Goal: Task Accomplishment & Management: Use online tool/utility

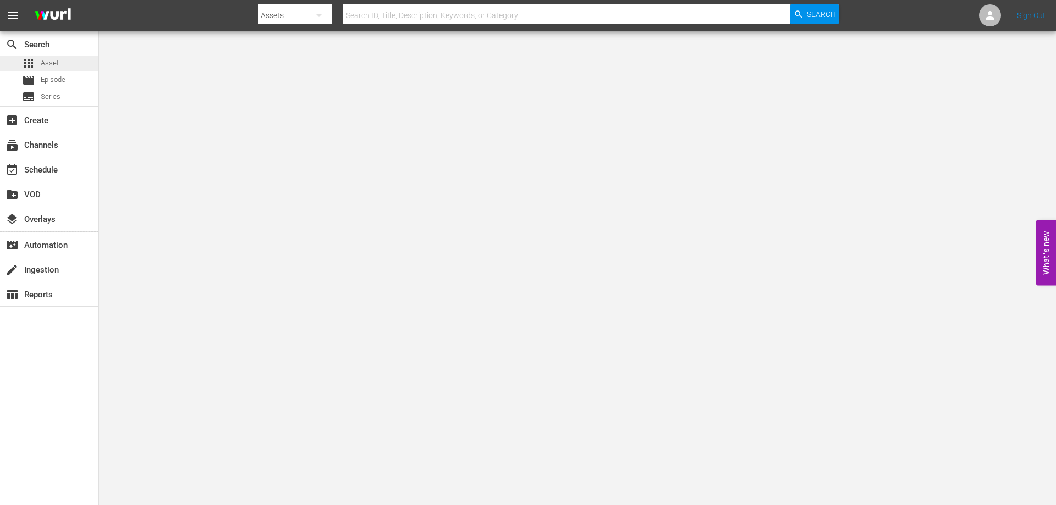
click at [48, 58] on span "Asset" at bounding box center [50, 63] width 18 height 11
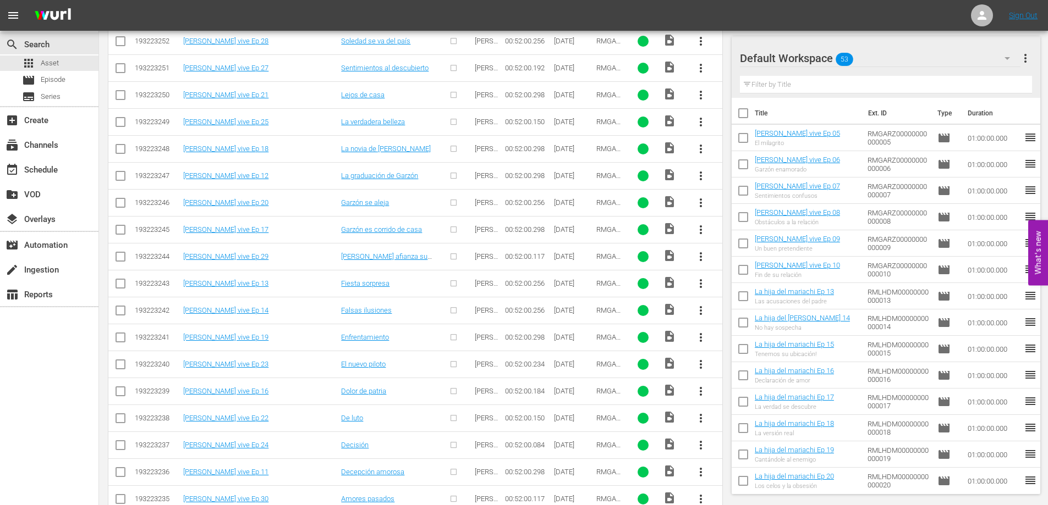
scroll to position [378, 0]
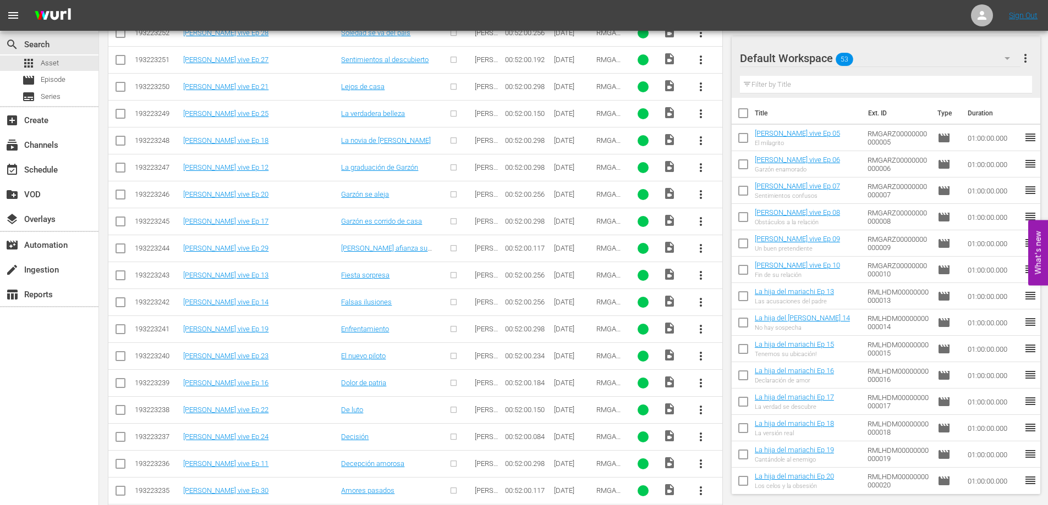
click at [702, 465] on span "more_vert" at bounding box center [700, 464] width 13 height 13
click at [748, 464] on div "Episode" at bounding box center [760, 460] width 75 height 26
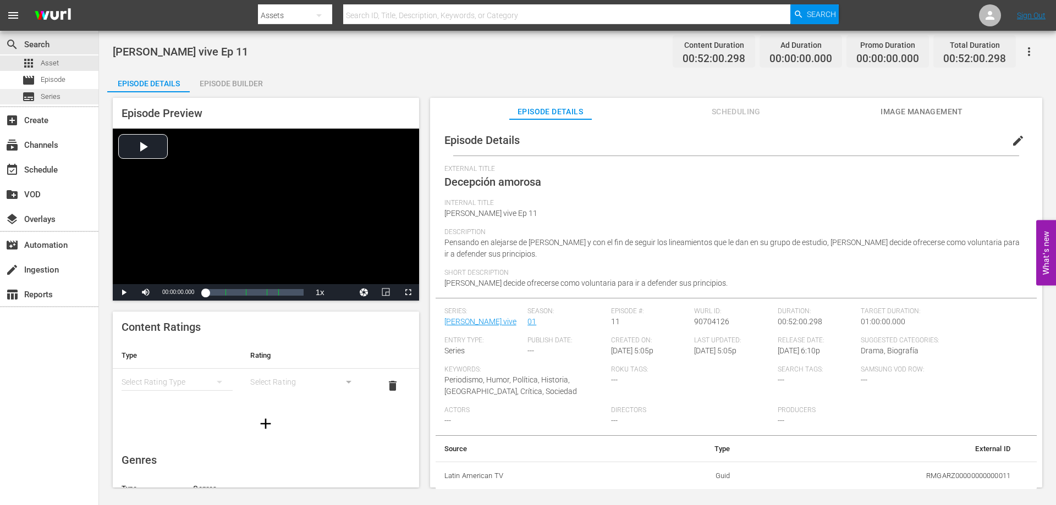
click at [52, 93] on span "Series" at bounding box center [51, 96] width 20 height 11
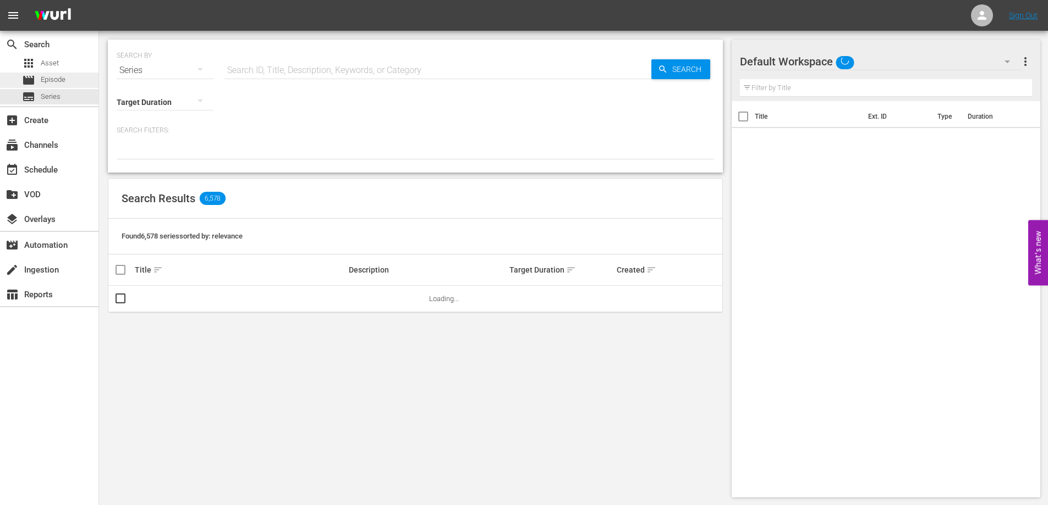
click at [52, 81] on span "Episode" at bounding box center [53, 79] width 25 height 11
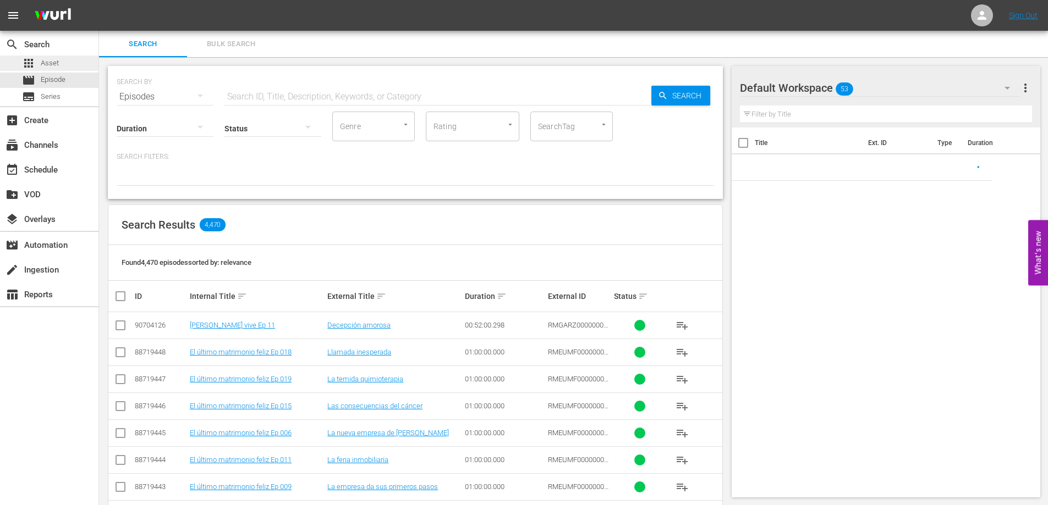
click at [52, 67] on span "Asset" at bounding box center [50, 63] width 18 height 11
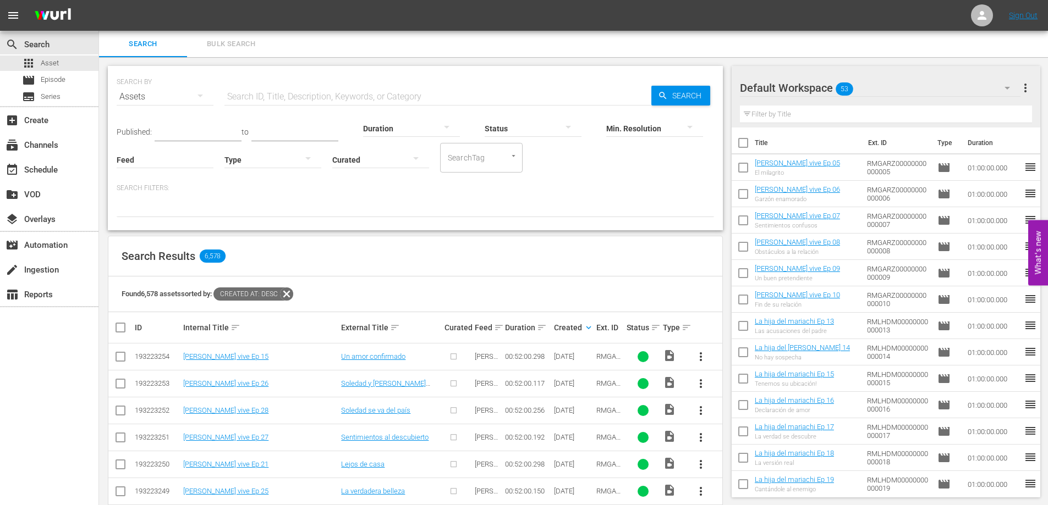
click at [1023, 89] on span "more_vert" at bounding box center [1025, 87] width 13 height 13
click at [924, 106] on div "Clear All Workspace Items" at bounding box center [953, 109] width 129 height 20
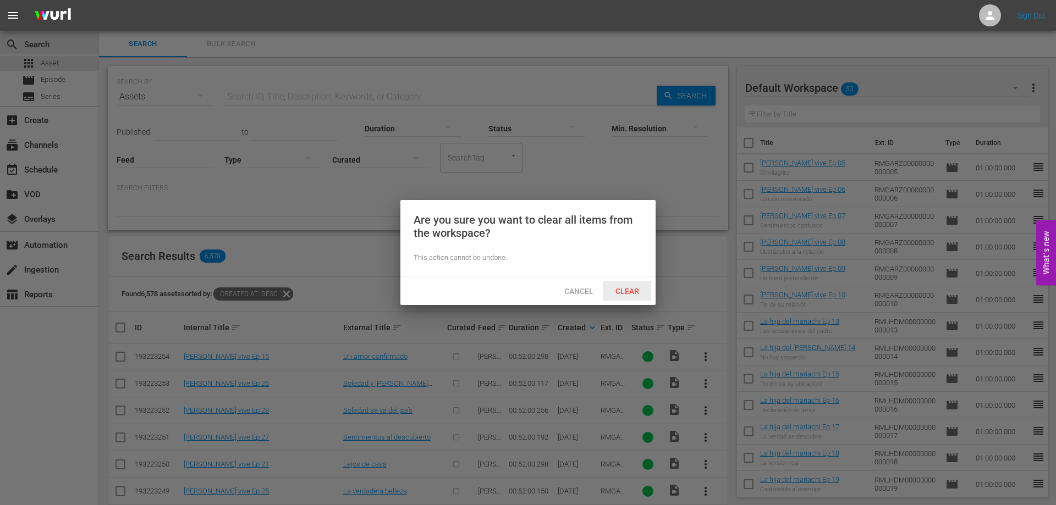
click at [625, 289] on span "Clear" at bounding box center [627, 291] width 41 height 9
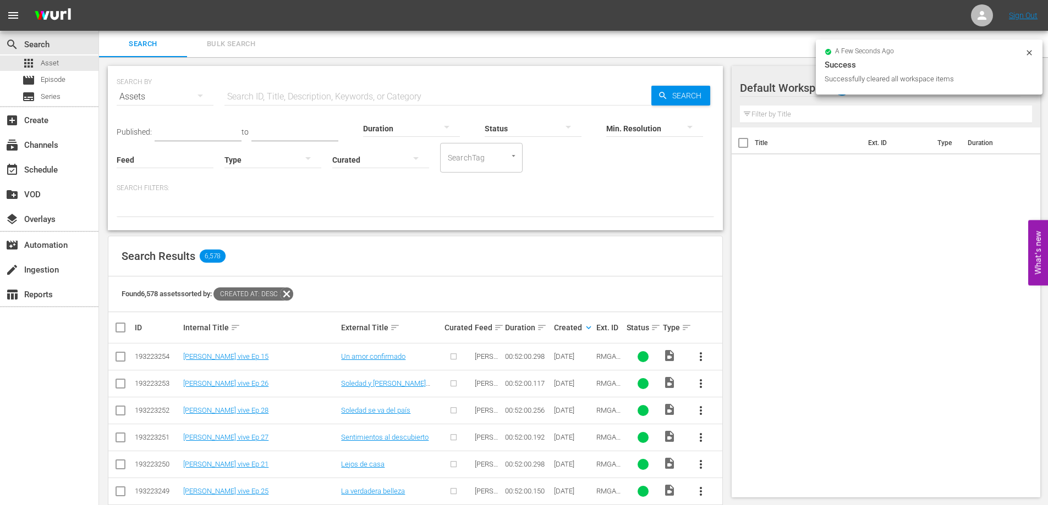
click at [814, 113] on input "text" at bounding box center [886, 115] width 293 height 18
click at [260, 101] on input "text" at bounding box center [437, 97] width 427 height 26
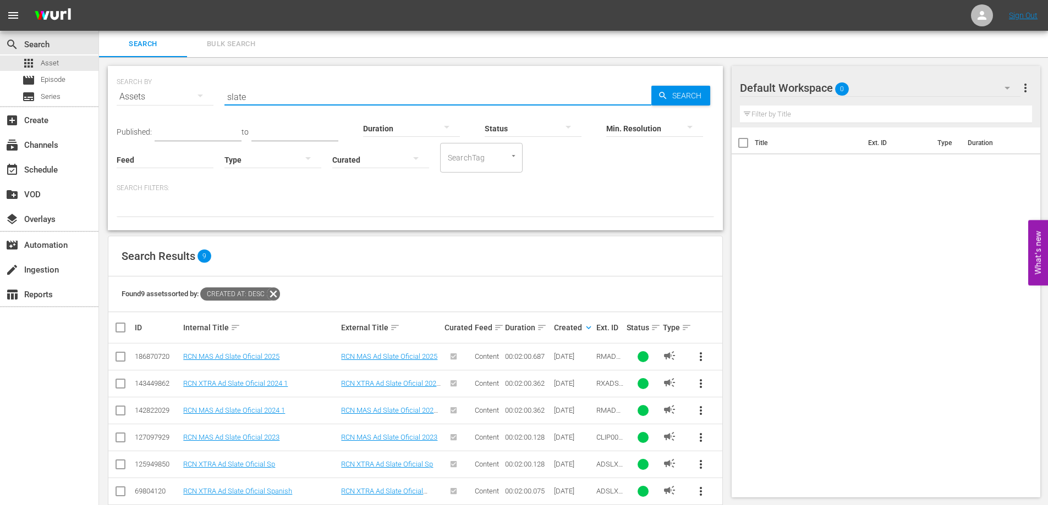
type input "slate"
click at [698, 356] on span "more_vert" at bounding box center [700, 356] width 13 height 13
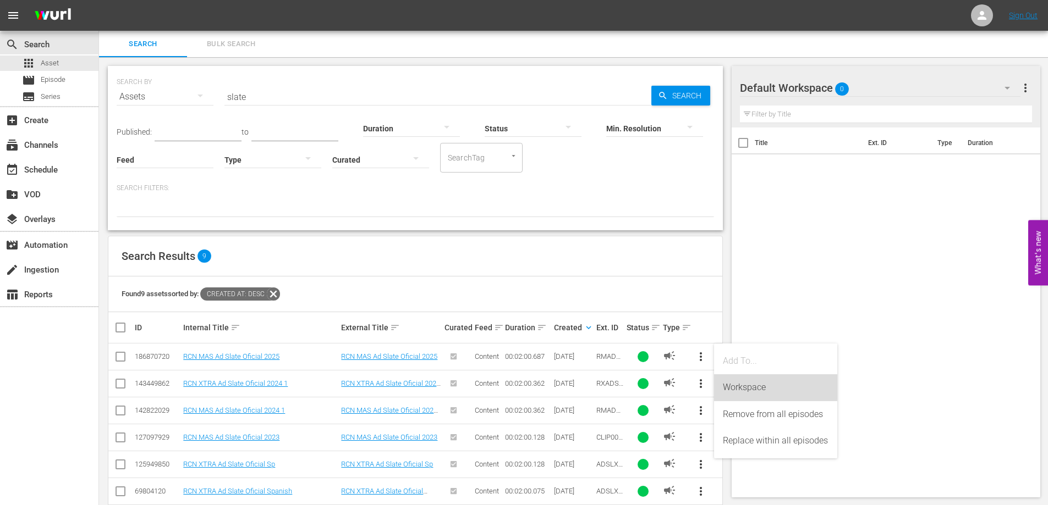
click at [749, 386] on div "Workspace" at bounding box center [776, 388] width 106 height 26
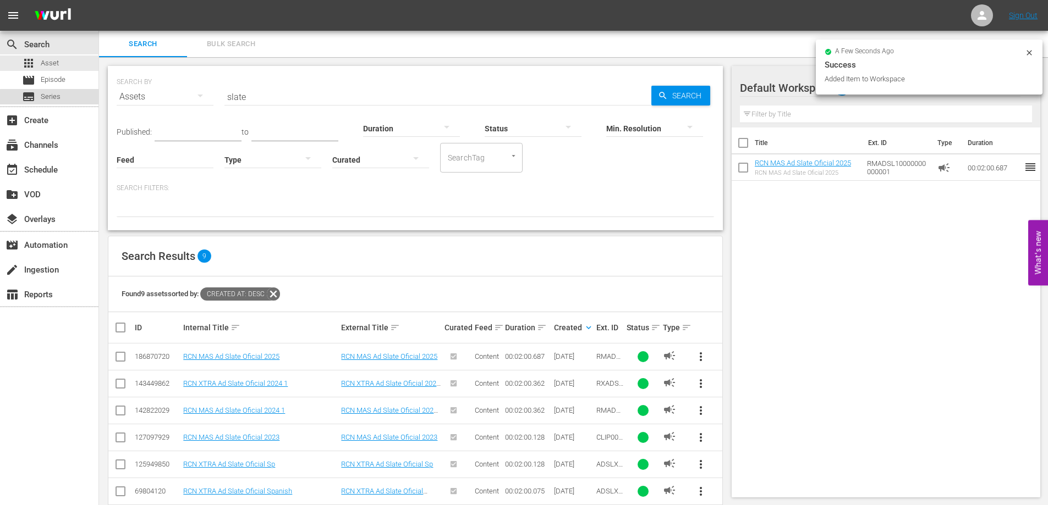
click at [60, 98] on span "Series" at bounding box center [51, 96] width 20 height 11
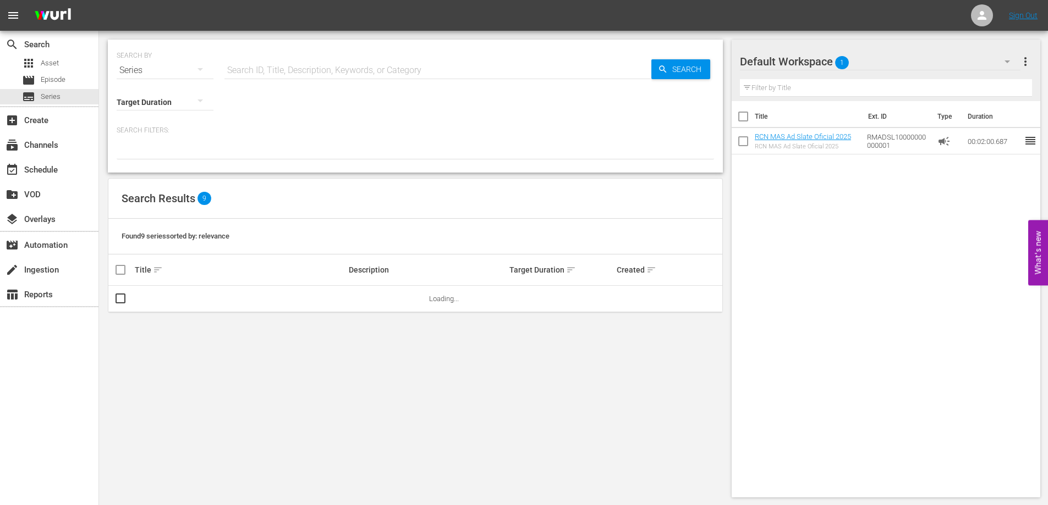
drag, startPoint x: 241, startPoint y: 73, endPoint x: 244, endPoint y: 81, distance: 8.7
click at [241, 73] on input "text" at bounding box center [437, 70] width 427 height 26
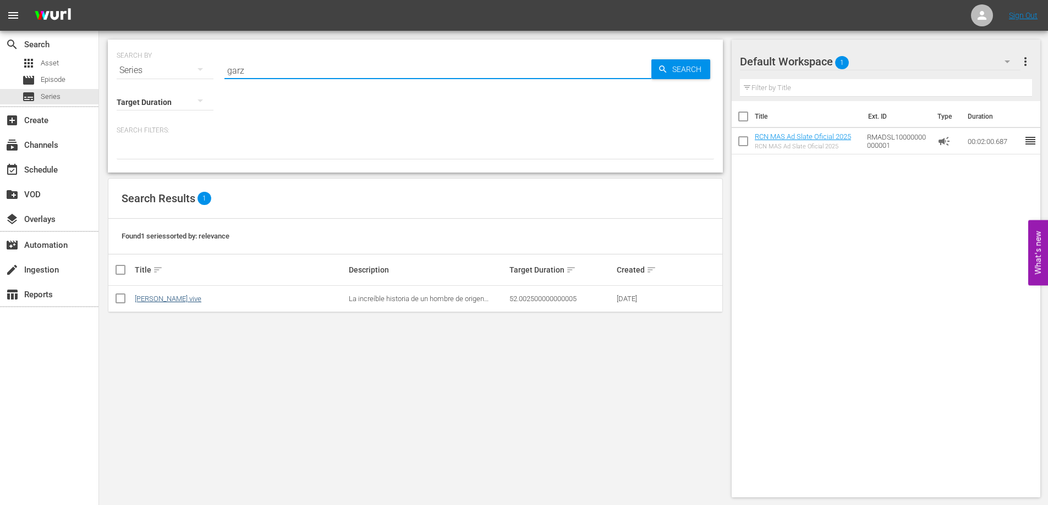
type input "garz"
click at [155, 301] on link "[PERSON_NAME] vive" at bounding box center [168, 299] width 67 height 8
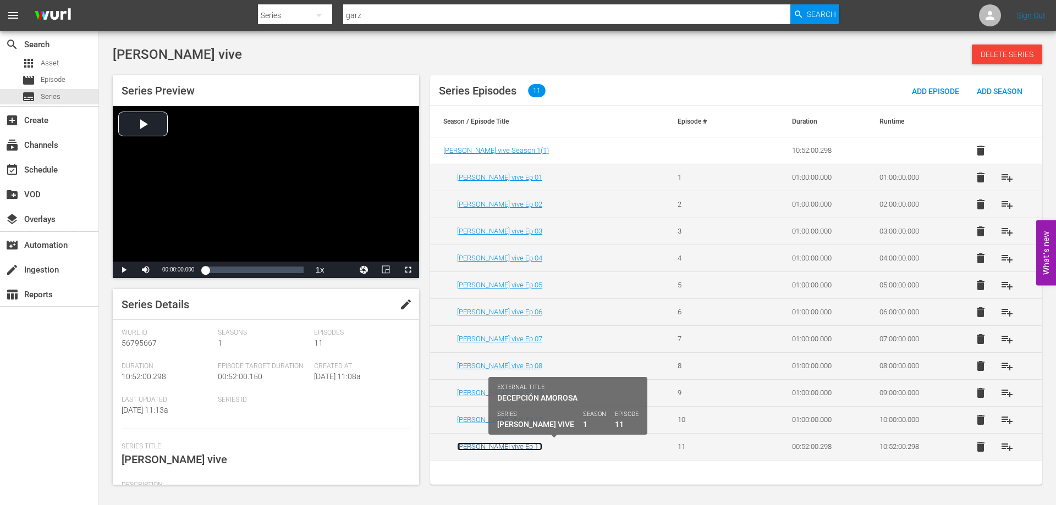
click at [502, 449] on link "[PERSON_NAME] vive Ep 11" at bounding box center [499, 447] width 85 height 8
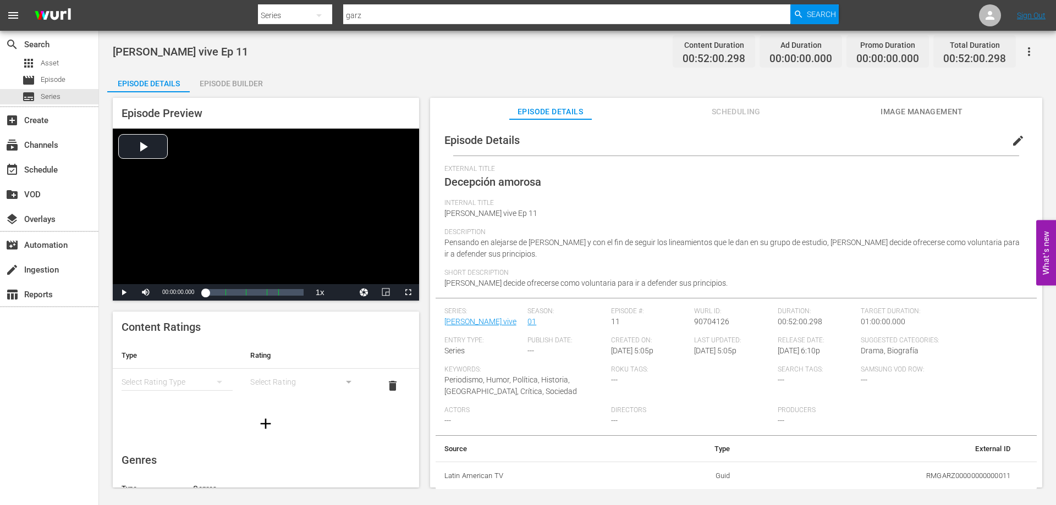
click at [241, 82] on div "Episode Builder" at bounding box center [231, 83] width 82 height 26
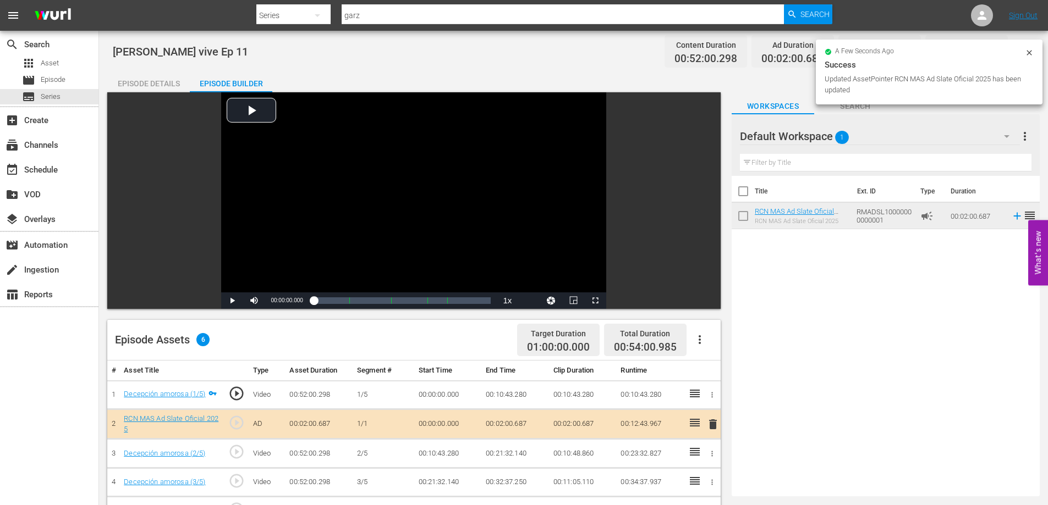
scroll to position [141, 0]
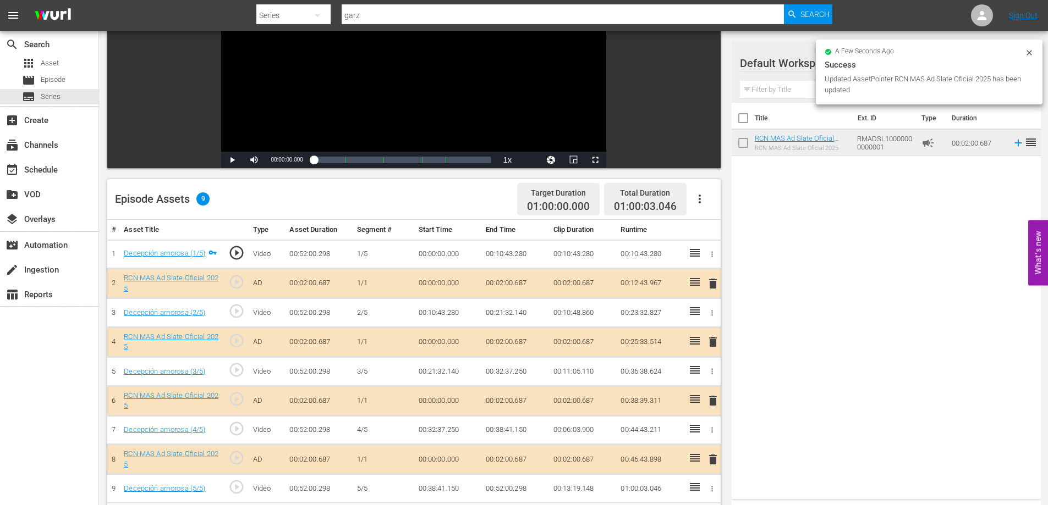
click at [518, 283] on td "00:02:00.687" at bounding box center [515, 284] width 68 height 30
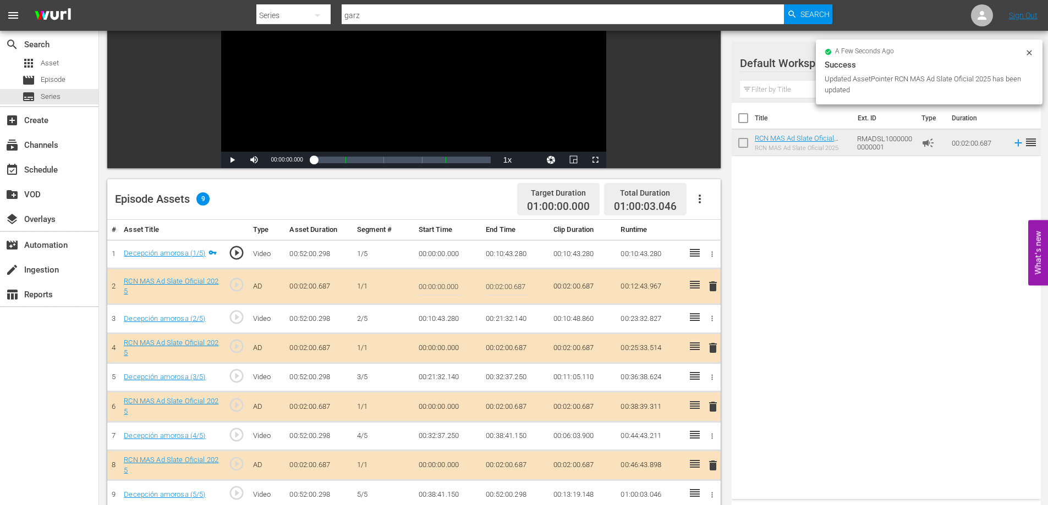
click at [518, 287] on input "00:02:00.687" at bounding box center [507, 286] width 42 height 26
type input "00:02:0"
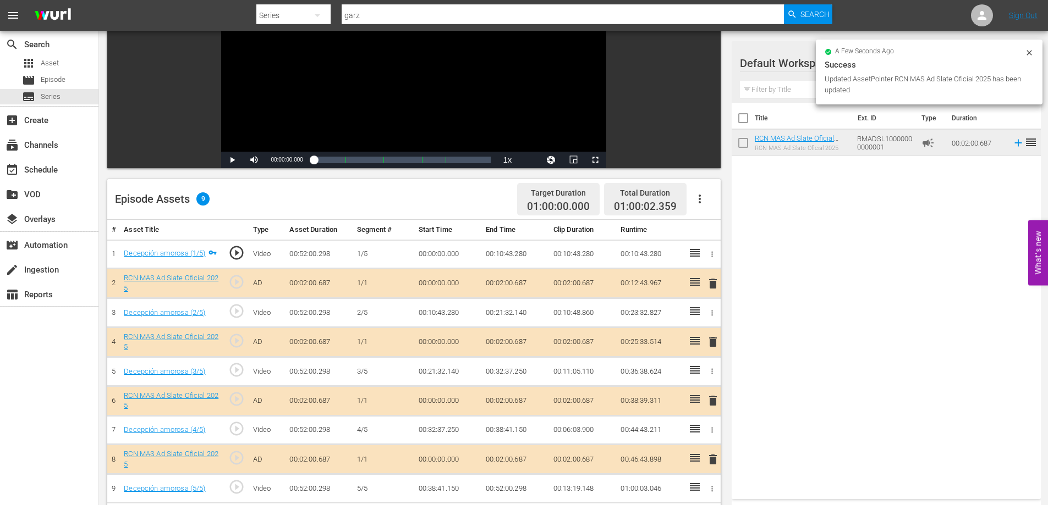
click at [516, 335] on td "00:02:00.687" at bounding box center [515, 342] width 68 height 30
click at [522, 339] on td "00:02:00.687" at bounding box center [515, 342] width 68 height 30
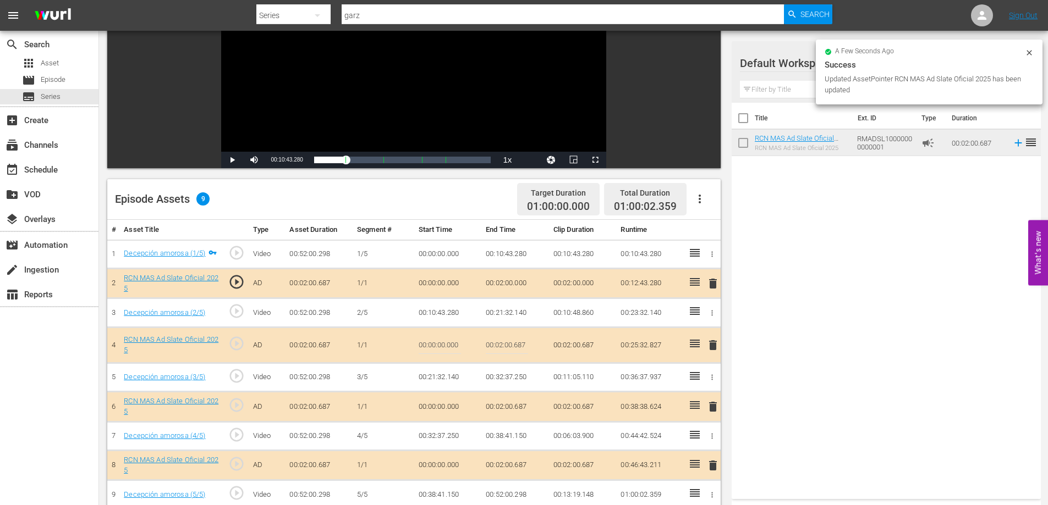
click at [523, 343] on input "00:02:00.687" at bounding box center [507, 345] width 42 height 26
type input "00:02:0"
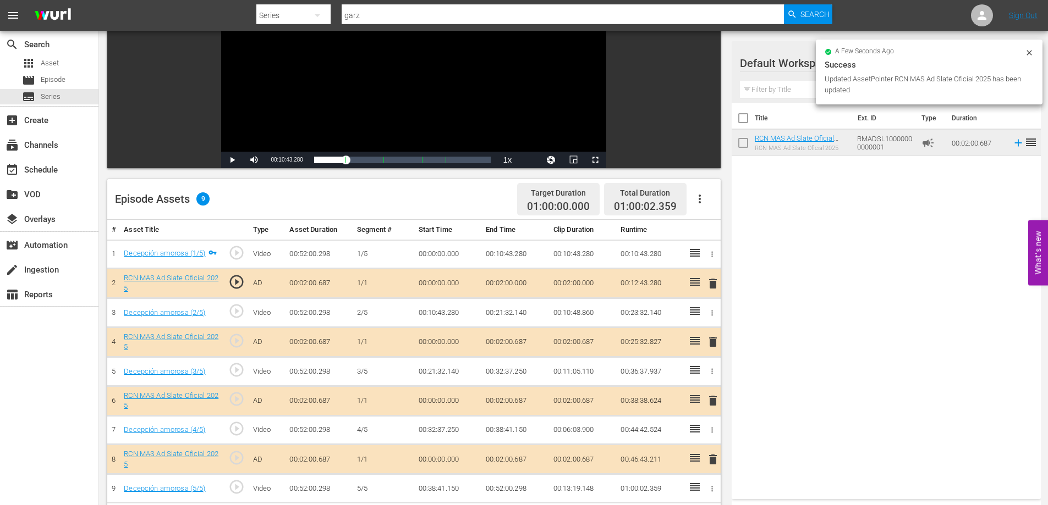
click at [520, 399] on td "00:02:00.687" at bounding box center [515, 401] width 68 height 30
click at [522, 403] on td "00:02:00.687" at bounding box center [515, 401] width 68 height 30
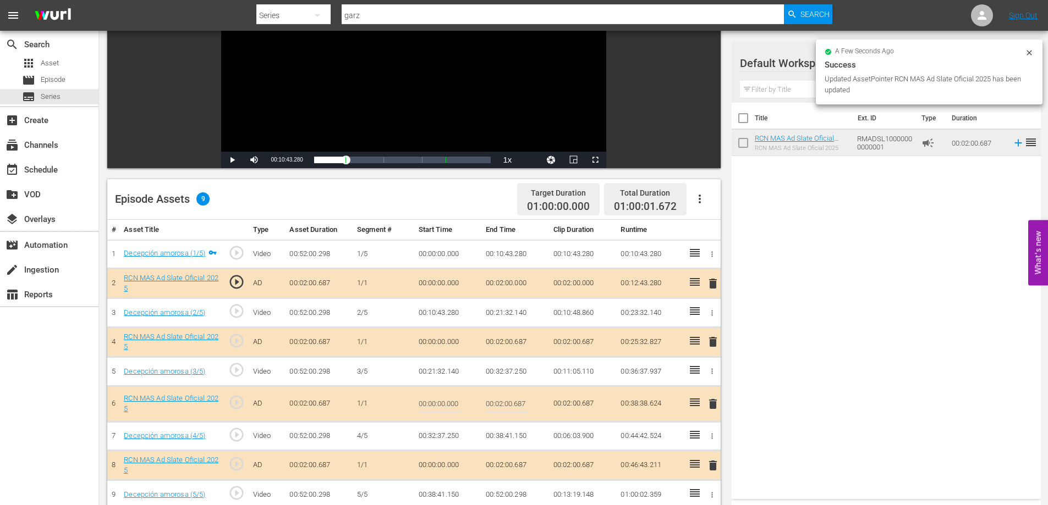
click at [520, 405] on input "00:02:00.687" at bounding box center [507, 404] width 42 height 26
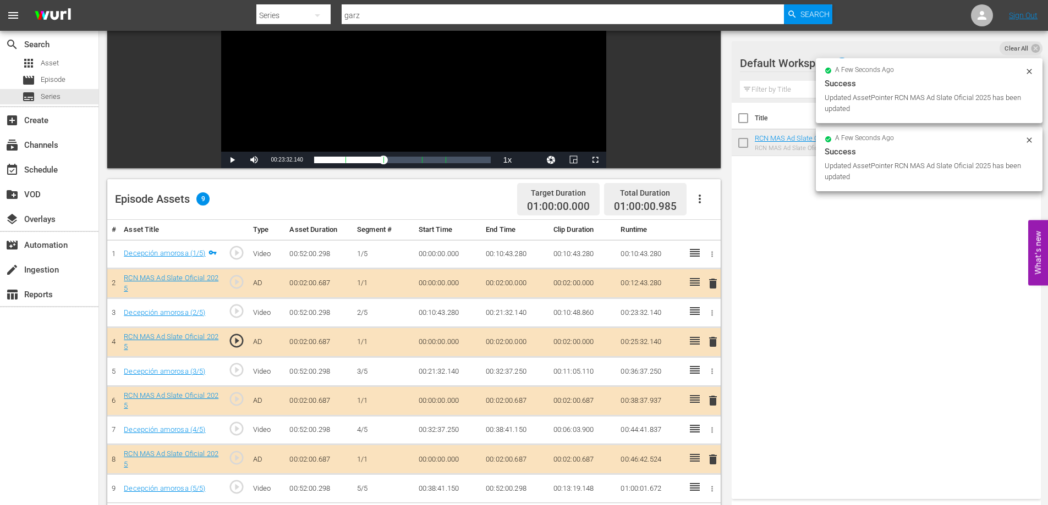
click at [515, 460] on td "00:02:00.687" at bounding box center [515, 460] width 68 height 30
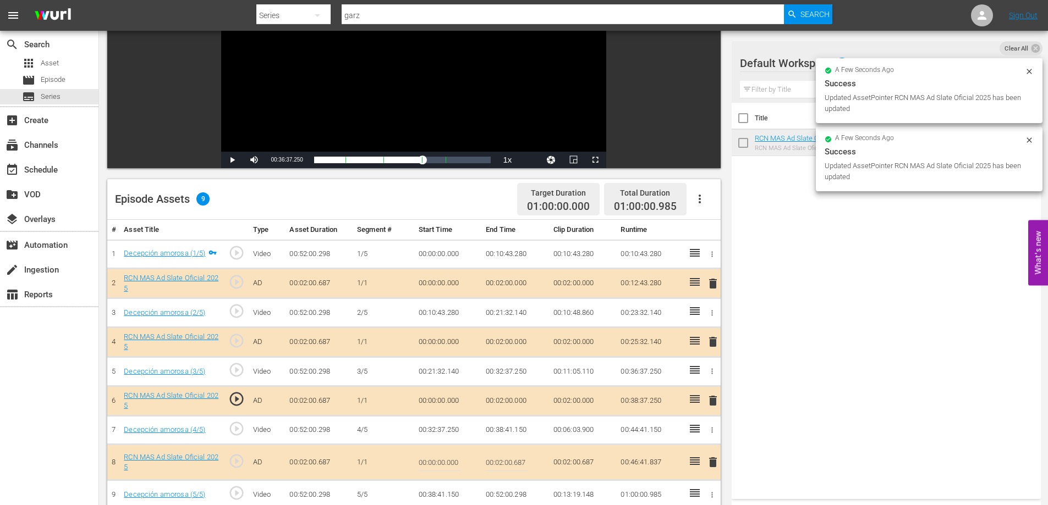
click at [521, 464] on input "00:02:00.687" at bounding box center [507, 462] width 42 height 26
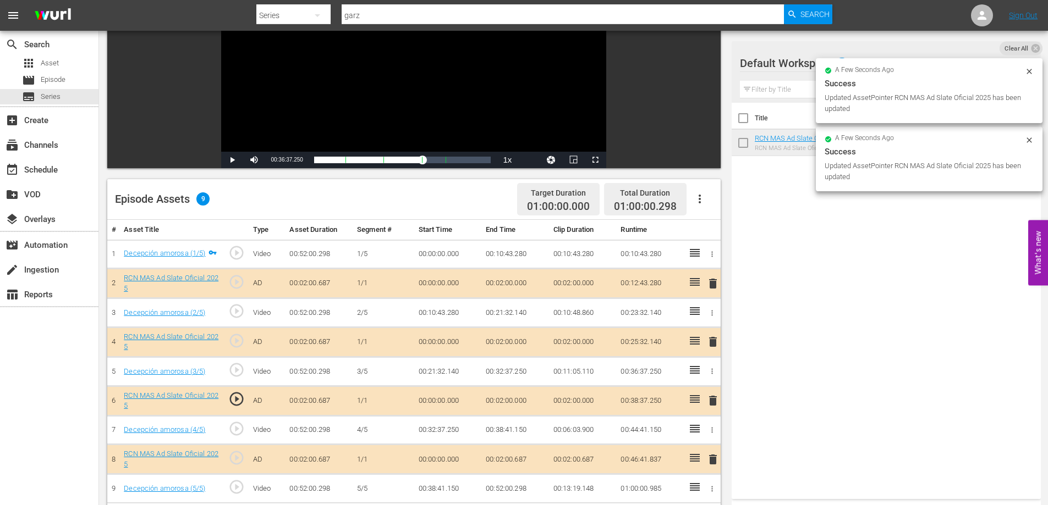
scroll to position [227, 0]
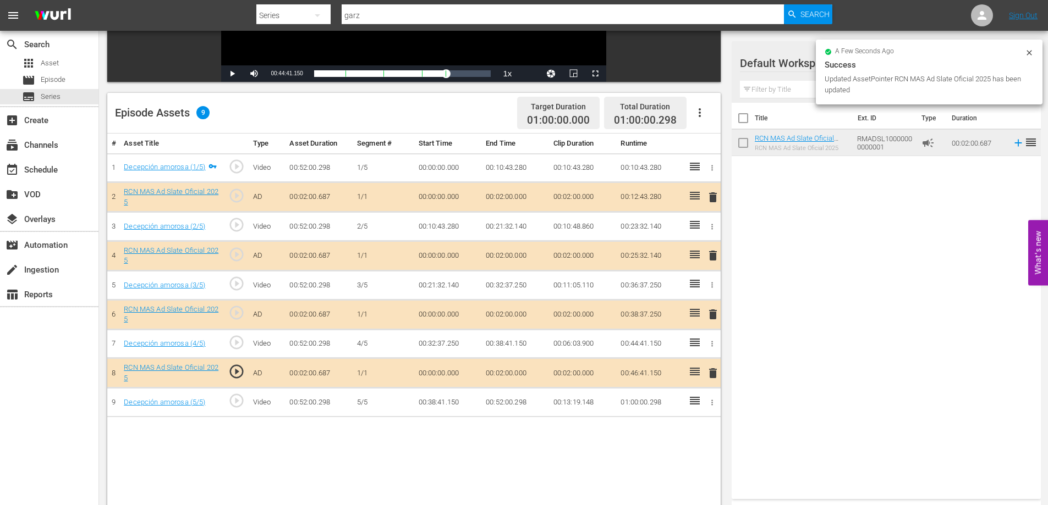
click at [520, 406] on td "00:52:00.298" at bounding box center [515, 402] width 68 height 29
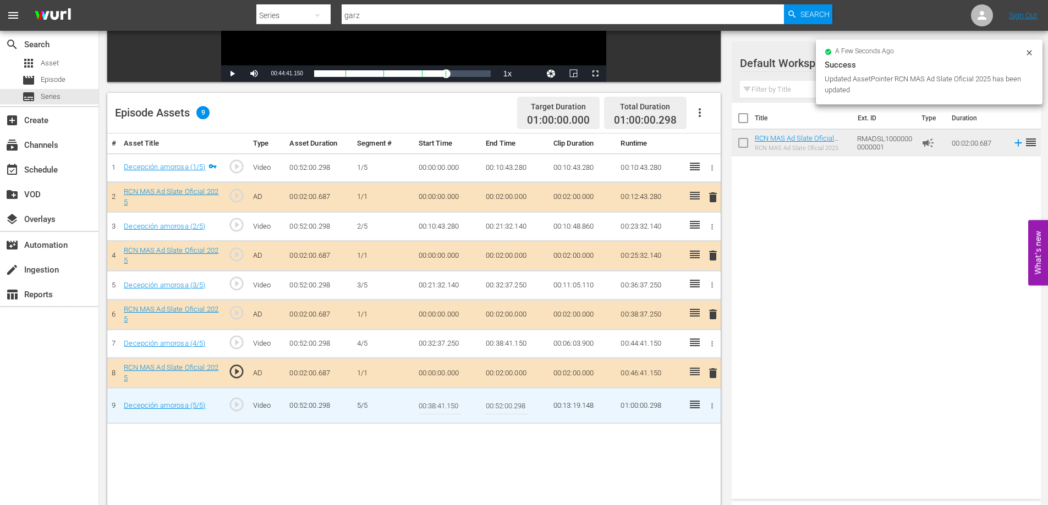
click at [521, 403] on input "00:52:00.298" at bounding box center [507, 406] width 42 height 26
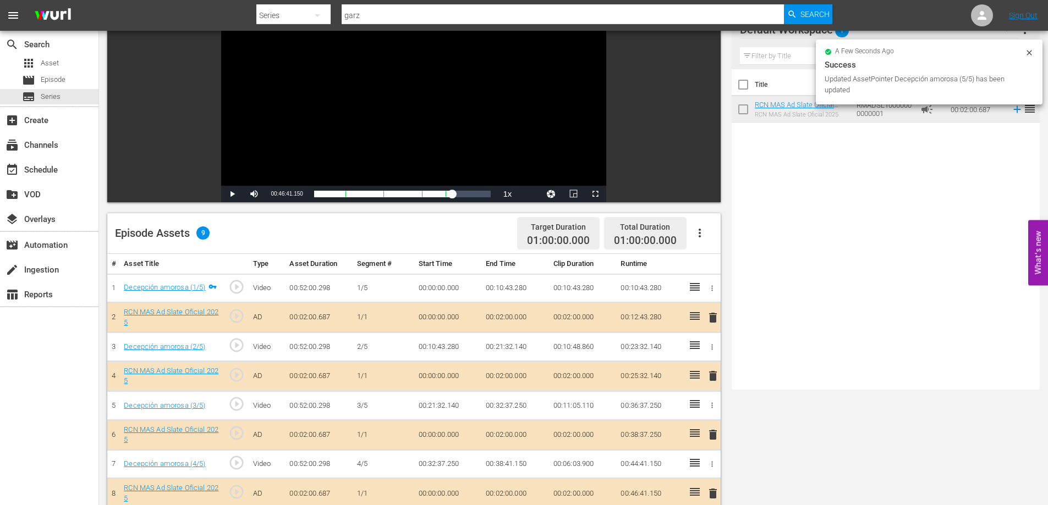
scroll to position [0, 0]
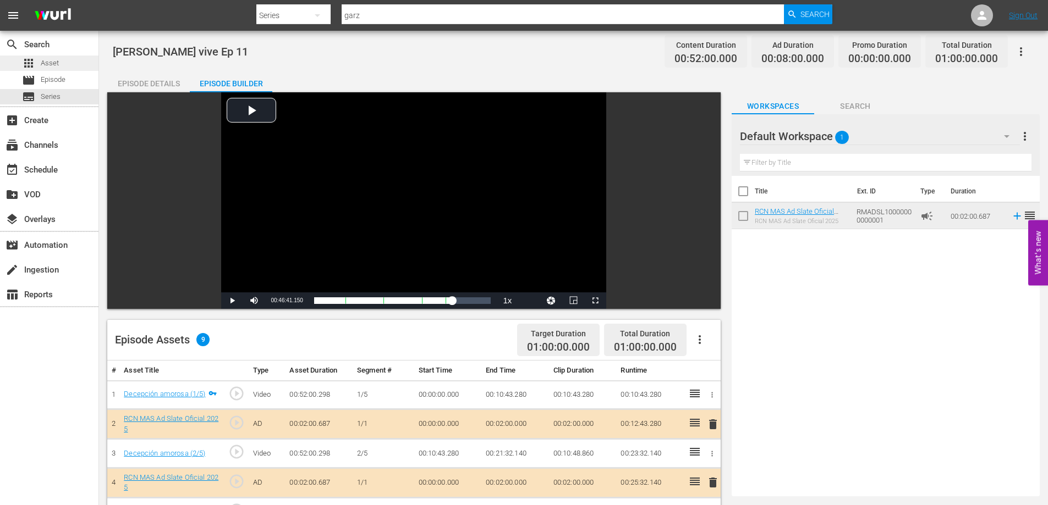
click at [56, 60] on span "Asset" at bounding box center [50, 63] width 18 height 11
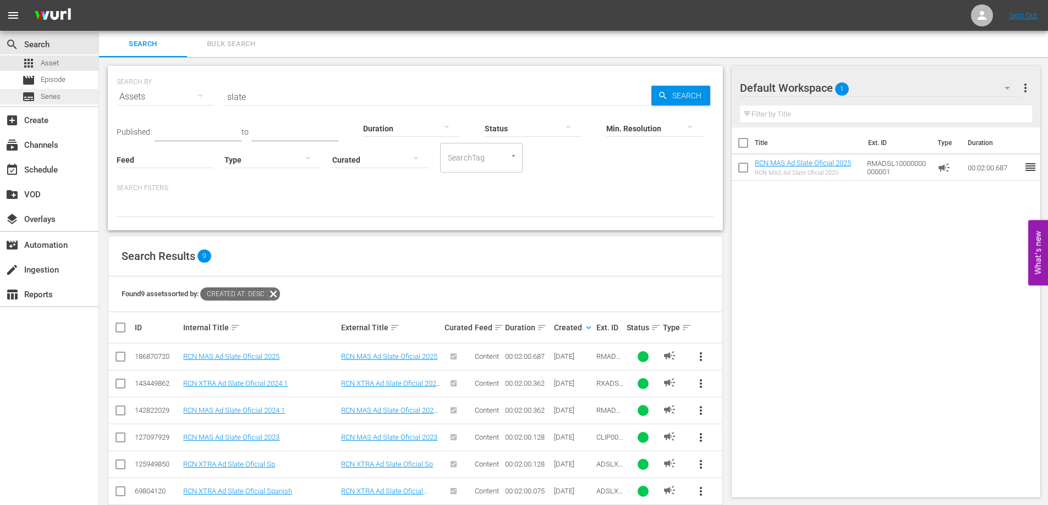
drag, startPoint x: 299, startPoint y: 98, endPoint x: 18, endPoint y: 98, distance: 280.5
click at [99, 0] on div "search Search apps Asset movie Episode subtitles Series add_box Create subscrip…" at bounding box center [573, 0] width 949 height 0
click at [529, 270] on div "Search Results 9" at bounding box center [415, 256] width 614 height 40
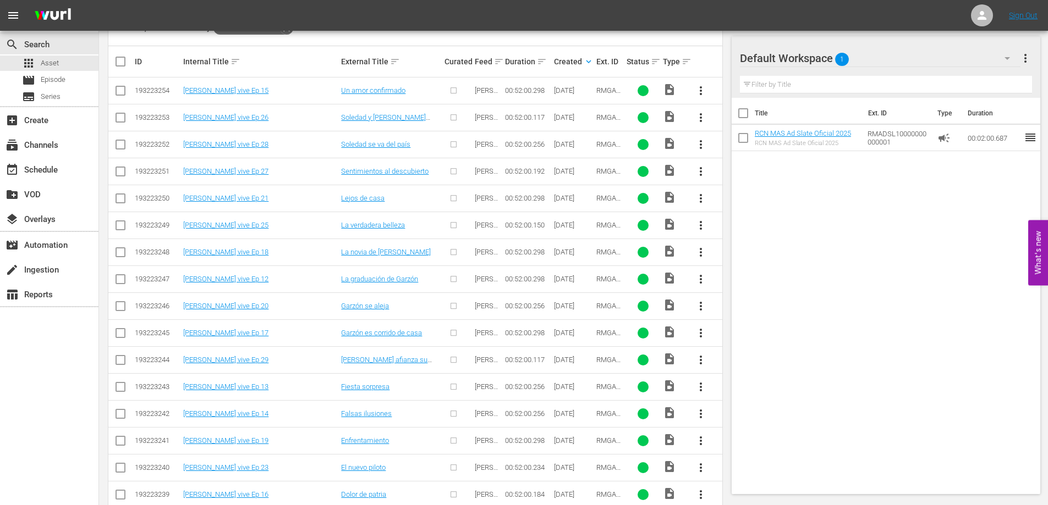
scroll to position [263, 0]
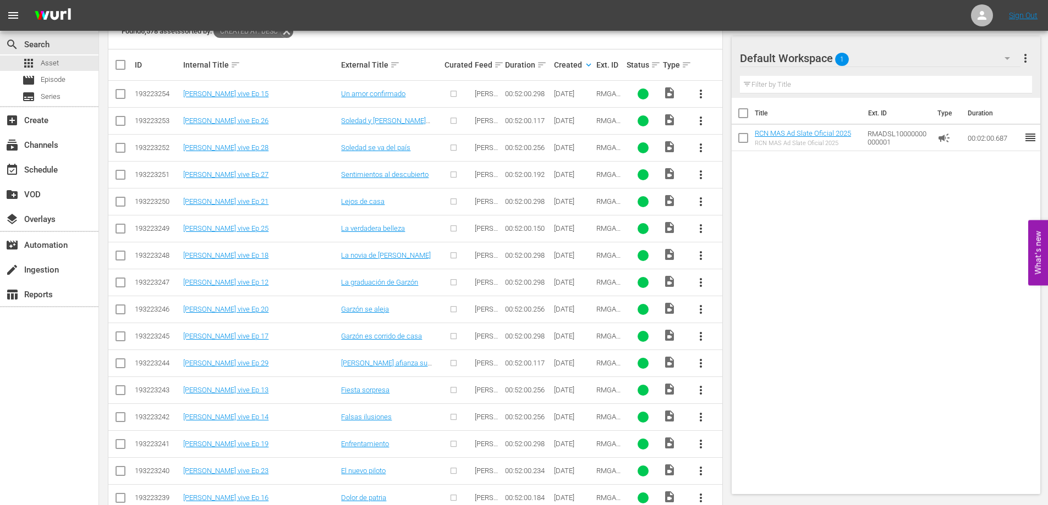
click at [700, 284] on span "more_vert" at bounding box center [700, 282] width 13 height 13
click at [736, 365] on div "Episode" at bounding box center [760, 366] width 75 height 26
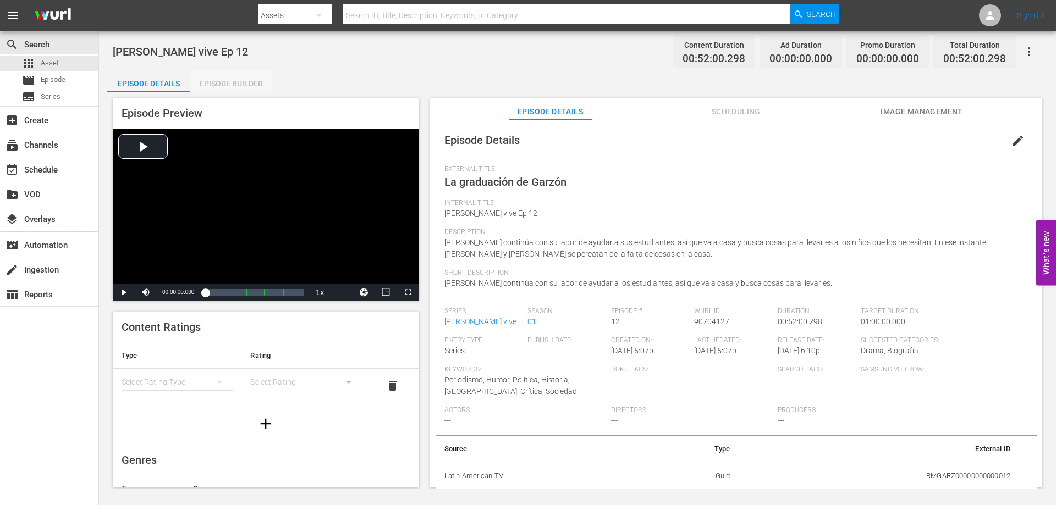
click at [225, 79] on div "Episode Builder" at bounding box center [231, 83] width 82 height 26
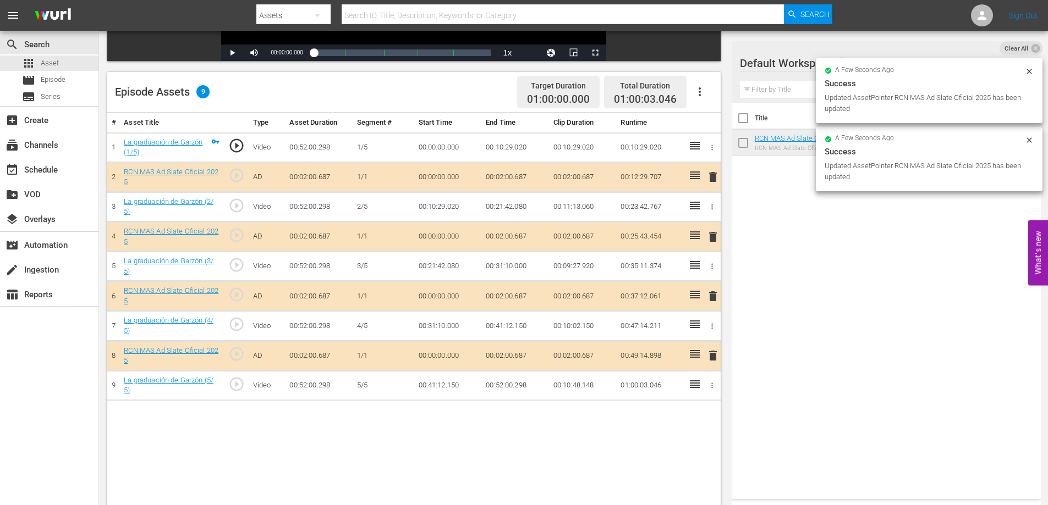
scroll to position [265, 0]
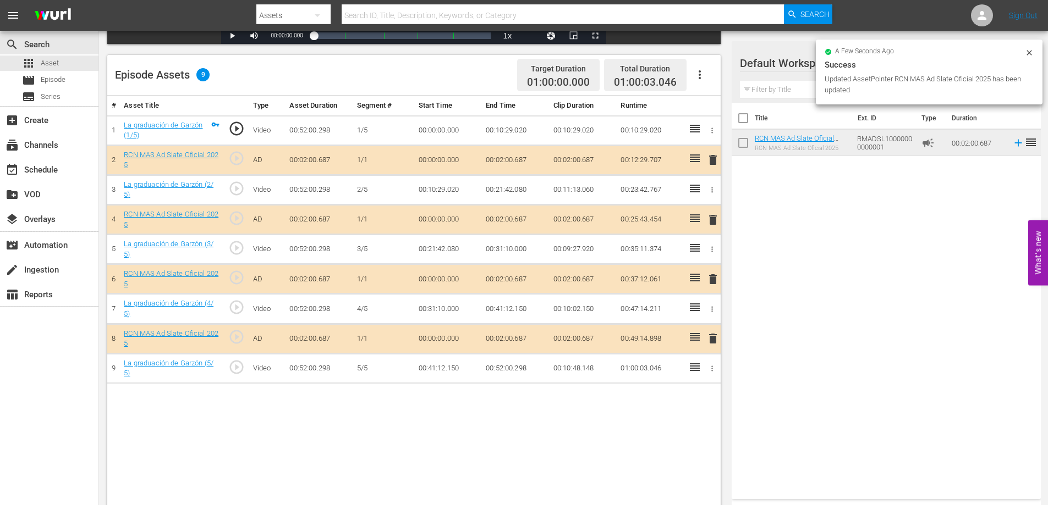
click at [510, 157] on td "00:02:00.687" at bounding box center [515, 160] width 68 height 30
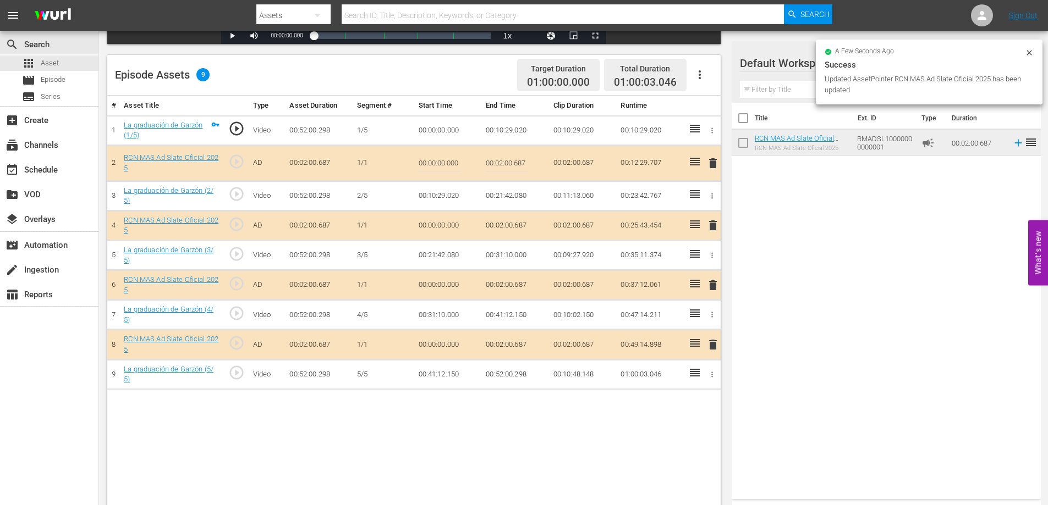
click at [521, 159] on input "00:02:00.687" at bounding box center [507, 163] width 42 height 26
type input "00:02:0"
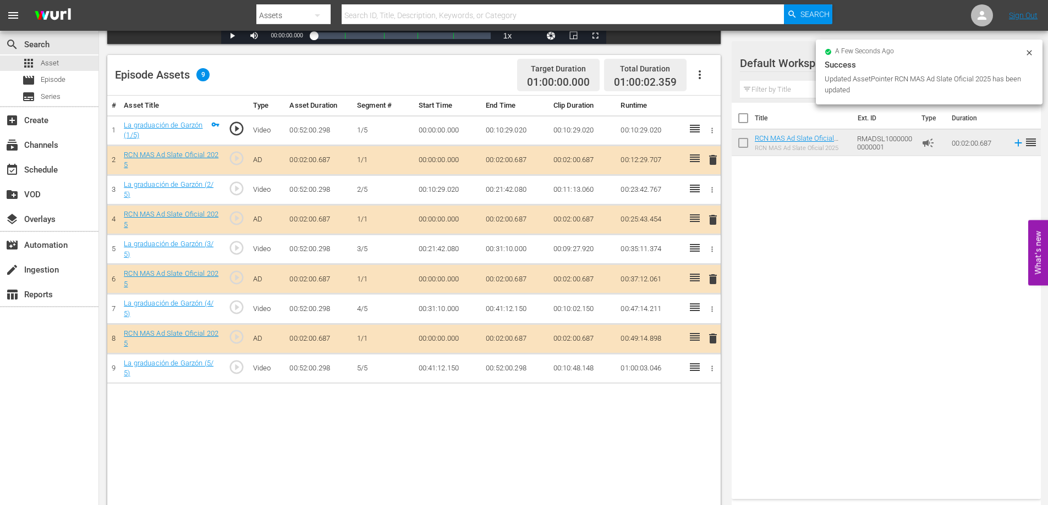
click at [519, 218] on td "00:02:00.687" at bounding box center [515, 220] width 68 height 30
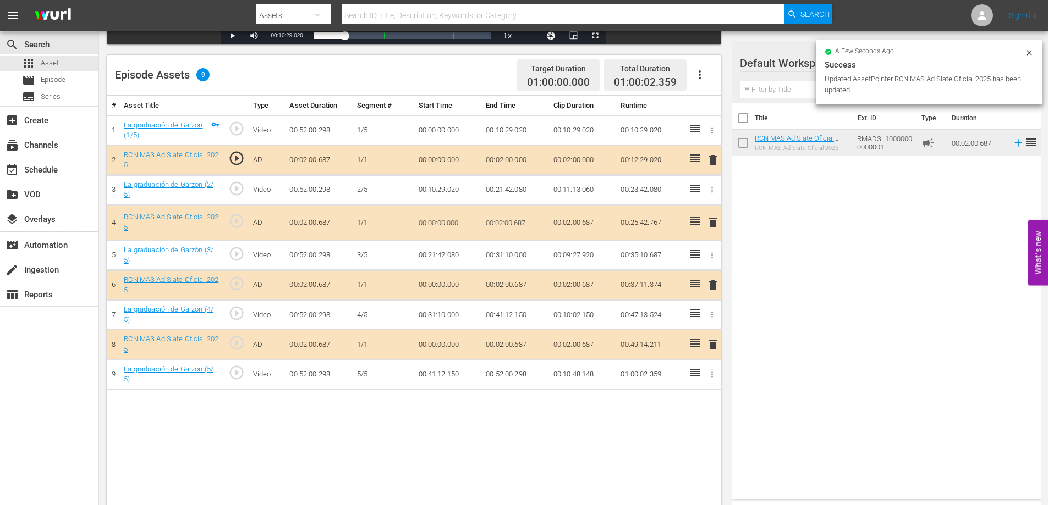
click at [519, 226] on input "00:02:00.687" at bounding box center [507, 223] width 42 height 26
click at [519, 225] on input "00:02:00.687" at bounding box center [507, 223] width 42 height 26
type input "00:02:0"
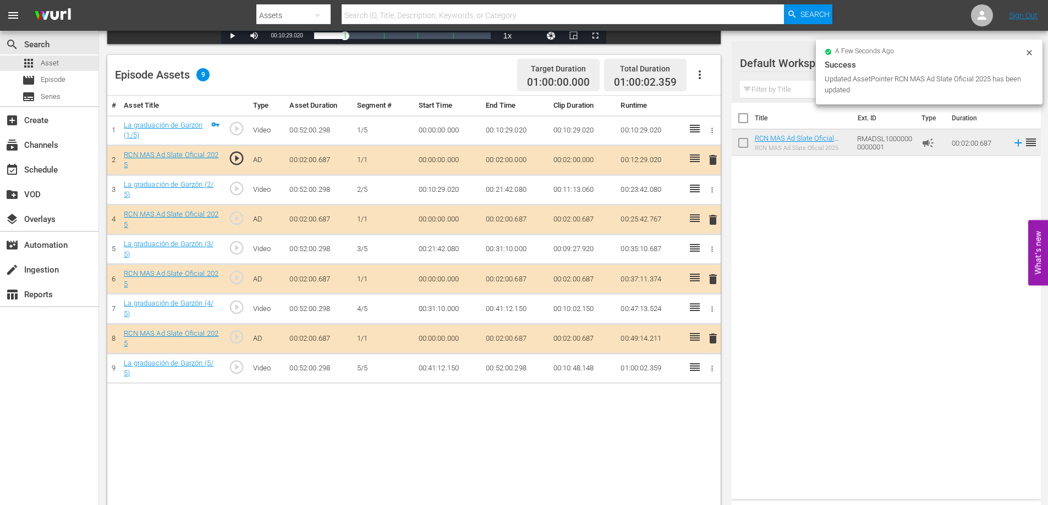
click at [519, 279] on td "00:02:00.687" at bounding box center [515, 280] width 68 height 30
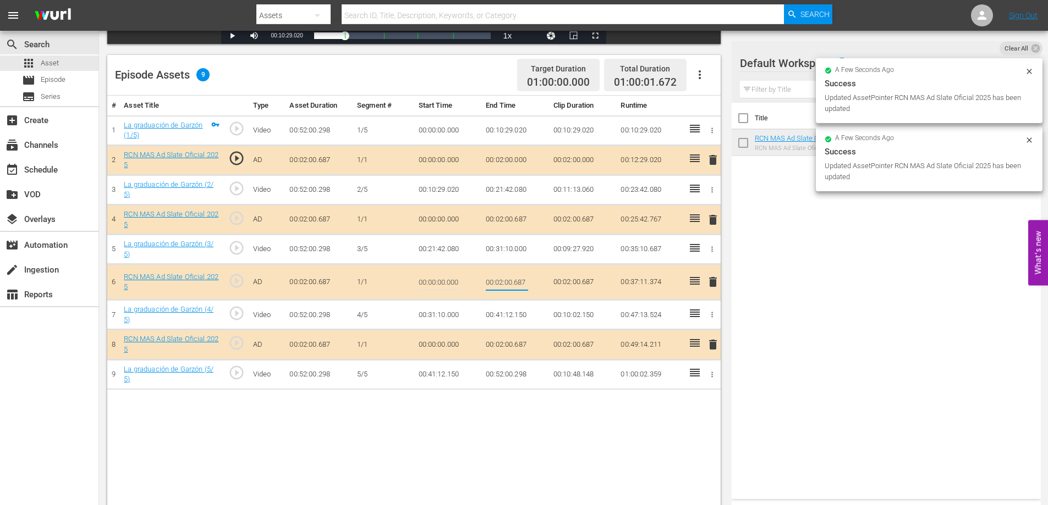
click at [521, 277] on input "00:02:00.687" at bounding box center [507, 282] width 42 height 26
type input "00:02:0"
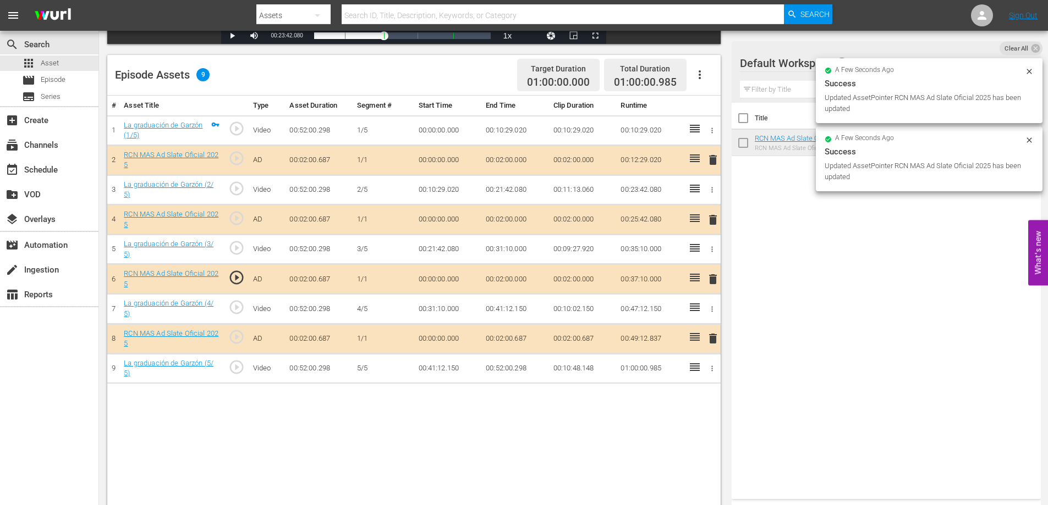
click at [519, 335] on td "00:02:00.687" at bounding box center [515, 339] width 68 height 30
click at [520, 335] on td "00:02:00.687" at bounding box center [515, 339] width 68 height 30
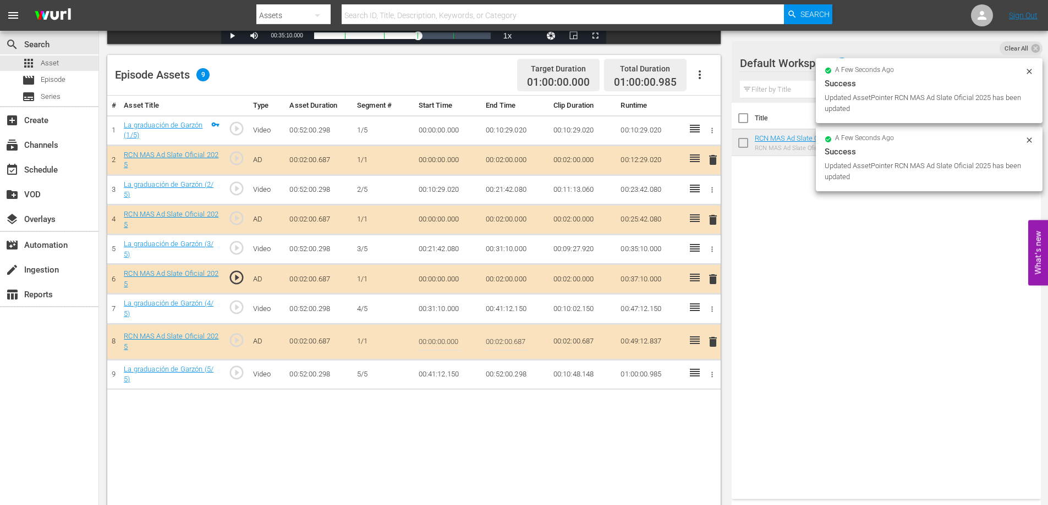
drag, startPoint x: 520, startPoint y: 335, endPoint x: 522, endPoint y: 346, distance: 11.2
click at [522, 346] on input "00:02:00.687" at bounding box center [507, 342] width 42 height 26
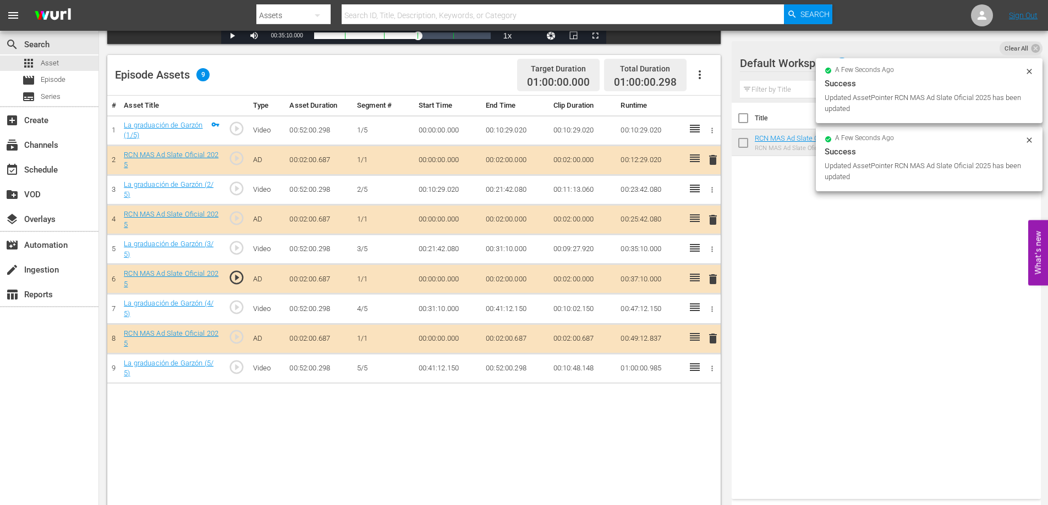
click at [516, 368] on td "00:52:00.298" at bounding box center [515, 369] width 68 height 30
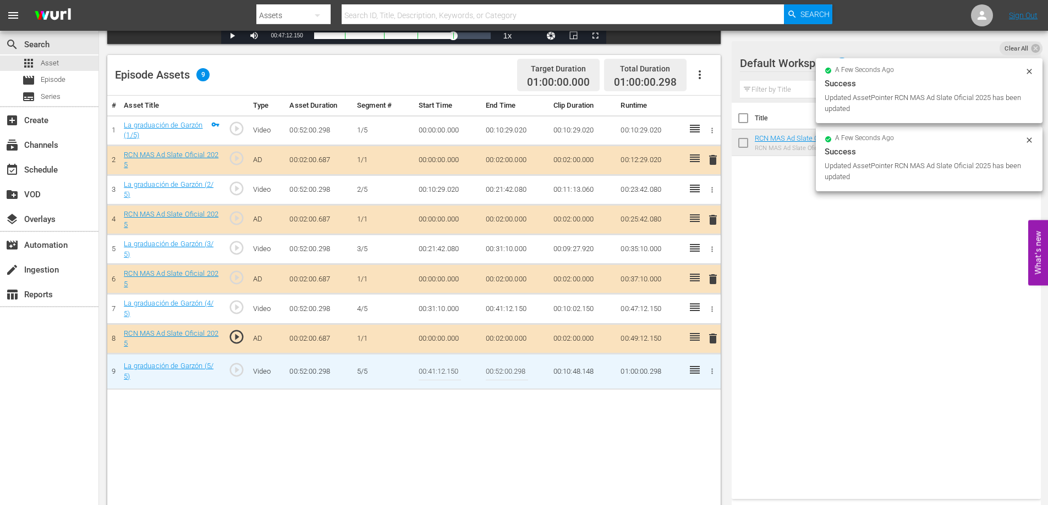
click at [519, 373] on input "00:52:00.298" at bounding box center [507, 372] width 42 height 26
type input "00:52:0"
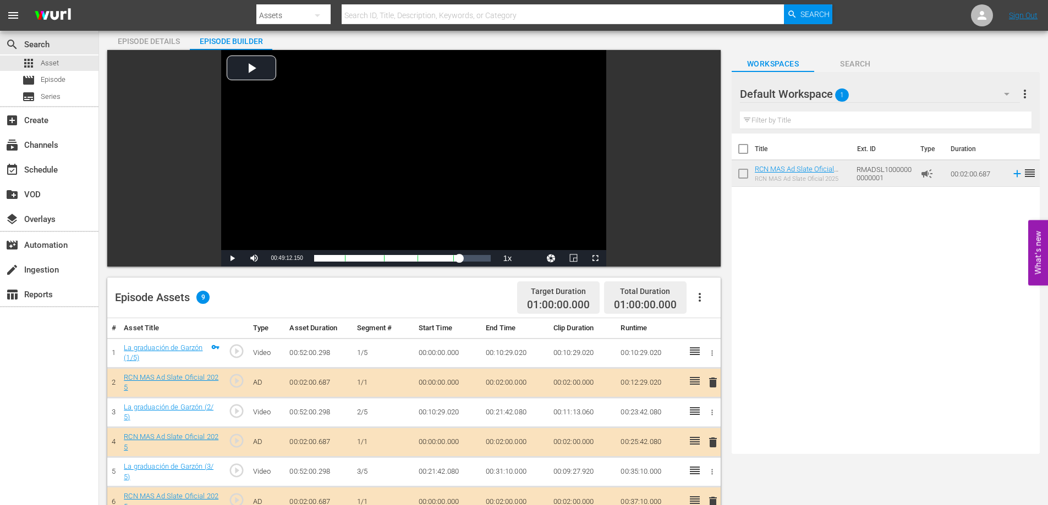
scroll to position [0, 0]
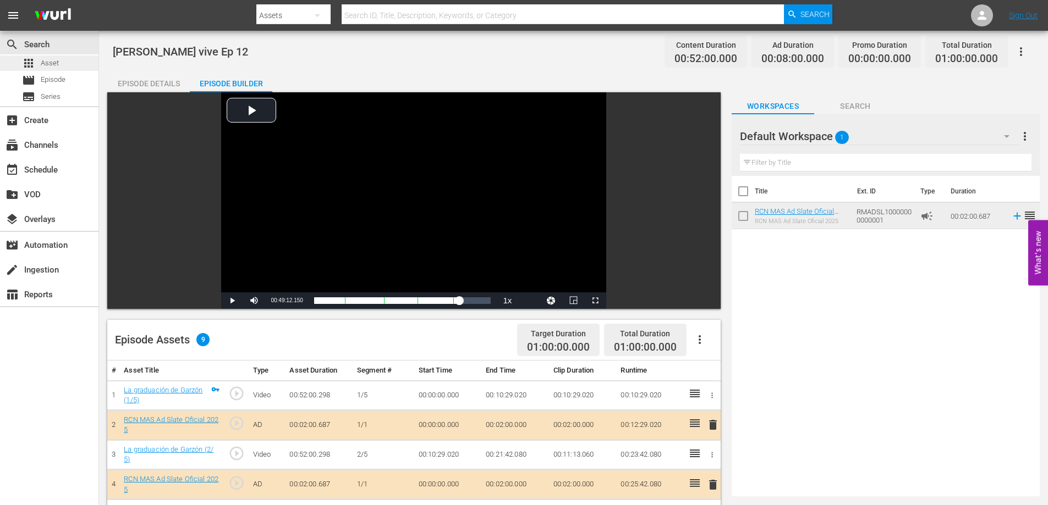
click at [61, 65] on div "apps Asset" at bounding box center [49, 63] width 98 height 15
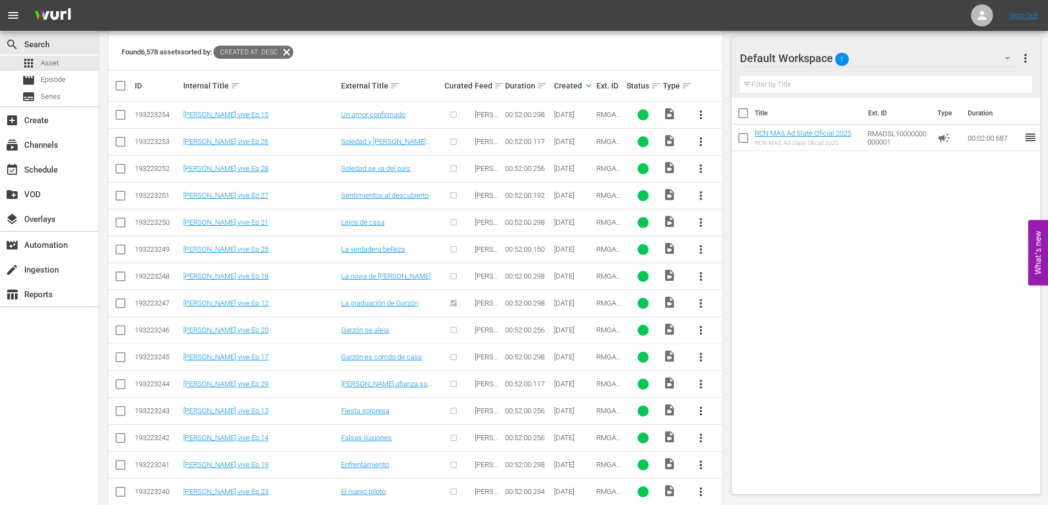
scroll to position [271, 0]
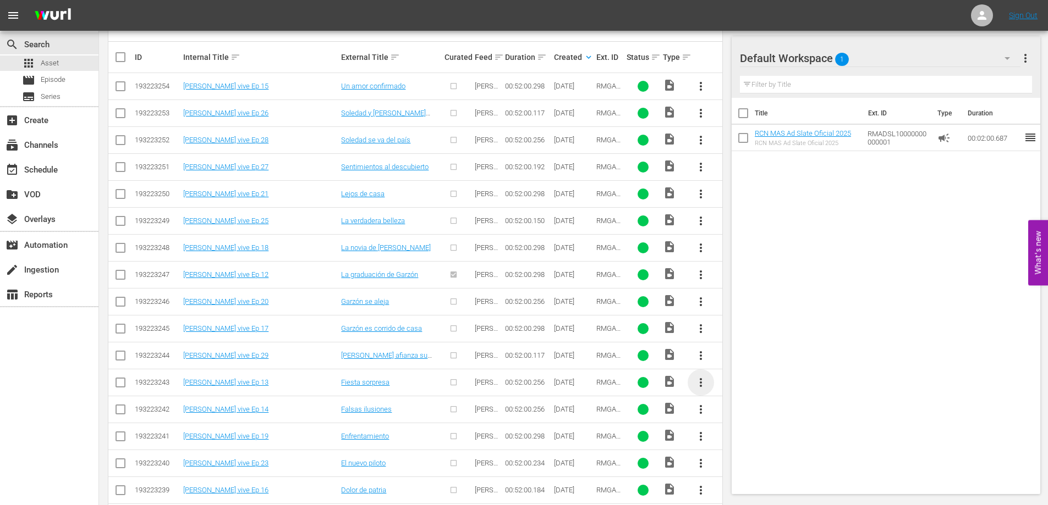
click at [700, 383] on span "more_vert" at bounding box center [700, 382] width 13 height 13
click at [736, 468] on div "Episode" at bounding box center [760, 466] width 75 height 26
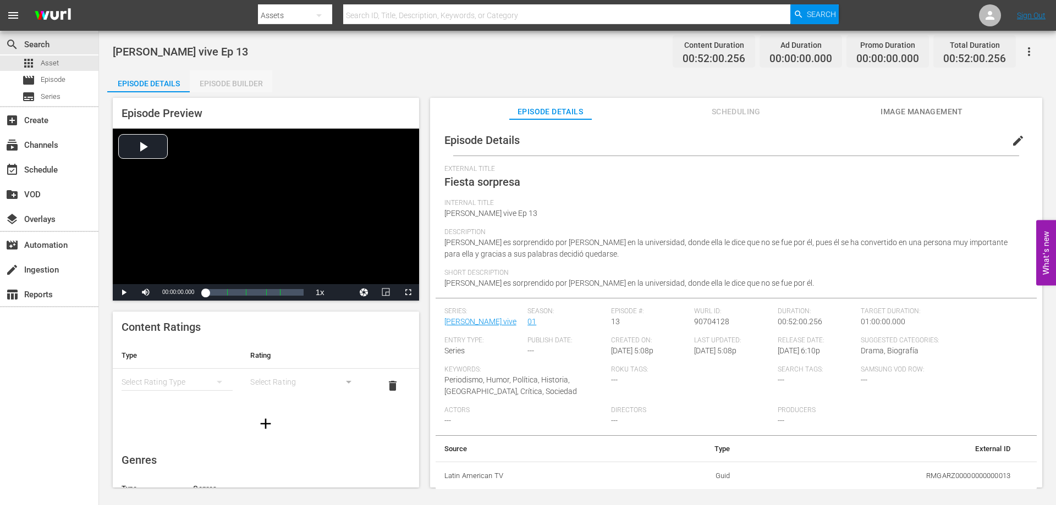
click at [225, 83] on div "Episode Builder" at bounding box center [231, 83] width 82 height 26
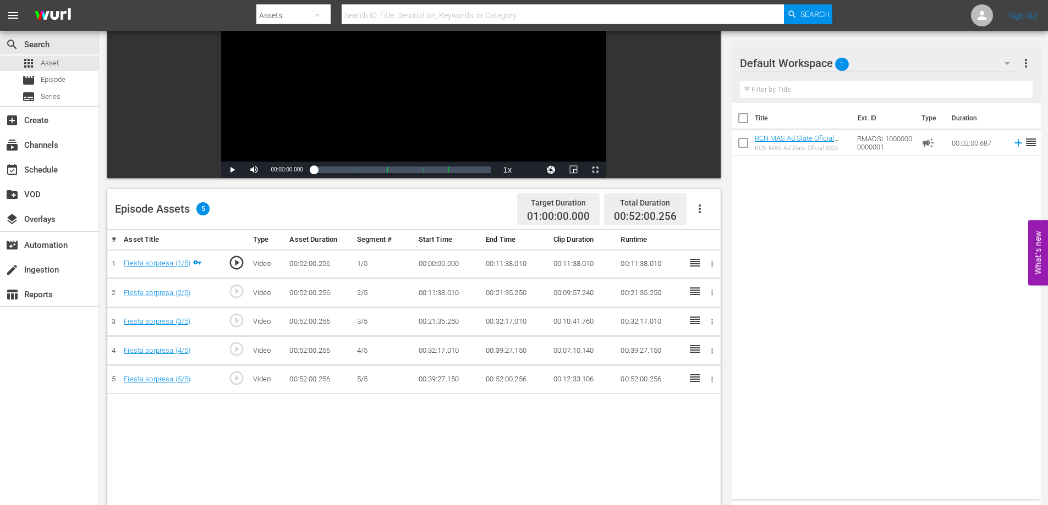
scroll to position [173, 0]
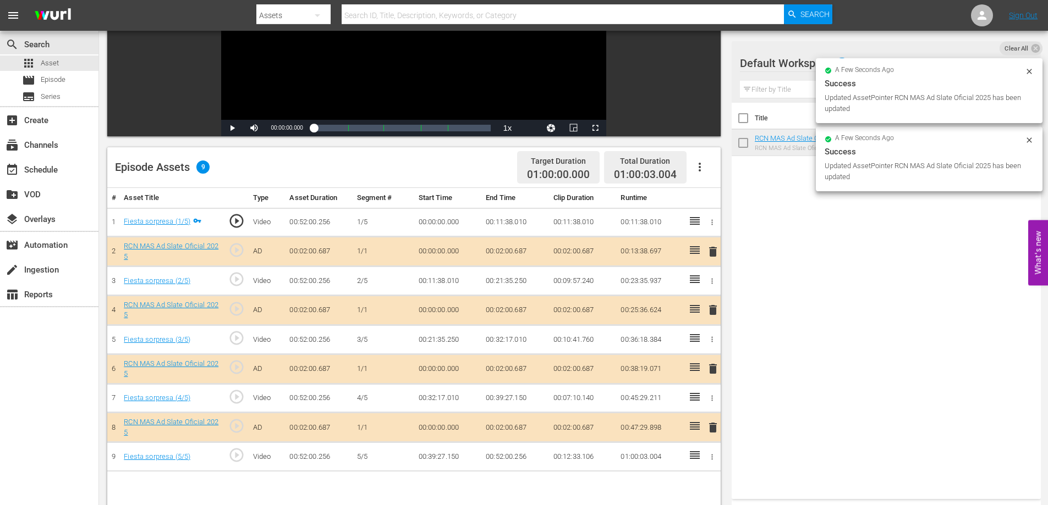
click at [514, 255] on td "00:02:00.687" at bounding box center [515, 252] width 68 height 30
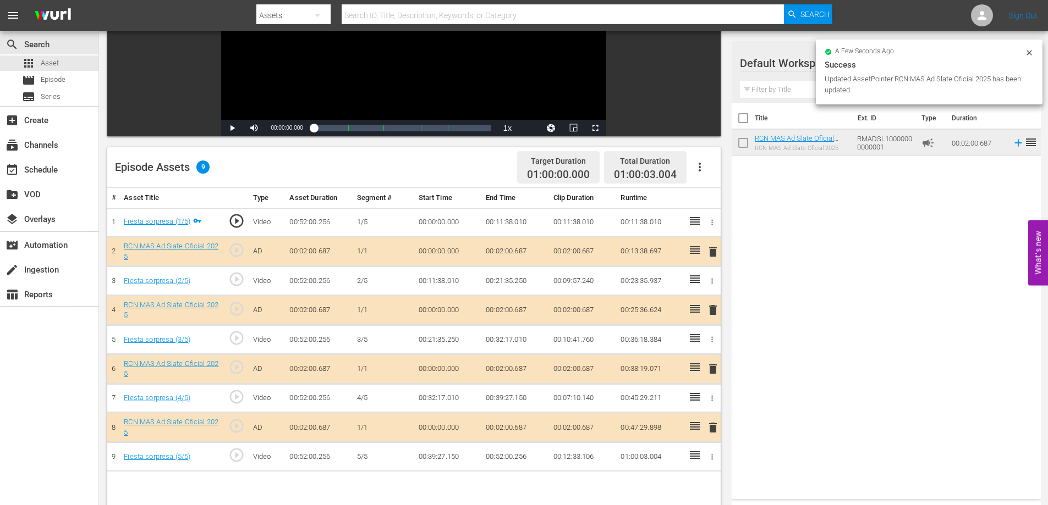
click at [520, 251] on td "00:02:00.687" at bounding box center [515, 252] width 68 height 30
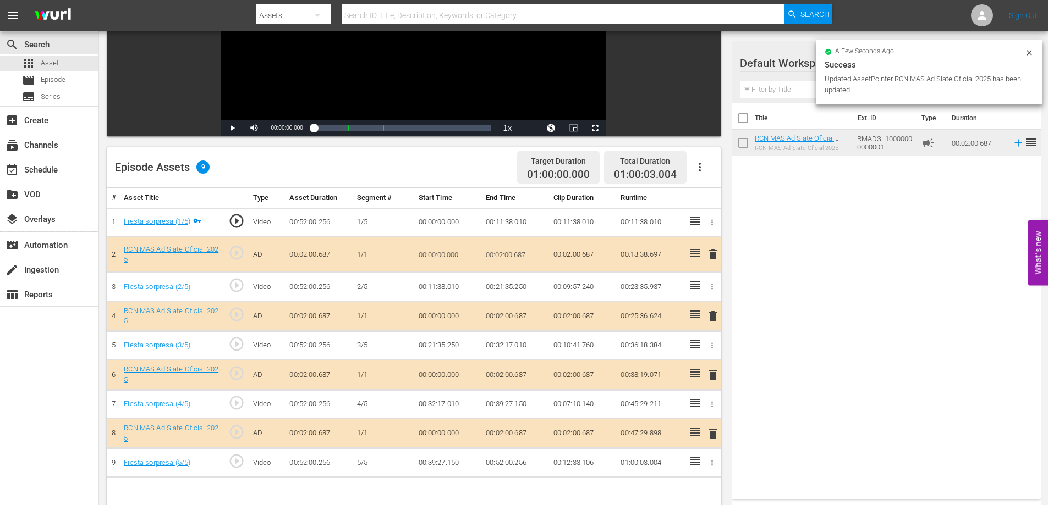
click at [521, 255] on input "00:02:00.687" at bounding box center [507, 254] width 42 height 26
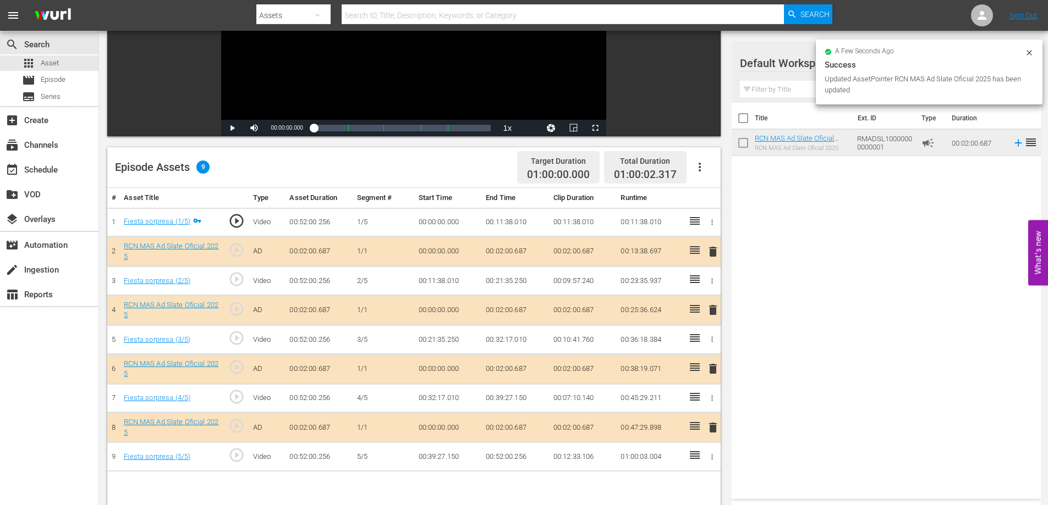
click at [521, 308] on td "00:02:00.687" at bounding box center [515, 310] width 68 height 30
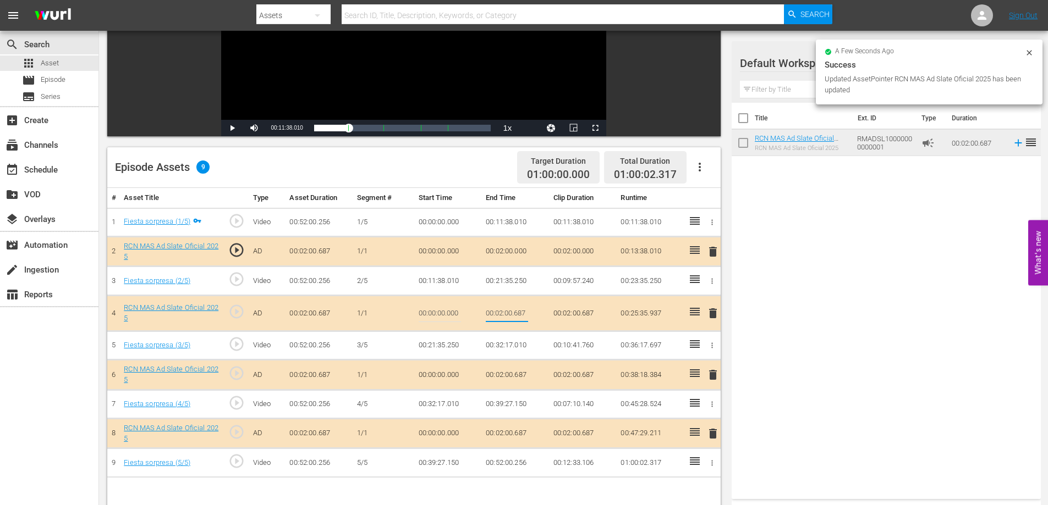
click at [521, 316] on input "00:02:00.687" at bounding box center [507, 313] width 42 height 26
type input "00:02:0"
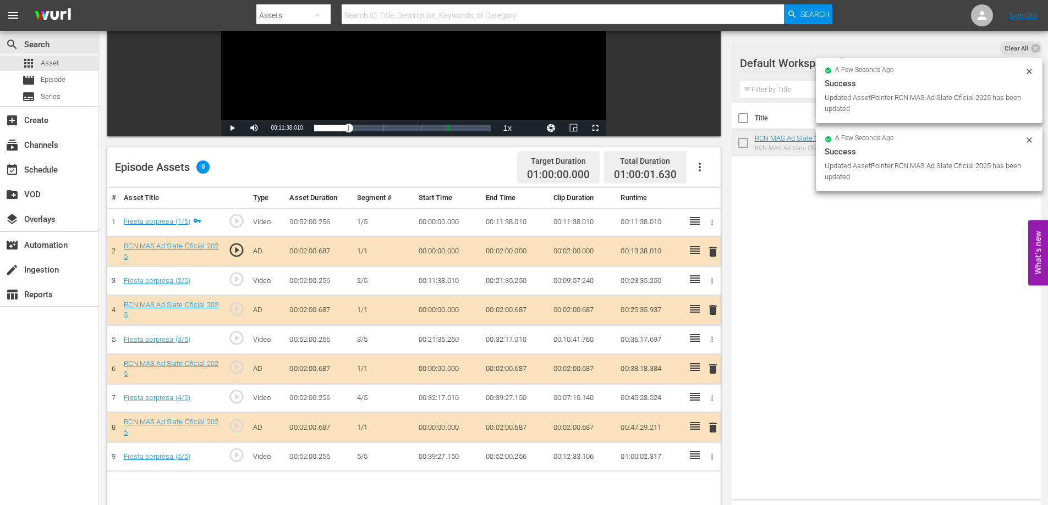
click at [516, 371] on td "00:02:00.687" at bounding box center [515, 369] width 68 height 30
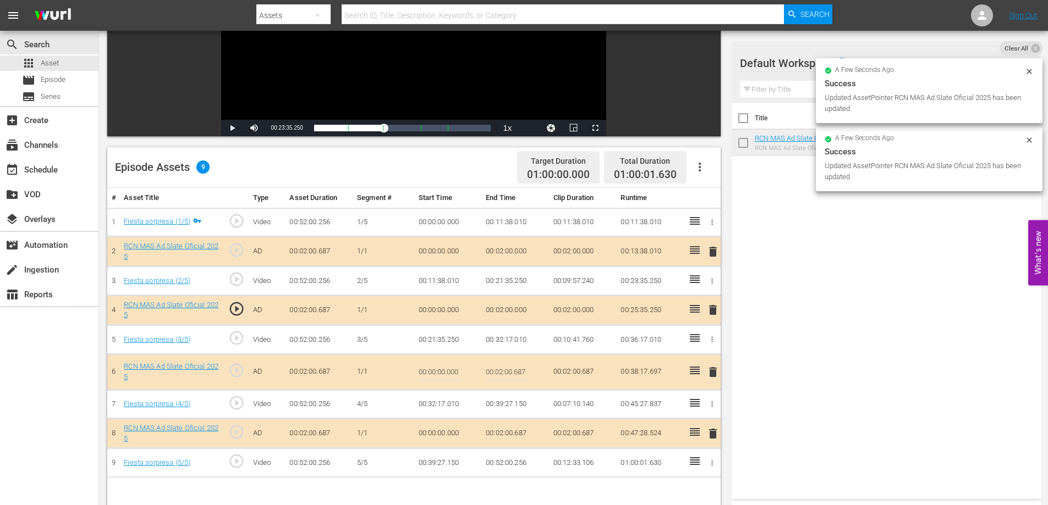
click at [521, 374] on input "00:02:00.687" at bounding box center [507, 372] width 42 height 26
type input "00:02:0"
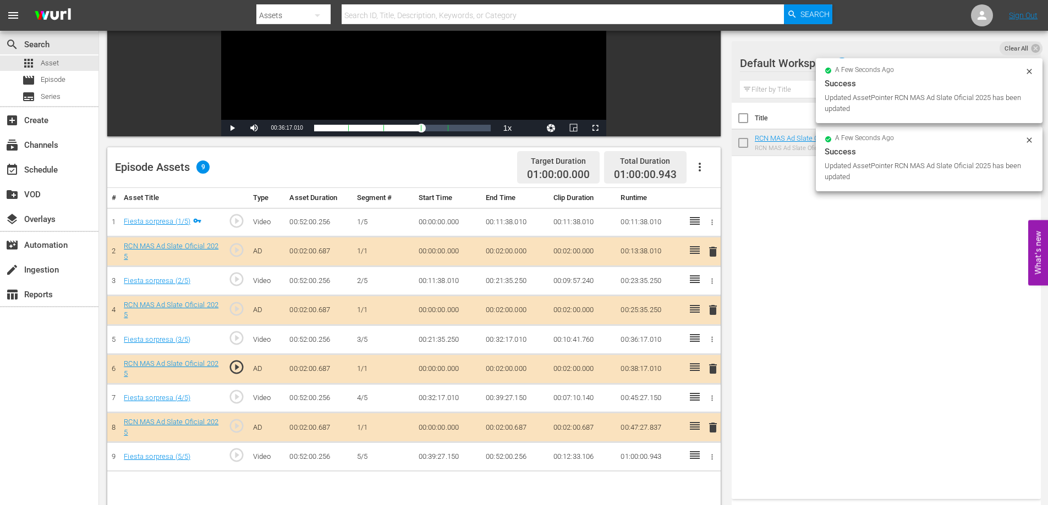
click at [520, 426] on td "00:02:00.687" at bounding box center [515, 428] width 68 height 30
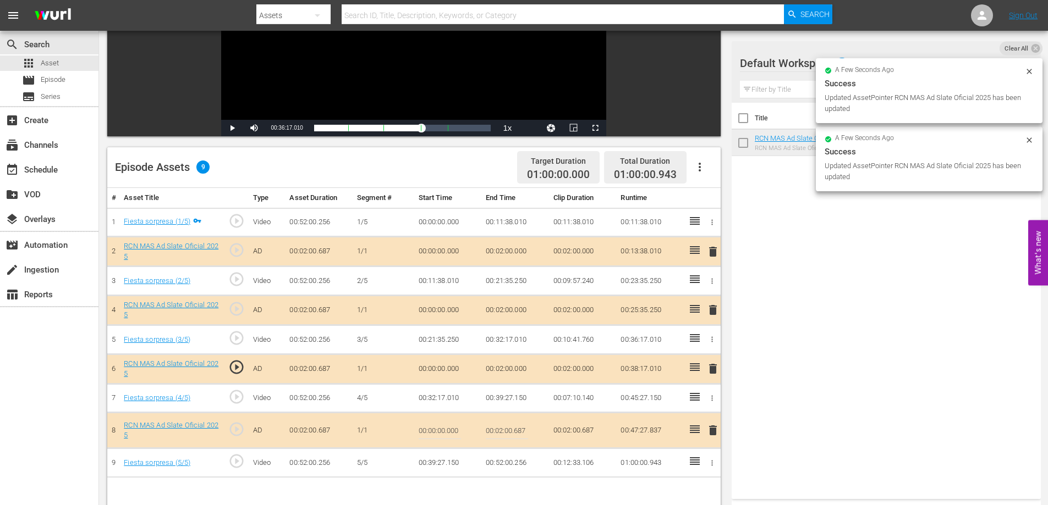
click at [521, 431] on input "00:02:00.687" at bounding box center [507, 430] width 42 height 26
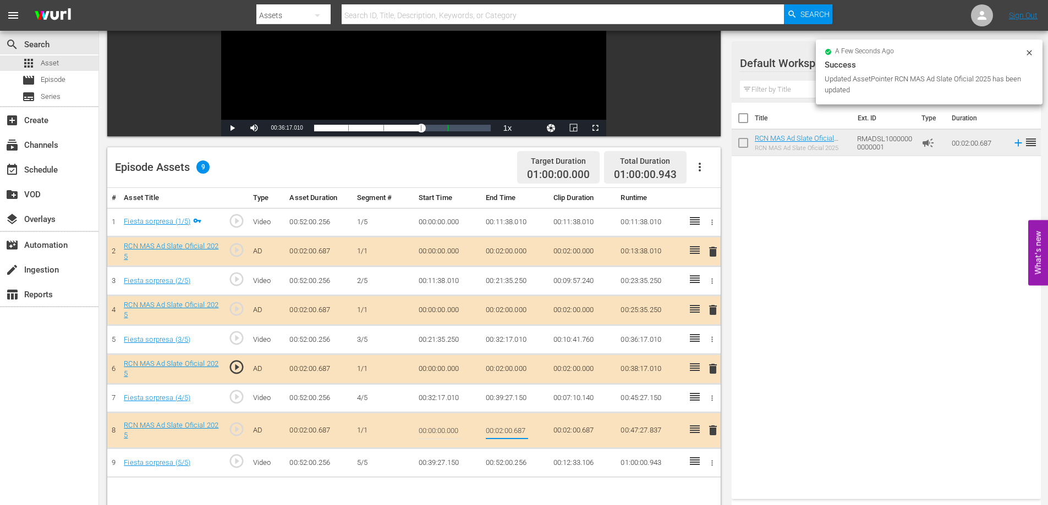
click at [521, 431] on input "00:02:00.687" at bounding box center [507, 430] width 42 height 26
type input "00:02:0"
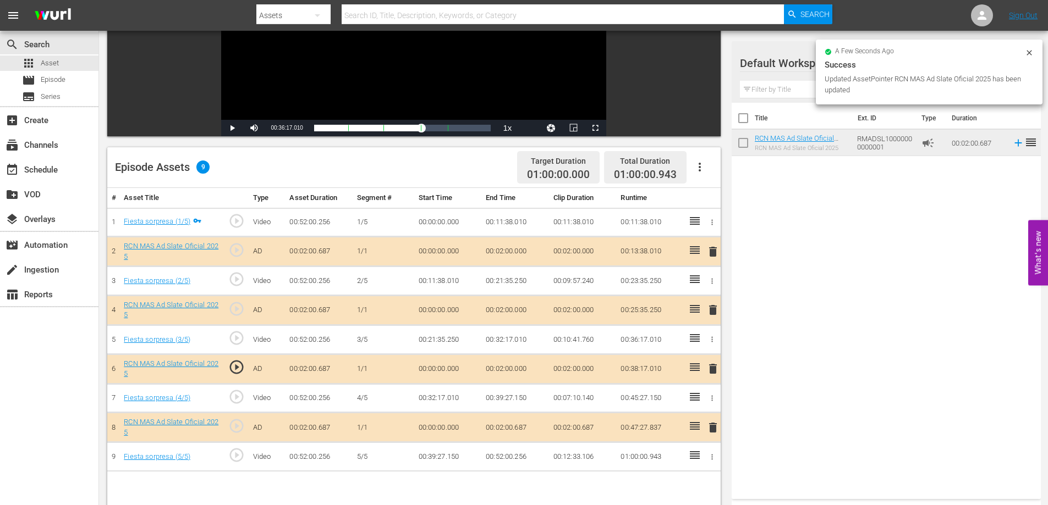
click at [520, 454] on td "00:52:00.256" at bounding box center [515, 457] width 68 height 29
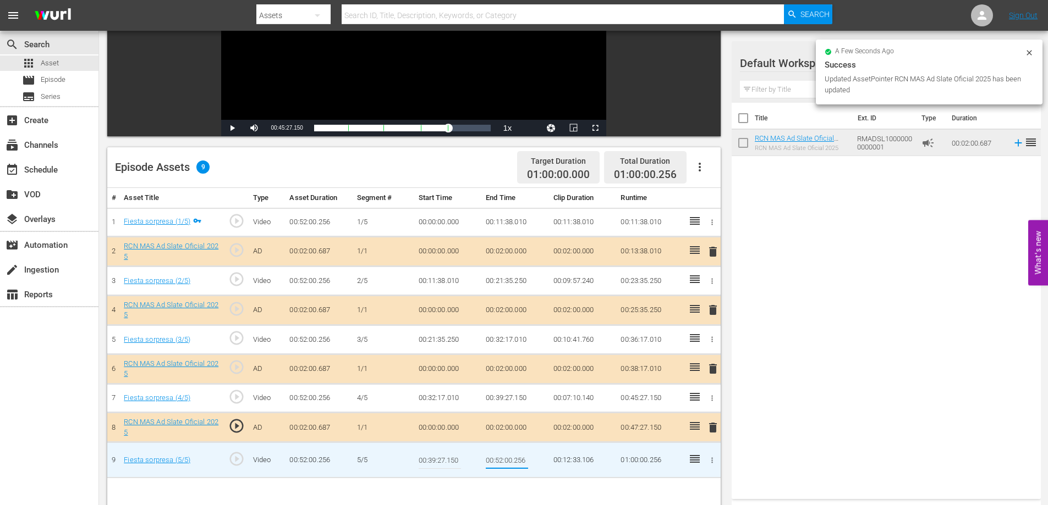
click at [522, 462] on input "00:52:00.256" at bounding box center [507, 460] width 42 height 26
type input "00:52:0"
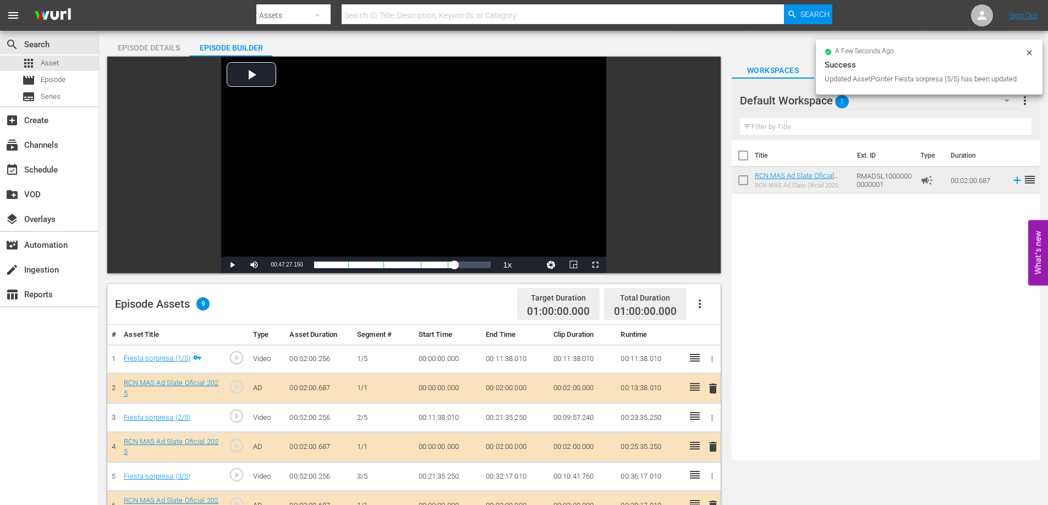
scroll to position [0, 0]
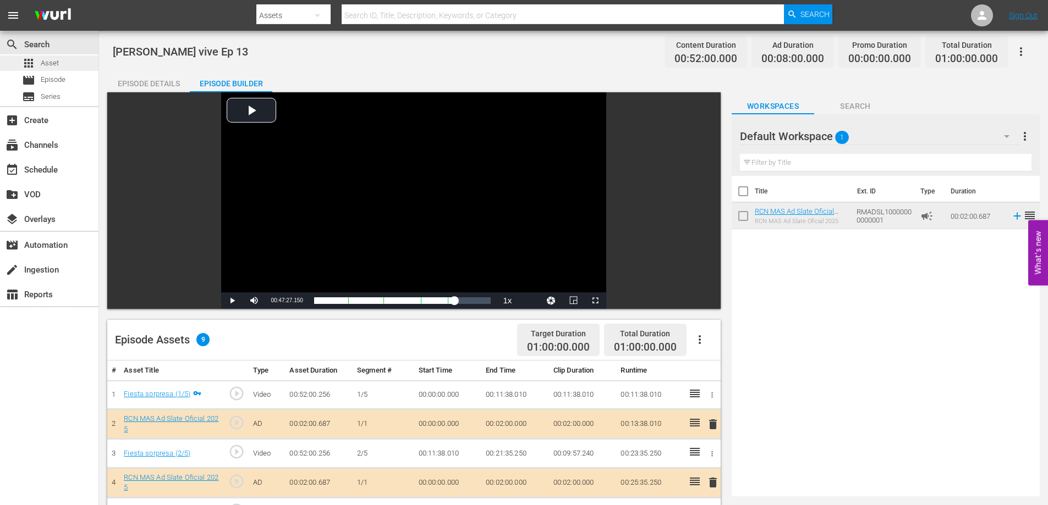
click at [41, 58] on div "apps Asset" at bounding box center [40, 63] width 37 height 15
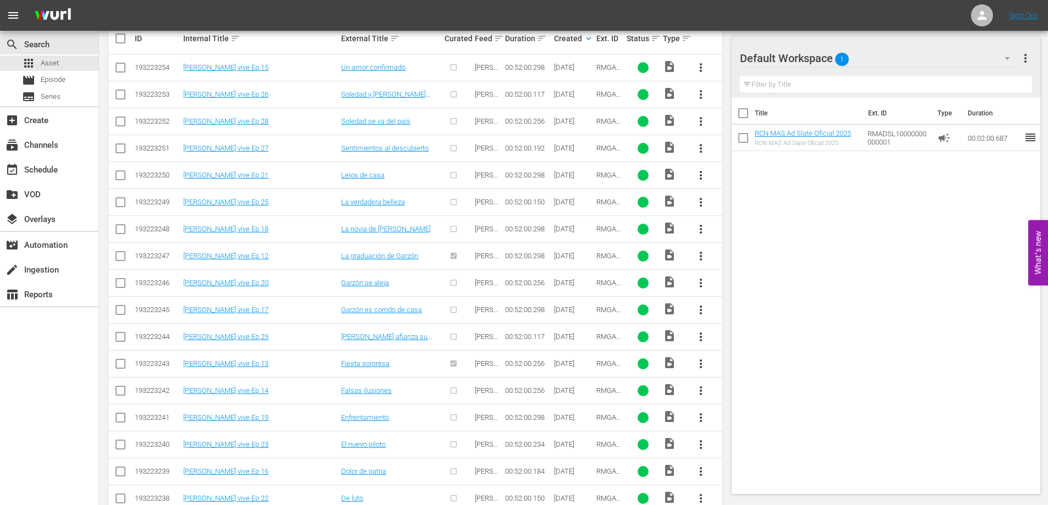
scroll to position [301, 0]
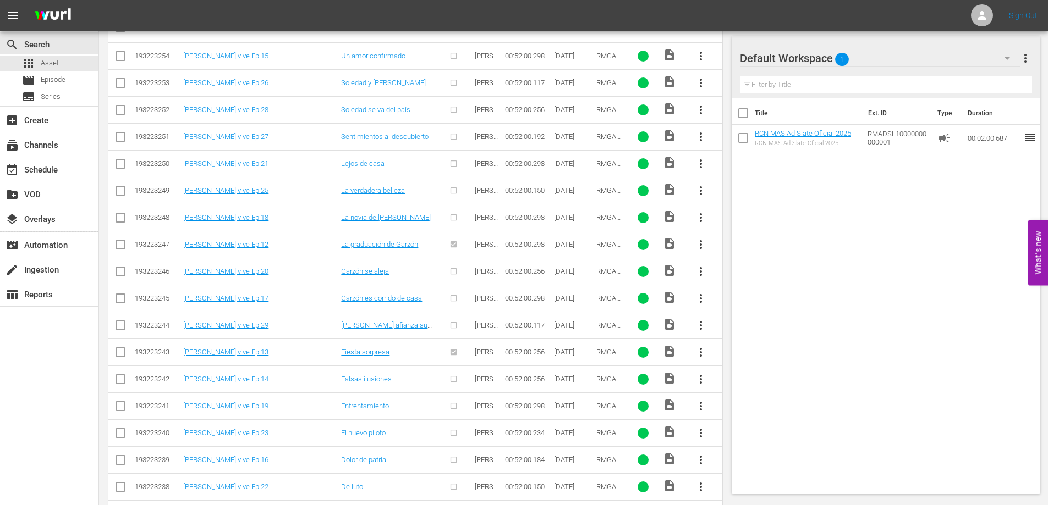
click at [695, 378] on span "more_vert" at bounding box center [700, 379] width 13 height 13
click at [734, 463] on div "Episode" at bounding box center [760, 463] width 75 height 26
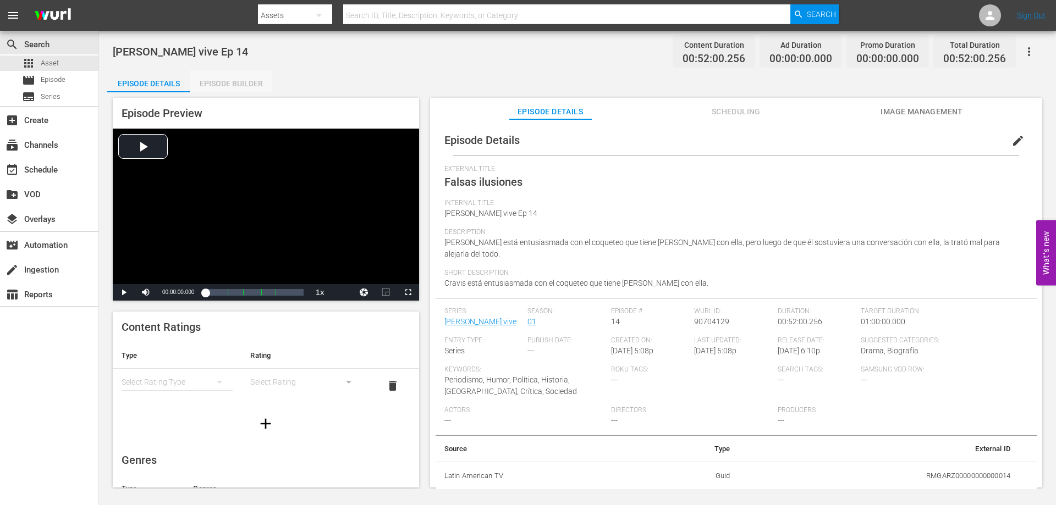
click at [244, 83] on div "Episode Builder" at bounding box center [231, 83] width 82 height 26
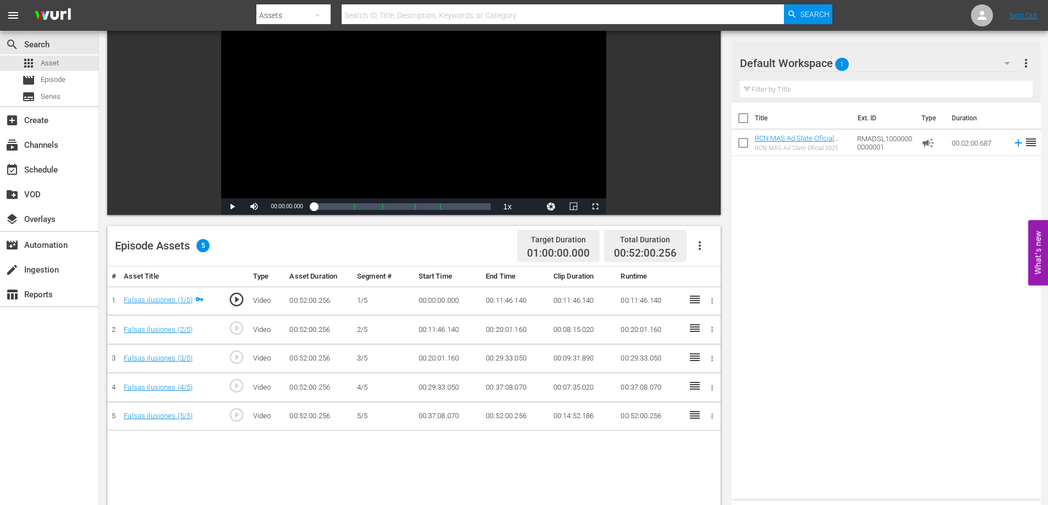
scroll to position [129, 0]
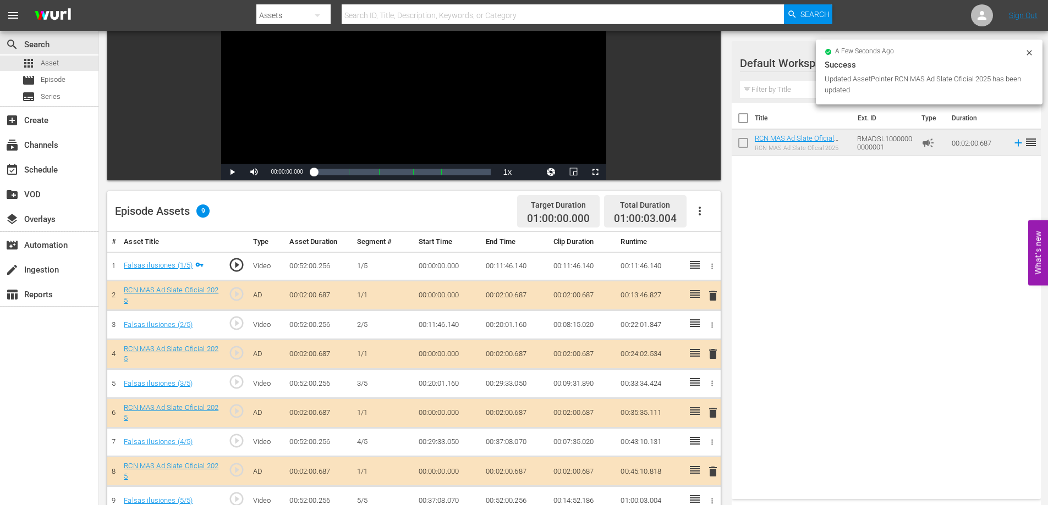
click at [514, 295] on td "00:02:00.687" at bounding box center [515, 296] width 68 height 30
click at [514, 294] on td "00:02:00.687" at bounding box center [515, 296] width 68 height 30
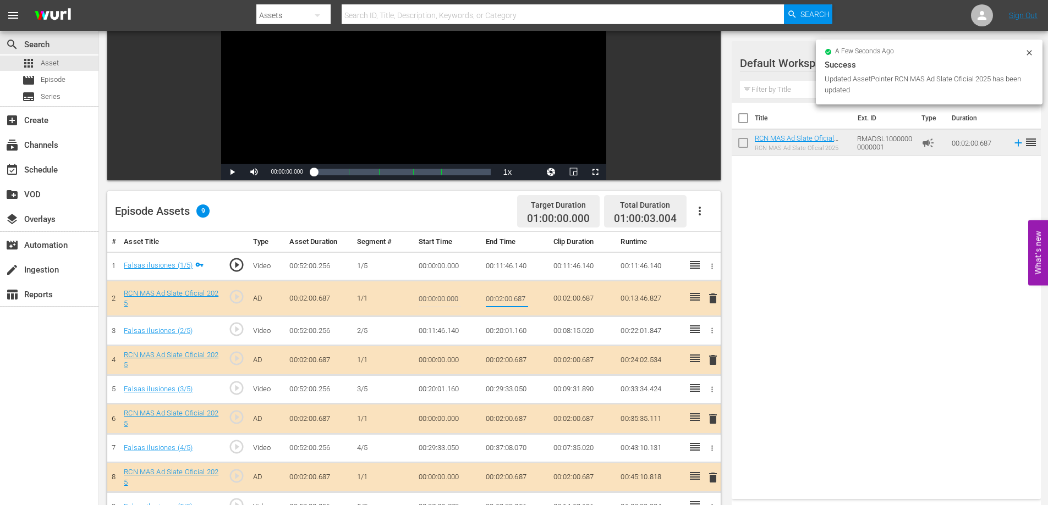
click at [516, 298] on input "00:02:00.687" at bounding box center [507, 298] width 42 height 26
type input "00:02:0"
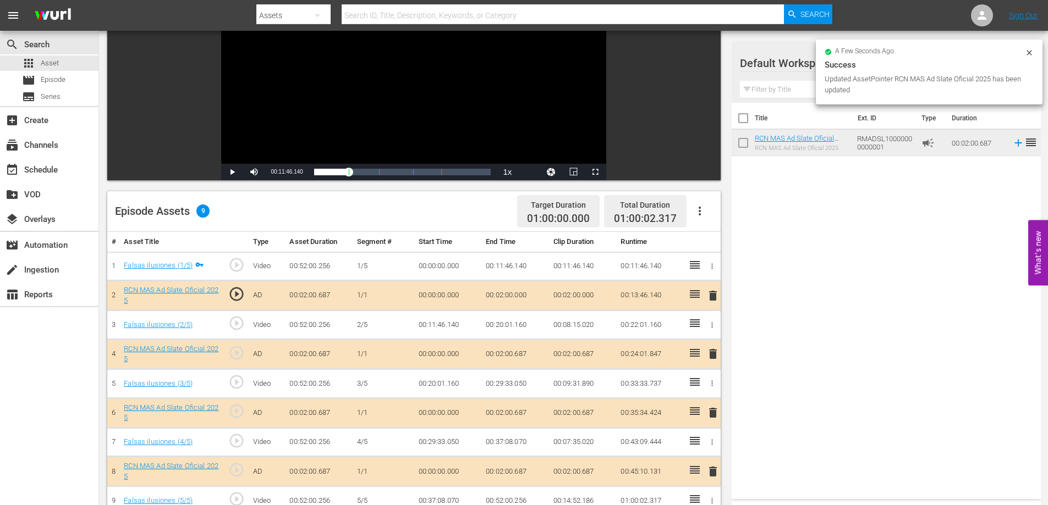
click at [516, 355] on td "00:02:00.687" at bounding box center [515, 354] width 68 height 30
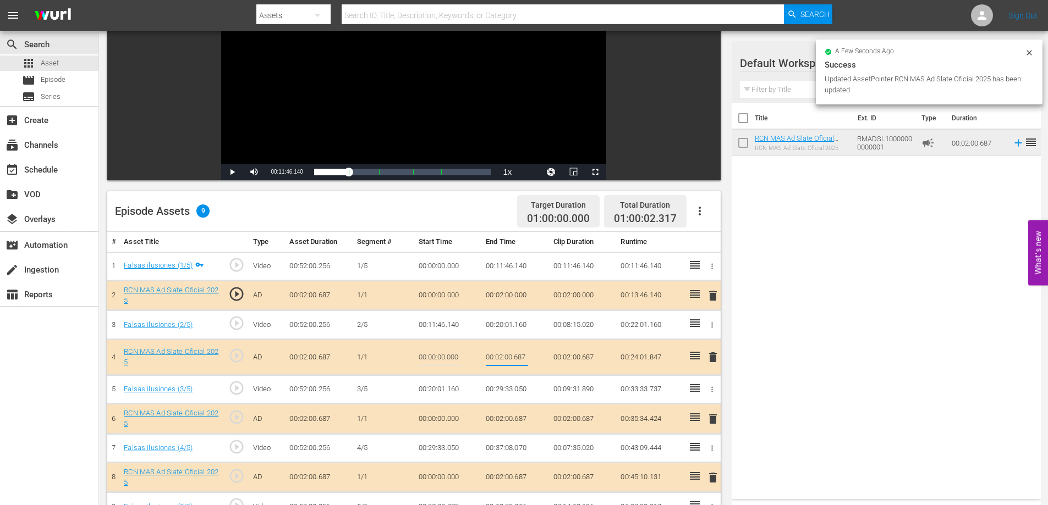
click at [519, 359] on input "00:02:00.687" at bounding box center [507, 357] width 42 height 26
type input "00:02:0"
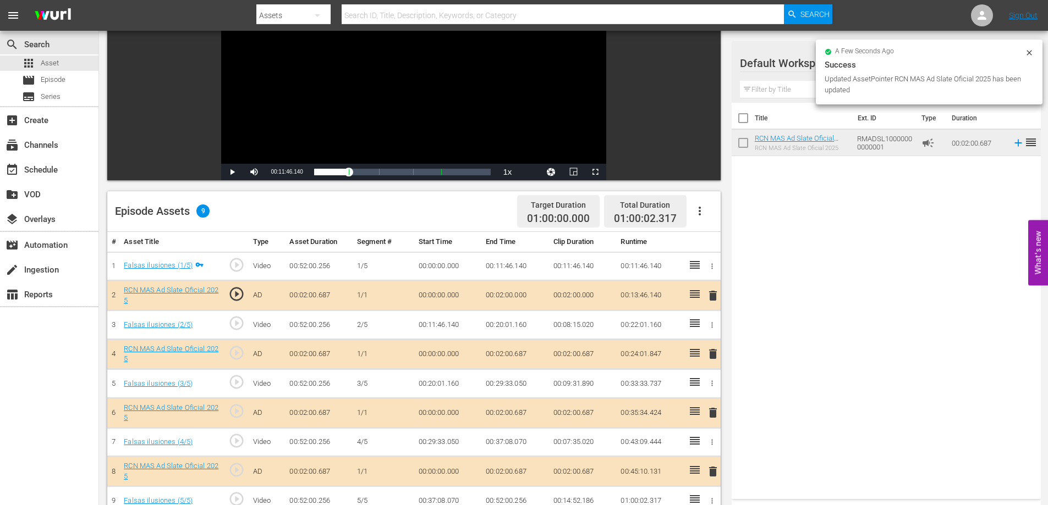
click at [518, 409] on td "00:02:00.687" at bounding box center [515, 413] width 68 height 30
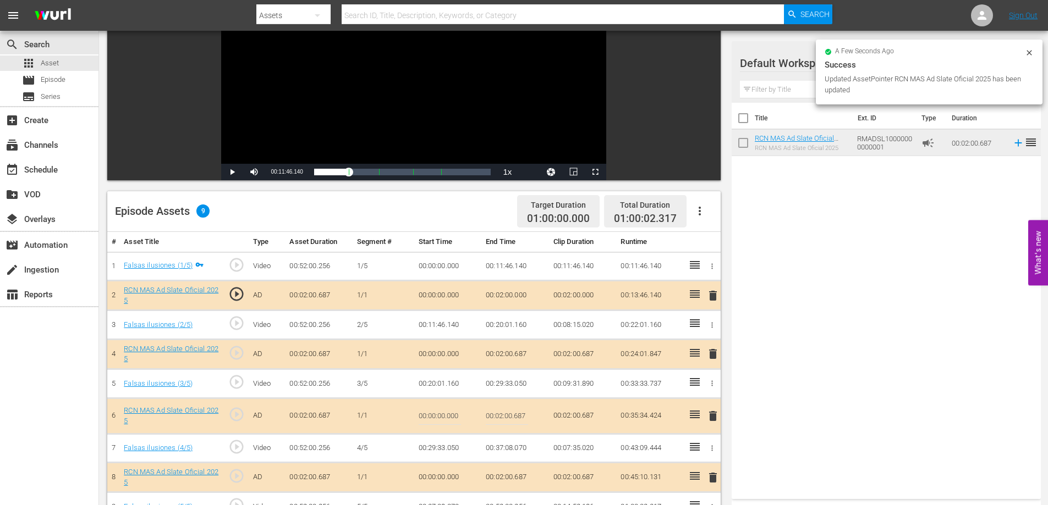
click at [520, 418] on input "00:02:00.687" at bounding box center [507, 416] width 42 height 26
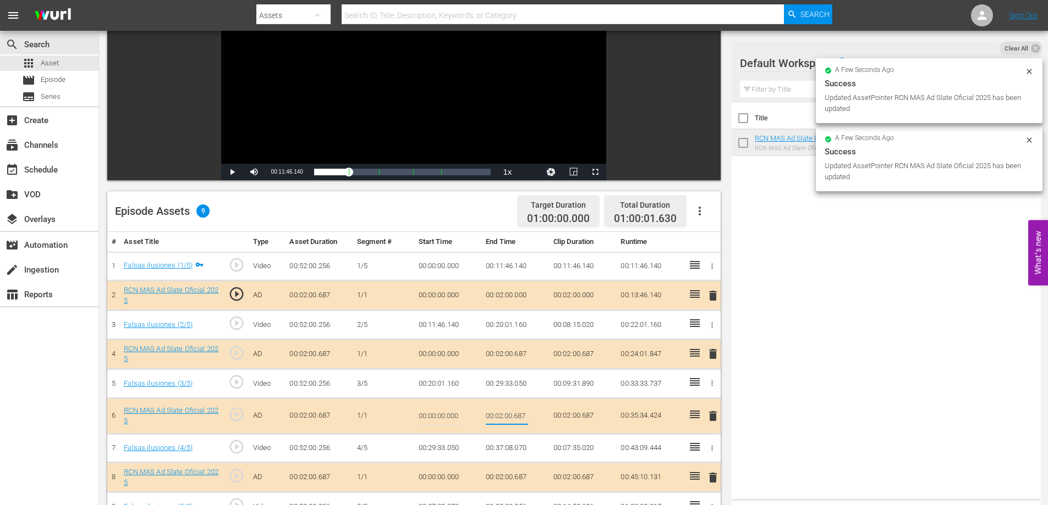
click at [520, 418] on input "00:02:00.687" at bounding box center [507, 416] width 42 height 26
type input "00:02:0"
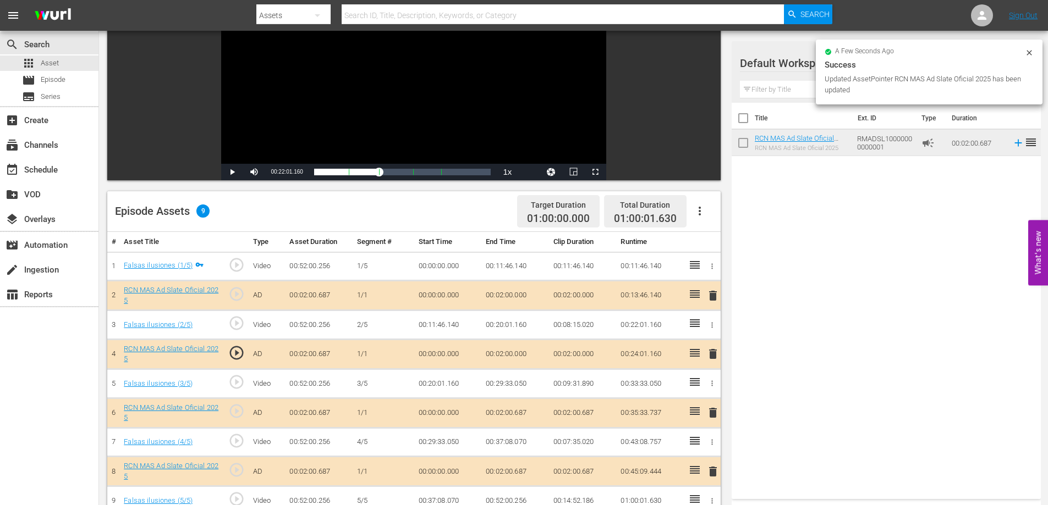
click at [518, 470] on td "00:02:00.687" at bounding box center [515, 472] width 68 height 30
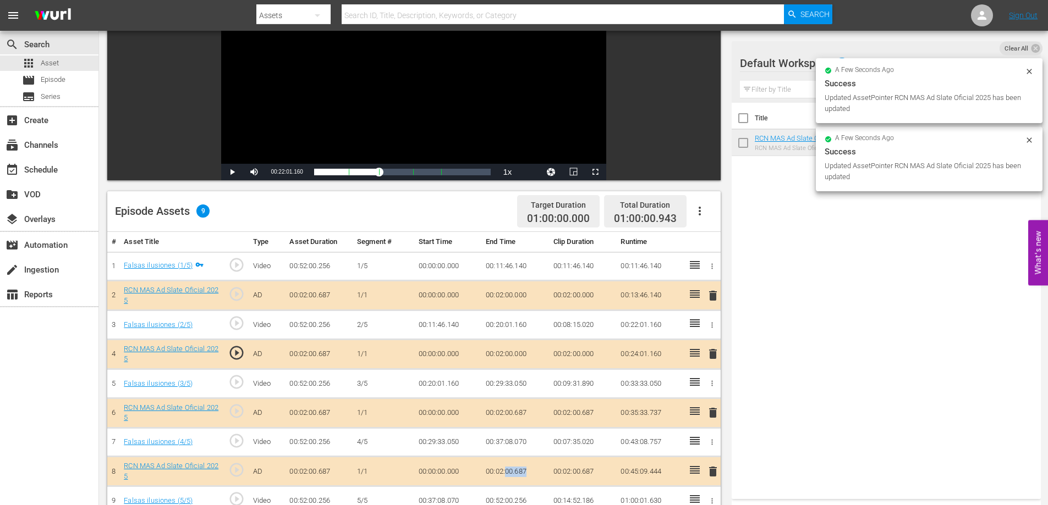
click at [518, 470] on td "00:02:00.687" at bounding box center [515, 472] width 68 height 30
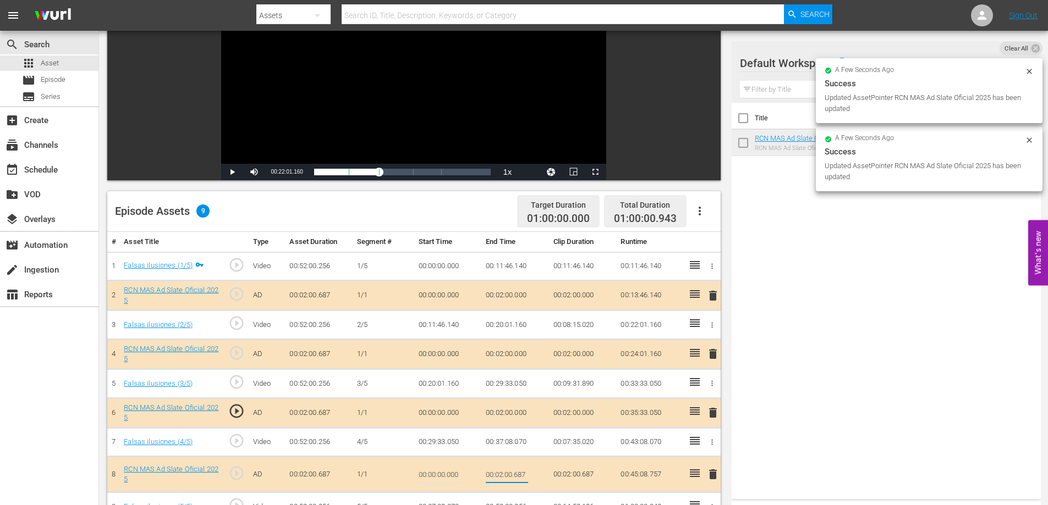
click at [520, 478] on input "00:02:00.687" at bounding box center [507, 474] width 42 height 26
type input "00:02:0"
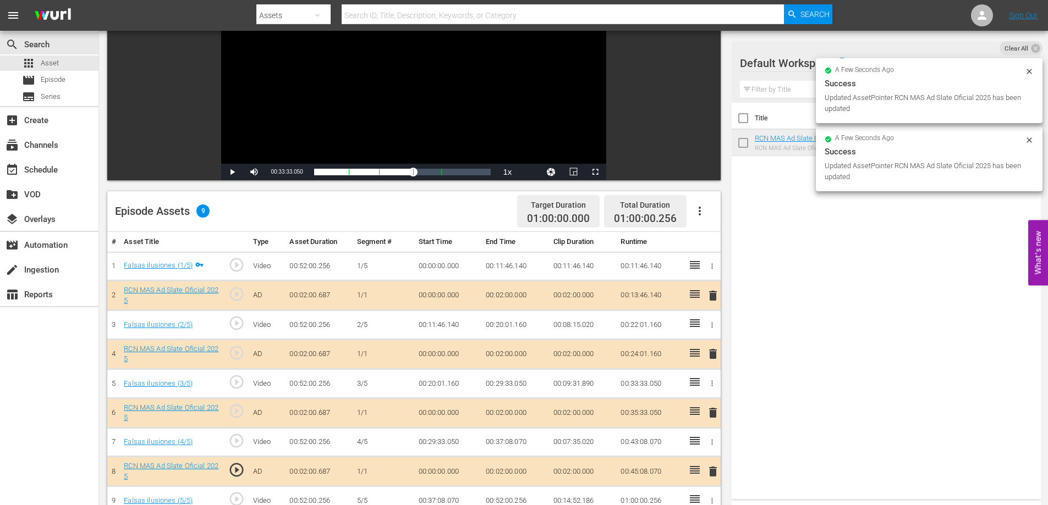
scroll to position [212, 0]
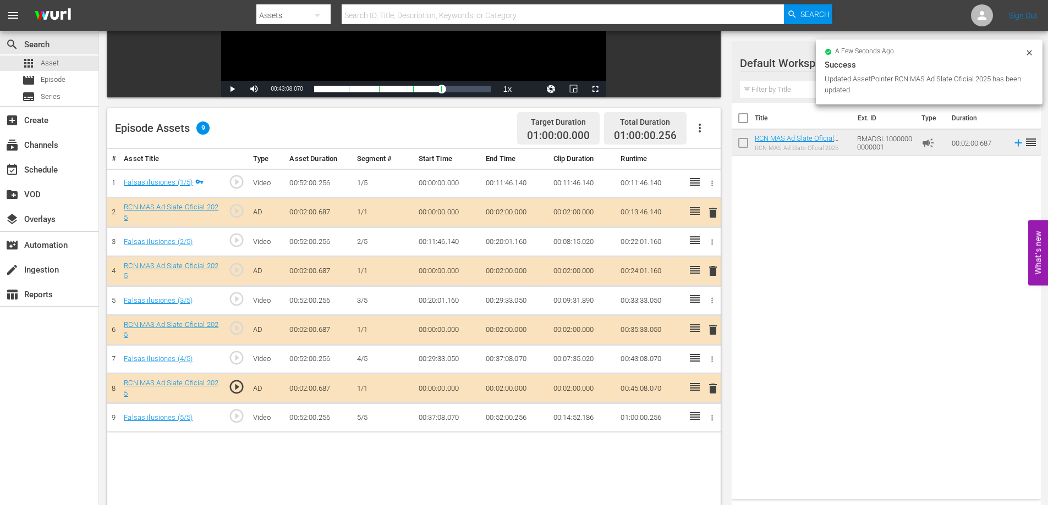
click at [519, 419] on td "00:52:00.256" at bounding box center [515, 418] width 68 height 29
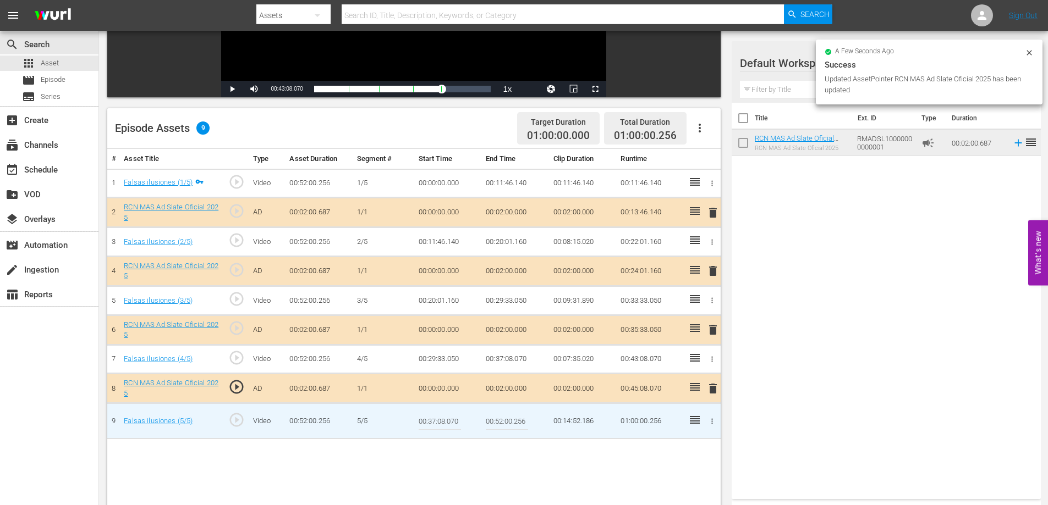
click at [520, 424] on input "00:52:00.256" at bounding box center [507, 421] width 42 height 26
type input "00:52:0"
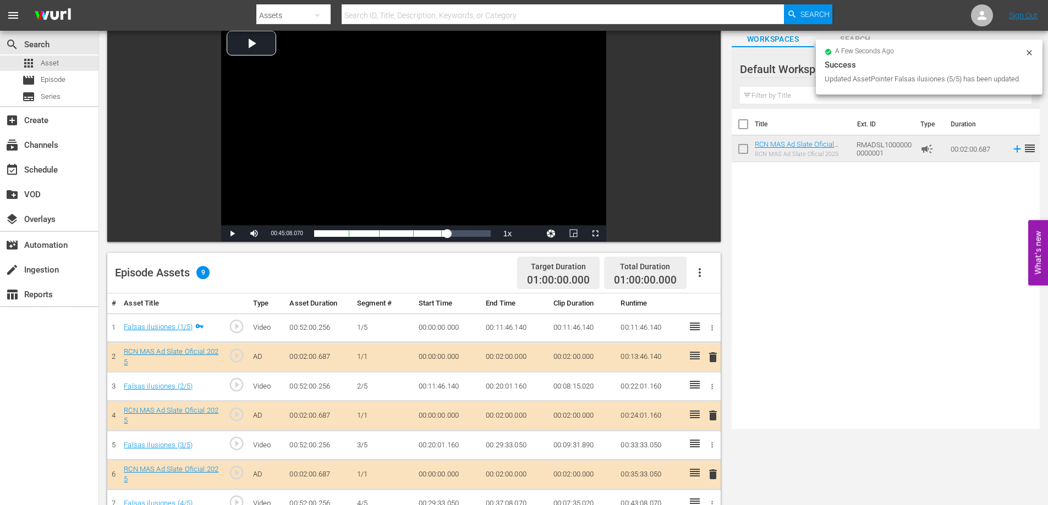
scroll to position [0, 0]
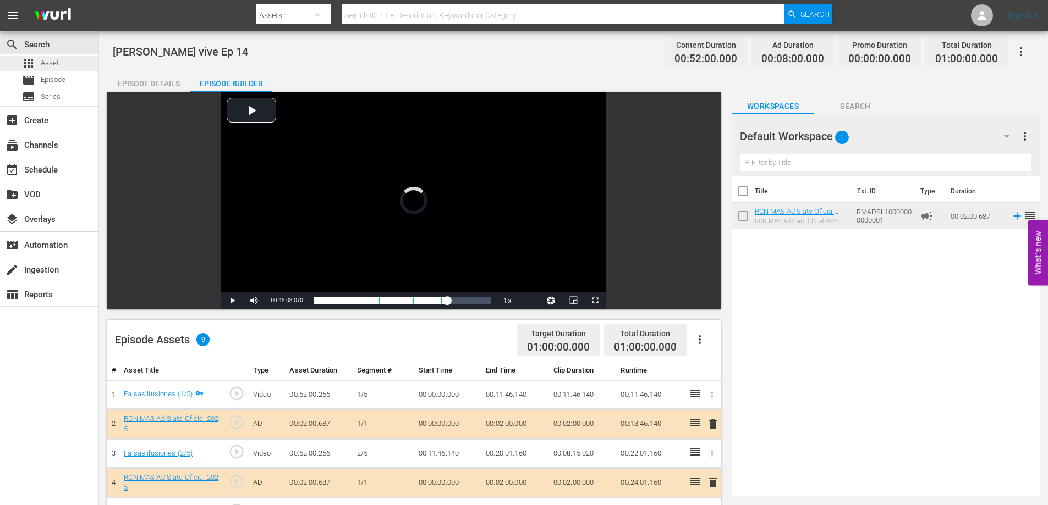
click at [59, 64] on div "apps Asset" at bounding box center [49, 63] width 98 height 15
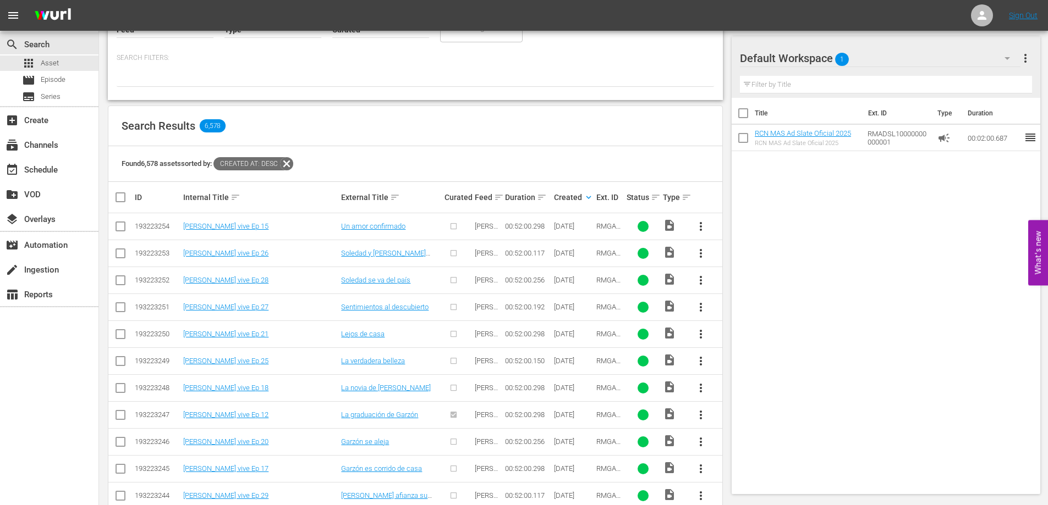
scroll to position [194, 0]
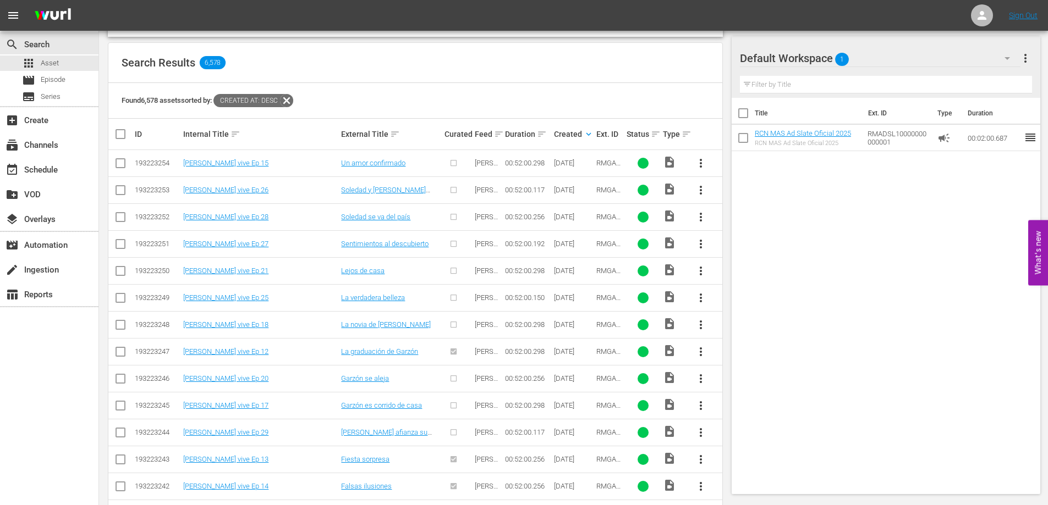
click at [698, 163] on span "more_vert" at bounding box center [700, 163] width 13 height 13
click at [749, 251] on div "Episode" at bounding box center [760, 247] width 75 height 26
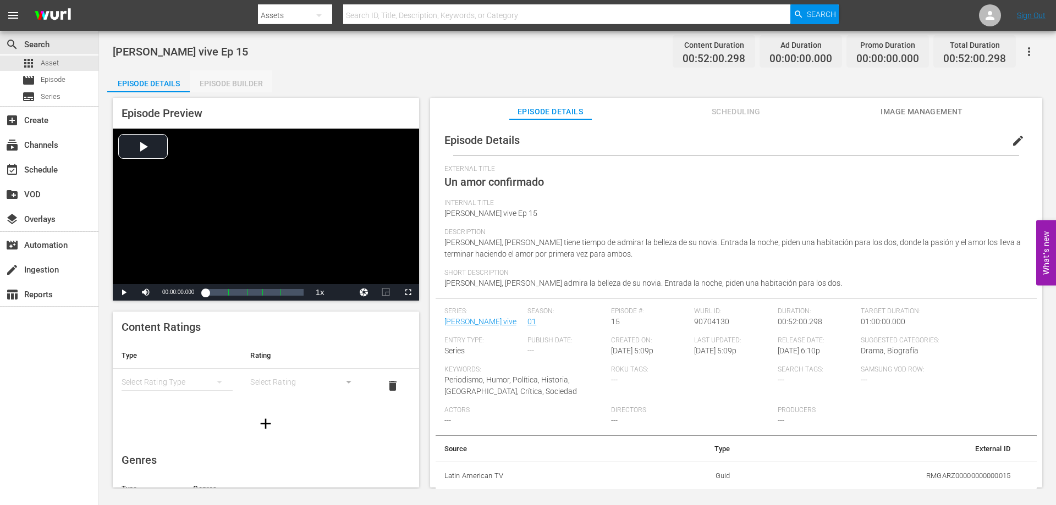
click at [238, 89] on div "Episode Builder" at bounding box center [231, 83] width 82 height 26
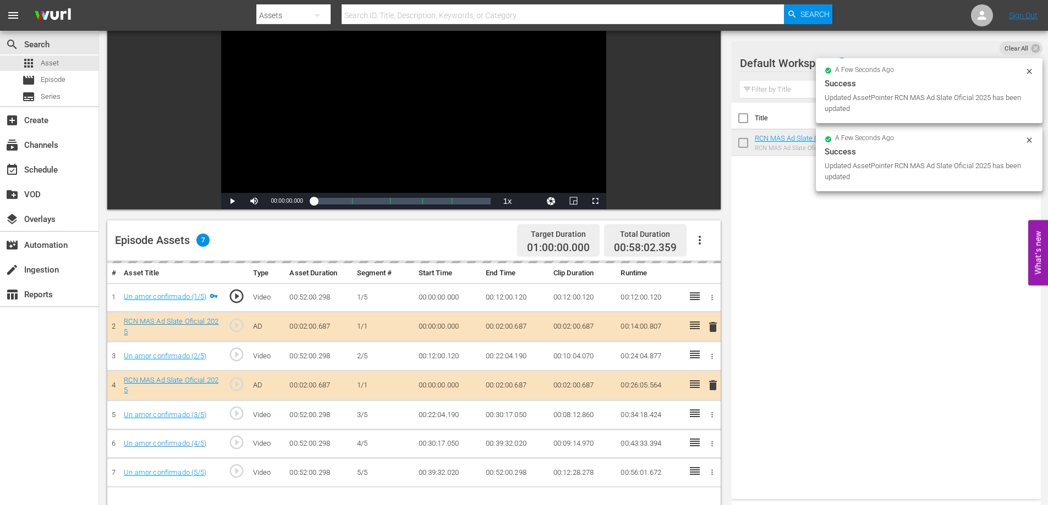
scroll to position [230, 0]
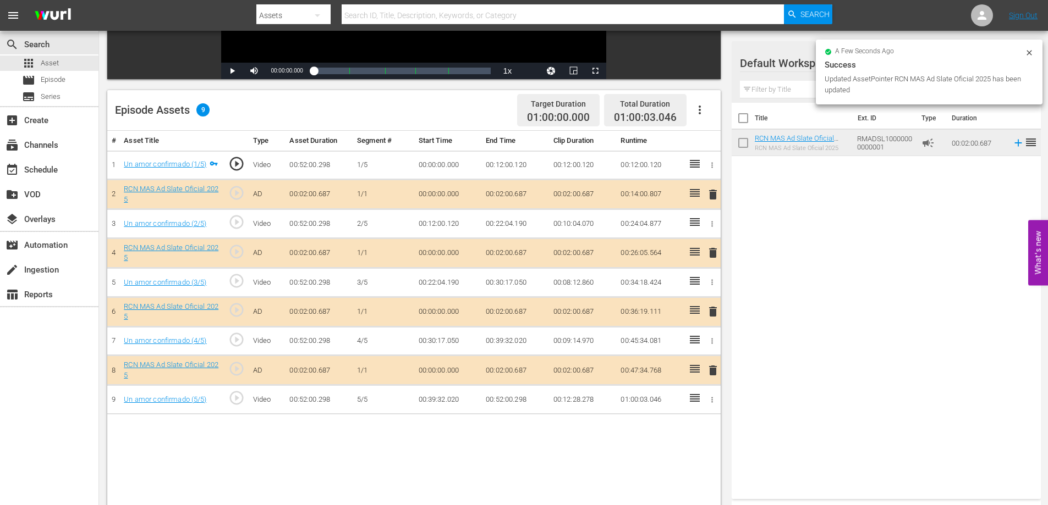
click at [514, 197] on td "00:02:00.687" at bounding box center [515, 195] width 68 height 30
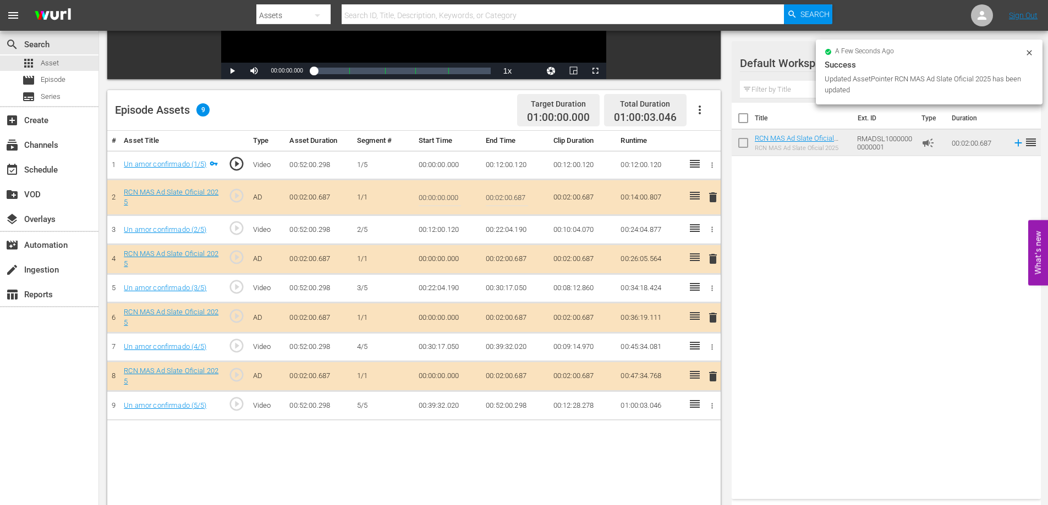
click at [519, 197] on input "00:02:00.687" at bounding box center [507, 197] width 42 height 26
type input "00:02:0"
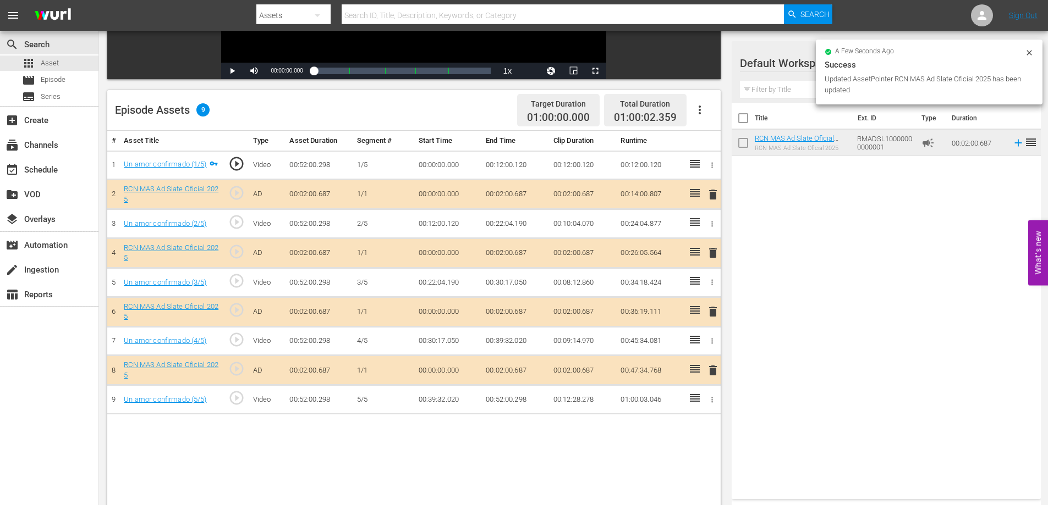
click at [521, 254] on td "00:02:00.687" at bounding box center [515, 253] width 68 height 30
click at [522, 253] on td "00:02:00.687" at bounding box center [515, 253] width 68 height 30
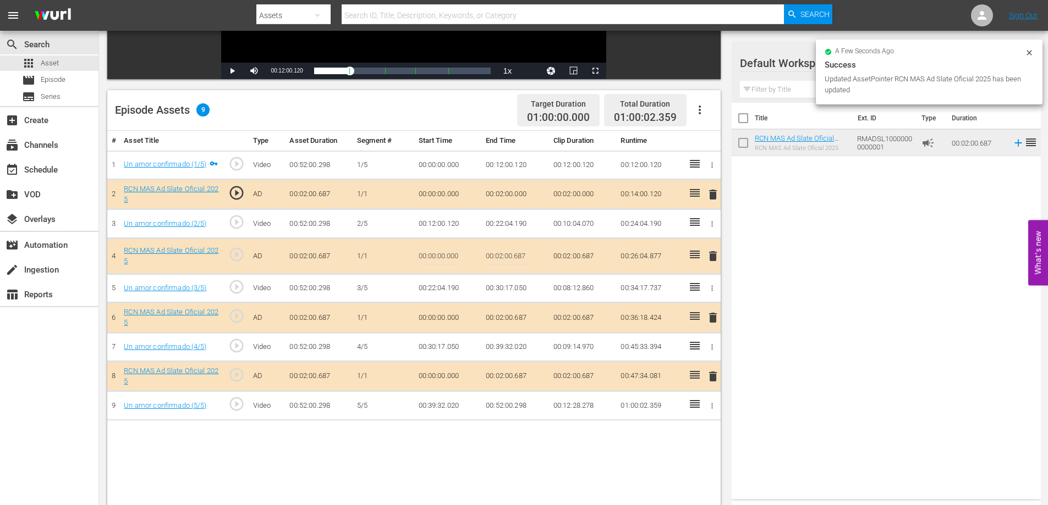
click at [523, 258] on input "00:02:00.687" at bounding box center [507, 256] width 42 height 26
type input "00:02:0"
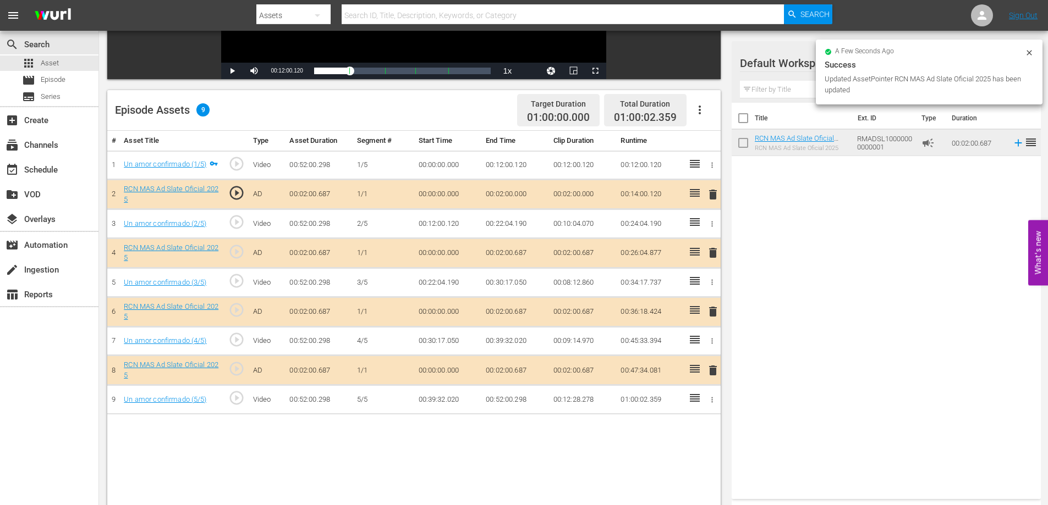
click at [524, 309] on td "00:02:00.687" at bounding box center [515, 312] width 68 height 30
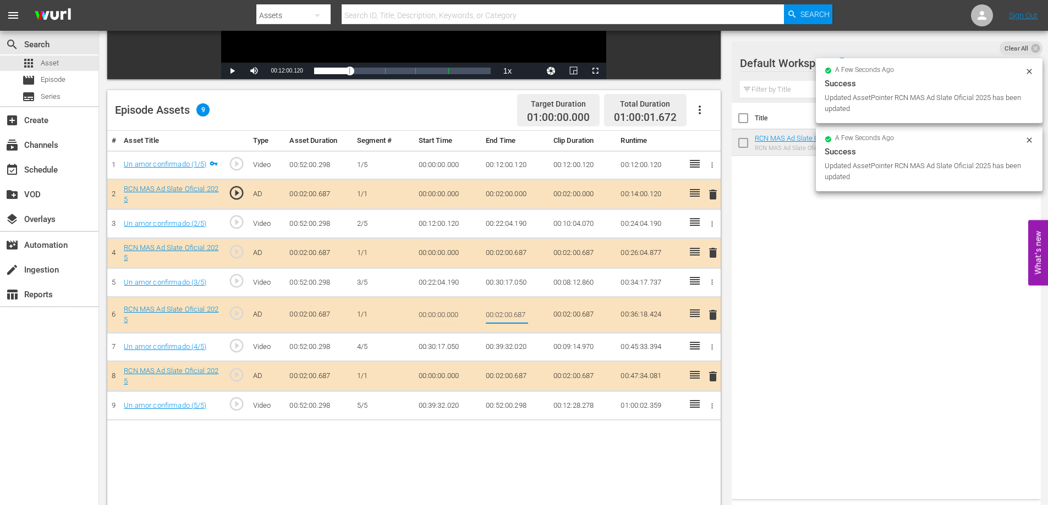
click at [522, 317] on input "00:02:00.687" at bounding box center [507, 315] width 42 height 26
type input "00:02:0"
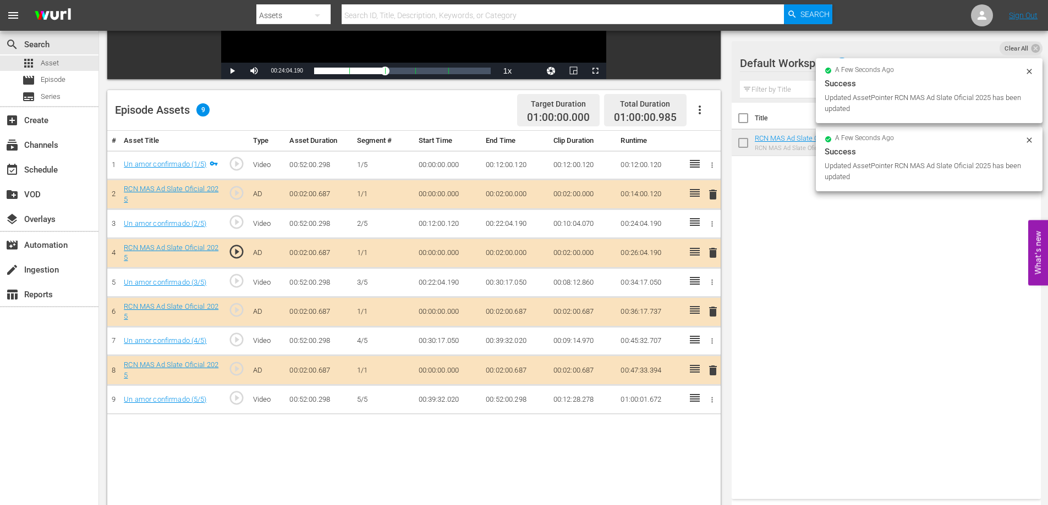
click at [520, 372] on td "00:02:00.687" at bounding box center [515, 371] width 68 height 30
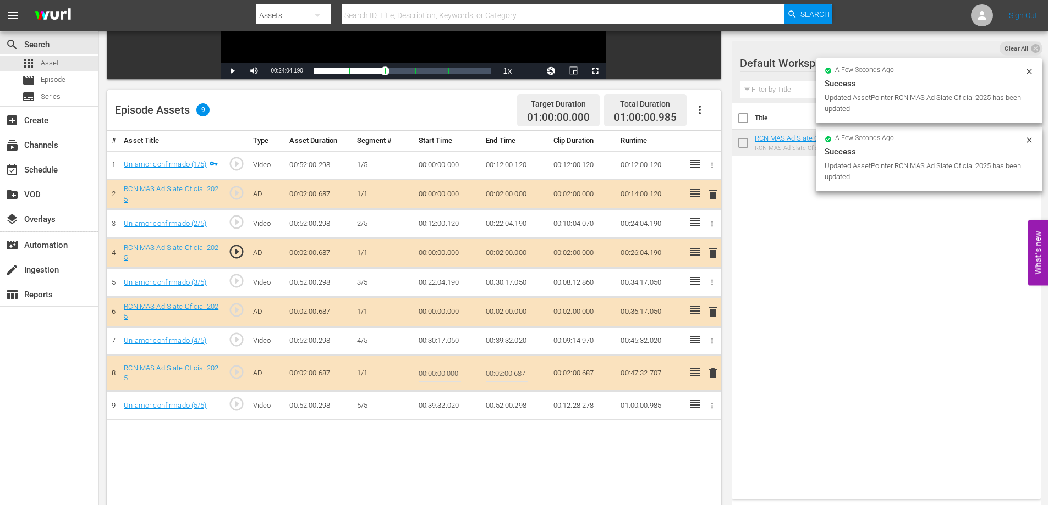
click at [521, 376] on input "00:02:00.687" at bounding box center [507, 373] width 42 height 26
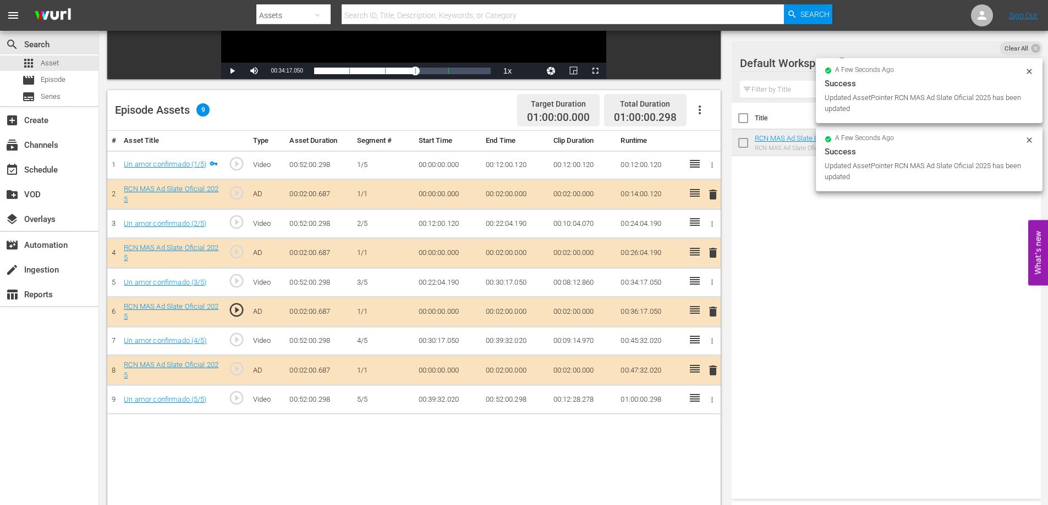
click at [520, 401] on td "00:52:00.298" at bounding box center [515, 400] width 68 height 29
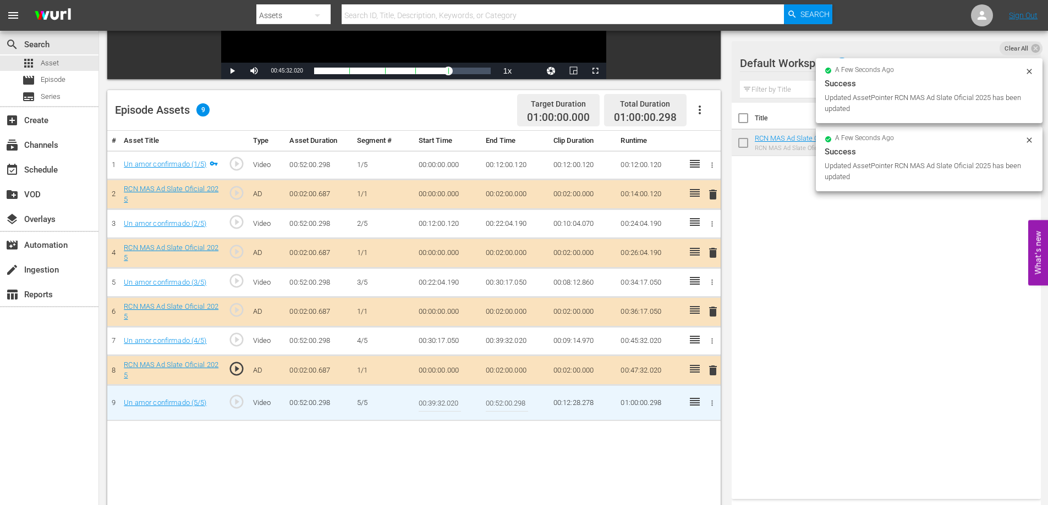
click at [522, 399] on input "00:52:00.298" at bounding box center [507, 403] width 42 height 26
type input "00:52:0"
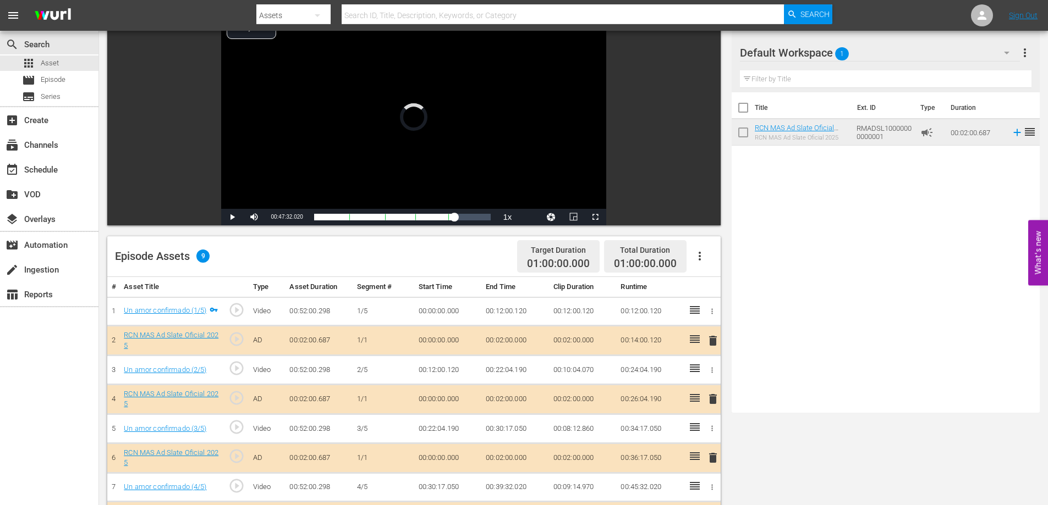
scroll to position [0, 0]
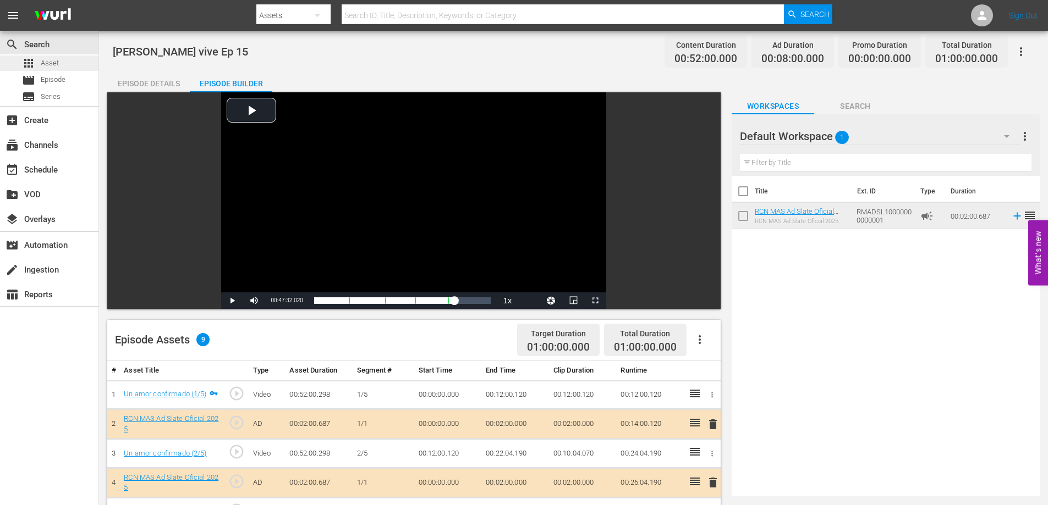
click at [68, 64] on div "apps Asset" at bounding box center [49, 63] width 98 height 15
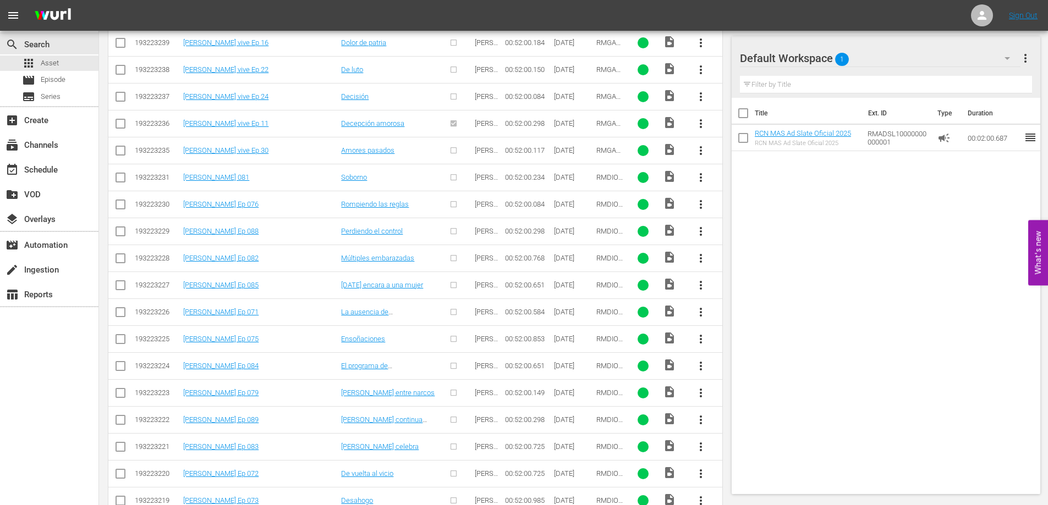
scroll to position [695, 0]
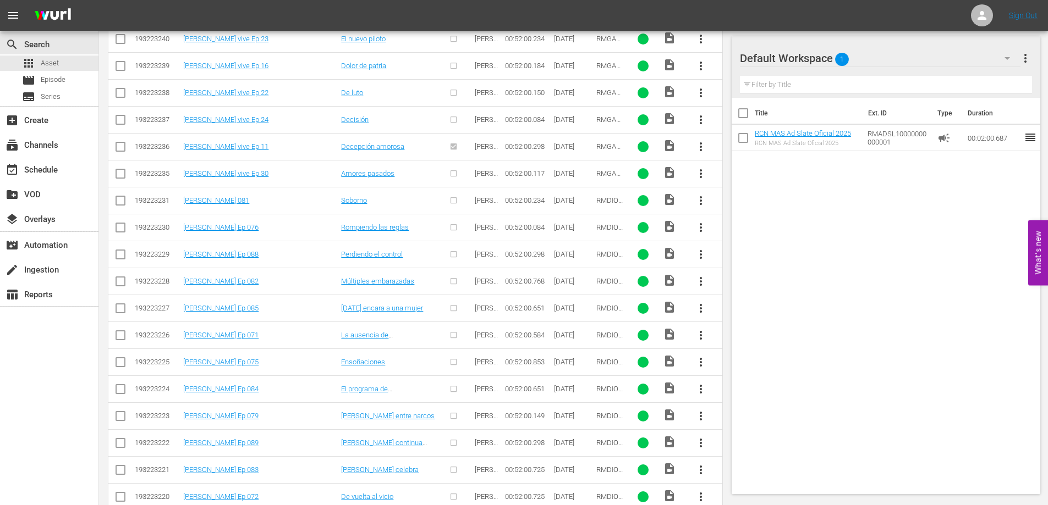
click at [696, 333] on span "more_vert" at bounding box center [700, 335] width 13 height 13
click at [747, 417] on div "Episode" at bounding box center [760, 419] width 75 height 26
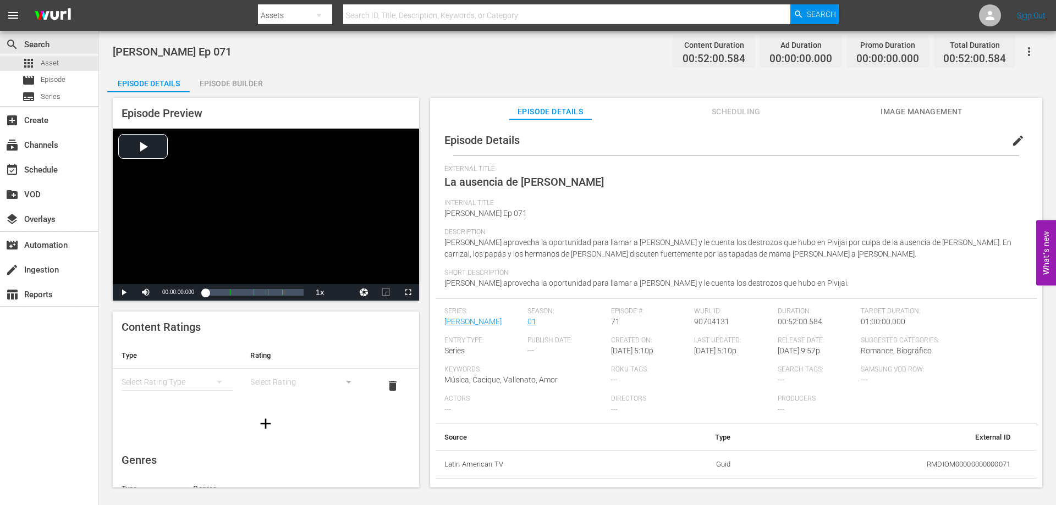
click at [245, 84] on div "Episode Builder" at bounding box center [231, 83] width 82 height 26
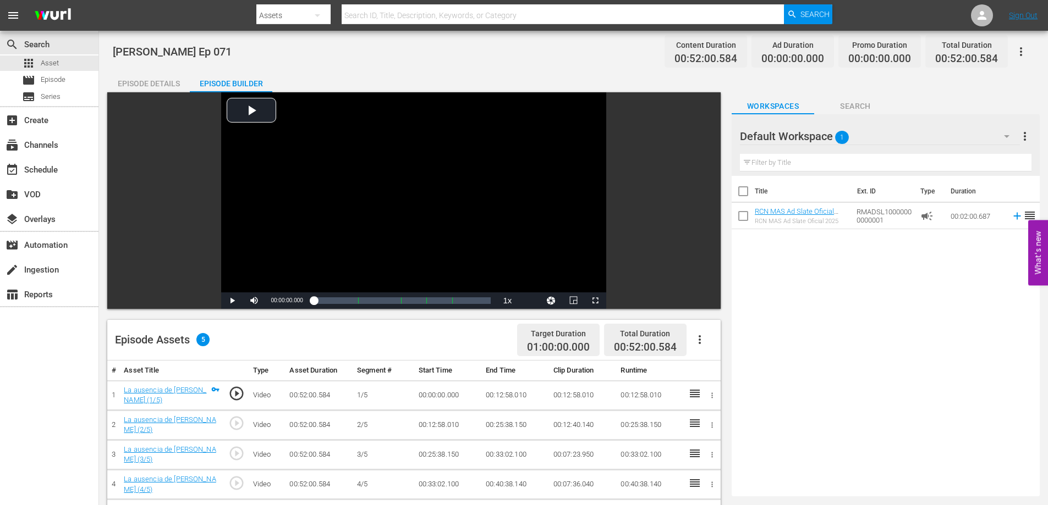
scroll to position [102, 0]
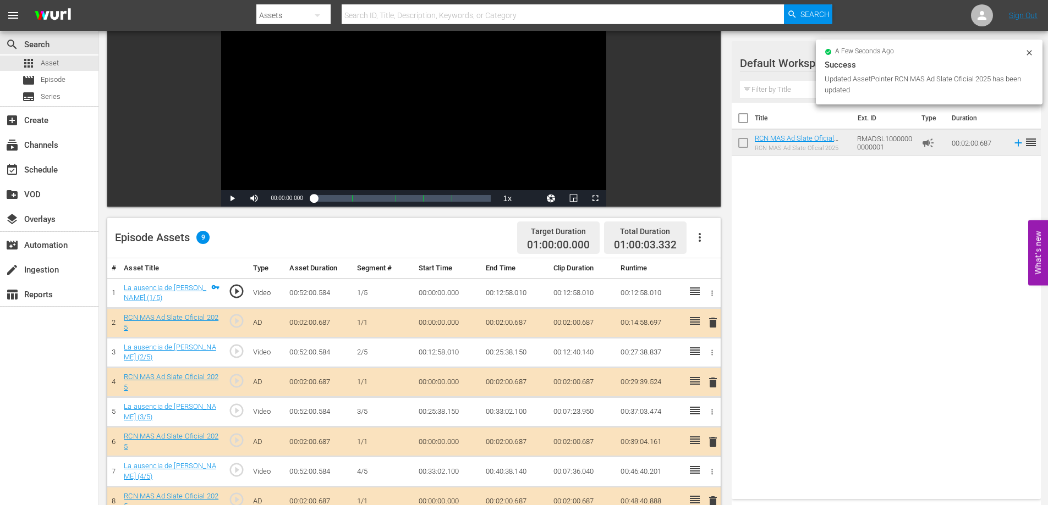
click at [514, 323] on td "00:02:00.687" at bounding box center [515, 323] width 68 height 30
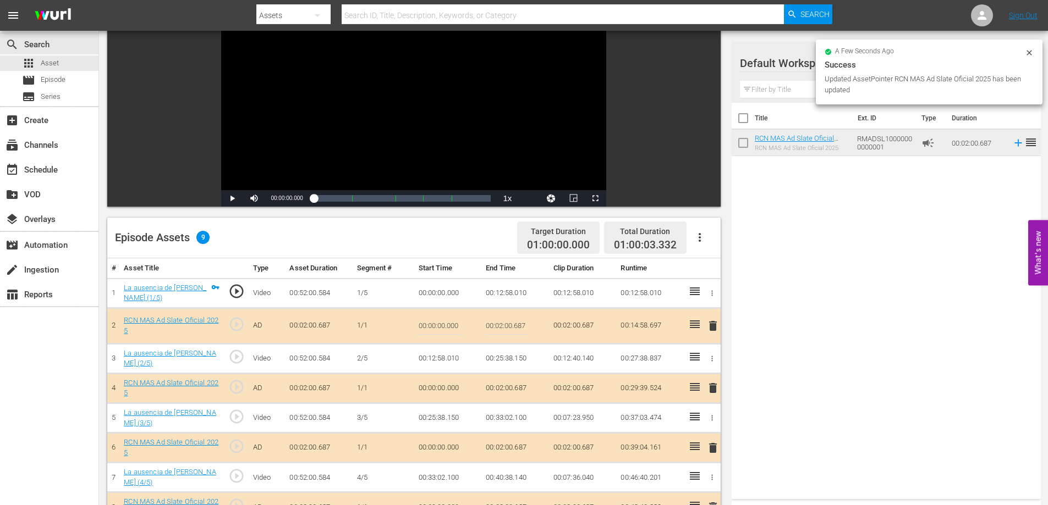
click at [515, 319] on input "00:02:00.687" at bounding box center [507, 326] width 42 height 26
type input "00:02:0"
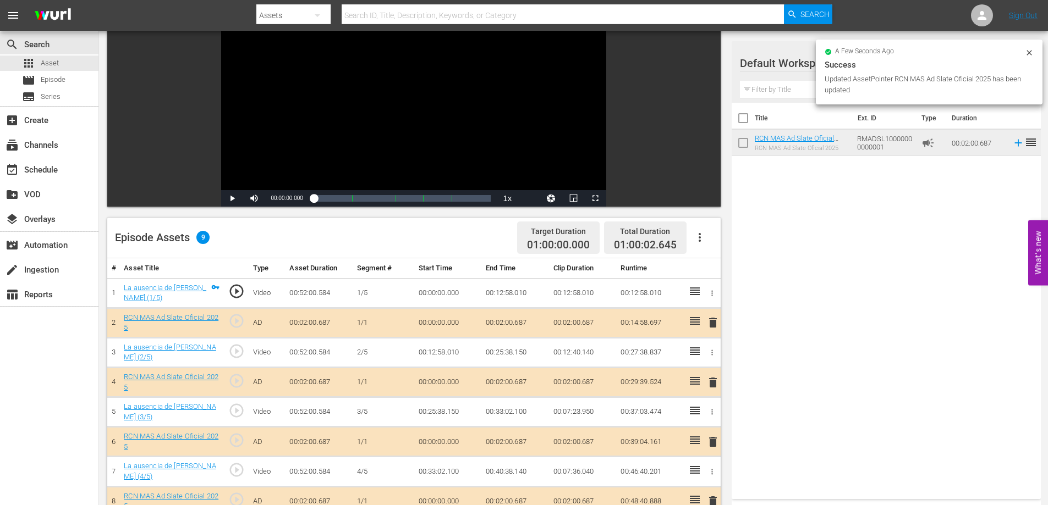
click at [514, 373] on td "00:02:00.687" at bounding box center [515, 383] width 68 height 30
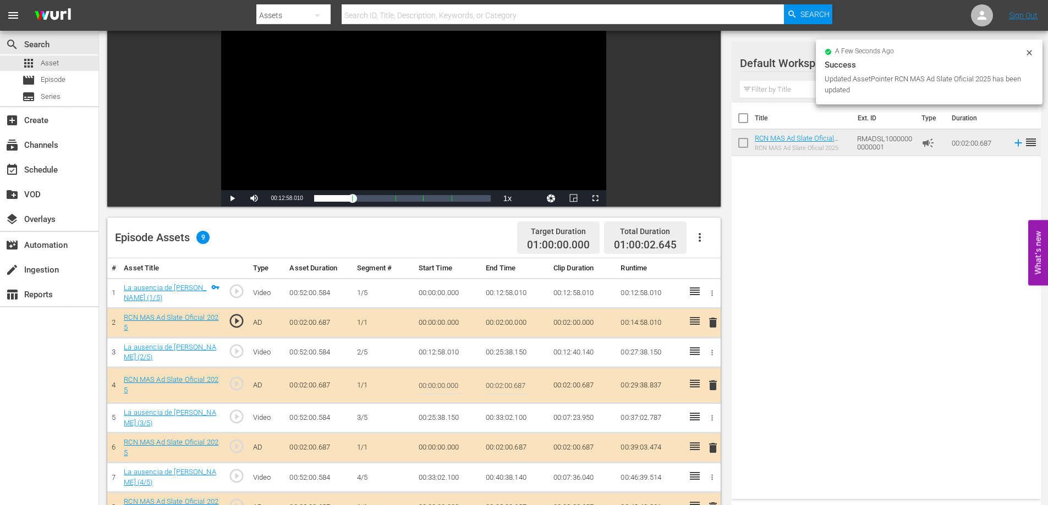
click at [516, 383] on input "00:02:00.687" at bounding box center [507, 385] width 42 height 26
type input "00:02:0"
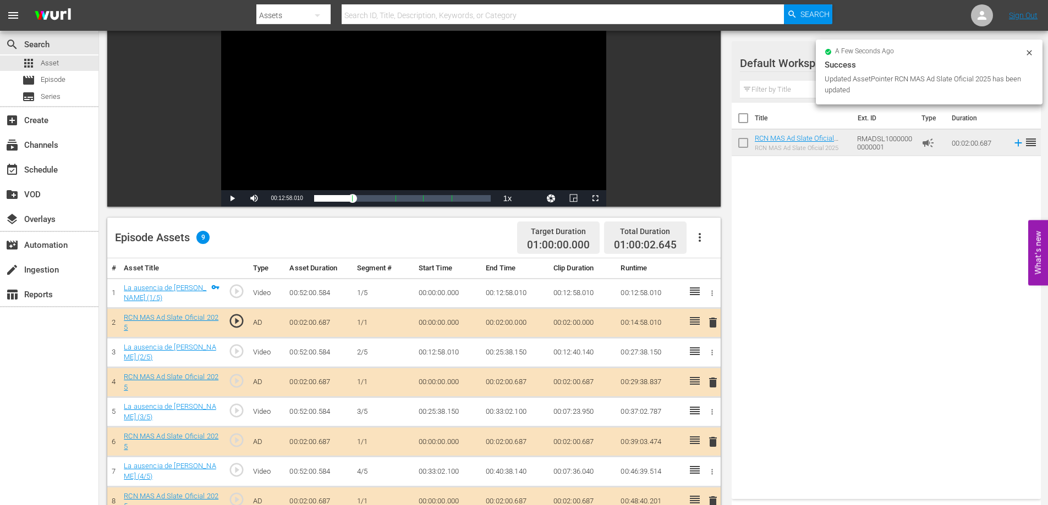
click at [515, 445] on td "00:02:00.687" at bounding box center [515, 442] width 68 height 30
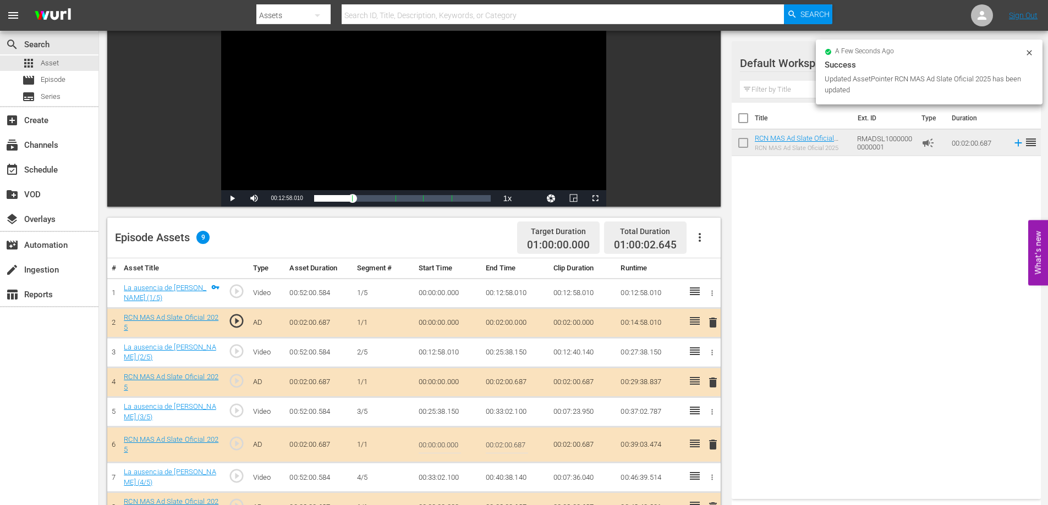
click at [522, 446] on input "00:02:00.687" at bounding box center [507, 445] width 42 height 26
type input "00:02:0"
click at [522, 446] on input "00:02:0" at bounding box center [507, 445] width 42 height 26
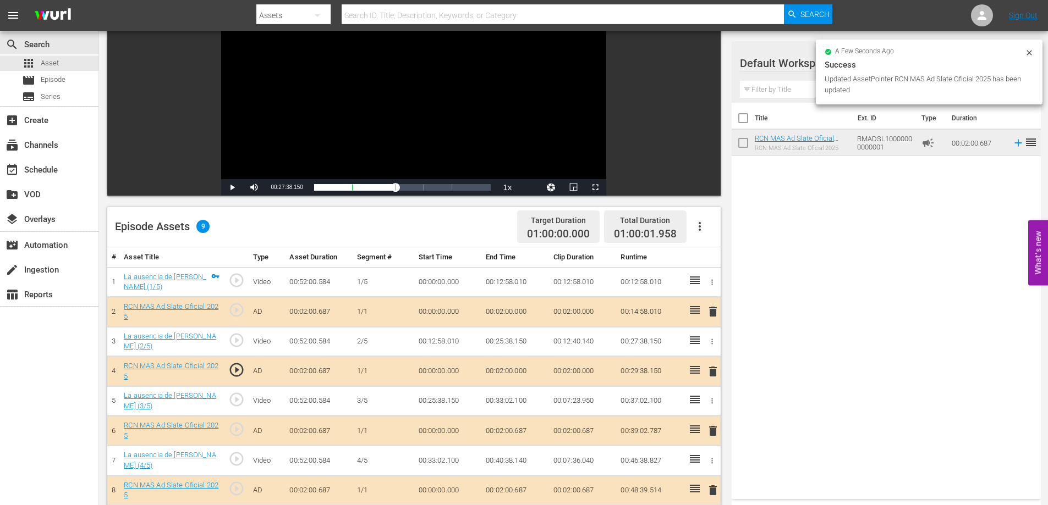
scroll to position [185, 0]
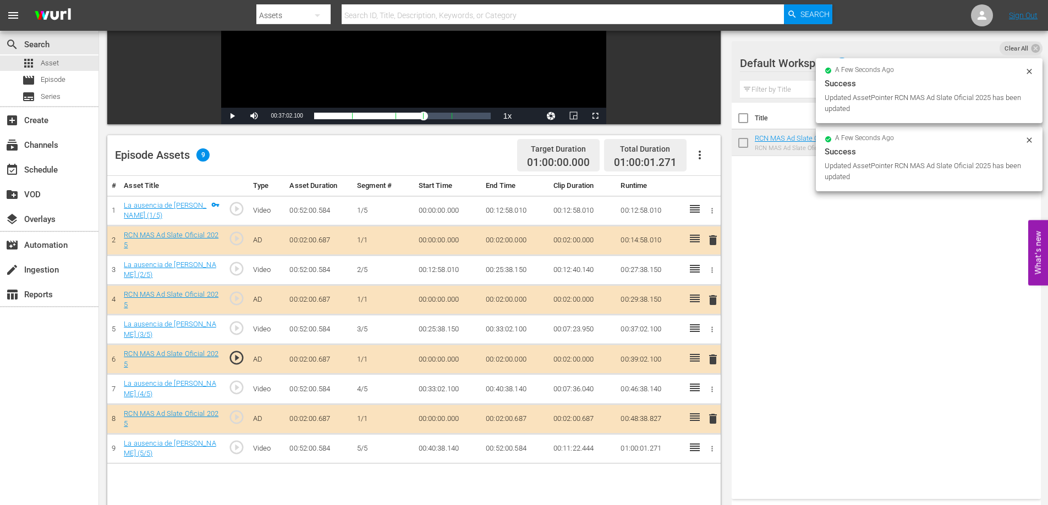
click at [527, 419] on td "00:02:00.687" at bounding box center [515, 419] width 68 height 30
click at [518, 419] on td "00:02:00.687" at bounding box center [515, 419] width 68 height 30
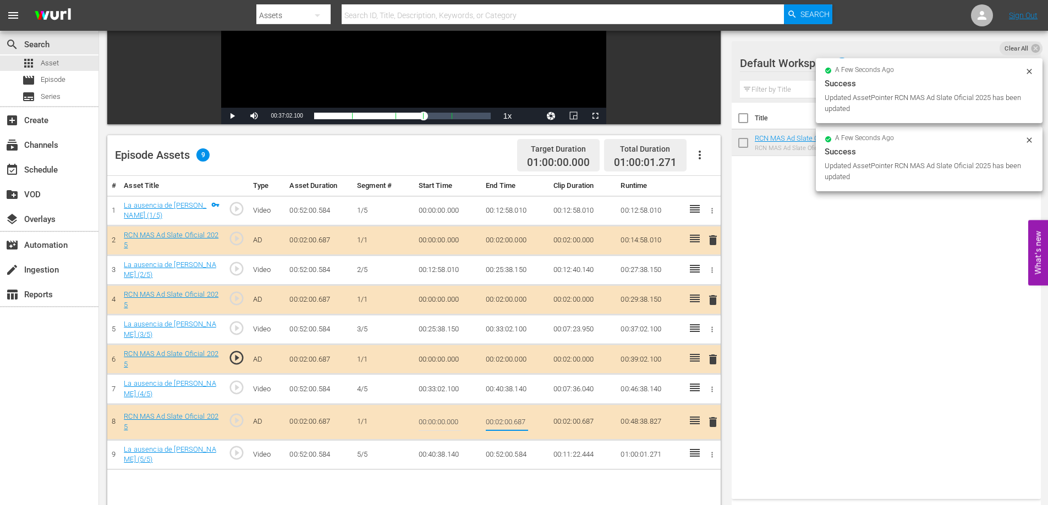
click at [521, 422] on input "00:02:00.687" at bounding box center [507, 422] width 42 height 26
type input "00:02:0"
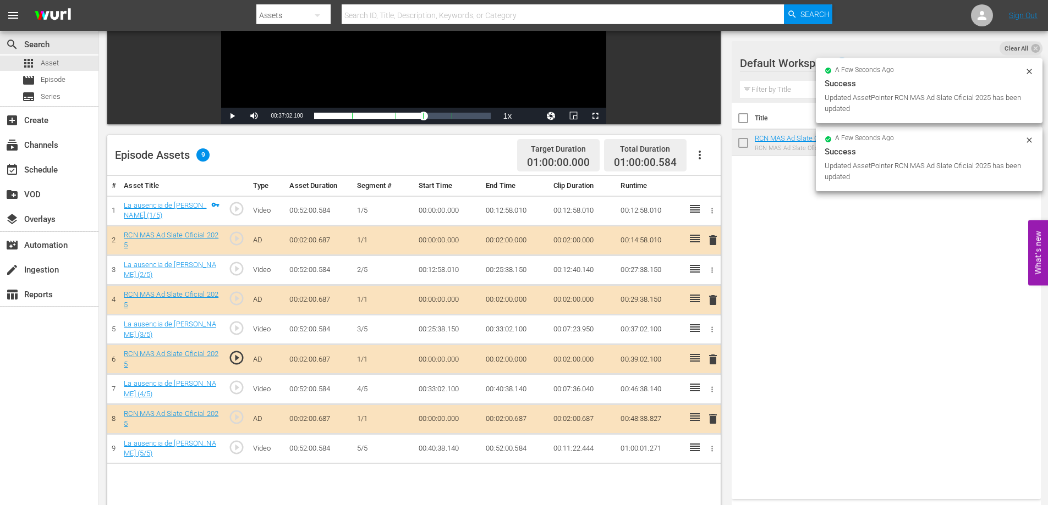
click at [520, 450] on td "00:52:00.584" at bounding box center [515, 449] width 68 height 30
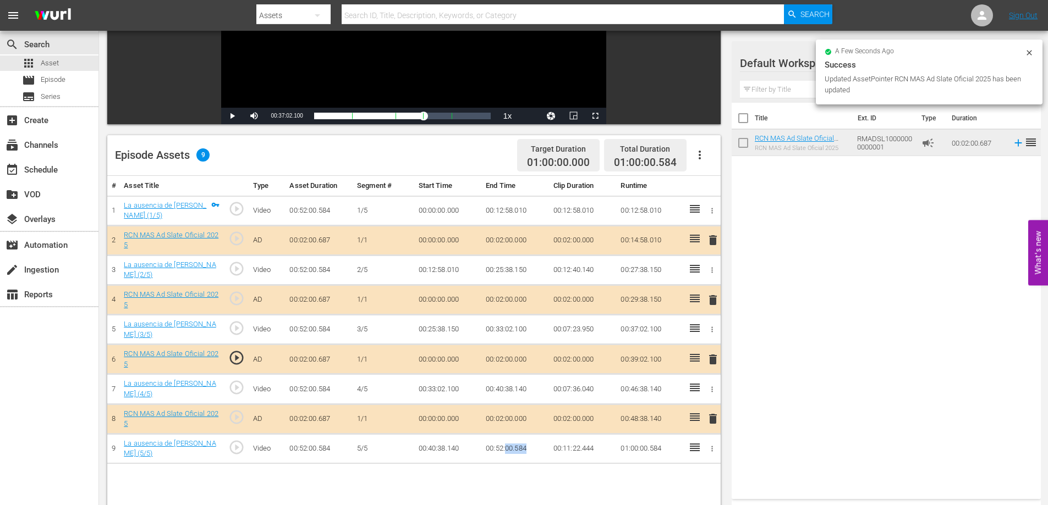
click at [520, 450] on td "00:52:00.584" at bounding box center [515, 449] width 68 height 30
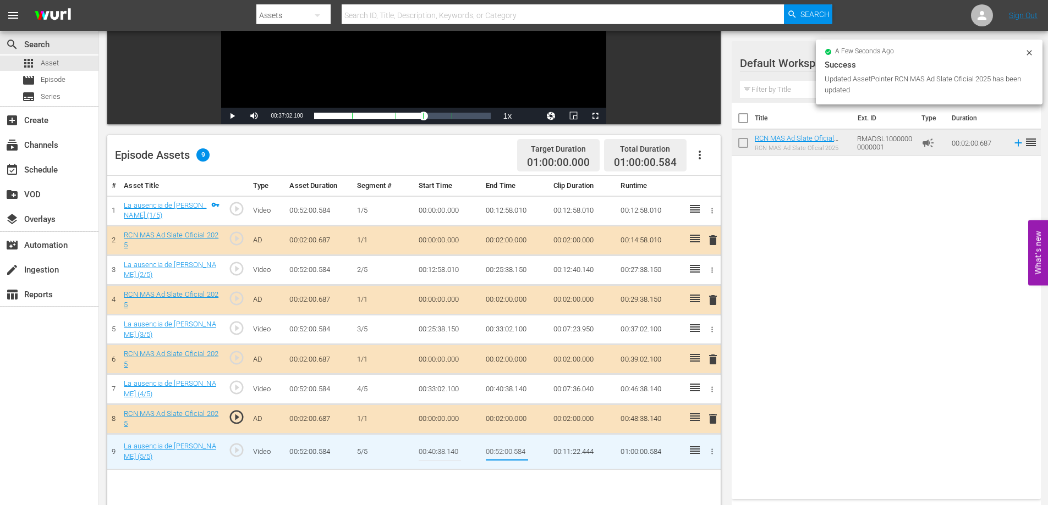
click at [522, 455] on input "00:52:00.584" at bounding box center [507, 452] width 42 height 26
type input "00:52:0"
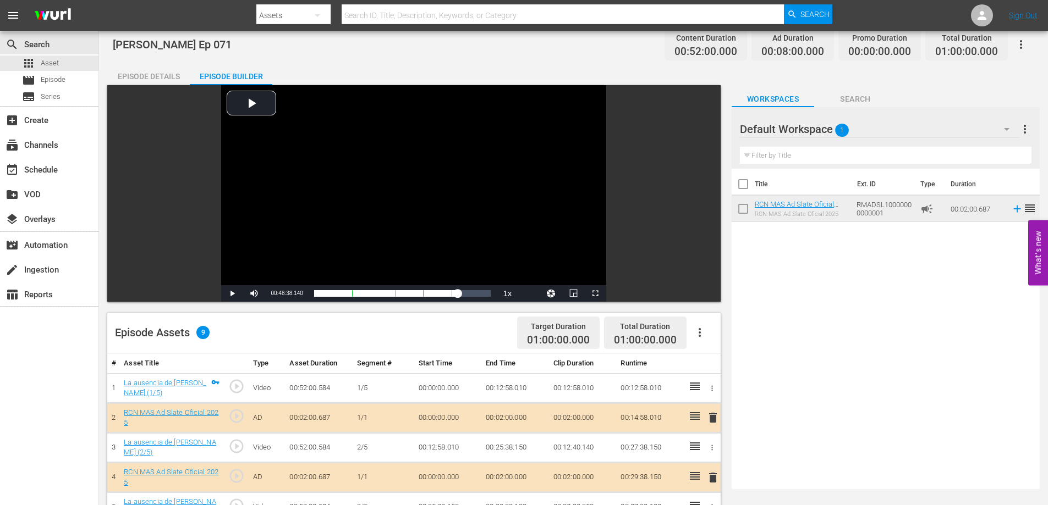
scroll to position [0, 0]
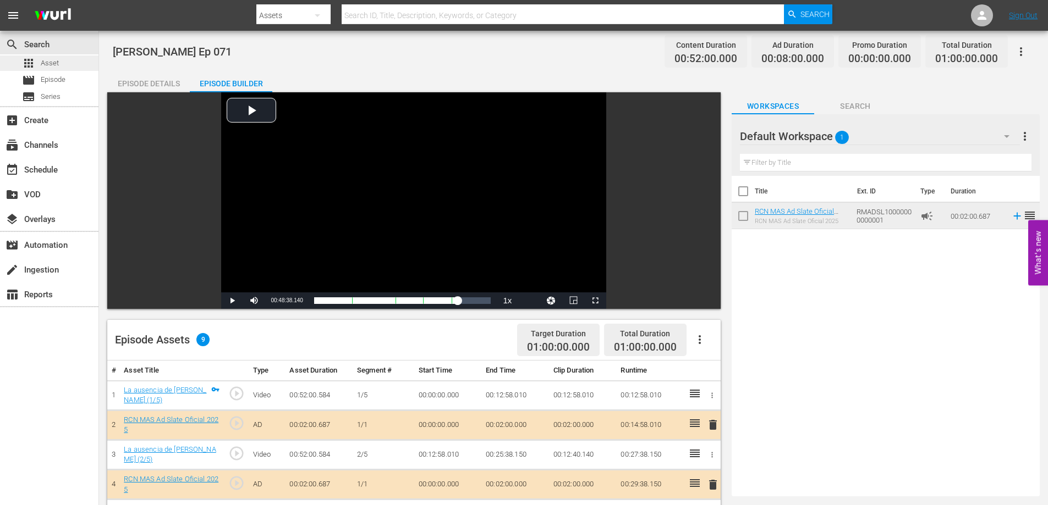
click at [52, 63] on span "Asset" at bounding box center [50, 63] width 18 height 11
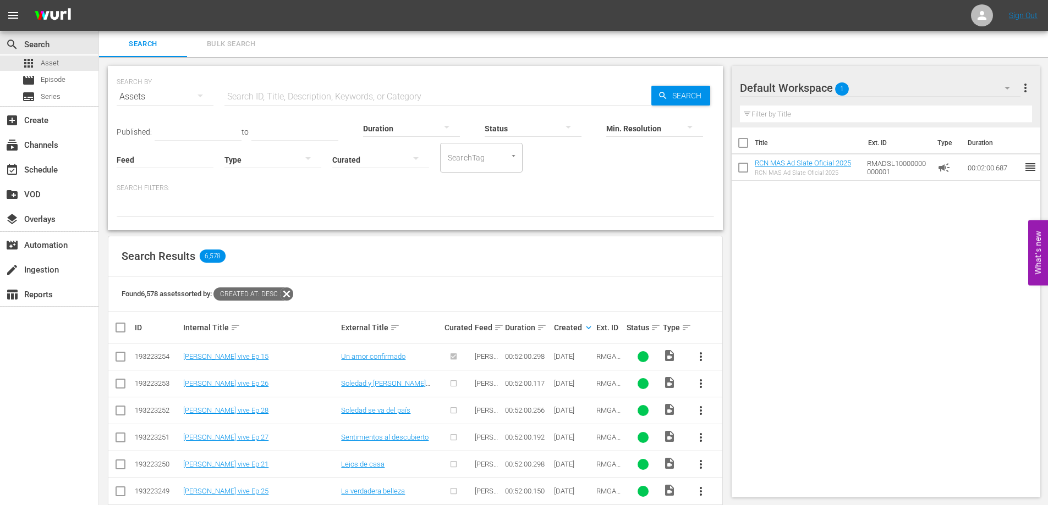
click at [365, 90] on input "text" at bounding box center [437, 97] width 427 height 26
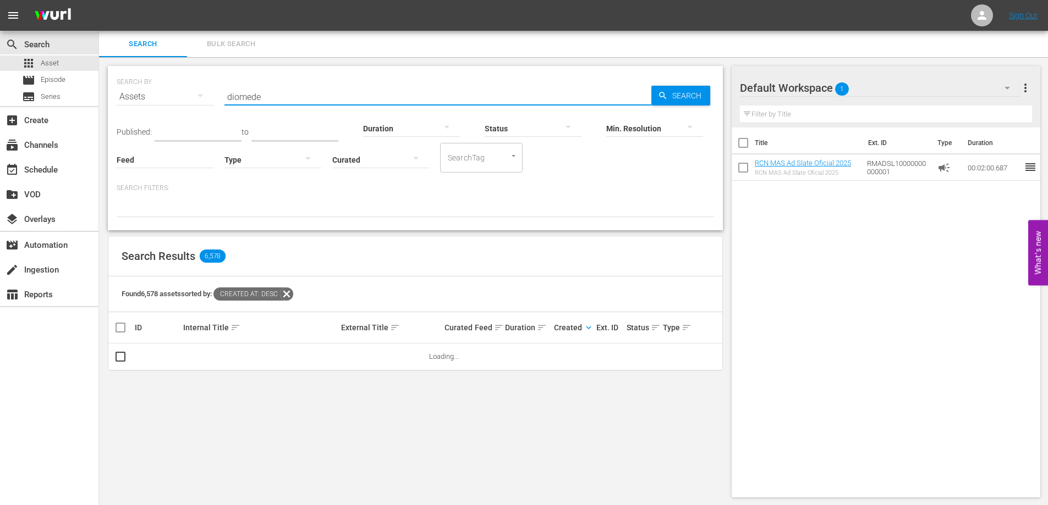
type input "diomede"
click at [432, 206] on div at bounding box center [415, 208] width 597 height 19
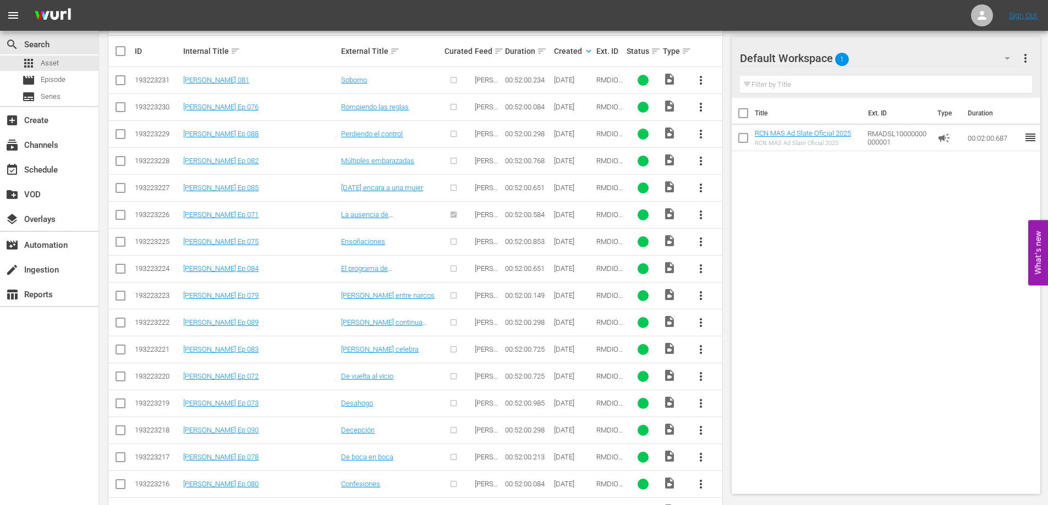
scroll to position [286, 0]
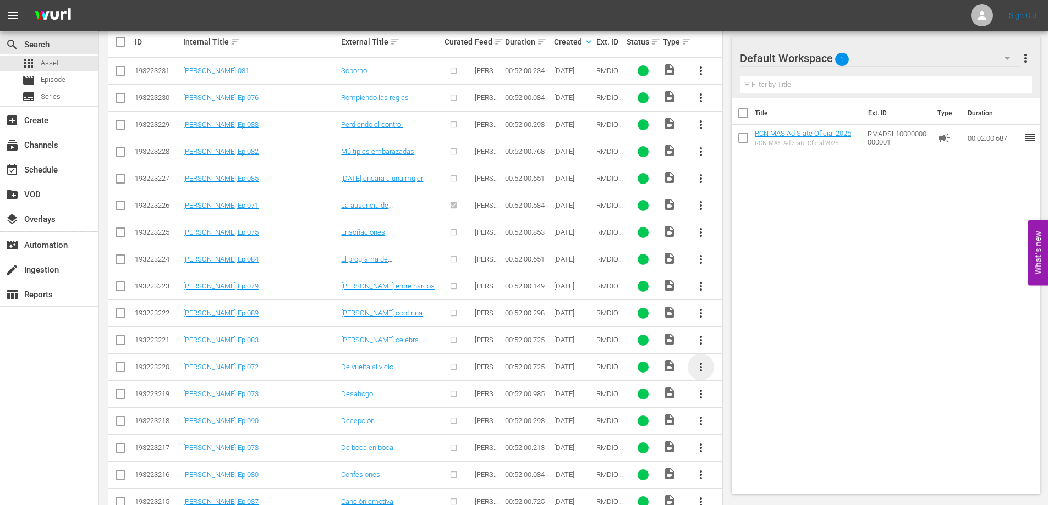
click at [702, 369] on span "more_vert" at bounding box center [700, 367] width 13 height 13
click at [736, 450] on div "Episode" at bounding box center [760, 451] width 75 height 26
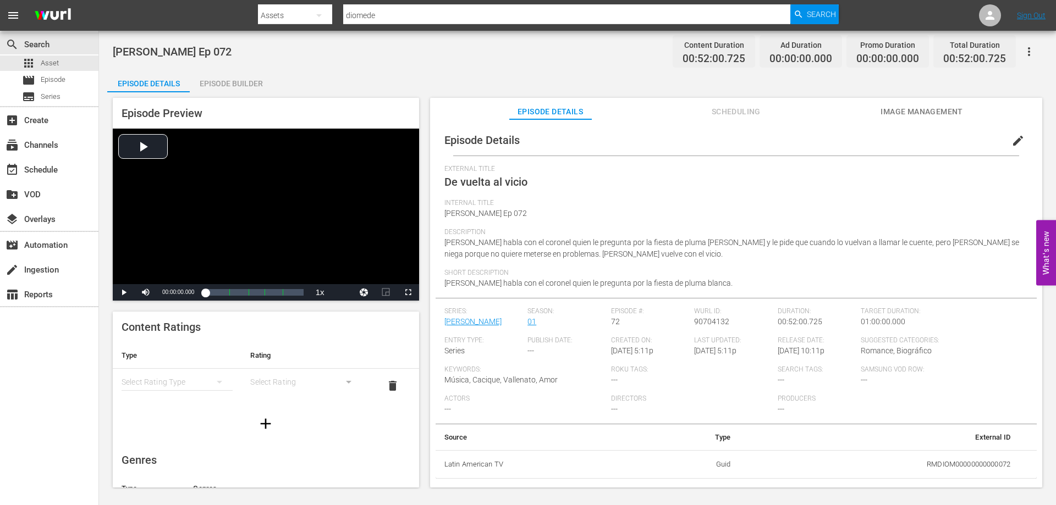
click at [240, 79] on div "Episode Builder" at bounding box center [231, 83] width 82 height 26
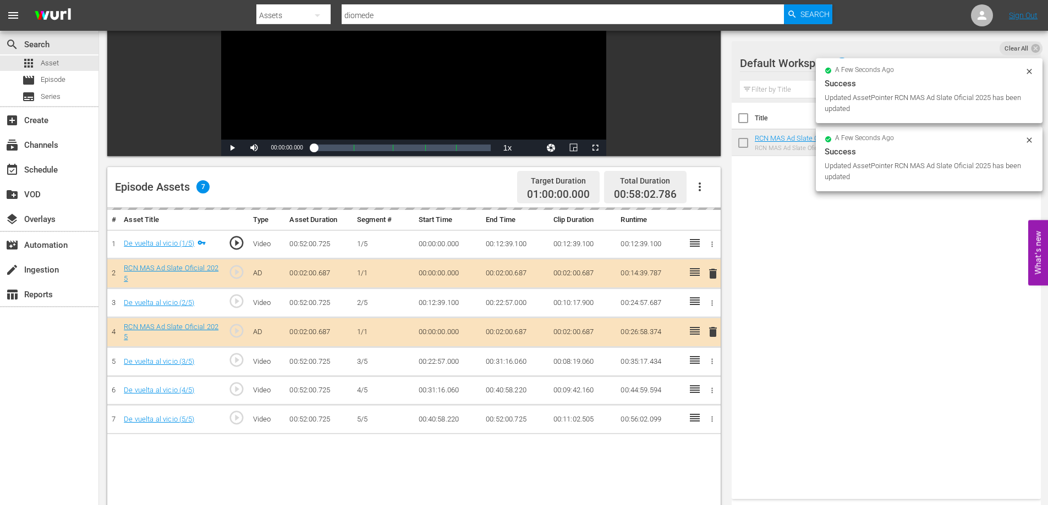
scroll to position [228, 0]
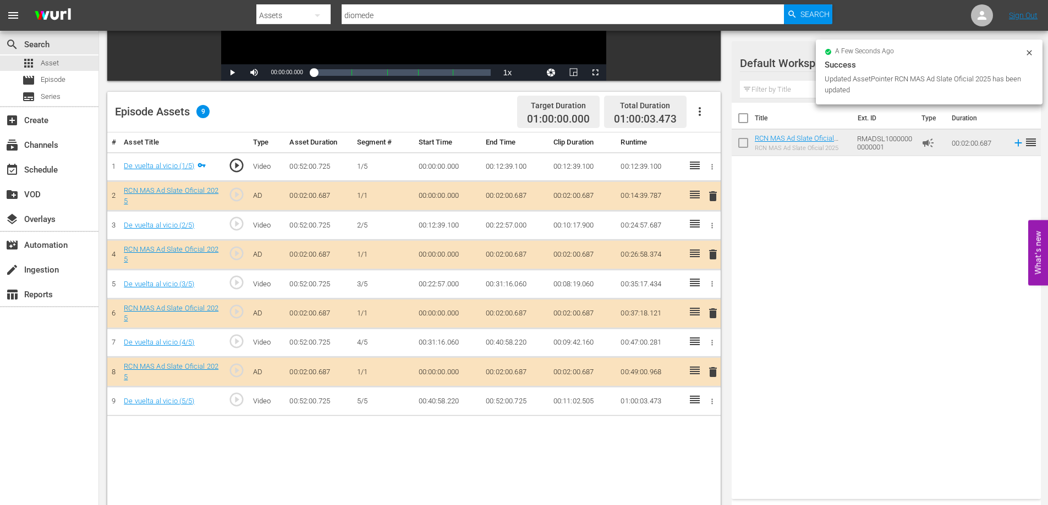
click at [514, 196] on td "00:02:00.687" at bounding box center [515, 196] width 68 height 30
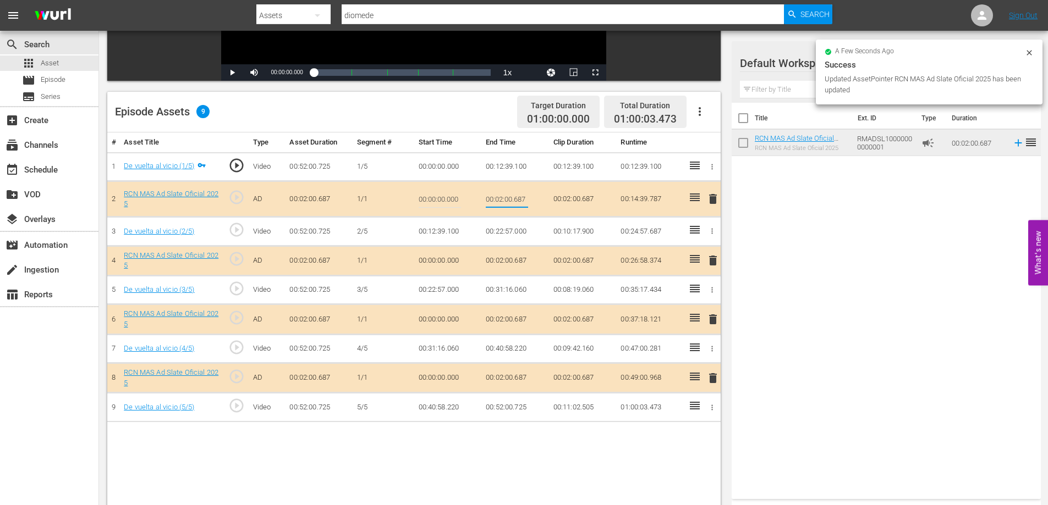
click at [518, 201] on input "00:02:00.687" at bounding box center [507, 199] width 42 height 26
type input "00:02:0"
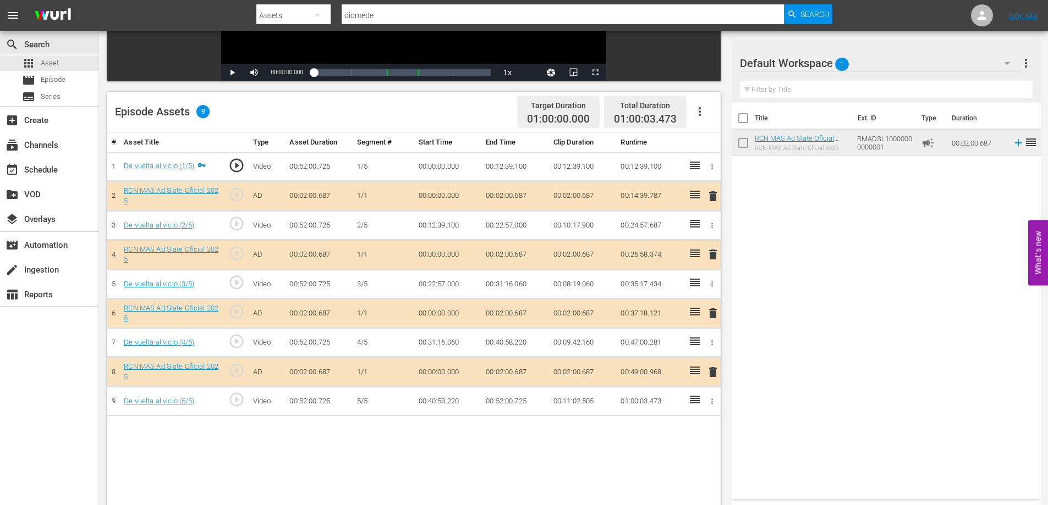
click at [510, 255] on td "00:02:00.687" at bounding box center [515, 255] width 68 height 30
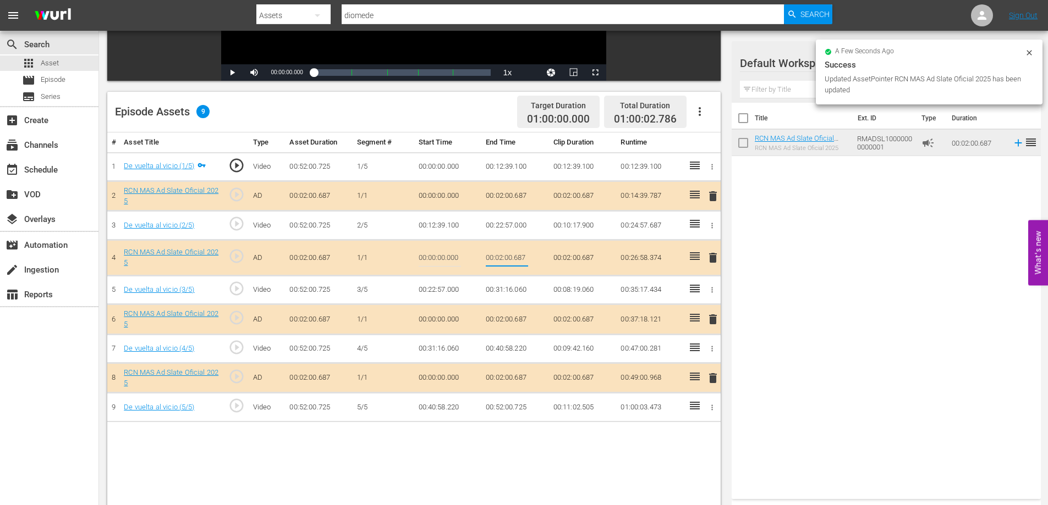
click at [520, 255] on input "00:02:00.687" at bounding box center [507, 258] width 42 height 26
type input "00:02:0"
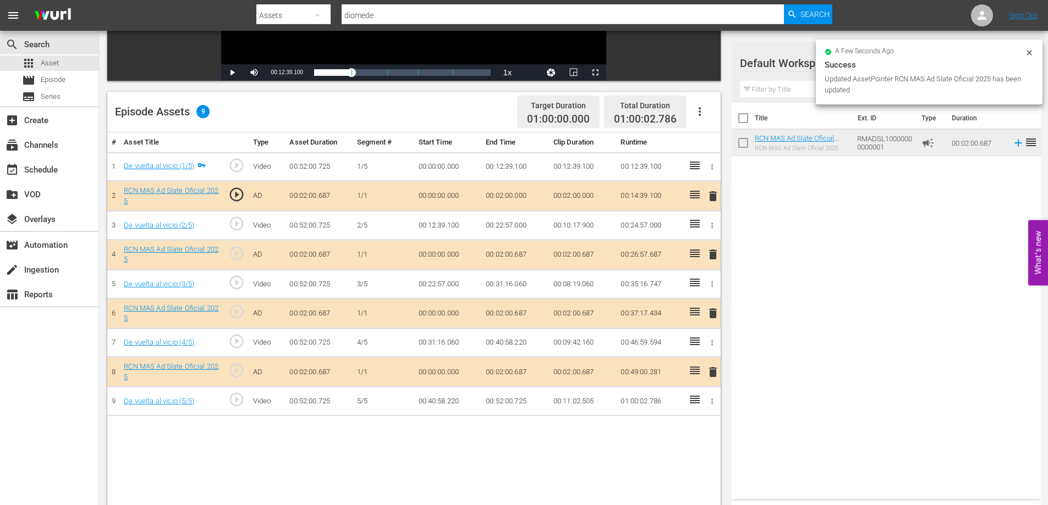
click at [521, 313] on td "00:02:00.687" at bounding box center [515, 314] width 68 height 30
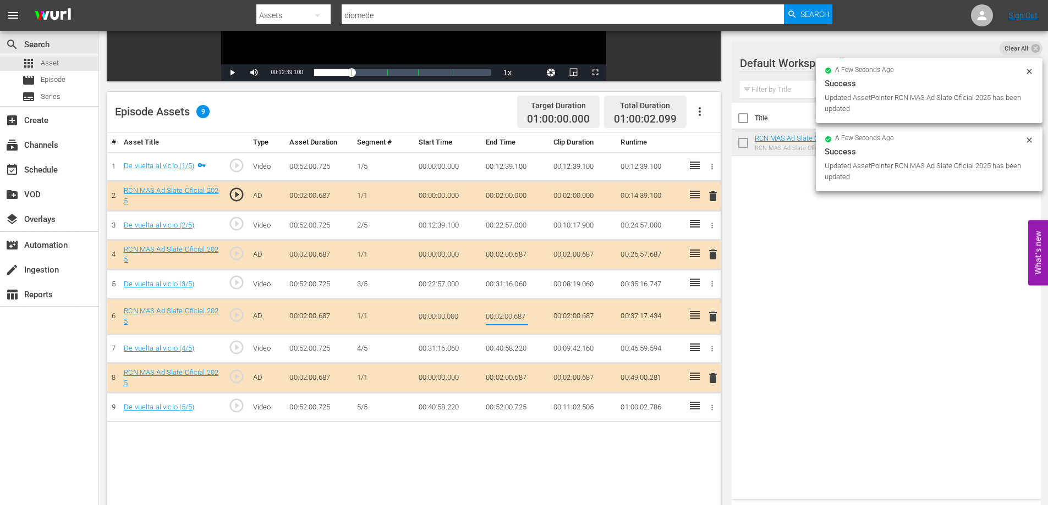
click at [521, 314] on input "00:02:00.687" at bounding box center [507, 317] width 42 height 26
type input "00:02:0"
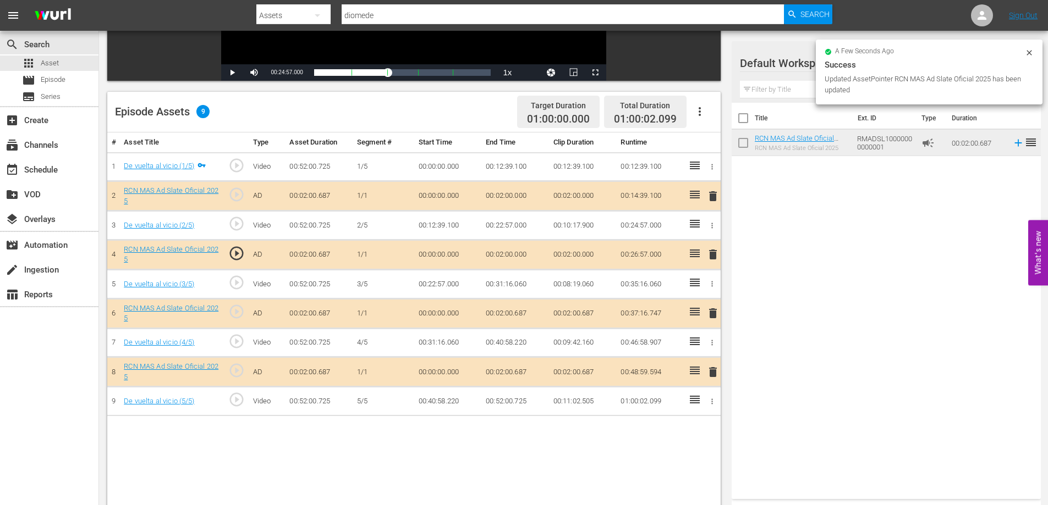
click at [519, 371] on td "00:02:00.687" at bounding box center [515, 372] width 68 height 30
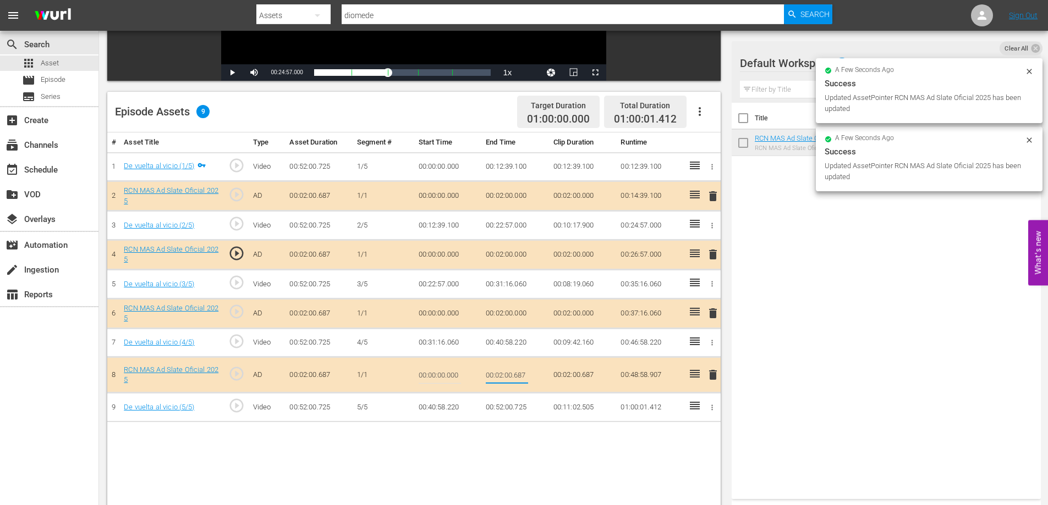
click at [520, 372] on input "00:02:00.687" at bounding box center [507, 375] width 42 height 26
type input "00:02:0"
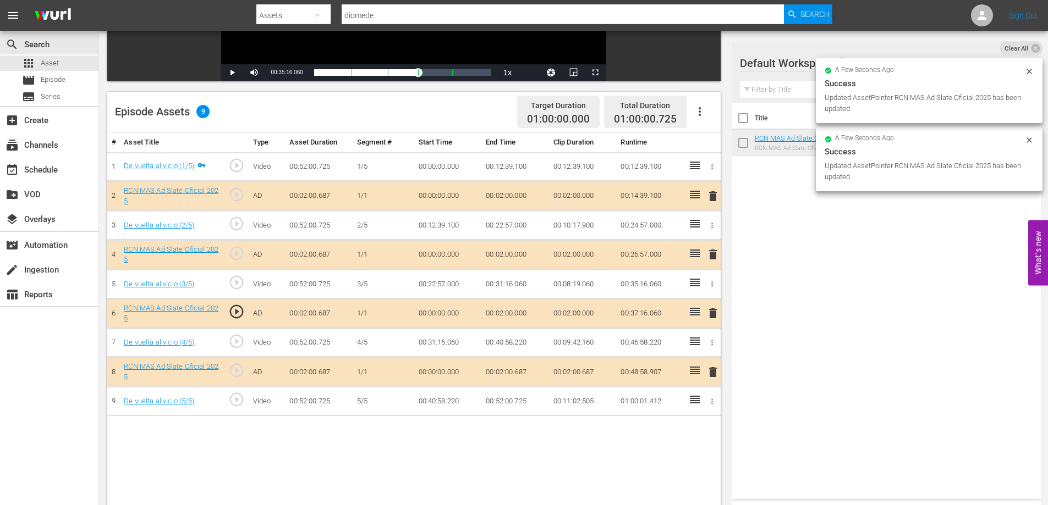
click at [520, 399] on td "00:52:00.725" at bounding box center [515, 401] width 68 height 29
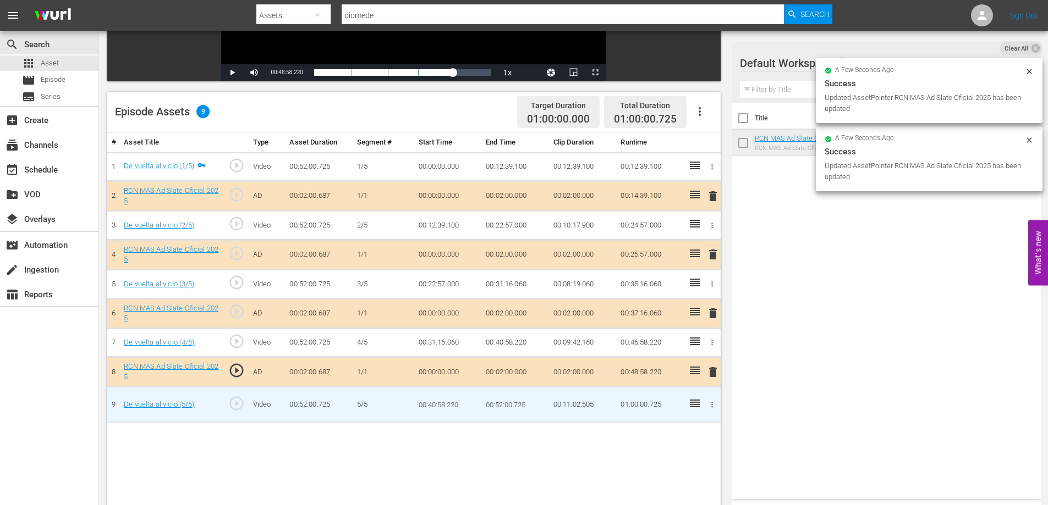
click at [521, 406] on input "00:52:00.725" at bounding box center [507, 405] width 42 height 26
type input "00:52:0"
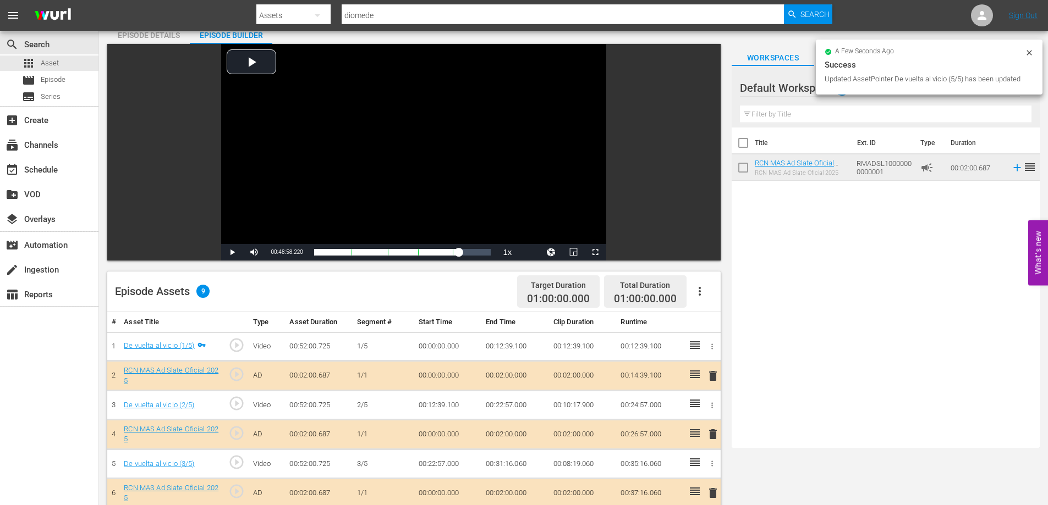
scroll to position [0, 0]
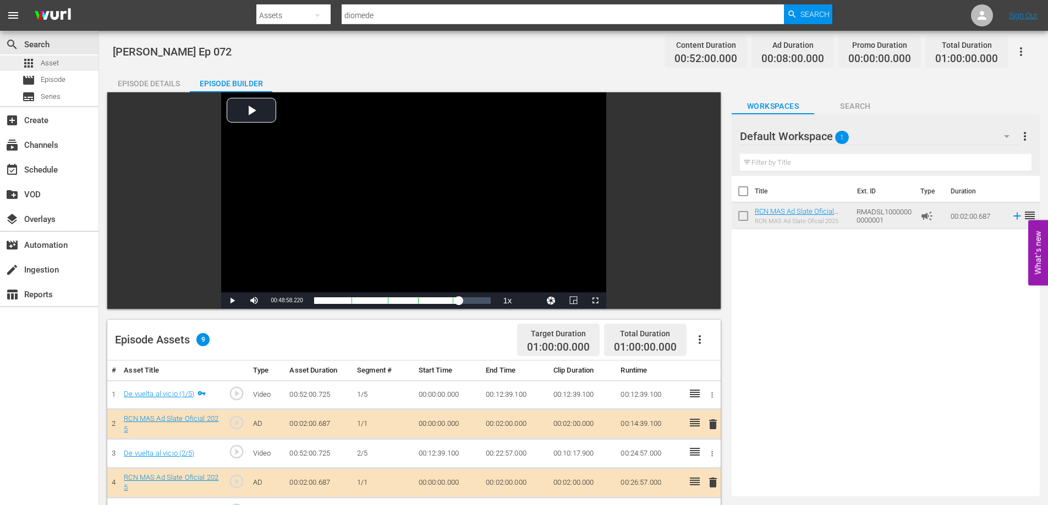
click at [79, 64] on div "apps Asset" at bounding box center [49, 63] width 98 height 15
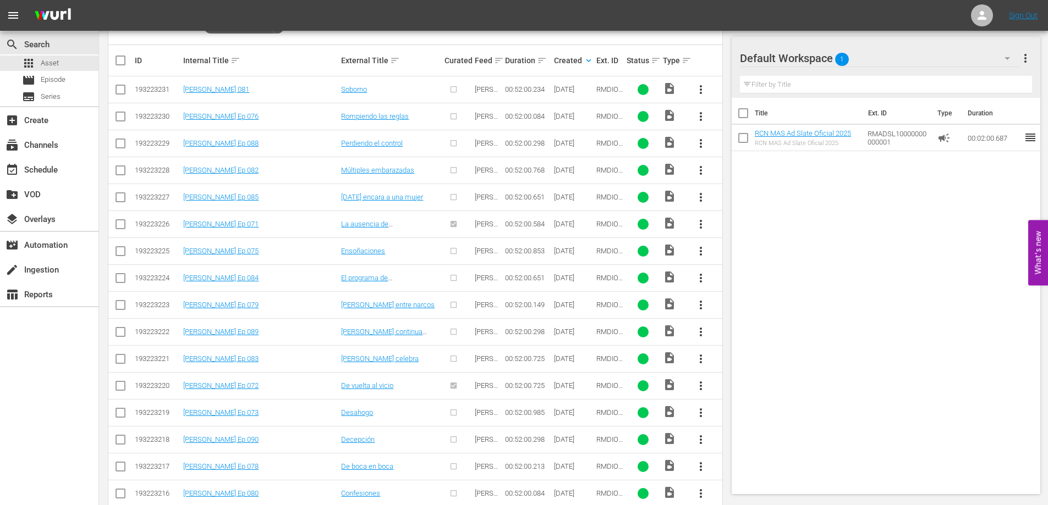
scroll to position [290, 0]
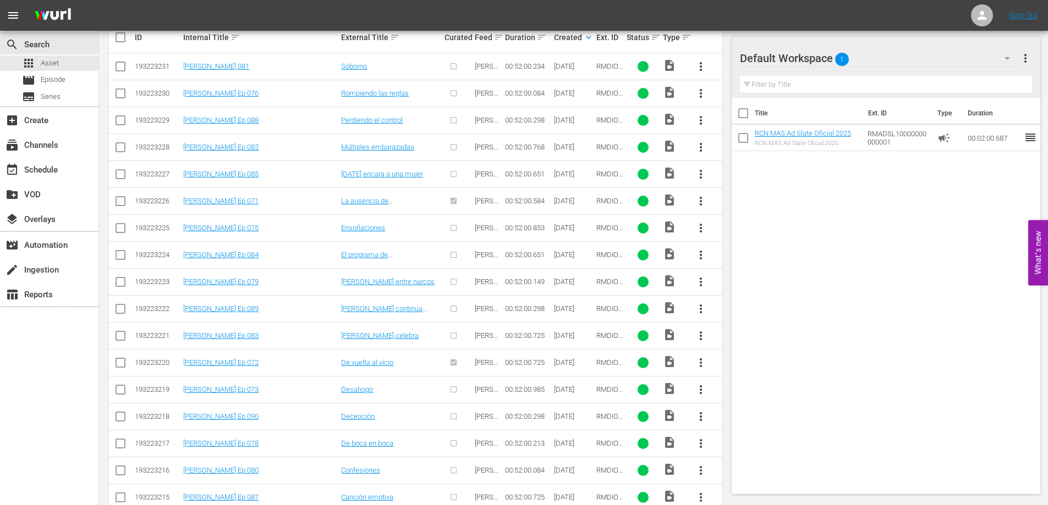
click at [698, 392] on span "more_vert" at bounding box center [700, 389] width 13 height 13
click at [735, 471] on div "Episode" at bounding box center [760, 473] width 75 height 26
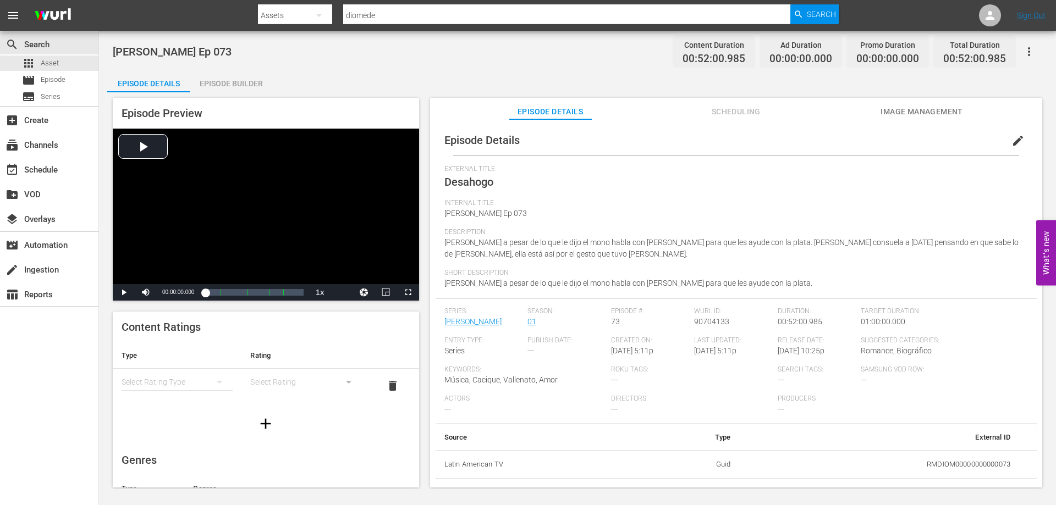
click at [230, 79] on div "Episode Builder" at bounding box center [231, 83] width 82 height 26
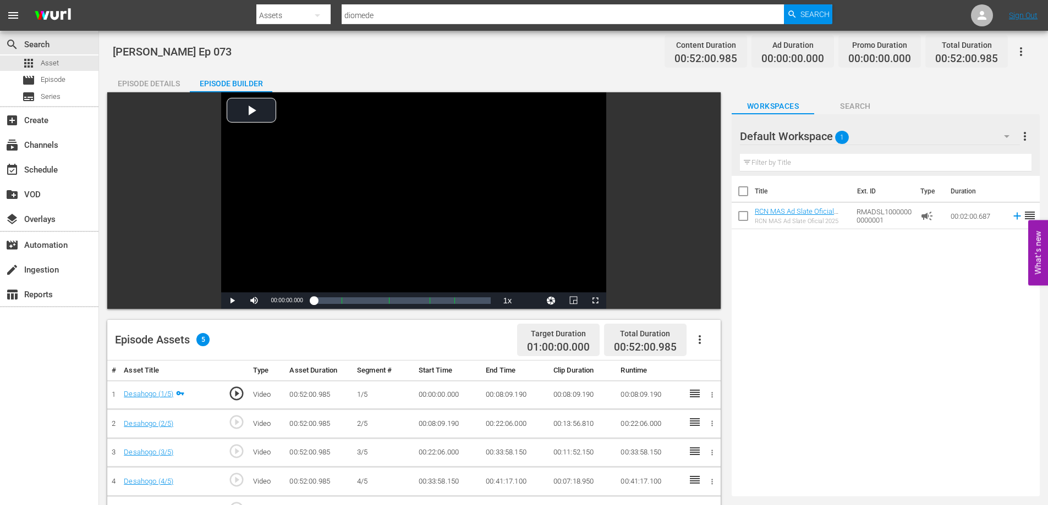
scroll to position [185, 0]
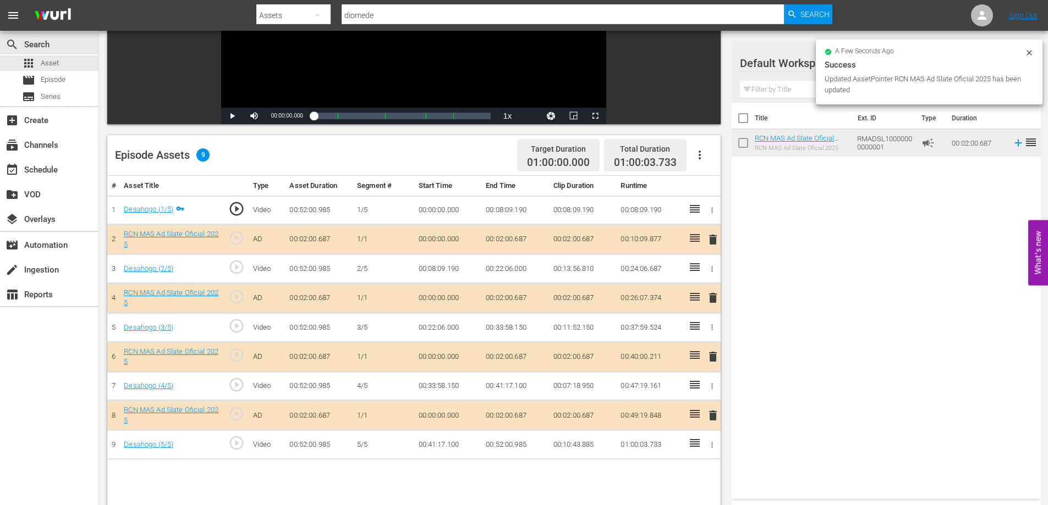
click at [521, 240] on td "00:02:00.687" at bounding box center [515, 240] width 68 height 30
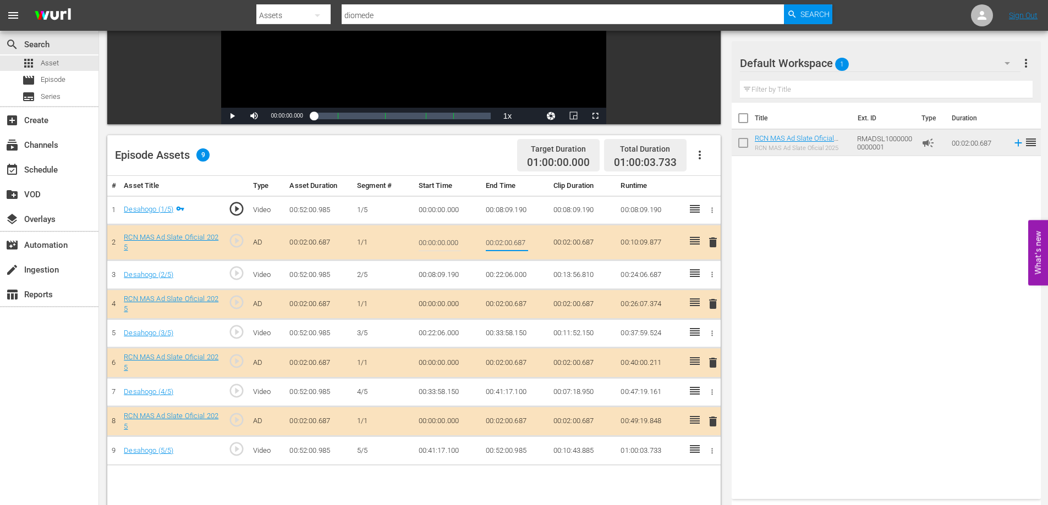
click at [520, 244] on input "00:02:00.687" at bounding box center [507, 242] width 42 height 26
type input "00:02:0"
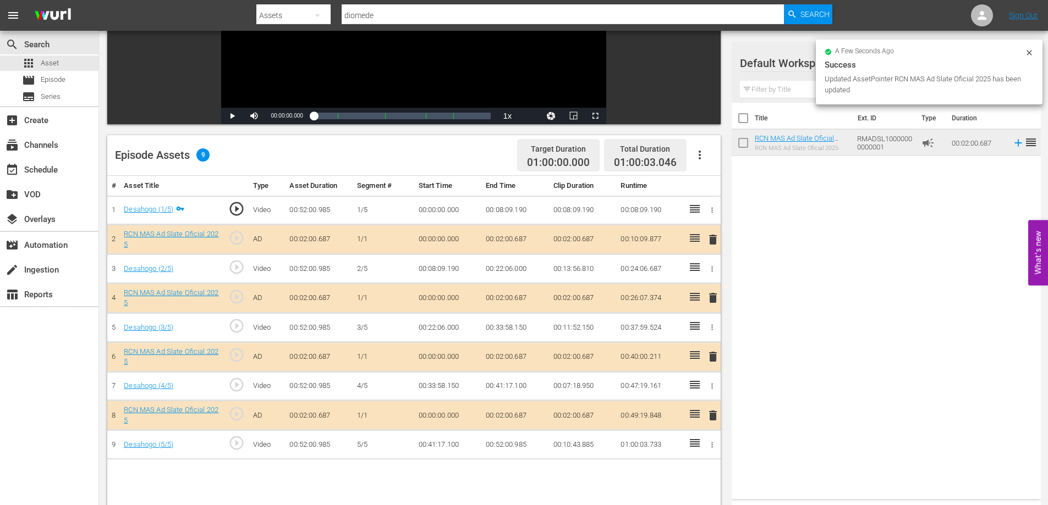
click at [516, 296] on td "00:02:00.687" at bounding box center [515, 298] width 68 height 30
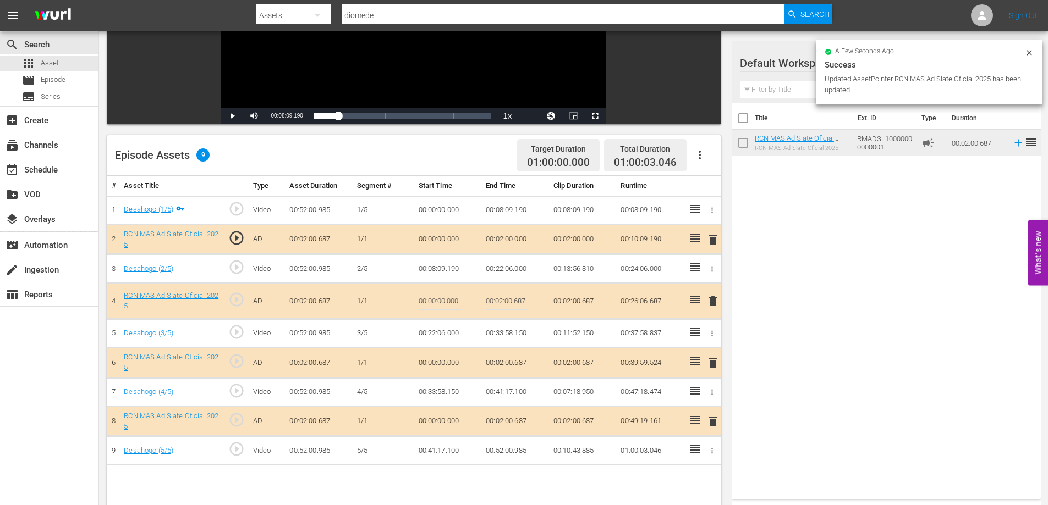
click at [519, 305] on input "00:02:00.687" at bounding box center [507, 301] width 42 height 26
type input "00:02:0"
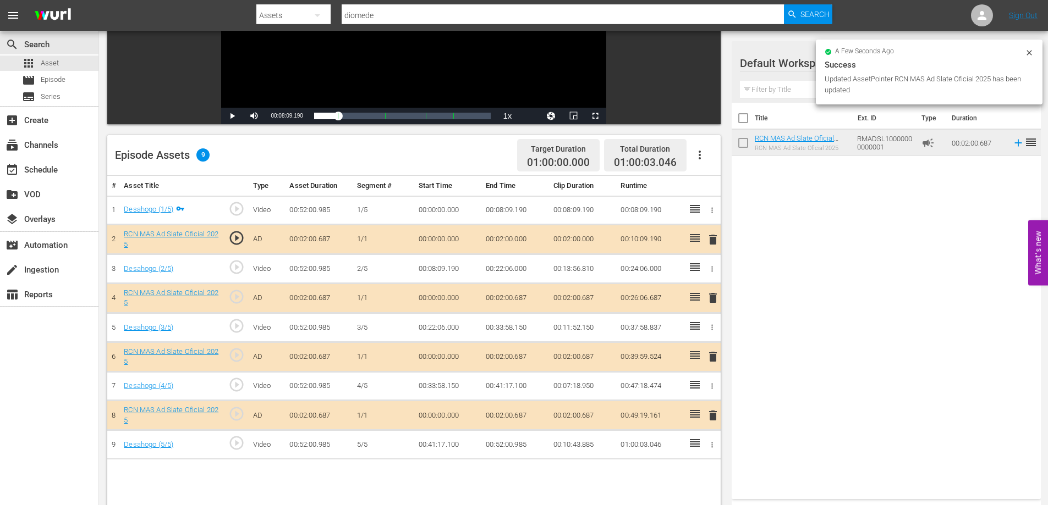
click at [521, 359] on td "00:02:00.687" at bounding box center [515, 357] width 68 height 30
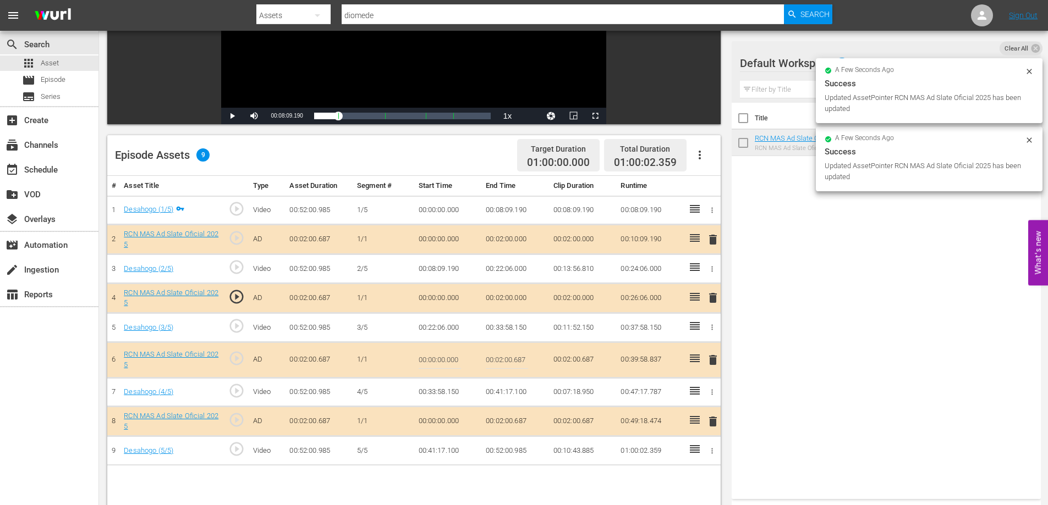
click at [521, 365] on input "00:02:00.687" at bounding box center [507, 360] width 42 height 26
type input "00:02:0"
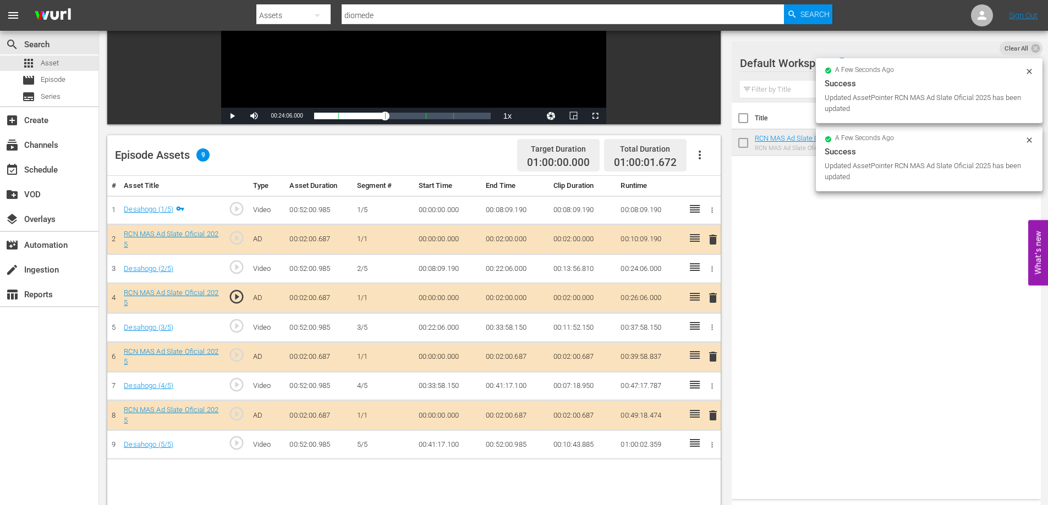
click at [515, 412] on td "00:02:00.687" at bounding box center [515, 416] width 68 height 30
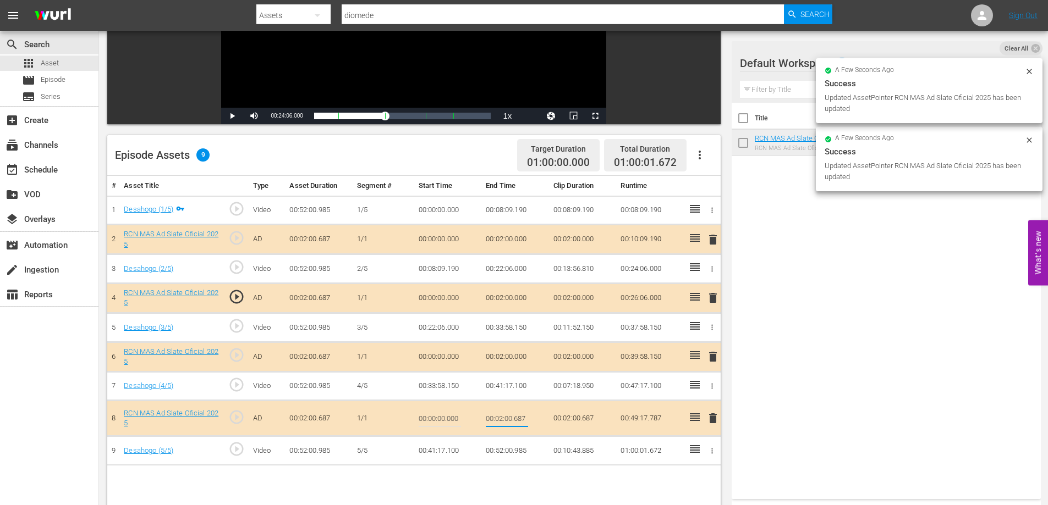
click at [521, 416] on input "00:02:00.687" at bounding box center [507, 418] width 42 height 26
type input "00:02:0"
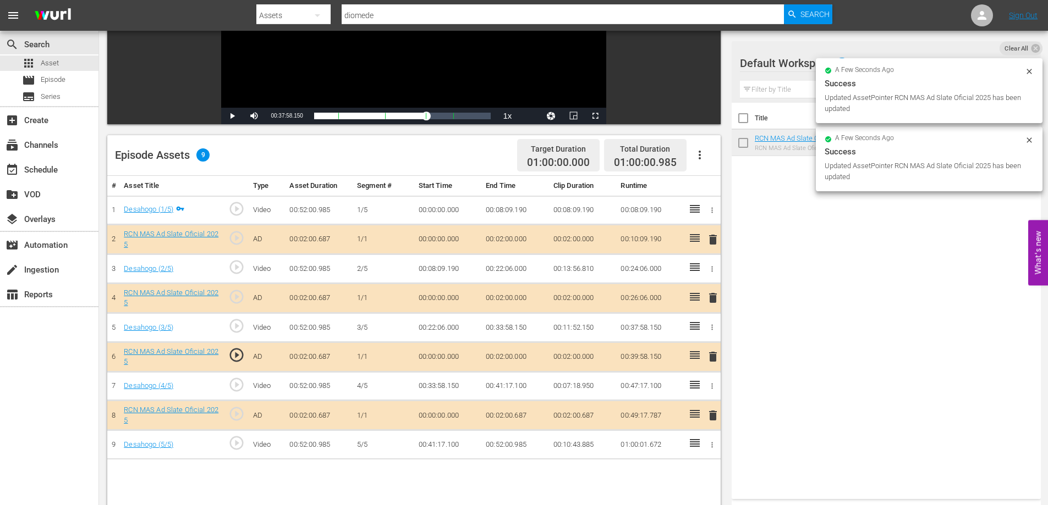
click at [520, 443] on td "00:52:00.985" at bounding box center [515, 445] width 68 height 29
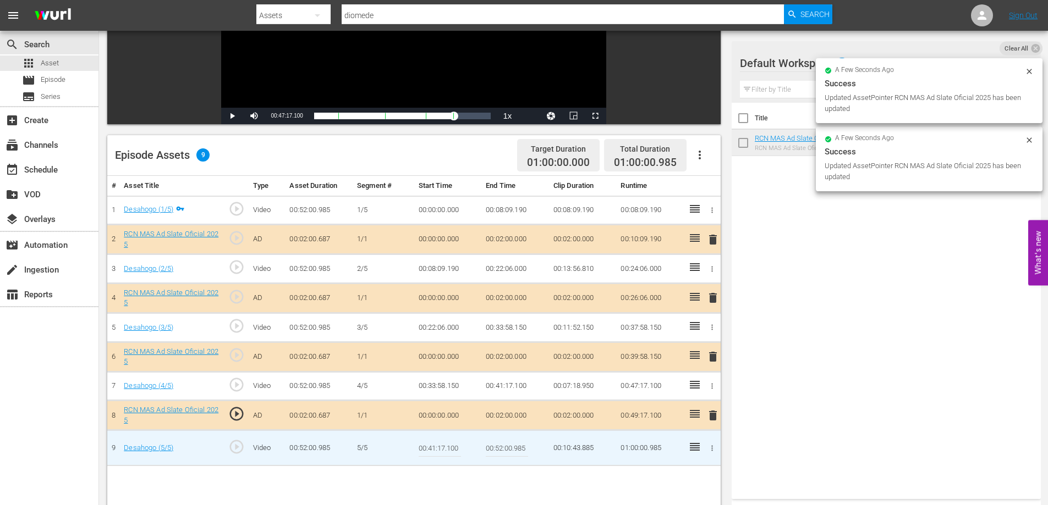
click at [521, 448] on input "00:52:00.985" at bounding box center [507, 448] width 42 height 26
type input "00:52:0"
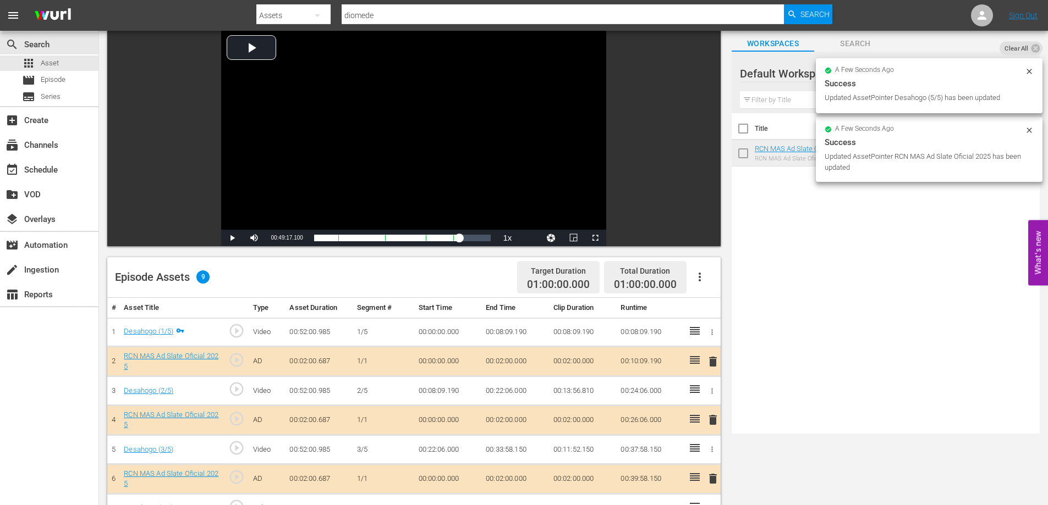
scroll to position [0, 0]
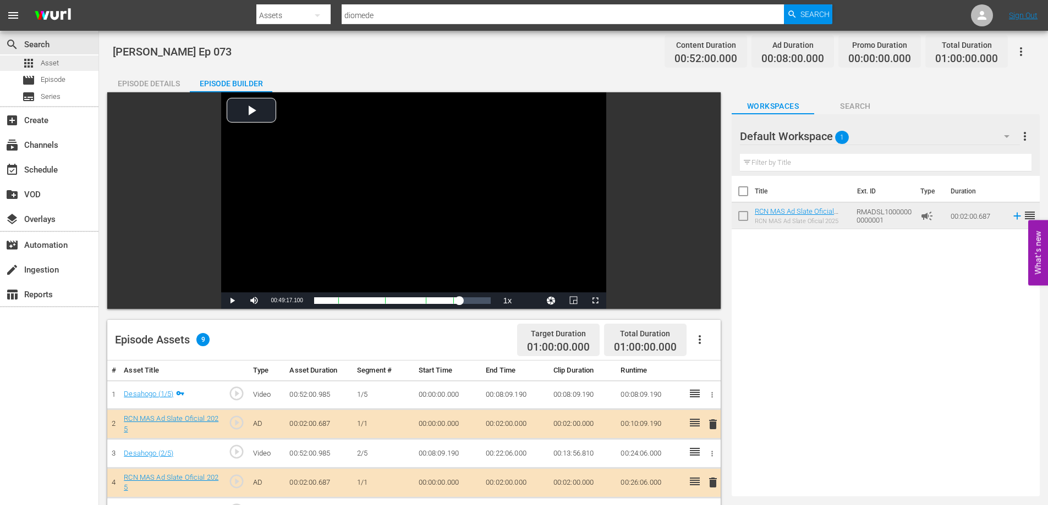
click at [55, 65] on span "Asset" at bounding box center [50, 63] width 18 height 11
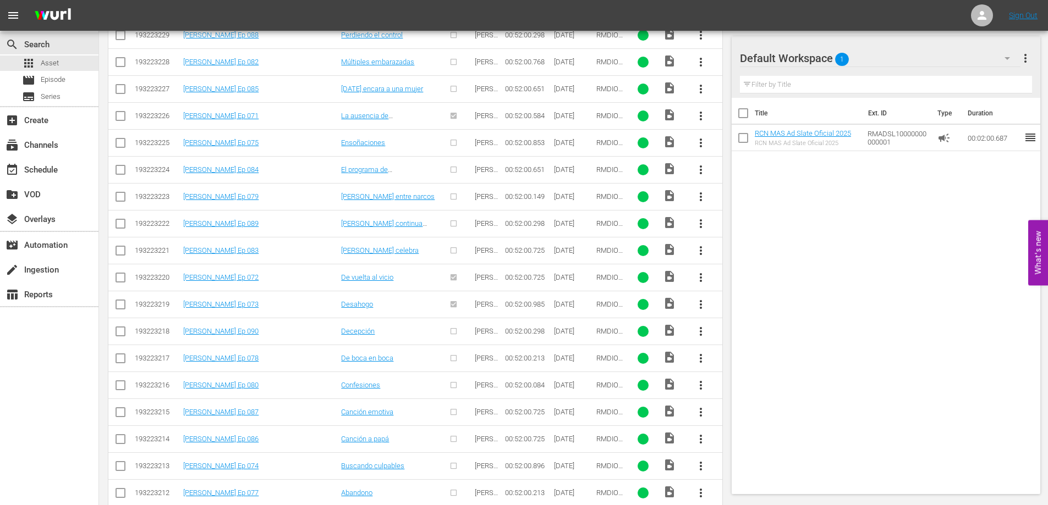
scroll to position [382, 0]
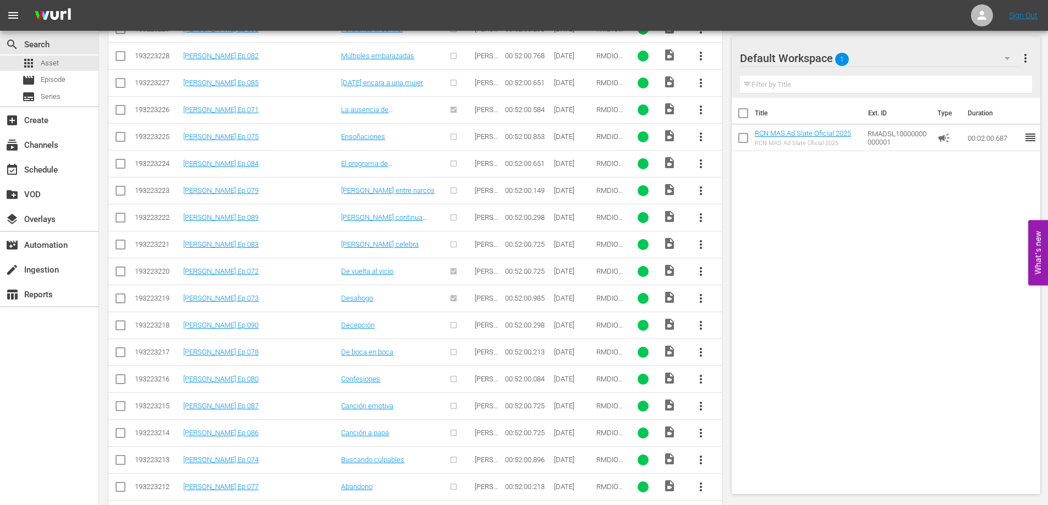
click at [695, 459] on span "more_vert" at bounding box center [700, 460] width 13 height 13
click at [750, 459] on div "Episode" at bounding box center [760, 456] width 75 height 26
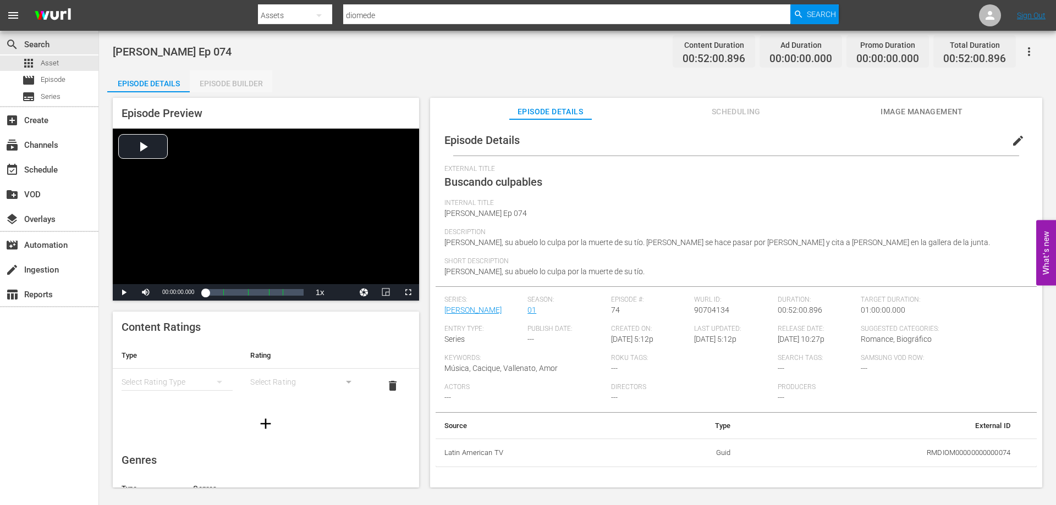
click at [247, 88] on div "Episode Builder" at bounding box center [231, 83] width 82 height 26
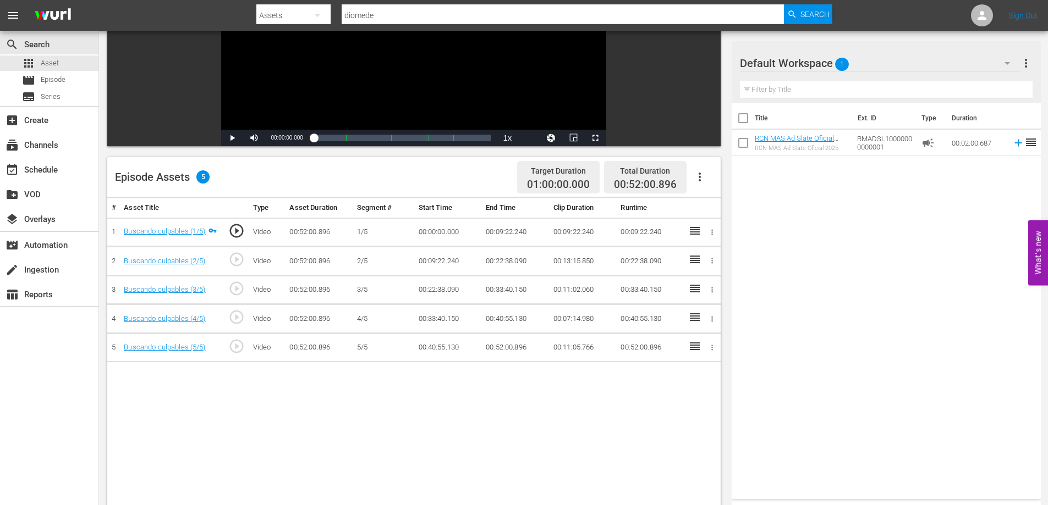
scroll to position [166, 0]
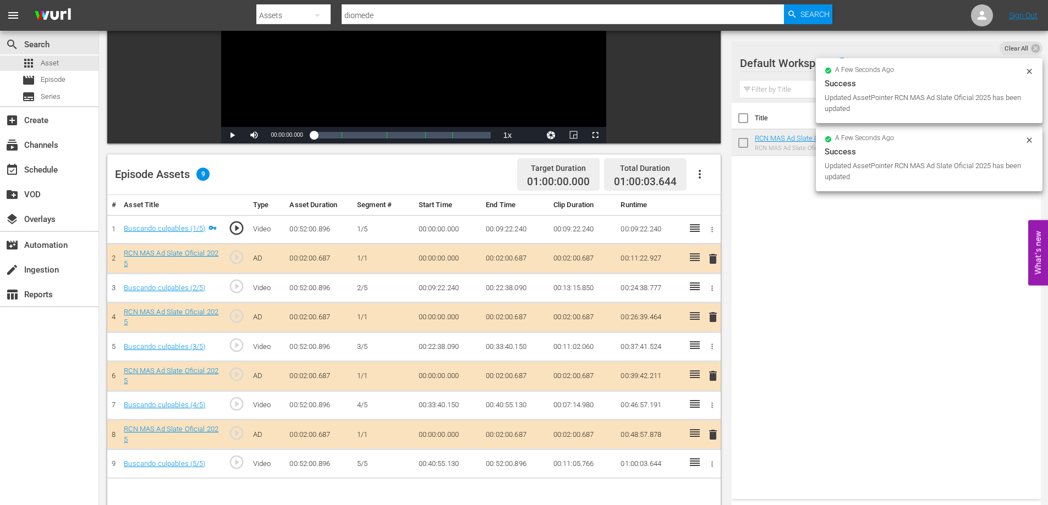
click at [527, 257] on td "00:02:00.687" at bounding box center [515, 259] width 68 height 30
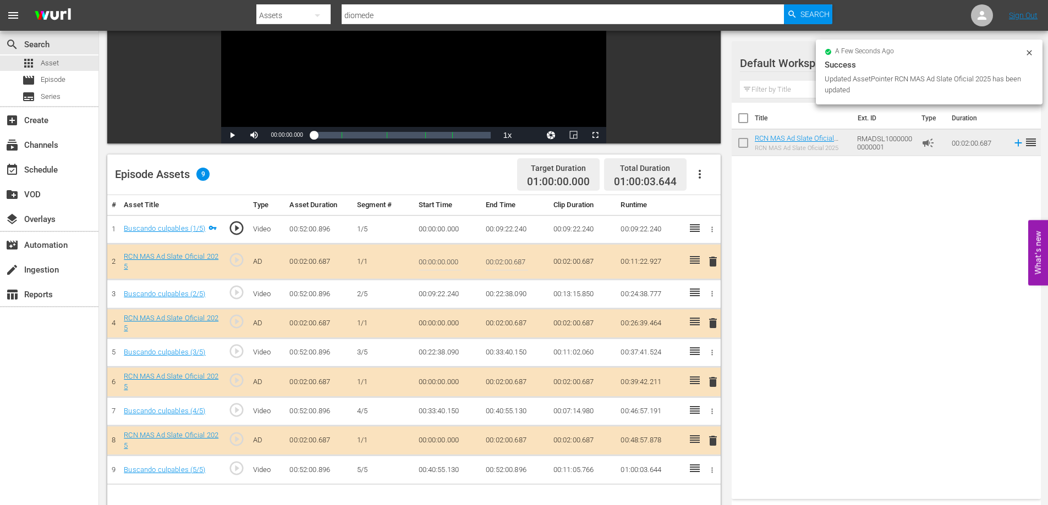
click at [522, 260] on input "00:02:00.687" at bounding box center [507, 262] width 42 height 26
type input "00:02:0"
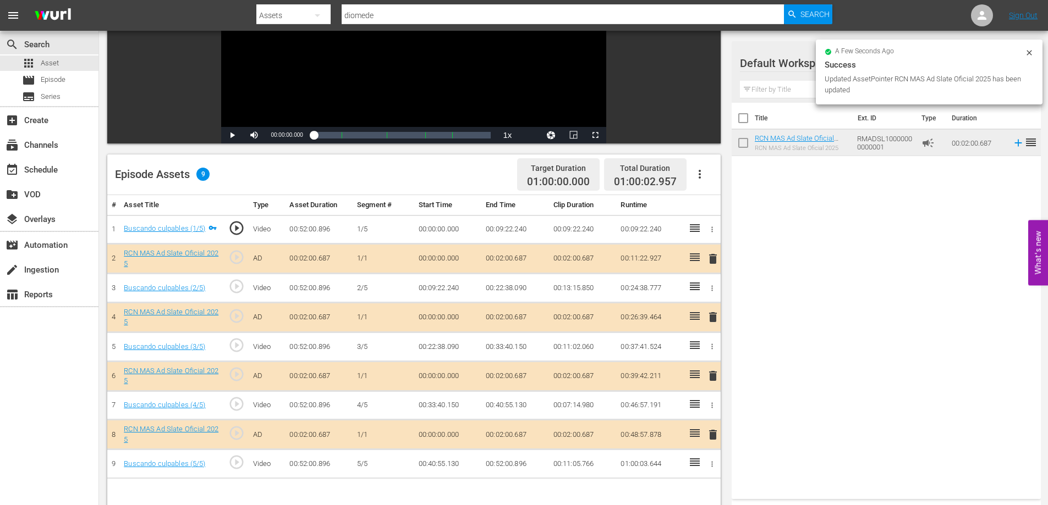
click at [515, 314] on td "00:02:00.687" at bounding box center [515, 317] width 68 height 30
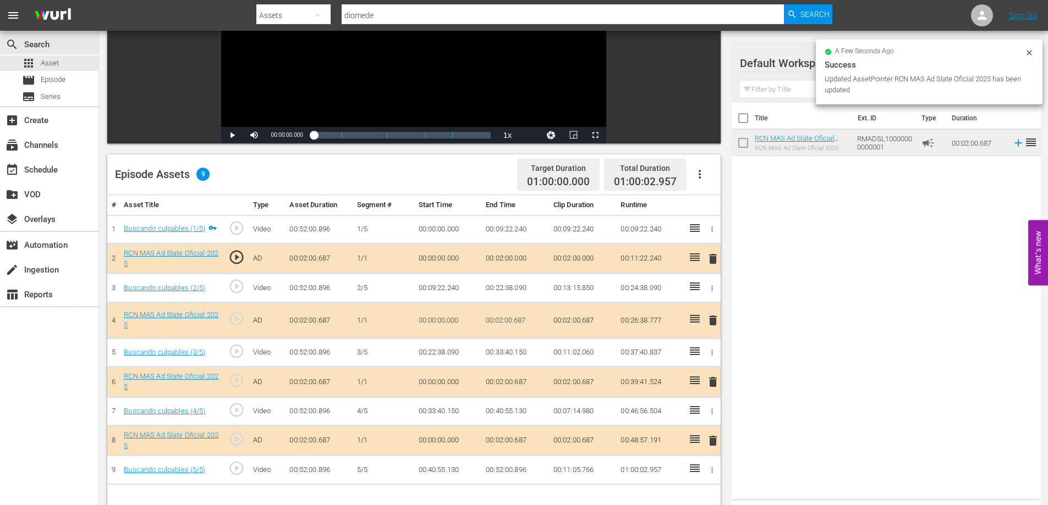
click at [519, 321] on input "00:02:00.687" at bounding box center [507, 320] width 42 height 26
type input "00:02:0"
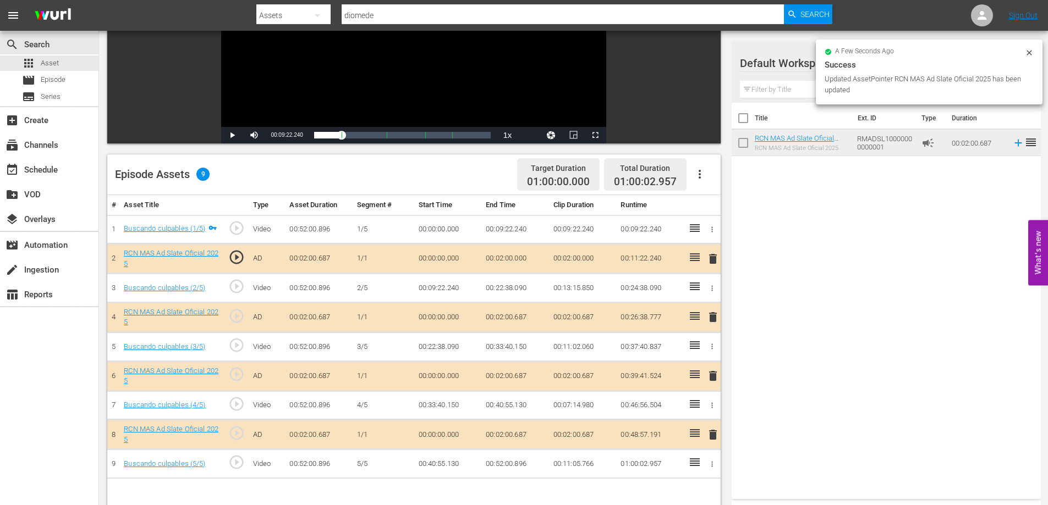
click at [520, 377] on td "00:02:00.687" at bounding box center [515, 376] width 68 height 30
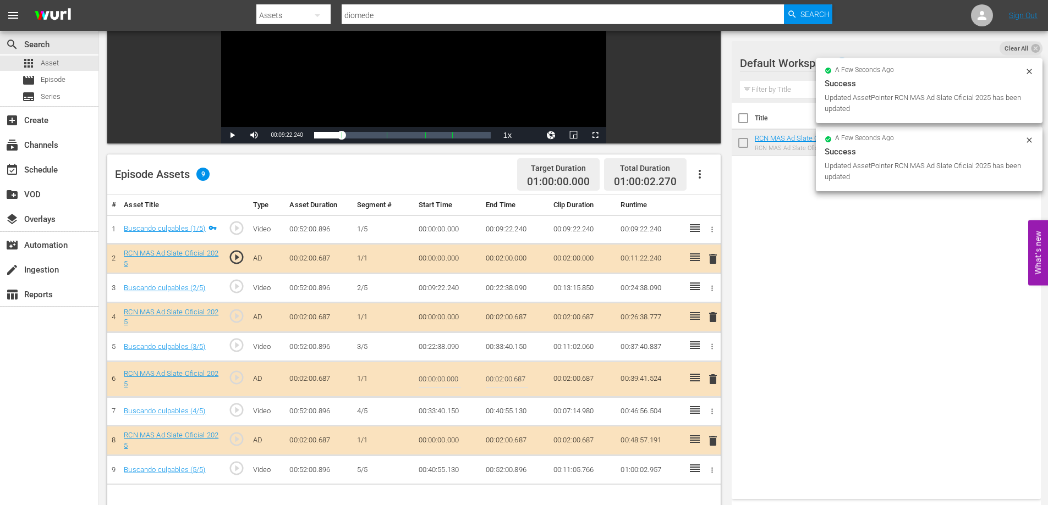
click at [524, 385] on input "00:02:00.687" at bounding box center [507, 379] width 42 height 26
click at [524, 384] on input "00:02:00.687" at bounding box center [507, 379] width 42 height 26
type input "00:02:0"
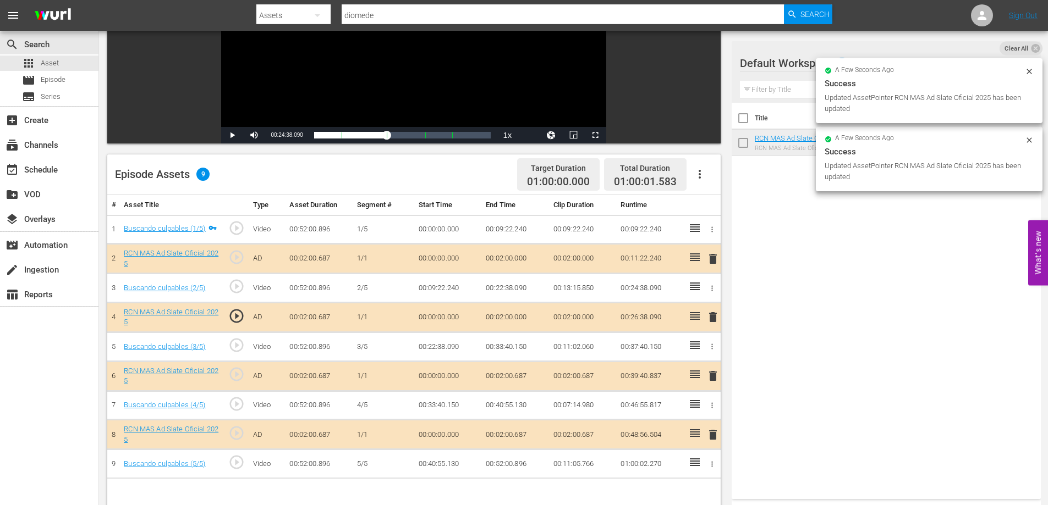
click at [520, 437] on td "00:02:00.687" at bounding box center [515, 435] width 68 height 30
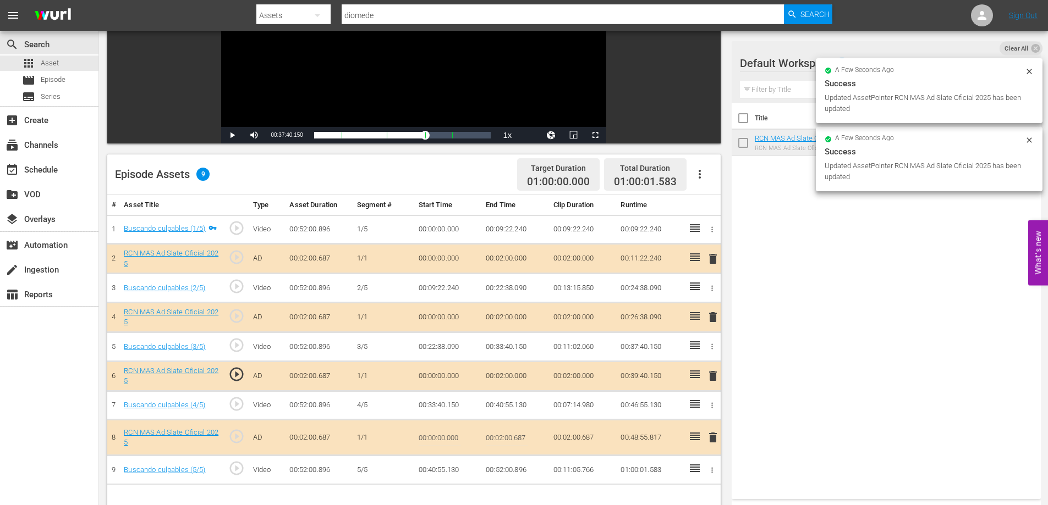
click at [520, 443] on input "00:02:00.687" at bounding box center [507, 438] width 42 height 26
type input "00:02:0"
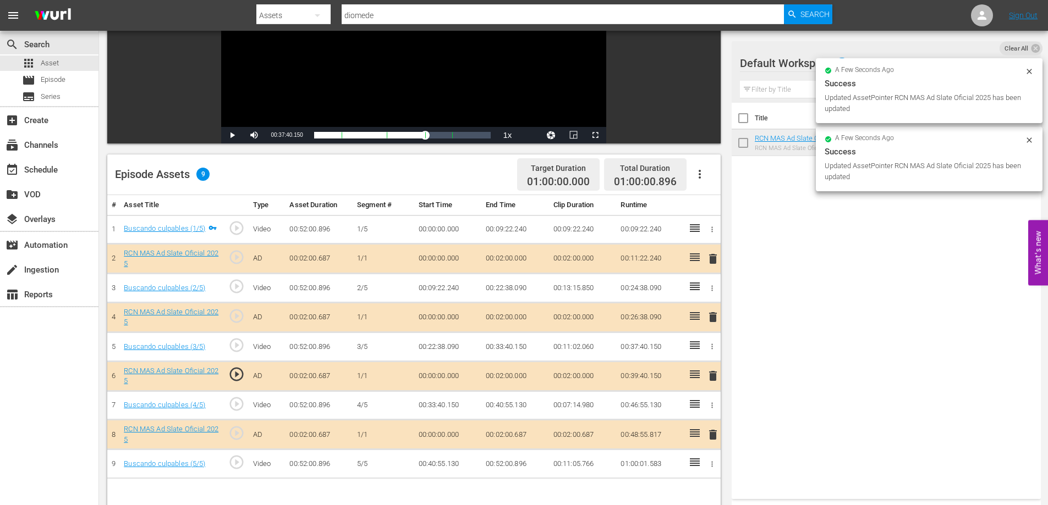
click at [521, 466] on td "00:52:00.896" at bounding box center [515, 464] width 68 height 29
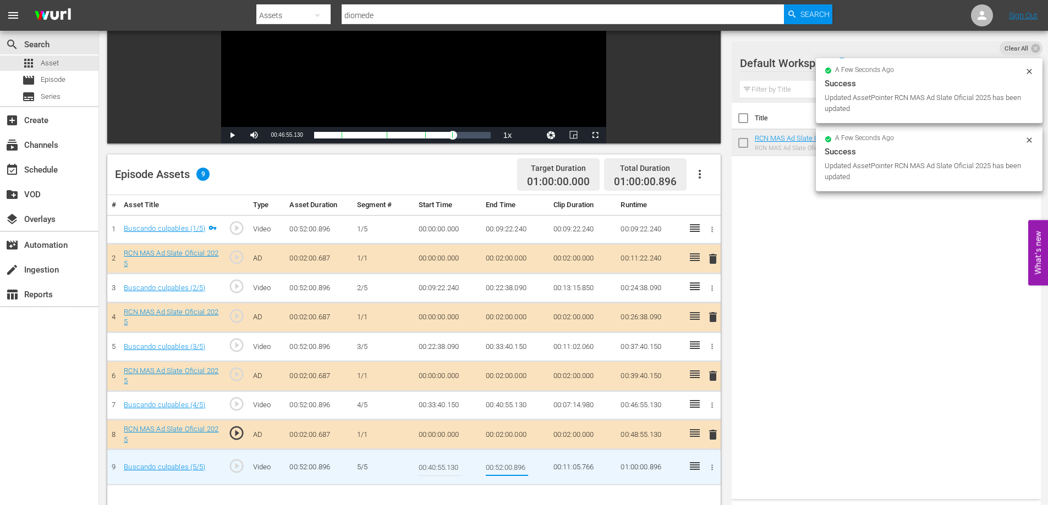
click at [521, 470] on input "00:52:00.896" at bounding box center [507, 467] width 42 height 26
type input "00:52:0"
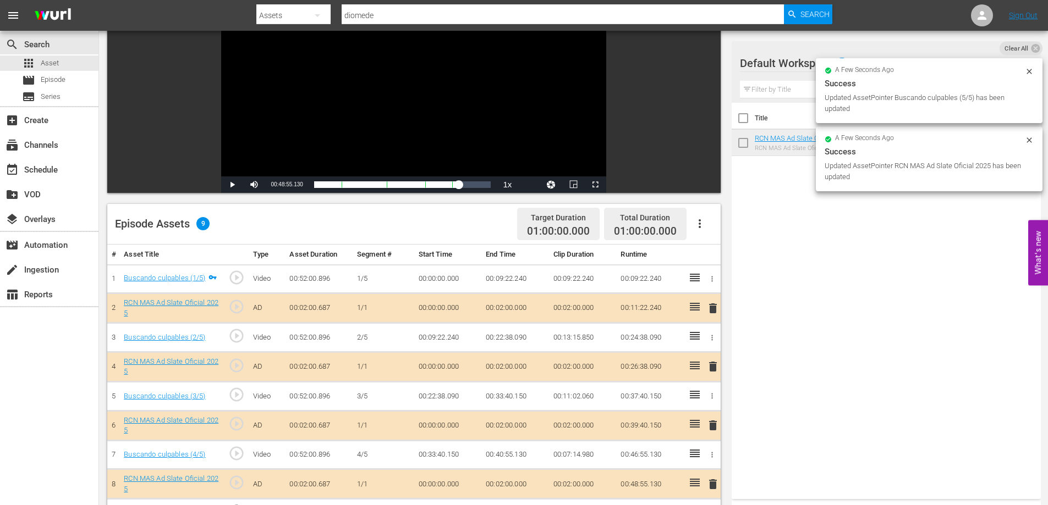
scroll to position [0, 0]
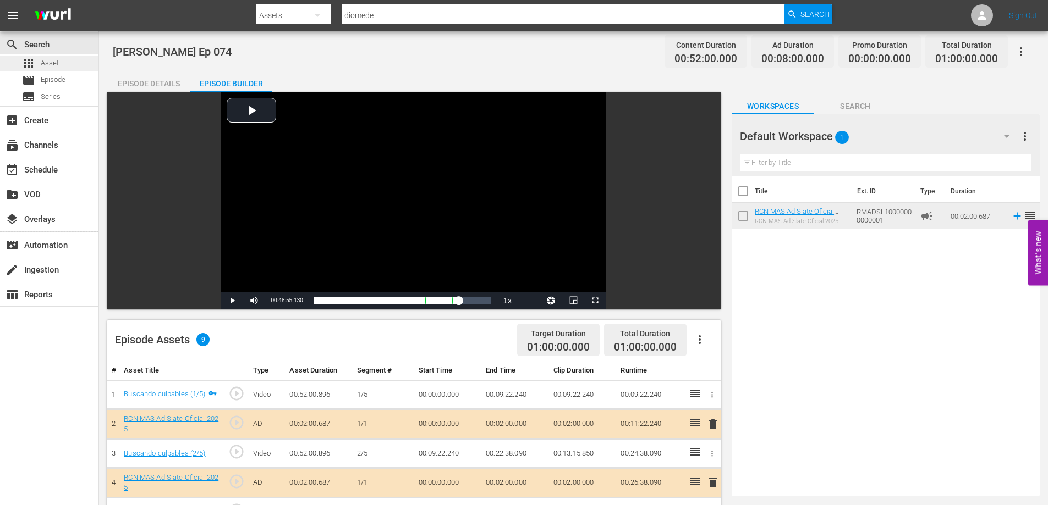
click at [43, 62] on span "Asset" at bounding box center [50, 63] width 18 height 11
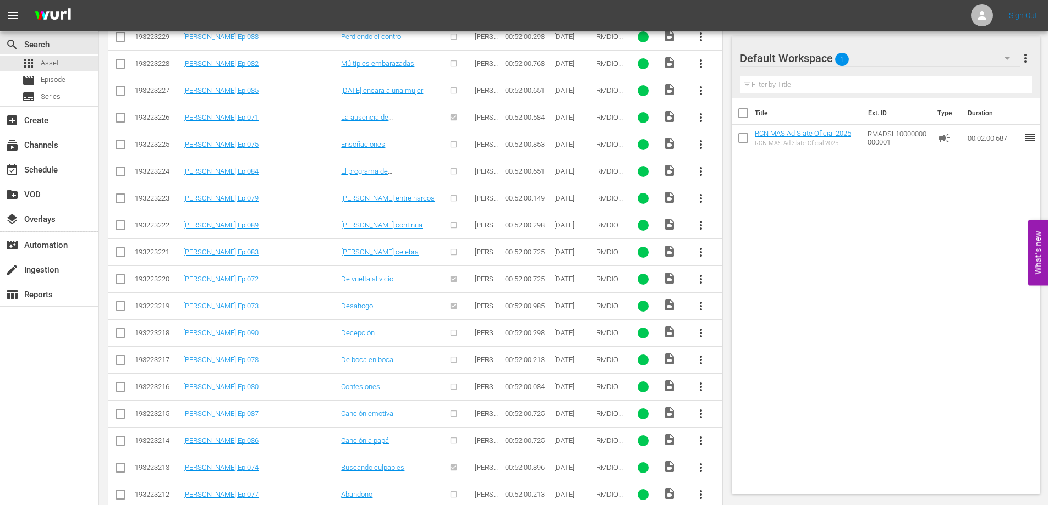
scroll to position [372, 0]
click at [697, 144] on span "more_vert" at bounding box center [700, 146] width 13 height 13
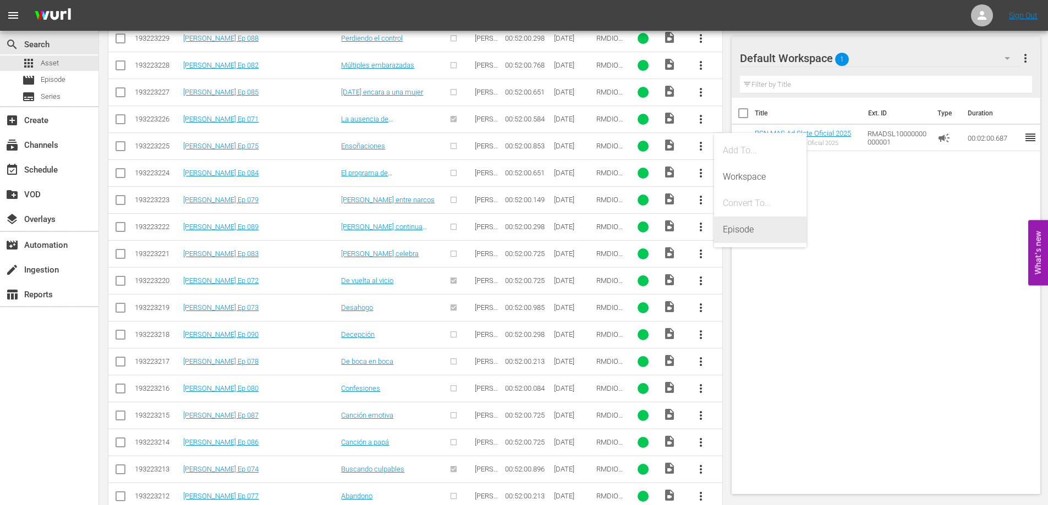
click at [747, 230] on div "Episode" at bounding box center [760, 230] width 75 height 26
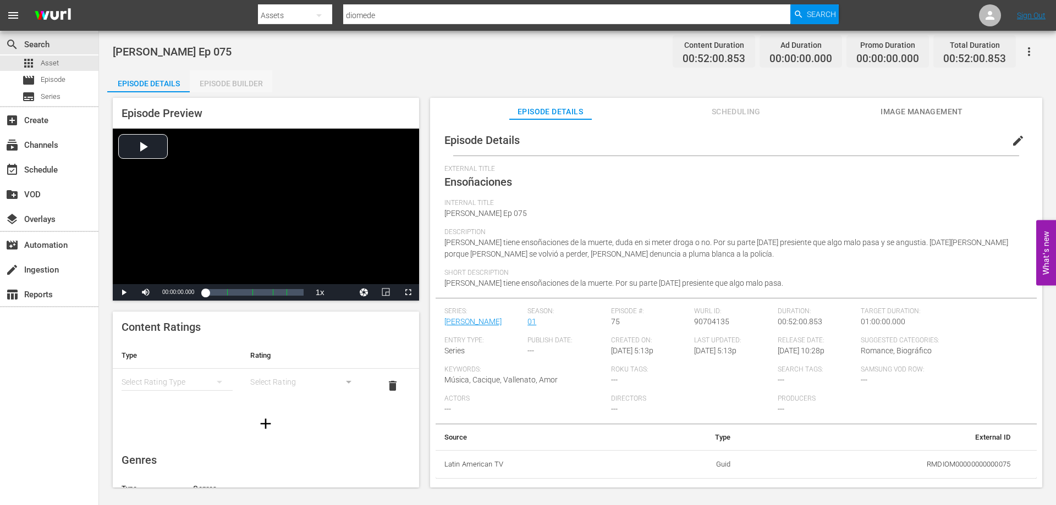
click at [212, 76] on div "Episode Builder" at bounding box center [231, 83] width 82 height 26
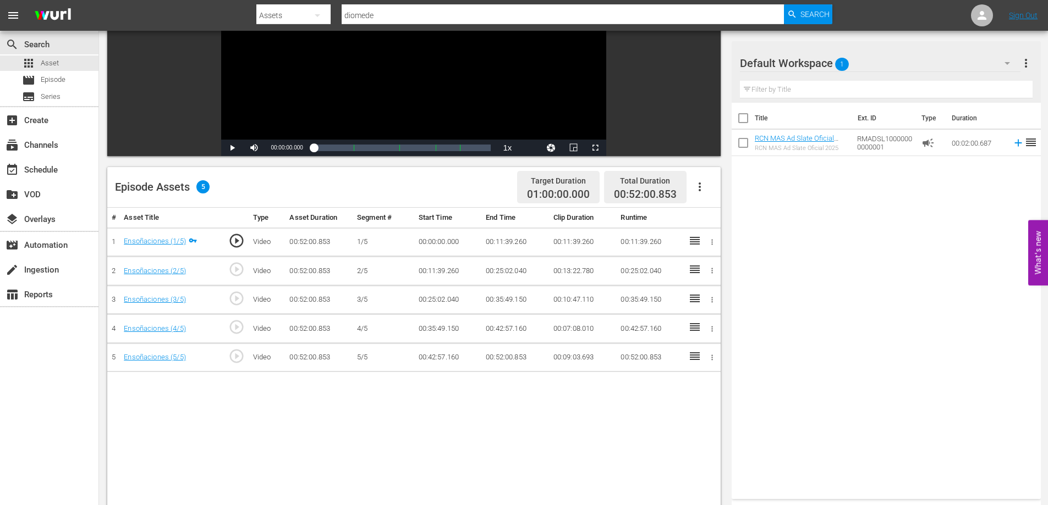
scroll to position [174, 0]
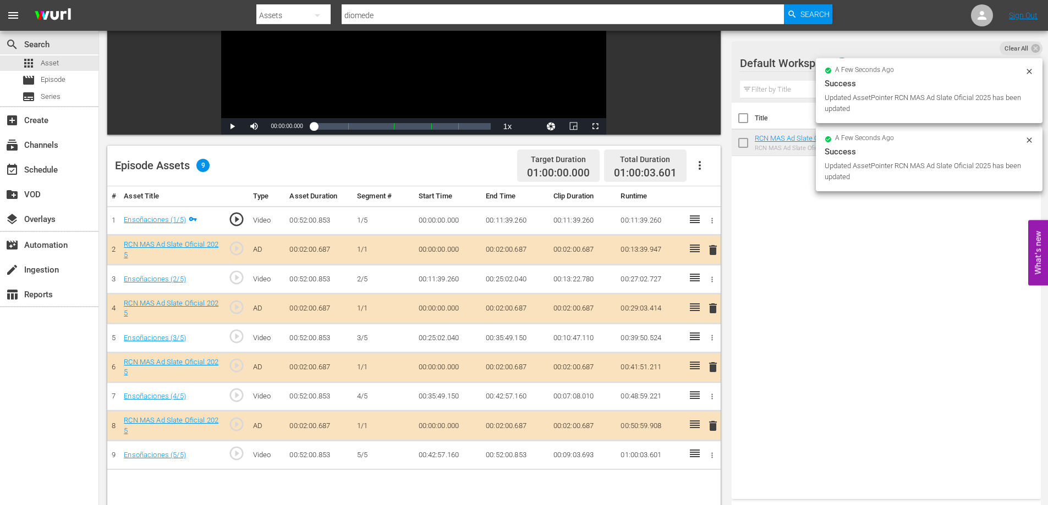
click at [517, 246] on td "00:02:00.687" at bounding box center [515, 250] width 68 height 30
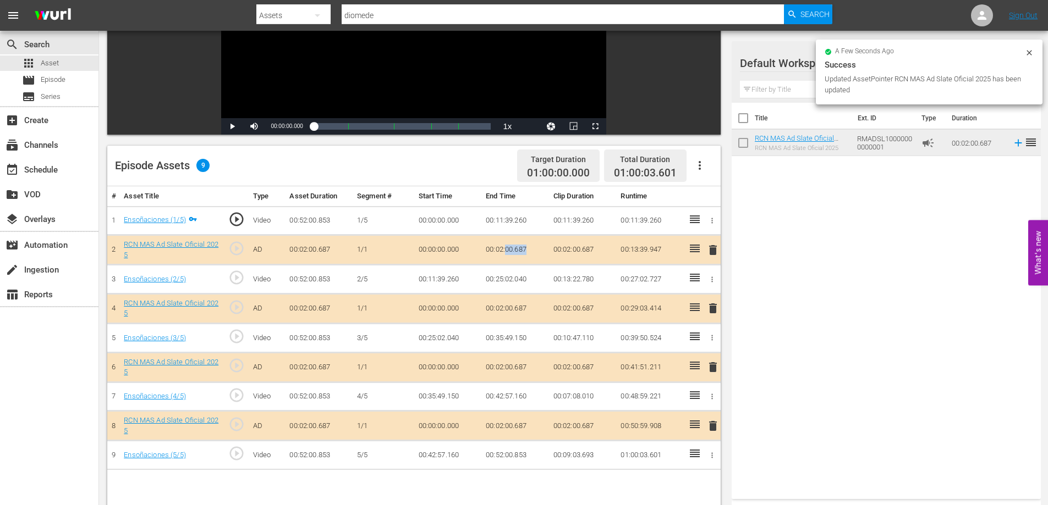
click at [517, 246] on td "00:02:00.687" at bounding box center [515, 250] width 68 height 30
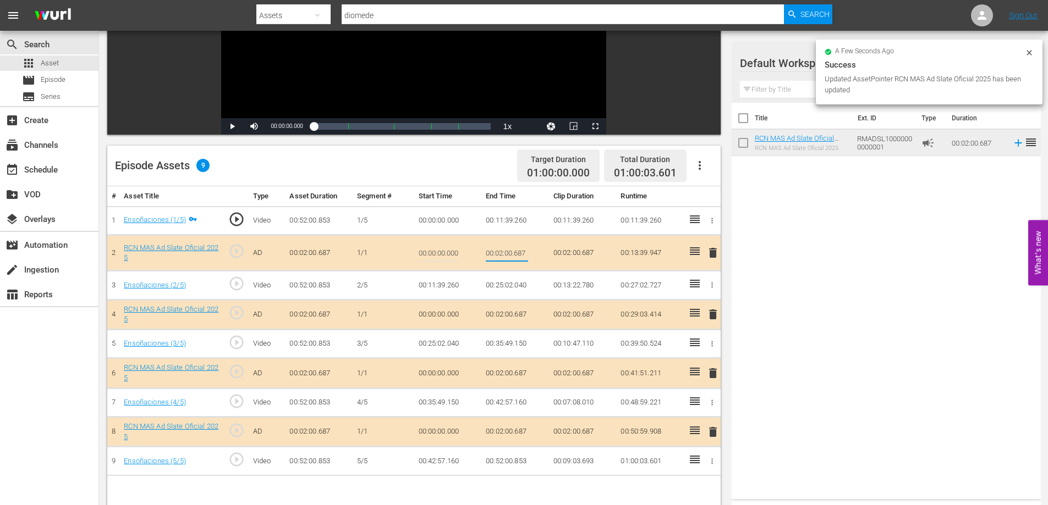
click at [520, 252] on input "00:02:00.687" at bounding box center [507, 253] width 42 height 26
type input "00:02:0"
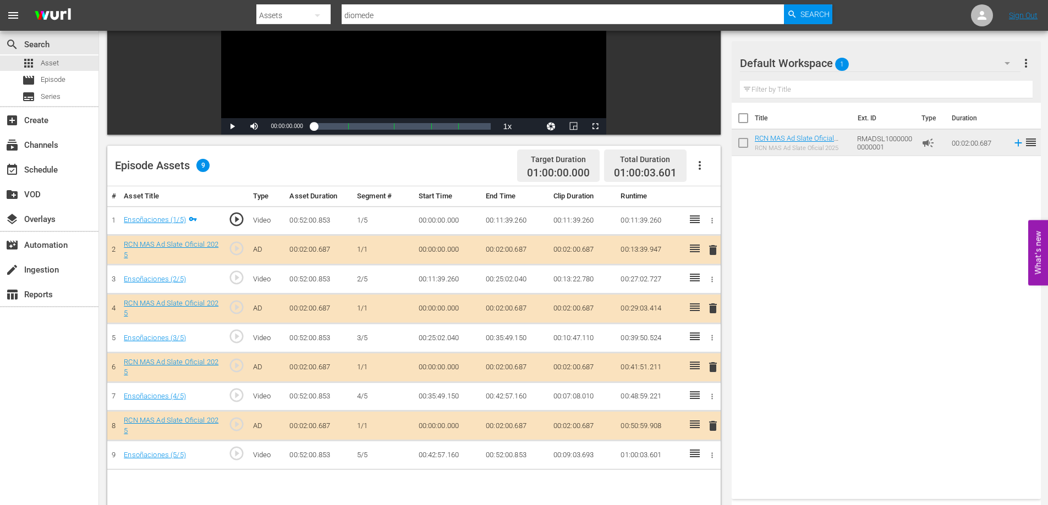
click at [520, 305] on td "00:02:00.687" at bounding box center [515, 309] width 68 height 30
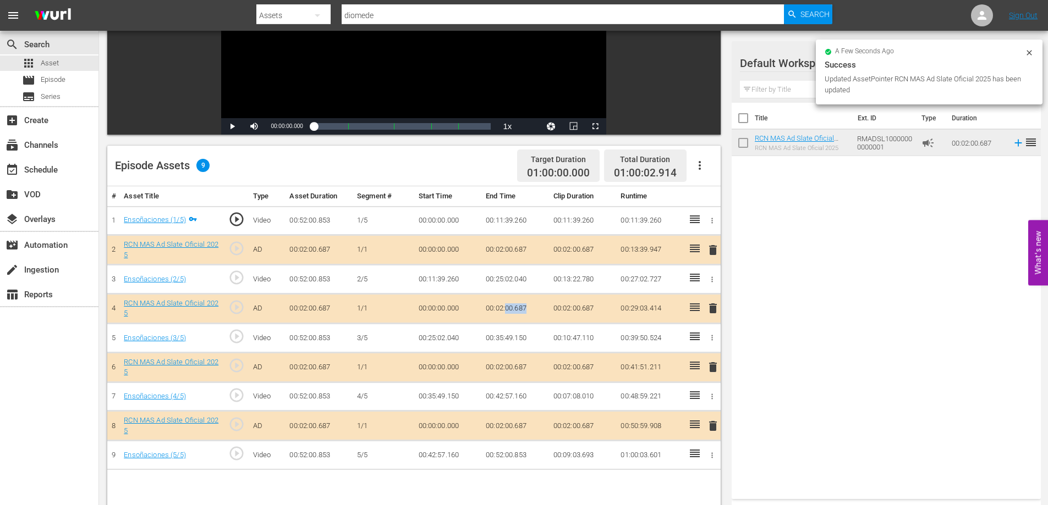
click at [520, 305] on td "00:02:00.687" at bounding box center [515, 309] width 68 height 30
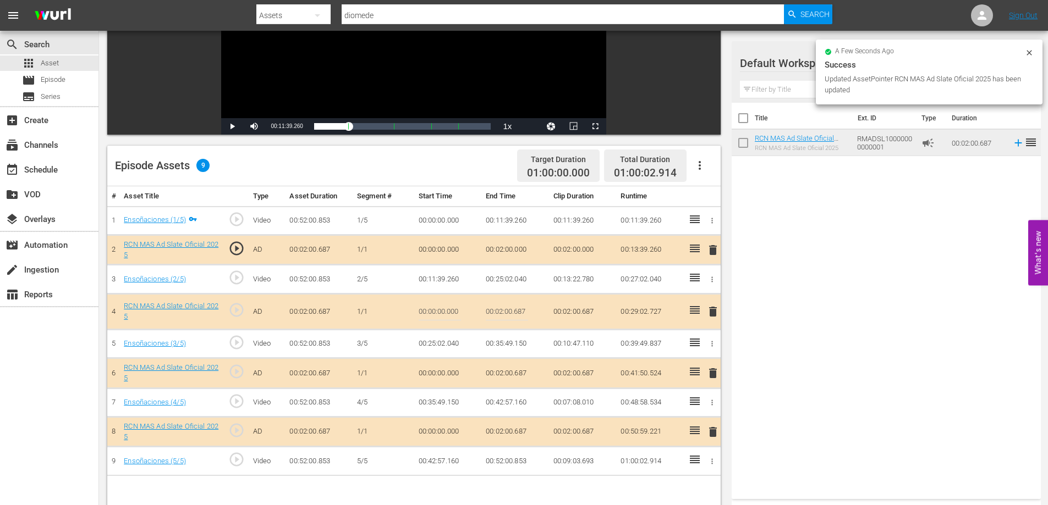
click at [521, 305] on input "00:02:00.687" at bounding box center [507, 312] width 42 height 26
type input "00:02:0"
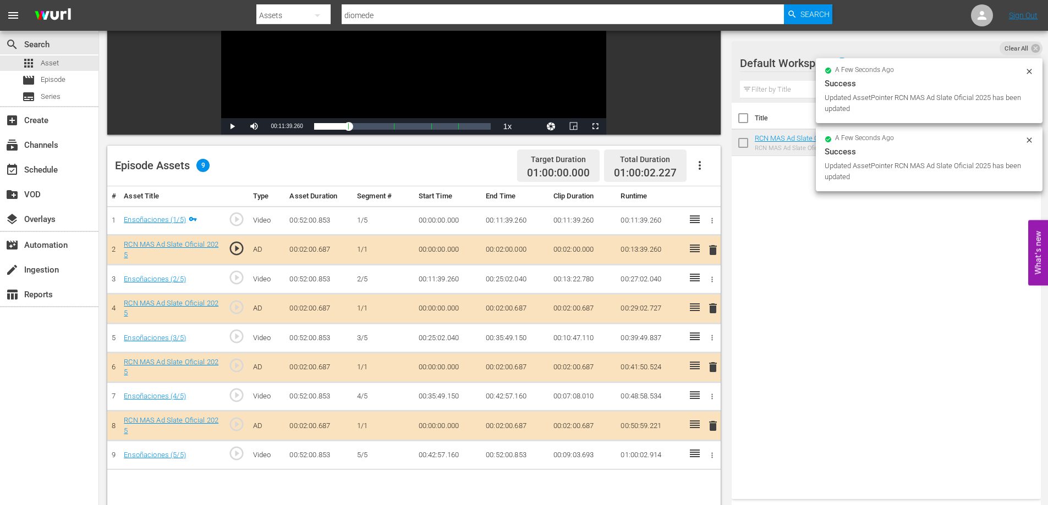
click at [520, 365] on td "00:02:00.687" at bounding box center [515, 368] width 68 height 30
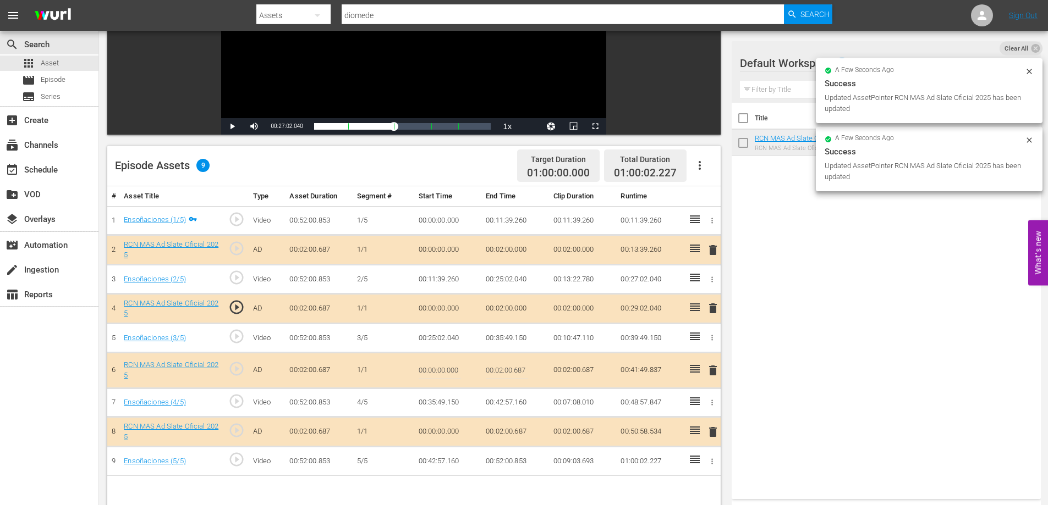
click at [521, 370] on input "00:02:00.687" at bounding box center [507, 370] width 42 height 26
type input "00:02:0"
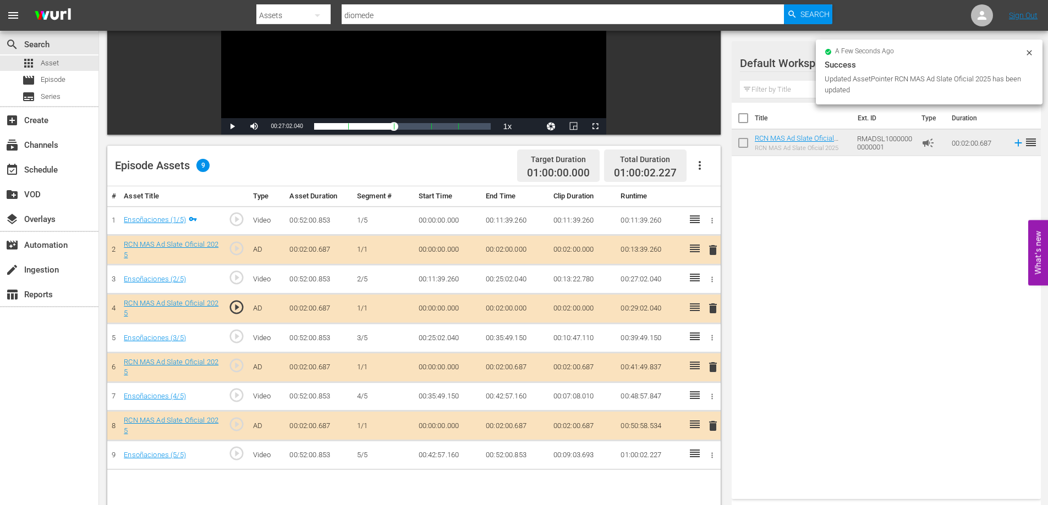
click at [519, 428] on td "00:02:00.687" at bounding box center [515, 426] width 68 height 30
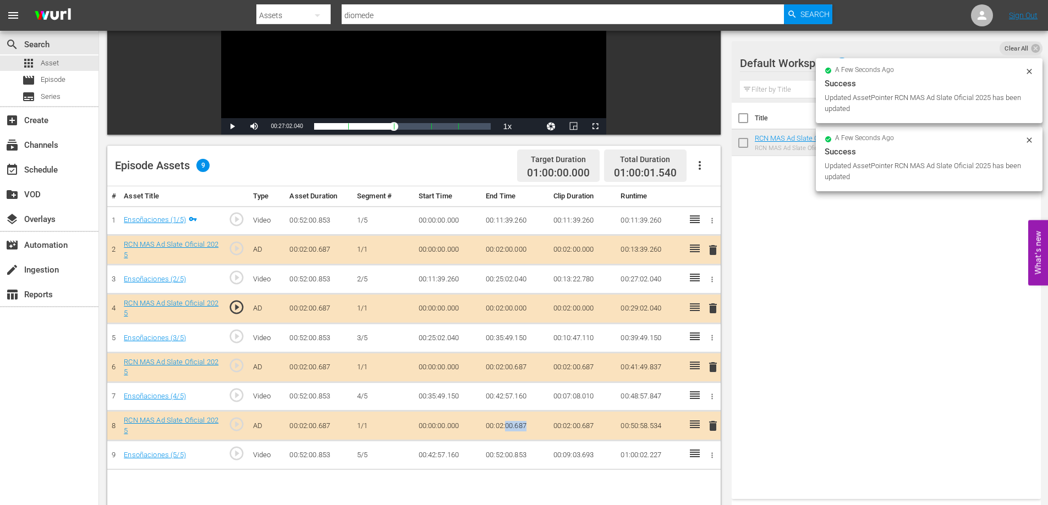
click at [519, 428] on td "00:02:00.687" at bounding box center [515, 426] width 68 height 30
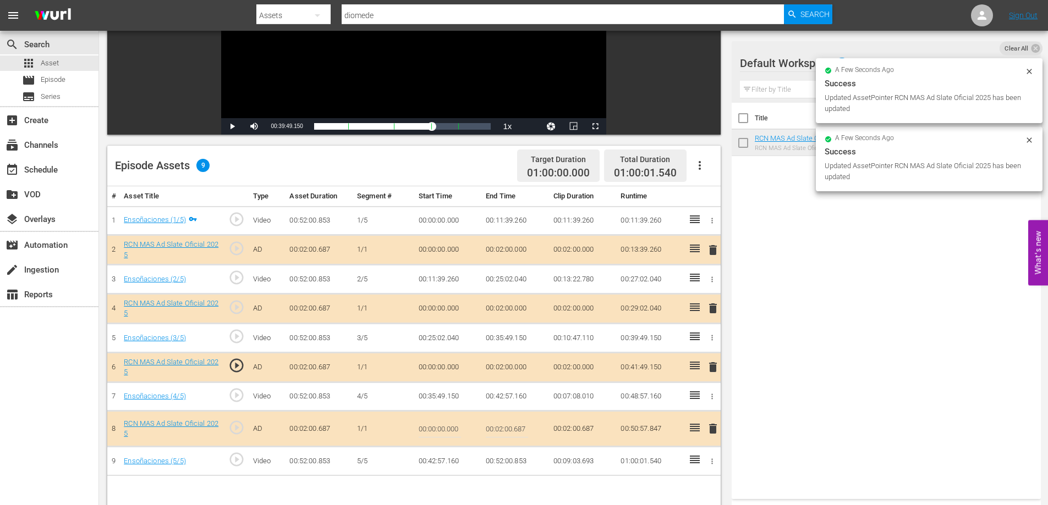
click at [522, 433] on input "00:02:00.687" at bounding box center [507, 429] width 42 height 26
type input "00:02:0"
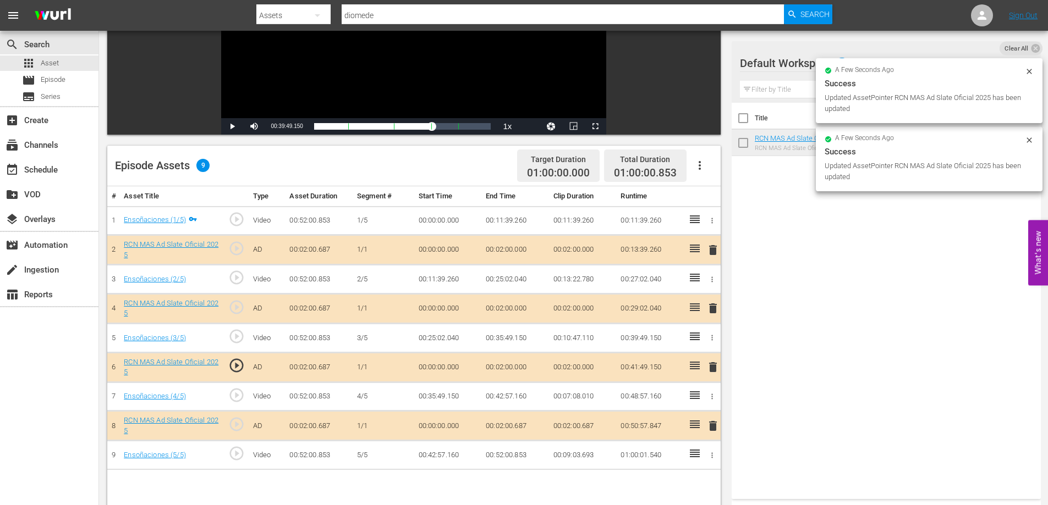
click at [520, 452] on td "00:52:00.853" at bounding box center [515, 455] width 68 height 29
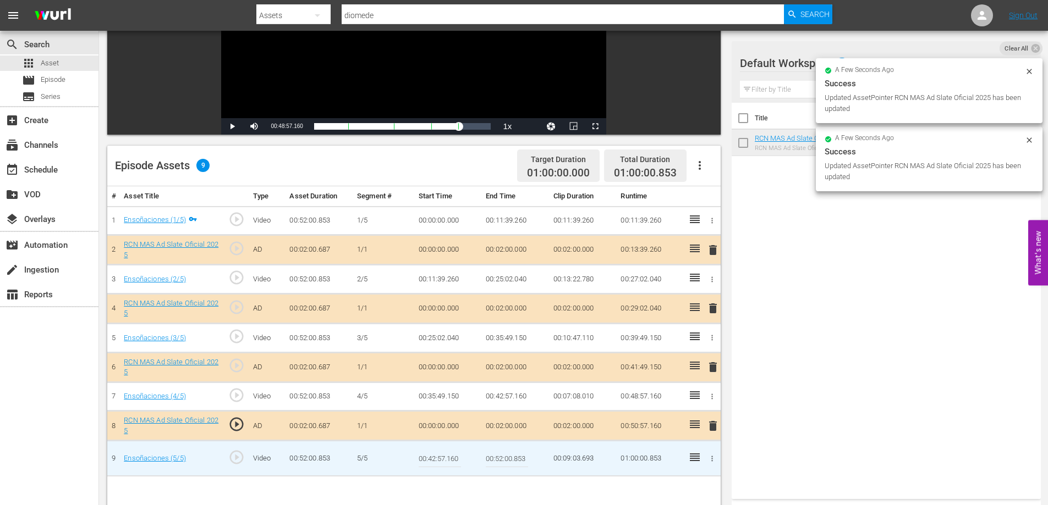
click at [520, 459] on input "00:52:00.853" at bounding box center [507, 458] width 42 height 26
type input "00:52:0"
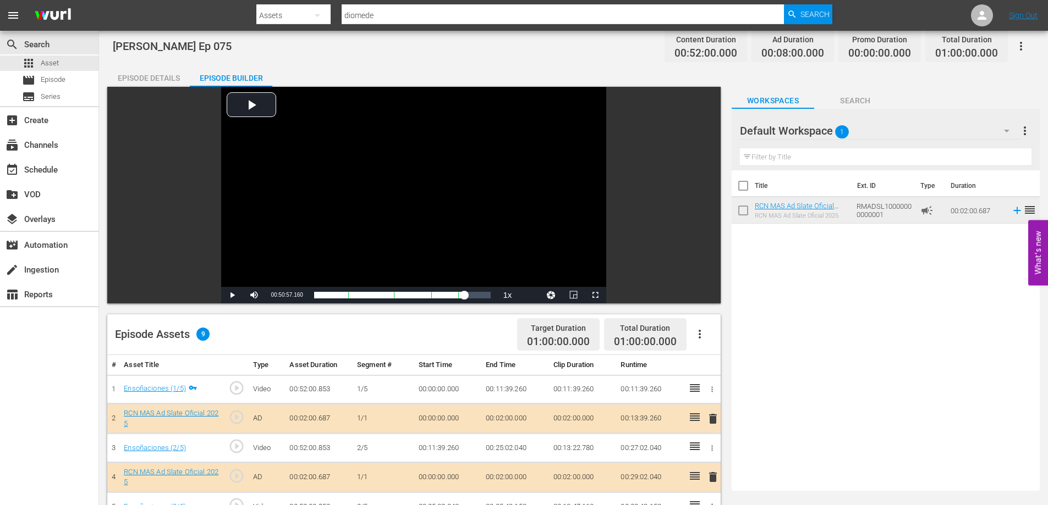
scroll to position [0, 0]
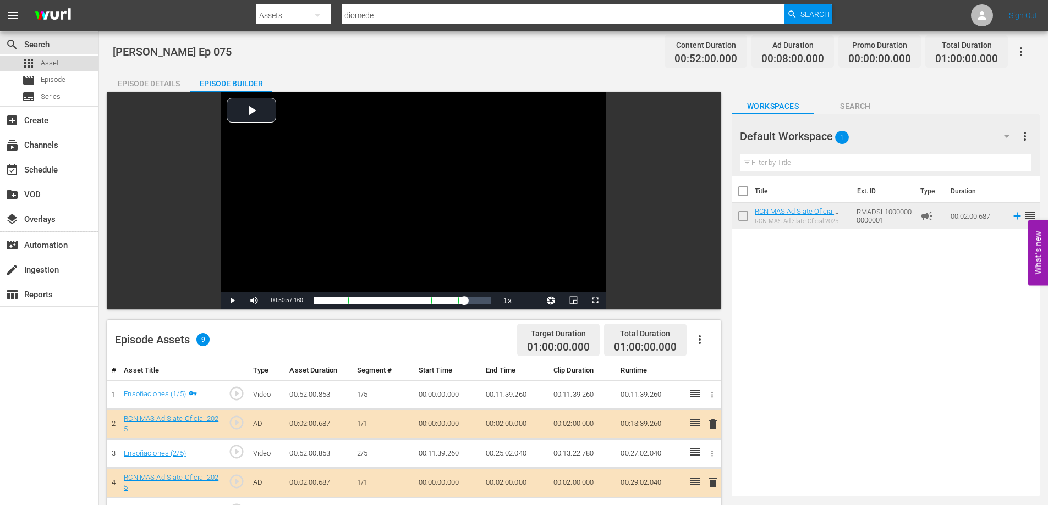
click at [75, 68] on div "apps Asset" at bounding box center [49, 63] width 98 height 15
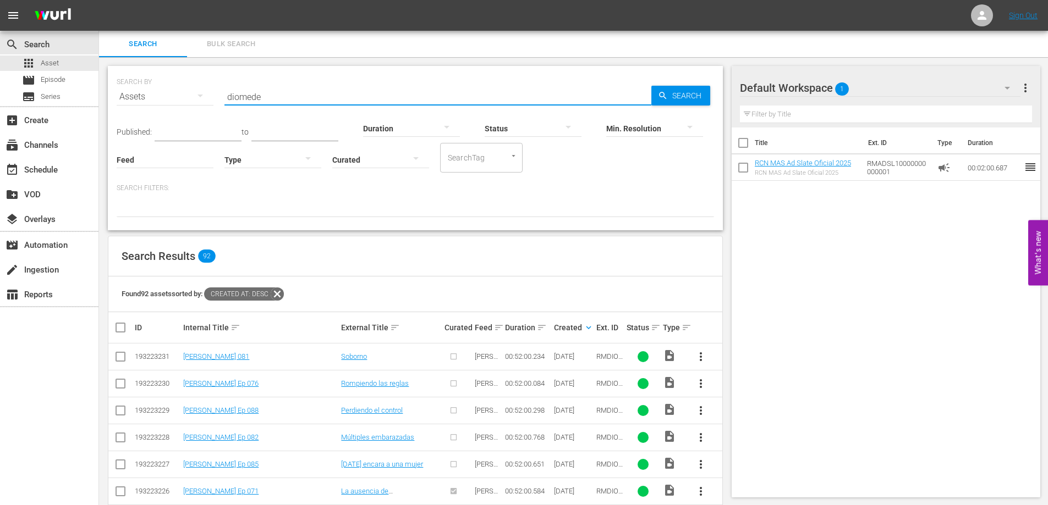
drag, startPoint x: 354, startPoint y: 97, endPoint x: 98, endPoint y: 84, distance: 255.5
type input "Leandro"
drag, startPoint x: 276, startPoint y: 98, endPoint x: 154, endPoint y: 96, distance: 121.6
click at [154, 96] on div "SEARCH BY Search By Assets Search ID, Title, Description, Keywords, or Category…" at bounding box center [415, 90] width 597 height 40
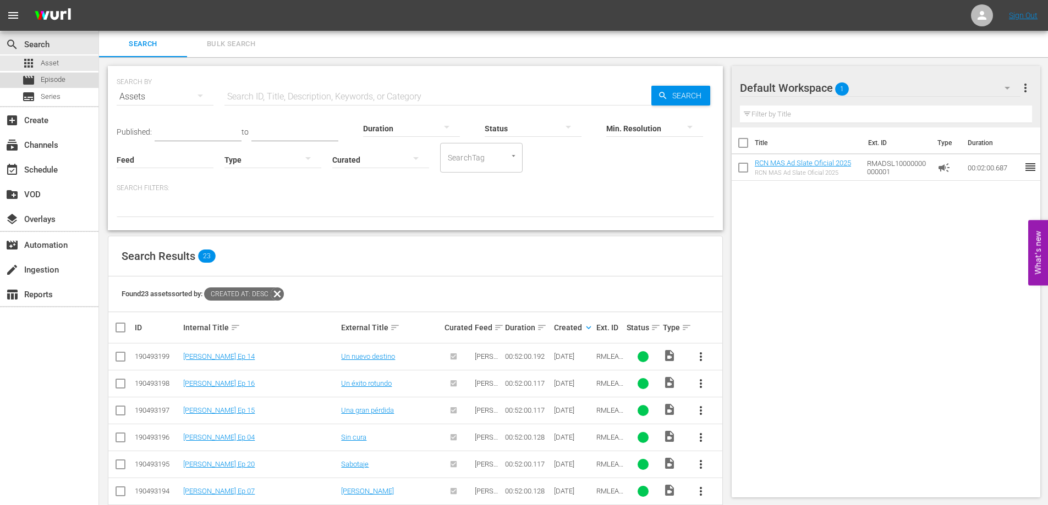
click at [47, 82] on span "Episode" at bounding box center [53, 79] width 25 height 11
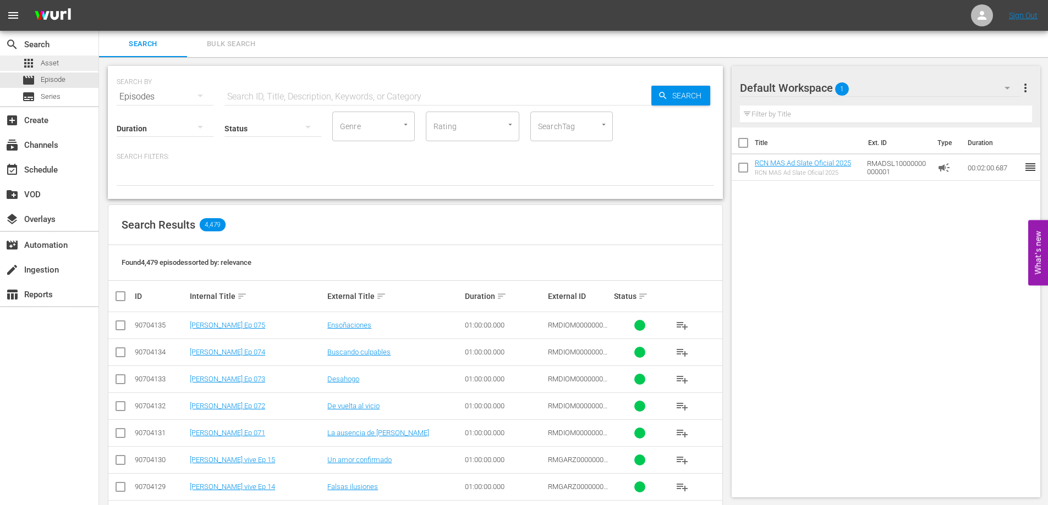
click at [50, 64] on span "Asset" at bounding box center [50, 63] width 18 height 11
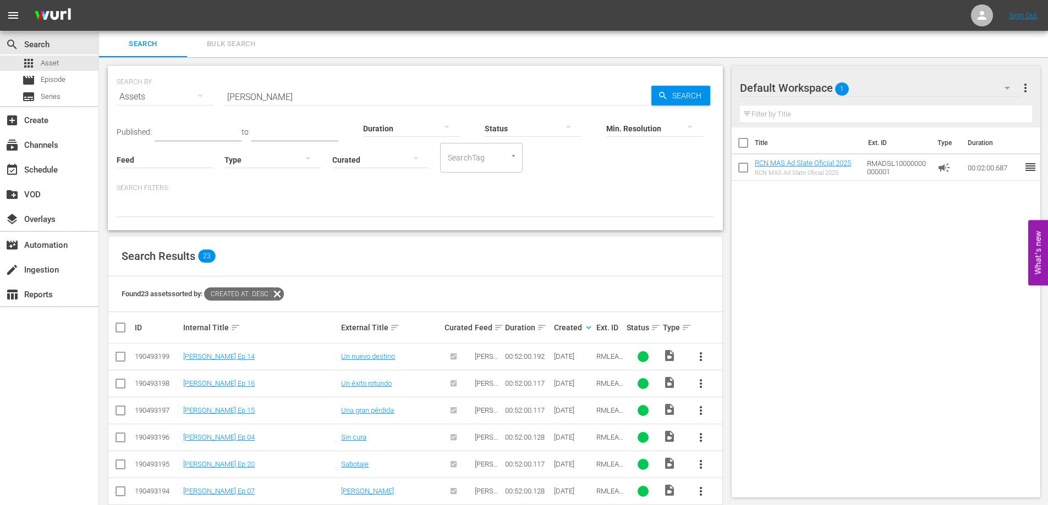
drag, startPoint x: 269, startPoint y: 94, endPoint x: 117, endPoint y: 122, distance: 154.4
click at [102, 95] on div "SEARCH BY Search By Assets Search ID, Title, Description, Keywords, or Category…" at bounding box center [415, 493] width 632 height 872
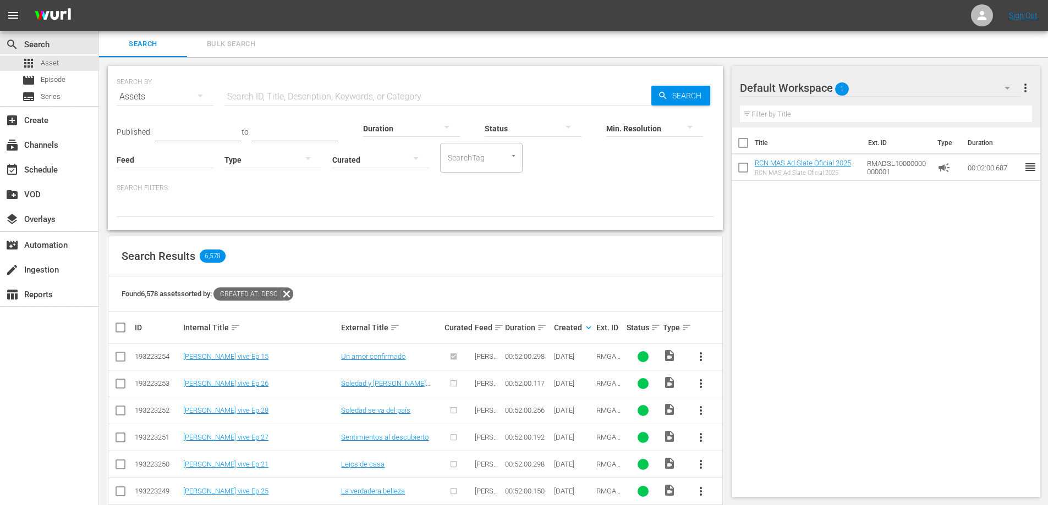
click at [396, 100] on input "text" at bounding box center [437, 97] width 427 height 26
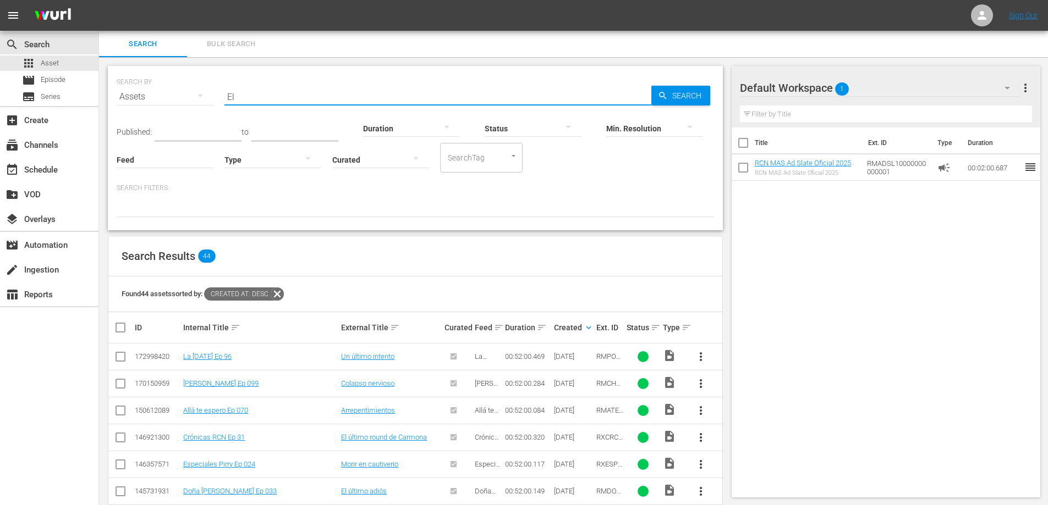
type input "E"
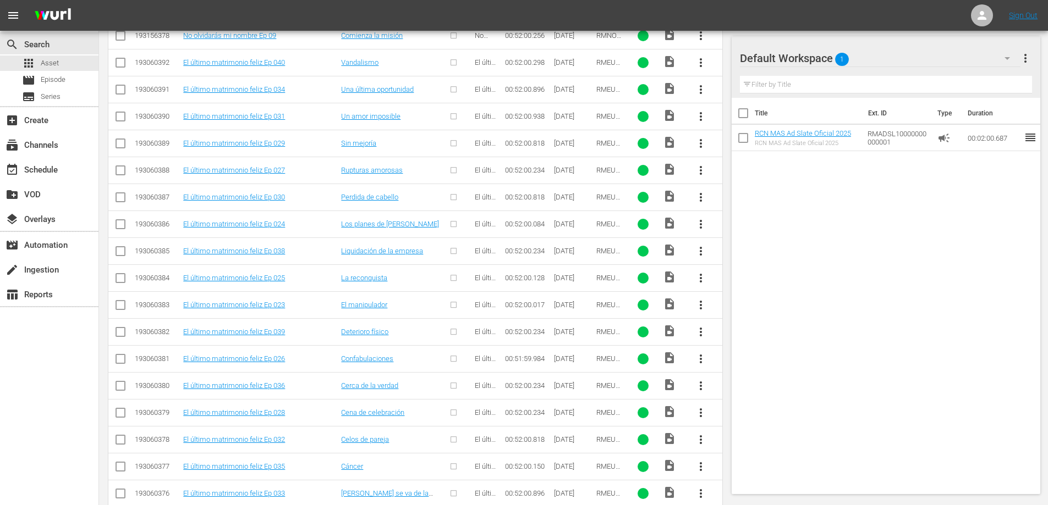
scroll to position [1969, 0]
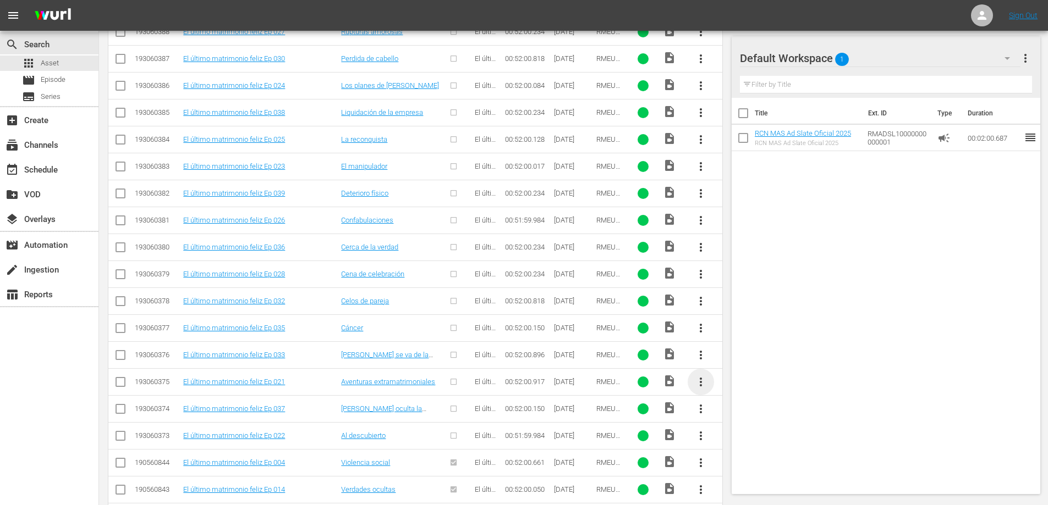
click at [698, 381] on span "more_vert" at bounding box center [700, 382] width 13 height 13
click at [746, 465] on div "Episode" at bounding box center [760, 466] width 75 height 26
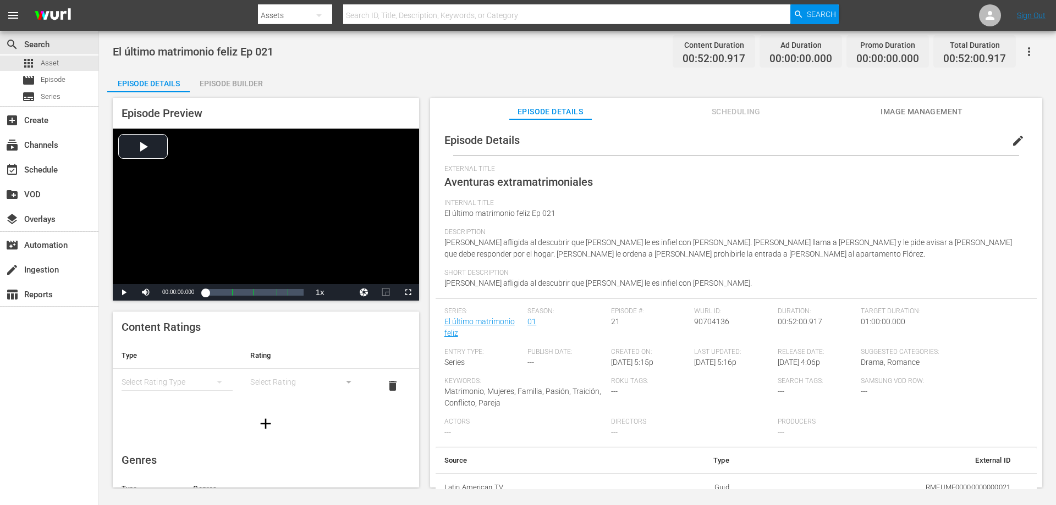
click at [232, 80] on div "Episode Builder" at bounding box center [231, 83] width 82 height 26
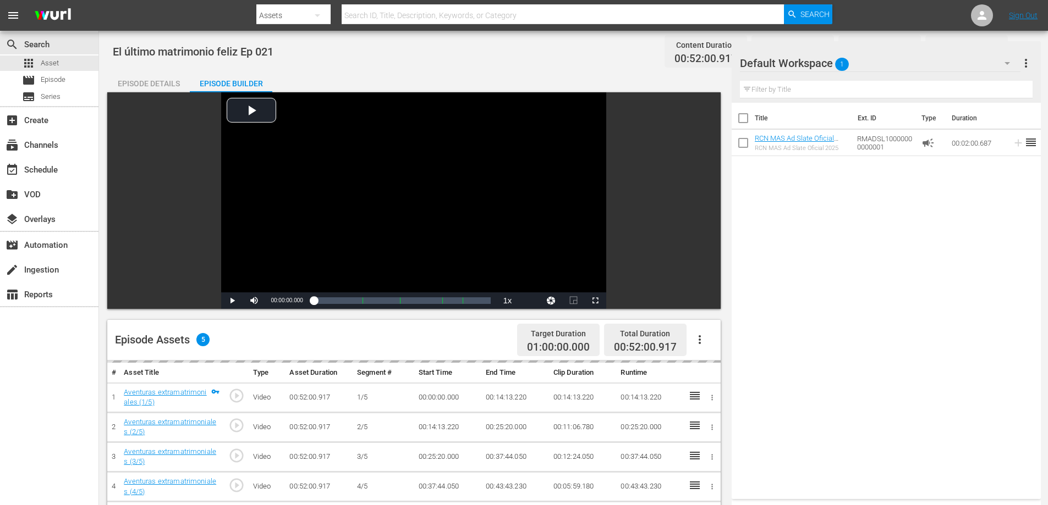
scroll to position [131, 0]
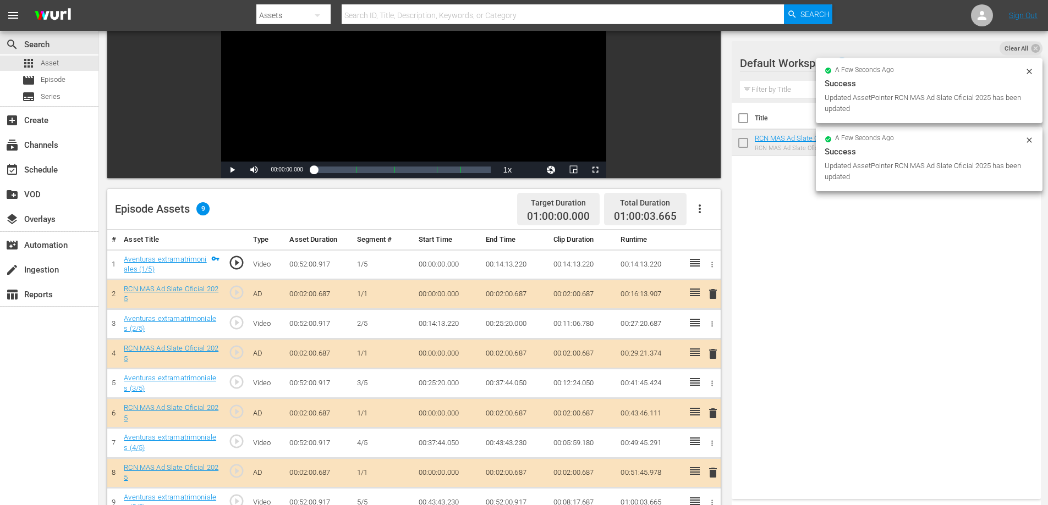
click at [519, 287] on td "00:02:00.687" at bounding box center [515, 294] width 68 height 30
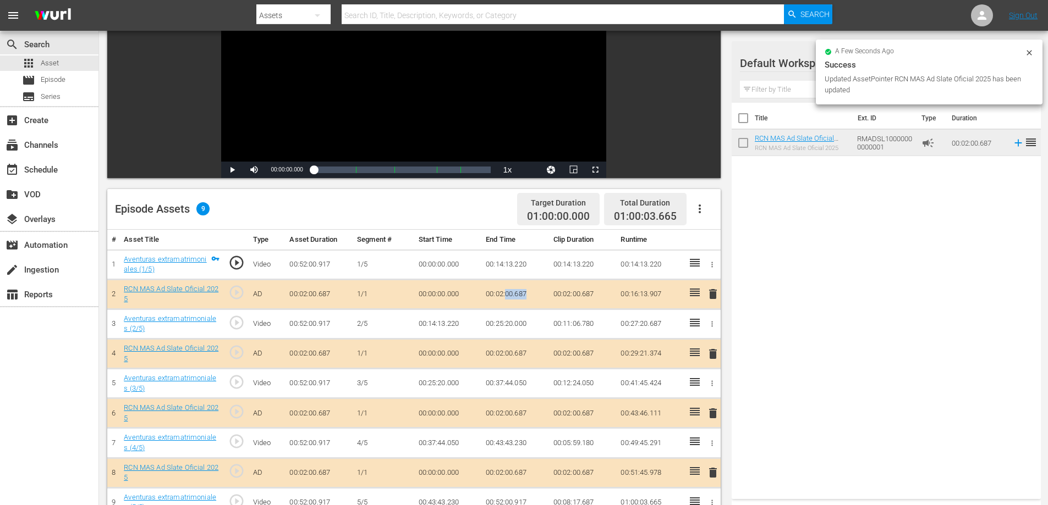
click at [519, 287] on td "00:02:00.687" at bounding box center [515, 294] width 68 height 30
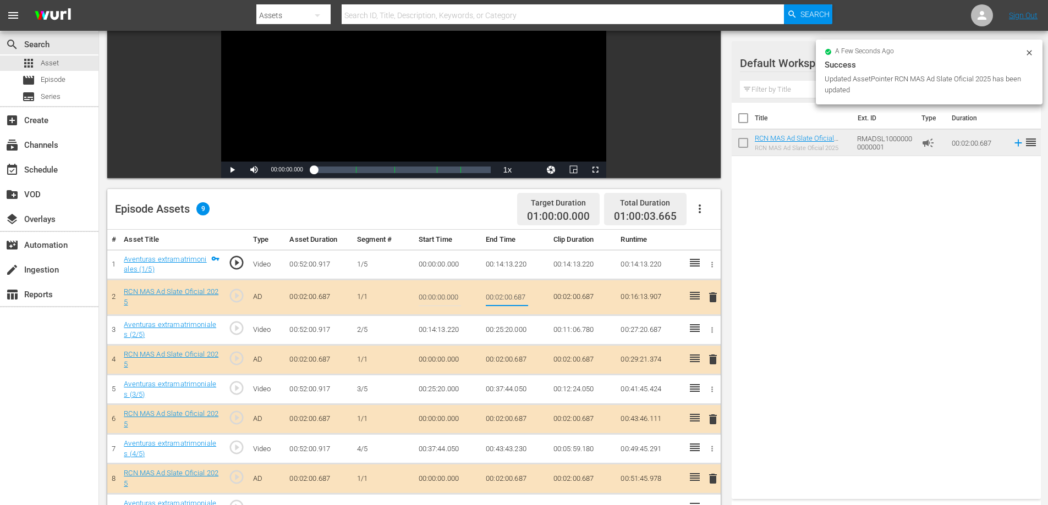
click at [524, 299] on input "00:02:00.687" at bounding box center [507, 297] width 42 height 26
type input "00:02:0"
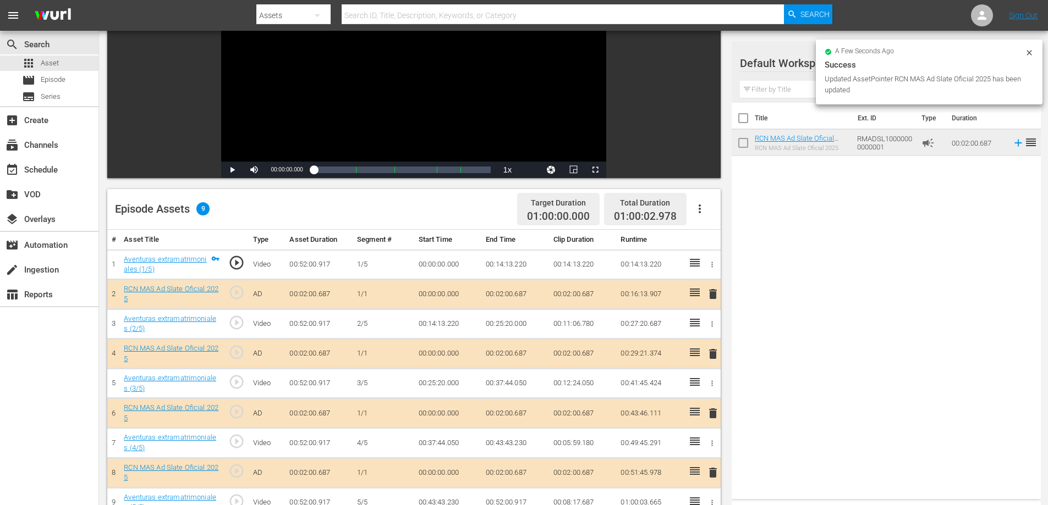
click at [521, 356] on td "00:02:00.687" at bounding box center [515, 354] width 68 height 30
click at [520, 354] on td "00:02:00.687" at bounding box center [515, 354] width 68 height 30
click at [521, 354] on td "00:02:00.687" at bounding box center [515, 354] width 68 height 30
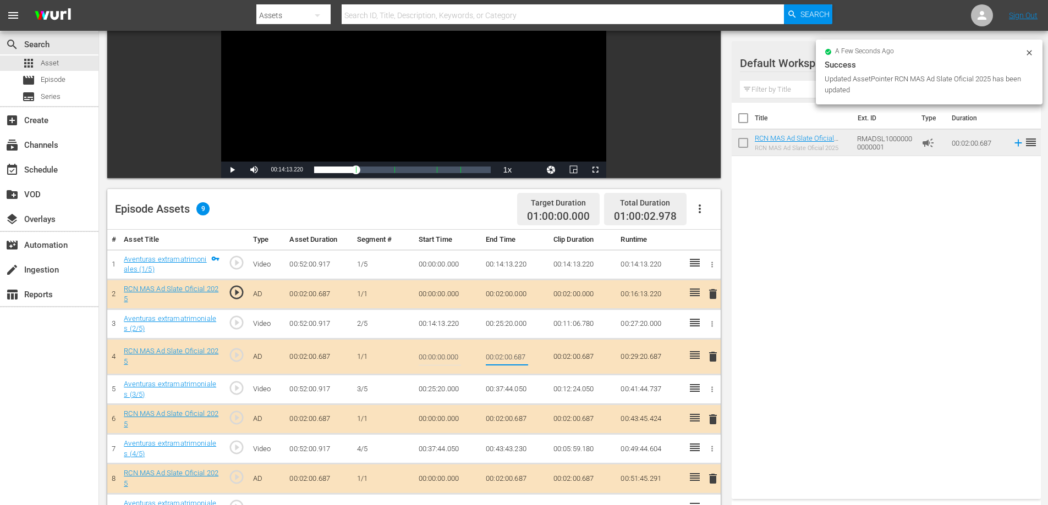
click at [522, 361] on input "00:02:00.687" at bounding box center [507, 357] width 42 height 26
type input "00:02:0"
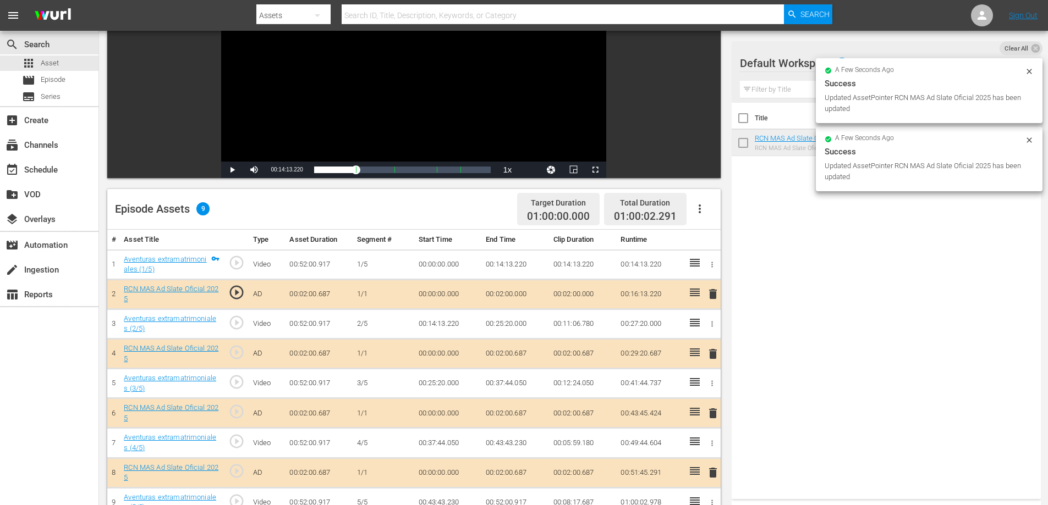
click at [519, 412] on td "00:02:00.687" at bounding box center [515, 414] width 68 height 30
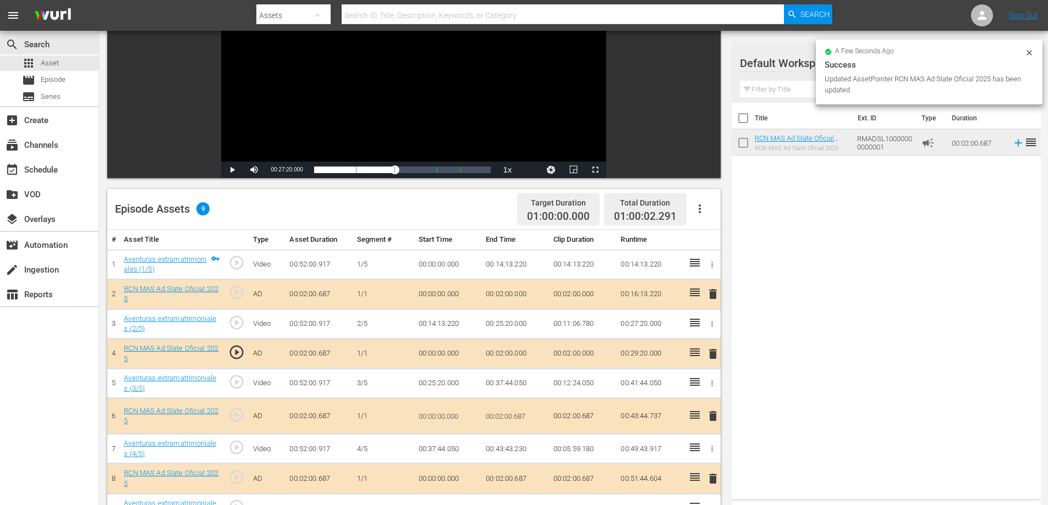
click at [521, 411] on input "00:02:00.687" at bounding box center [507, 416] width 42 height 26
type input "00:02:0"
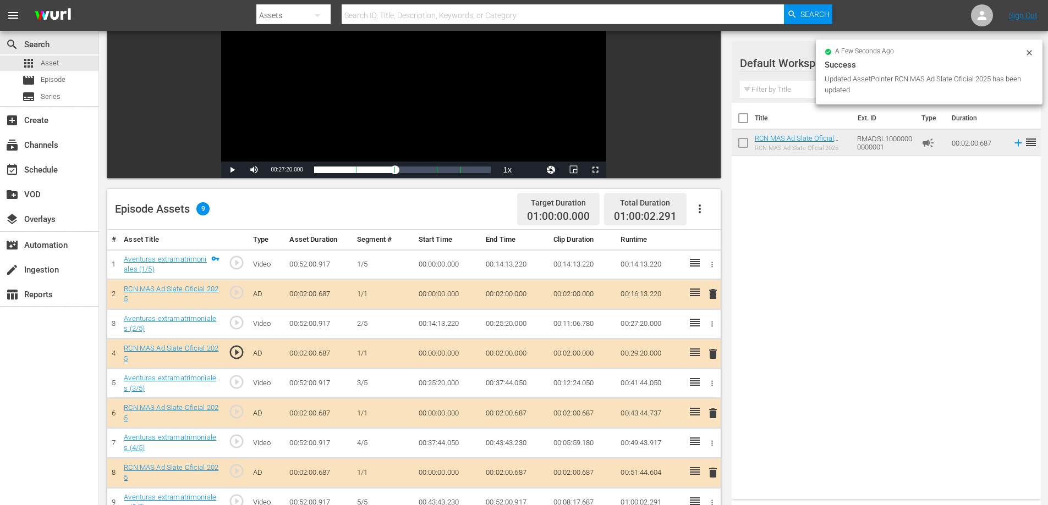
click at [524, 467] on td "00:02:00.687" at bounding box center [515, 473] width 68 height 30
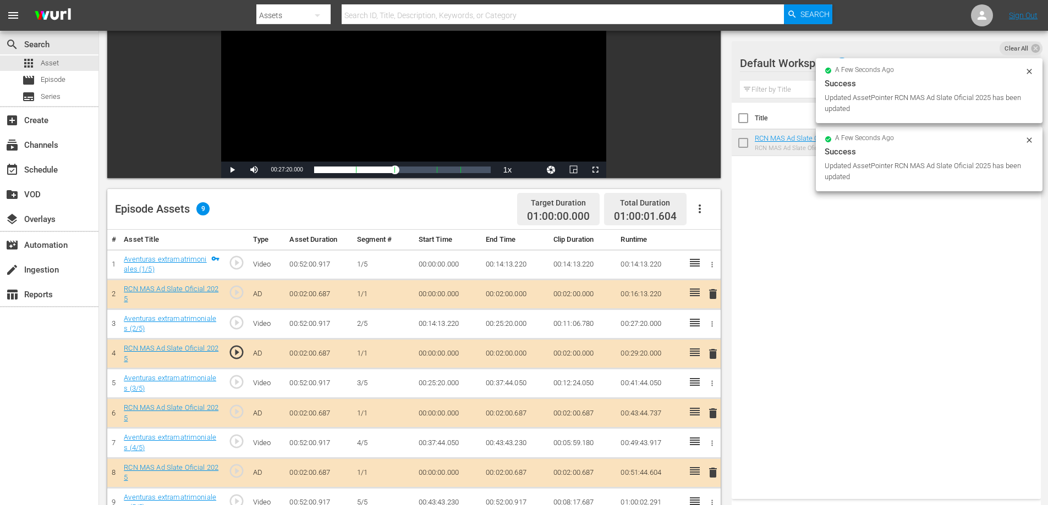
click at [524, 469] on td "00:02:00.687" at bounding box center [515, 473] width 68 height 30
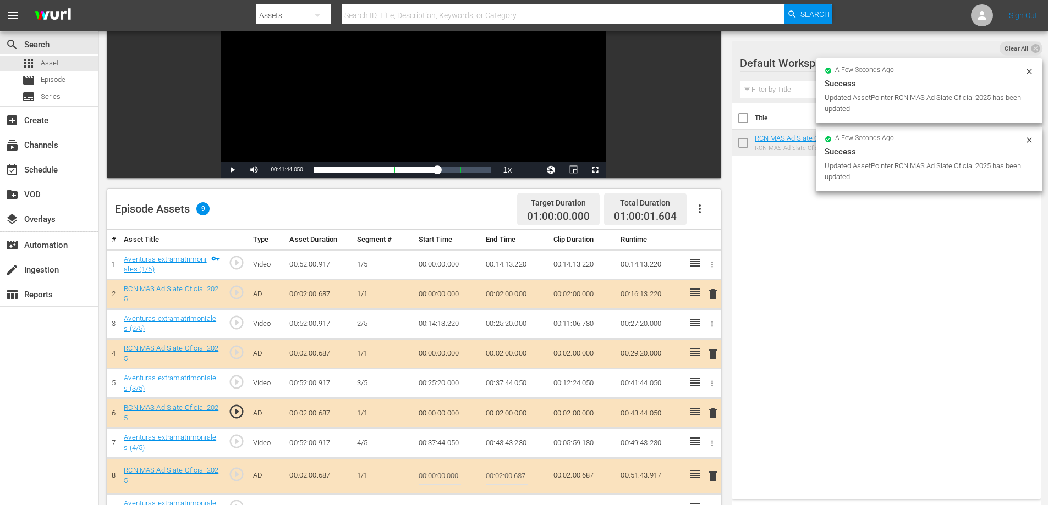
click at [524, 475] on input "00:02:00.687" at bounding box center [507, 476] width 42 height 26
type input "00:02:0"
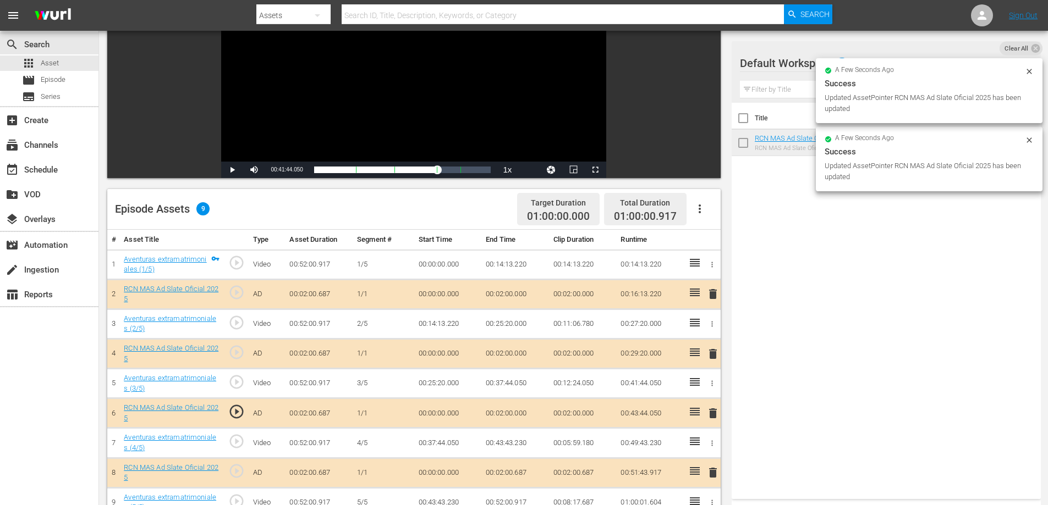
scroll to position [218, 0]
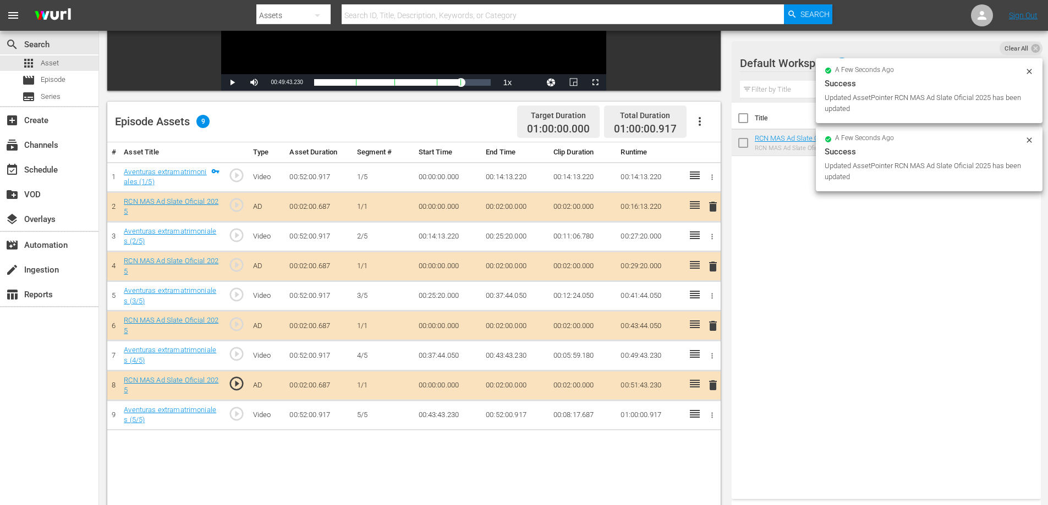
click at [519, 413] on td "00:52:00.917" at bounding box center [515, 415] width 68 height 30
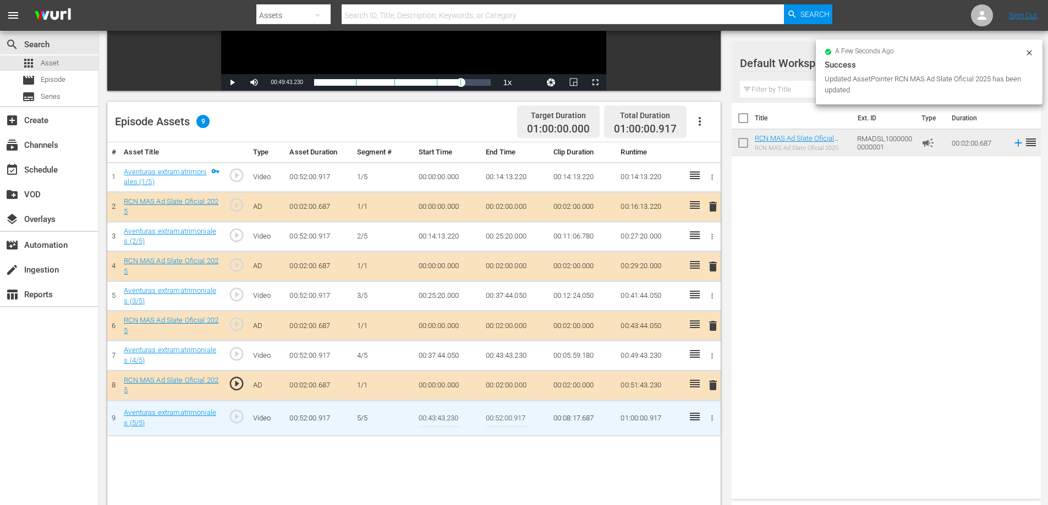
click at [520, 421] on input "00:52:00.917" at bounding box center [507, 418] width 42 height 26
type input "00:52:0"
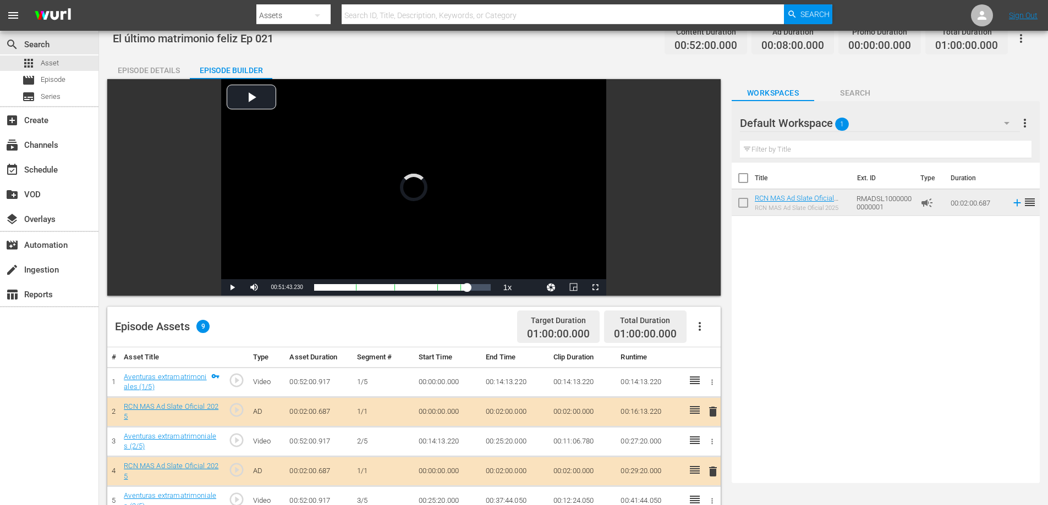
scroll to position [0, 0]
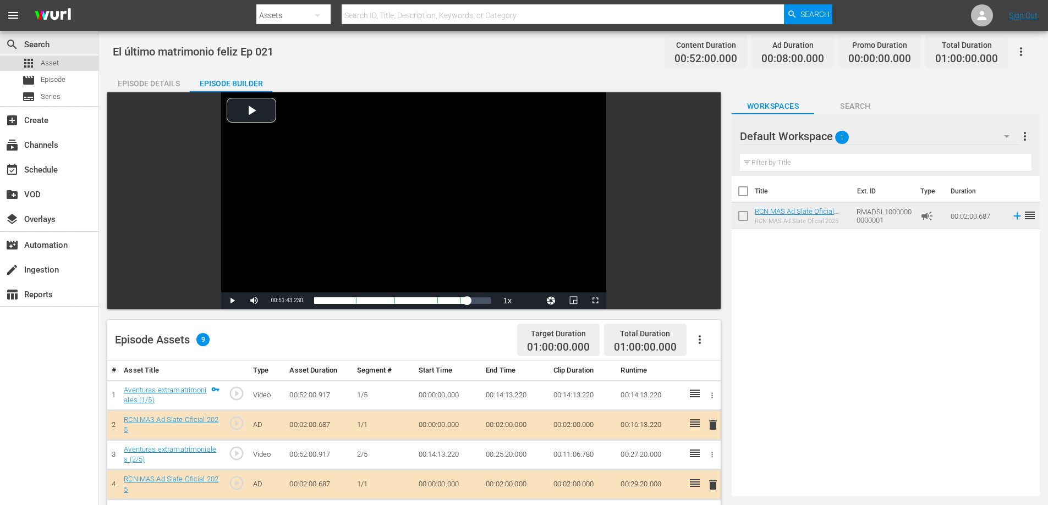
click at [53, 62] on span "Asset" at bounding box center [50, 63] width 18 height 11
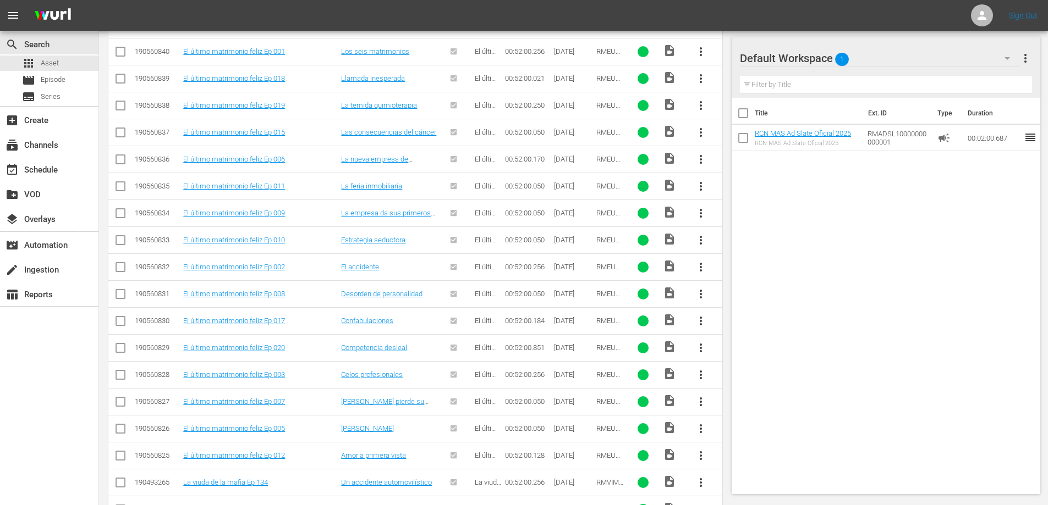
scroll to position [2176, 0]
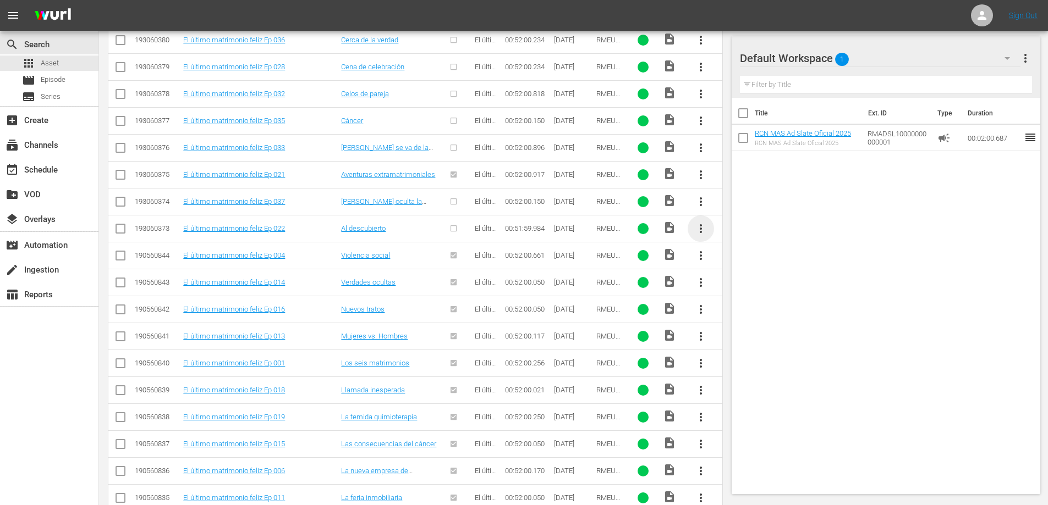
click at [703, 229] on span "more_vert" at bounding box center [700, 228] width 13 height 13
click at [764, 314] on div "Episode" at bounding box center [760, 312] width 75 height 26
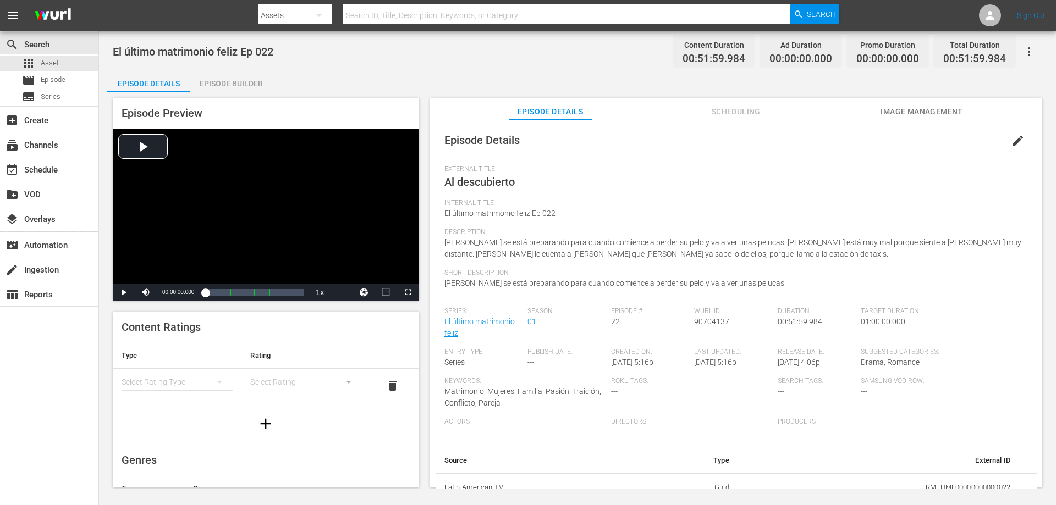
click at [243, 80] on div "Episode Builder" at bounding box center [231, 83] width 82 height 26
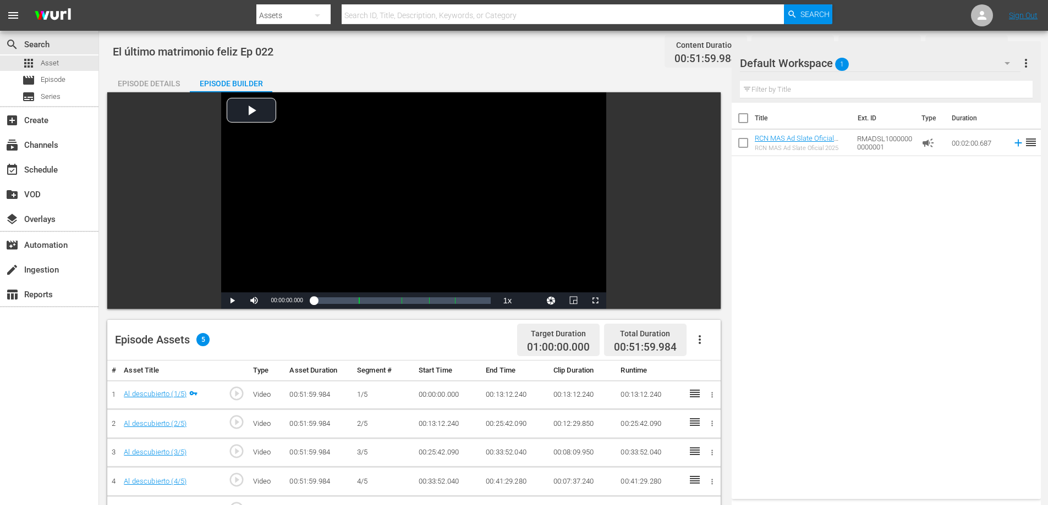
scroll to position [159, 0]
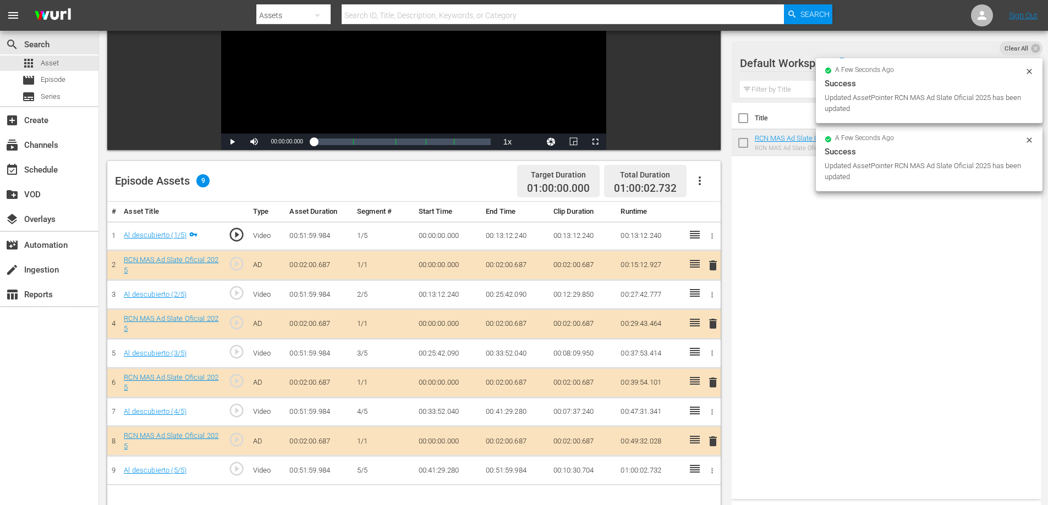
click at [525, 267] on td "00:02:00.687" at bounding box center [515, 266] width 68 height 30
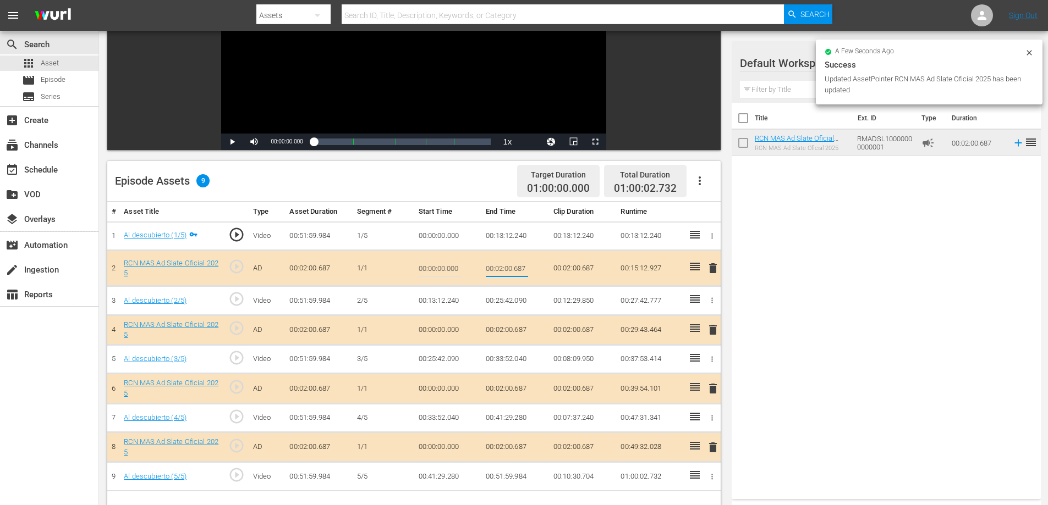
click at [520, 265] on input "00:02:00.687" at bounding box center [507, 268] width 42 height 26
type input "00:02:0"
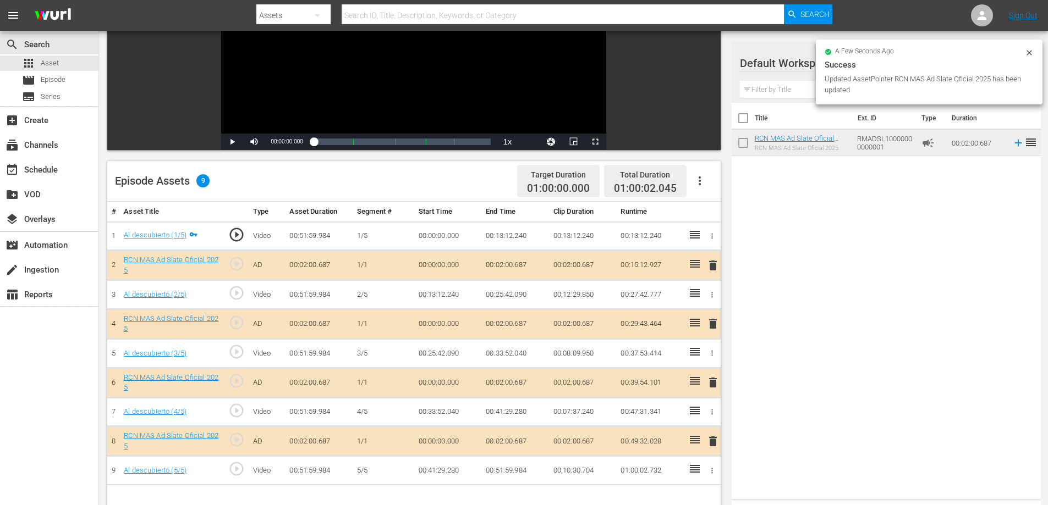
click at [513, 329] on td "00:02:00.687" at bounding box center [515, 324] width 68 height 30
click at [514, 328] on td "00:02:00.687" at bounding box center [515, 324] width 68 height 30
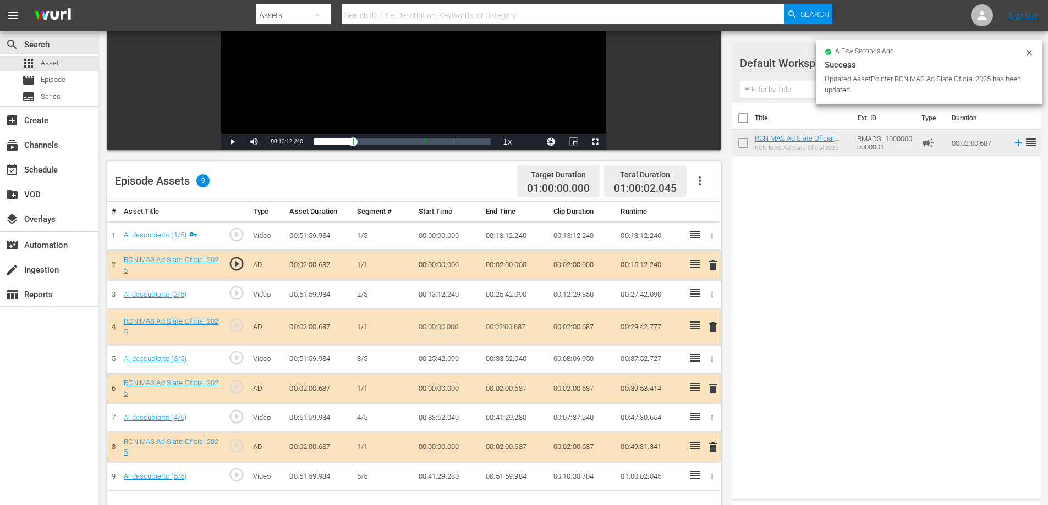
click at [519, 329] on input "00:02:00.687" at bounding box center [507, 327] width 42 height 26
type input "00:02:0"
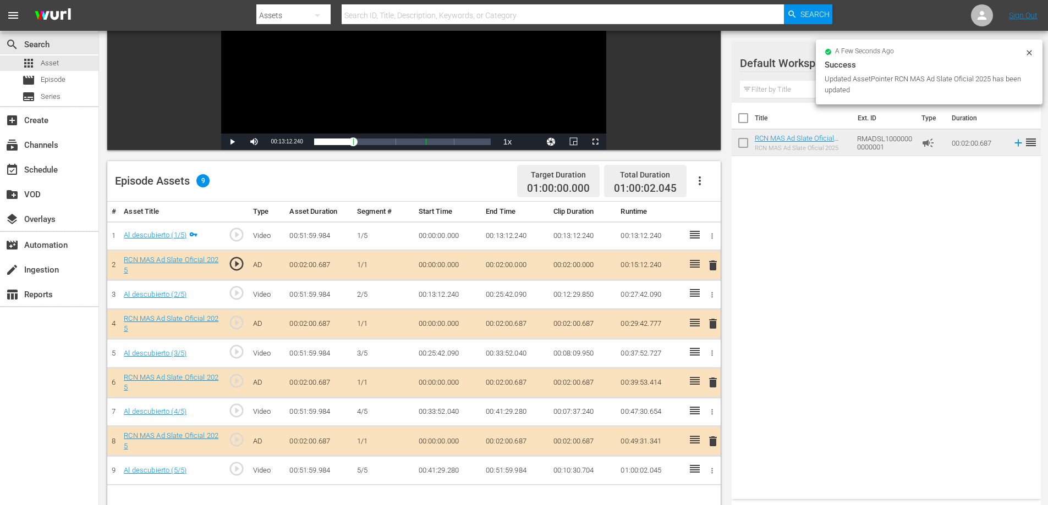
click at [523, 383] on td "00:02:00.687" at bounding box center [515, 383] width 68 height 30
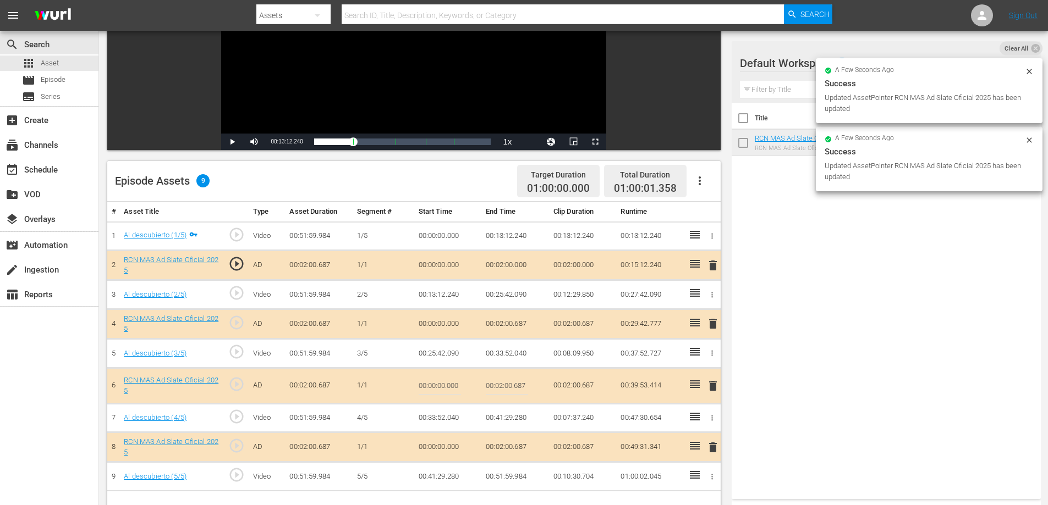
click at [524, 383] on input "00:02:00.687" at bounding box center [507, 386] width 42 height 26
type input "00:02:0"
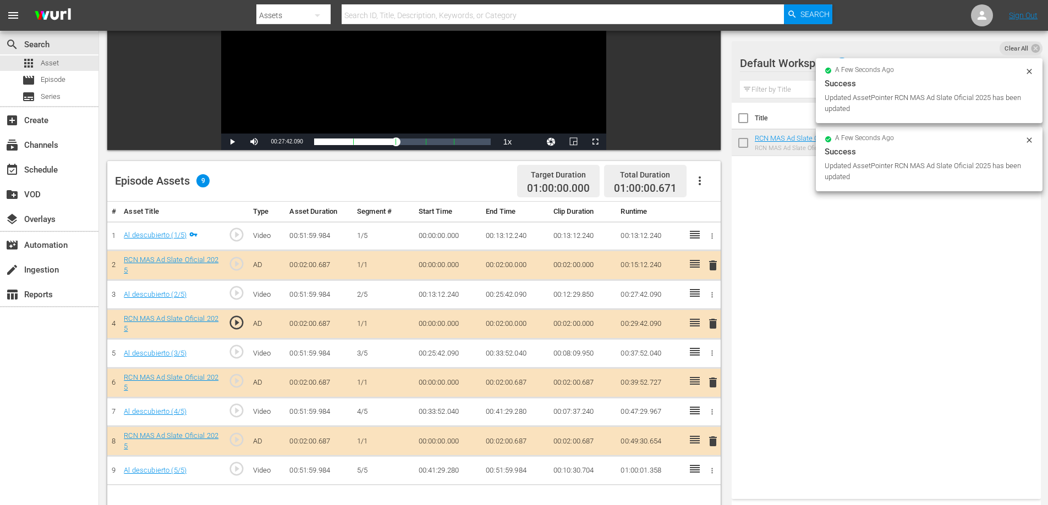
click at [521, 438] on td "00:02:00.687" at bounding box center [515, 442] width 68 height 30
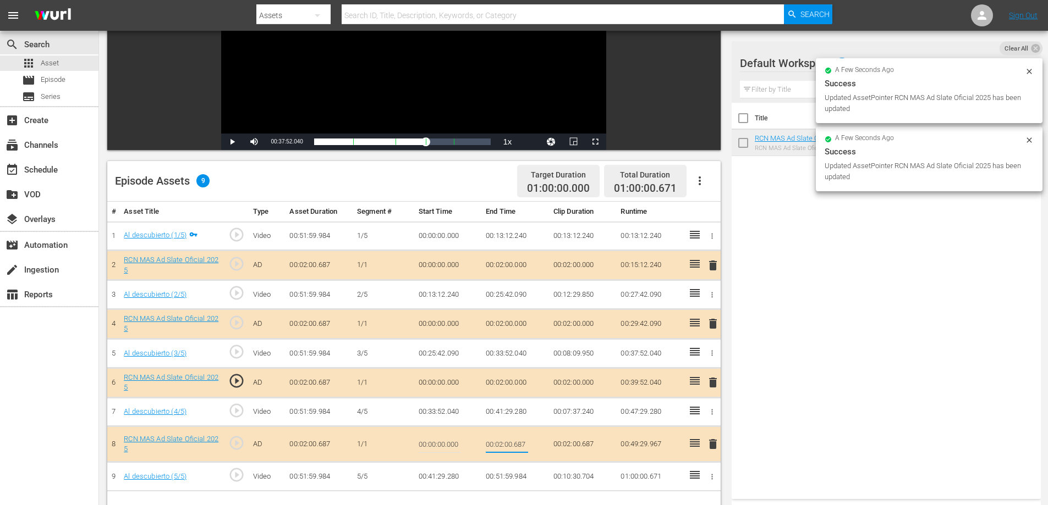
click at [521, 445] on input "00:02:00.687" at bounding box center [507, 444] width 42 height 26
type input "00:02:0"
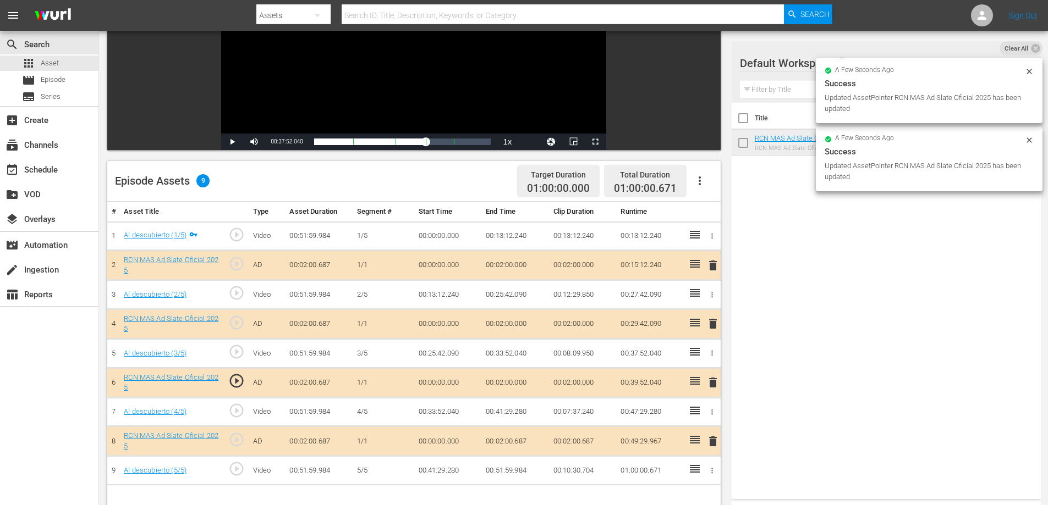
click at [516, 471] on td "00:51:59.984" at bounding box center [515, 470] width 68 height 29
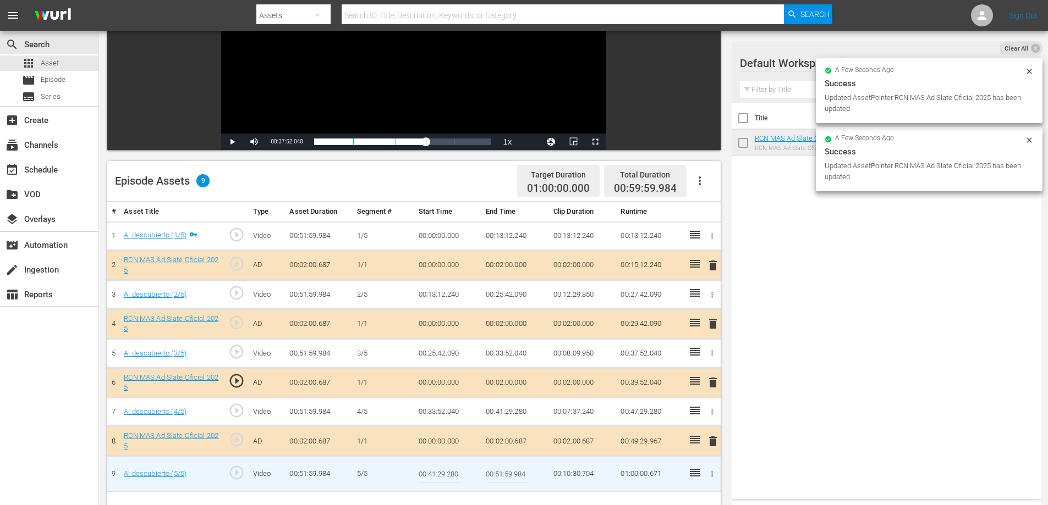
click at [520, 475] on input "00:51:59.984" at bounding box center [507, 474] width 42 height 26
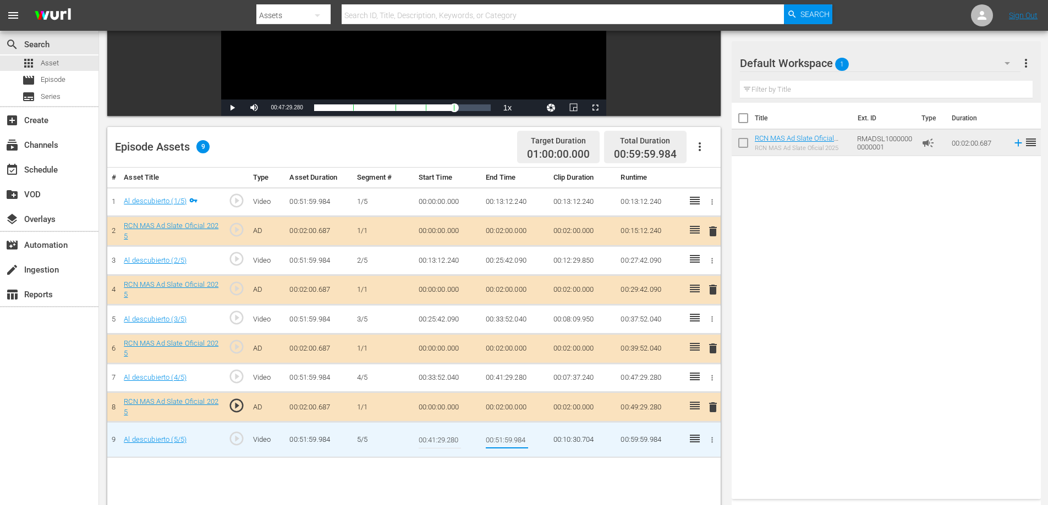
scroll to position [197, 0]
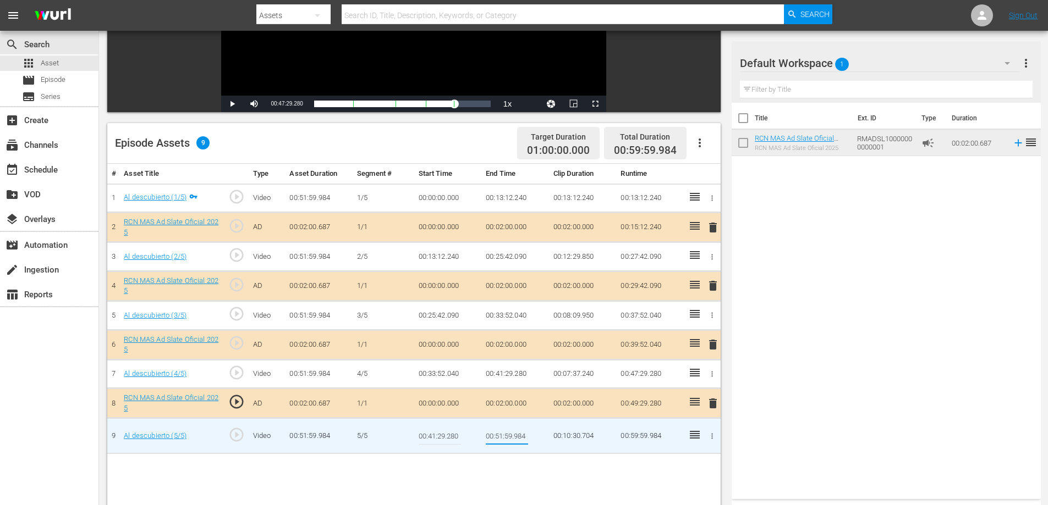
click at [521, 403] on td "00:02:00.000" at bounding box center [515, 404] width 68 height 30
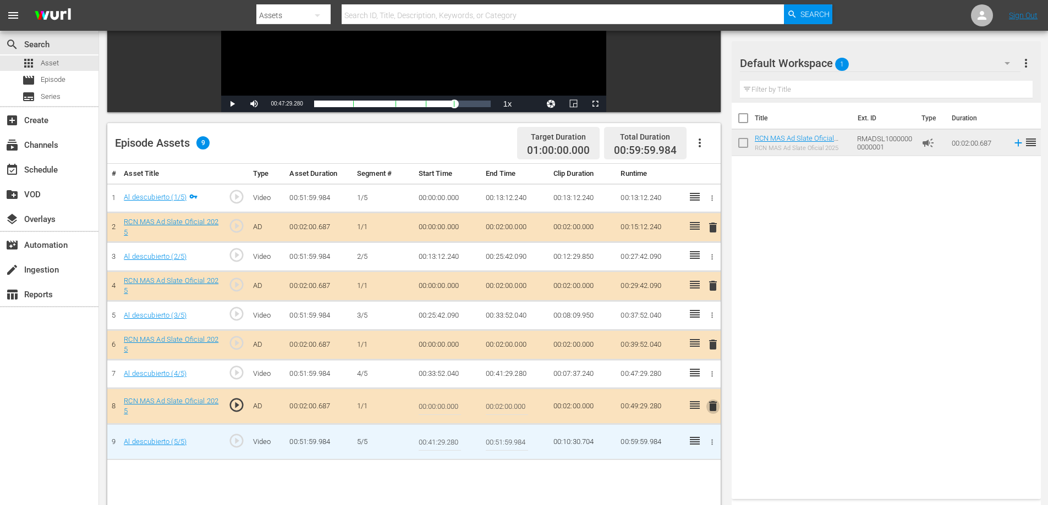
click at [709, 409] on span "delete" at bounding box center [712, 406] width 13 height 13
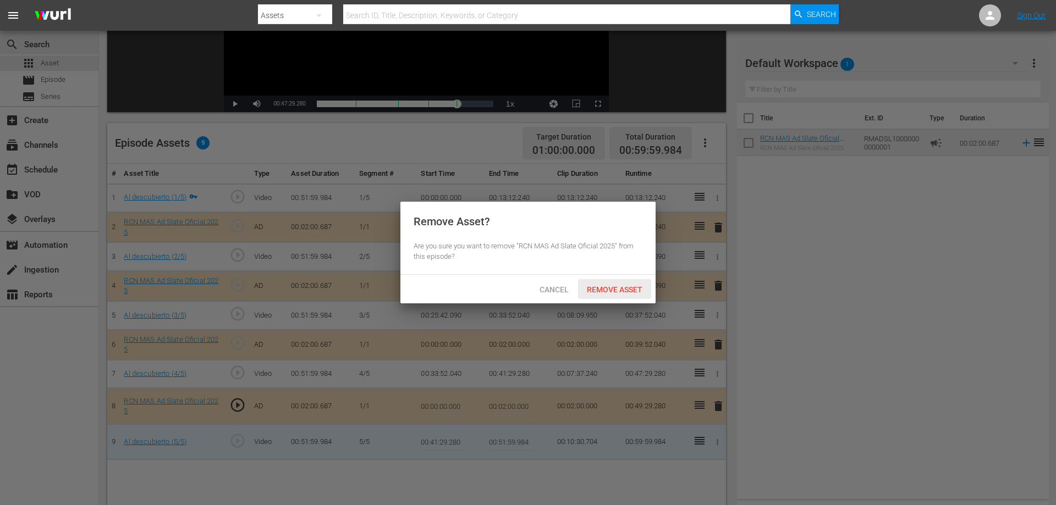
click at [601, 290] on span "Remove Asset" at bounding box center [614, 289] width 73 height 9
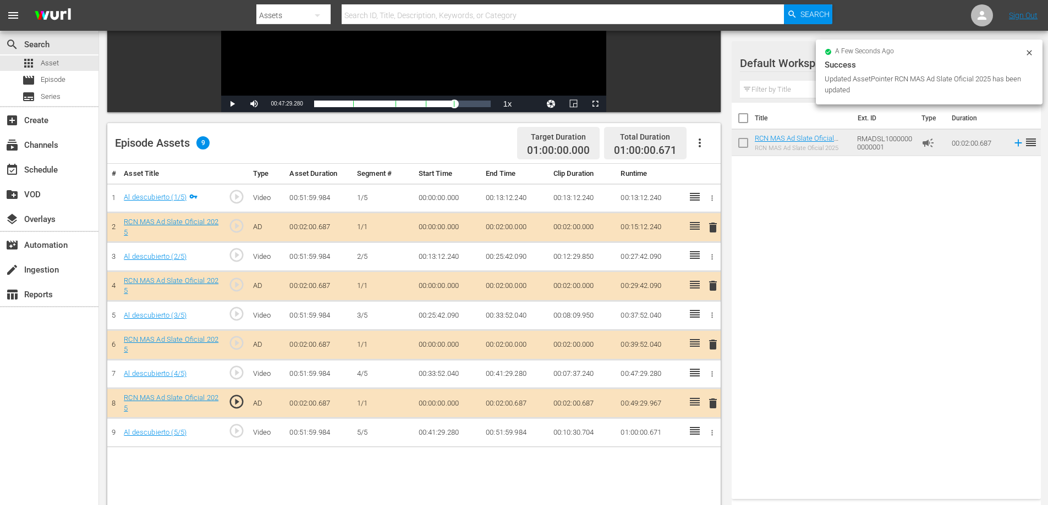
click at [521, 404] on td "00:02:00.687" at bounding box center [515, 404] width 68 height 30
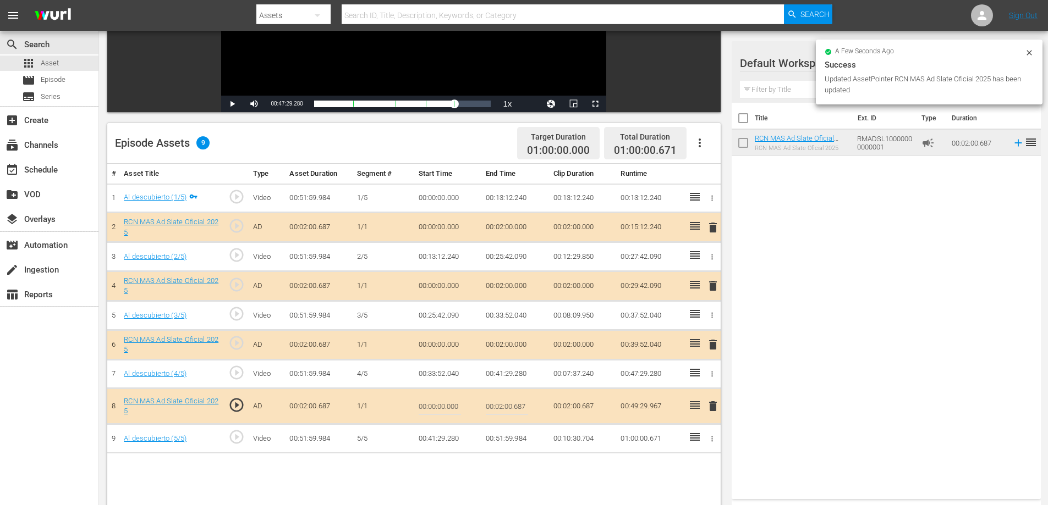
click at [525, 408] on input "00:02:00.687" at bounding box center [507, 406] width 42 height 26
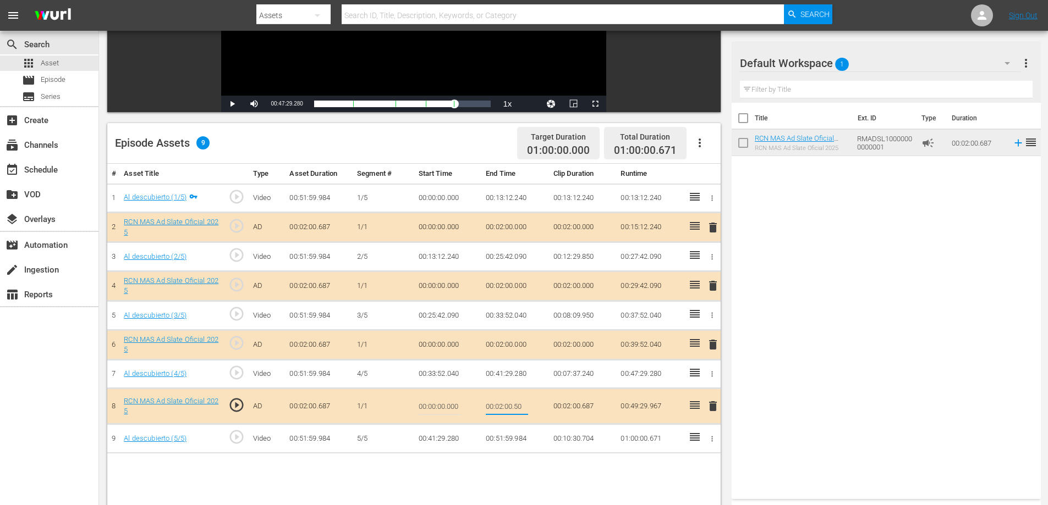
type input "00:02:00.500"
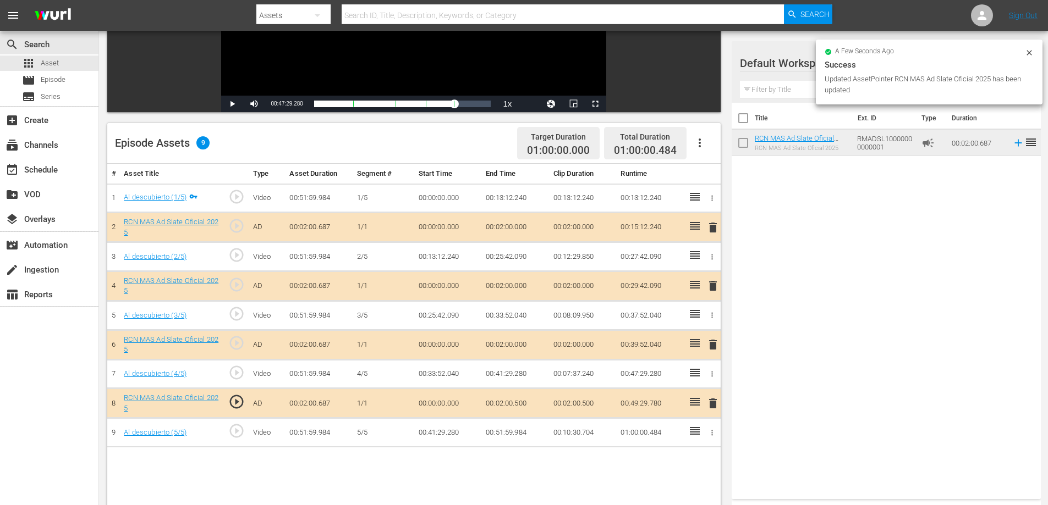
click at [521, 404] on td "00:02:00.500" at bounding box center [515, 404] width 68 height 30
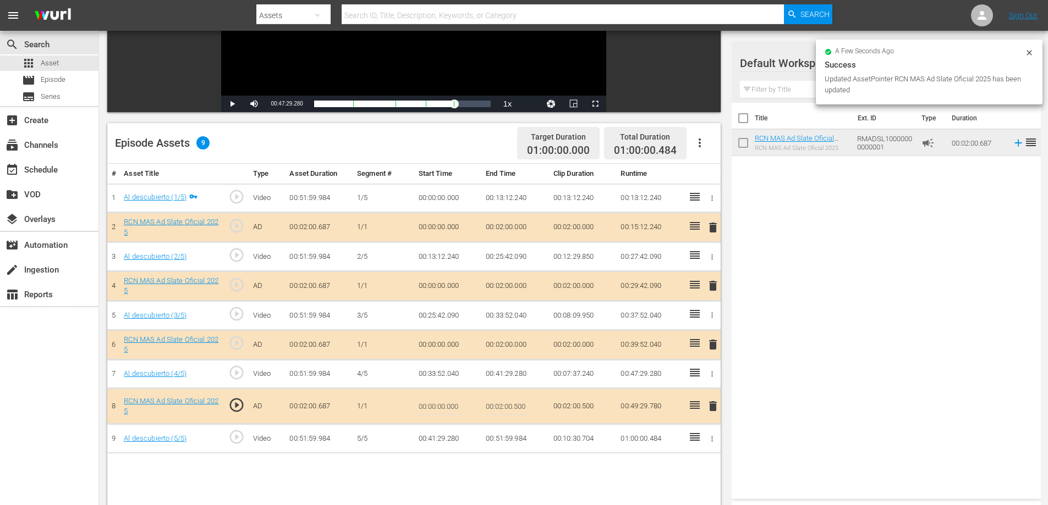
click at [522, 406] on input "00:02:00.500" at bounding box center [507, 406] width 42 height 26
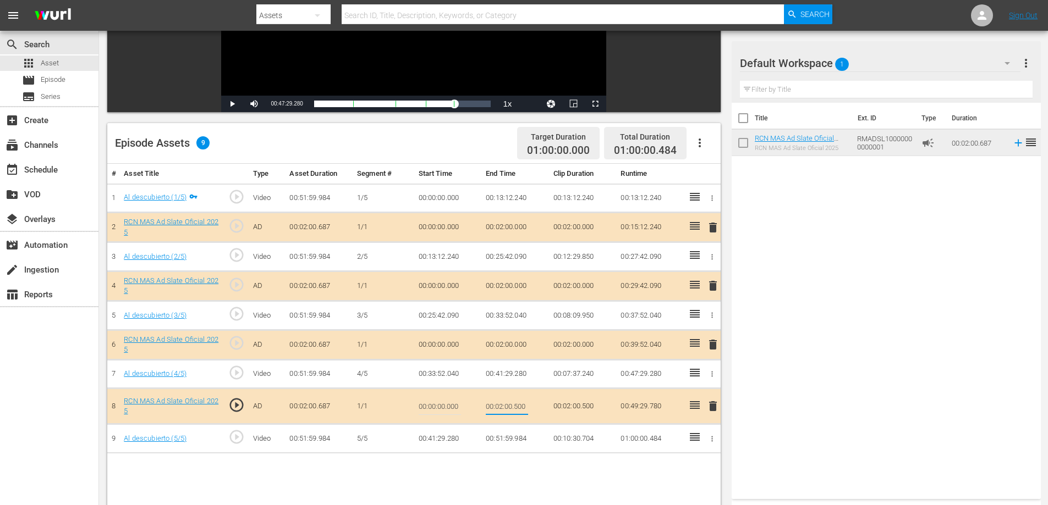
click at [525, 406] on input "00:02:00.500" at bounding box center [507, 406] width 42 height 26
type input "00:02:00.100"
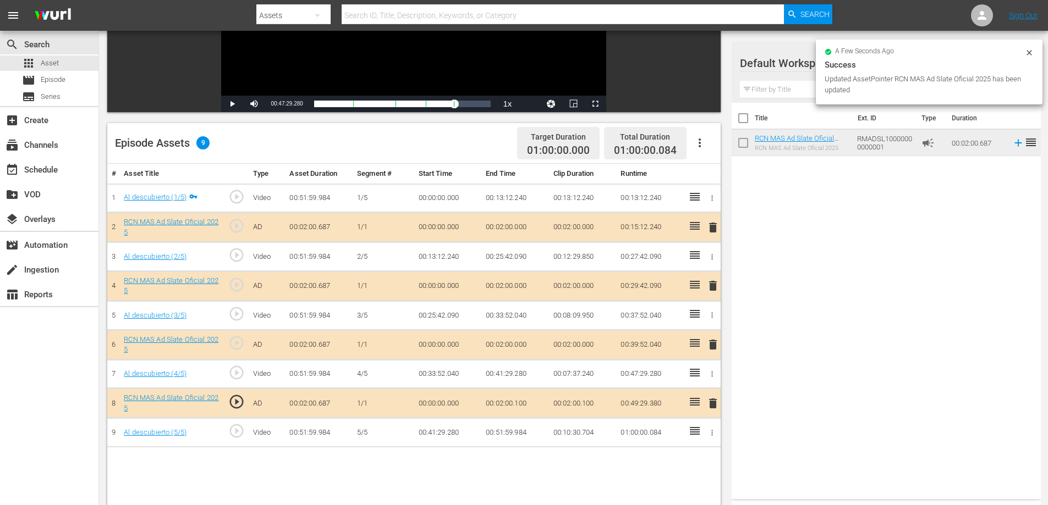
click at [522, 400] on td "00:02:00.100" at bounding box center [515, 404] width 68 height 30
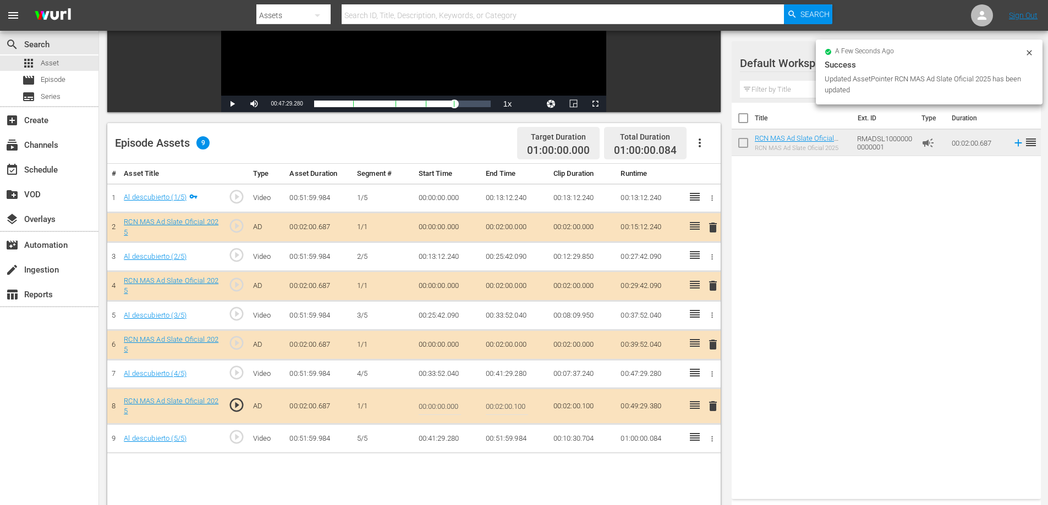
click at [523, 410] on input "00:02:00.100" at bounding box center [507, 406] width 42 height 26
click at [525, 409] on input "00:02:00.100" at bounding box center [507, 406] width 42 height 26
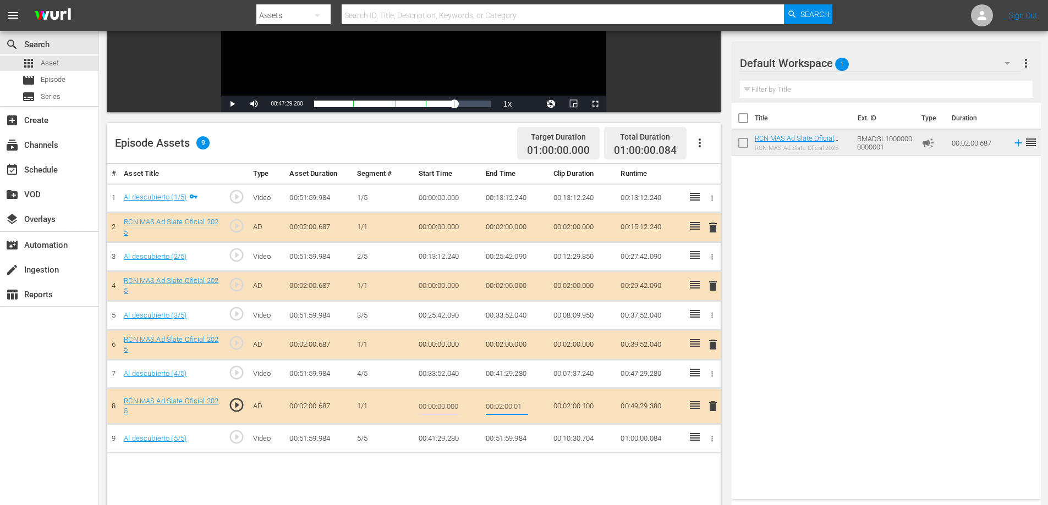
type input "00:02:00.016"
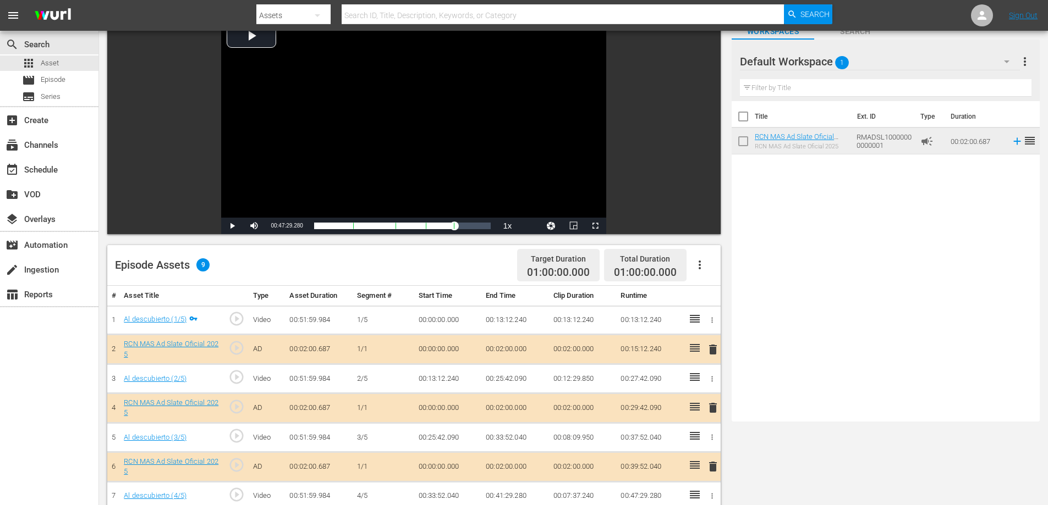
scroll to position [0, 0]
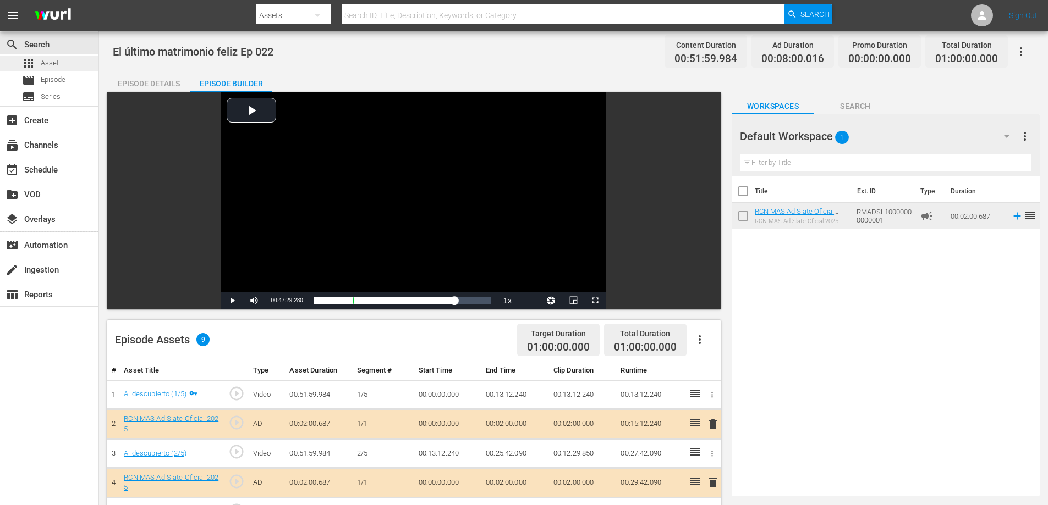
click at [68, 69] on div "apps Asset" at bounding box center [49, 63] width 98 height 15
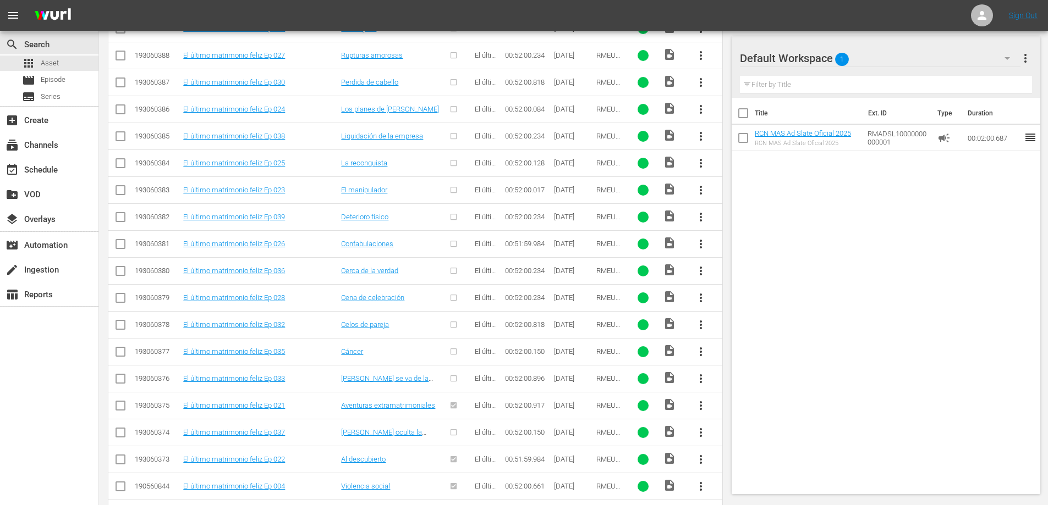
scroll to position [1920, 0]
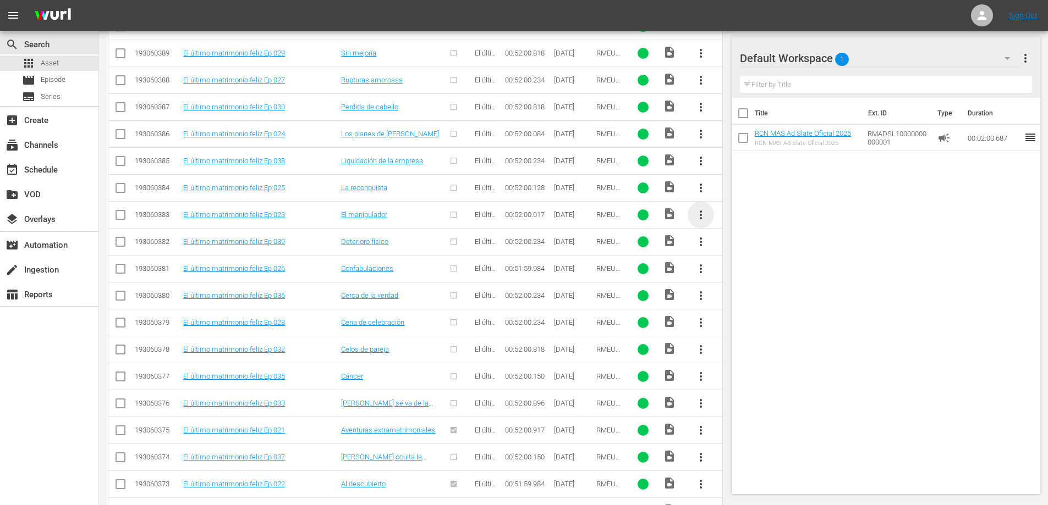
click at [700, 214] on span "more_vert" at bounding box center [700, 214] width 13 height 13
click at [739, 298] on div "Episode" at bounding box center [760, 298] width 75 height 26
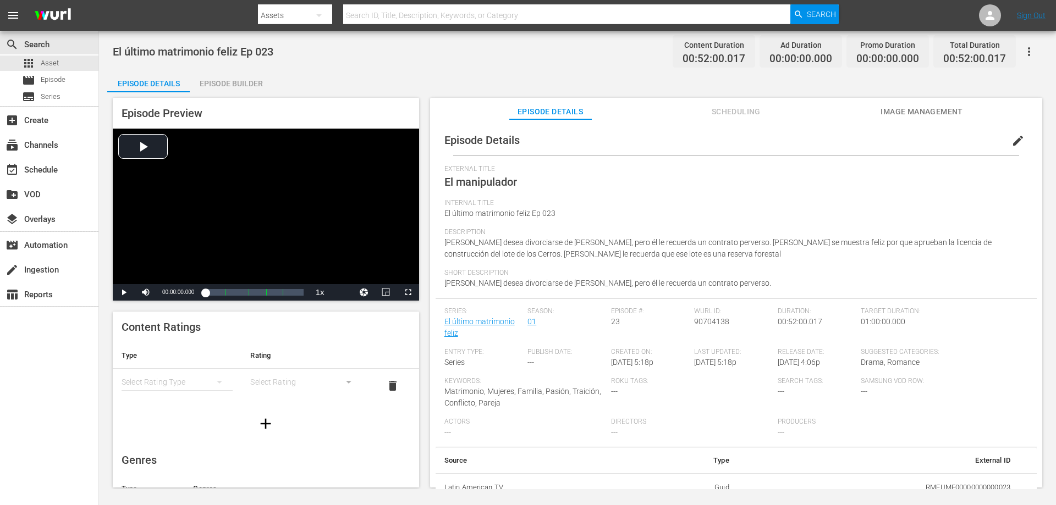
click at [208, 79] on div "Episode Builder" at bounding box center [231, 83] width 82 height 26
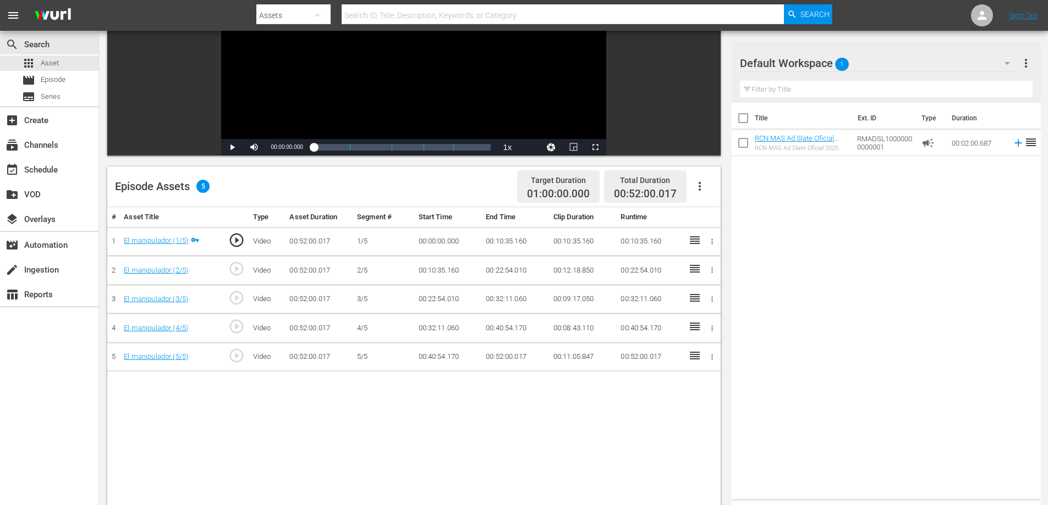
scroll to position [159, 0]
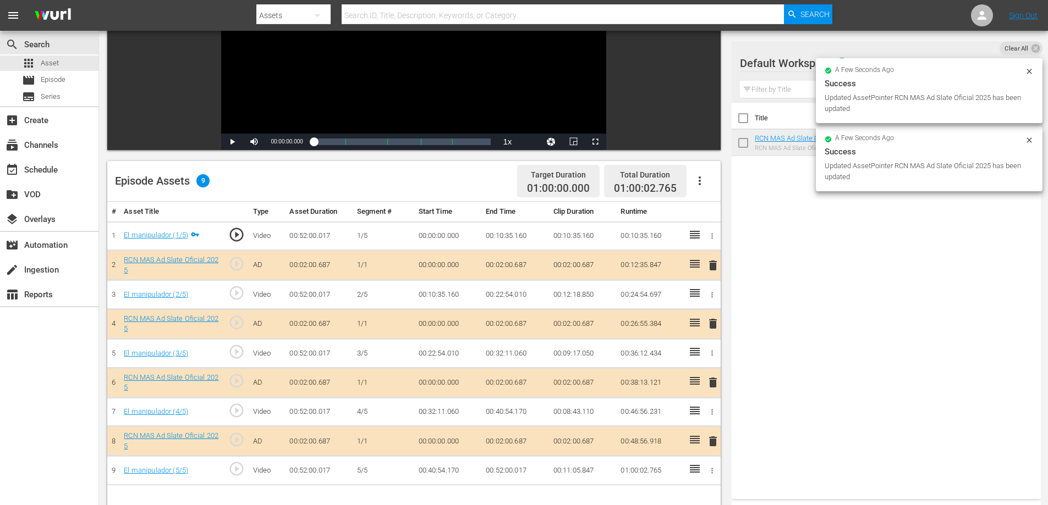
click at [577, 263] on td "00:02:00.687" at bounding box center [583, 266] width 68 height 30
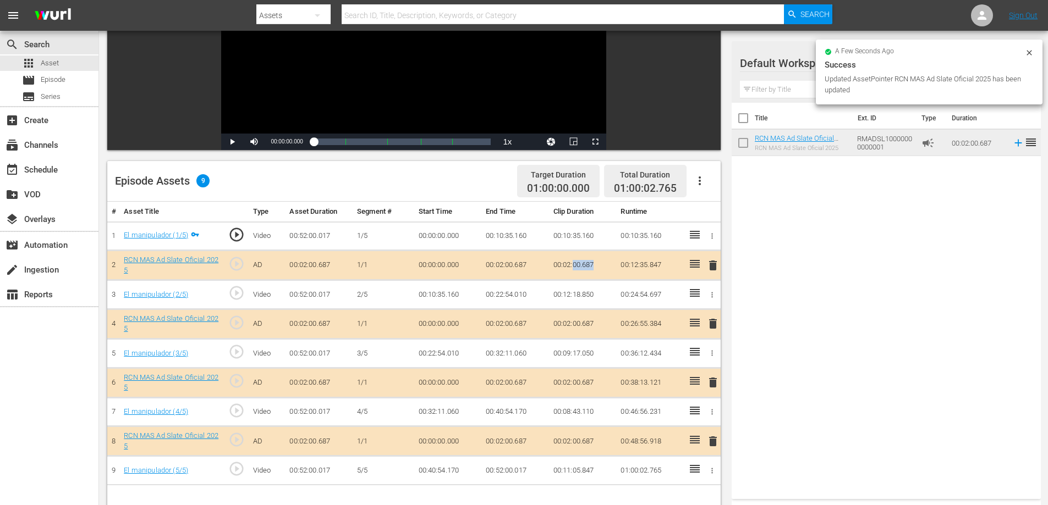
click at [577, 263] on td "00:02:00.687" at bounding box center [583, 266] width 68 height 30
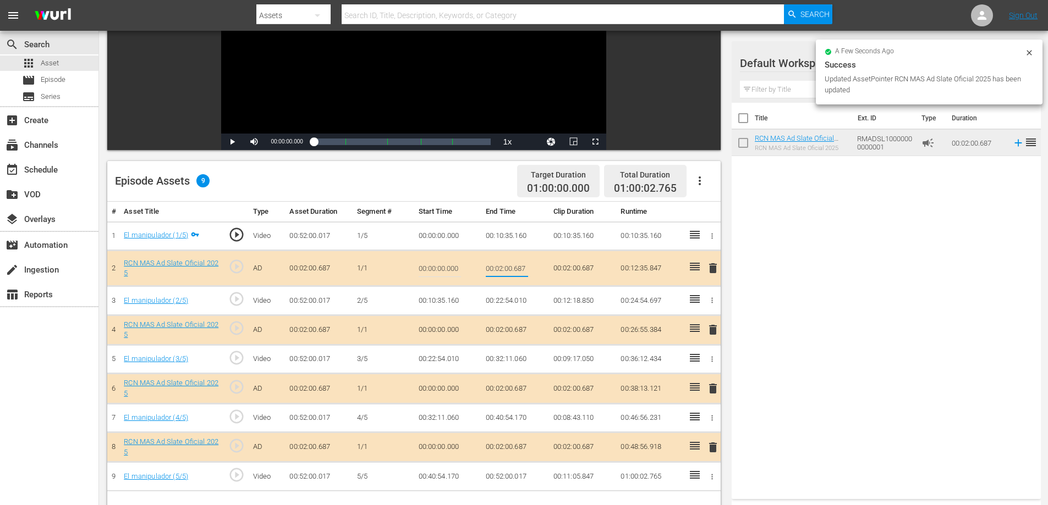
click at [515, 269] on input "00:02:00.687" at bounding box center [507, 268] width 42 height 26
type input "00:02:0"
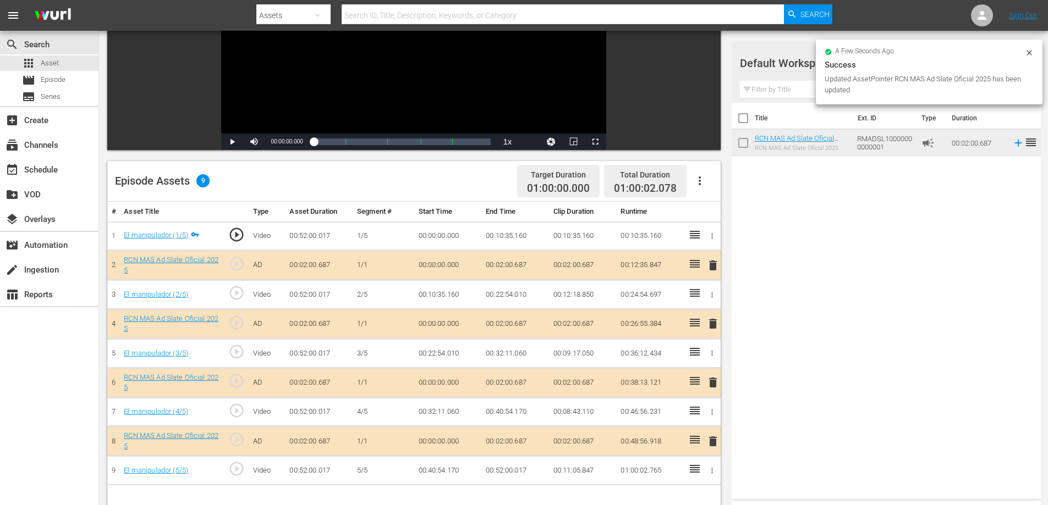
click at [521, 320] on td "00:02:00.687" at bounding box center [515, 324] width 68 height 30
click at [521, 321] on td "00:02:00.687" at bounding box center [515, 324] width 68 height 30
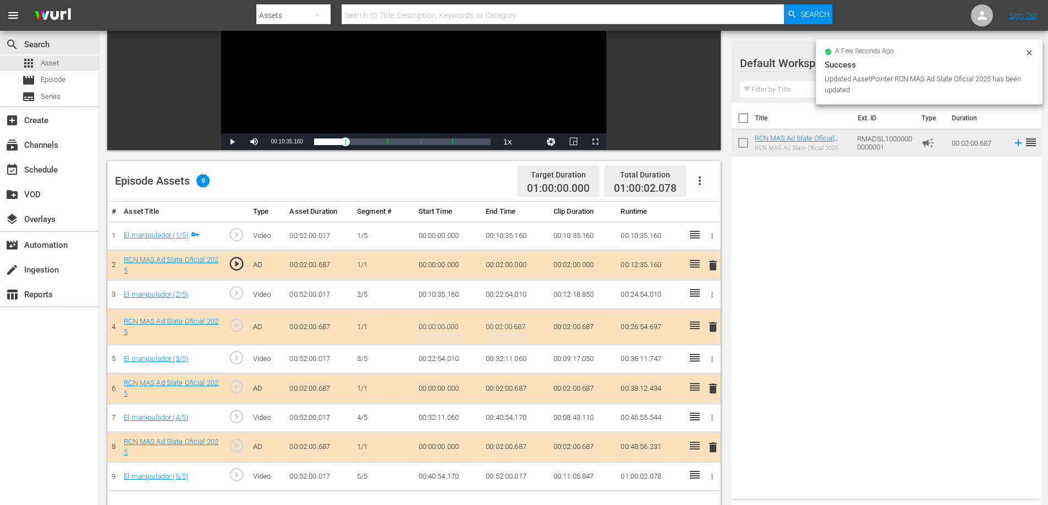
click at [521, 330] on input "00:02:00.687" at bounding box center [507, 327] width 42 height 26
type input "00:02:0"
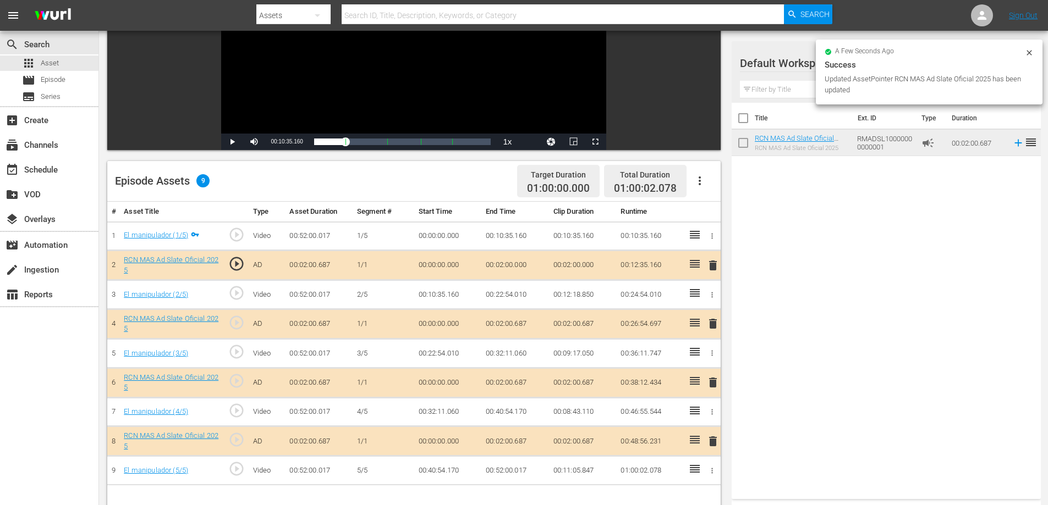
click at [518, 378] on td "00:02:00.687" at bounding box center [515, 383] width 68 height 30
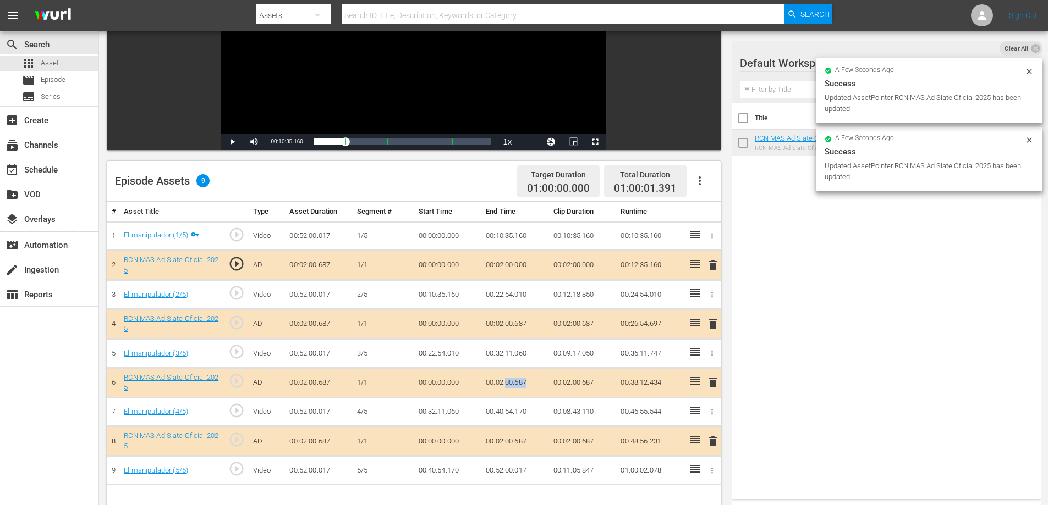
click at [518, 378] on td "00:02:00.687" at bounding box center [515, 383] width 68 height 30
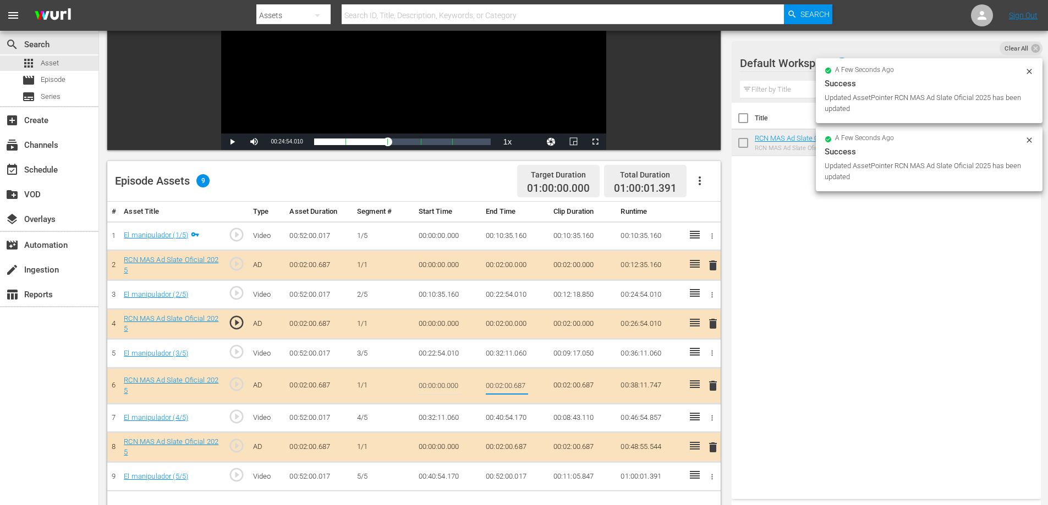
click at [520, 387] on input "00:02:00.687" at bounding box center [507, 386] width 42 height 26
type input "00:02:0"
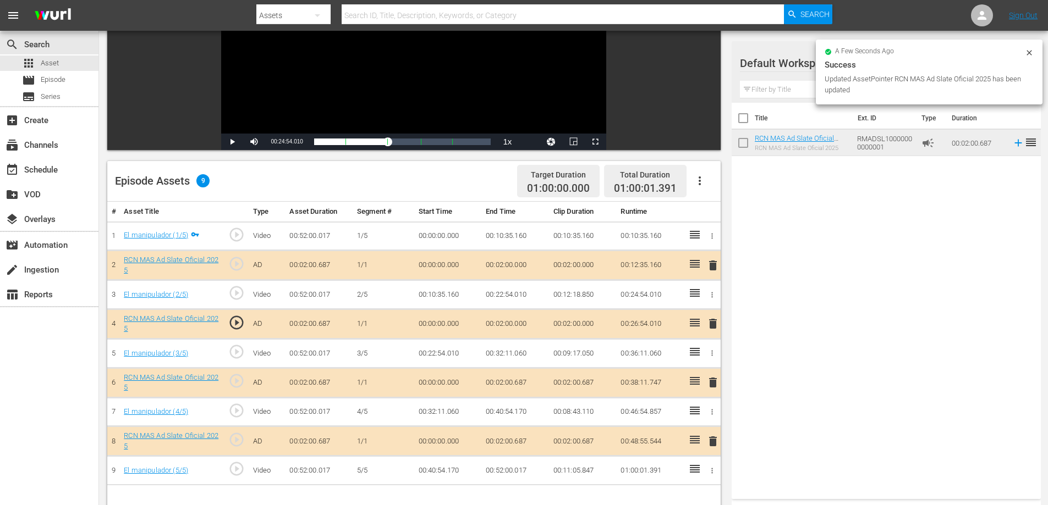
click at [518, 439] on td "00:02:00.687" at bounding box center [515, 442] width 68 height 30
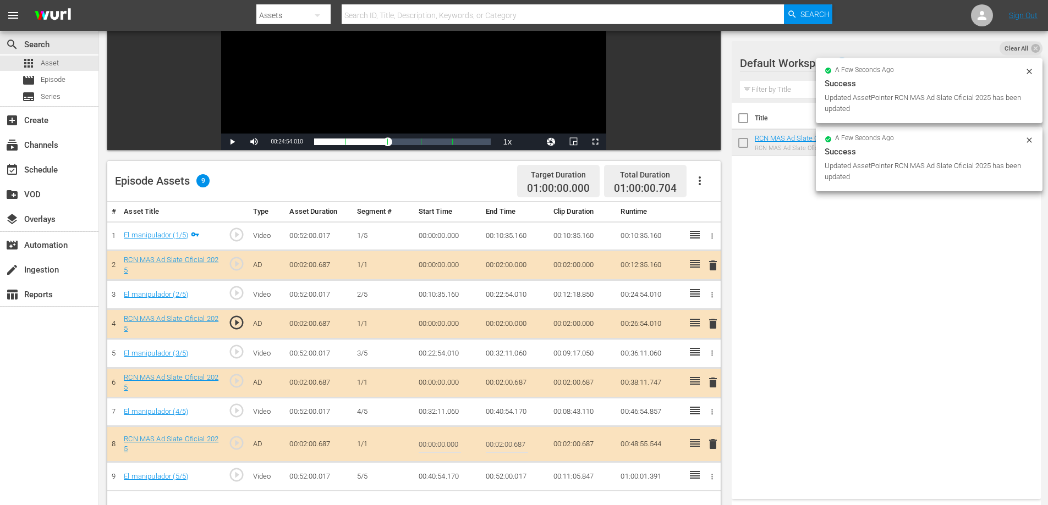
click at [520, 447] on input "00:02:00.687" at bounding box center [507, 444] width 42 height 26
type input "00:02:0"
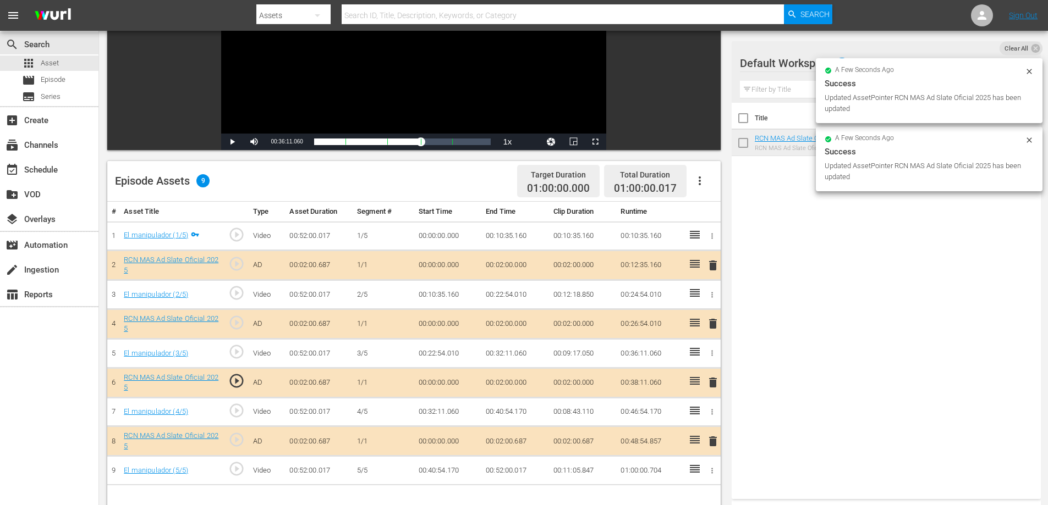
click at [521, 470] on td "00:52:00.017" at bounding box center [515, 470] width 68 height 29
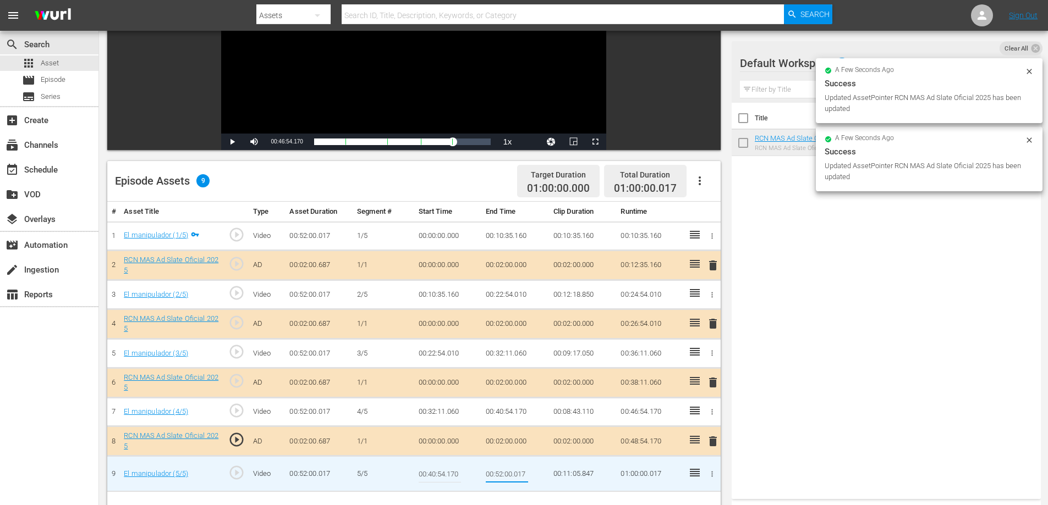
click at [519, 471] on input "00:52:00.017" at bounding box center [507, 474] width 42 height 26
type input "00:52:0"
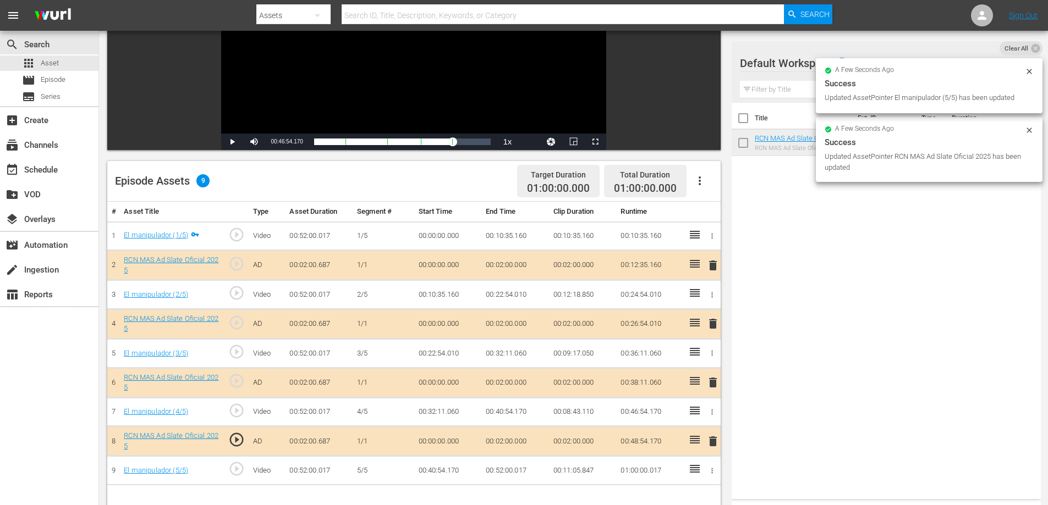
scroll to position [0, 0]
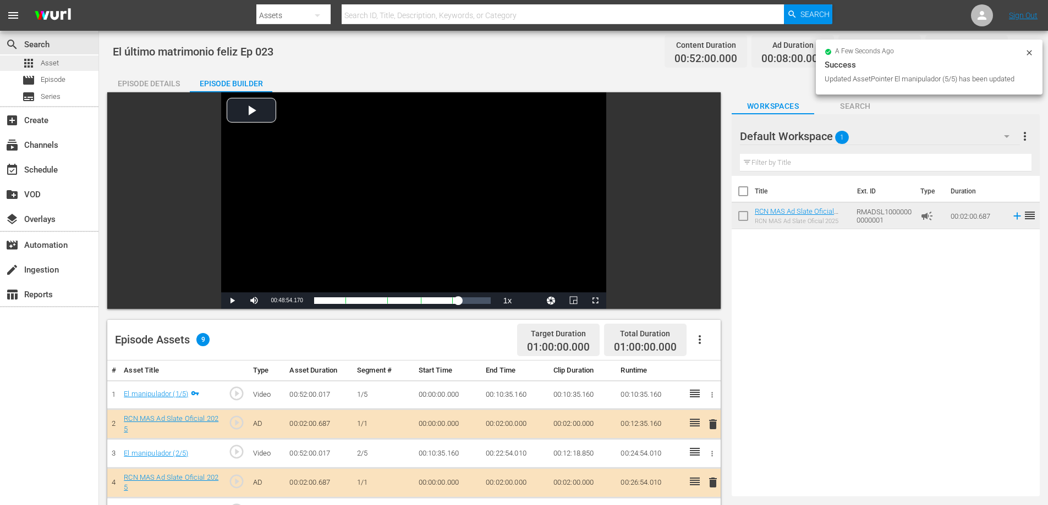
click at [58, 66] on span "Asset" at bounding box center [50, 63] width 18 height 11
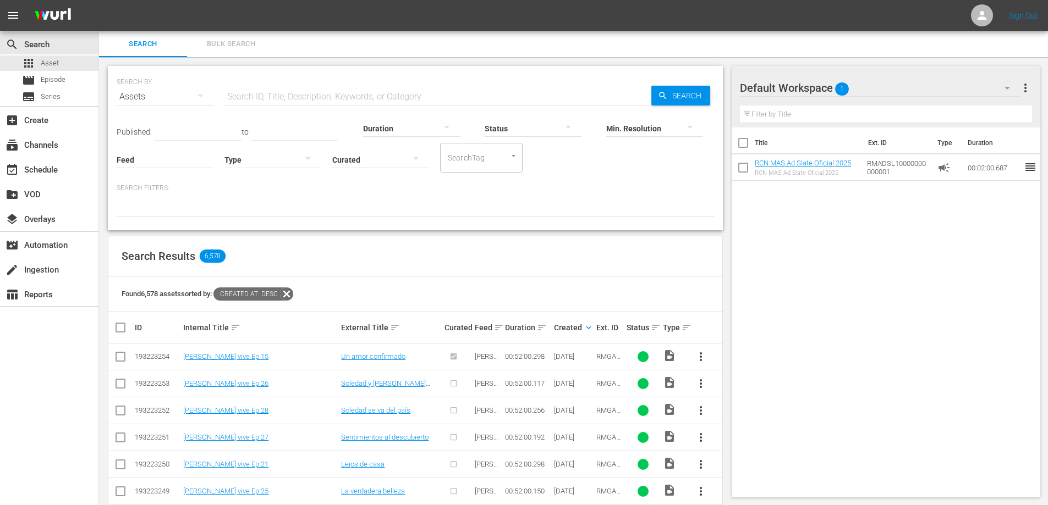
click at [361, 96] on input "text" at bounding box center [437, 97] width 427 height 26
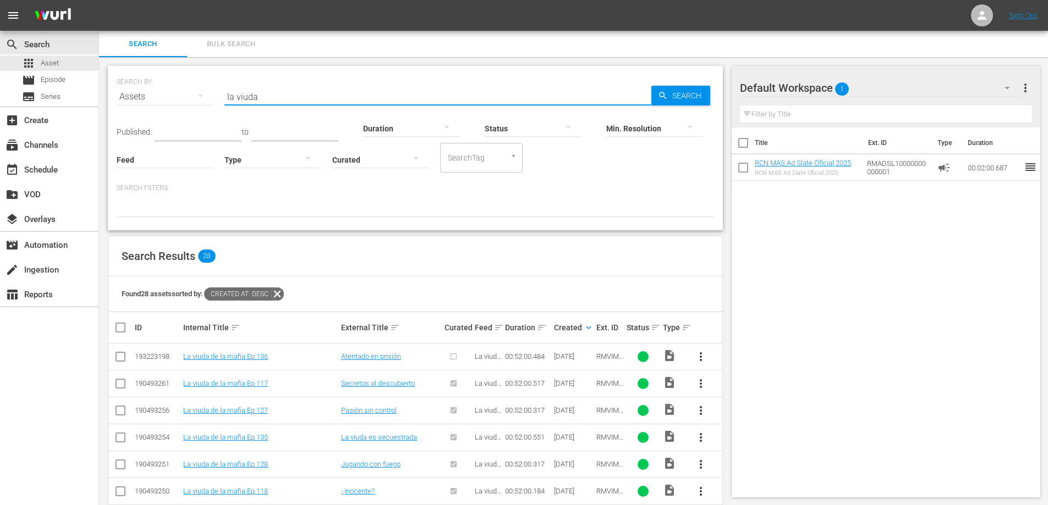
type input "la viuda"
click at [700, 358] on span "more_vert" at bounding box center [700, 356] width 13 height 13
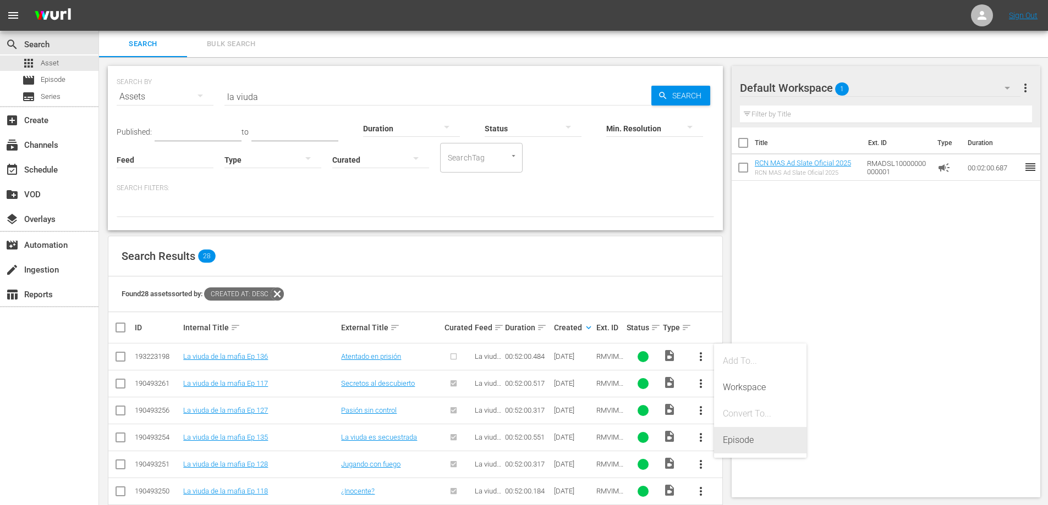
click at [732, 440] on div "Episode" at bounding box center [760, 440] width 75 height 26
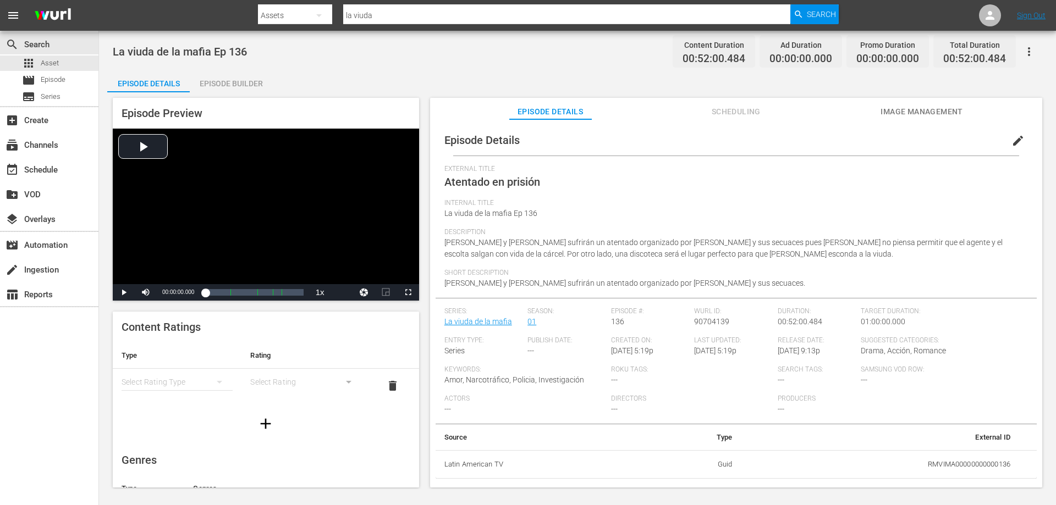
click at [234, 79] on div "Episode Builder" at bounding box center [231, 83] width 82 height 26
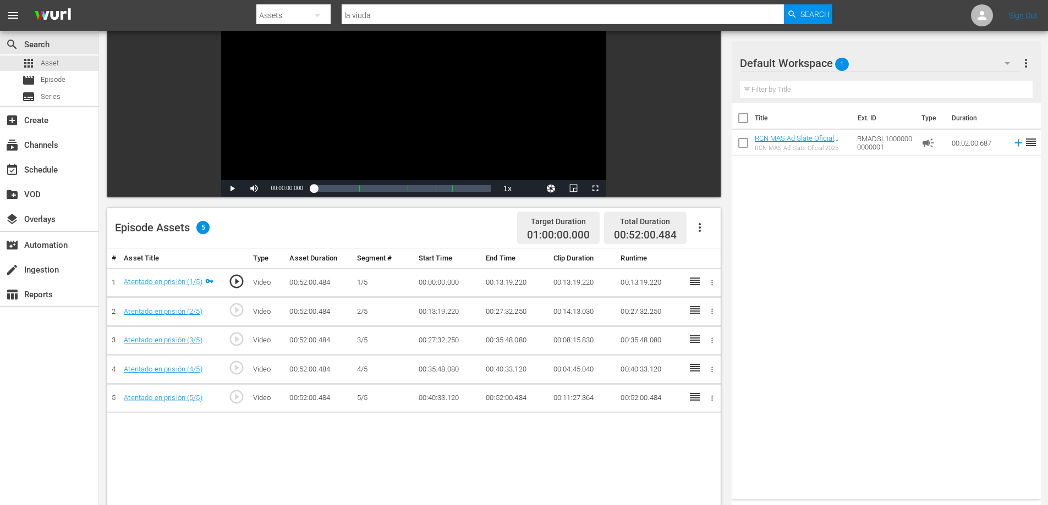
scroll to position [123, 0]
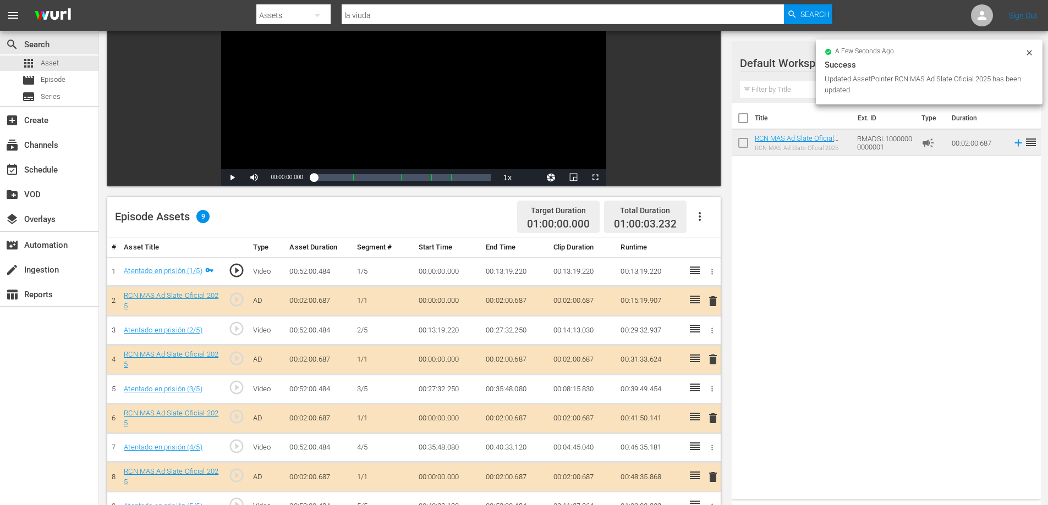
click at [520, 303] on td "00:02:00.687" at bounding box center [515, 302] width 68 height 30
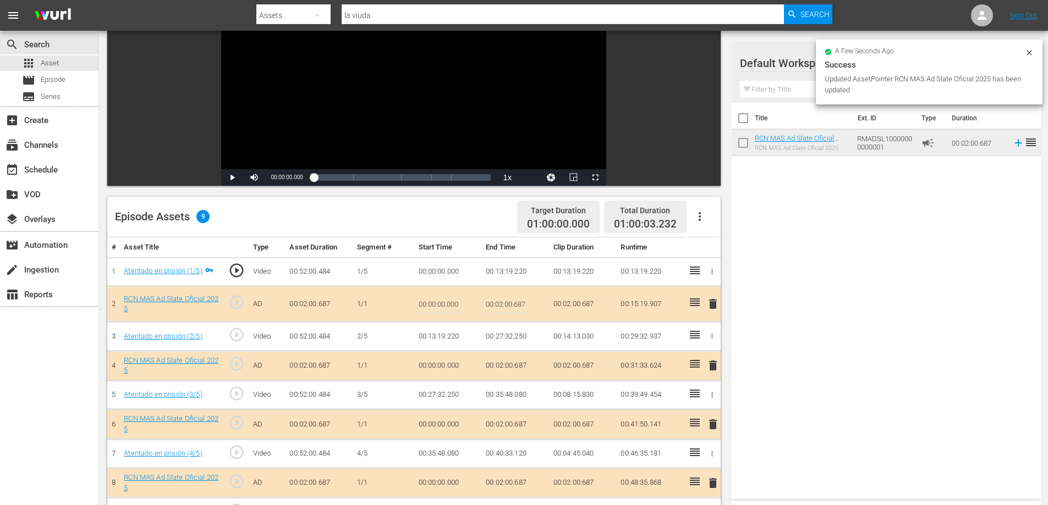
click at [523, 305] on input "00:02:00.687" at bounding box center [507, 304] width 42 height 26
type input "00:02:0"
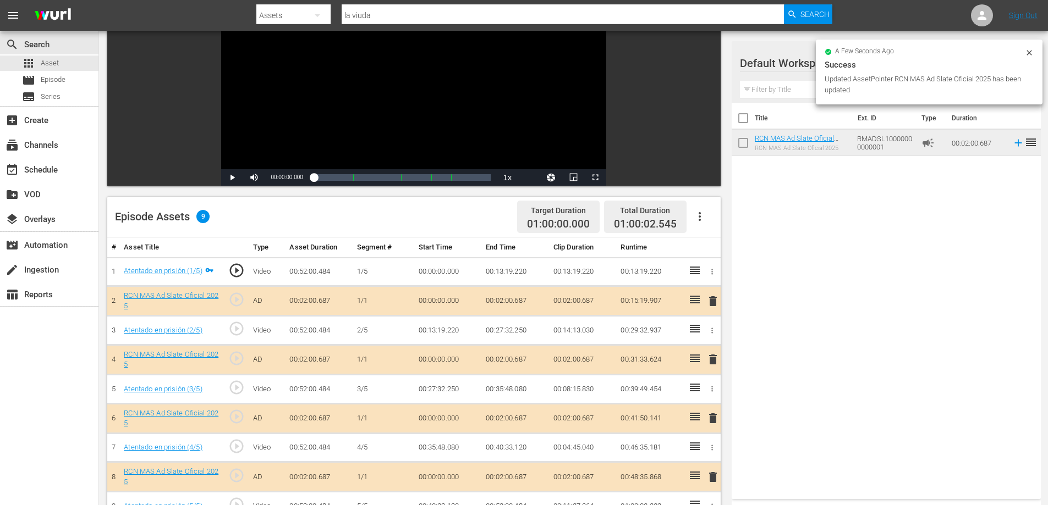
click at [513, 365] on td "00:02:00.687" at bounding box center [515, 360] width 68 height 30
click at [519, 361] on td "00:02:00.687" at bounding box center [515, 360] width 68 height 30
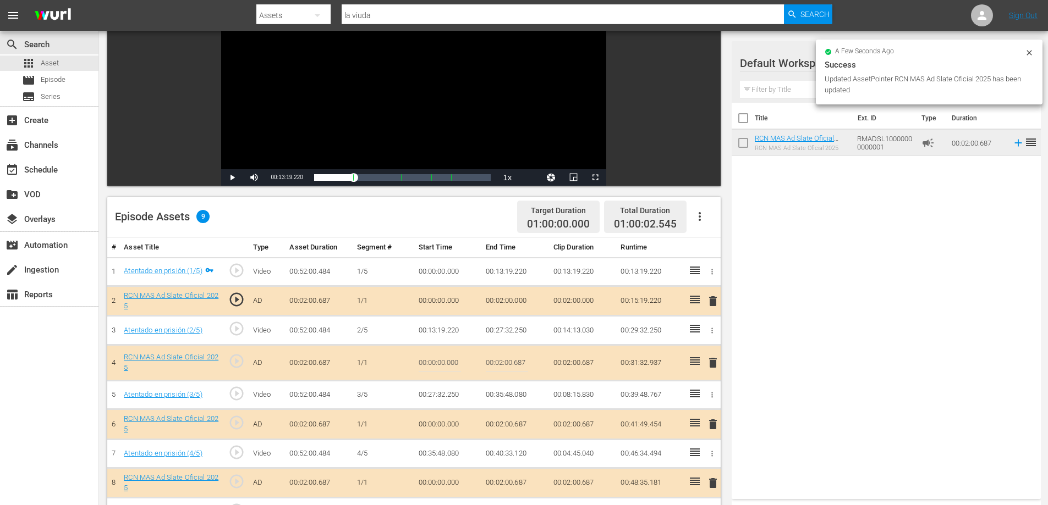
click at [521, 364] on input "00:02:00.687" at bounding box center [507, 363] width 42 height 26
type input "00:02:0"
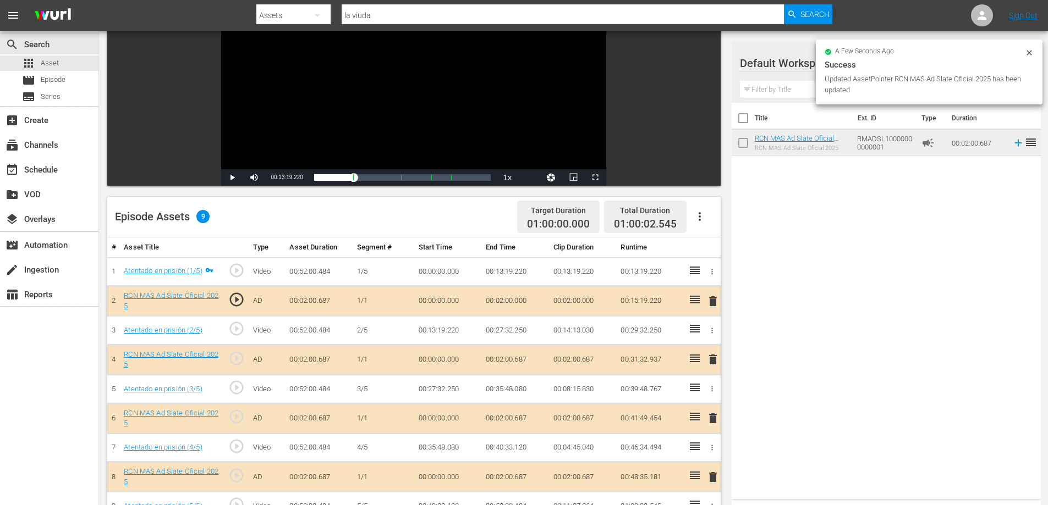
click at [518, 414] on td "00:02:00.687" at bounding box center [515, 419] width 68 height 30
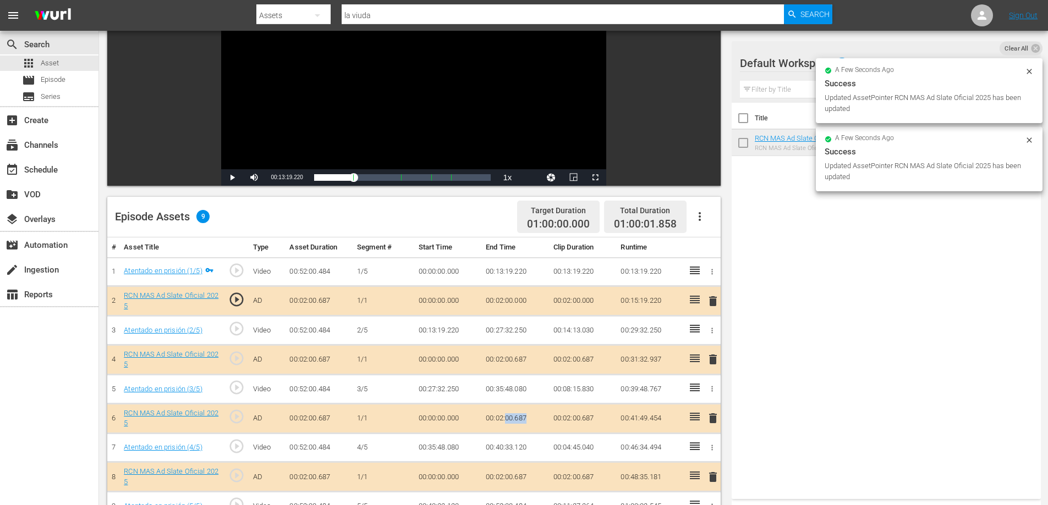
click at [519, 414] on td "00:02:00.687" at bounding box center [515, 419] width 68 height 30
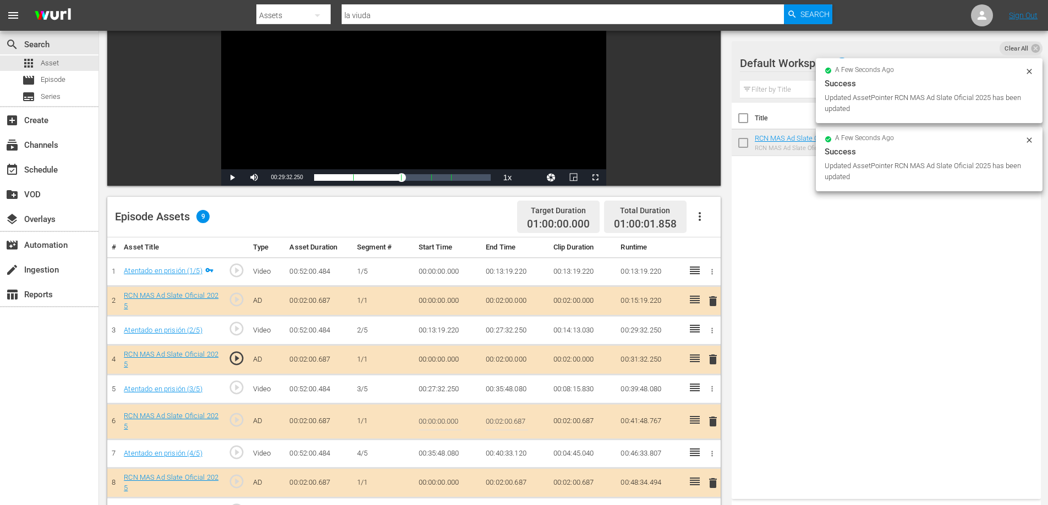
click at [520, 425] on input "00:02:00.687" at bounding box center [507, 422] width 42 height 26
type input "00:02:0"
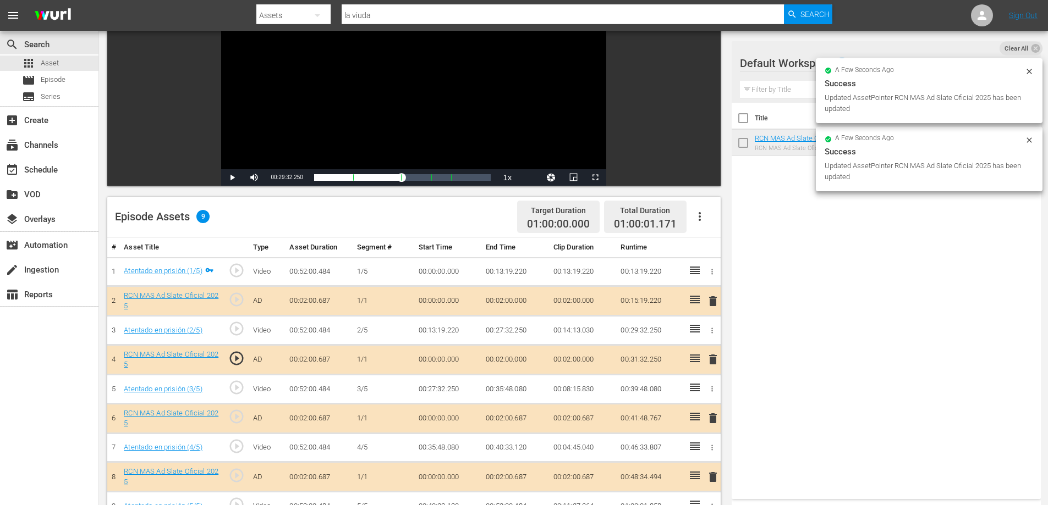
click at [518, 481] on td "00:02:00.687" at bounding box center [515, 478] width 68 height 30
click at [519, 481] on td "00:02:00.687" at bounding box center [515, 478] width 68 height 30
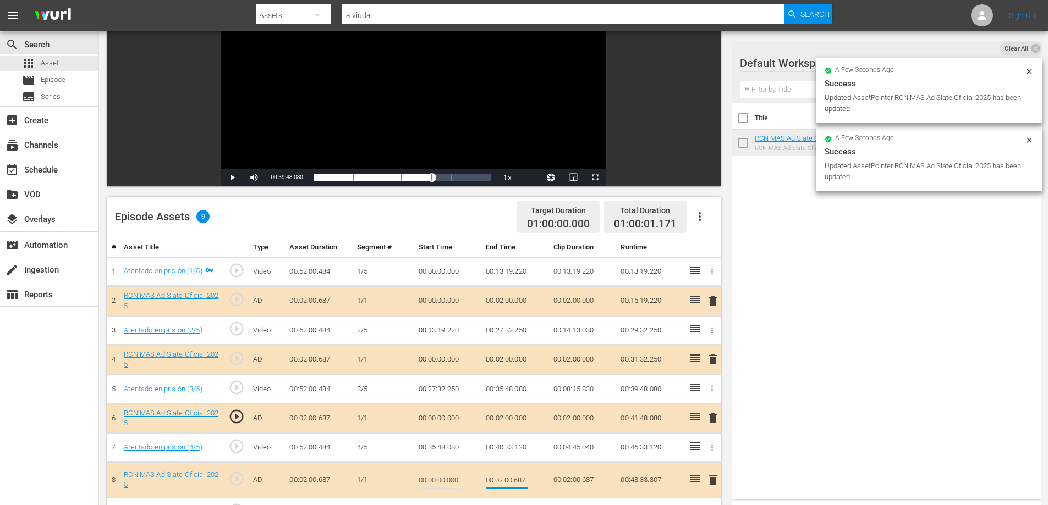
click at [521, 480] on input "00:02:00.687" at bounding box center [507, 480] width 42 height 26
type input "00:02:0"
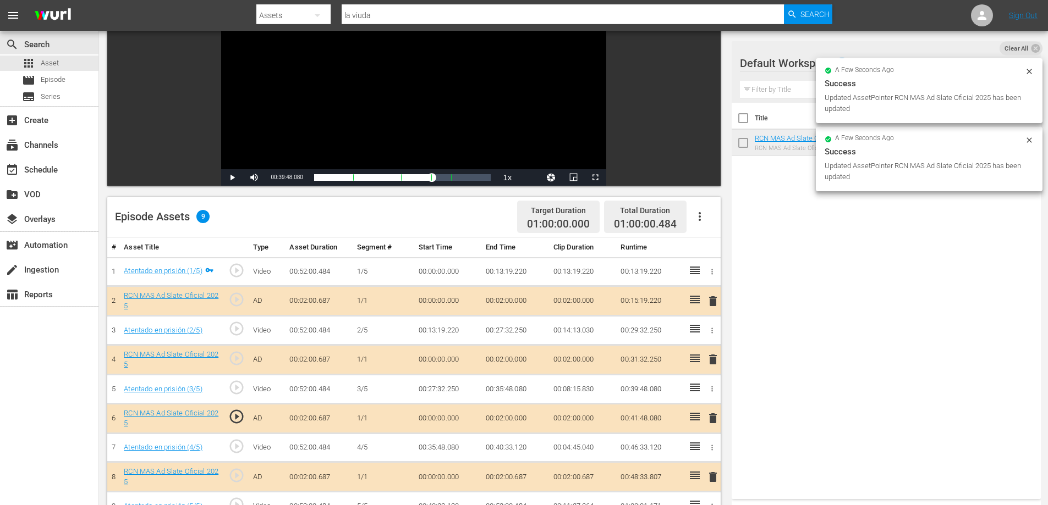
scroll to position [248, 0]
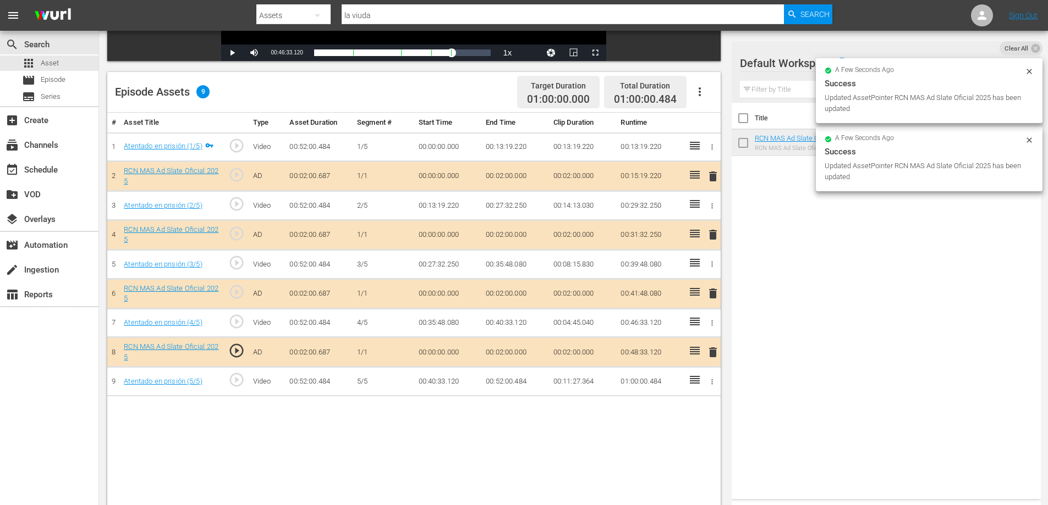
click at [519, 379] on td "00:52:00.484" at bounding box center [515, 381] width 68 height 29
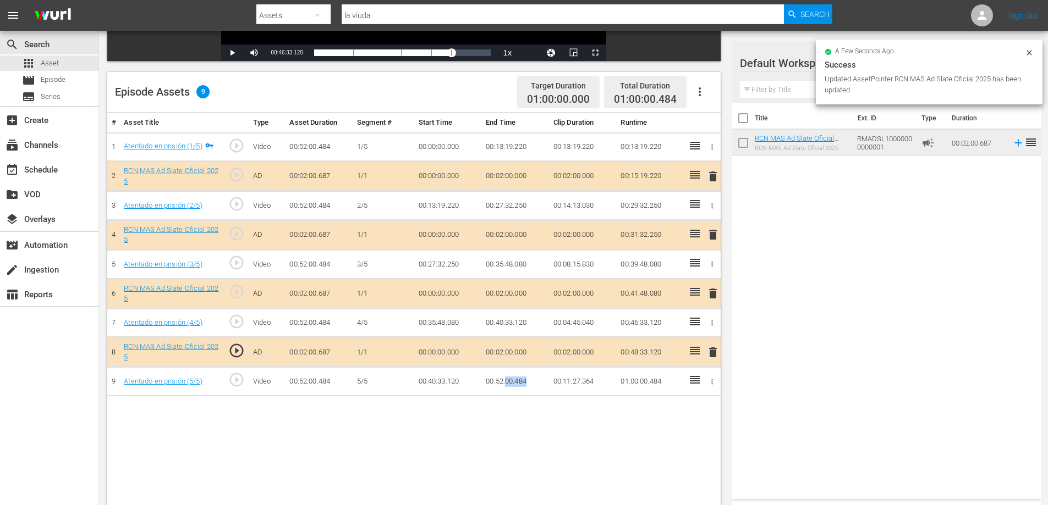
click at [519, 379] on td "00:52:00.484" at bounding box center [515, 381] width 68 height 29
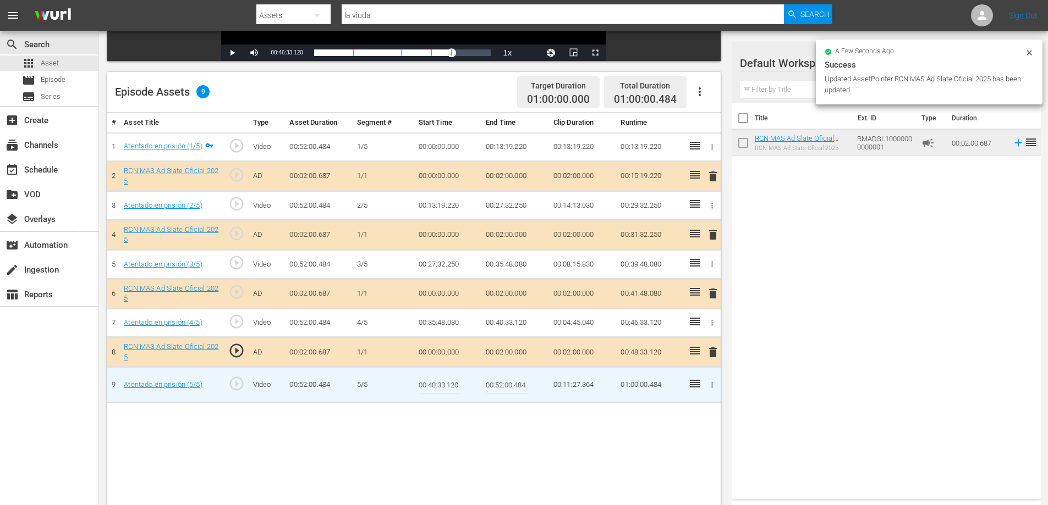
click at [524, 389] on input "00:52:00.484" at bounding box center [507, 385] width 42 height 26
type input "00:52:0"
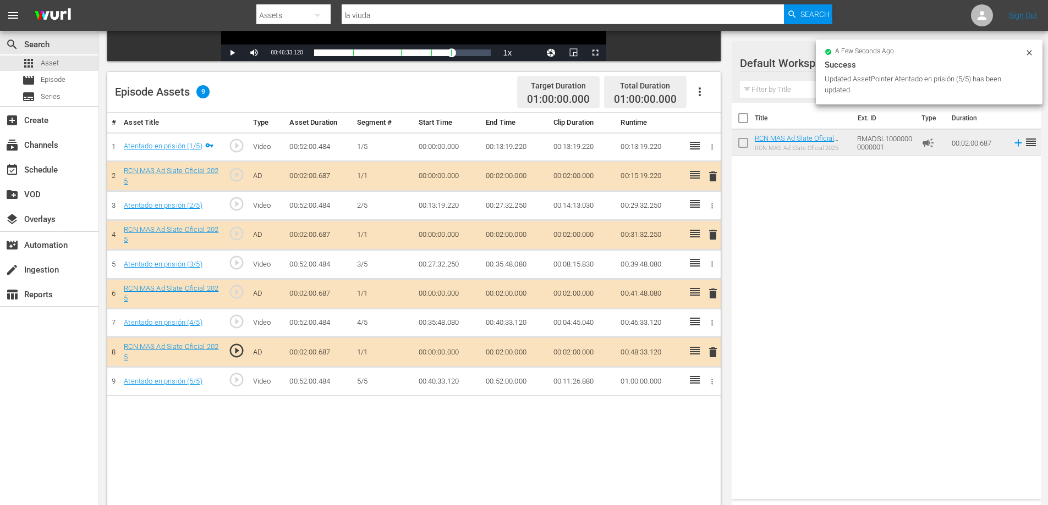
scroll to position [0, 0]
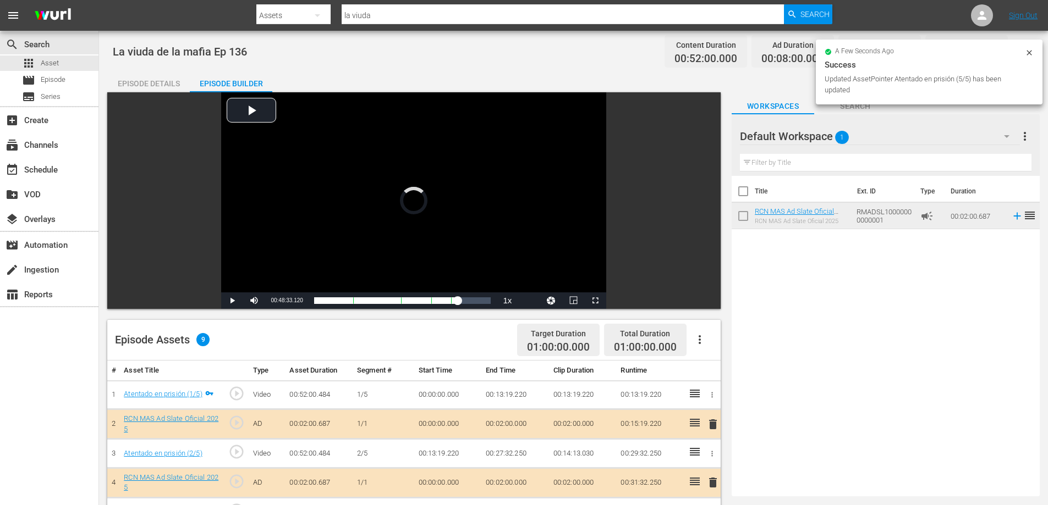
click at [1033, 51] on icon at bounding box center [1029, 52] width 9 height 9
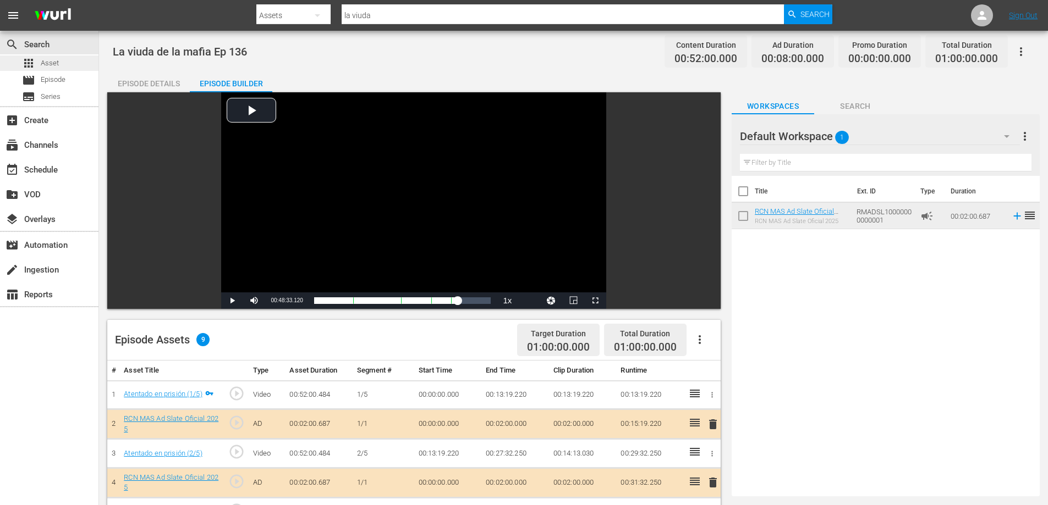
click at [62, 64] on div "apps Asset" at bounding box center [49, 63] width 98 height 15
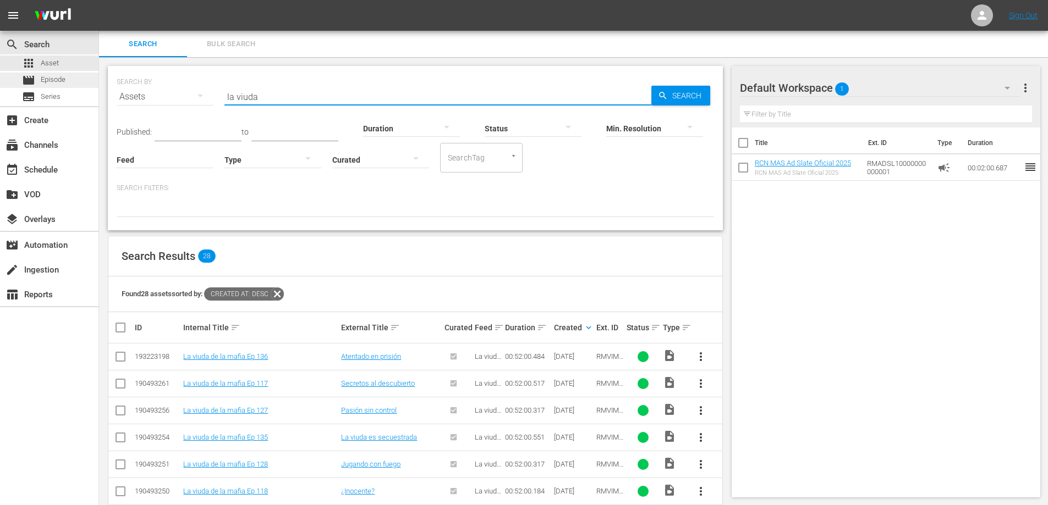
drag, startPoint x: 297, startPoint y: 95, endPoint x: 68, endPoint y: 86, distance: 228.9
click at [99, 0] on div "search Search apps Asset movie Episode subtitles Series add_box Create subscrip…" at bounding box center [573, 0] width 949 height 0
type input "137"
drag, startPoint x: 285, startPoint y: 96, endPoint x: 197, endPoint y: 78, distance: 90.4
click at [197, 78] on div "SEARCH BY Search By Assets Search ID, Title, Description, Keywords, or Category…" at bounding box center [415, 90] width 597 height 40
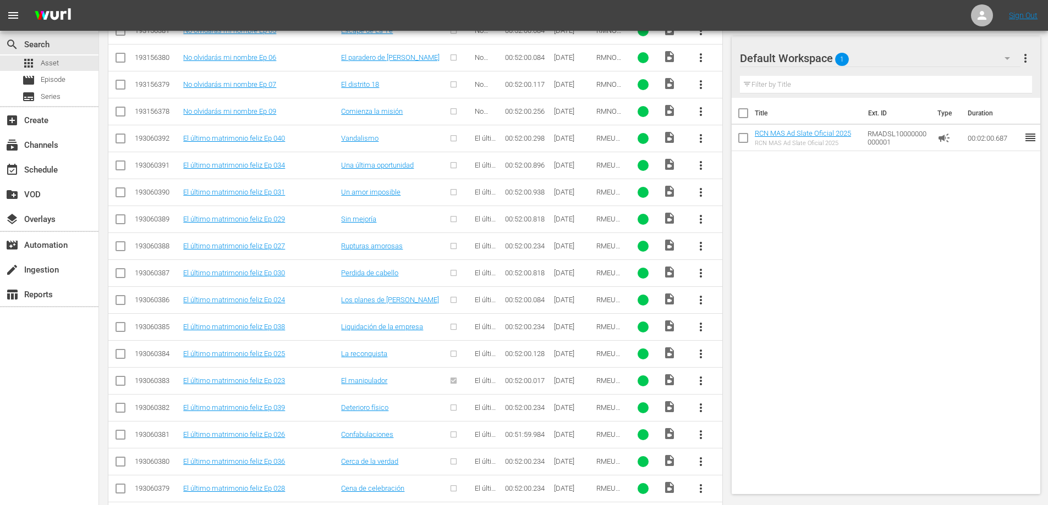
scroll to position [1793, 0]
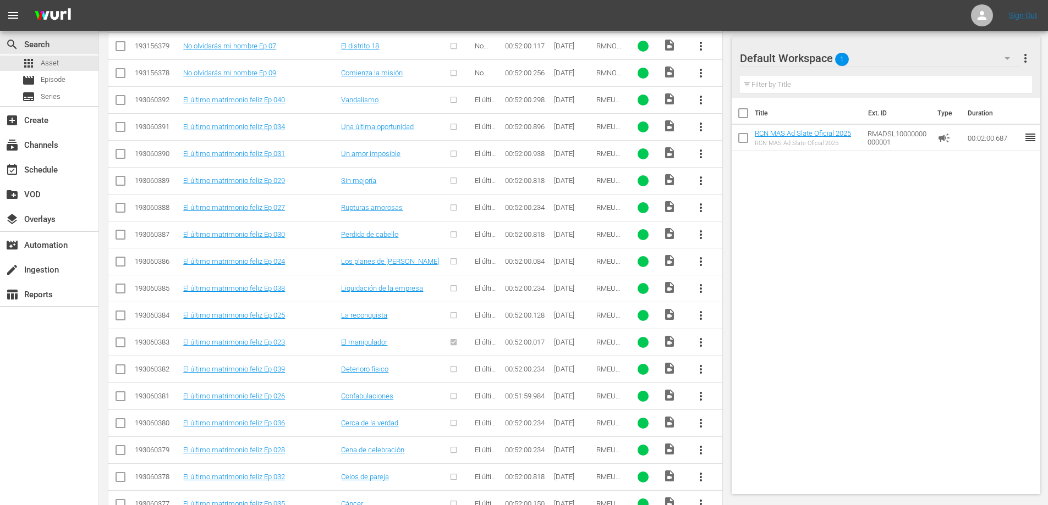
click at [706, 265] on span "more_vert" at bounding box center [700, 261] width 13 height 13
click at [744, 350] on div "Episode" at bounding box center [760, 345] width 75 height 26
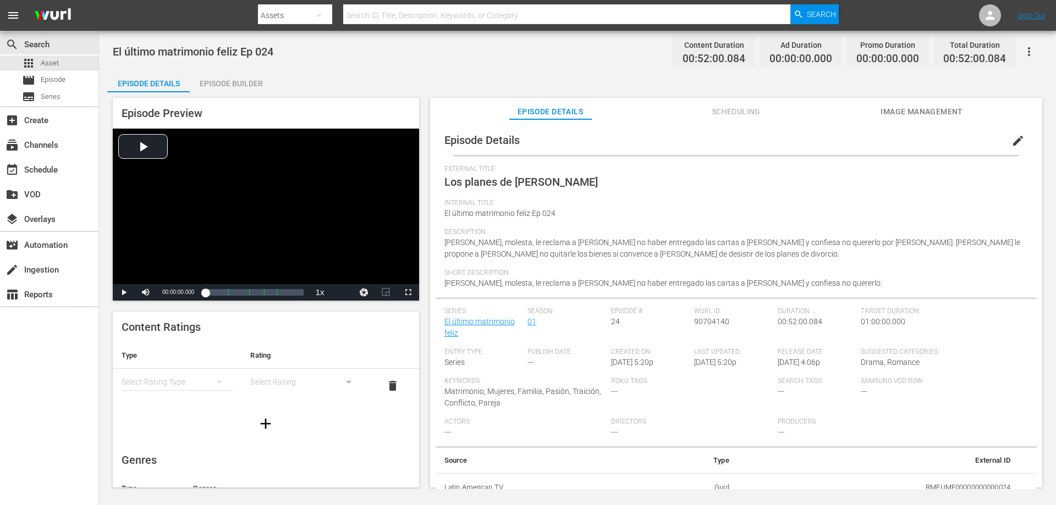
click at [217, 77] on div "Episode Builder" at bounding box center [231, 83] width 82 height 26
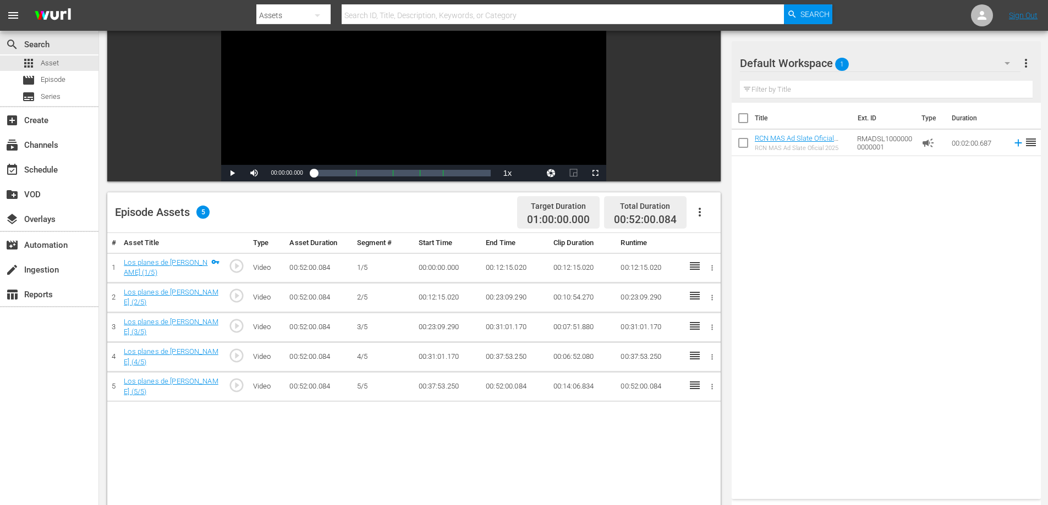
scroll to position [163, 0]
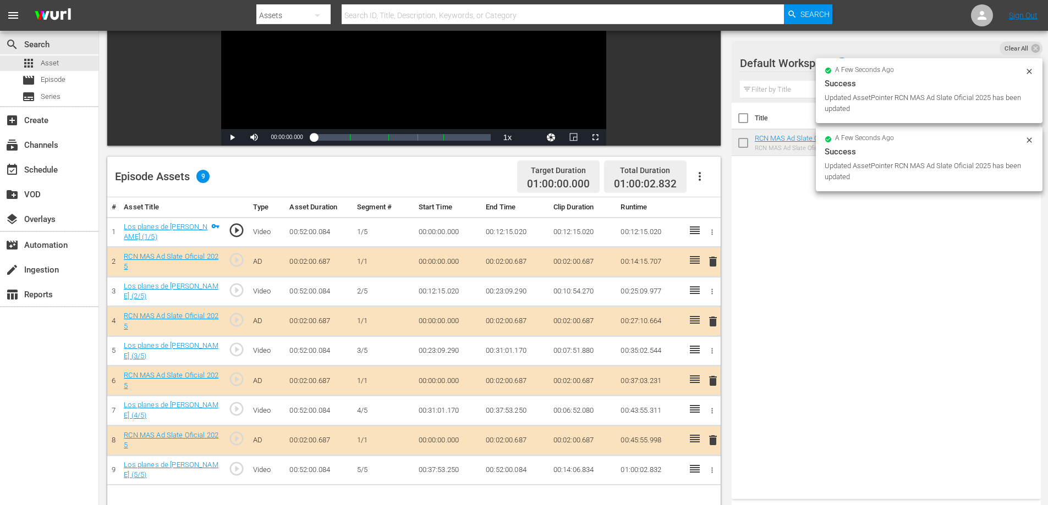
click at [526, 257] on td "00:02:00.687" at bounding box center [515, 262] width 68 height 30
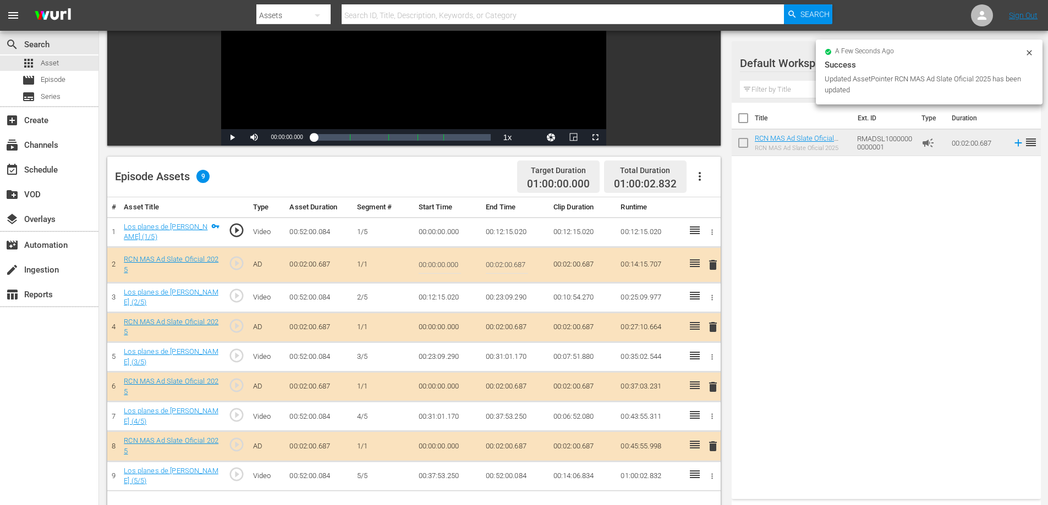
click at [522, 265] on input "00:02:00.687" at bounding box center [507, 265] width 42 height 26
type input "00:02:0"
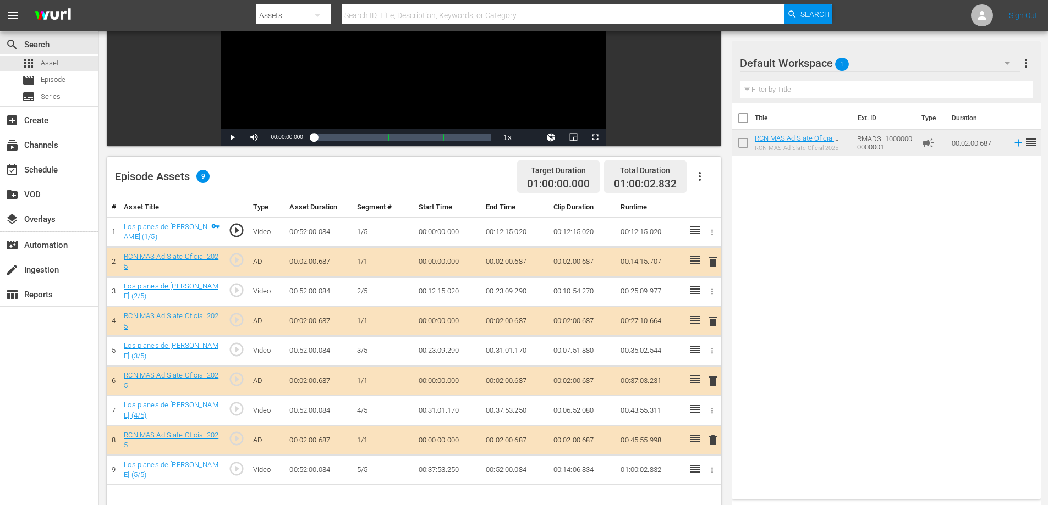
click at [520, 319] on td "00:02:00.687" at bounding box center [515, 322] width 68 height 30
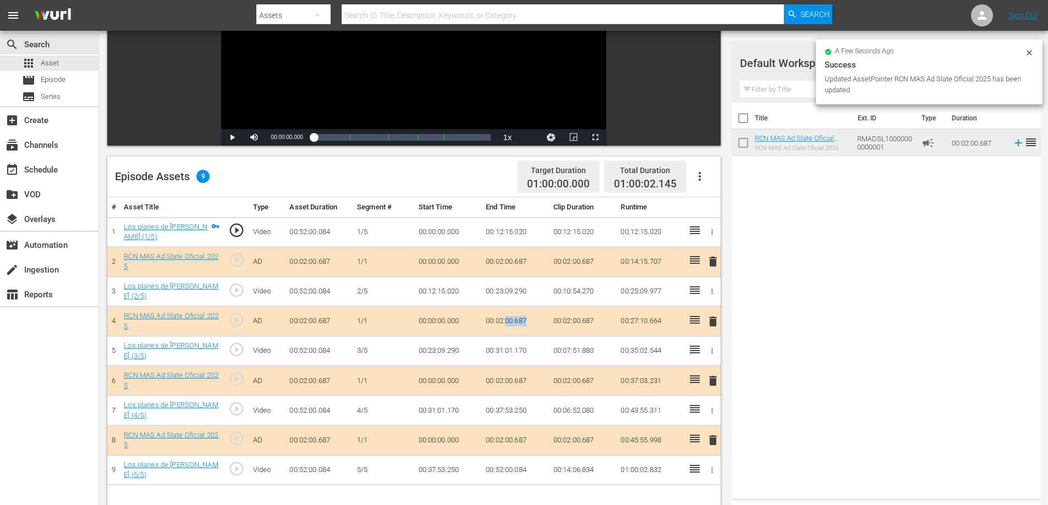
click at [520, 319] on td "00:02:00.687" at bounding box center [515, 322] width 68 height 30
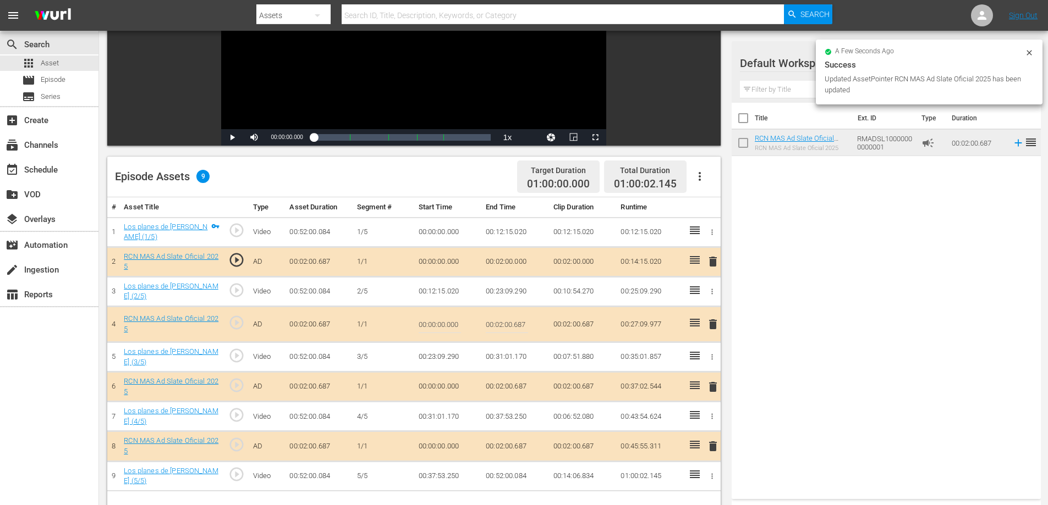
click at [521, 329] on input "00:02:00.687" at bounding box center [507, 324] width 42 height 26
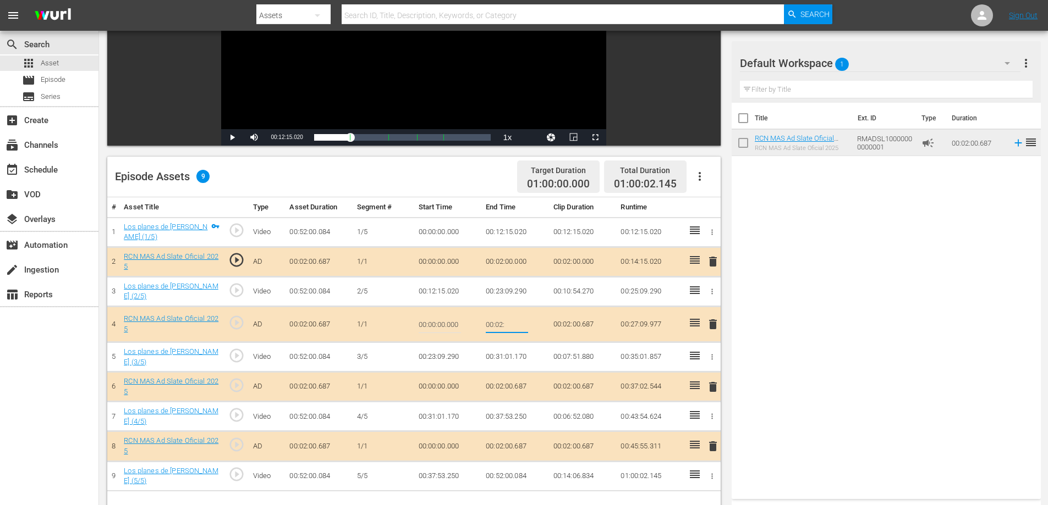
type input "00:02:0"
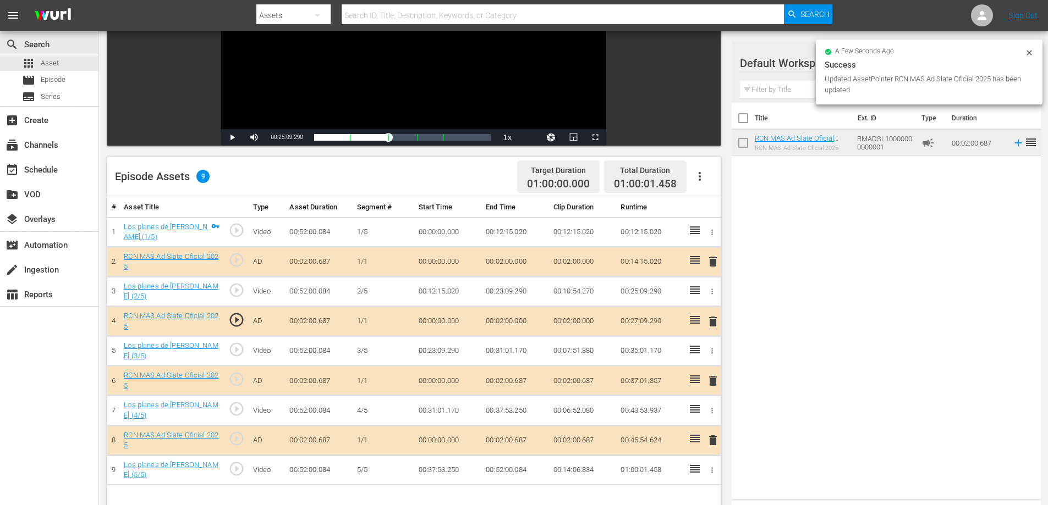
click at [519, 379] on td "00:02:00.687" at bounding box center [515, 381] width 68 height 30
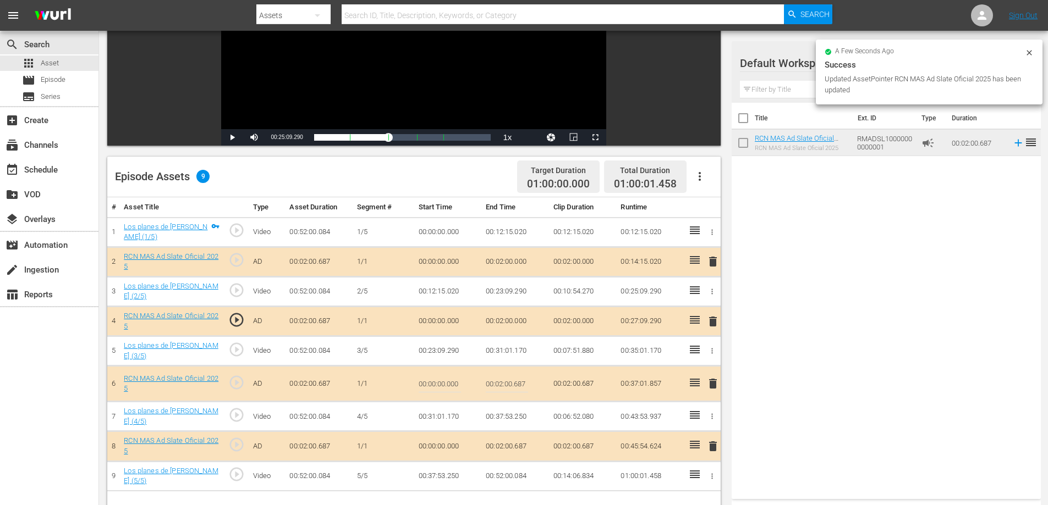
click at [519, 381] on input "00:02:00.687" at bounding box center [507, 384] width 42 height 26
type input "00:02:0"
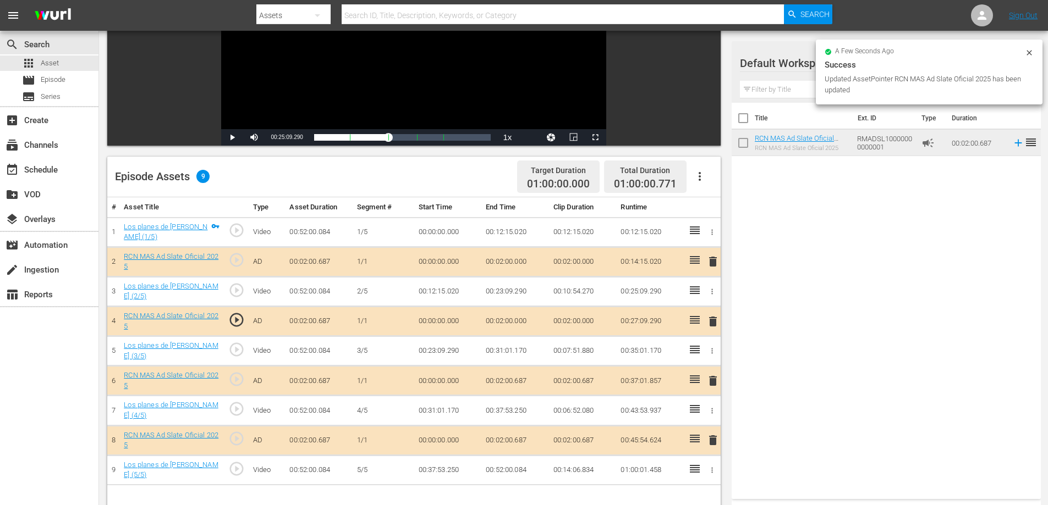
click at [515, 435] on td "00:02:00.687" at bounding box center [515, 441] width 68 height 30
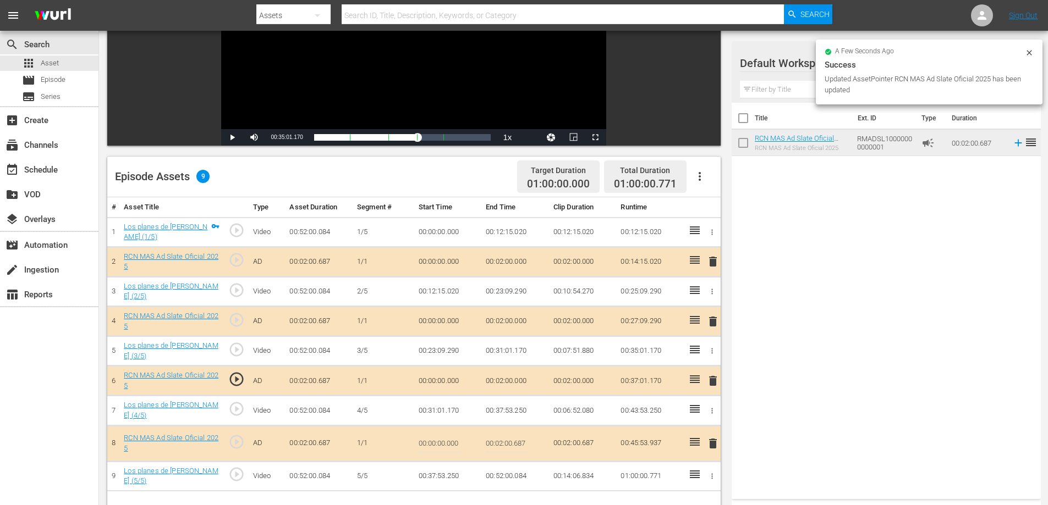
click at [517, 443] on input "00:02:00.687" at bounding box center [507, 444] width 42 height 26
type input "00:02:0"
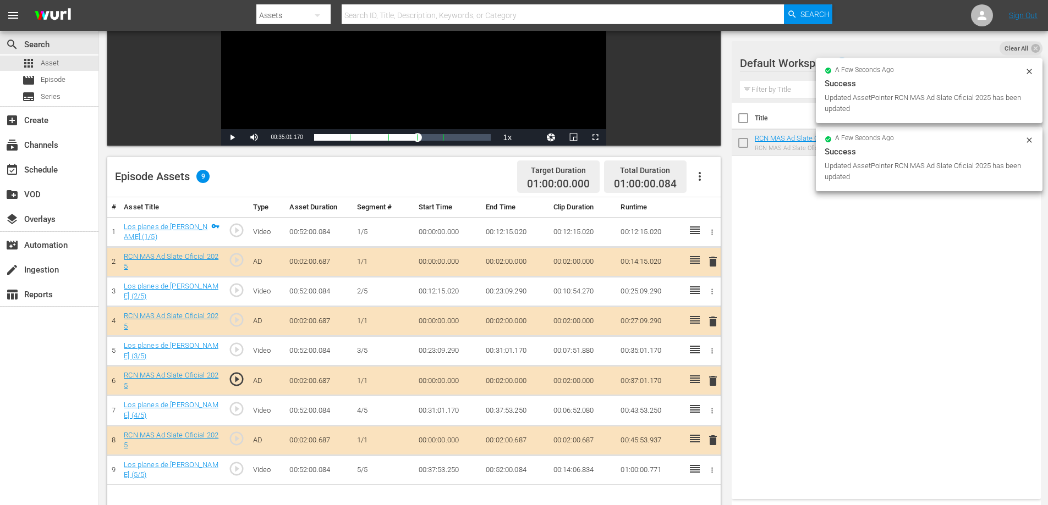
click at [521, 466] on td "00:52:00.084" at bounding box center [515, 470] width 68 height 30
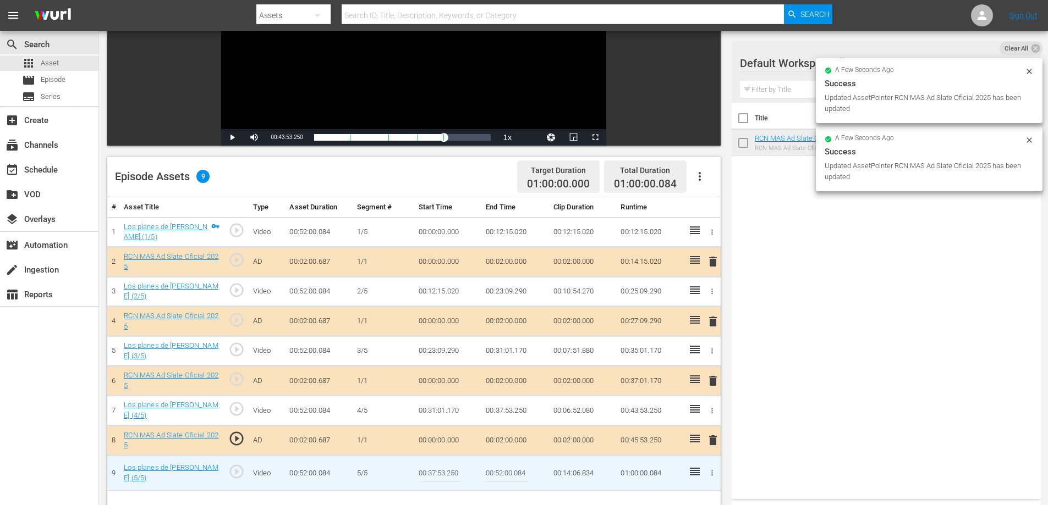
click at [521, 472] on input "00:52:00.084" at bounding box center [507, 473] width 42 height 26
type input "00:52:0"
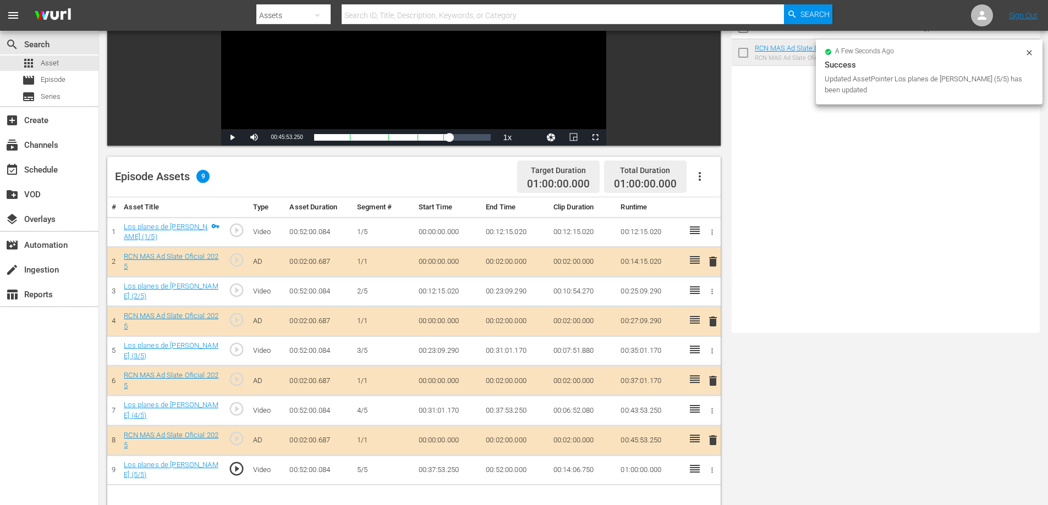
scroll to position [0, 0]
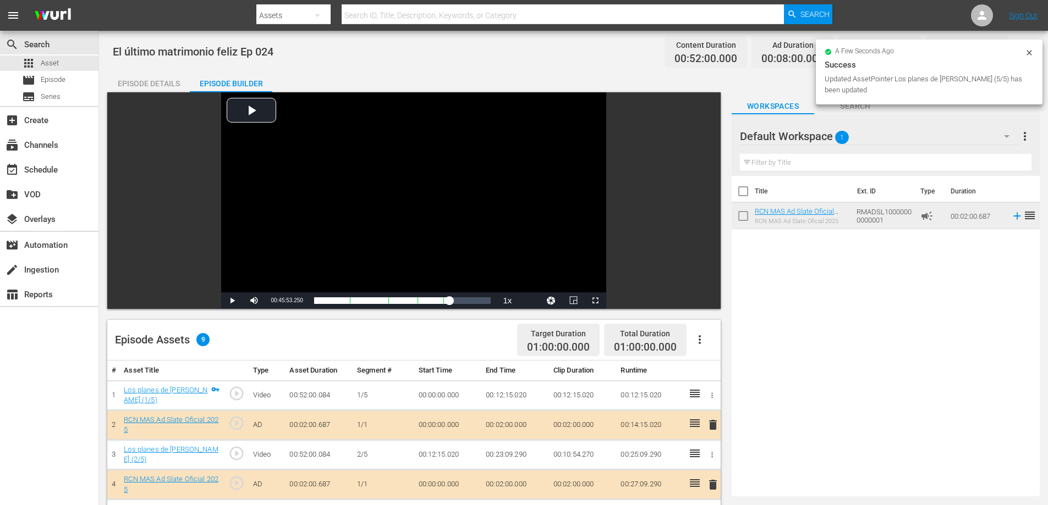
click at [1029, 51] on icon at bounding box center [1029, 52] width 9 height 9
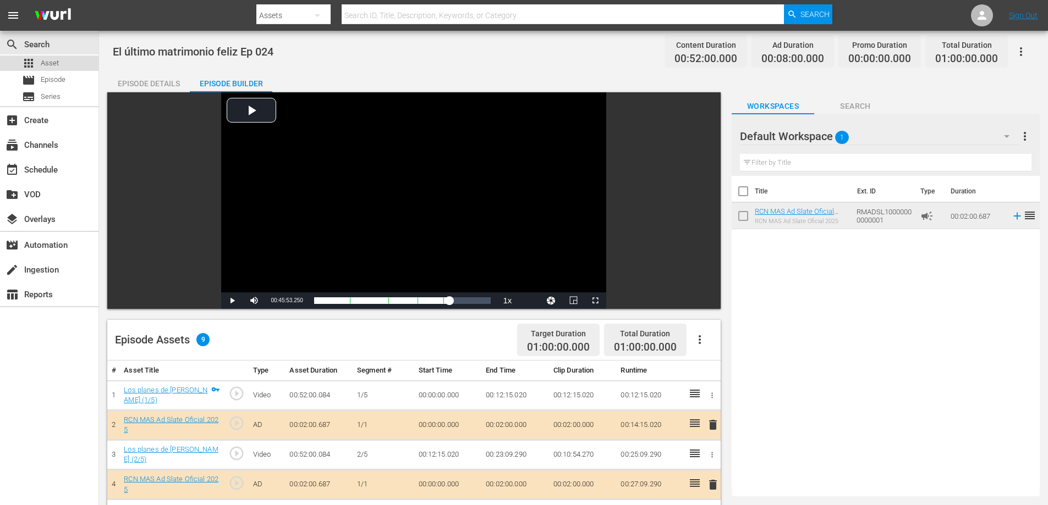
click at [63, 57] on div "apps Asset" at bounding box center [49, 63] width 98 height 15
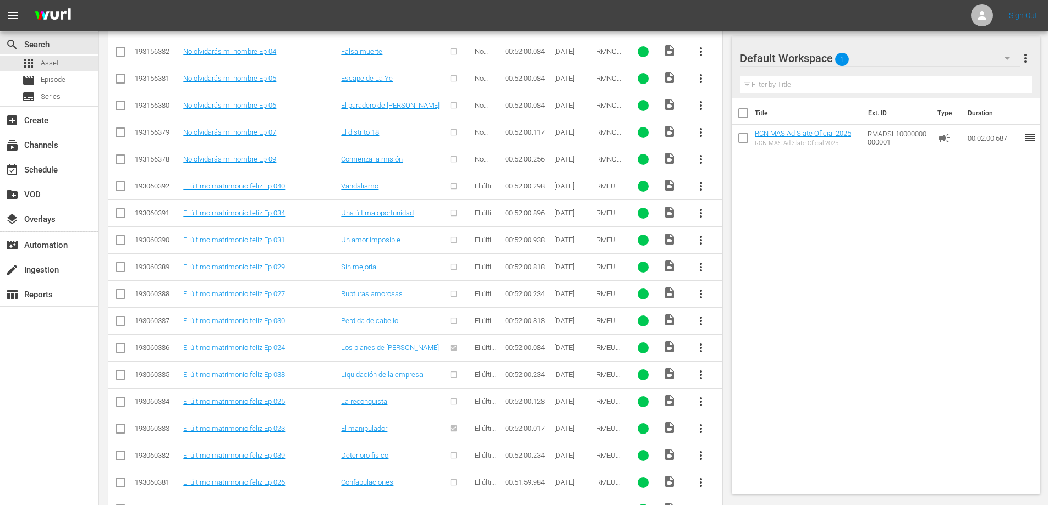
scroll to position [1682, 0]
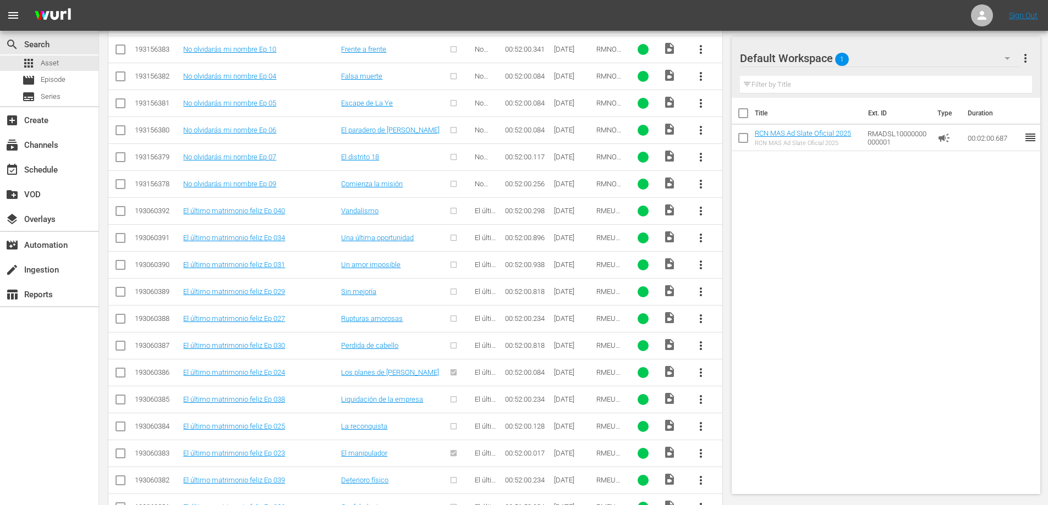
click at [697, 426] on span "more_vert" at bounding box center [700, 426] width 13 height 13
click at [754, 423] on div "Episode" at bounding box center [760, 422] width 75 height 26
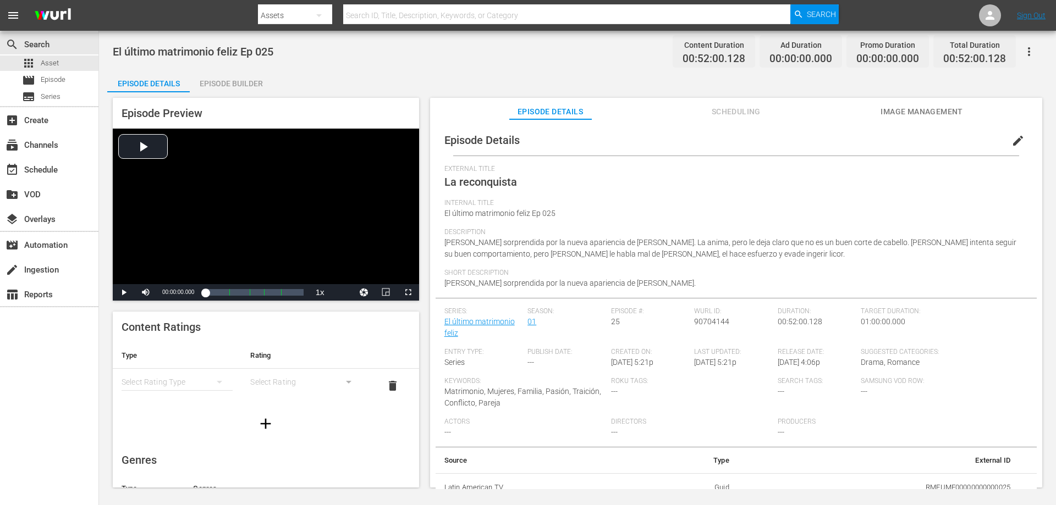
click at [246, 84] on div "Episode Builder" at bounding box center [231, 83] width 82 height 26
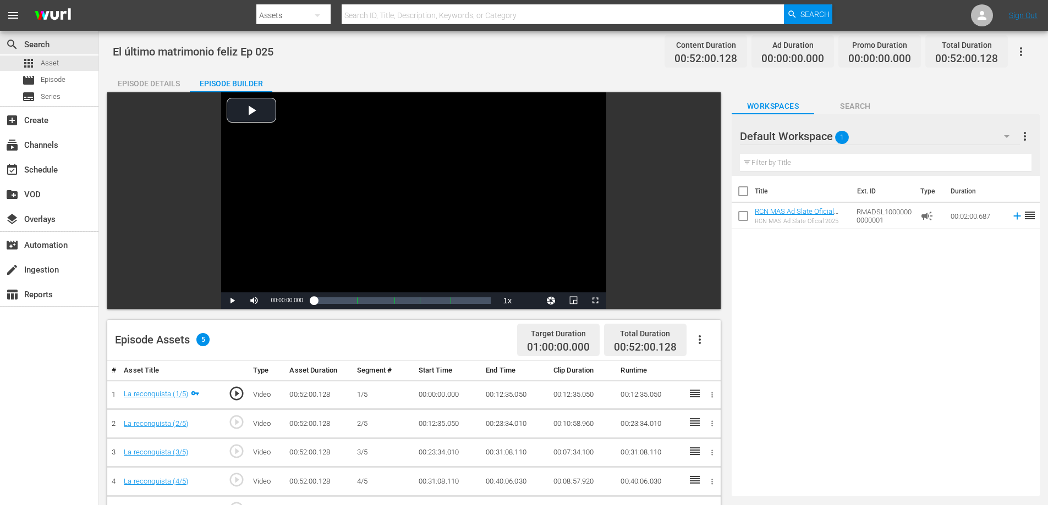
scroll to position [120, 0]
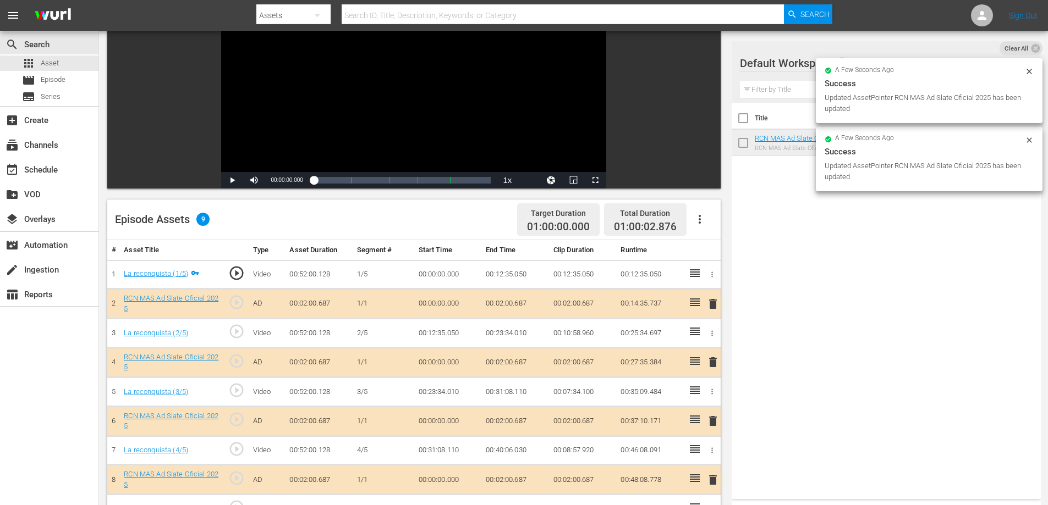
click at [523, 298] on td "00:02:00.687" at bounding box center [515, 304] width 68 height 30
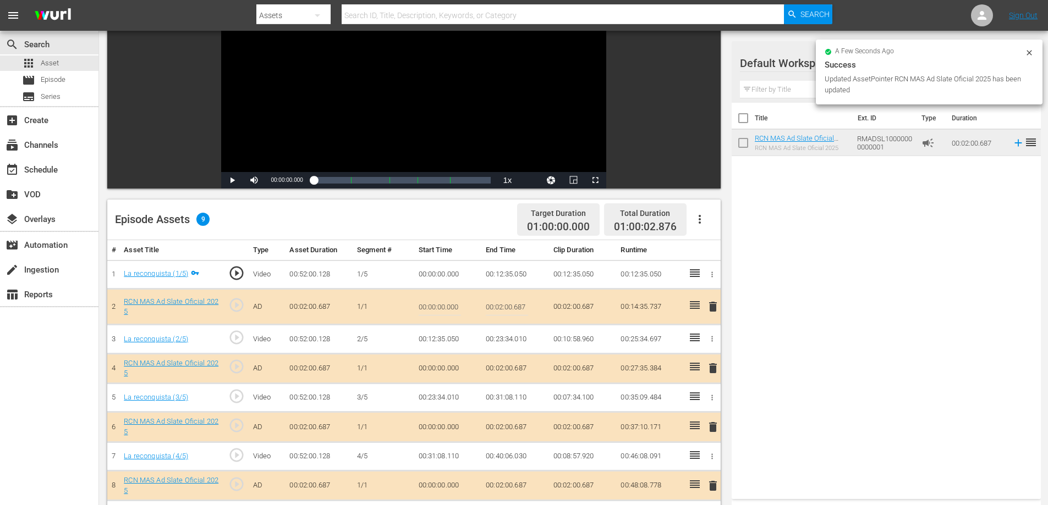
click at [522, 309] on input "00:02:00.687" at bounding box center [507, 307] width 42 height 26
type input "00:02:0"
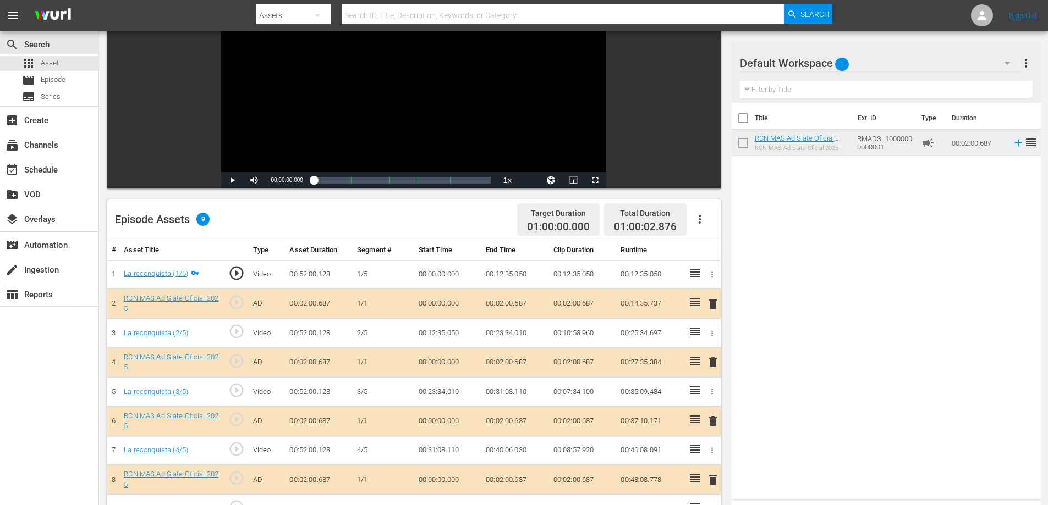
click at [521, 360] on td "00:02:00.687" at bounding box center [515, 363] width 68 height 30
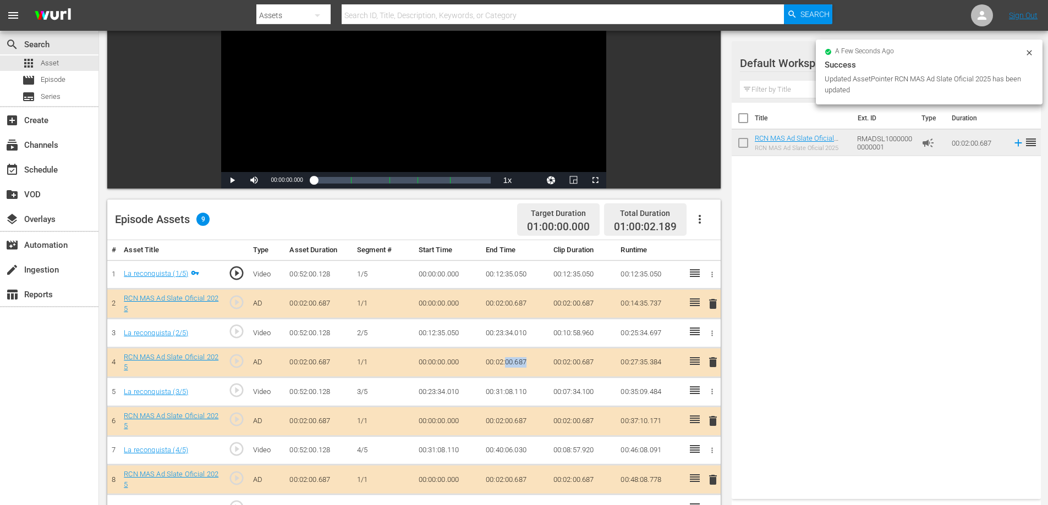
click at [521, 360] on td "00:02:00.687" at bounding box center [515, 363] width 68 height 30
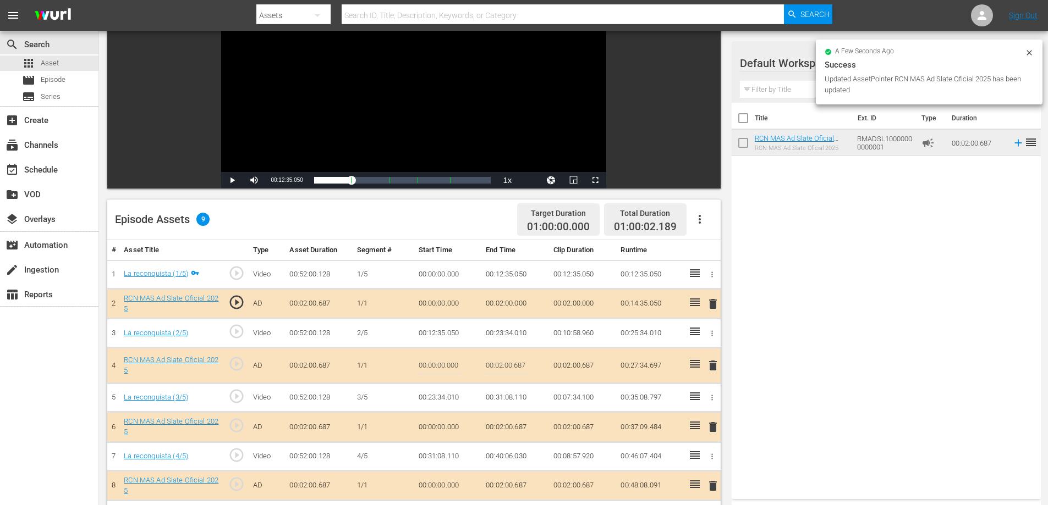
click at [522, 371] on input "00:02:00.687" at bounding box center [507, 366] width 42 height 26
click at [522, 370] on input "00:02:00.687" at bounding box center [507, 366] width 42 height 26
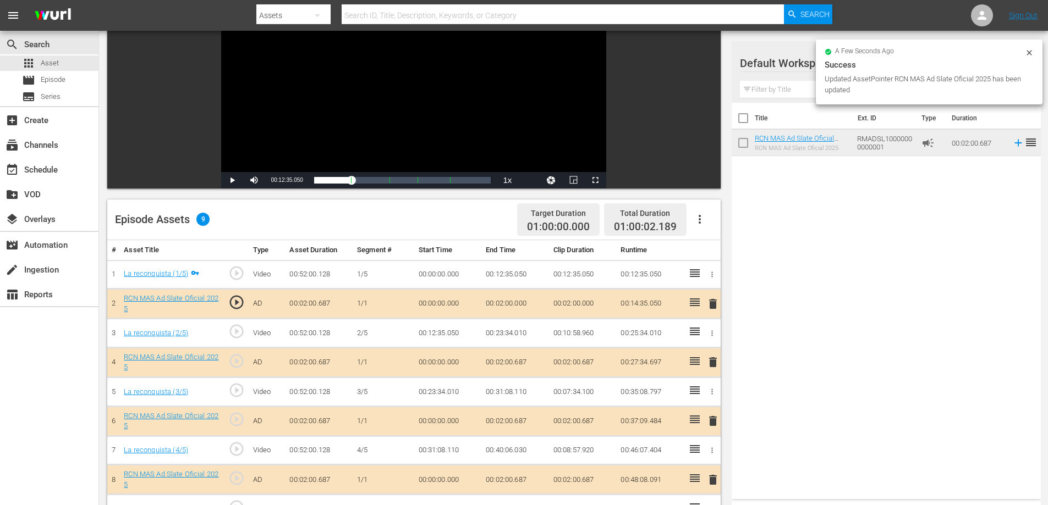
scroll to position [225, 0]
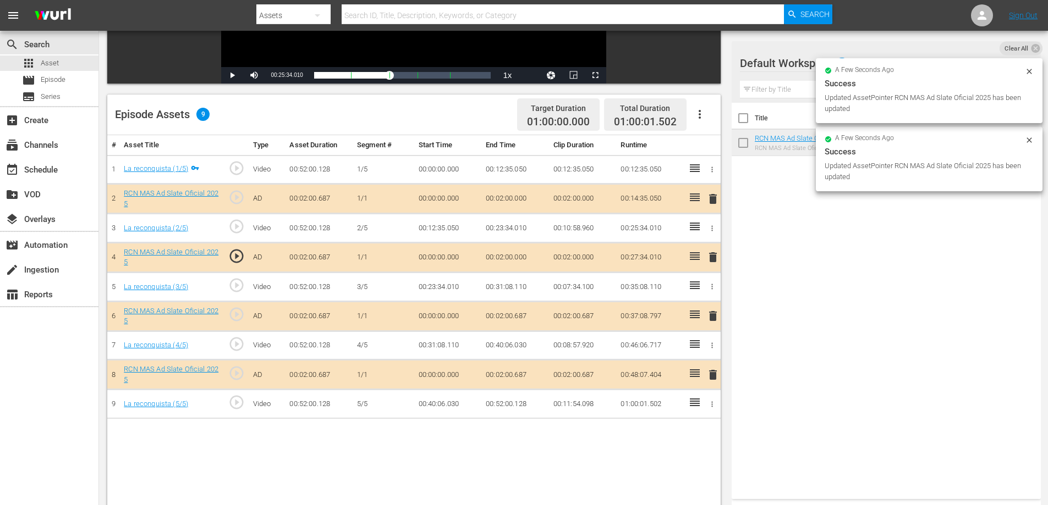
click at [509, 316] on td "00:02:00.687" at bounding box center [515, 316] width 68 height 30
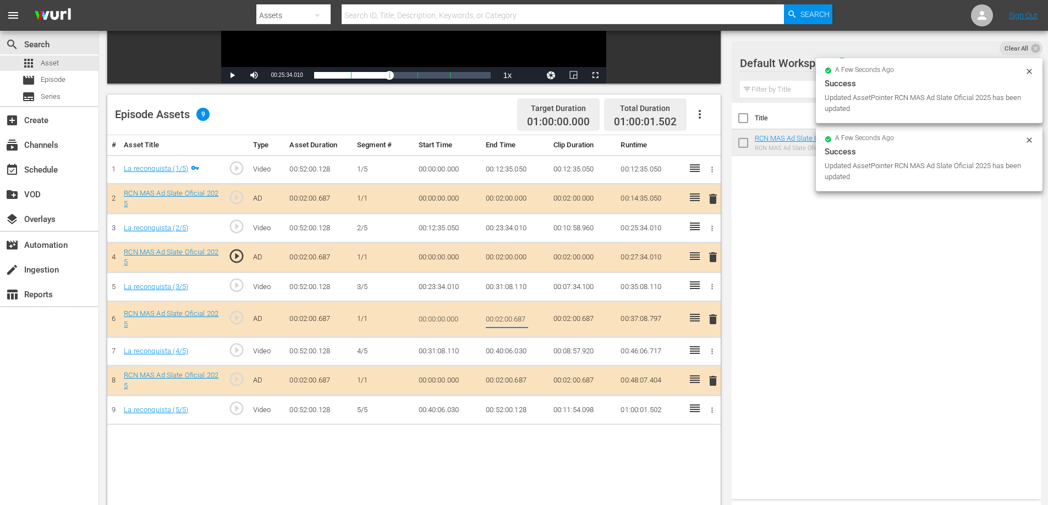
click at [514, 322] on input "00:02:00.687" at bounding box center [507, 319] width 42 height 26
type input "00:02:0"
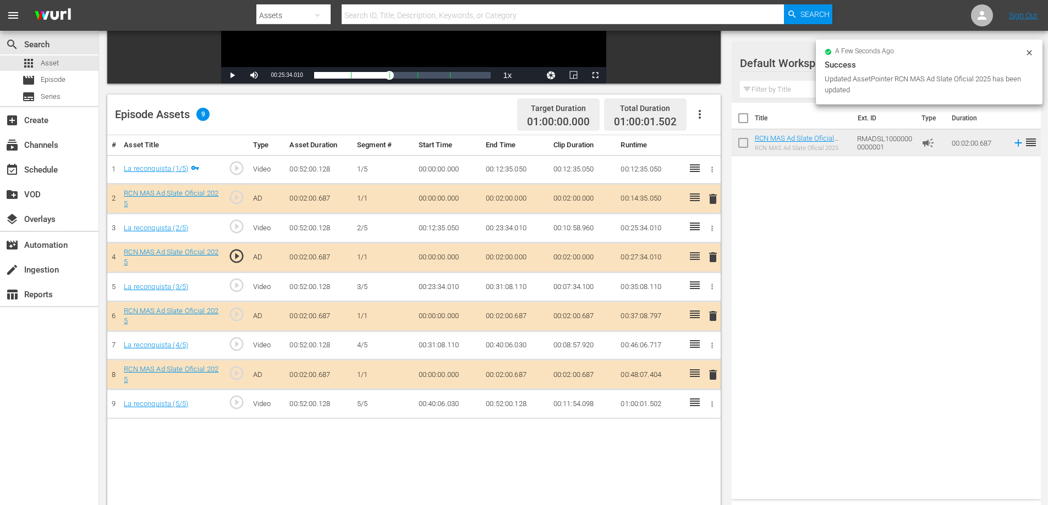
click at [520, 375] on td "00:02:00.687" at bounding box center [515, 375] width 68 height 30
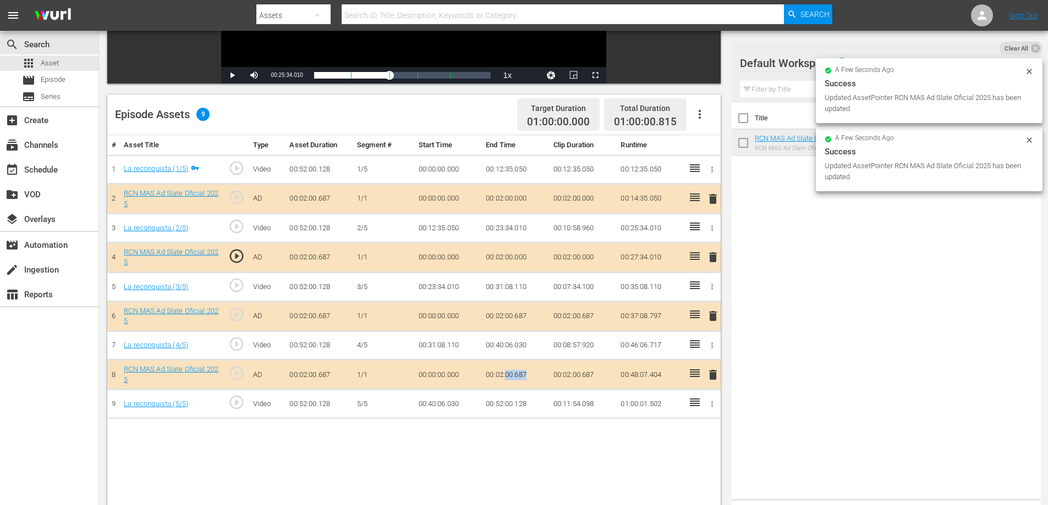
click at [520, 375] on td "00:02:00.687" at bounding box center [515, 375] width 68 height 30
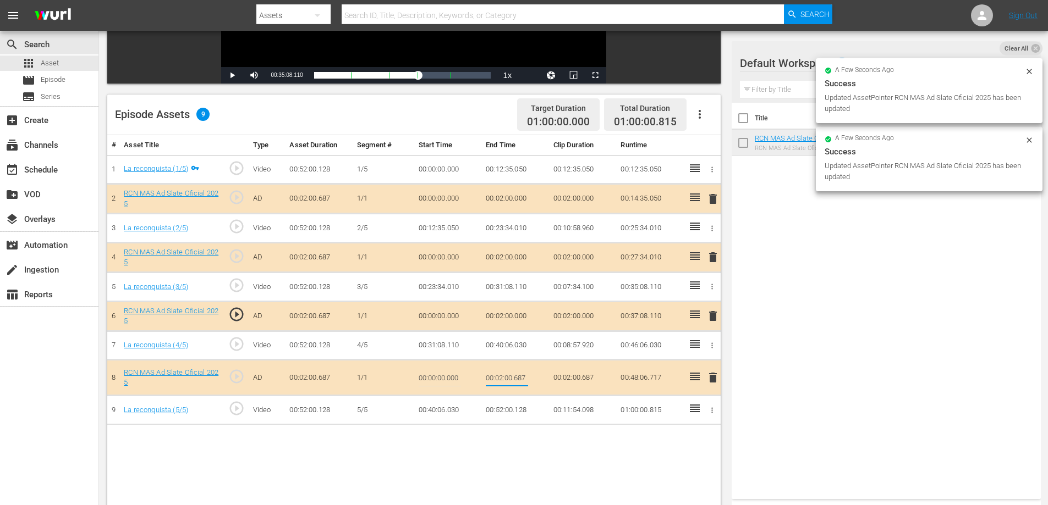
click at [520, 380] on input "00:02:00.687" at bounding box center [507, 378] width 42 height 26
type input "00:02:0"
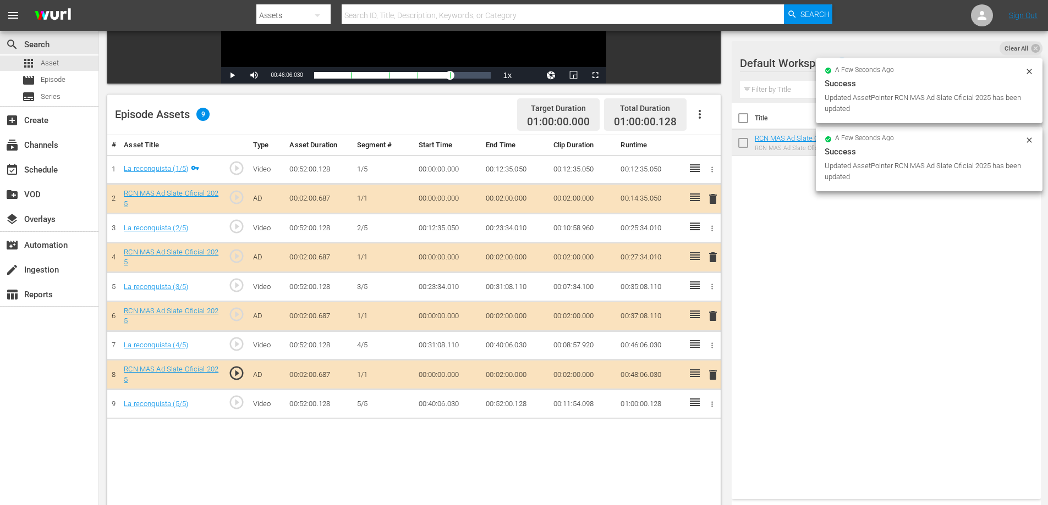
click at [517, 402] on td "00:52:00.128" at bounding box center [515, 404] width 68 height 29
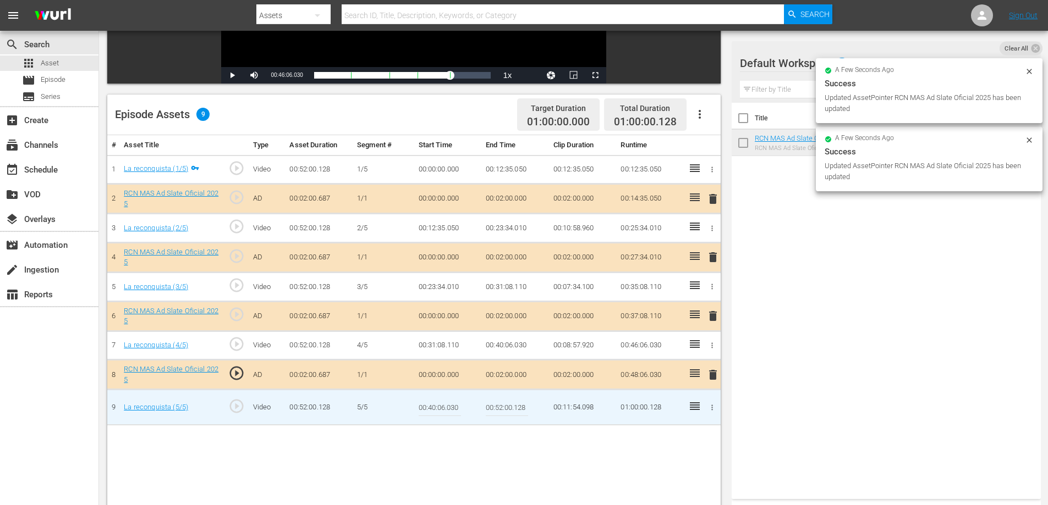
click at [521, 408] on input "00:52:00.128" at bounding box center [507, 407] width 42 height 26
type input "00:52:0"
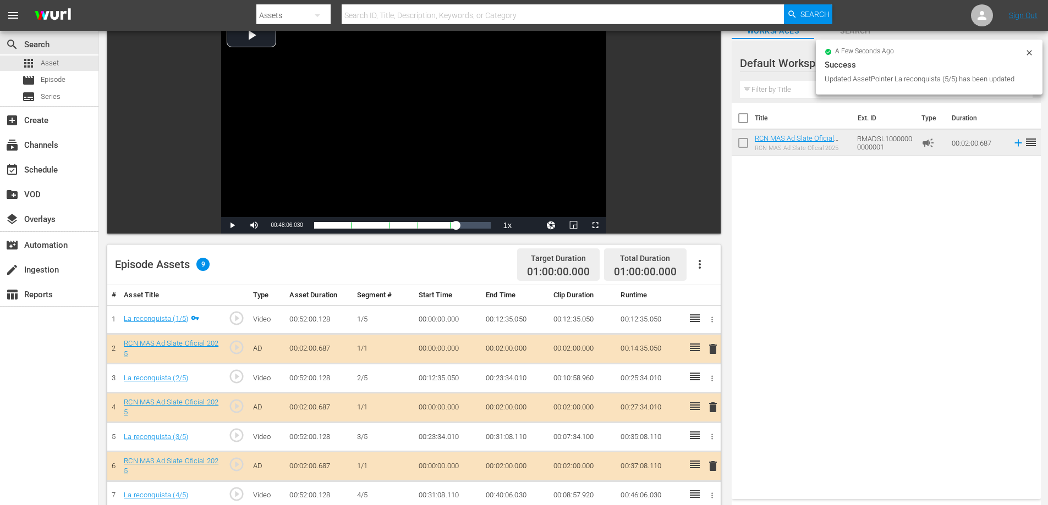
scroll to position [0, 0]
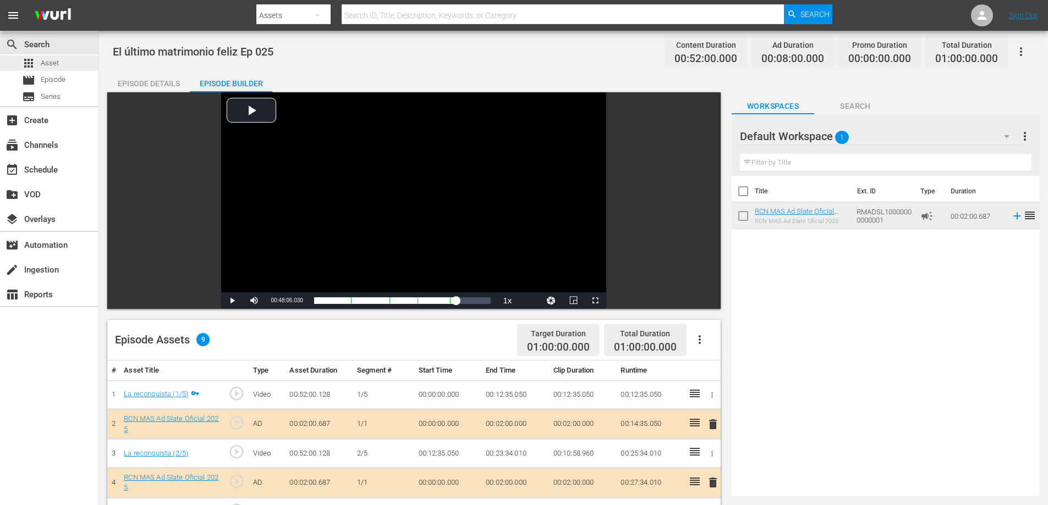
click at [72, 65] on div "apps Asset" at bounding box center [49, 63] width 98 height 15
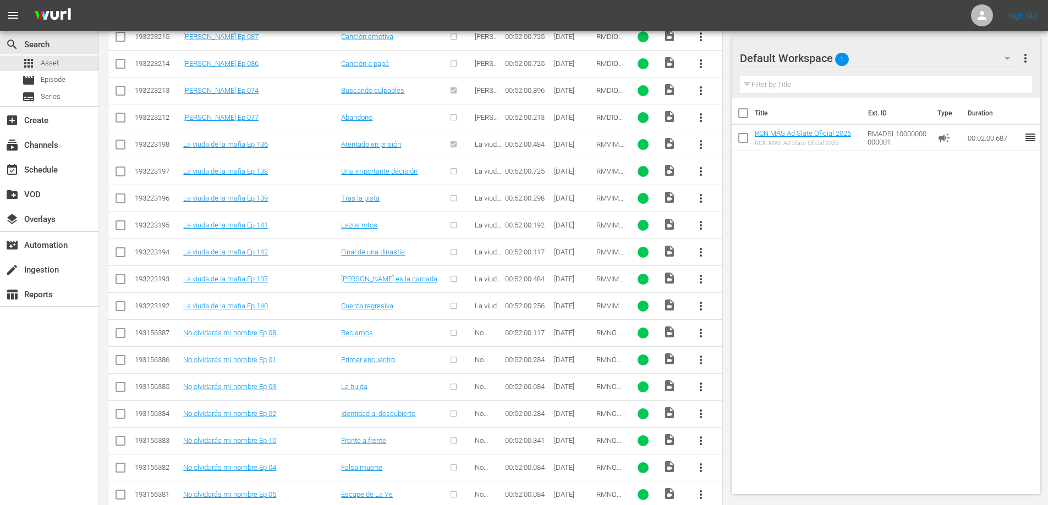
scroll to position [1237, 0]
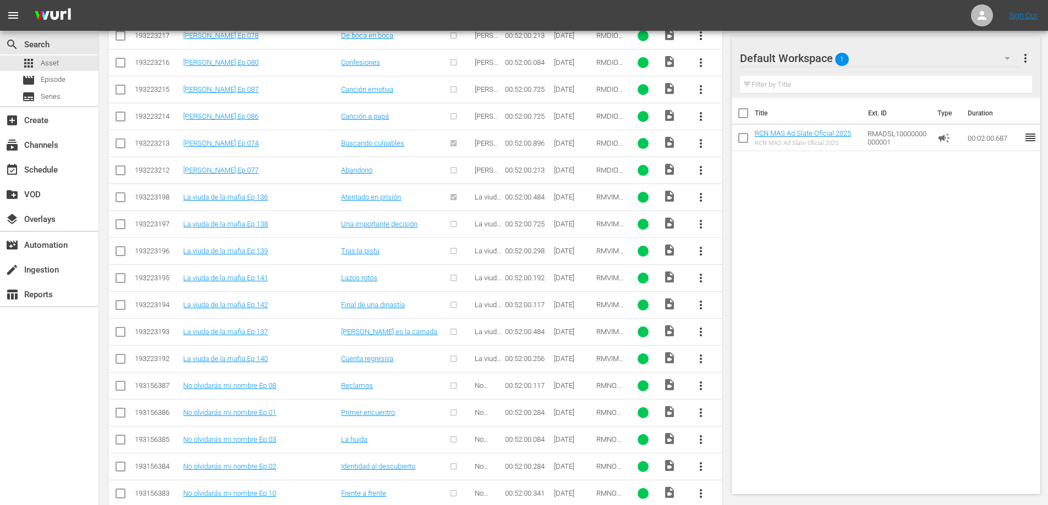
click at [696, 334] on span "more_vert" at bounding box center [700, 332] width 13 height 13
click at [736, 412] on div "Episode" at bounding box center [760, 416] width 75 height 26
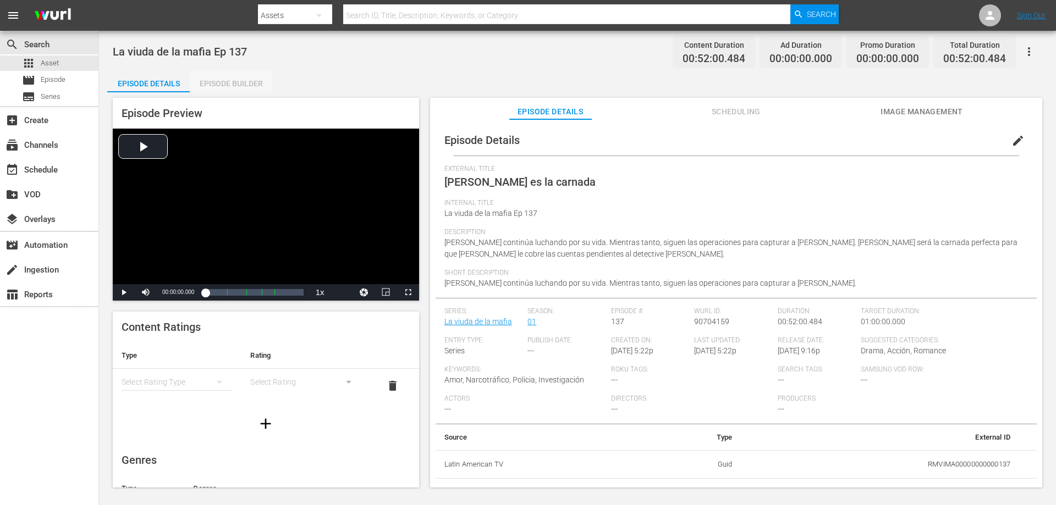
click at [234, 82] on div "Episode Builder" at bounding box center [231, 83] width 82 height 26
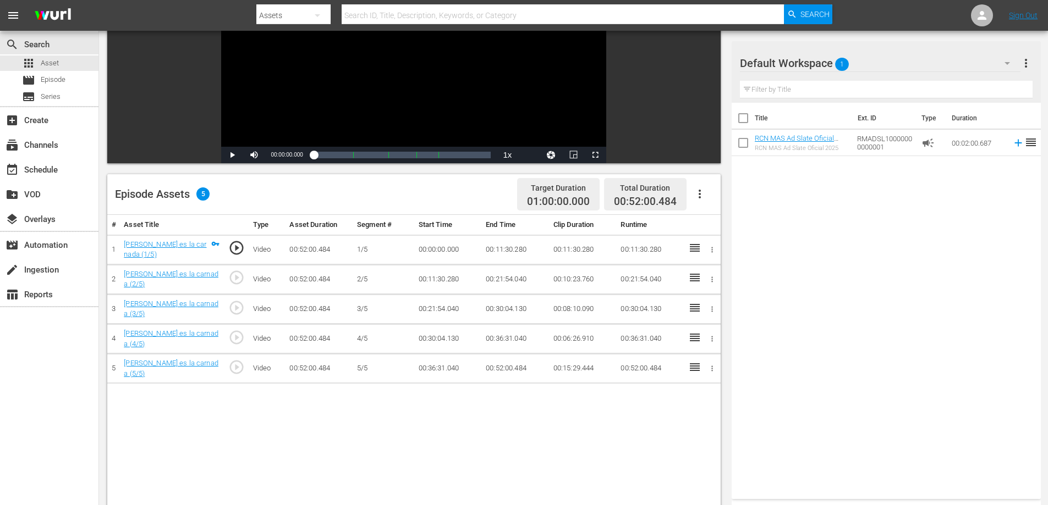
scroll to position [152, 0]
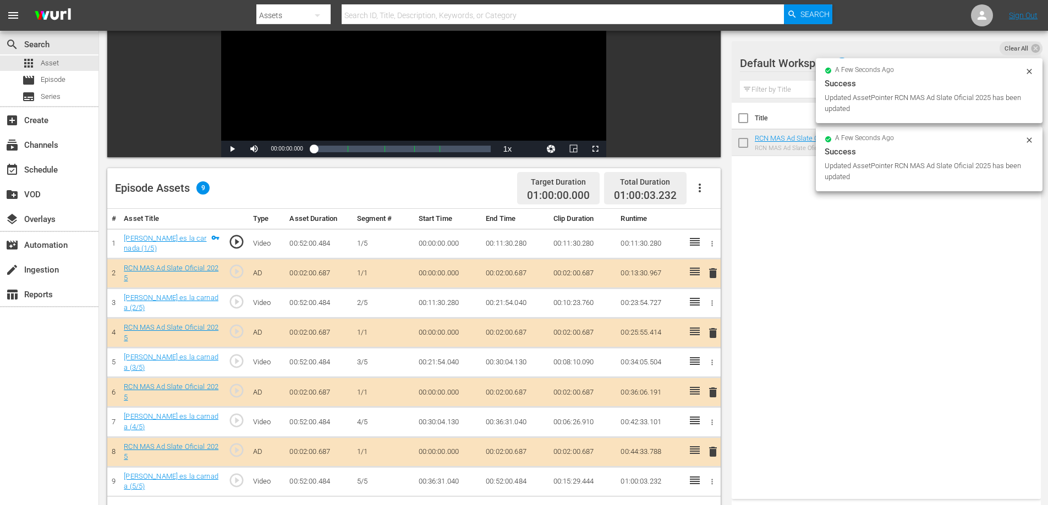
click at [521, 273] on td "00:02:00.687" at bounding box center [515, 273] width 68 height 30
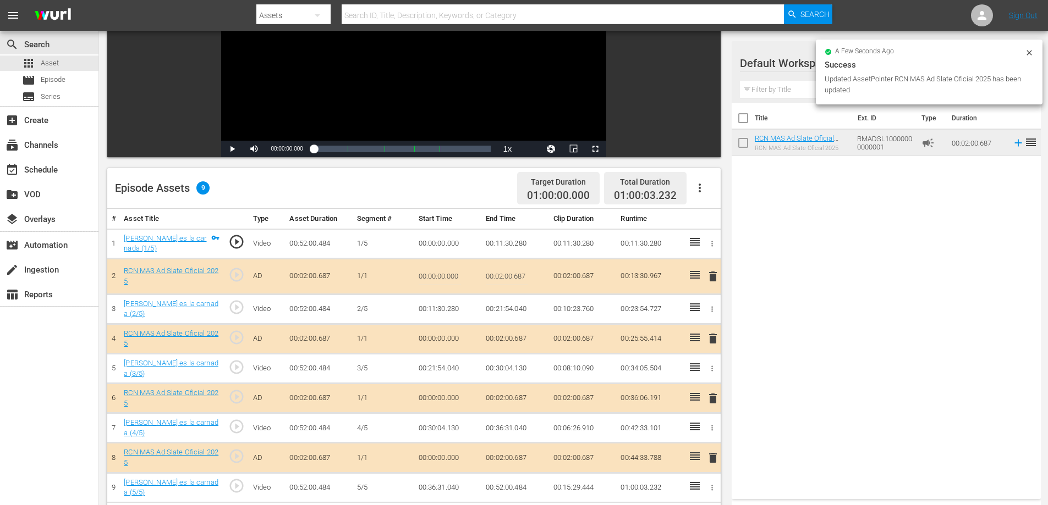
click at [521, 275] on input "00:02:00.687" at bounding box center [507, 276] width 42 height 26
type input "00:02:0"
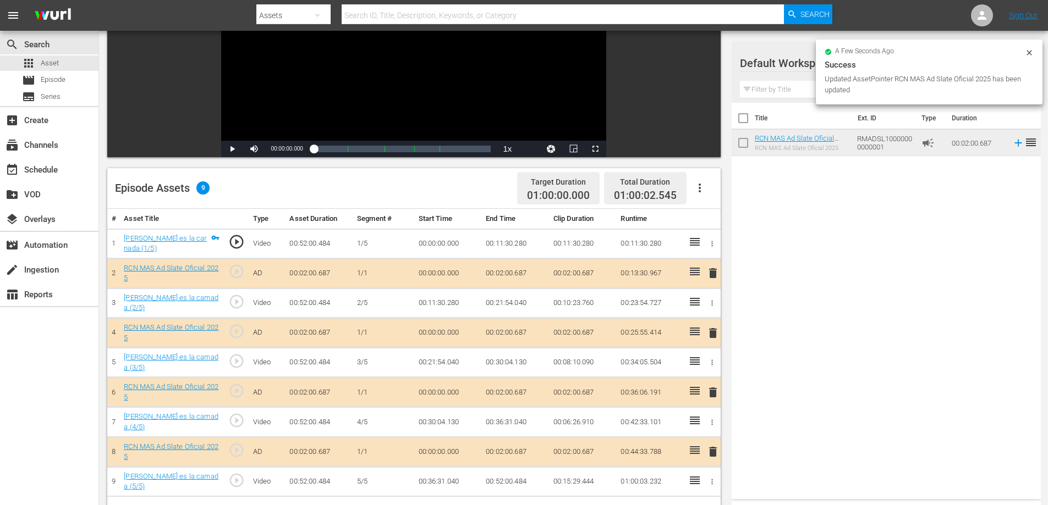
click at [516, 320] on td "00:02:00.687" at bounding box center [515, 333] width 68 height 30
click at [519, 334] on td "00:02:00.687" at bounding box center [515, 333] width 68 height 30
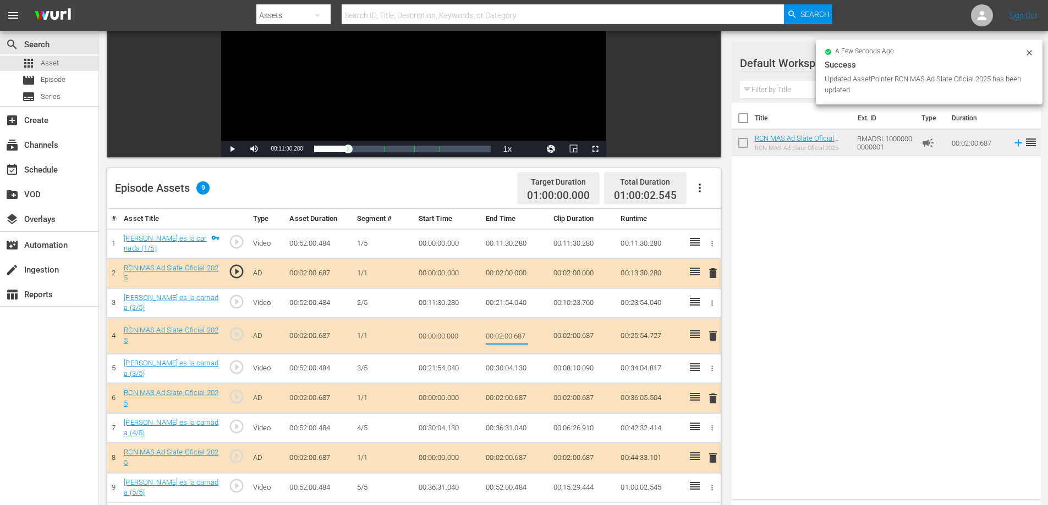
click at [522, 334] on input "00:02:00.687" at bounding box center [507, 336] width 42 height 26
type input "00:02:0"
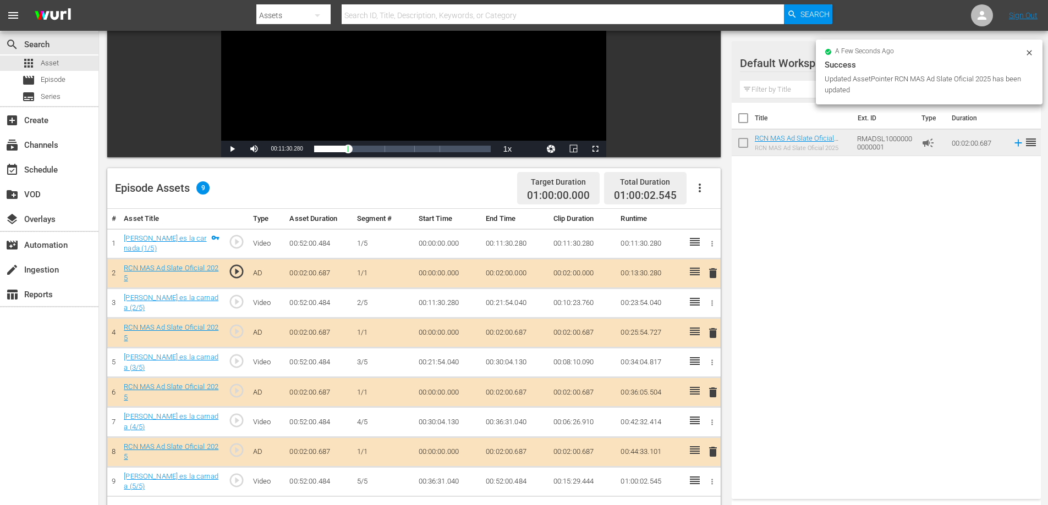
click at [518, 393] on td "00:02:00.687" at bounding box center [515, 393] width 68 height 30
click at [518, 392] on td "00:02:00.687" at bounding box center [515, 393] width 68 height 30
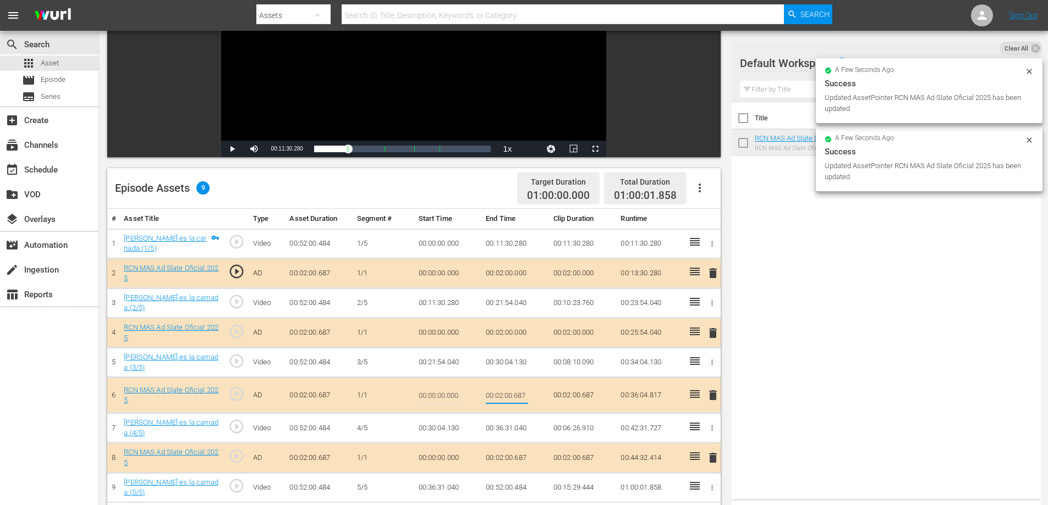
click at [520, 395] on input "00:02:00.687" at bounding box center [507, 395] width 42 height 26
type input "00:02:0"
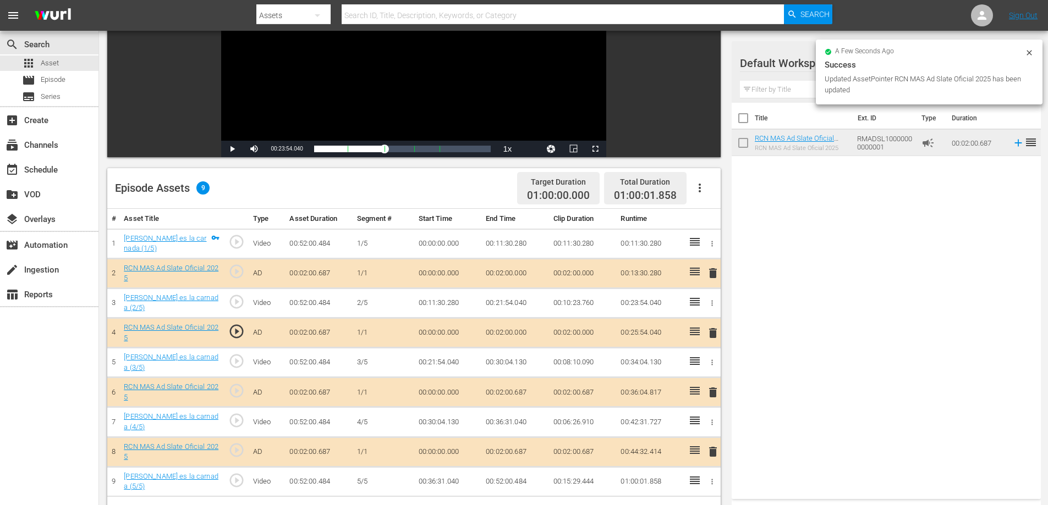
click at [520, 447] on td "00:02:00.687" at bounding box center [515, 452] width 68 height 30
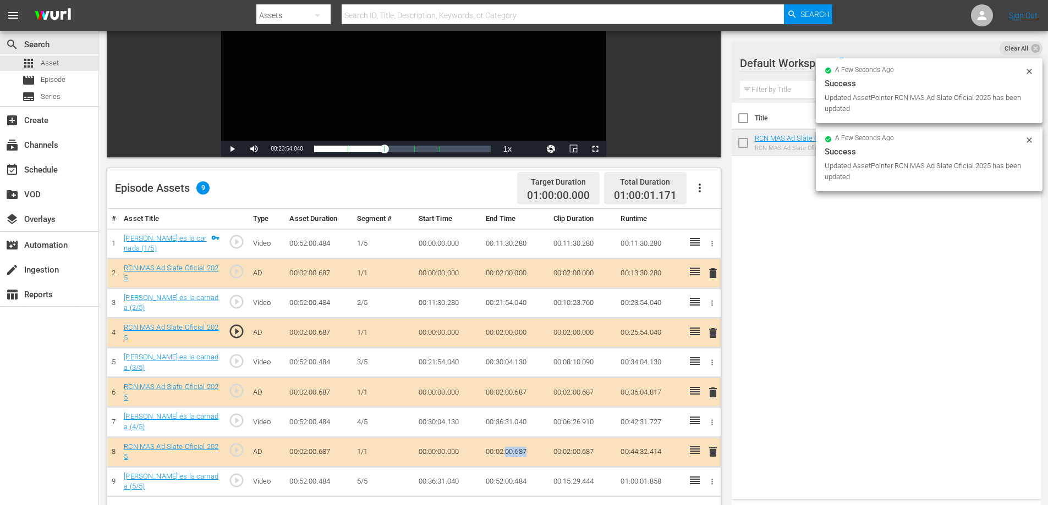
click at [520, 447] on td "00:02:00.687" at bounding box center [515, 452] width 68 height 30
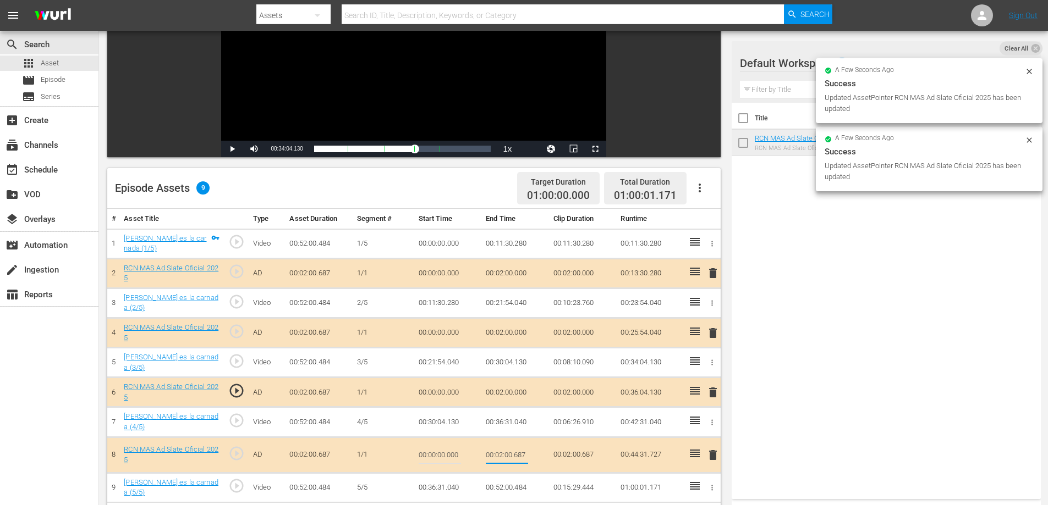
click at [521, 452] on input "00:02:00.687" at bounding box center [507, 455] width 42 height 26
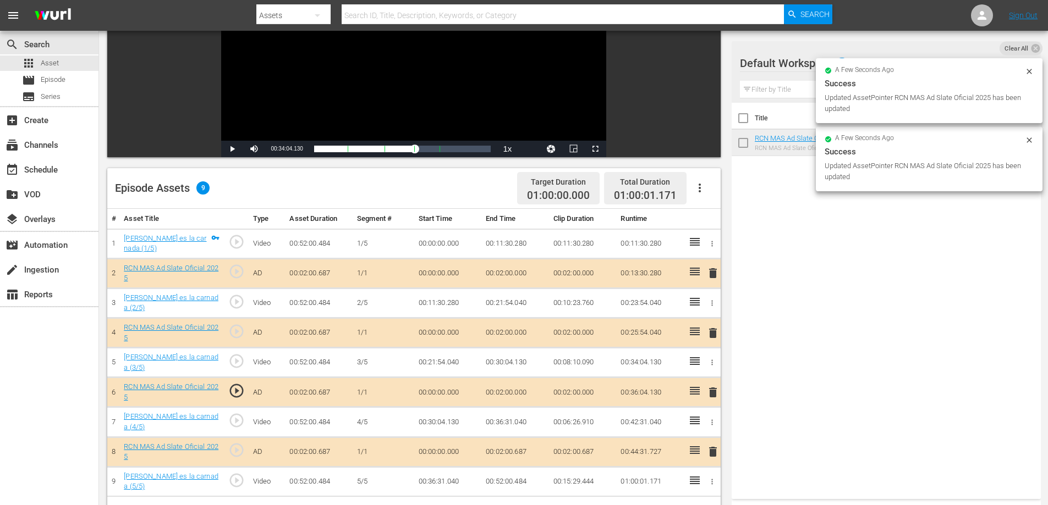
click at [519, 477] on td "00:52:00.484" at bounding box center [515, 482] width 68 height 30
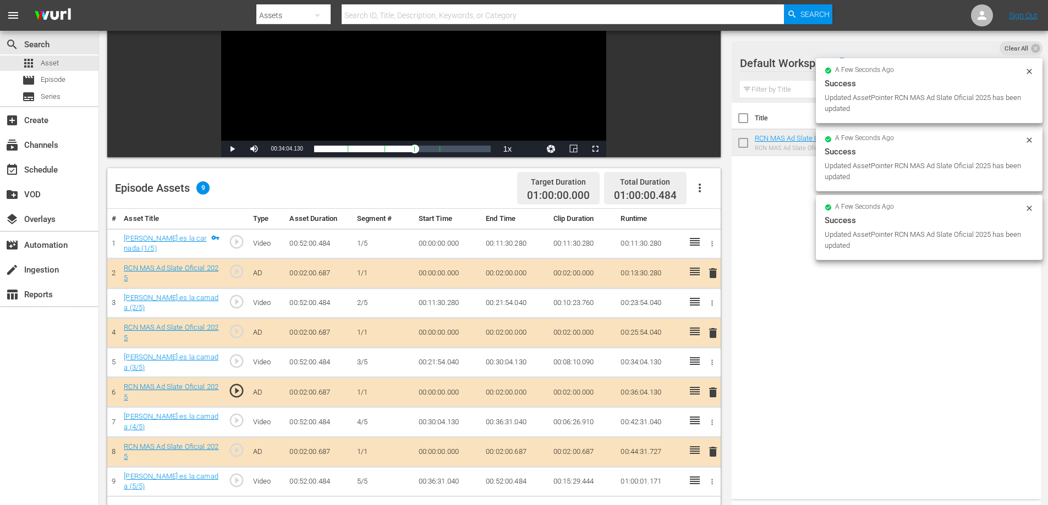
click at [519, 477] on td "00:52:00.484" at bounding box center [515, 482] width 68 height 30
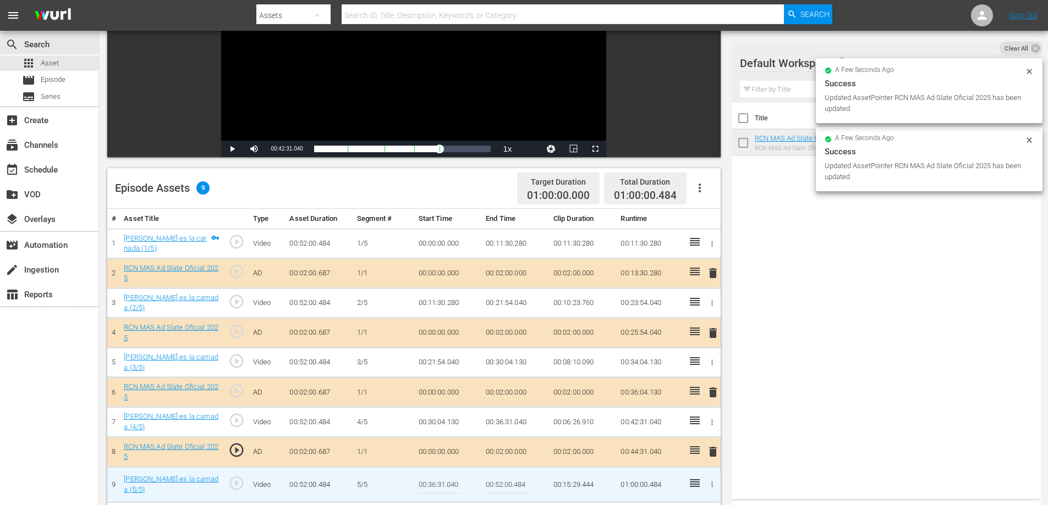
click at [520, 479] on input "00:52:00.484" at bounding box center [507, 485] width 42 height 26
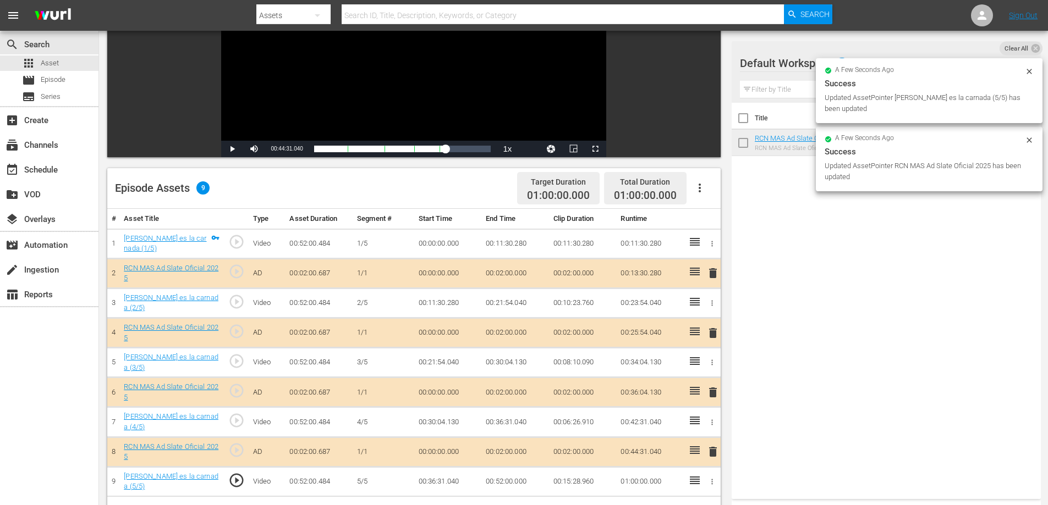
scroll to position [0, 0]
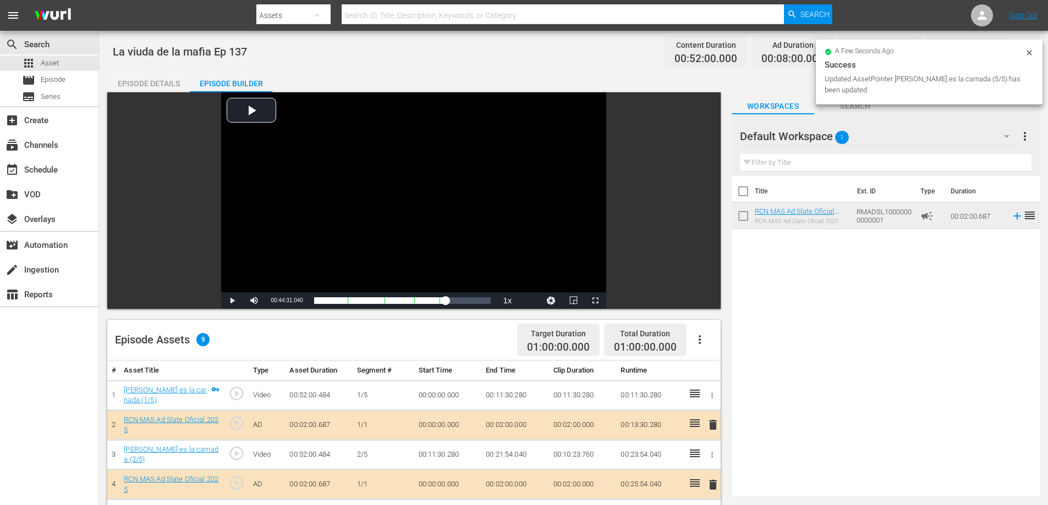
click at [1026, 53] on icon at bounding box center [1029, 52] width 9 height 9
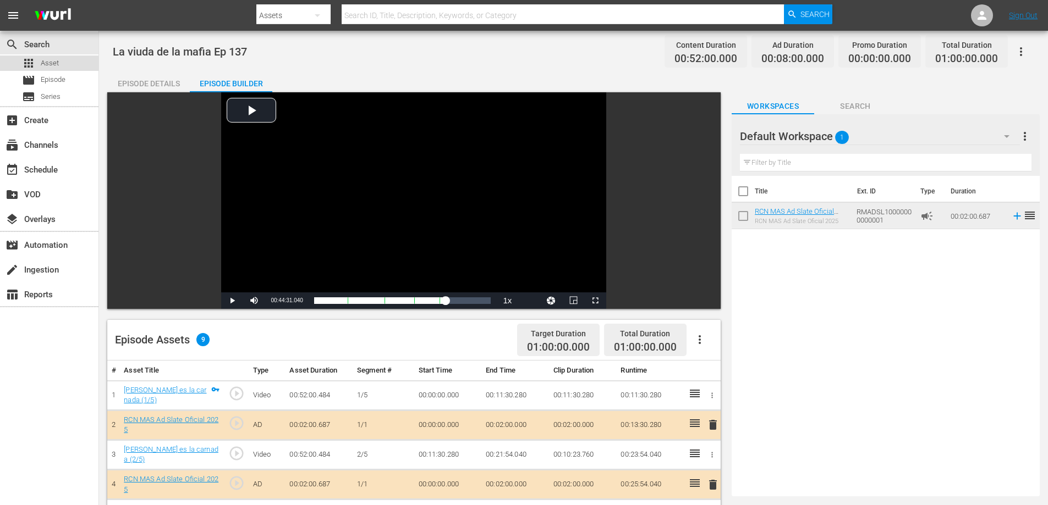
click at [56, 59] on span "Asset" at bounding box center [50, 63] width 18 height 11
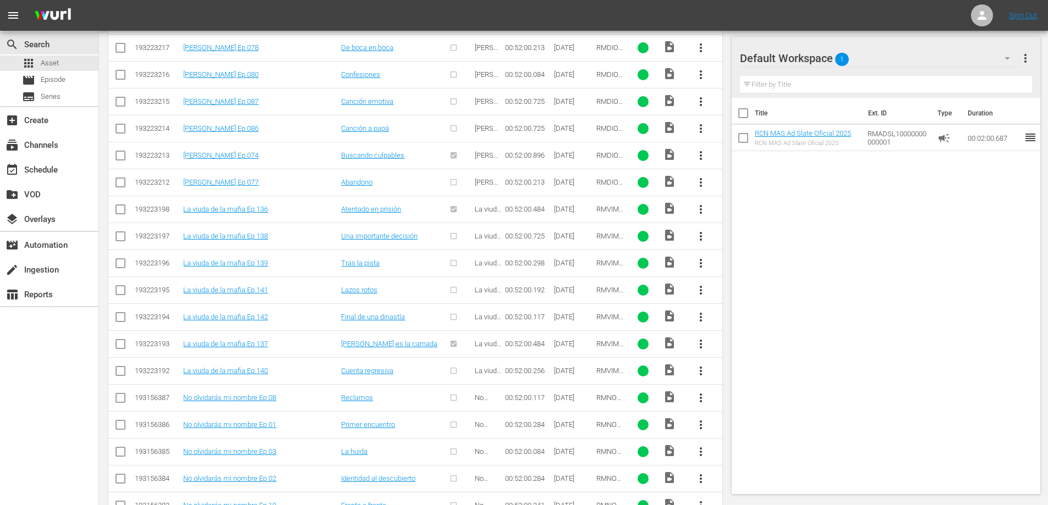
scroll to position [1201, 0]
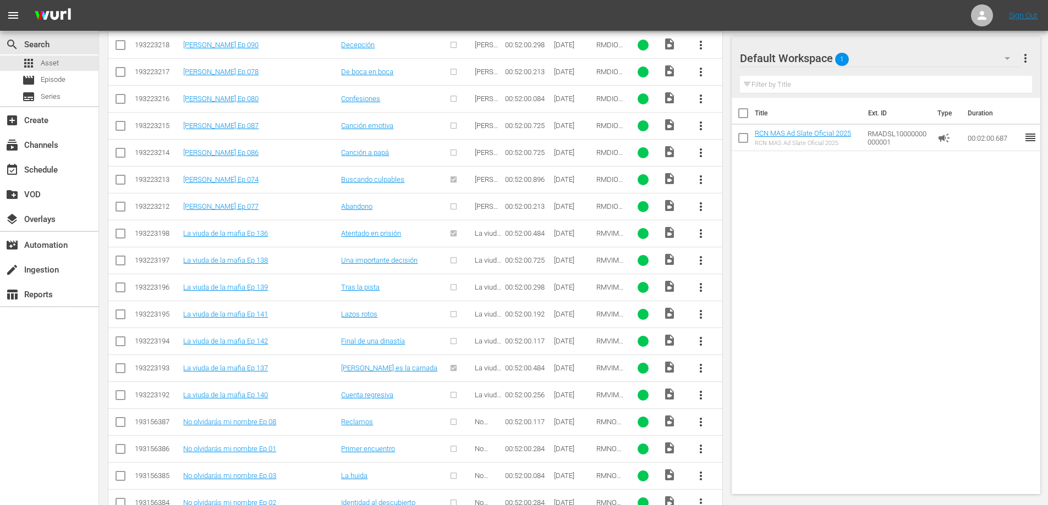
click at [699, 262] on span "more_vert" at bounding box center [700, 260] width 13 height 13
click at [749, 346] on div "Episode" at bounding box center [760, 344] width 75 height 26
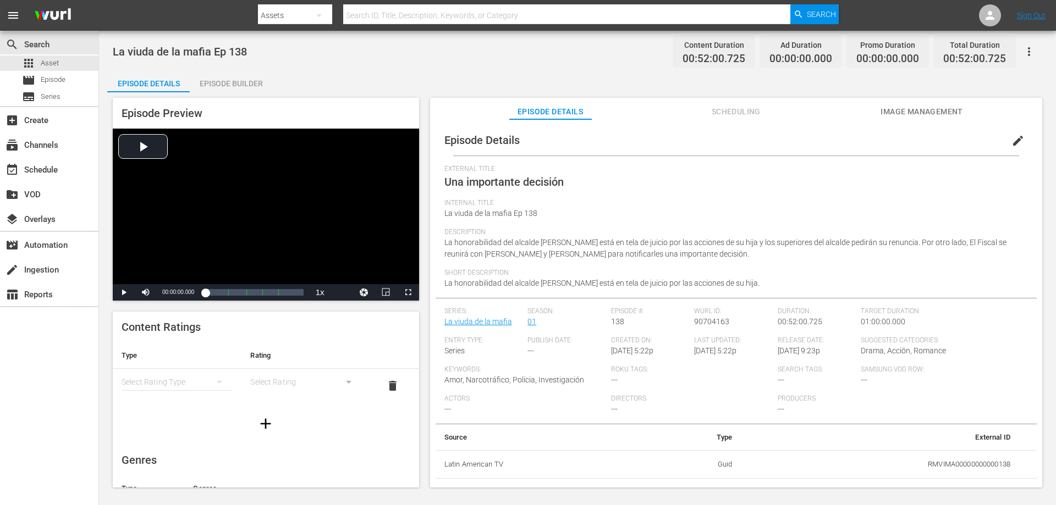
click at [219, 87] on div "Episode Builder" at bounding box center [231, 83] width 82 height 26
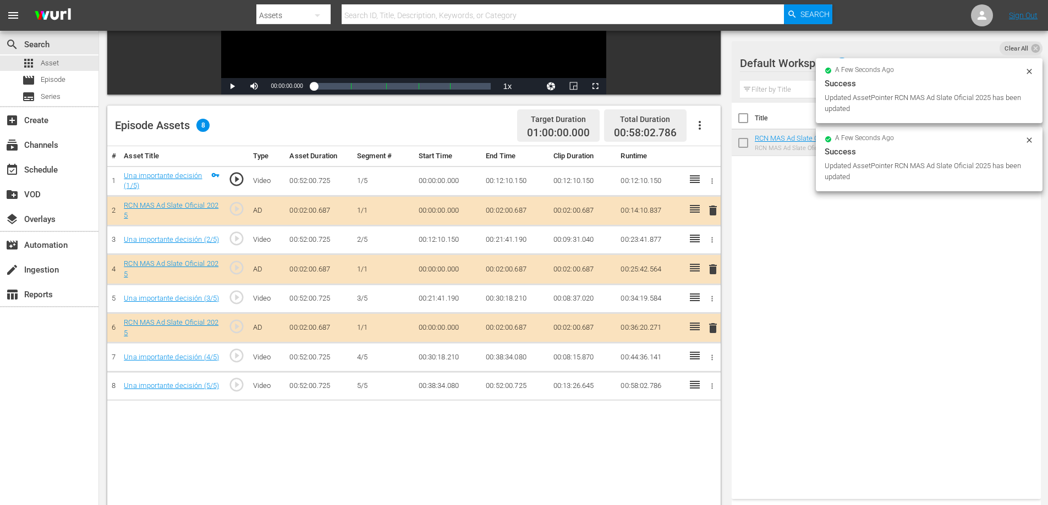
scroll to position [217, 0]
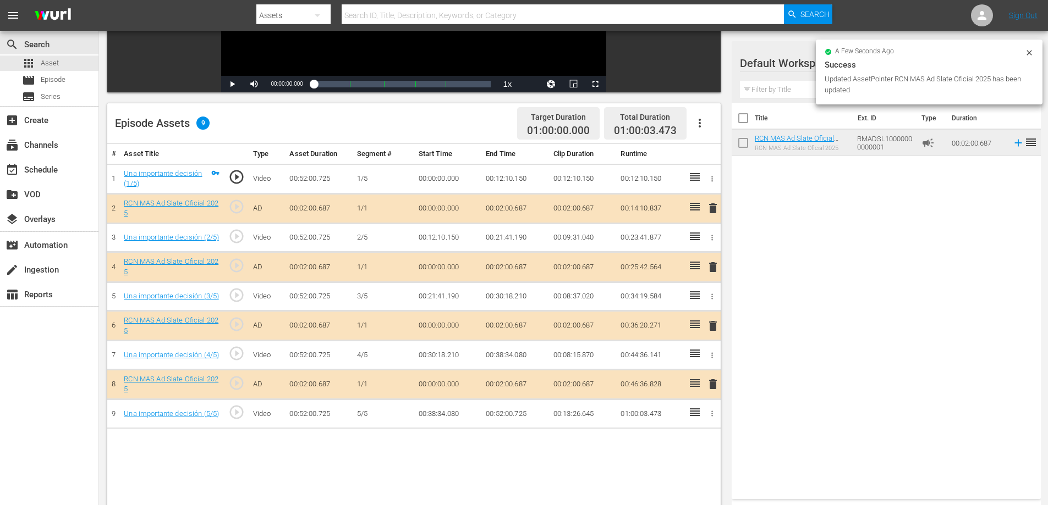
click at [508, 207] on td "00:02:00.687" at bounding box center [515, 209] width 68 height 30
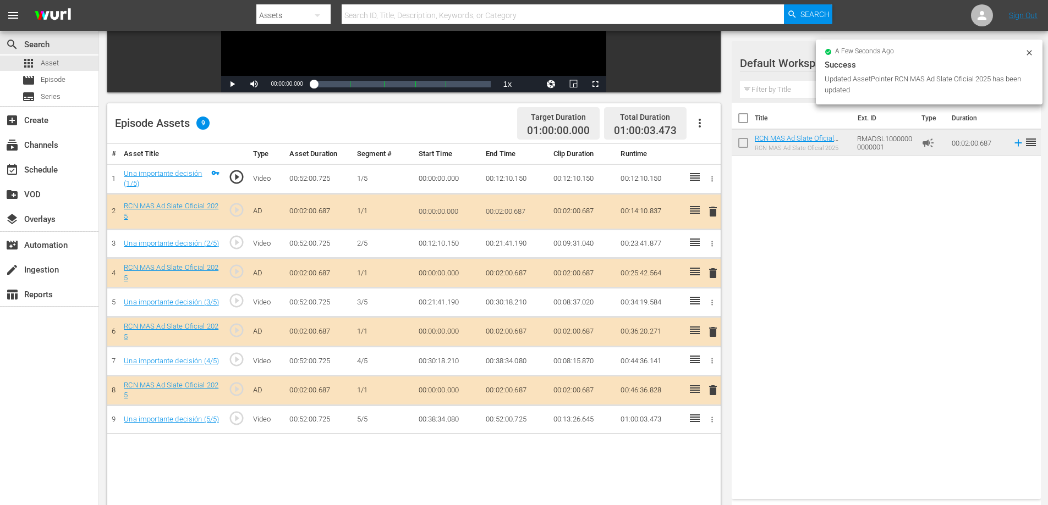
click at [520, 208] on input "00:02:00.687" at bounding box center [507, 212] width 42 height 26
type input "00:02:0"
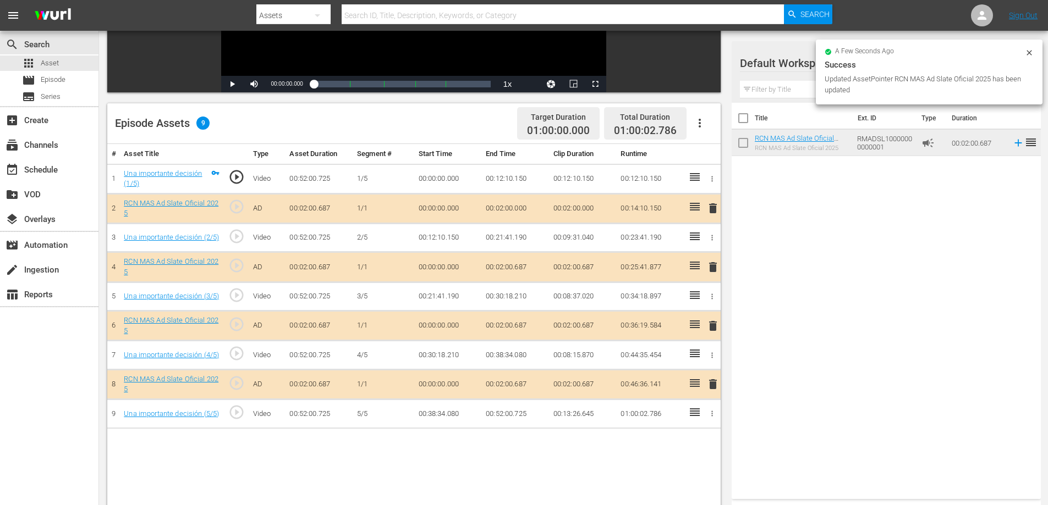
click at [516, 267] on td "00:02:00.687" at bounding box center [515, 267] width 68 height 30
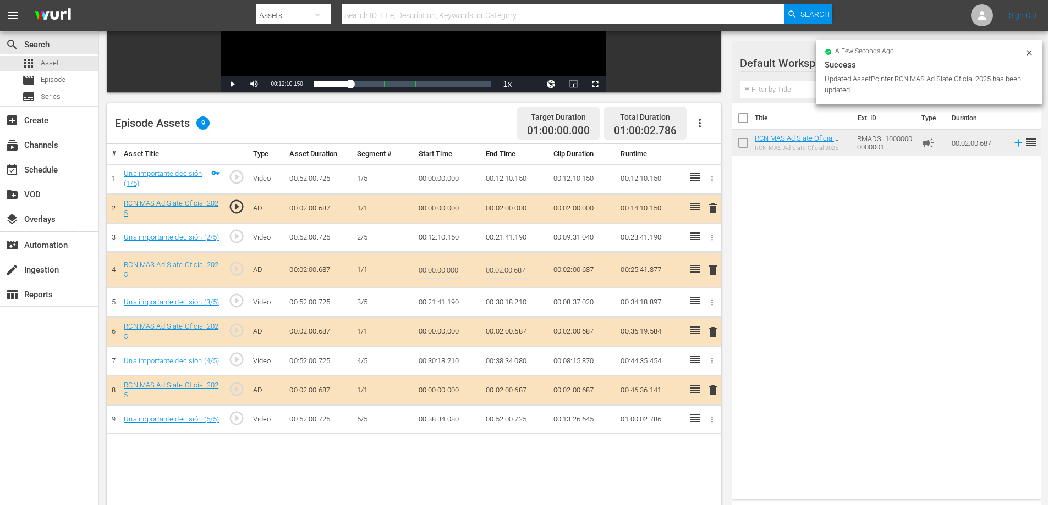
click at [521, 265] on input "00:02:00.687" at bounding box center [507, 270] width 42 height 26
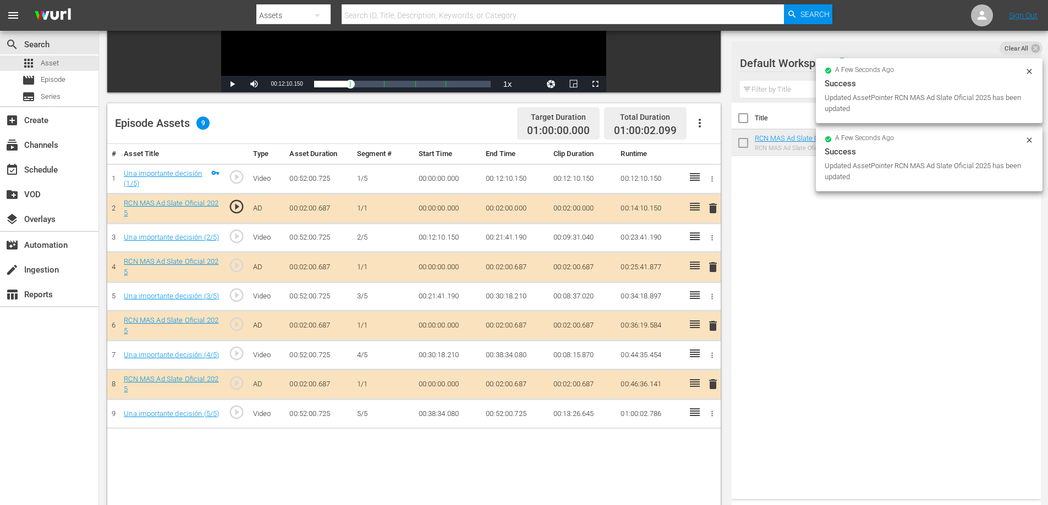
click at [521, 324] on td "00:02:00.687" at bounding box center [515, 326] width 68 height 30
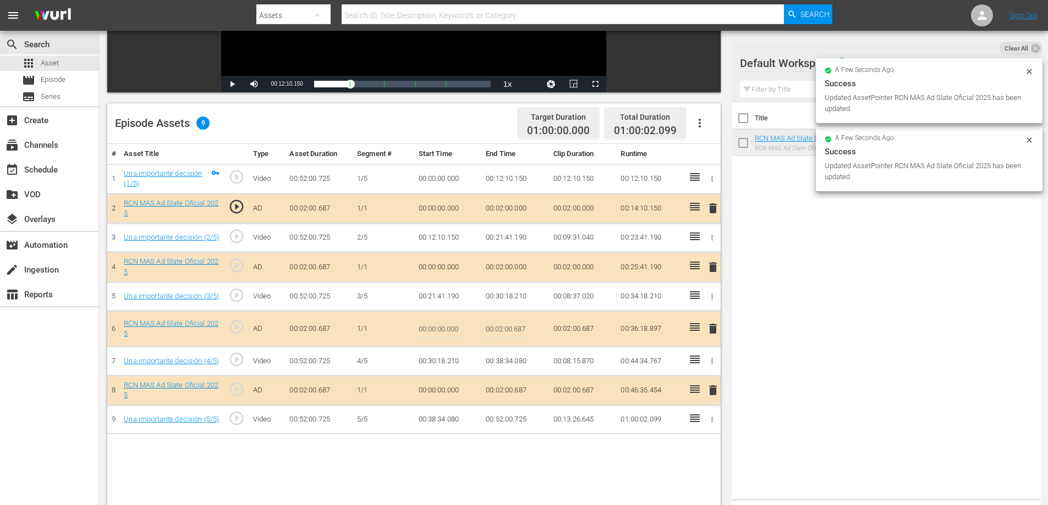
click at [520, 330] on input "00:02:00.687" at bounding box center [507, 329] width 42 height 26
type input "00:02:0"
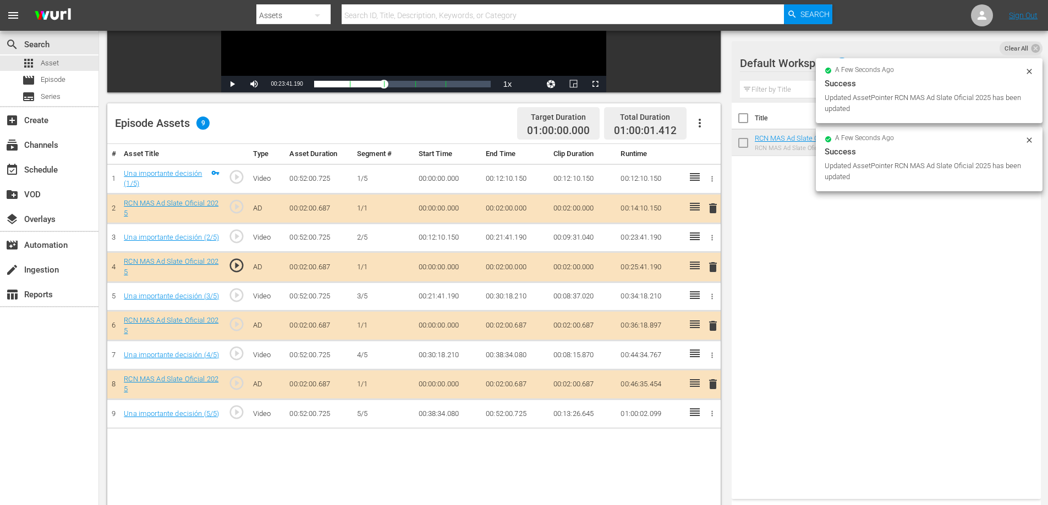
click at [519, 393] on td "00:02:00.687" at bounding box center [515, 385] width 68 height 30
click at [523, 387] on td "00:02:00.687" at bounding box center [515, 385] width 68 height 30
click at [523, 386] on td "00:02:00.687" at bounding box center [515, 385] width 68 height 30
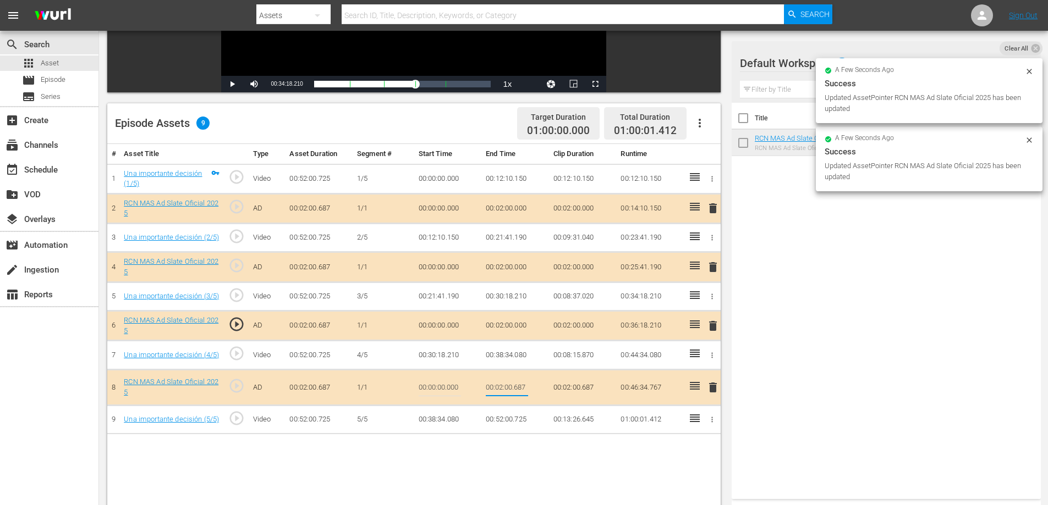
click at [522, 388] on input "00:02:00.687" at bounding box center [507, 388] width 42 height 26
type input "00:02:0"
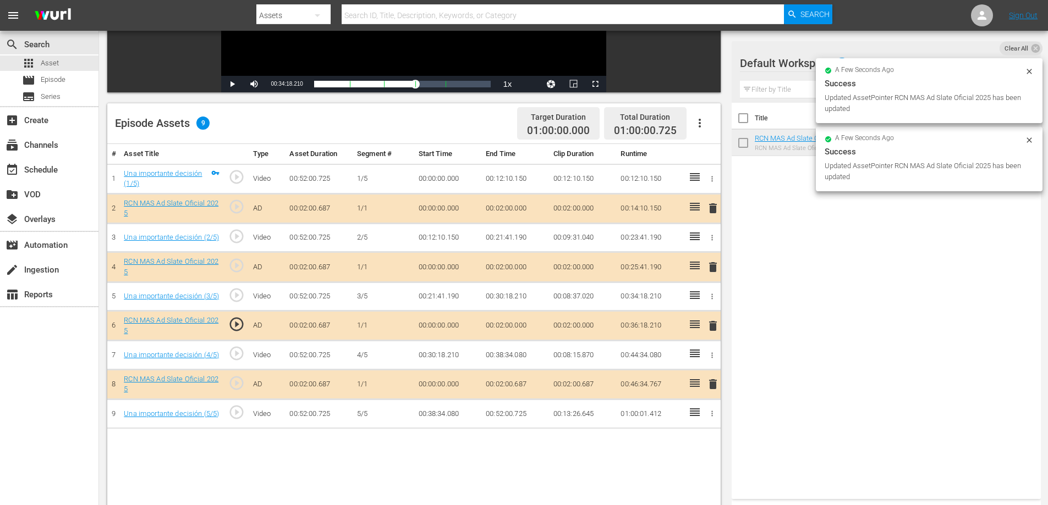
click at [519, 416] on td "00:52:00.725" at bounding box center [515, 414] width 68 height 29
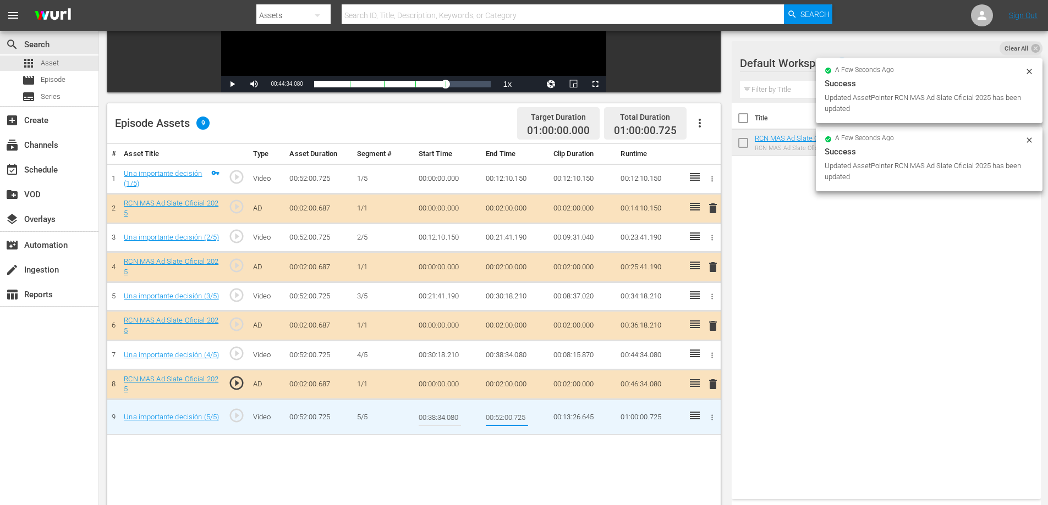
click at [520, 420] on input "00:52:00.725" at bounding box center [507, 417] width 42 height 26
type input "00:52:0"
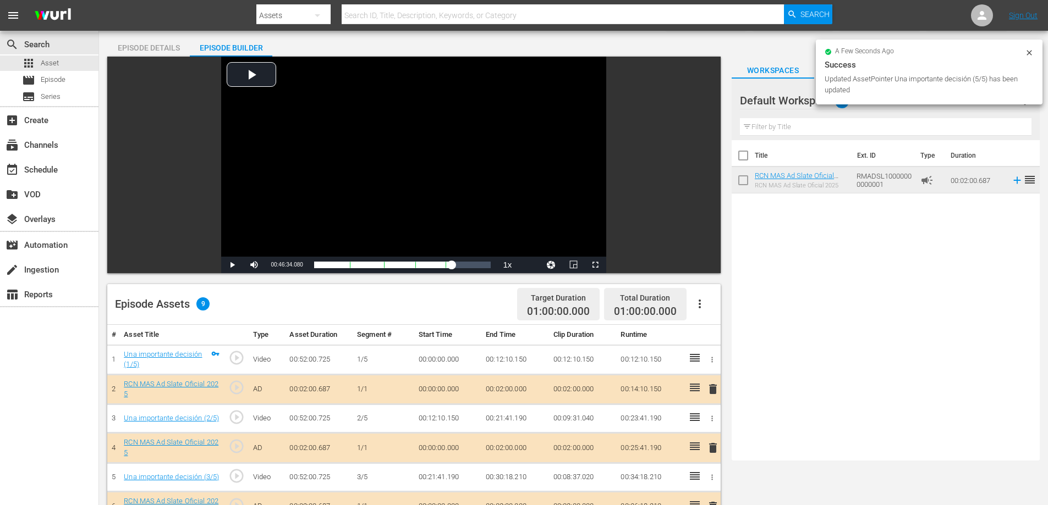
scroll to position [0, 0]
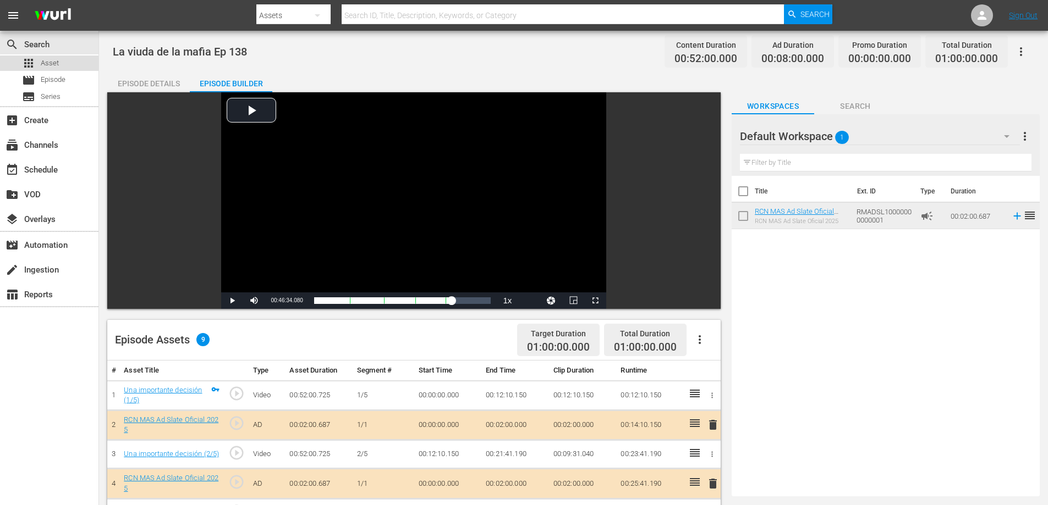
click at [79, 66] on div "apps Asset" at bounding box center [49, 63] width 98 height 15
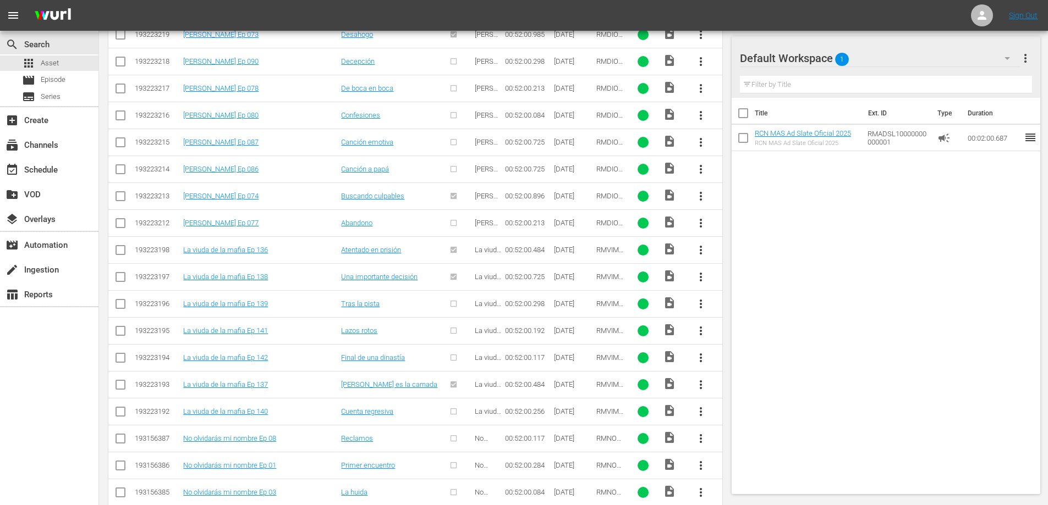
scroll to position [1170, 0]
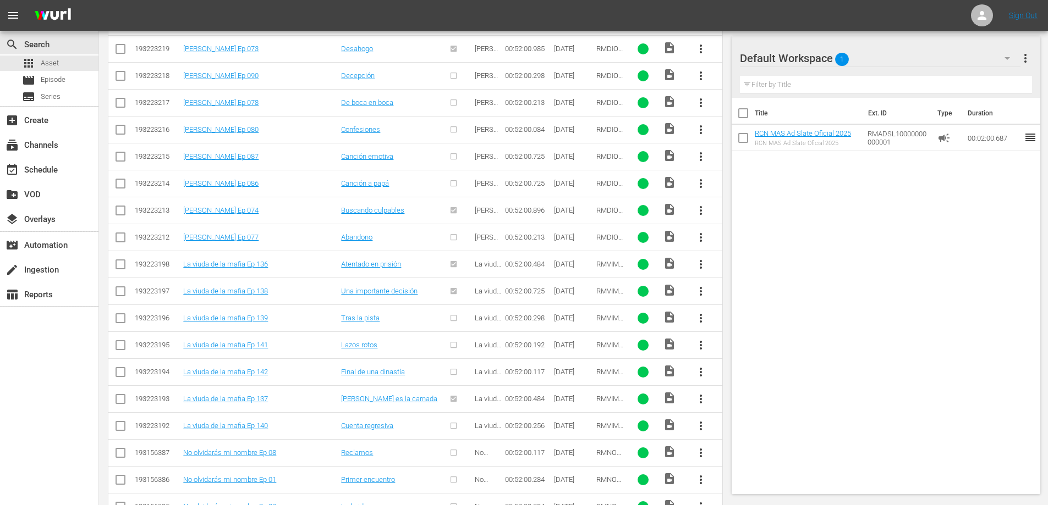
click at [699, 315] on span "more_vert" at bounding box center [700, 318] width 13 height 13
click at [736, 403] on div "Episode" at bounding box center [760, 402] width 75 height 26
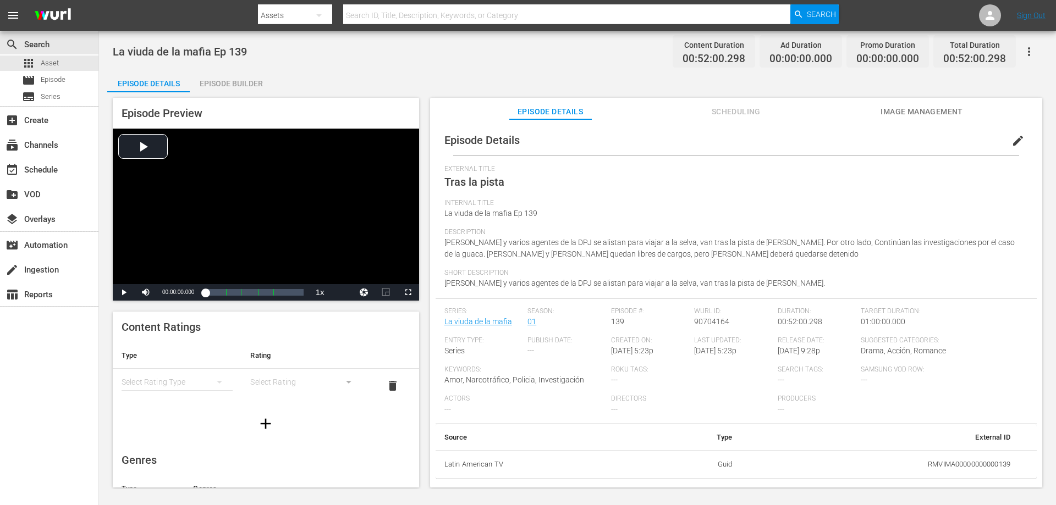
click at [250, 83] on div "Episode Builder" at bounding box center [231, 83] width 82 height 26
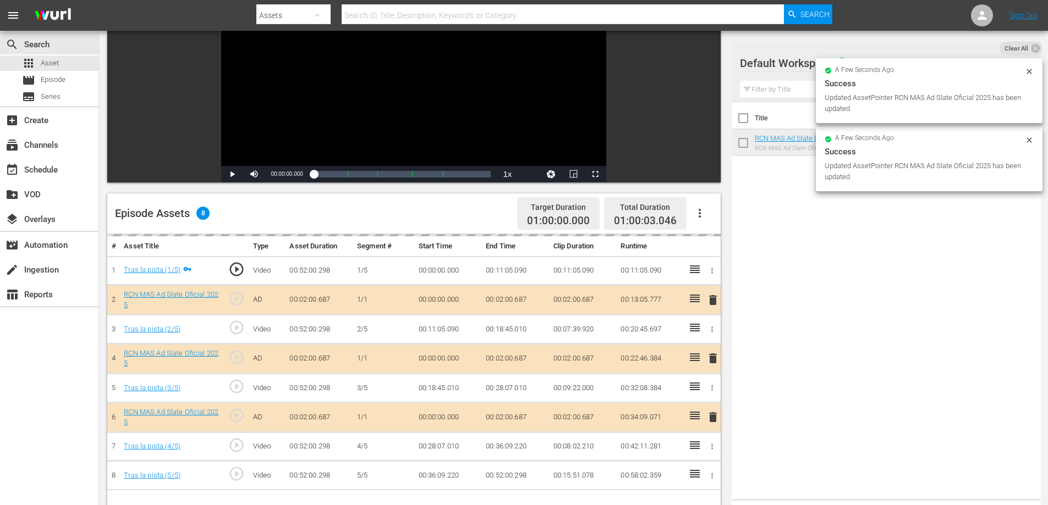
scroll to position [254, 0]
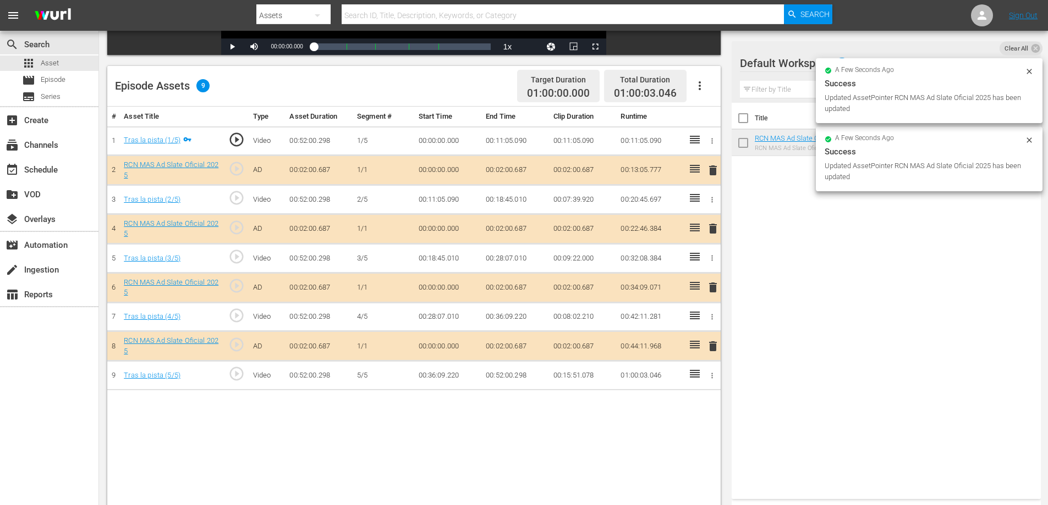
click at [509, 172] on td "00:02:00.687" at bounding box center [515, 171] width 68 height 30
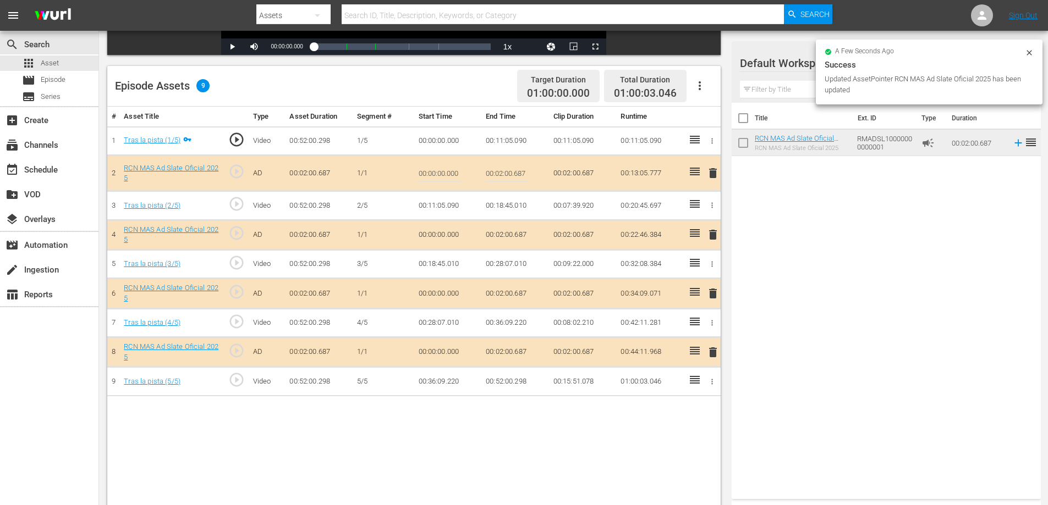
click at [525, 174] on input "00:02:00.687" at bounding box center [507, 173] width 42 height 26
type input "00:02:0"
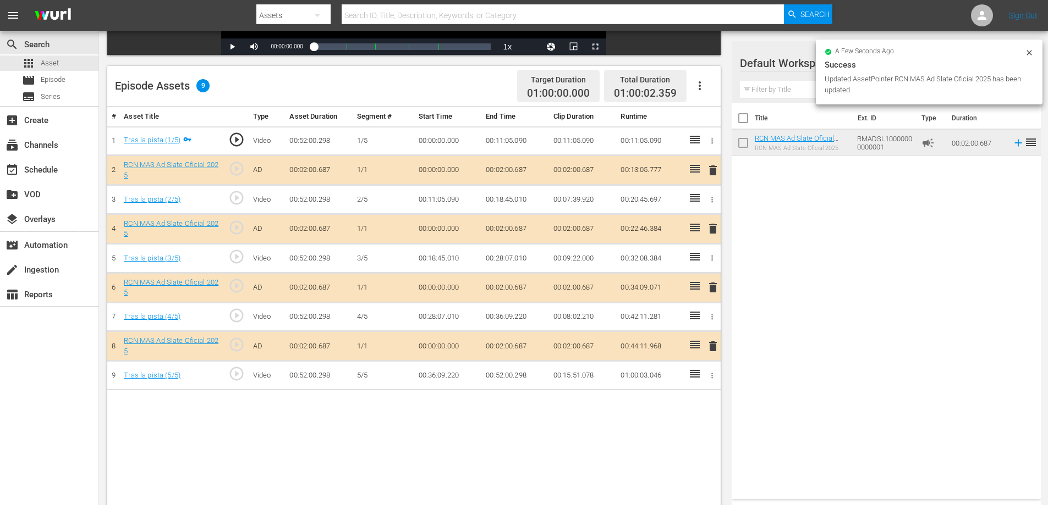
click at [518, 225] on td "00:02:00.687" at bounding box center [515, 229] width 68 height 30
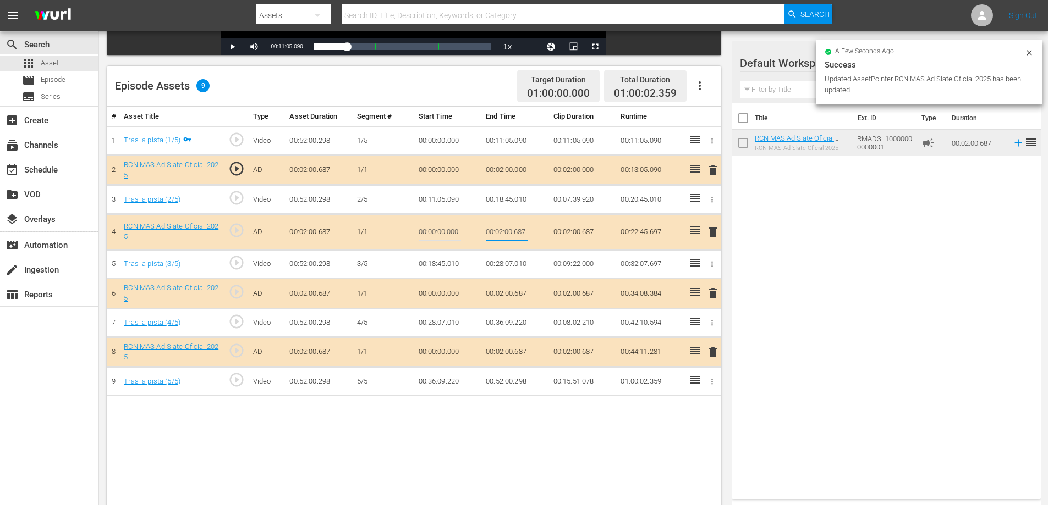
click at [521, 235] on input "00:02:00.687" at bounding box center [507, 232] width 42 height 26
type input "00:02:0"
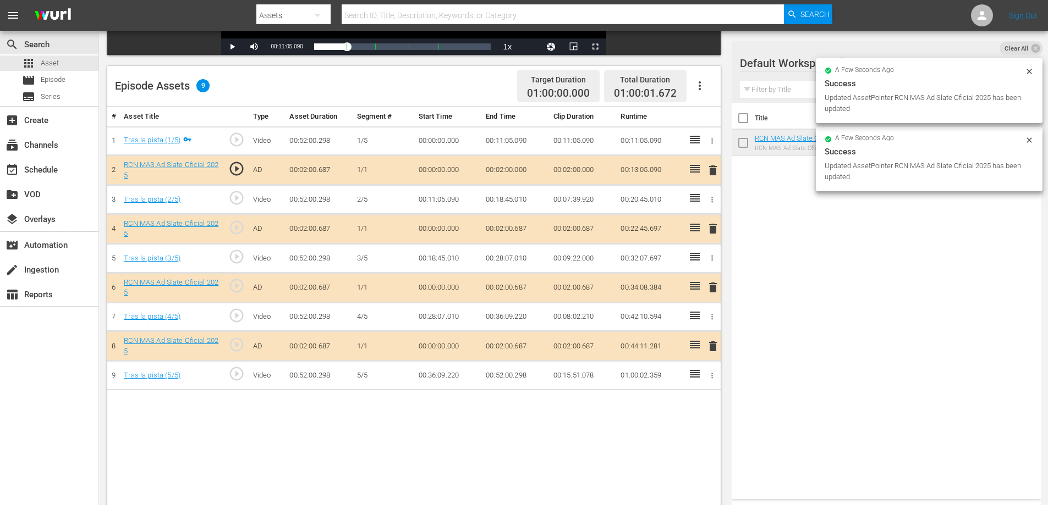
click at [520, 286] on td "00:02:00.687" at bounding box center [515, 288] width 68 height 30
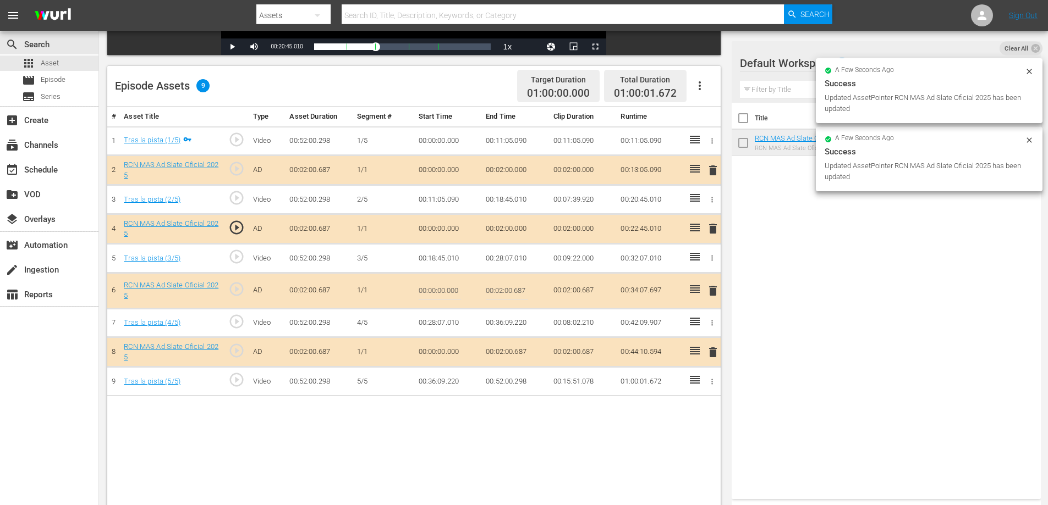
click at [523, 288] on input "00:02:00.687" at bounding box center [507, 291] width 42 height 26
type input "00:02:0"
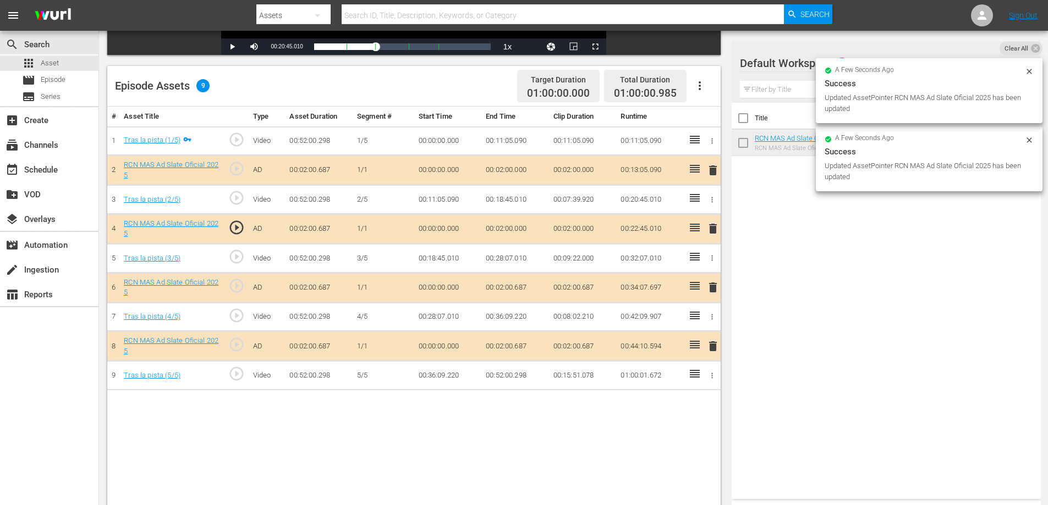
click at [515, 348] on td "00:02:00.687" at bounding box center [515, 347] width 68 height 30
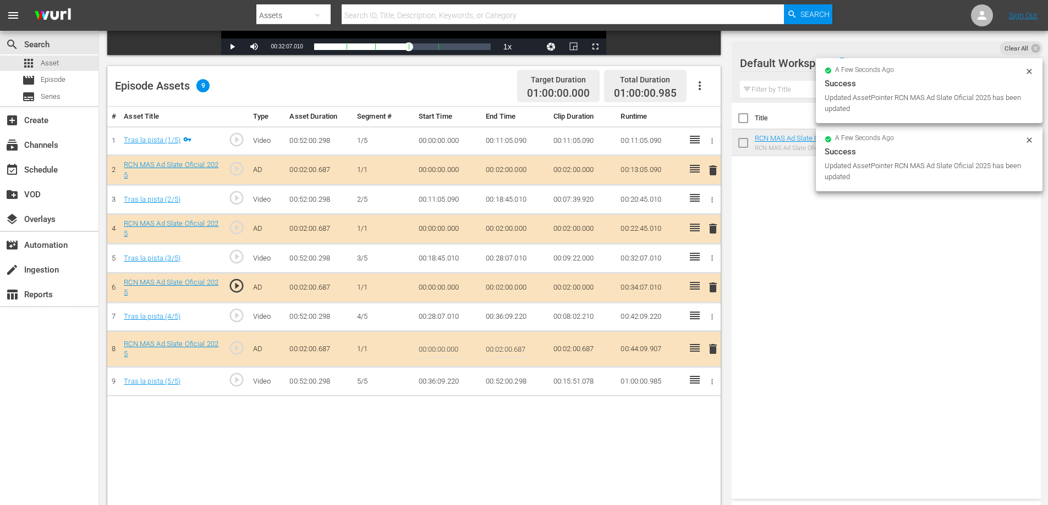
click at [520, 350] on input "00:02:00.687" at bounding box center [507, 349] width 42 height 26
type input "00:02:0"
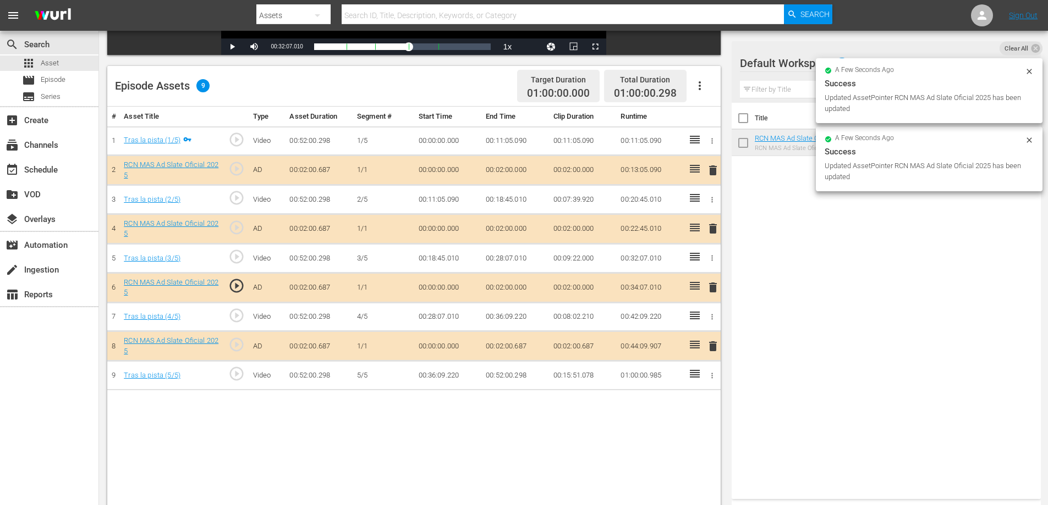
click at [521, 374] on td "00:52:00.298" at bounding box center [515, 375] width 68 height 29
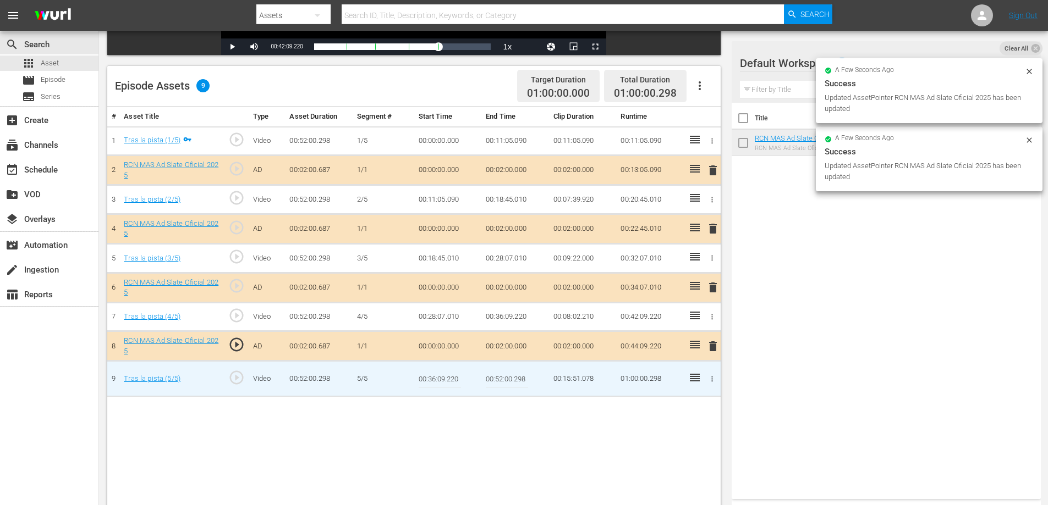
click at [521, 379] on input "00:52:00.298" at bounding box center [507, 379] width 42 height 26
type input "00:52:0"
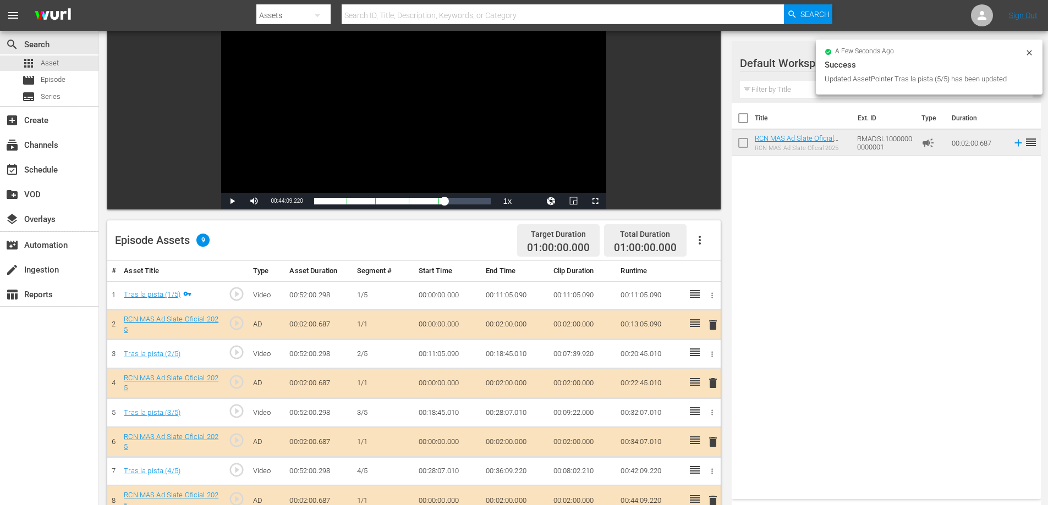
scroll to position [0, 0]
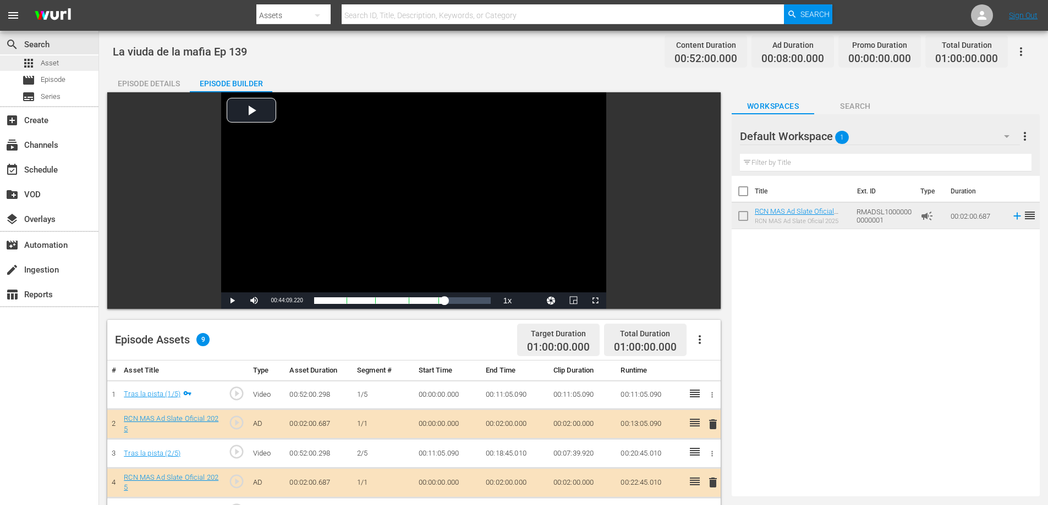
click at [69, 63] on div "apps Asset" at bounding box center [49, 63] width 98 height 15
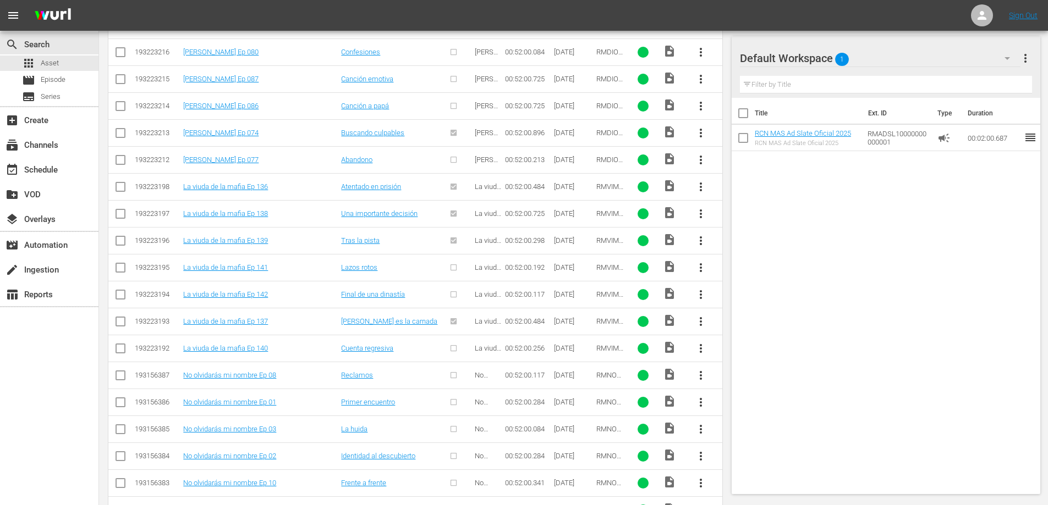
scroll to position [1244, 0]
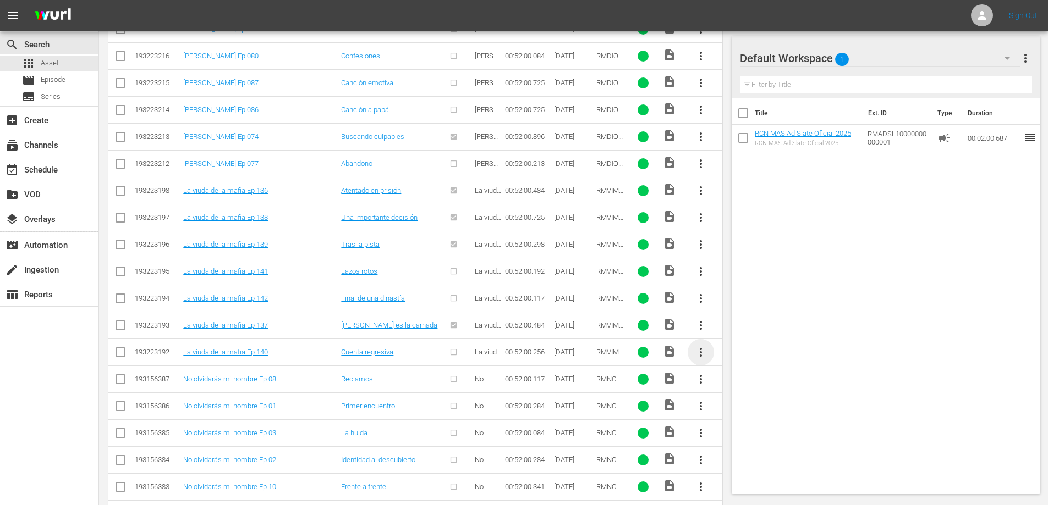
click at [696, 354] on span "more_vert" at bounding box center [700, 352] width 13 height 13
click at [731, 431] on div "Episode" at bounding box center [760, 436] width 75 height 26
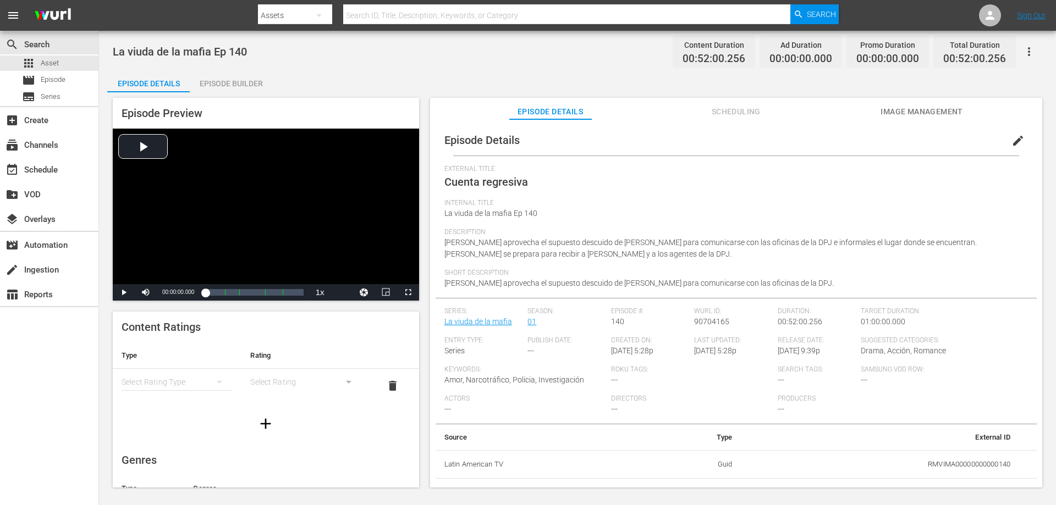
click at [244, 80] on div "Episode Builder" at bounding box center [231, 83] width 82 height 26
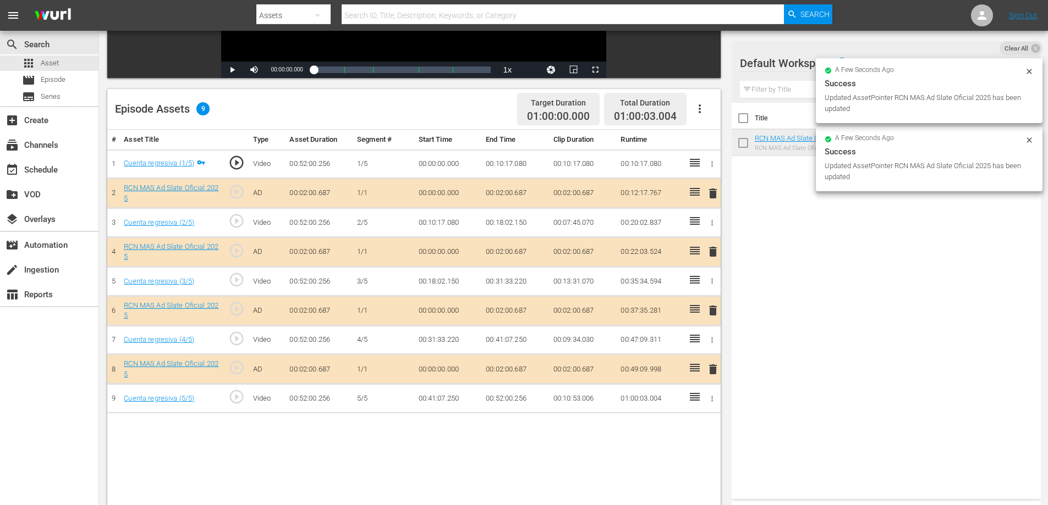
scroll to position [246, 0]
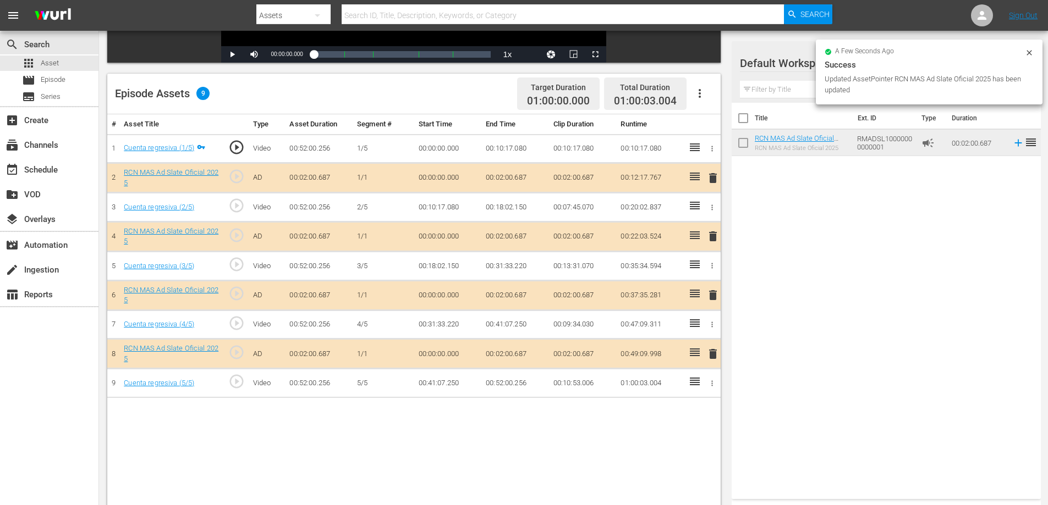
click at [525, 173] on td "00:02:00.687" at bounding box center [515, 178] width 68 height 30
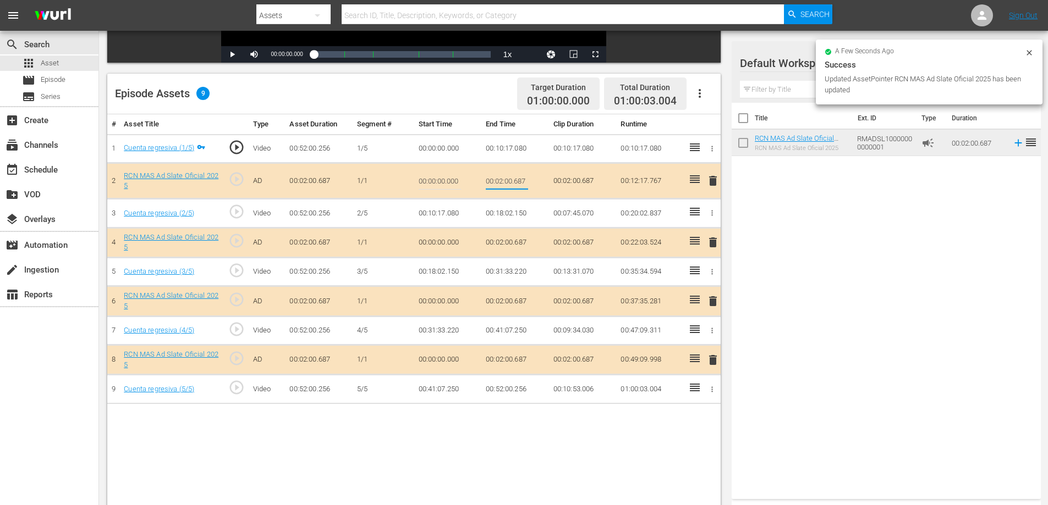
click at [517, 181] on input "00:02:00.687" at bounding box center [507, 181] width 42 height 26
type input "00:02:0"
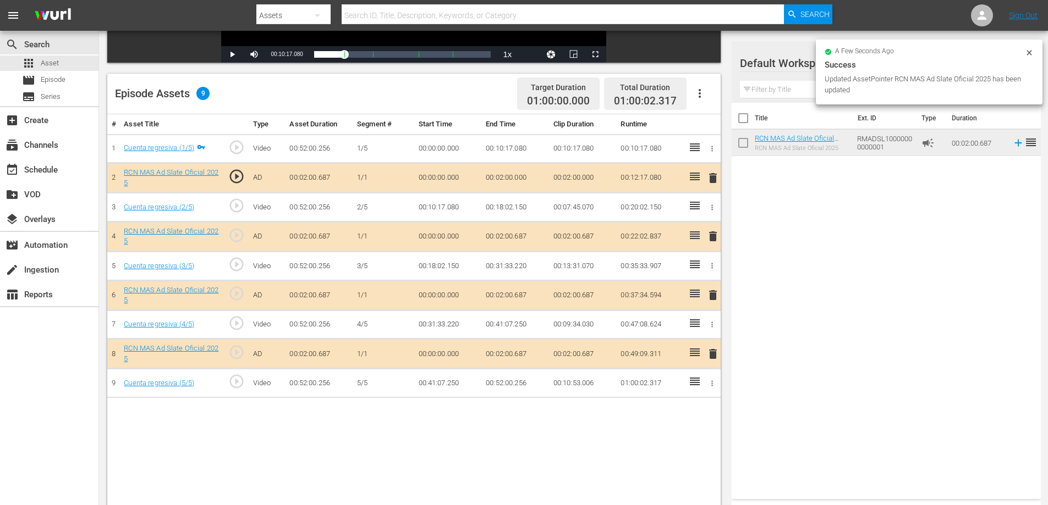
click at [521, 238] on td "00:02:00.687" at bounding box center [515, 237] width 68 height 30
click at [524, 236] on td "00:02:00.687" at bounding box center [515, 237] width 68 height 30
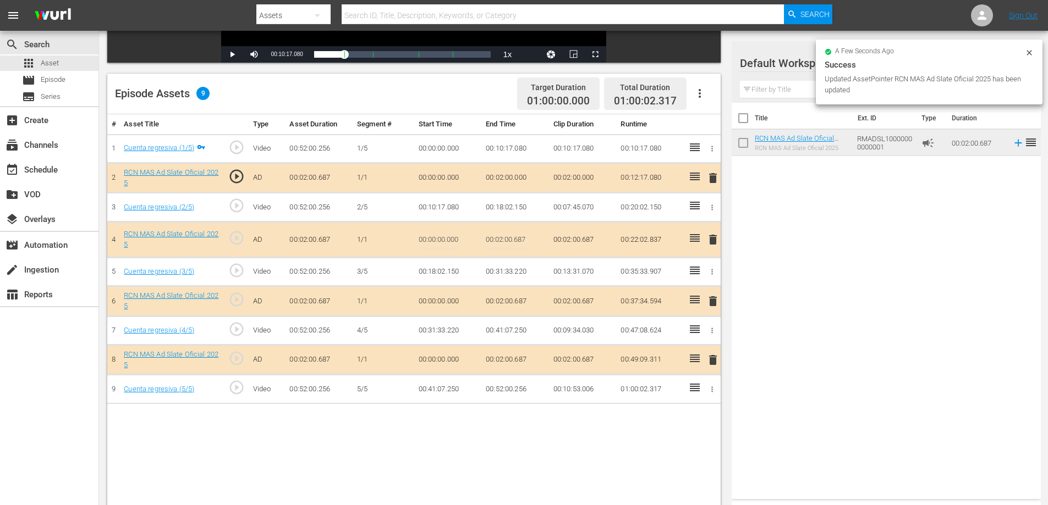
click at [523, 241] on input "00:02:00.687" at bounding box center [507, 240] width 42 height 26
type input "00:02:0"
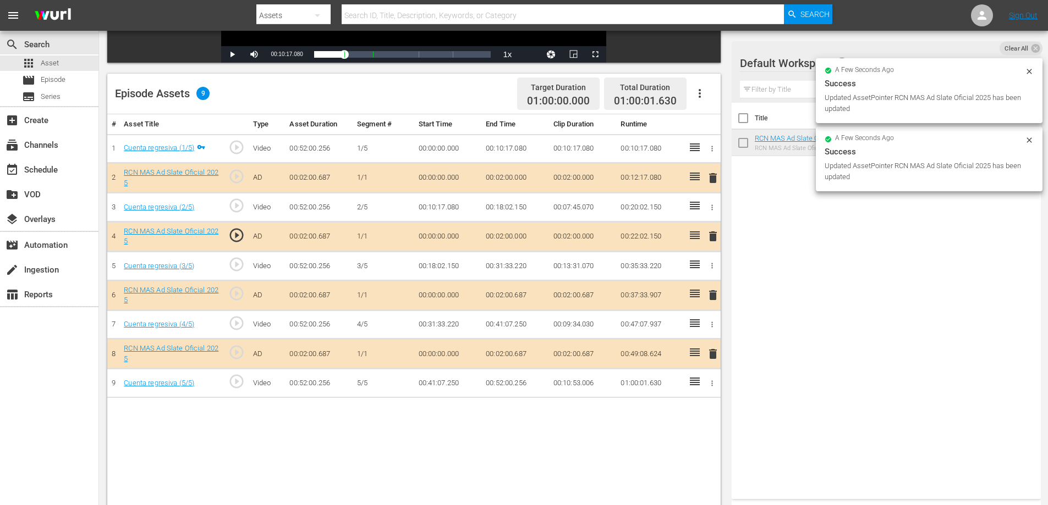
click at [519, 292] on td "00:02:00.687" at bounding box center [515, 295] width 68 height 30
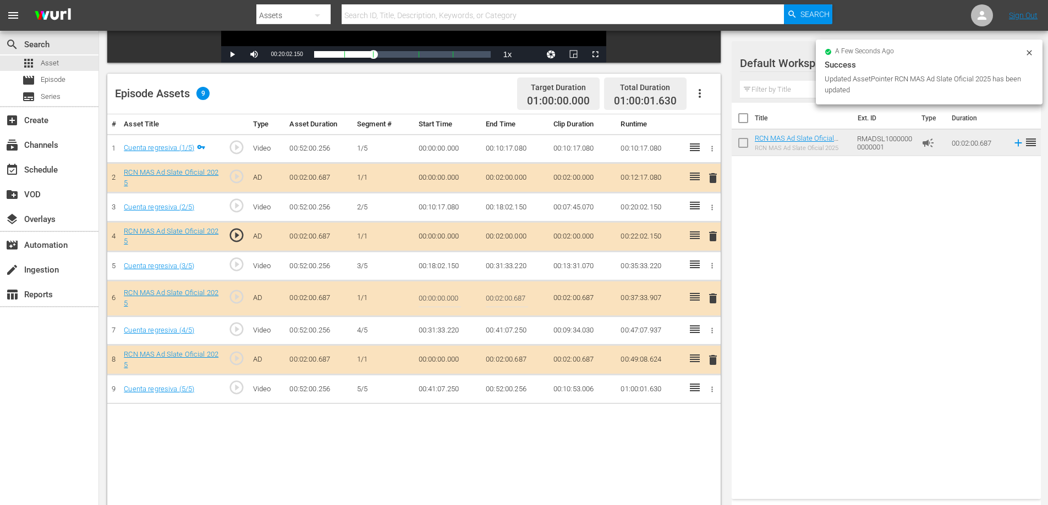
click at [521, 293] on input "00:02:00.687" at bounding box center [507, 298] width 42 height 26
type input "00:02:0"
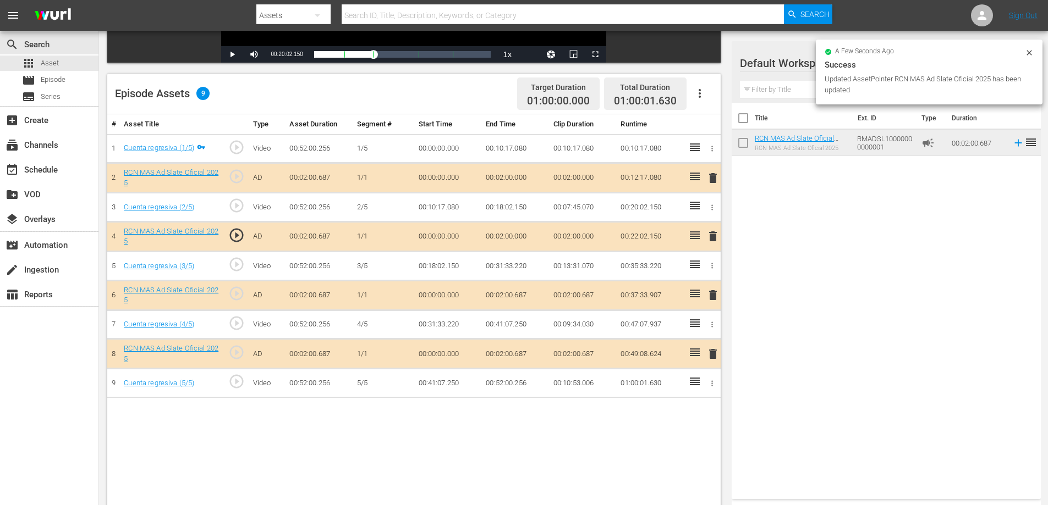
click at [518, 350] on td "00:02:00.687" at bounding box center [515, 354] width 68 height 30
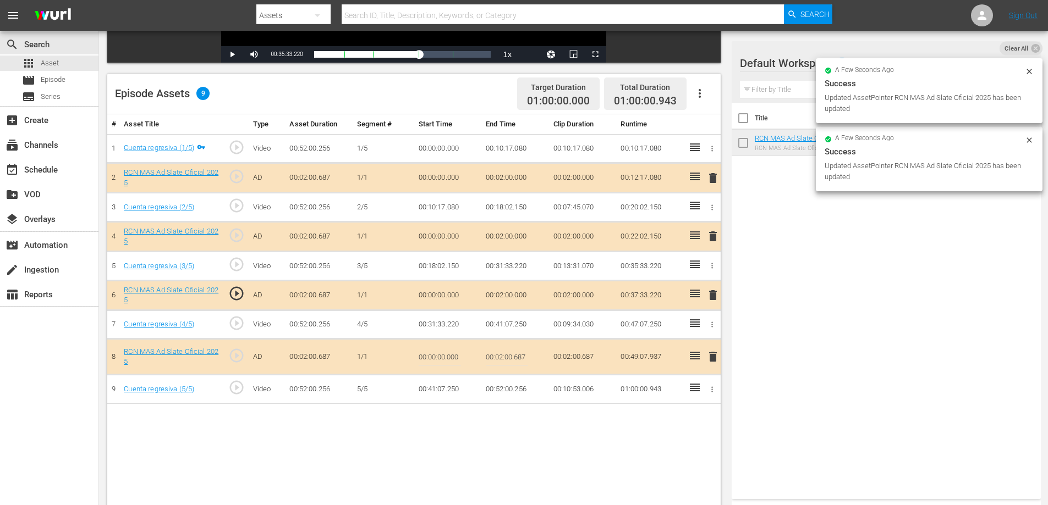
click at [521, 357] on input "00:02:00.687" at bounding box center [507, 357] width 42 height 26
type input "00:02:0"
click at [521, 357] on input "00:02:0" at bounding box center [507, 357] width 42 height 26
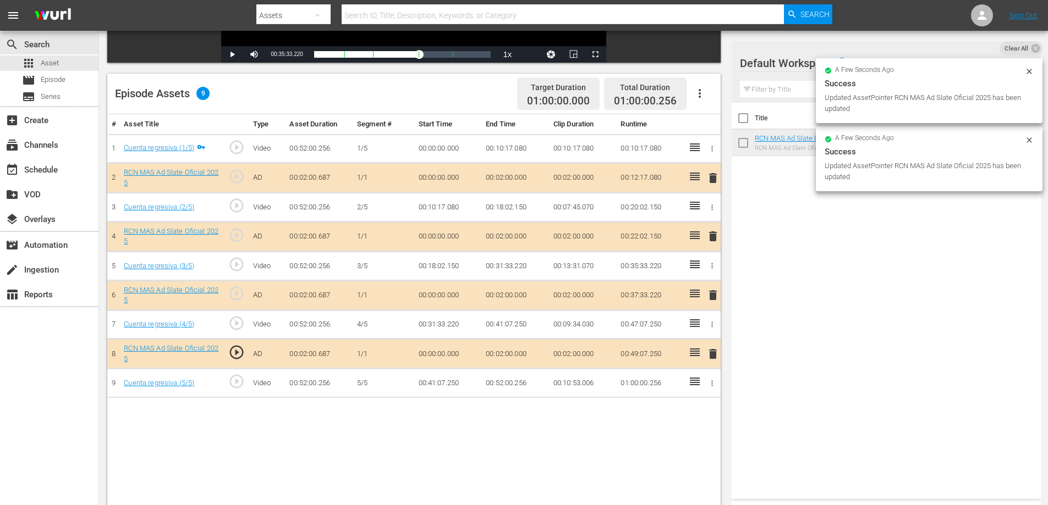
click at [514, 383] on td "00:52:00.256" at bounding box center [515, 383] width 68 height 29
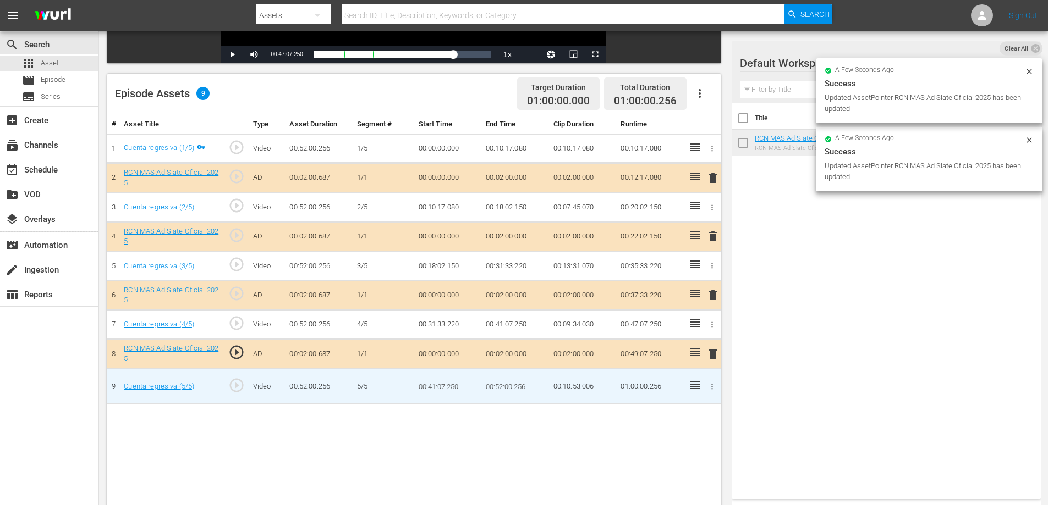
click at [518, 387] on input "00:52:00.256" at bounding box center [507, 386] width 42 height 26
click at [518, 386] on input "00:52:00.256" at bounding box center [507, 386] width 42 height 26
type input "00:52:0"
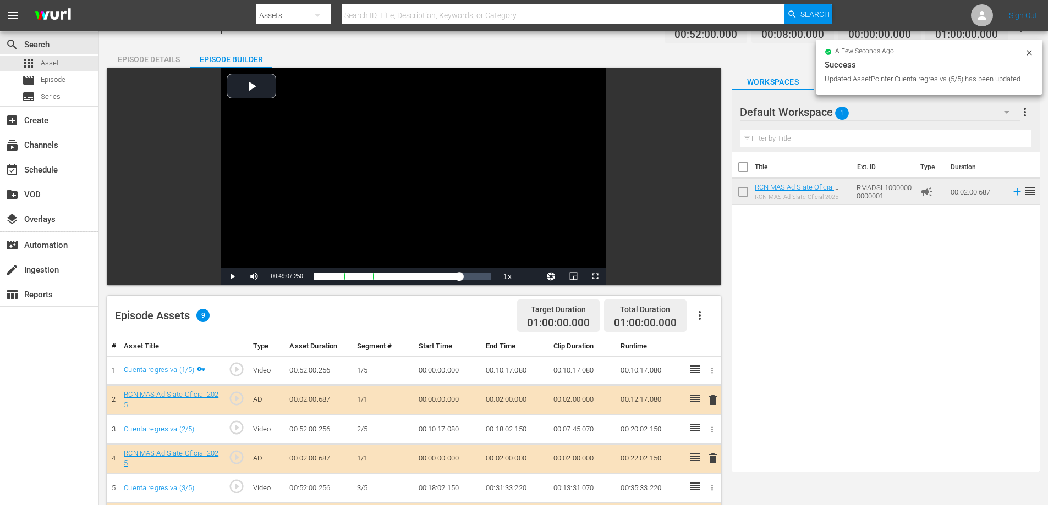
scroll to position [0, 0]
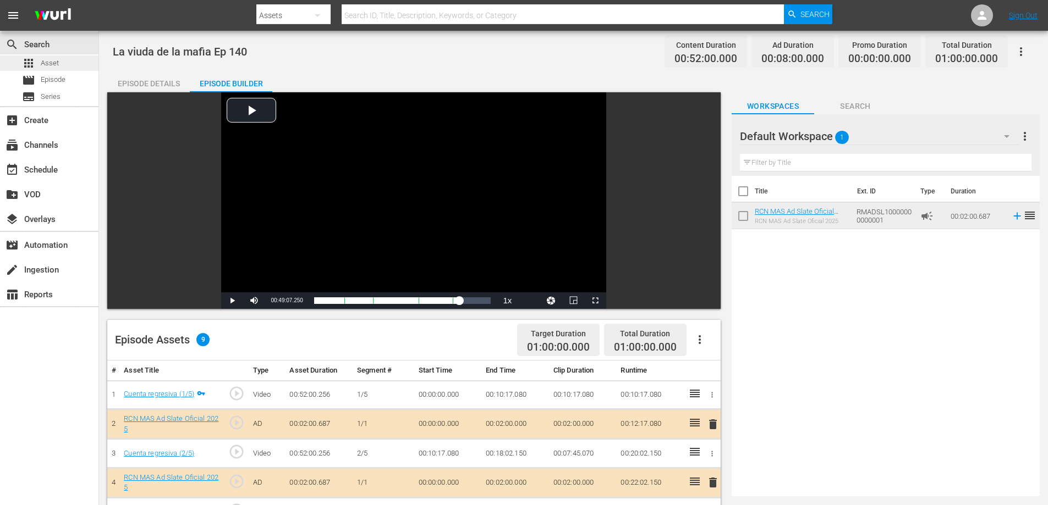
click at [44, 65] on span "Asset" at bounding box center [50, 63] width 18 height 11
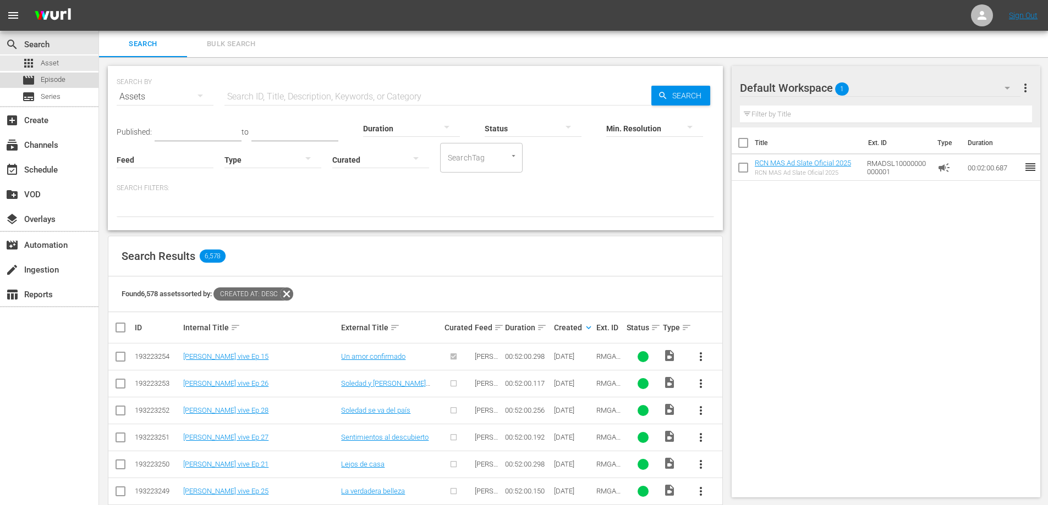
click at [49, 82] on span "Episode" at bounding box center [53, 79] width 25 height 11
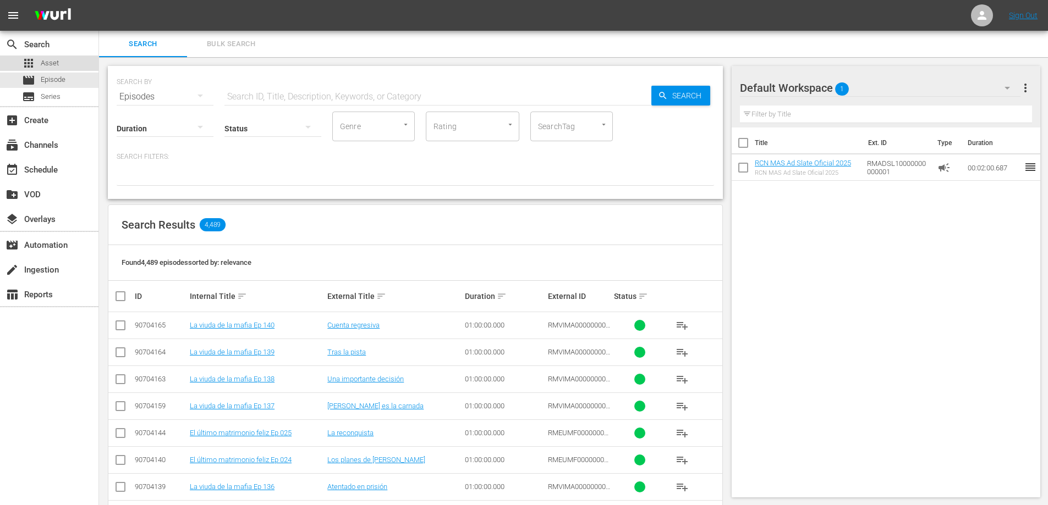
click at [65, 58] on div "apps Asset" at bounding box center [49, 63] width 98 height 15
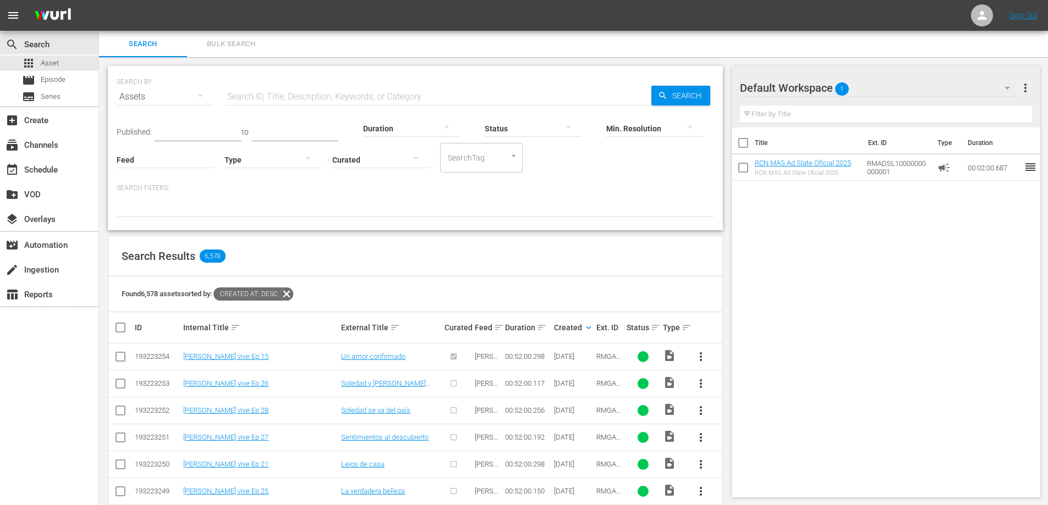
click at [414, 97] on input "text" at bounding box center [437, 97] width 427 height 26
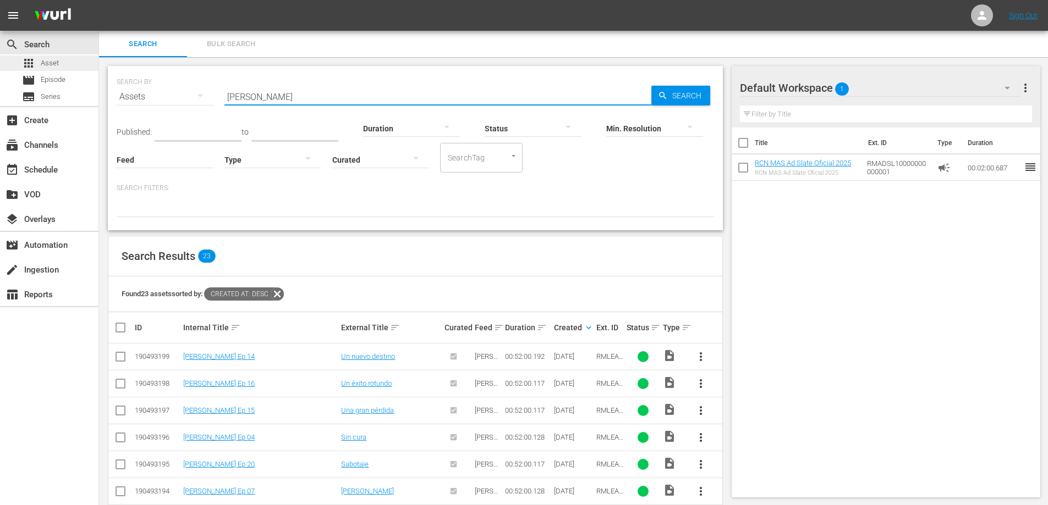
type input "Leandro"
click at [39, 61] on div "apps Asset" at bounding box center [40, 63] width 37 height 15
click at [49, 80] on span "Episode" at bounding box center [53, 79] width 25 height 11
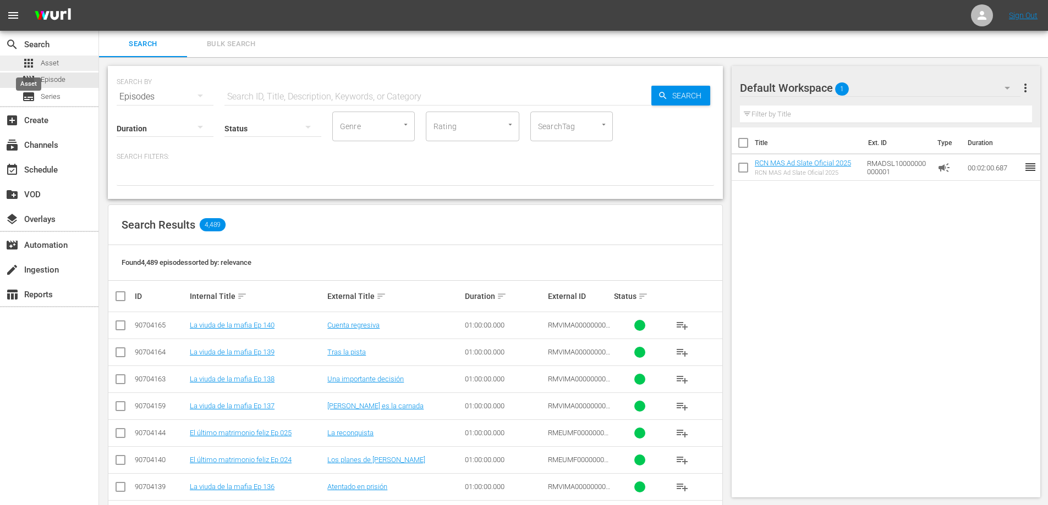
click at [38, 65] on div "apps Asset" at bounding box center [40, 63] width 37 height 15
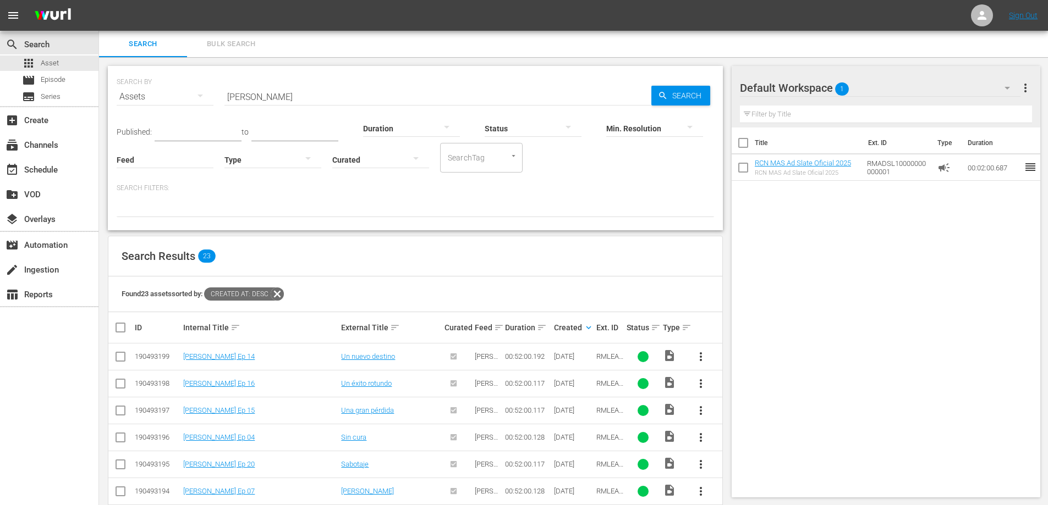
drag, startPoint x: 291, startPoint y: 98, endPoint x: 56, endPoint y: 89, distance: 235.6
click at [99, 0] on div "search Search apps Asset movie Episode subtitles Series add_box Create subscrip…" at bounding box center [573, 0] width 949 height 0
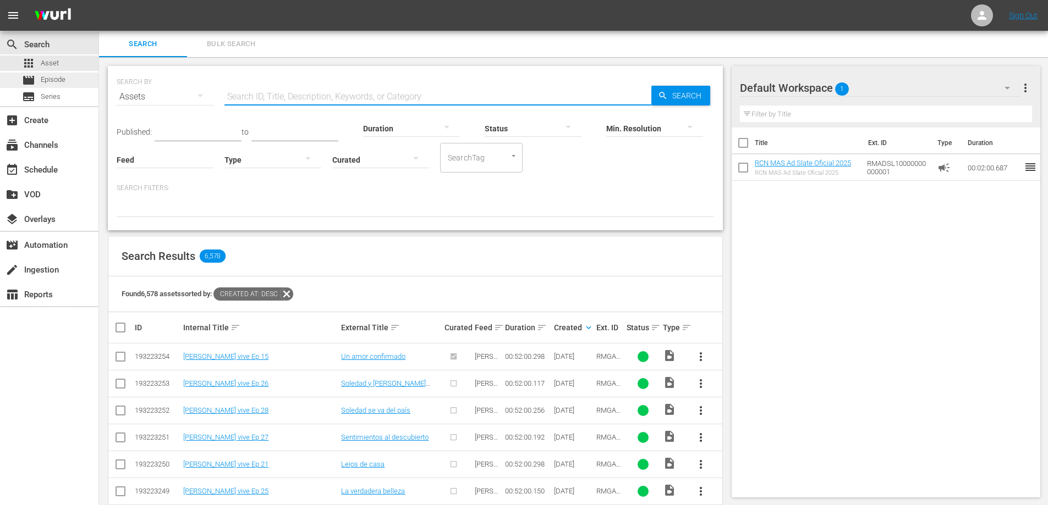
click at [72, 87] on div "movie Episode" at bounding box center [49, 80] width 98 height 15
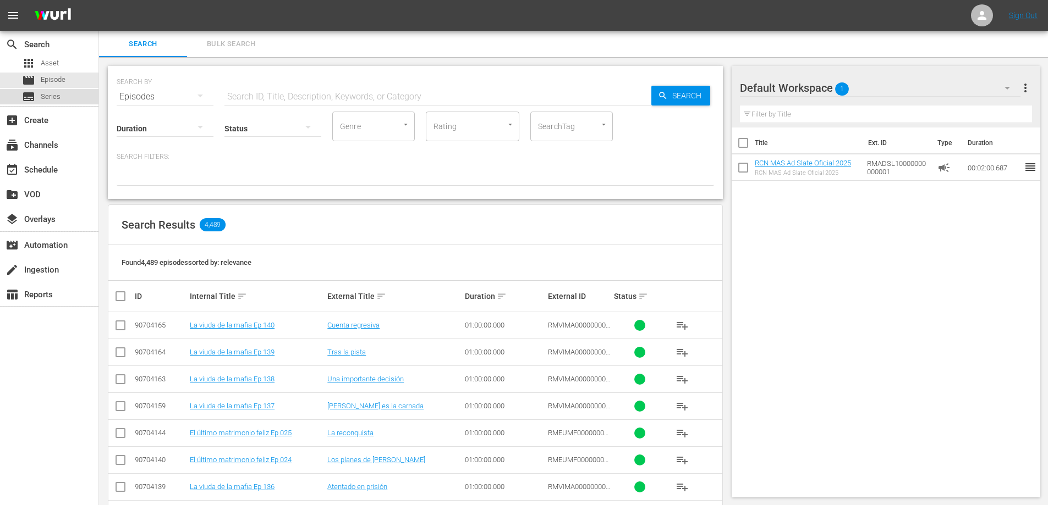
click at [60, 103] on div "subtitles Series" at bounding box center [49, 96] width 98 height 15
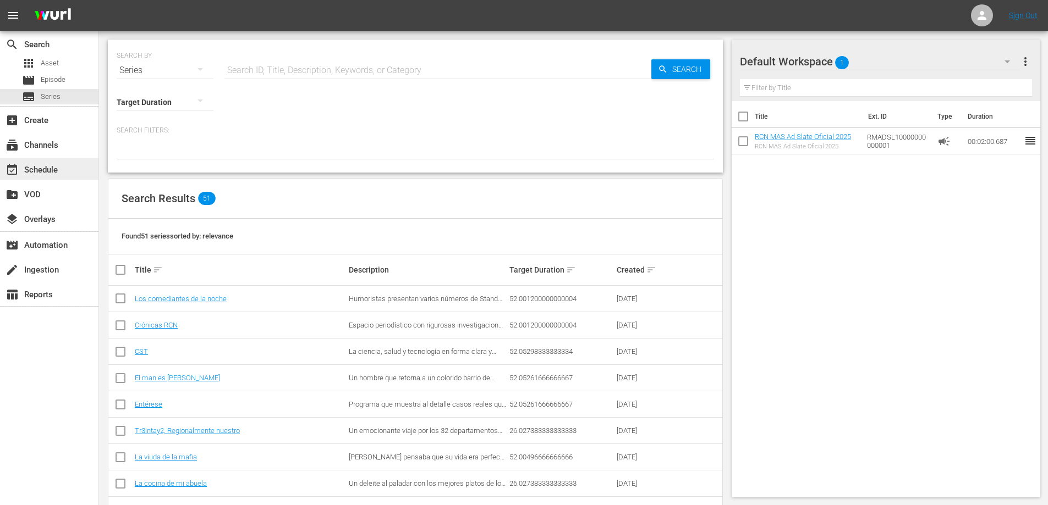
click at [52, 173] on div "event_available Schedule" at bounding box center [31, 168] width 62 height 10
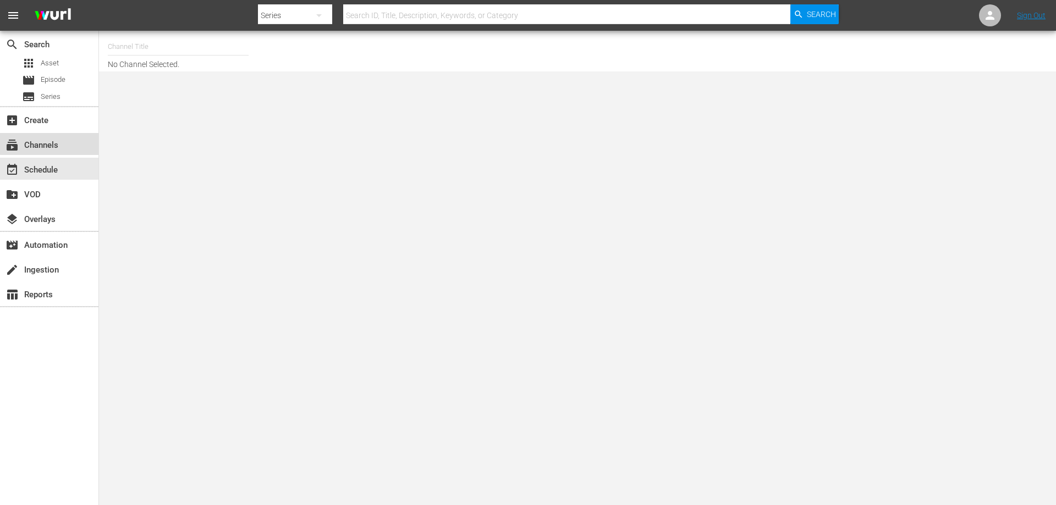
click at [52, 143] on div "subscriptions Channels" at bounding box center [31, 144] width 62 height 10
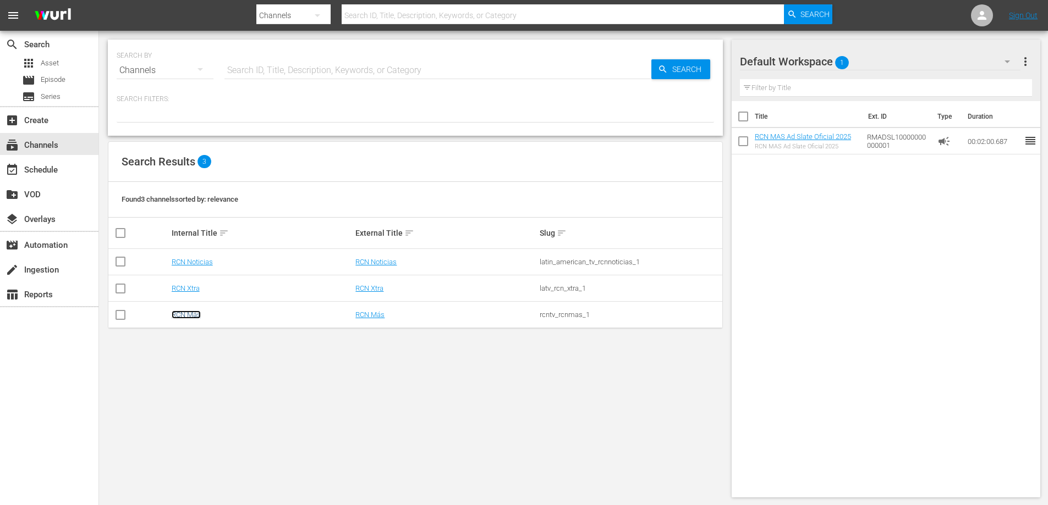
click at [187, 317] on link "RCN Más" at bounding box center [186, 315] width 29 height 8
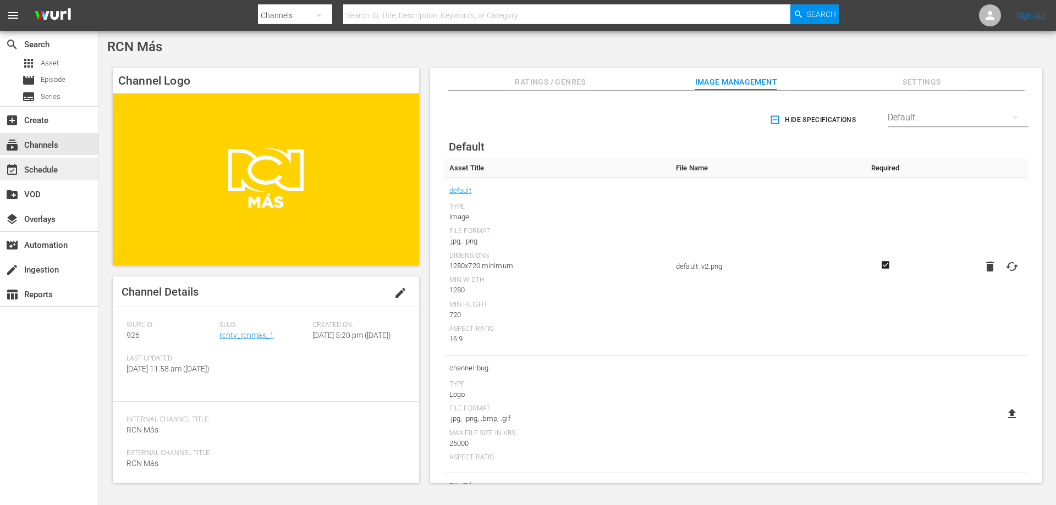
click at [58, 172] on div "event_available Schedule" at bounding box center [31, 168] width 62 height 10
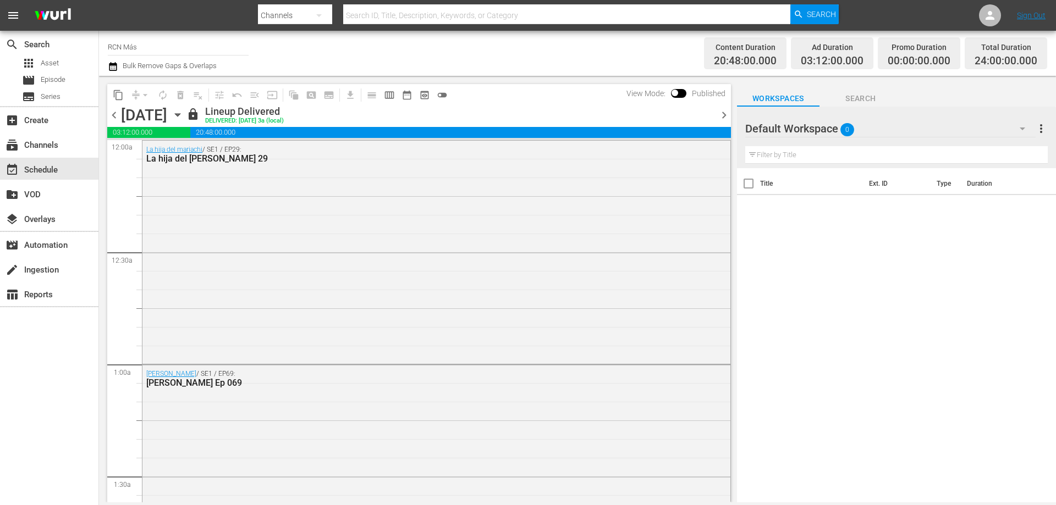
click at [722, 112] on span "chevron_right" at bounding box center [724, 115] width 14 height 14
click at [722, 117] on span "chevron_right" at bounding box center [724, 115] width 14 height 14
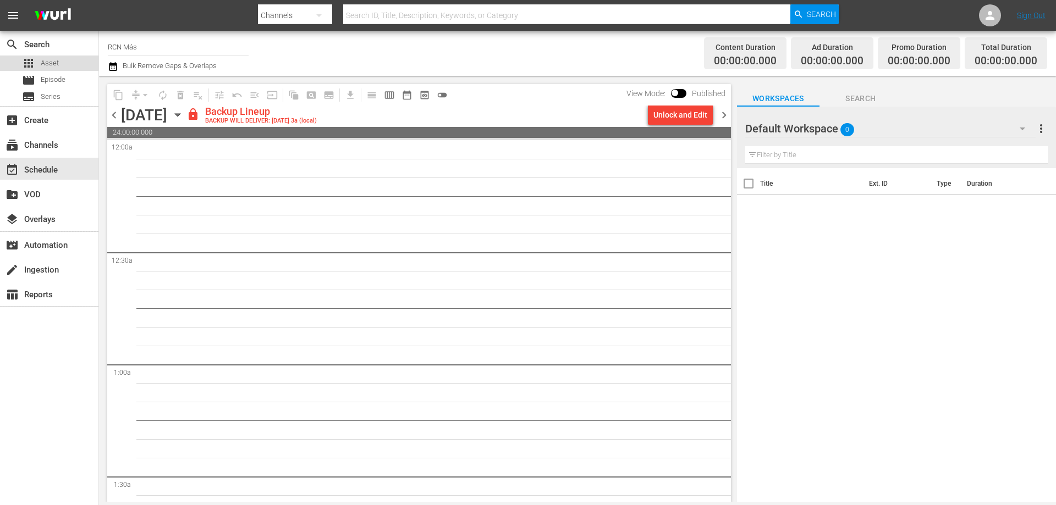
click at [47, 65] on span "Asset" at bounding box center [50, 63] width 18 height 11
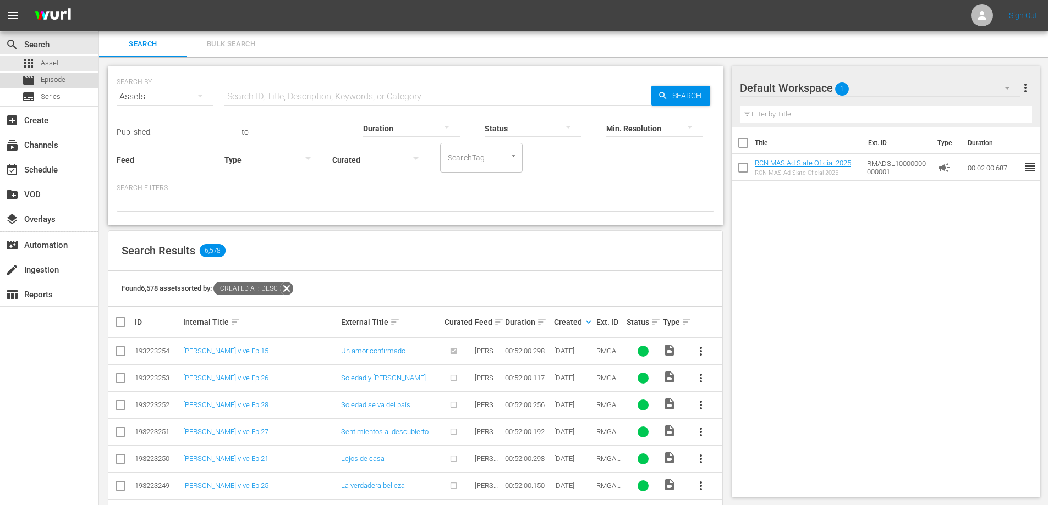
click at [58, 80] on span "Episode" at bounding box center [53, 79] width 25 height 11
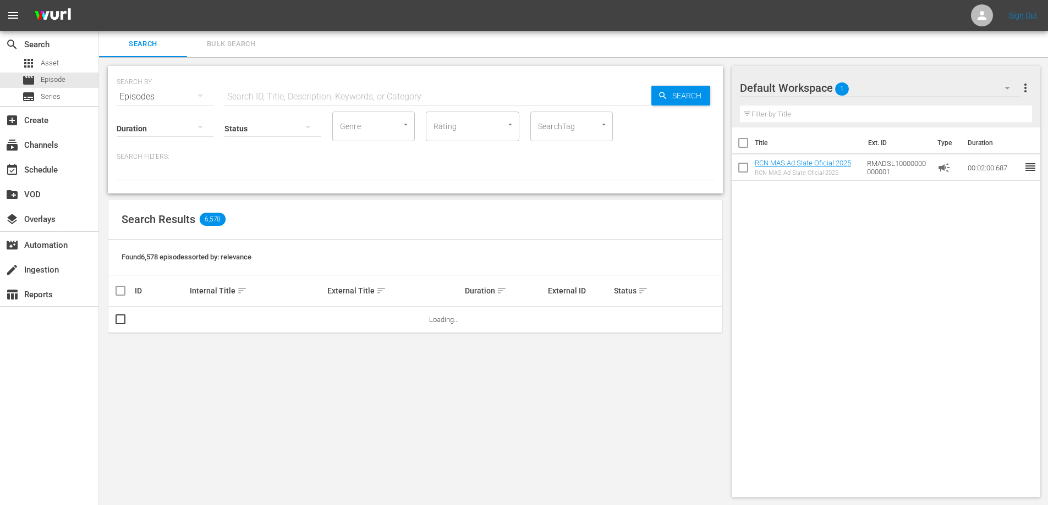
click at [335, 96] on input "text" at bounding box center [437, 97] width 427 height 26
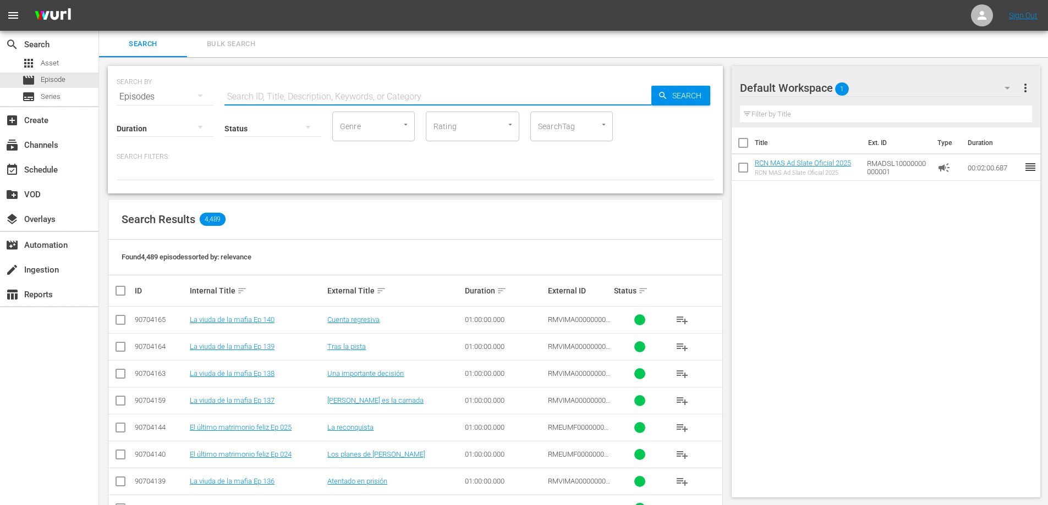
type input "La hija"
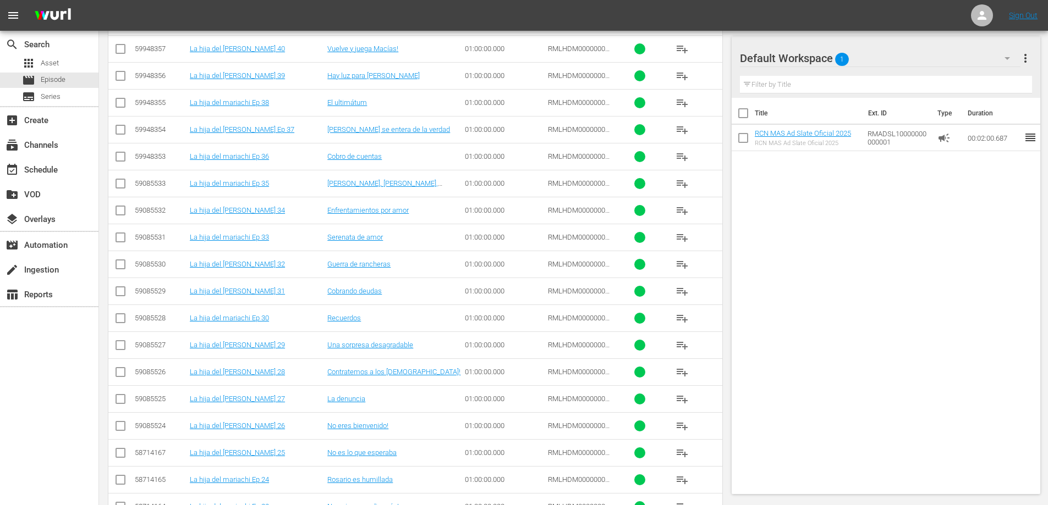
scroll to position [3194, 0]
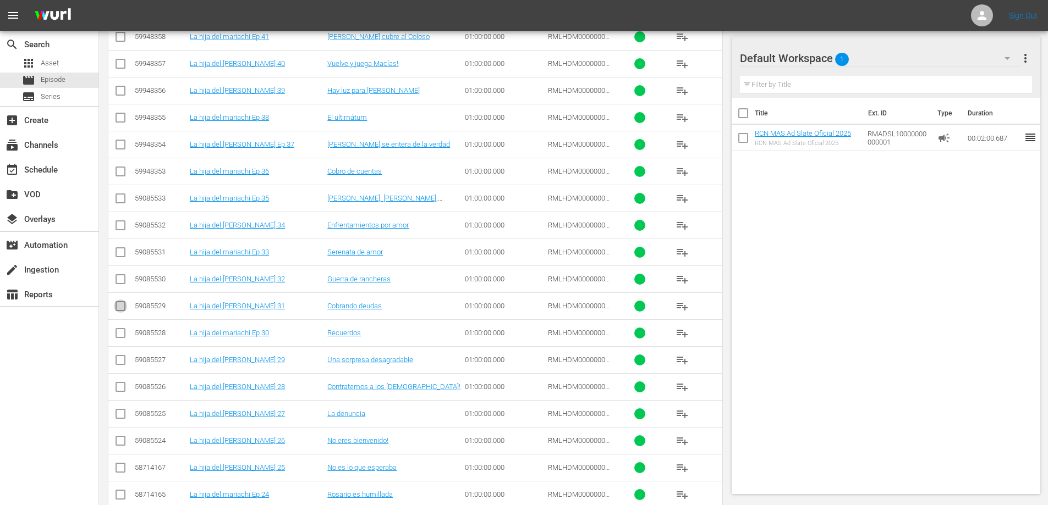
click at [114, 300] on icon at bounding box center [120, 306] width 13 height 13
click at [120, 279] on input "checkbox" at bounding box center [120, 281] width 13 height 13
checkbox input "true"
click at [119, 307] on input "checkbox" at bounding box center [120, 308] width 13 height 13
checkbox input "true"
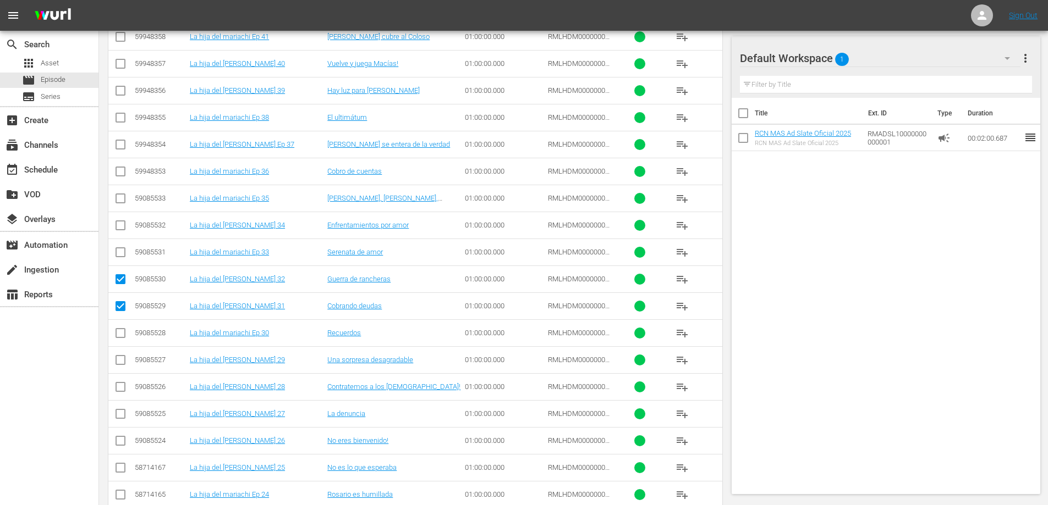
click at [120, 254] on input "checkbox" at bounding box center [120, 254] width 13 height 13
checkbox input "true"
click at [123, 221] on input "checkbox" at bounding box center [120, 227] width 13 height 13
checkbox input "true"
click at [119, 200] on input "checkbox" at bounding box center [120, 200] width 13 height 13
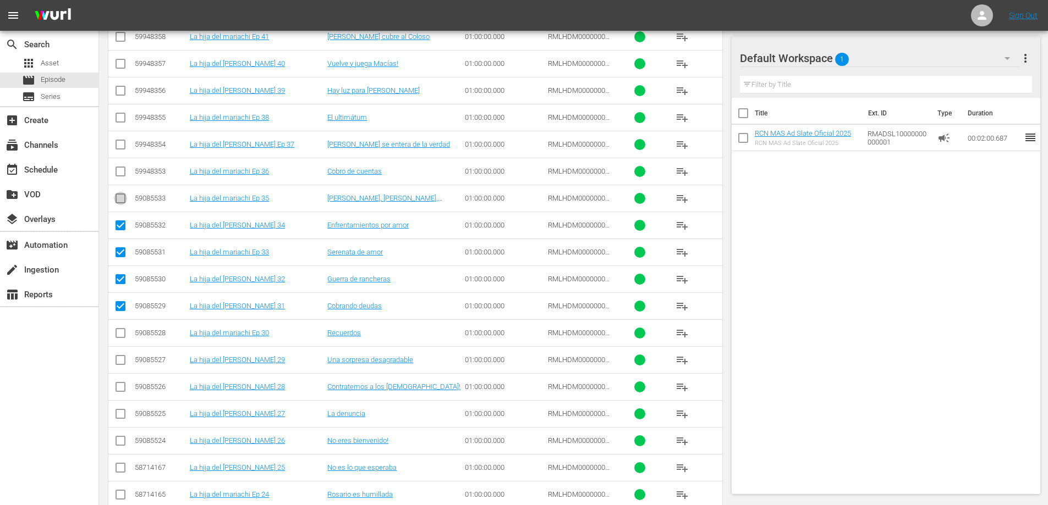
checkbox input "true"
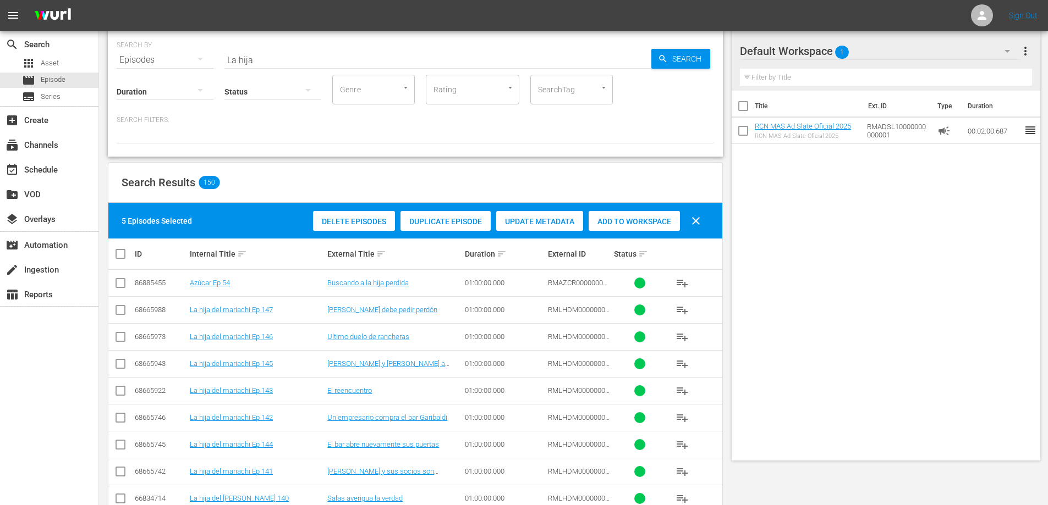
scroll to position [0, 0]
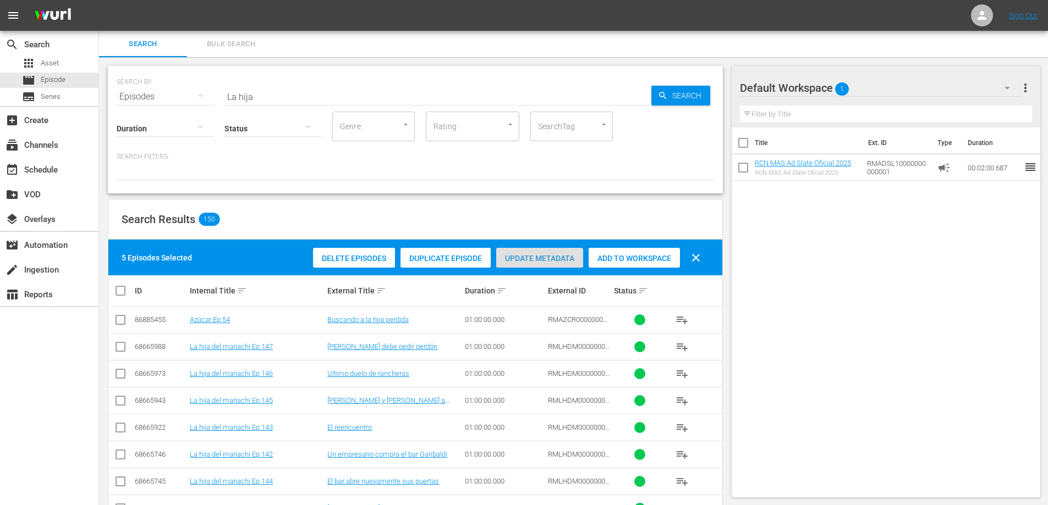
click at [525, 257] on span "Update Metadata" at bounding box center [539, 258] width 87 height 9
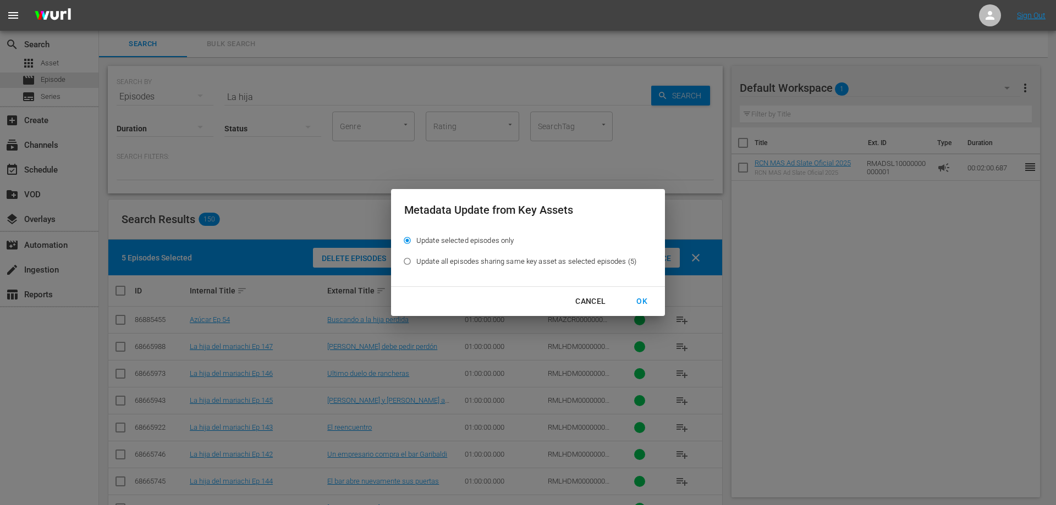
click at [643, 299] on div "OK" at bounding box center [642, 302] width 29 height 14
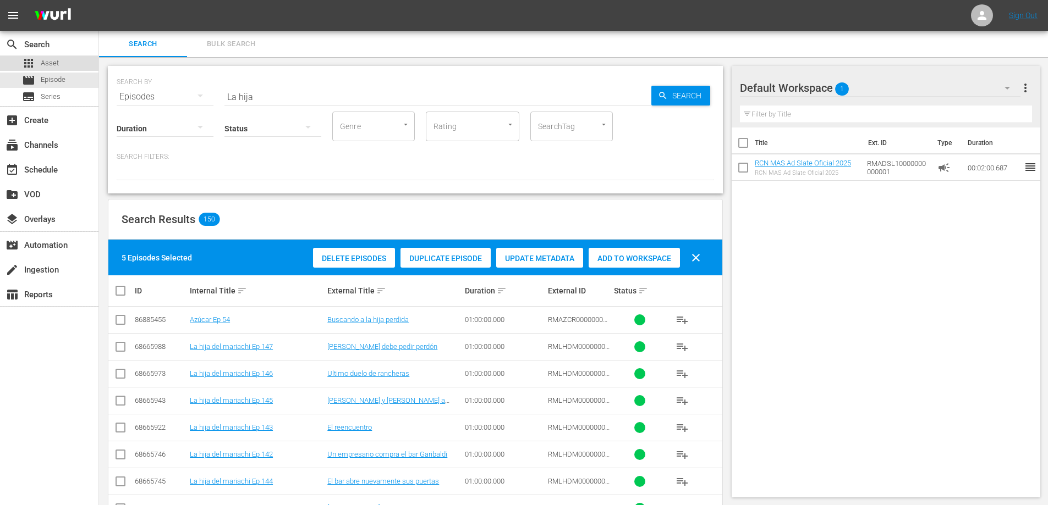
click at [51, 65] on span "Asset" at bounding box center [50, 63] width 18 height 11
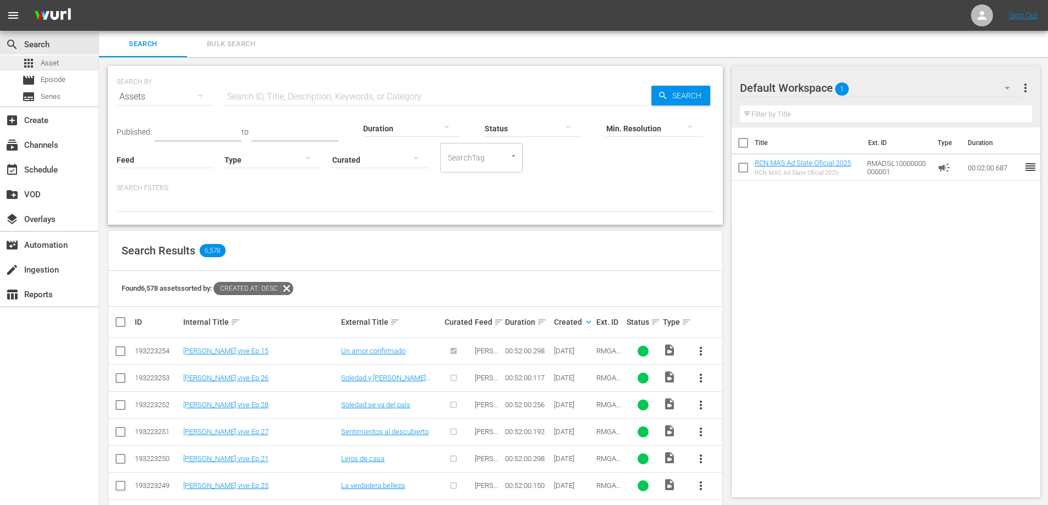
click at [68, 61] on div "apps Asset" at bounding box center [49, 63] width 98 height 15
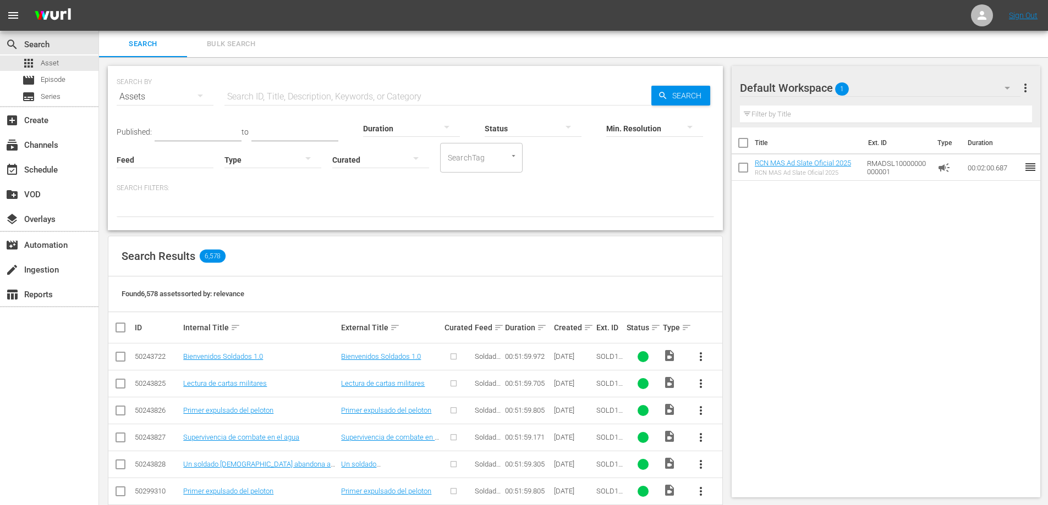
click at [64, 71] on div "apps Asset movie Episode subtitles Series" at bounding box center [49, 80] width 98 height 49
click at [67, 68] on div "apps Asset" at bounding box center [49, 63] width 98 height 15
click at [62, 96] on div "subtitles Series" at bounding box center [49, 96] width 98 height 15
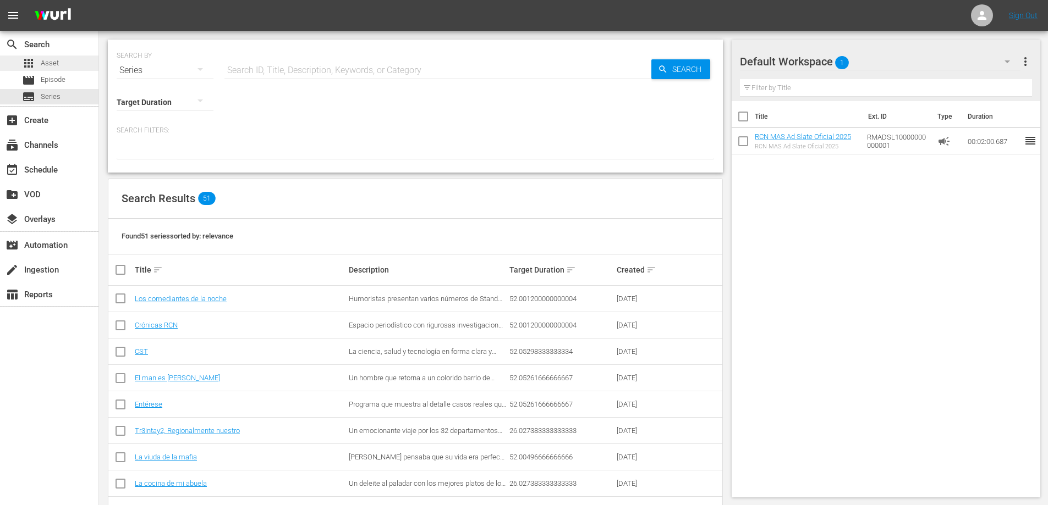
click at [65, 63] on div "apps Asset" at bounding box center [49, 63] width 98 height 15
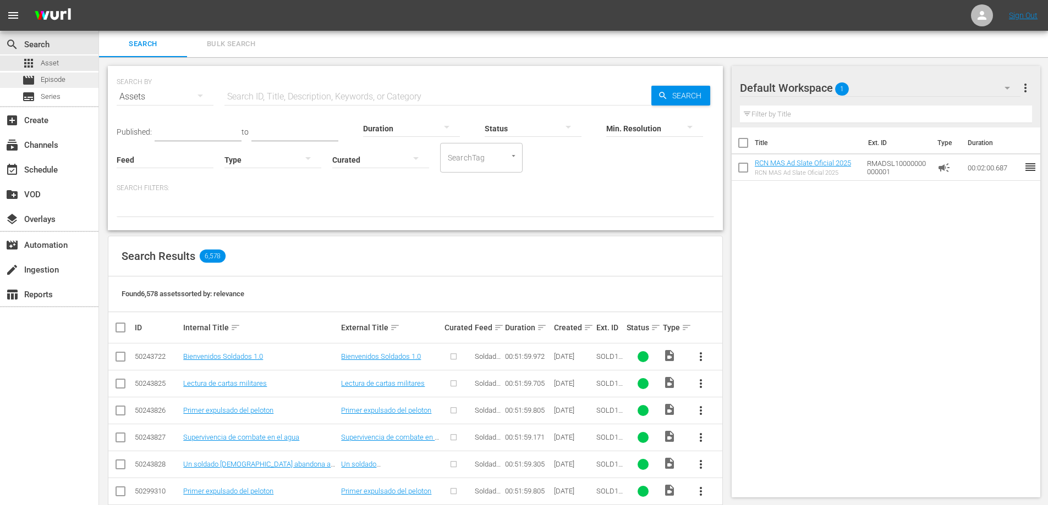
click at [62, 75] on span "Episode" at bounding box center [53, 79] width 25 height 11
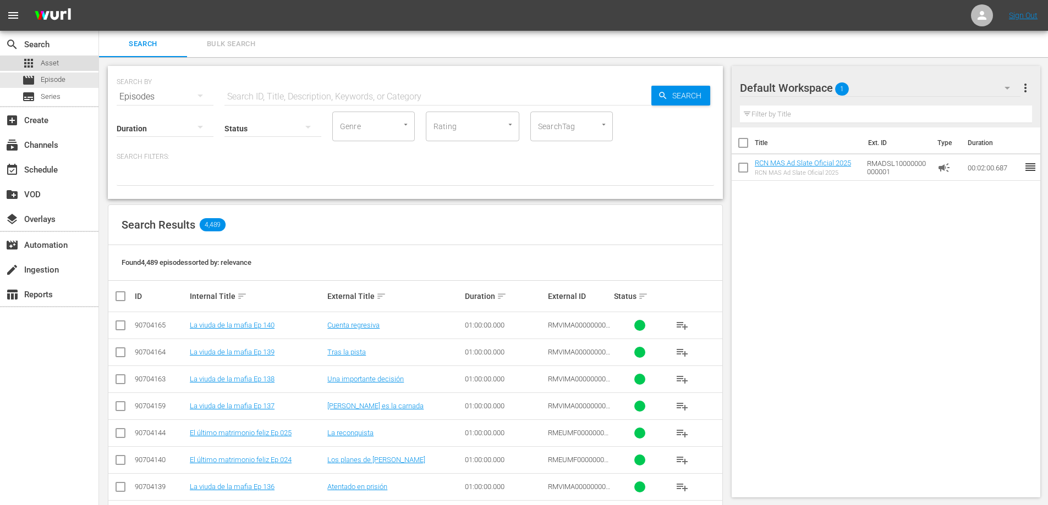
click at [63, 68] on div "apps Asset" at bounding box center [49, 63] width 98 height 15
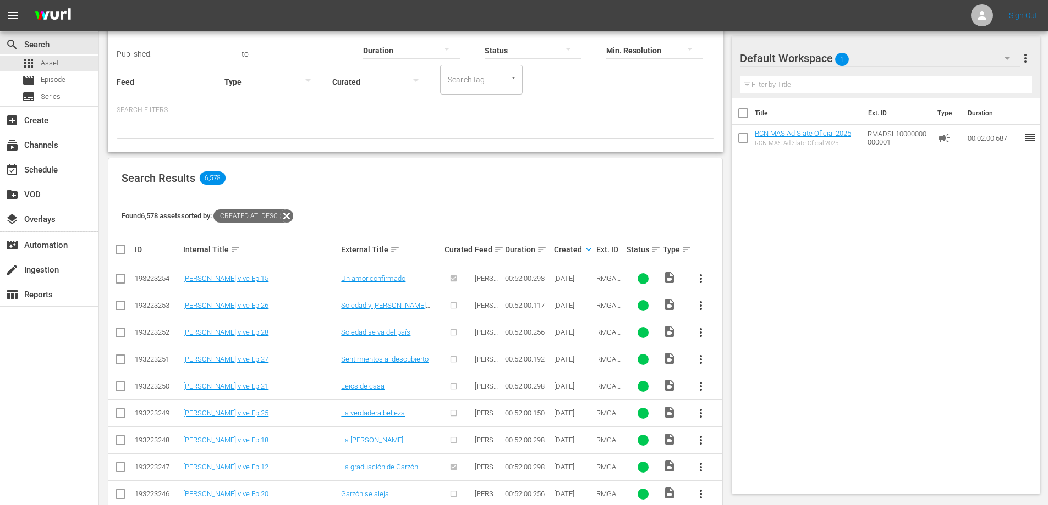
scroll to position [14, 0]
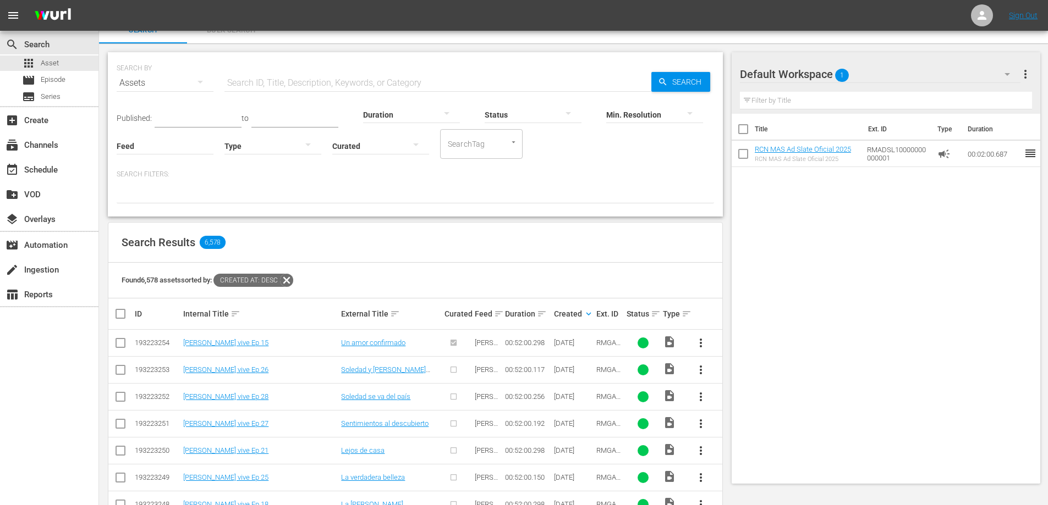
click at [742, 156] on input "checkbox" at bounding box center [742, 156] width 23 height 23
checkbox input "true"
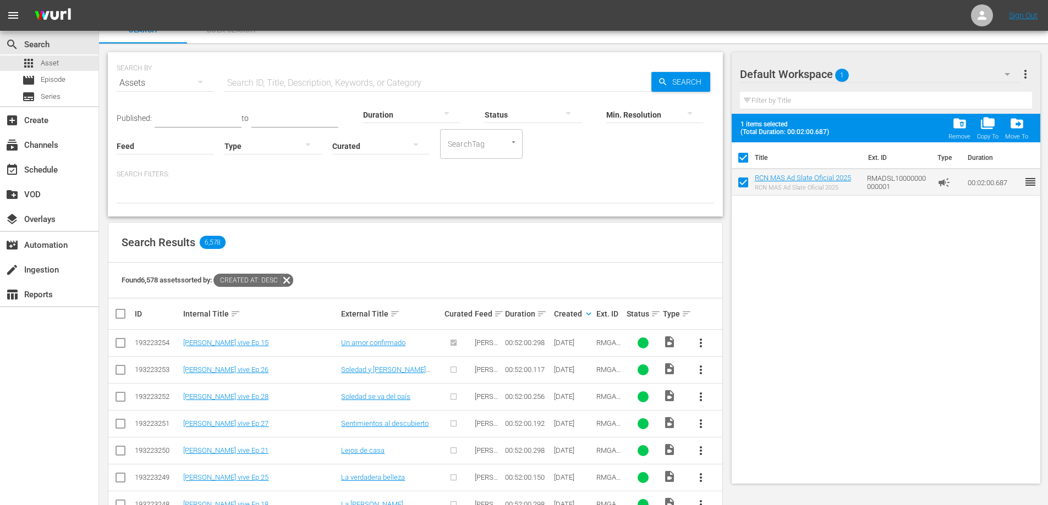
click at [1030, 74] on span "more_vert" at bounding box center [1025, 74] width 13 height 13
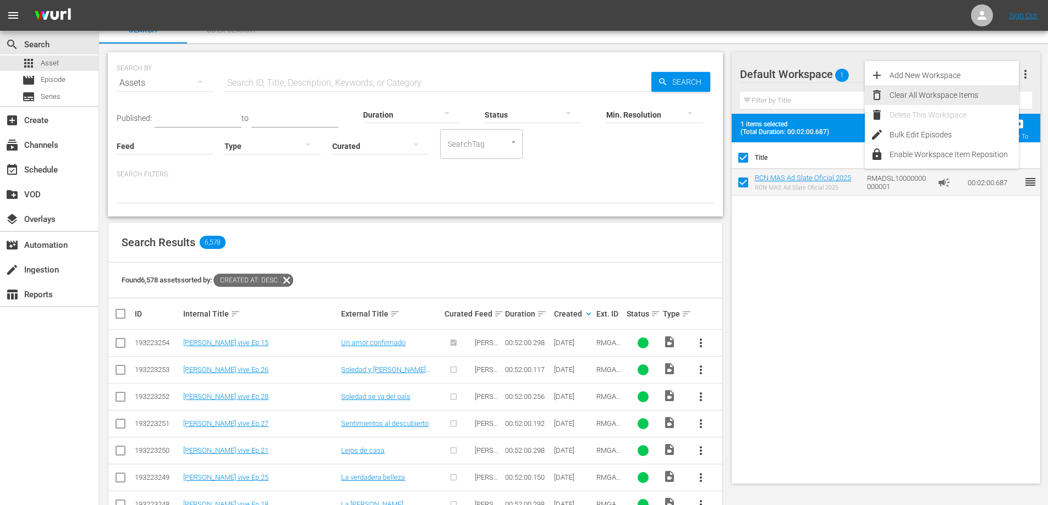
click at [939, 97] on div "Clear All Workspace Items" at bounding box center [953, 95] width 129 height 20
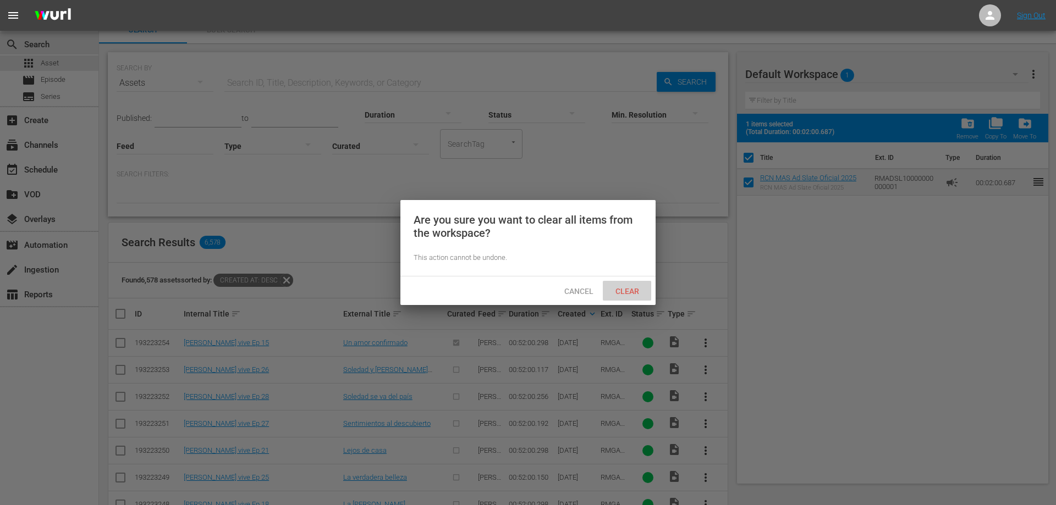
click at [629, 289] on span "Clear" at bounding box center [627, 291] width 41 height 9
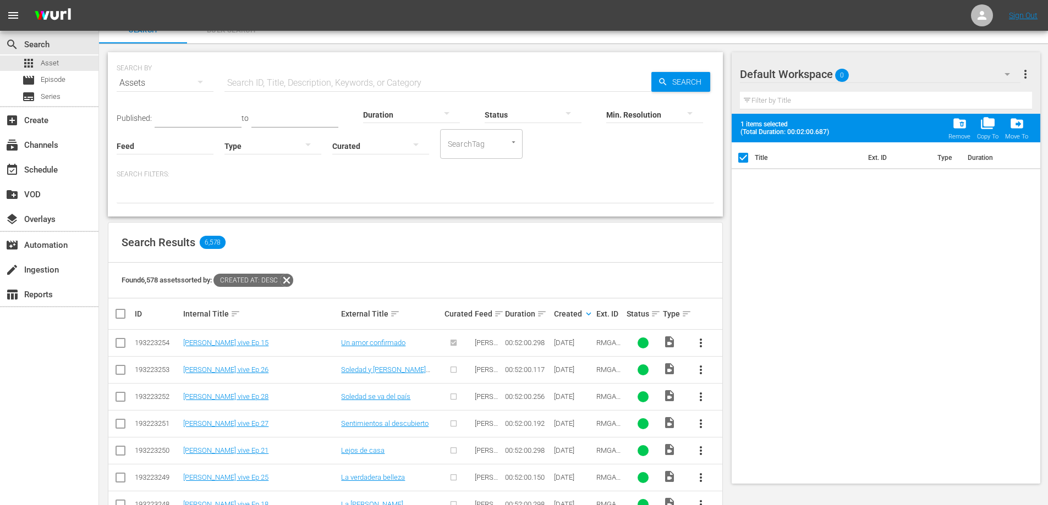
click at [1031, 51] on div "Default Workspace 0 Default more_vert Filter by Title 1 items selected (Total D…" at bounding box center [889, 479] width 316 height 872
click at [309, 76] on input "text" at bounding box center [437, 83] width 427 height 26
click at [321, 77] on input "text" at bounding box center [437, 83] width 427 height 26
click at [377, 63] on div "SEARCH BY Search By Assets Search ID, Title, Description, Keywords, or Category…" at bounding box center [415, 77] width 597 height 40
click at [336, 234] on div "Search Results 6,578" at bounding box center [415, 243] width 614 height 40
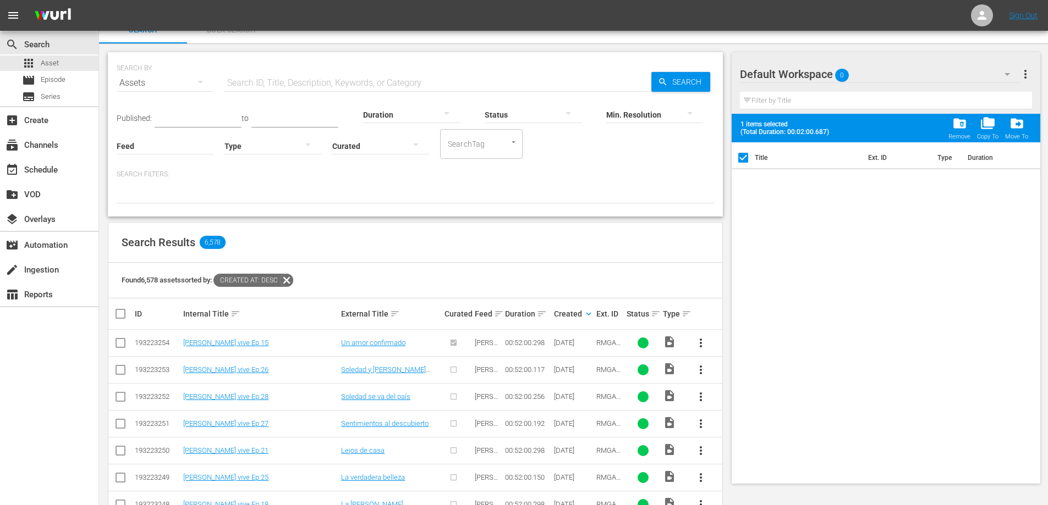
click at [342, 86] on input "text" at bounding box center [437, 83] width 427 height 26
click at [456, 253] on div "Search Results 6,578" at bounding box center [415, 243] width 614 height 40
click at [337, 89] on input "text" at bounding box center [437, 83] width 427 height 26
click at [55, 79] on span "Episode" at bounding box center [53, 79] width 25 height 11
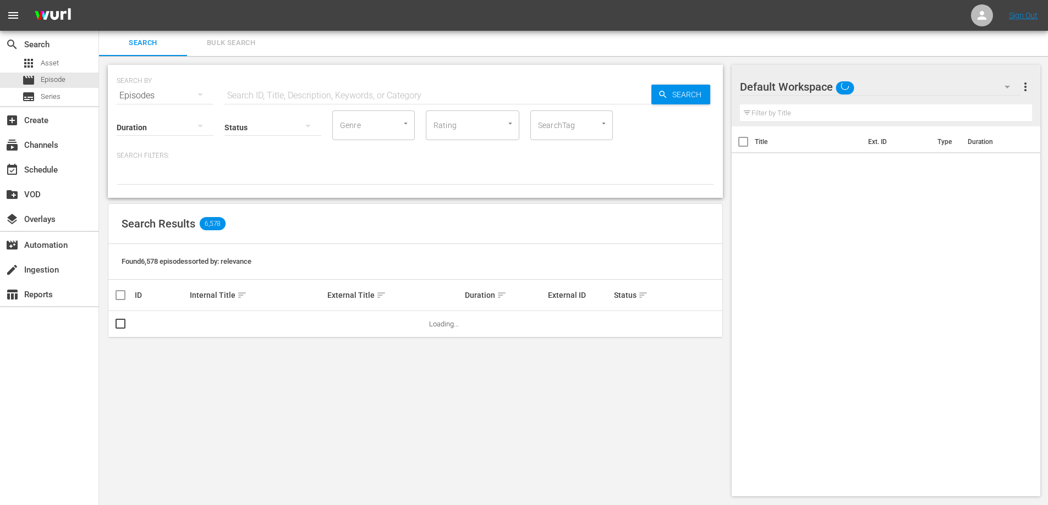
scroll to position [1, 0]
click at [57, 64] on span "Asset" at bounding box center [50, 63] width 18 height 11
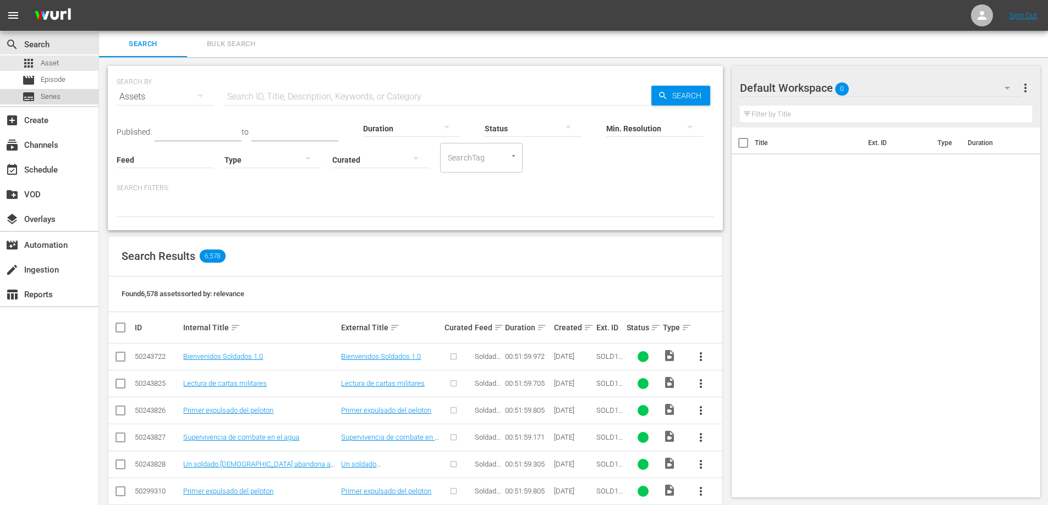
click at [62, 96] on div "subtitles Series" at bounding box center [49, 96] width 98 height 15
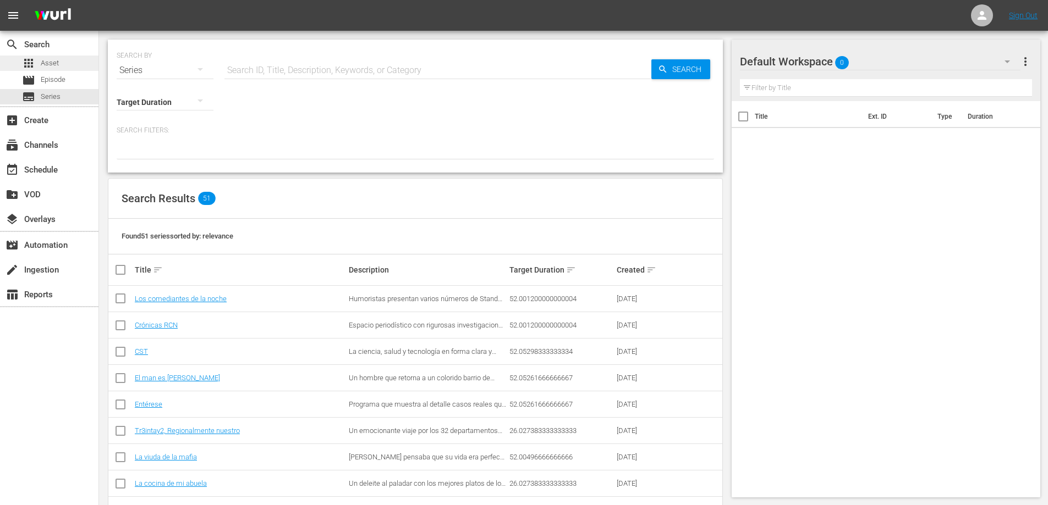
click at [68, 67] on div "apps Asset" at bounding box center [49, 63] width 98 height 15
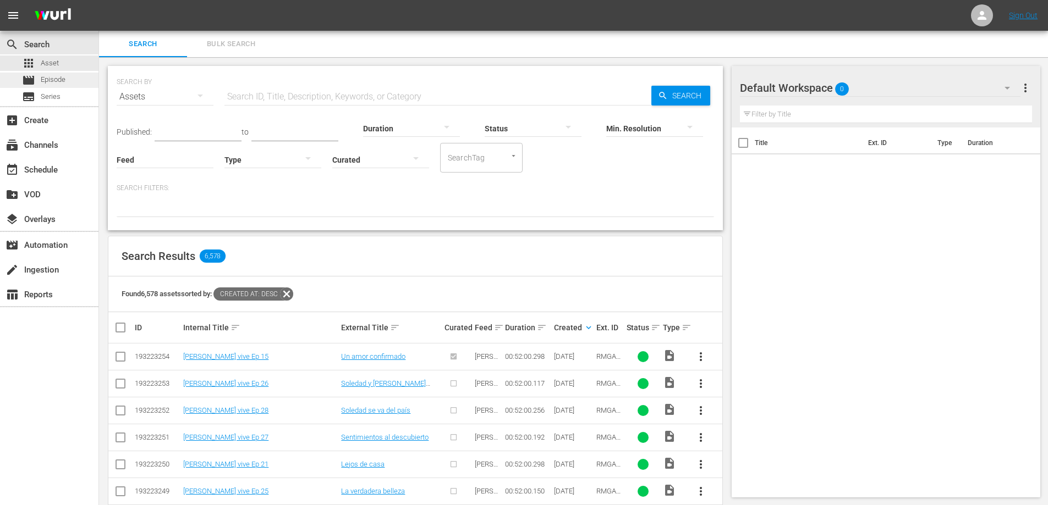
click at [49, 80] on span "Episode" at bounding box center [53, 79] width 25 height 11
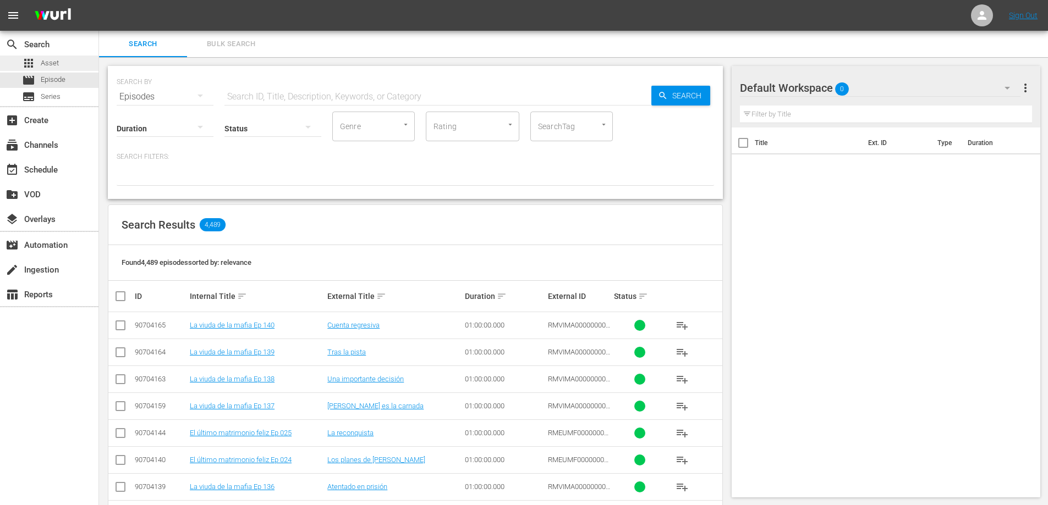
click at [56, 64] on span "Asset" at bounding box center [50, 63] width 18 height 11
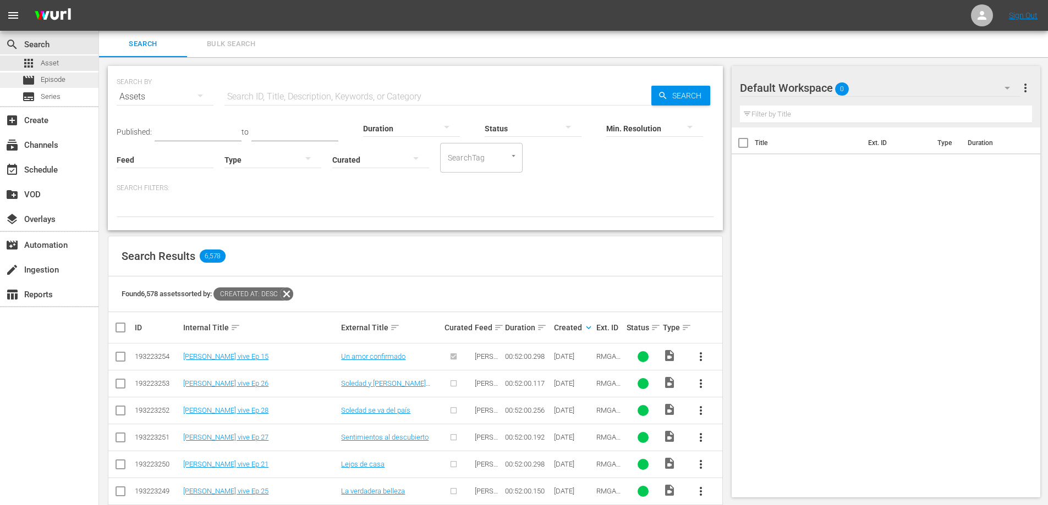
click at [67, 86] on div "movie Episode" at bounding box center [49, 80] width 98 height 15
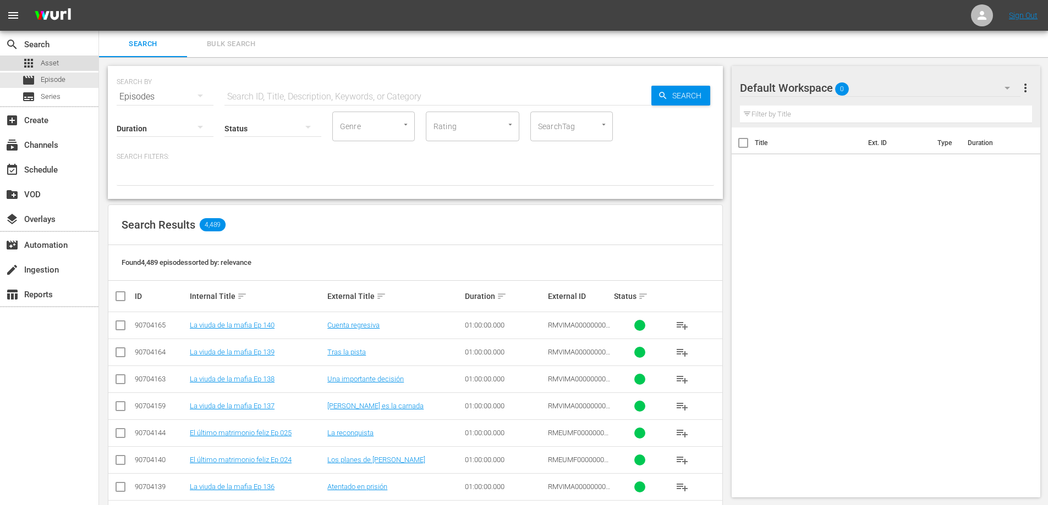
click at [47, 64] on span "Asset" at bounding box center [50, 63] width 18 height 11
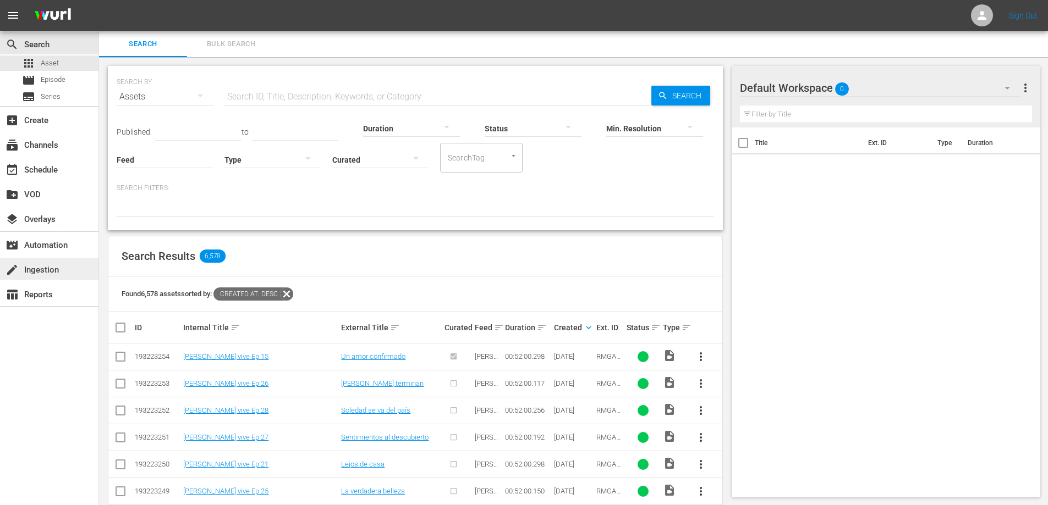
click at [65, 274] on div "create Ingestion" at bounding box center [49, 269] width 98 height 22
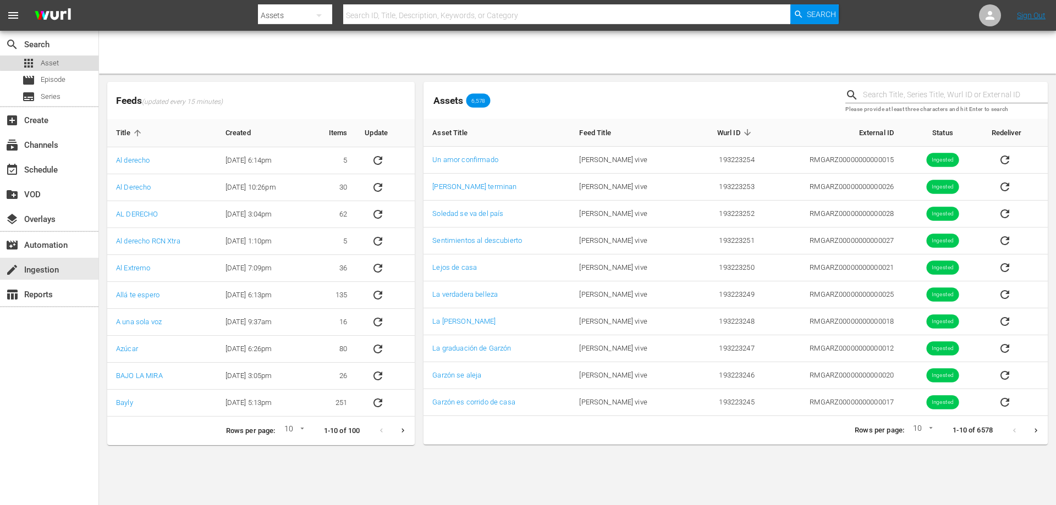
click at [57, 61] on span "Asset" at bounding box center [50, 63] width 18 height 11
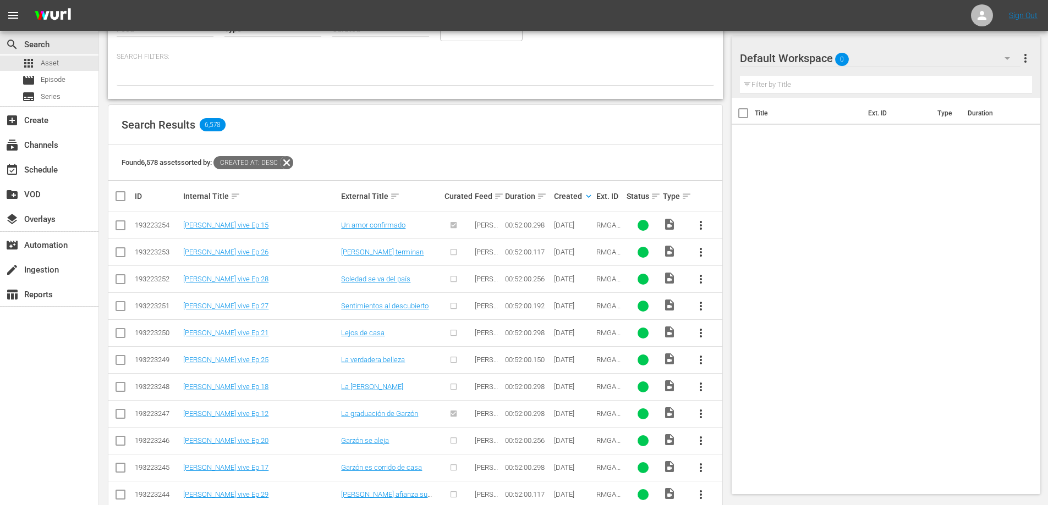
scroll to position [89, 0]
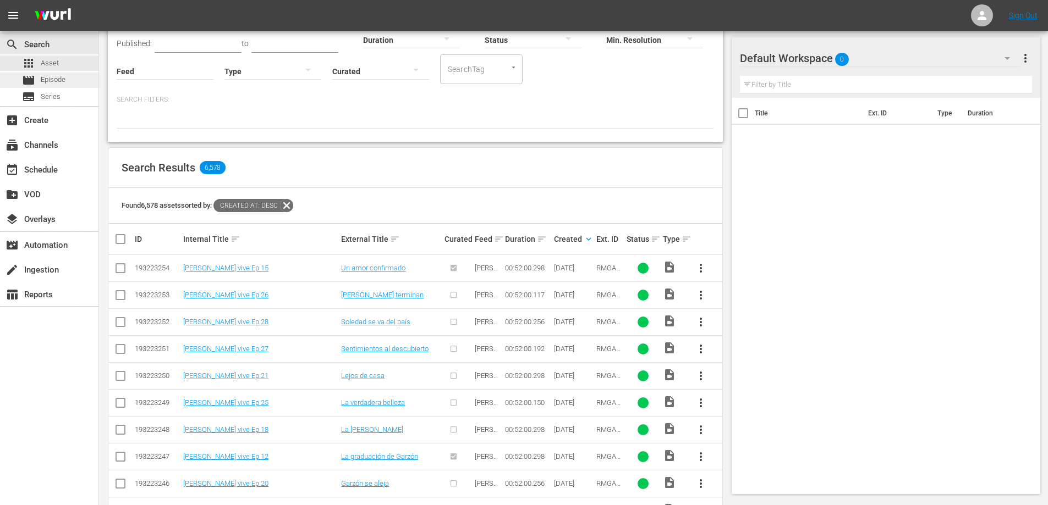
click at [60, 85] on span "Episode" at bounding box center [53, 79] width 25 height 11
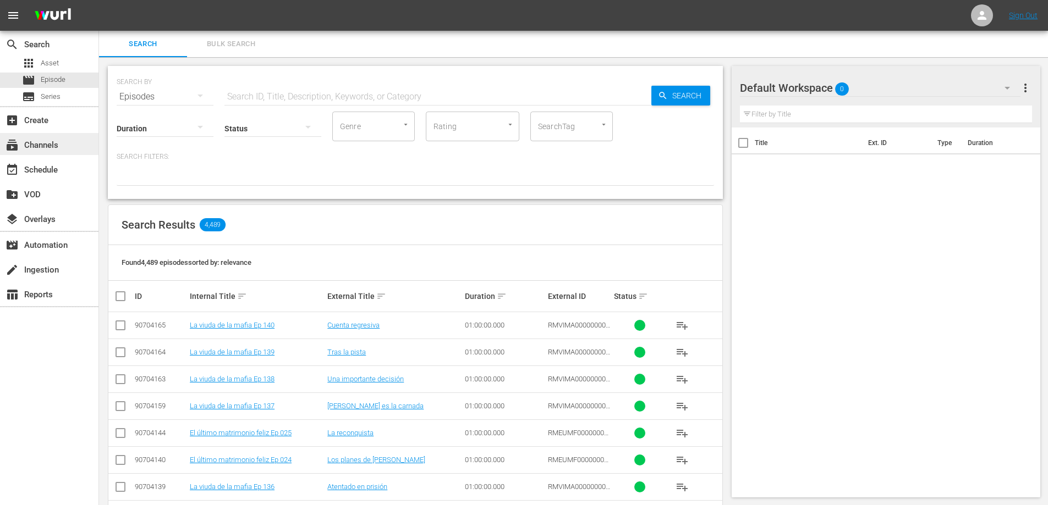
click at [58, 148] on div "subscriptions Channels" at bounding box center [31, 144] width 62 height 10
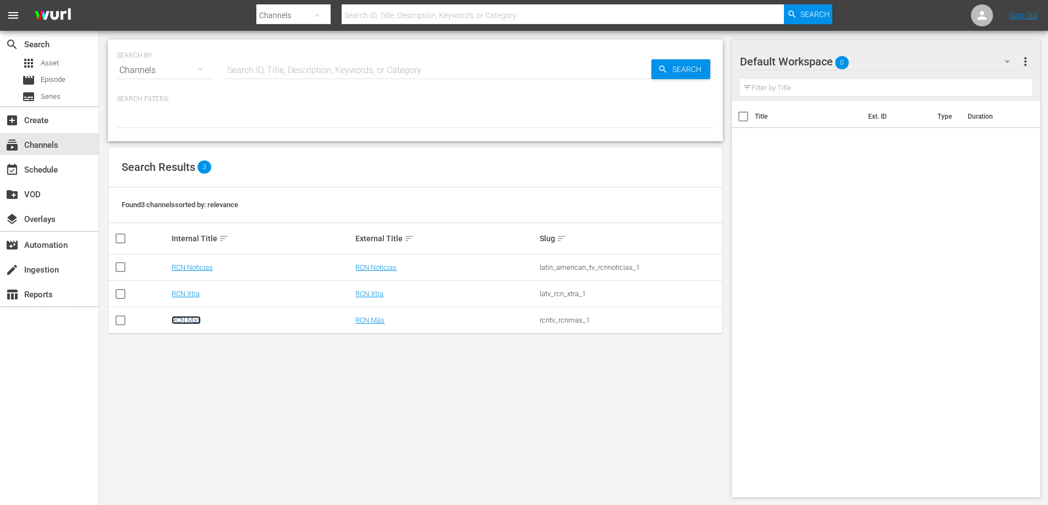
click at [185, 322] on link "RCN Más" at bounding box center [186, 320] width 29 height 8
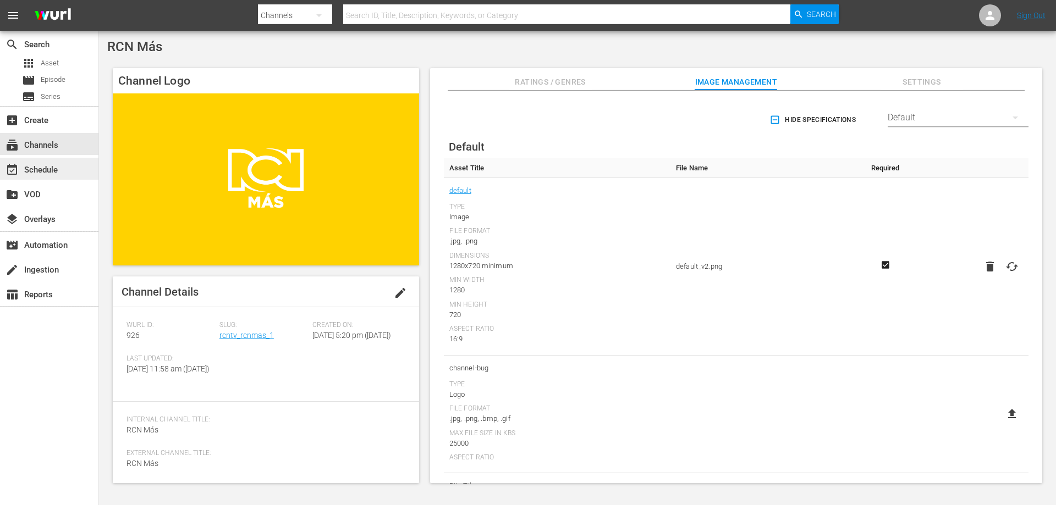
click at [54, 168] on div "event_available Schedule" at bounding box center [31, 168] width 62 height 10
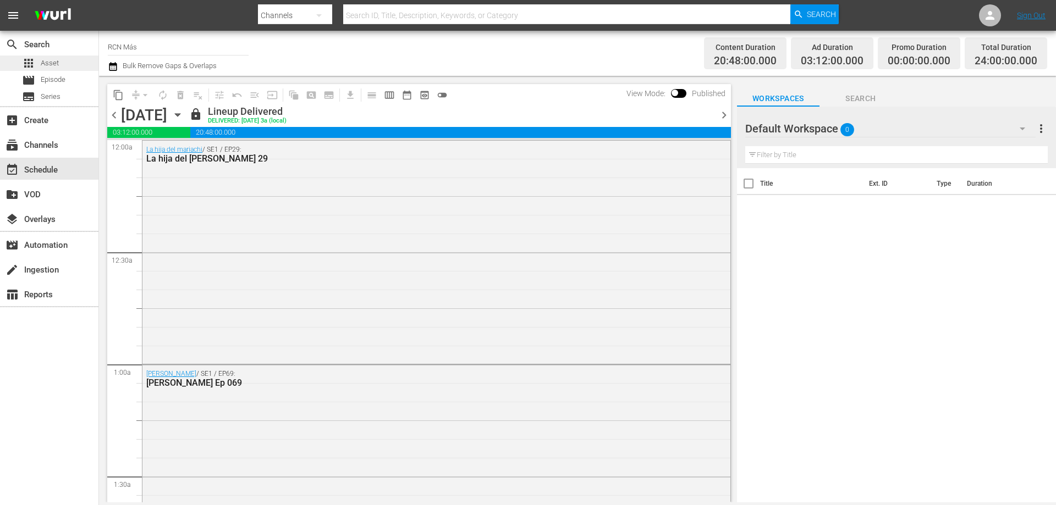
click at [51, 64] on span "Asset" at bounding box center [50, 63] width 18 height 11
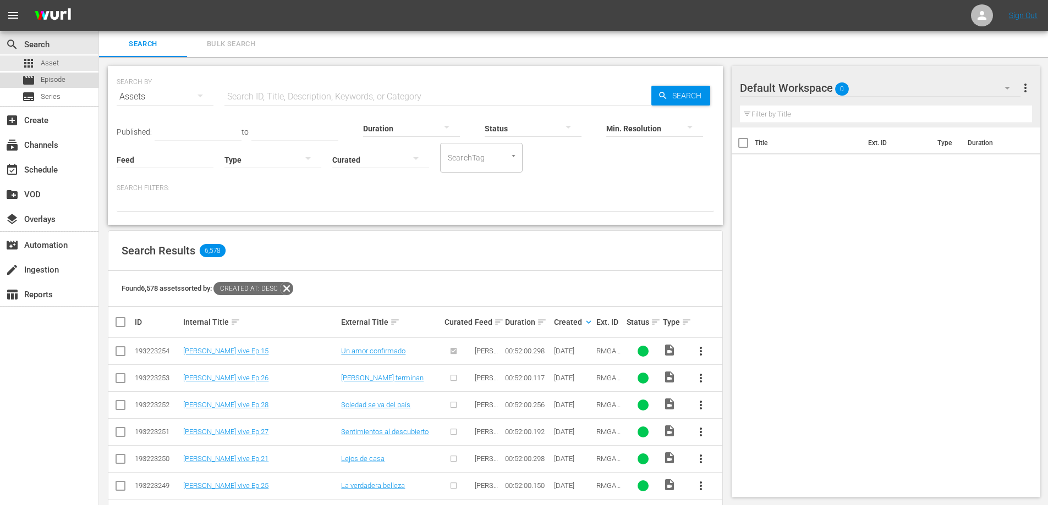
click at [64, 82] on span "Episode" at bounding box center [53, 79] width 25 height 11
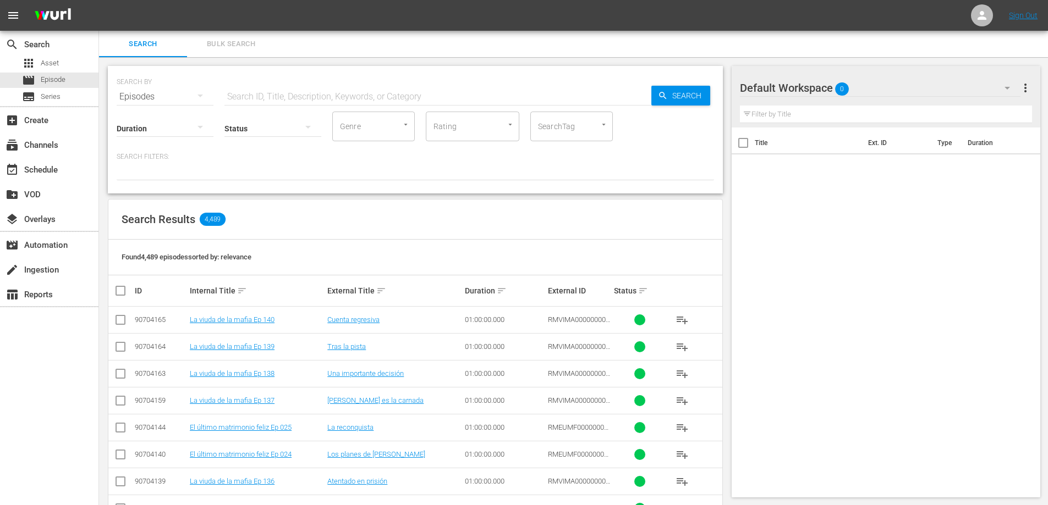
click at [281, 99] on input "text" at bounding box center [437, 97] width 427 height 26
click at [614, 237] on div "Search Results 4,489" at bounding box center [415, 220] width 614 height 40
click at [686, 320] on span "playlist_add" at bounding box center [681, 319] width 13 height 13
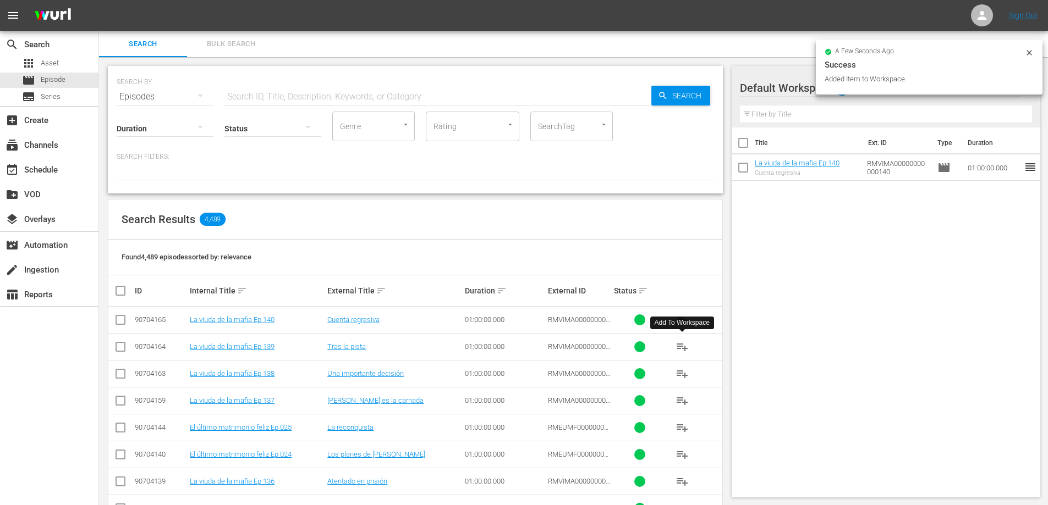
click at [681, 349] on span "playlist_add" at bounding box center [681, 346] width 13 height 13
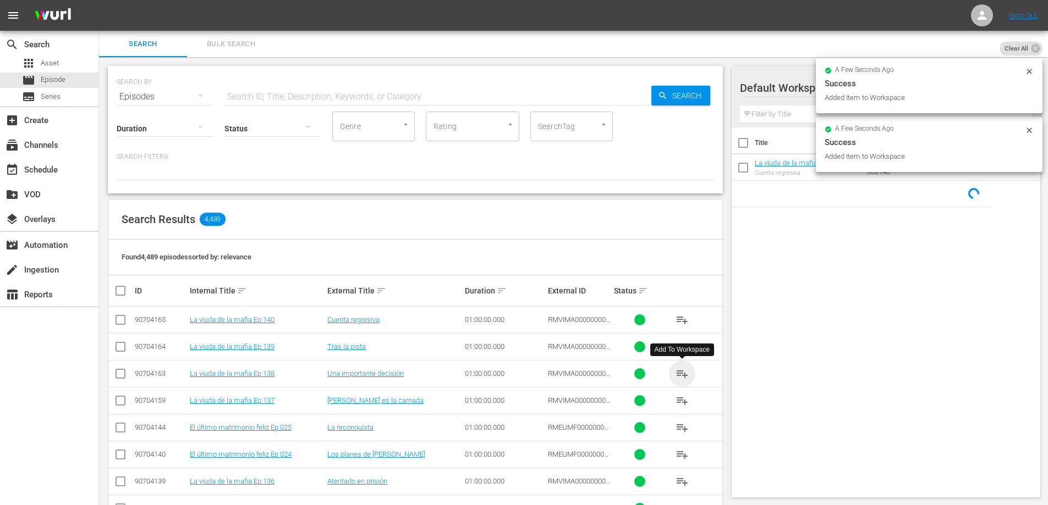
click at [681, 375] on span "playlist_add" at bounding box center [681, 373] width 13 height 13
click at [681, 404] on span "playlist_add" at bounding box center [681, 400] width 13 height 13
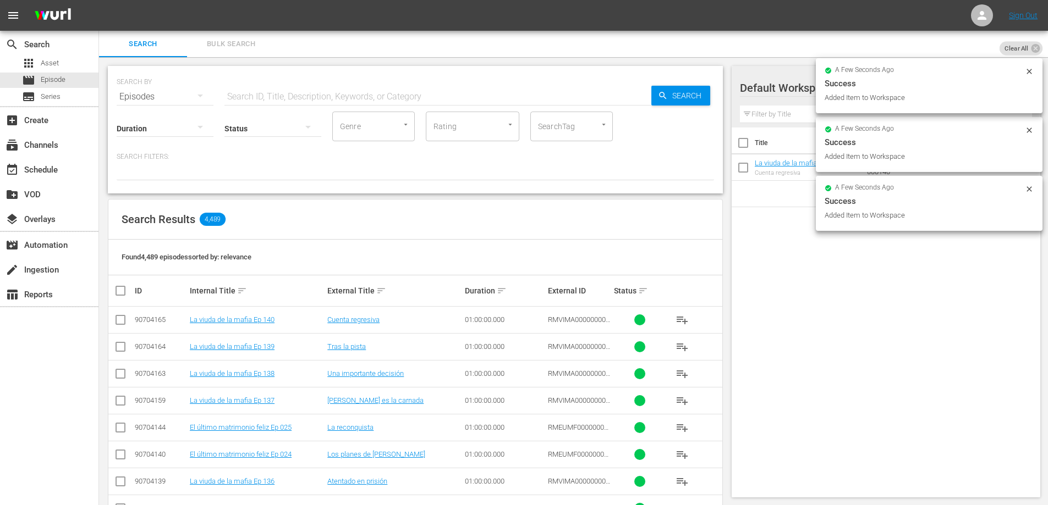
click at [681, 483] on span "playlist_add" at bounding box center [681, 481] width 13 height 13
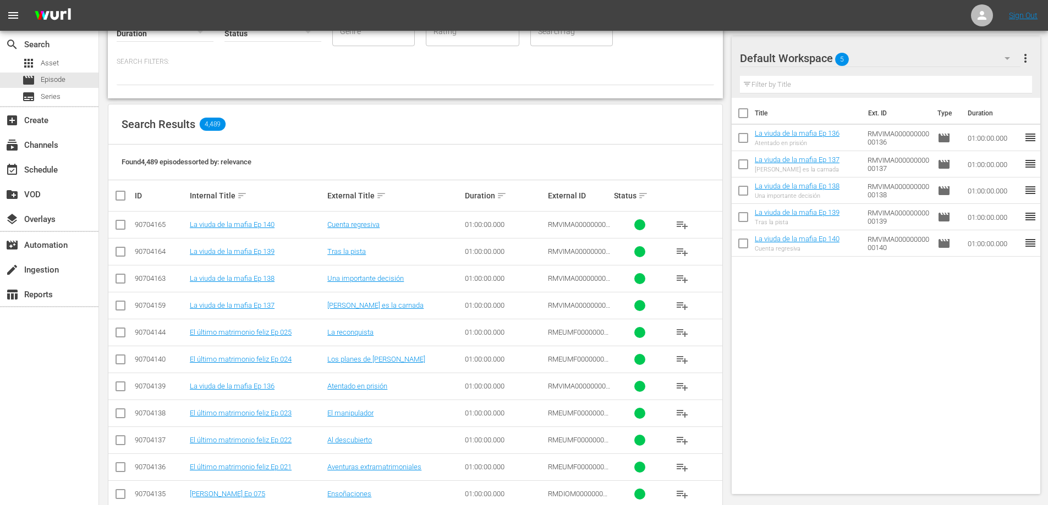
scroll to position [134, 0]
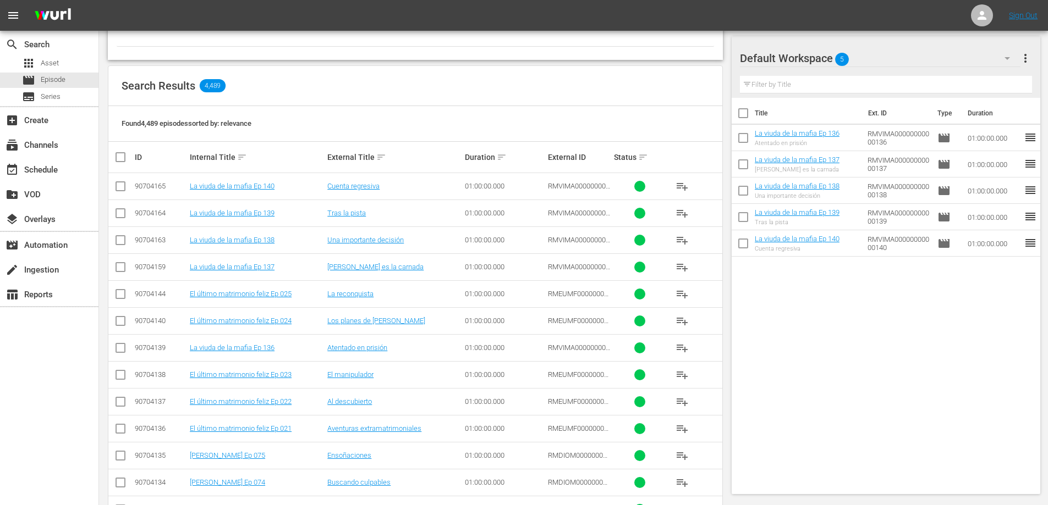
click at [686, 294] on span "playlist_add" at bounding box center [681, 294] width 13 height 13
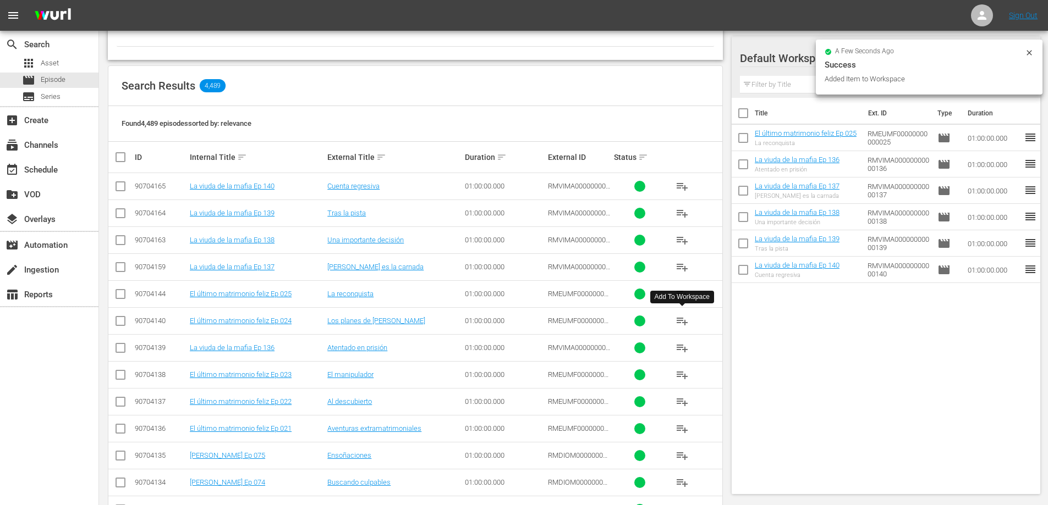
click at [683, 322] on span "playlist_add" at bounding box center [681, 321] width 13 height 13
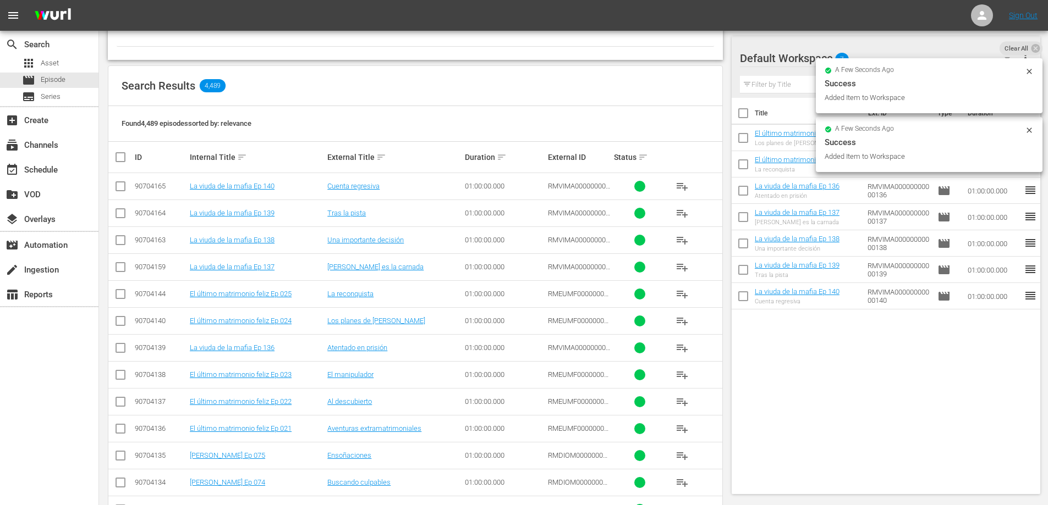
click at [682, 372] on span "playlist_add" at bounding box center [681, 374] width 13 height 13
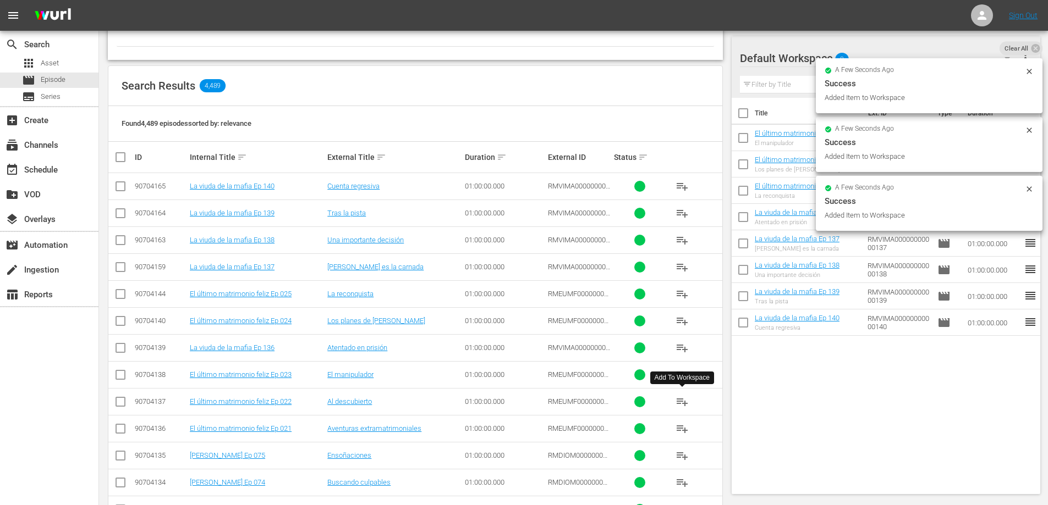
click at [681, 404] on span "playlist_add" at bounding box center [681, 401] width 13 height 13
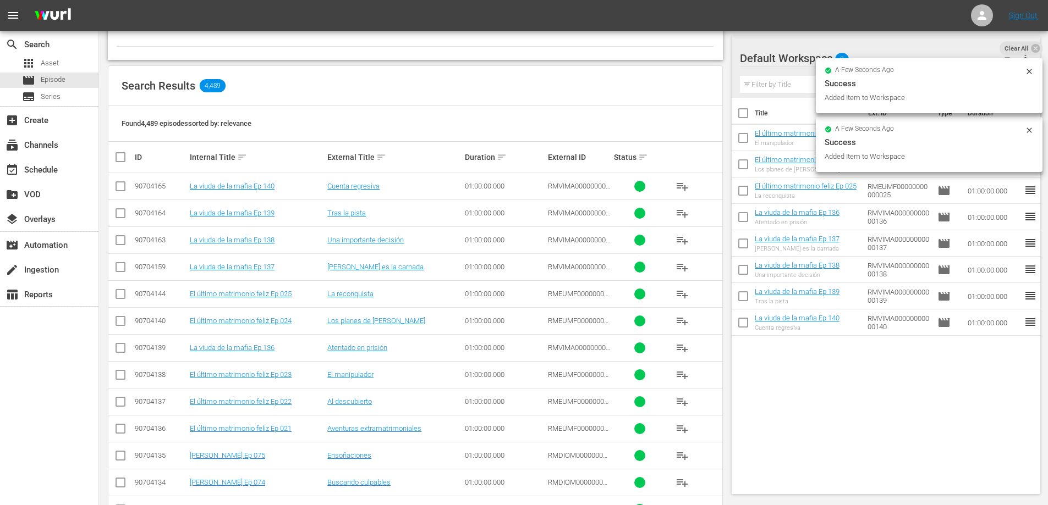
click at [680, 427] on span "playlist_add" at bounding box center [681, 428] width 13 height 13
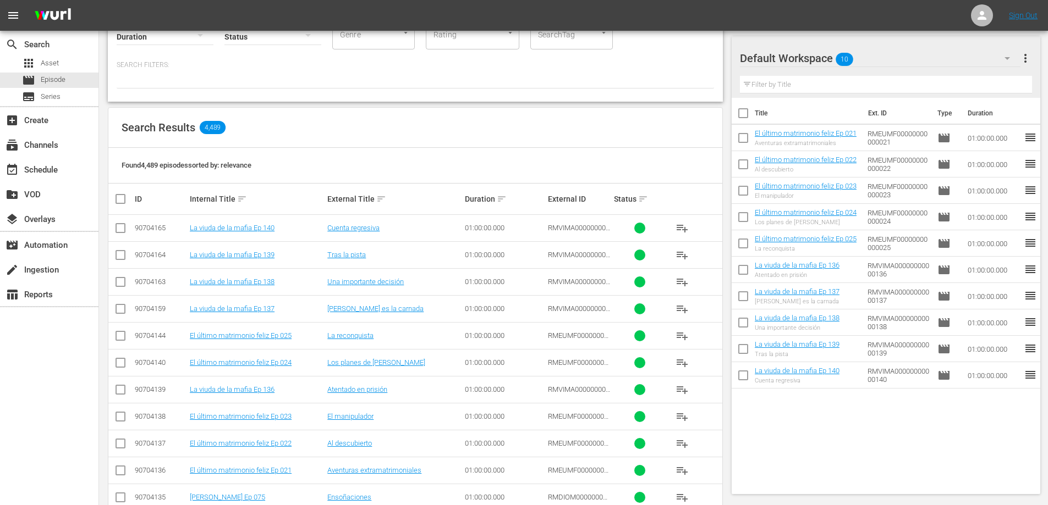
scroll to position [0, 0]
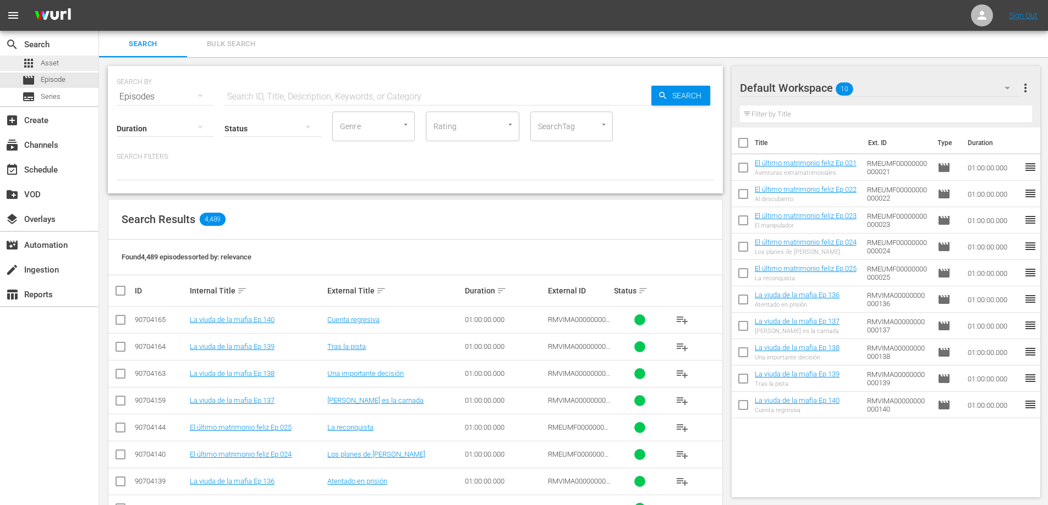
click at [49, 58] on span "Asset" at bounding box center [50, 63] width 18 height 11
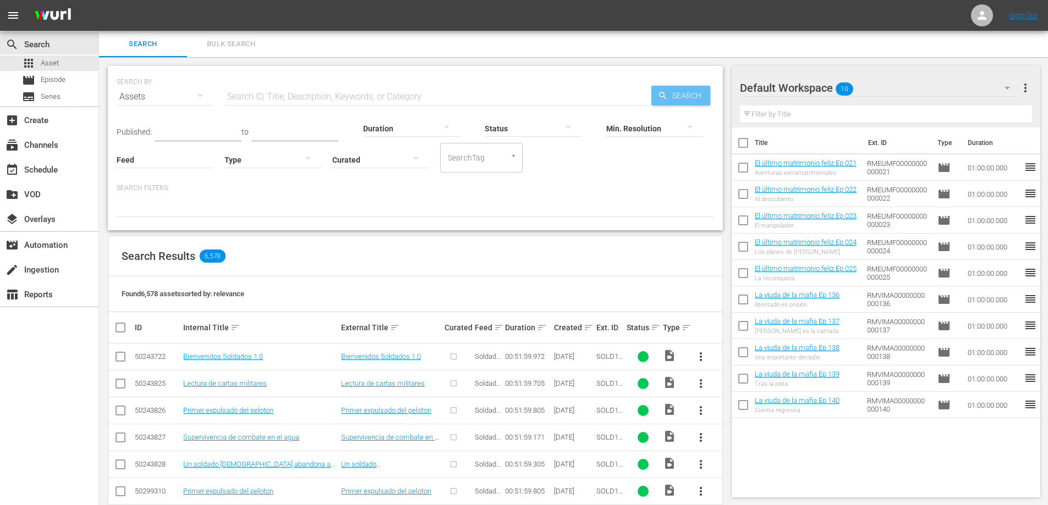
click at [676, 99] on span "Search" at bounding box center [689, 96] width 42 height 20
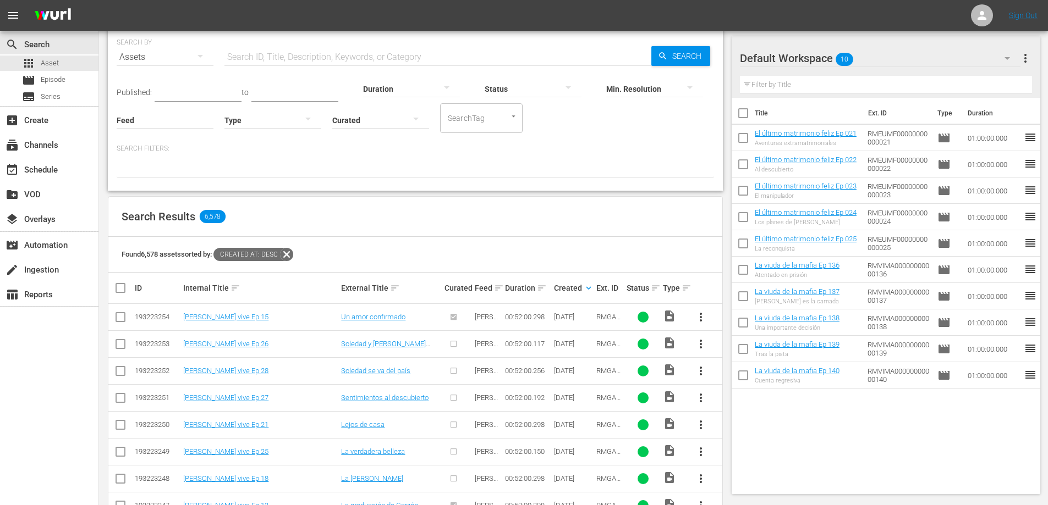
scroll to position [110, 0]
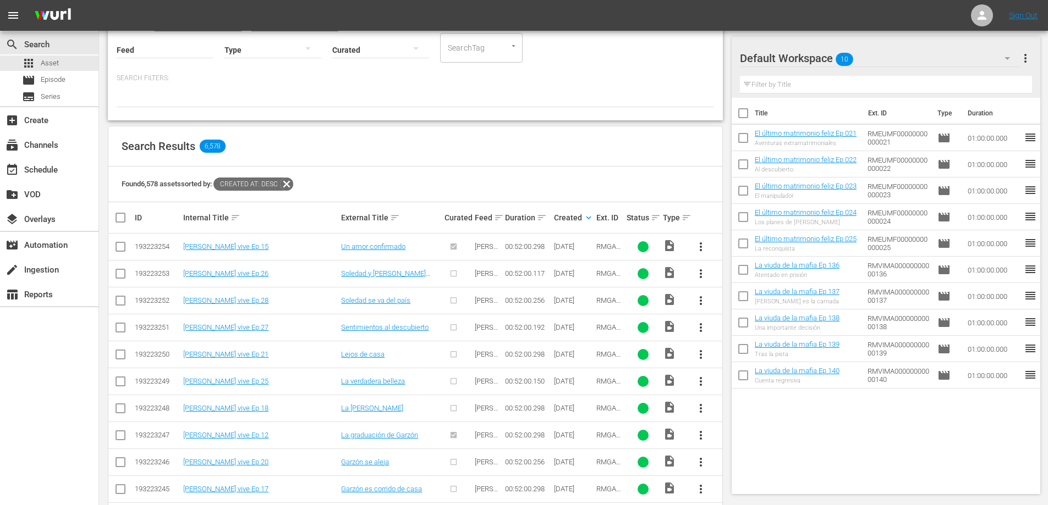
click at [460, 175] on div "Found 6,578 assets sorted by: Created At: desc" at bounding box center [415, 185] width 614 height 36
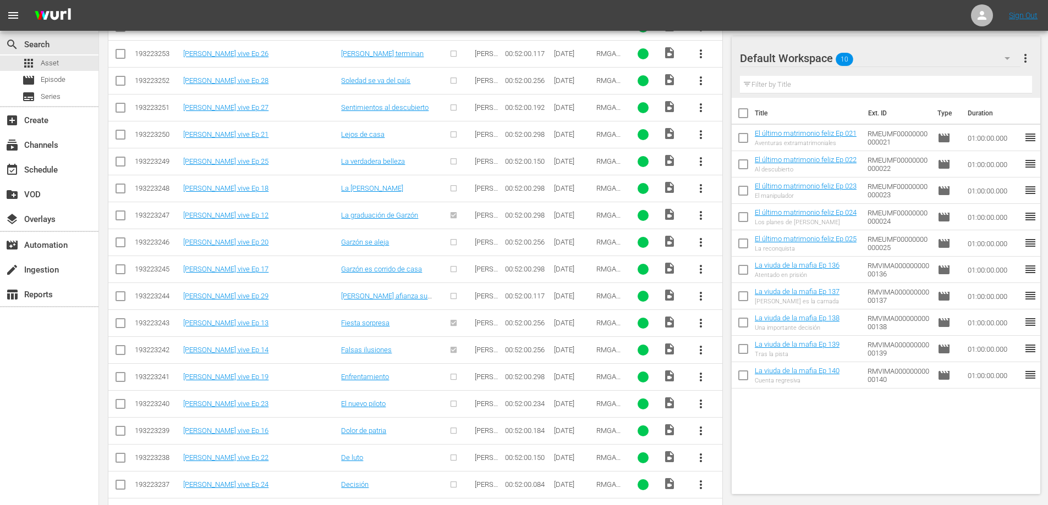
scroll to position [165, 0]
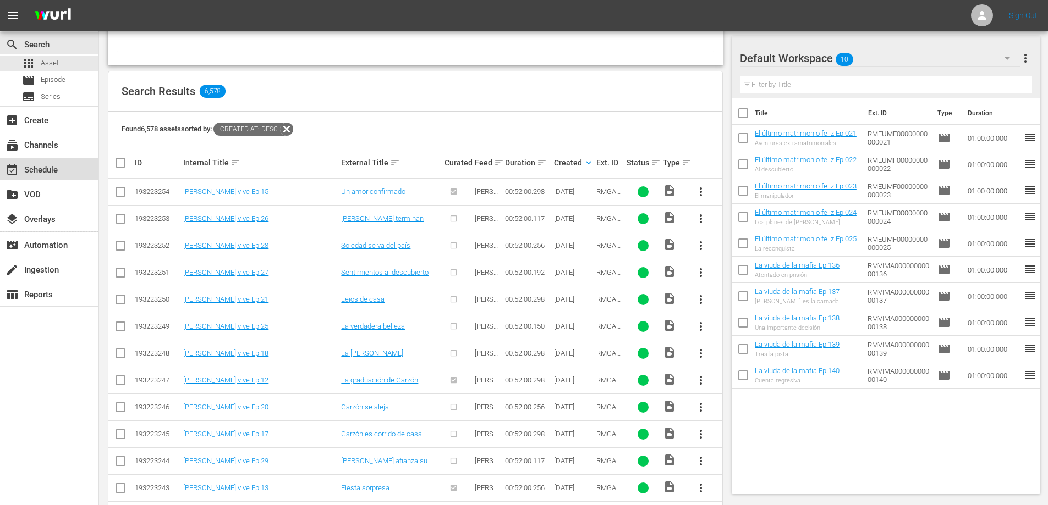
click at [36, 169] on div "event_available Schedule" at bounding box center [31, 168] width 62 height 10
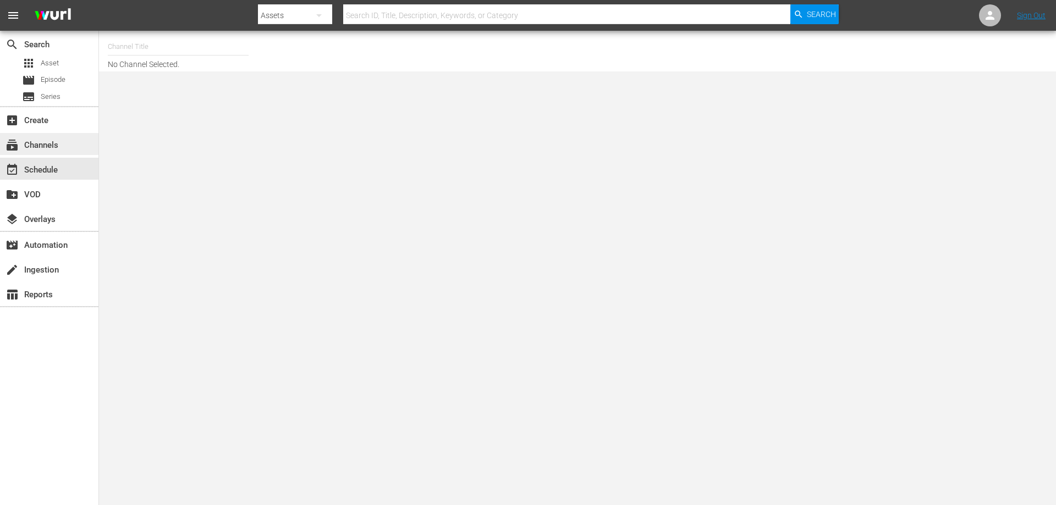
click at [43, 148] on div "subscriptions Channels" at bounding box center [31, 144] width 62 height 10
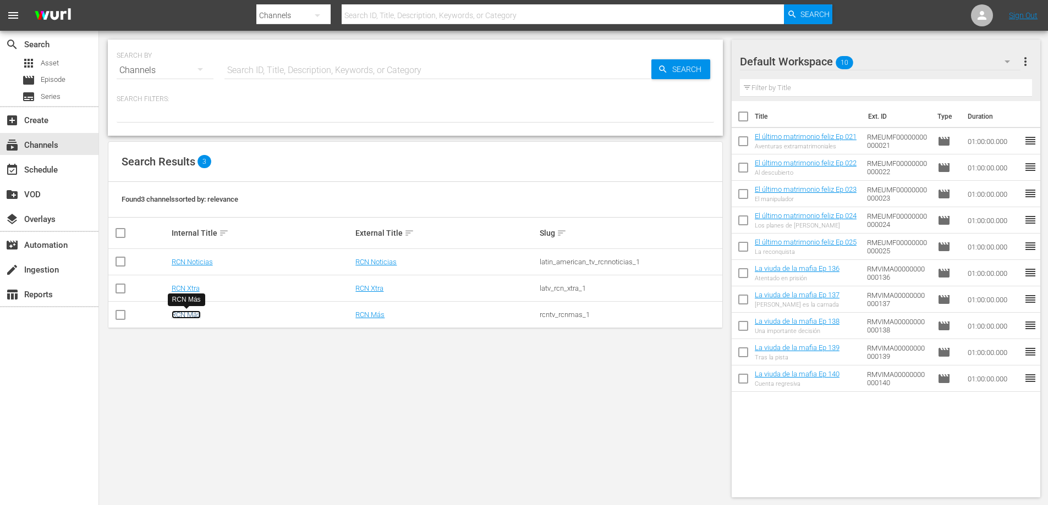
click at [190, 311] on link "RCN Más" at bounding box center [186, 315] width 29 height 8
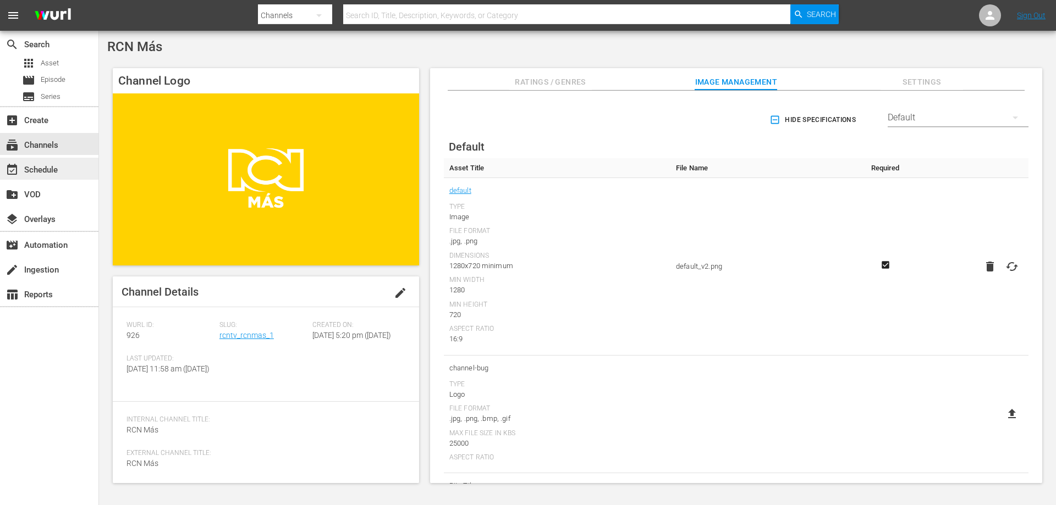
click at [57, 177] on div "event_available Schedule" at bounding box center [49, 169] width 98 height 22
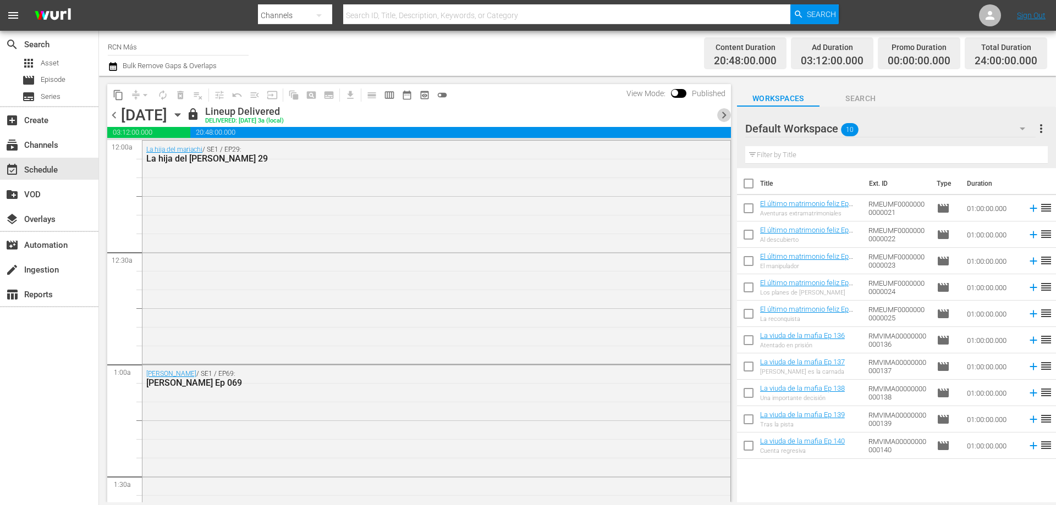
click at [723, 120] on span "chevron_right" at bounding box center [724, 115] width 14 height 14
click at [721, 118] on span "chevron_right" at bounding box center [724, 115] width 14 height 14
click at [42, 64] on span "Asset" at bounding box center [50, 63] width 18 height 11
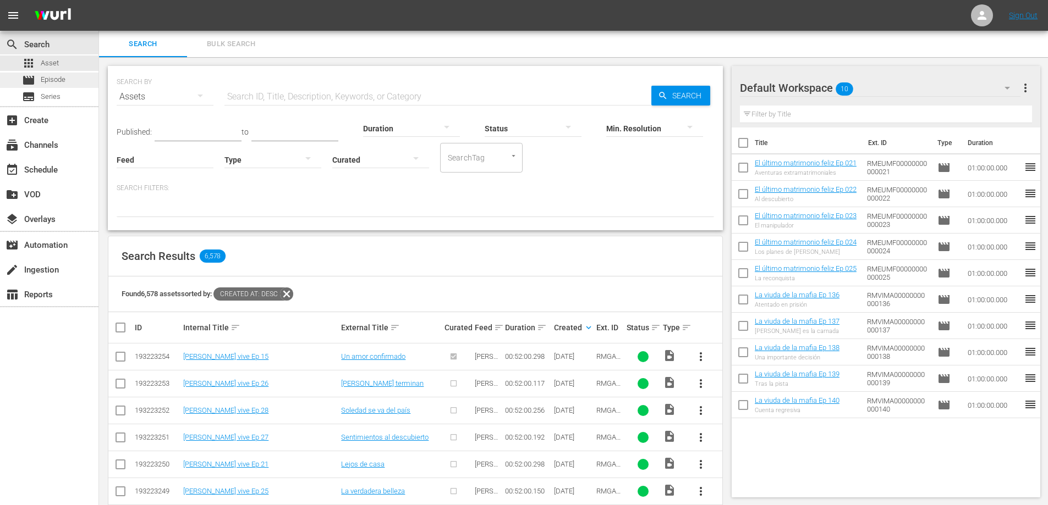
click at [73, 79] on div "movie Episode" at bounding box center [49, 80] width 98 height 15
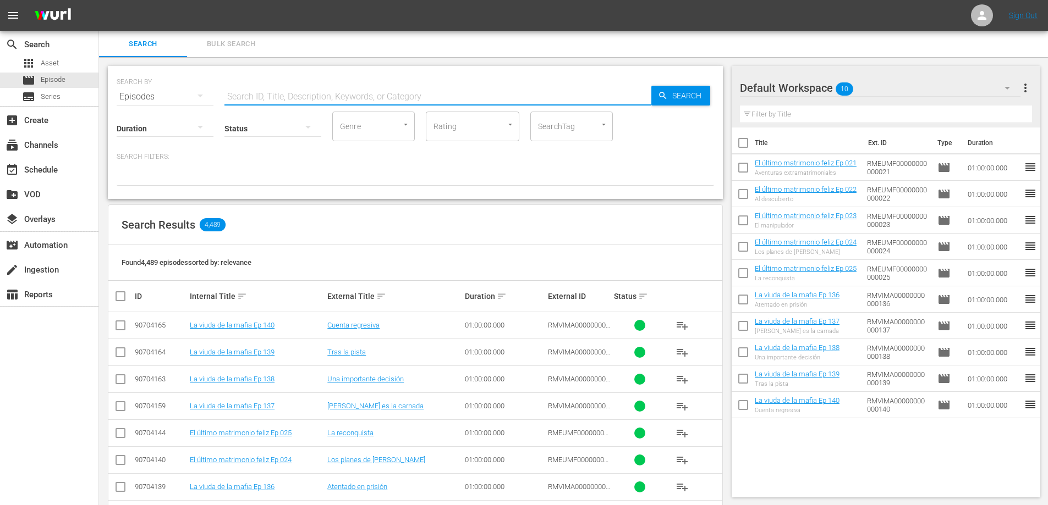
click at [293, 96] on input "text" at bounding box center [437, 97] width 427 height 26
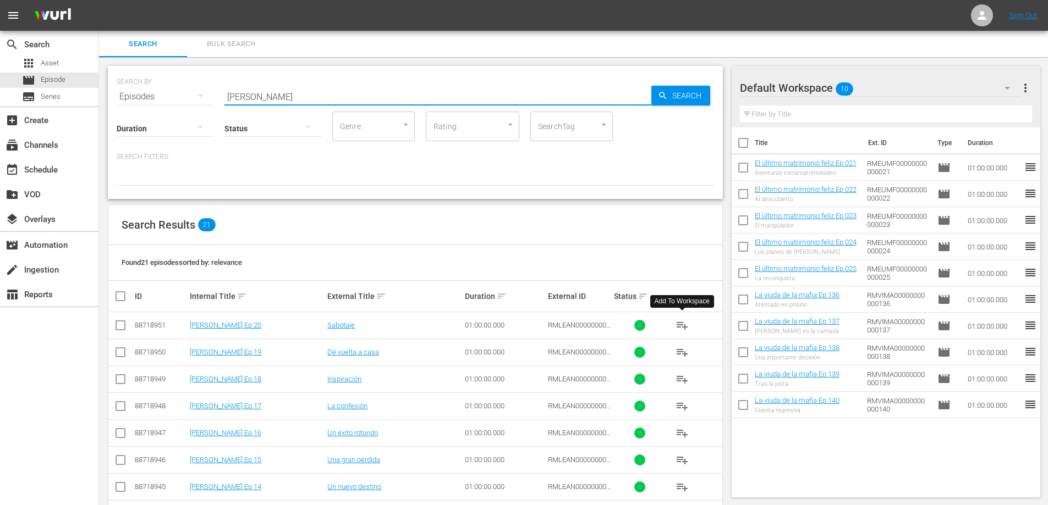
click at [681, 323] on span "playlist_add" at bounding box center [681, 325] width 13 height 13
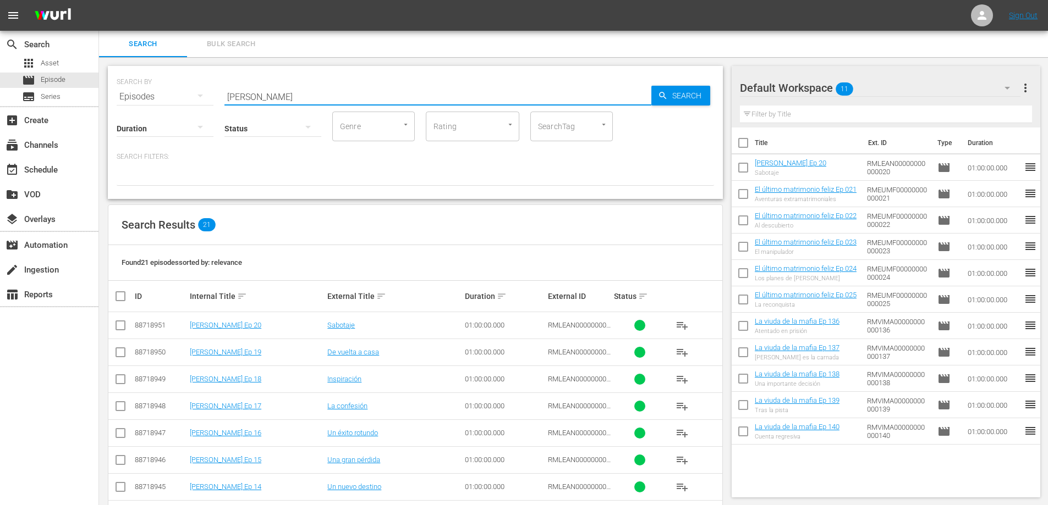
drag, startPoint x: 288, startPoint y: 98, endPoint x: 162, endPoint y: 98, distance: 126.5
click at [162, 98] on div "SEARCH BY Search By Episodes Search ID, Title, Description, Keywords, or Catego…" at bounding box center [415, 90] width 597 height 40
type input "[PERSON_NAME]"
click at [680, 323] on span "playlist_add" at bounding box center [681, 325] width 13 height 13
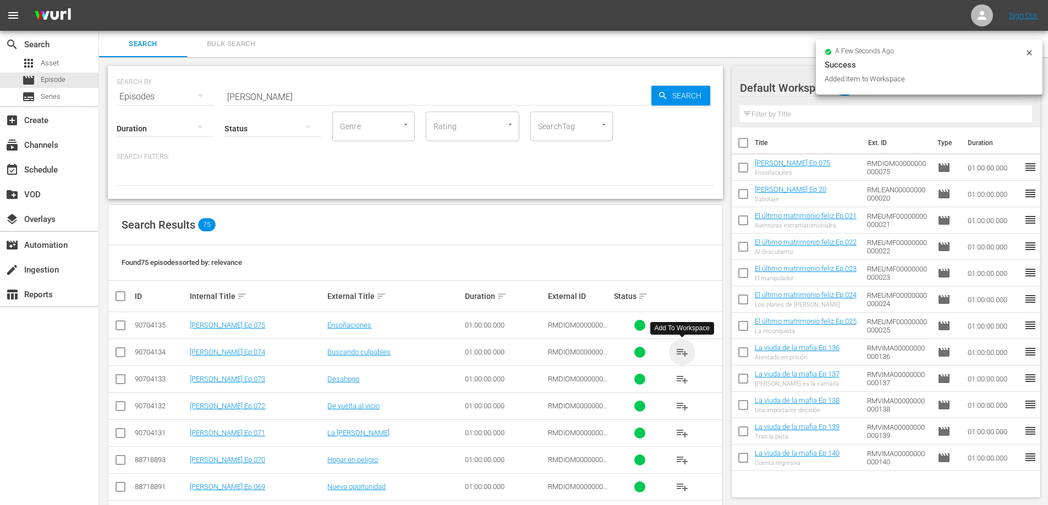
click at [680, 354] on span "playlist_add" at bounding box center [681, 352] width 13 height 13
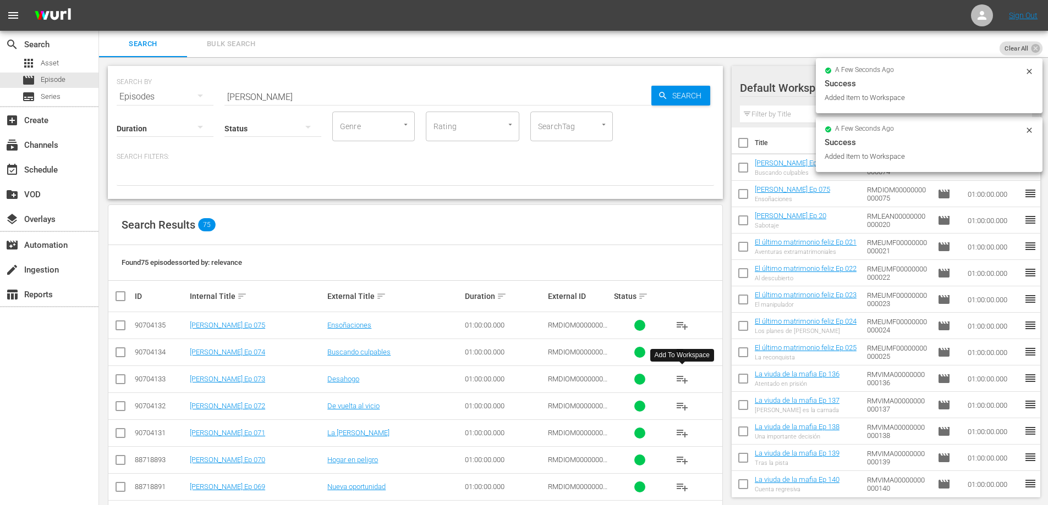
click at [680, 381] on span "playlist_add" at bounding box center [681, 379] width 13 height 13
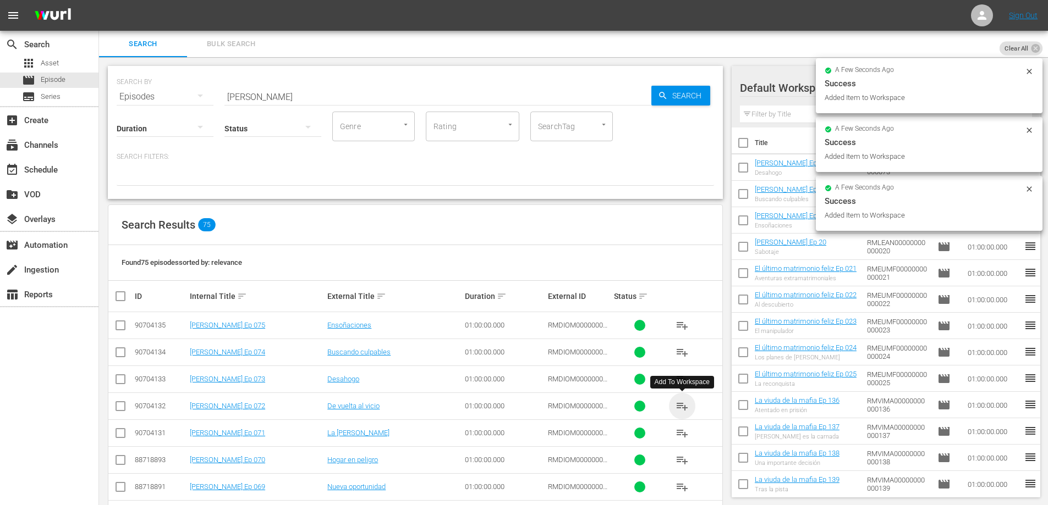
click at [682, 408] on span "playlist_add" at bounding box center [681, 406] width 13 height 13
click at [682, 435] on span "playlist_add" at bounding box center [681, 433] width 13 height 13
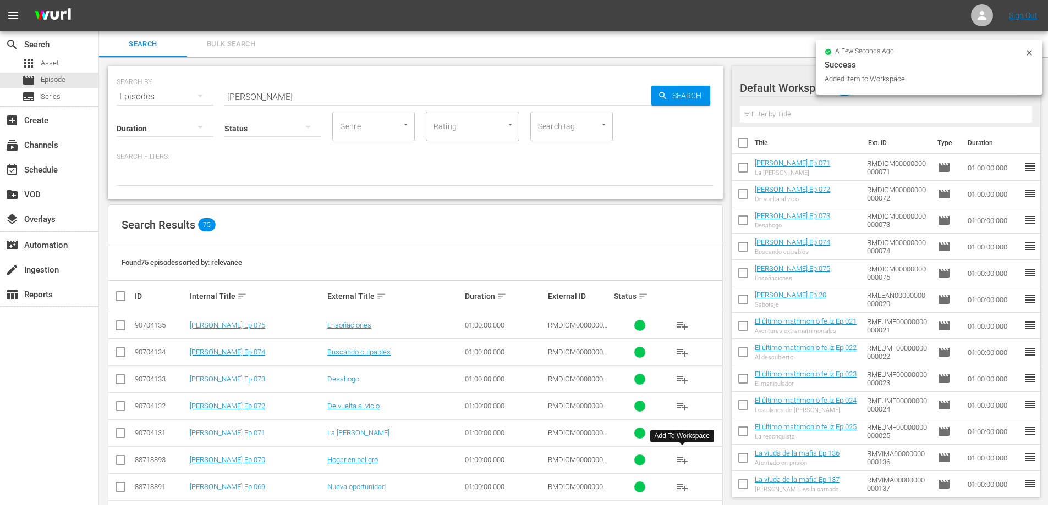
click at [681, 462] on span "playlist_add" at bounding box center [681, 460] width 13 height 13
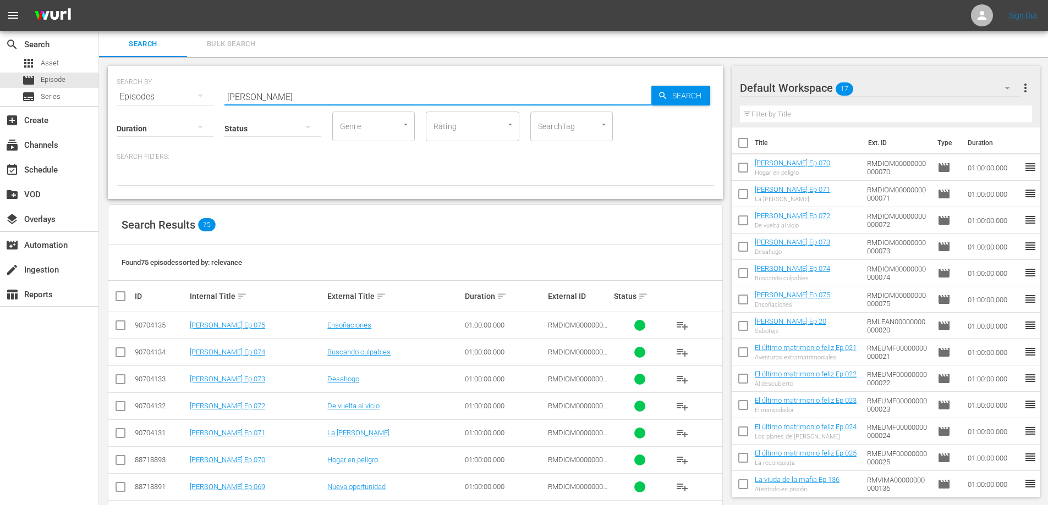
drag, startPoint x: 285, startPoint y: 101, endPoint x: 173, endPoint y: 94, distance: 112.4
click at [173, 94] on div "SEARCH BY Search By Episodes Search ID, Title, Description, Keywords, or Catego…" at bounding box center [415, 90] width 597 height 40
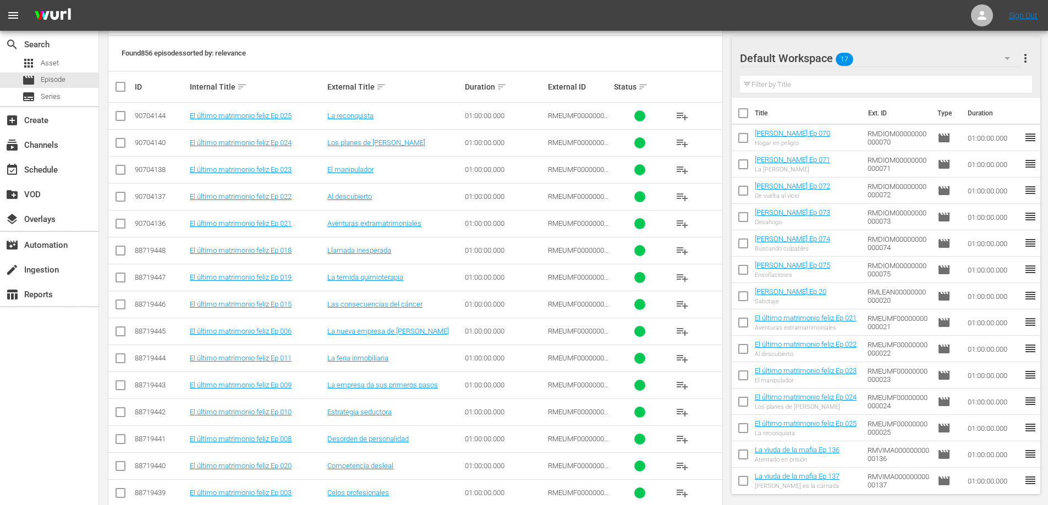
scroll to position [247, 0]
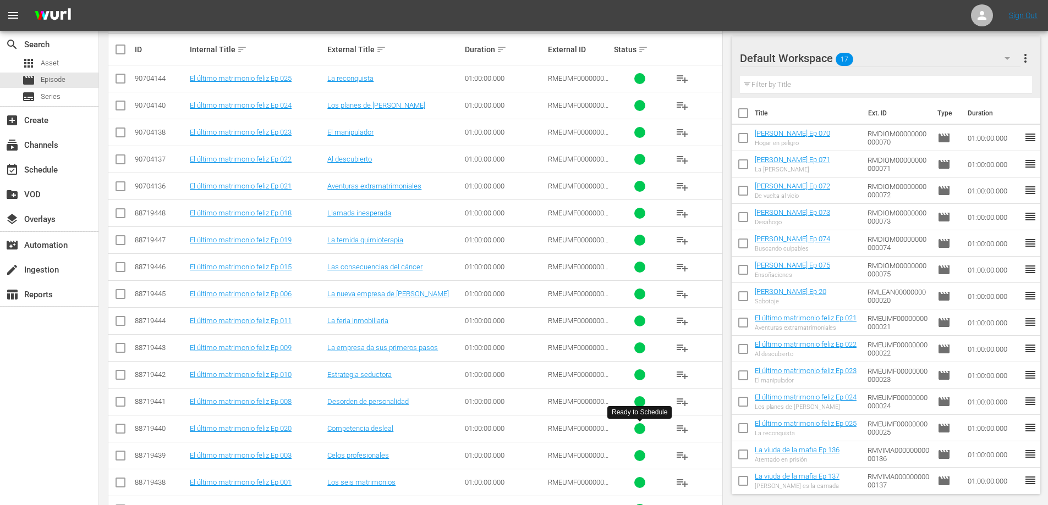
type input "el"
click at [679, 427] on span "playlist_add" at bounding box center [681, 428] width 13 height 13
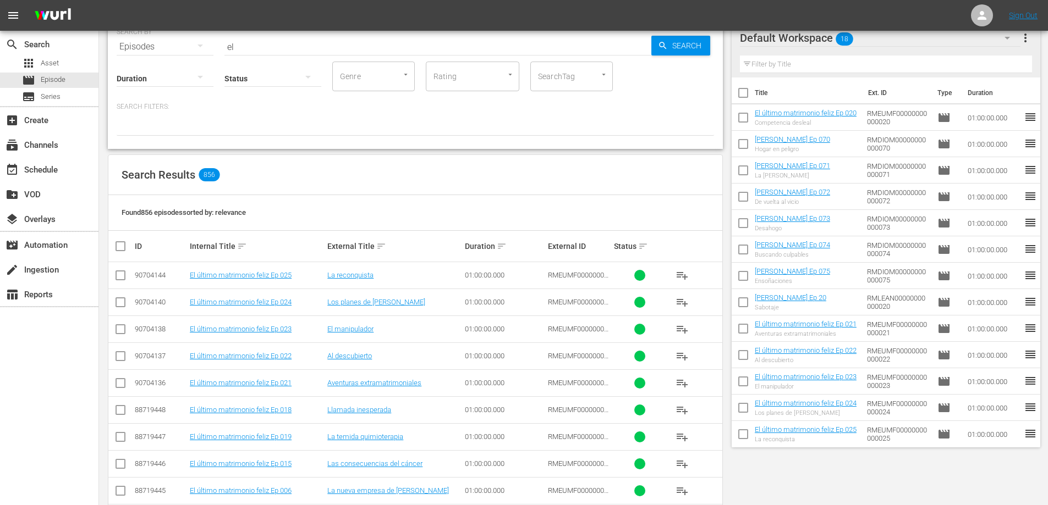
scroll to position [0, 0]
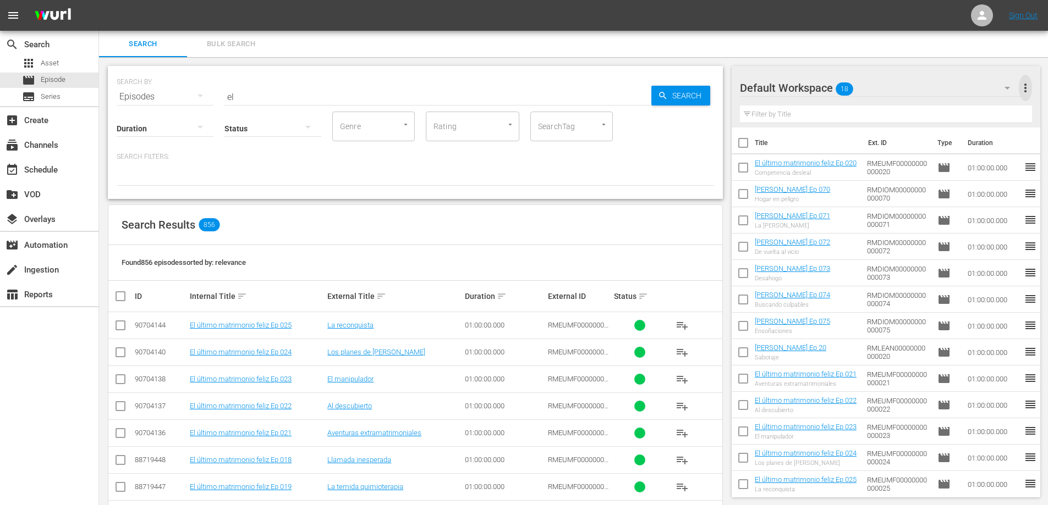
click at [1025, 86] on span "more_vert" at bounding box center [1025, 87] width 13 height 13
click at [948, 107] on div "Clear All Workspace Items" at bounding box center [953, 109] width 129 height 20
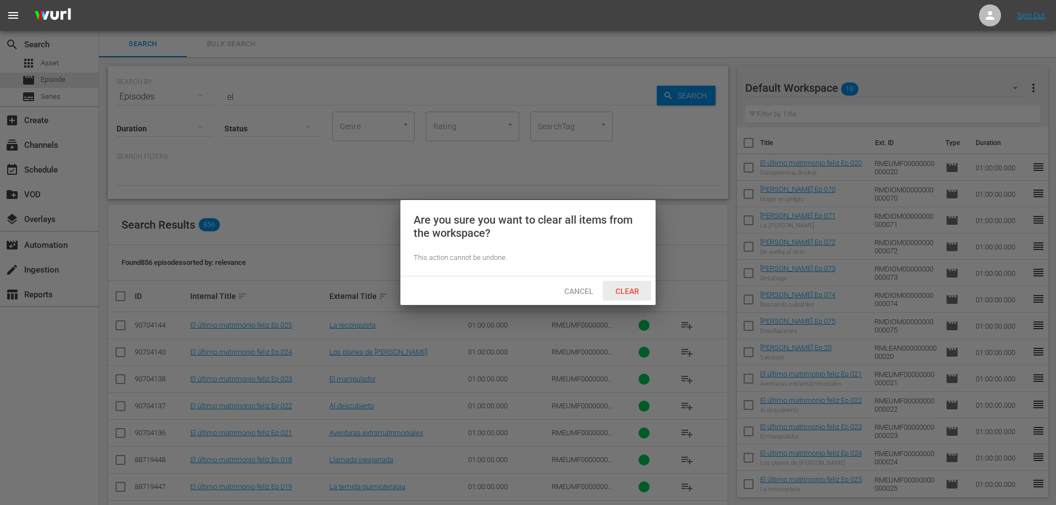
click at [623, 288] on span "Clear" at bounding box center [627, 291] width 41 height 9
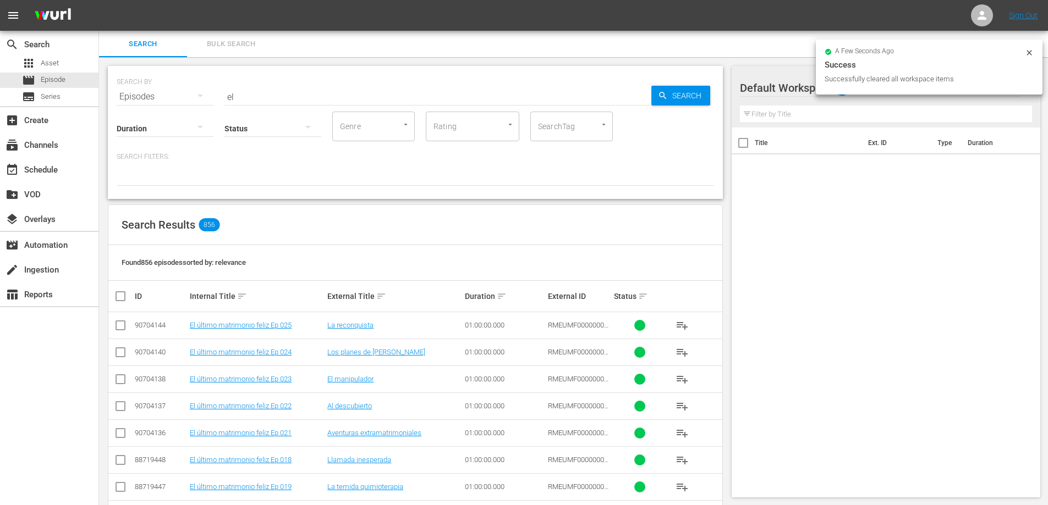
click at [374, 97] on input "el" at bounding box center [437, 97] width 427 height 26
drag, startPoint x: 382, startPoint y: 96, endPoint x: 131, endPoint y: 84, distance: 250.6
click at [131, 84] on div "SEARCH BY Search By Episodes Search ID, Title, Description, Keywords, or Catego…" at bounding box center [415, 90] width 597 height 40
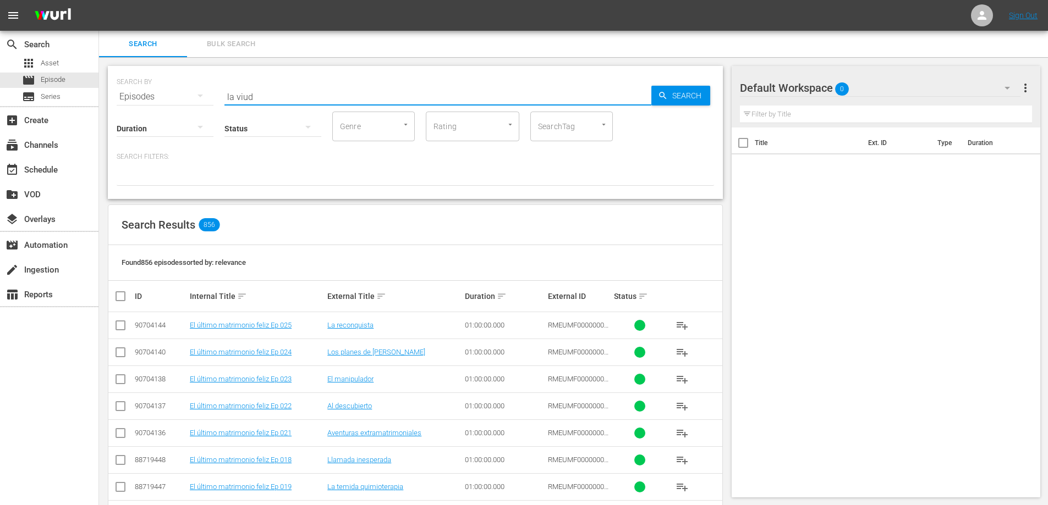
type input "la viuda"
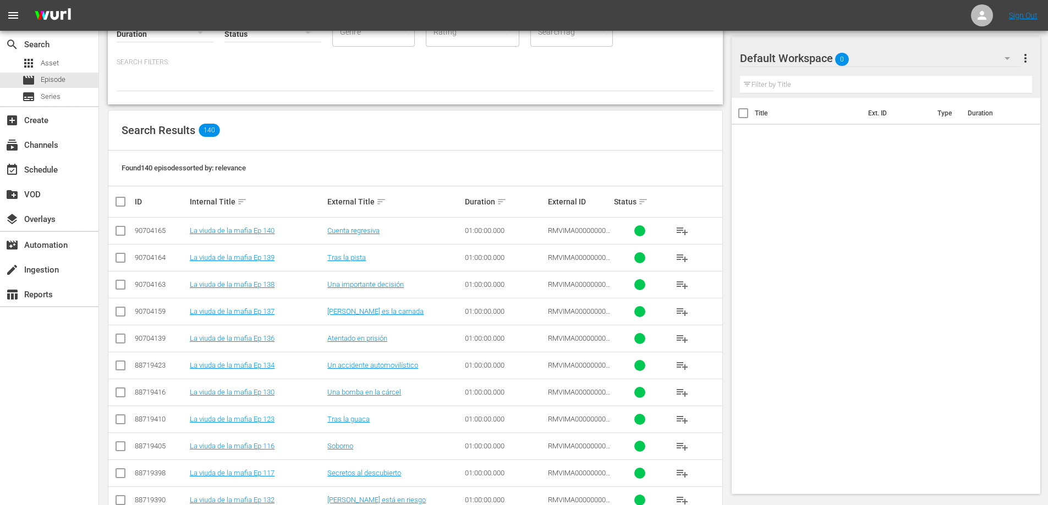
scroll to position [134, 0]
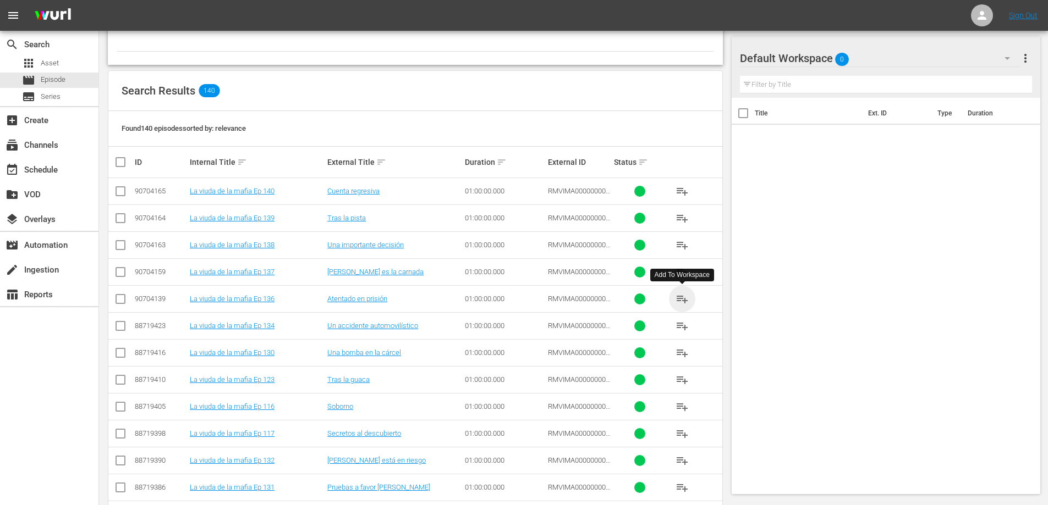
click at [683, 302] on span "playlist_add" at bounding box center [681, 299] width 13 height 13
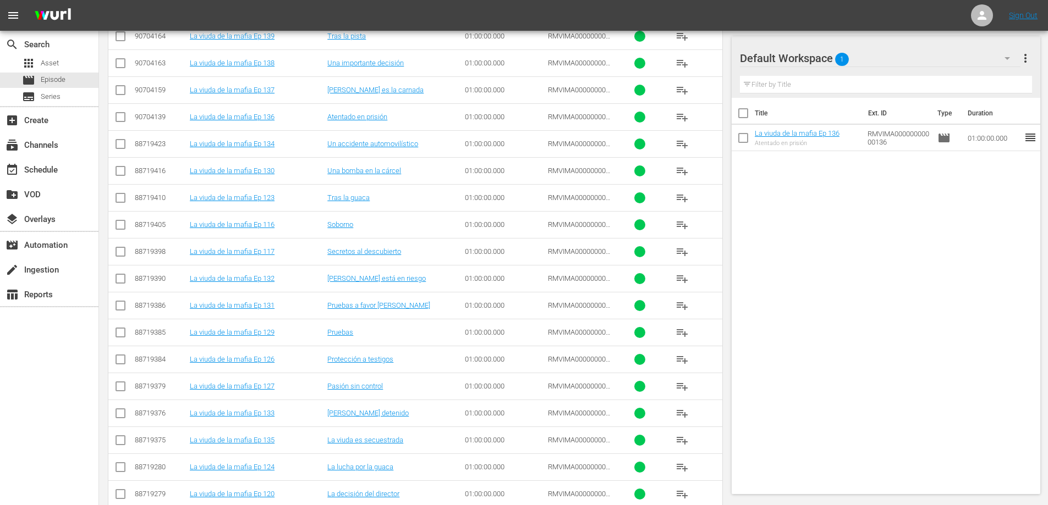
scroll to position [346, 0]
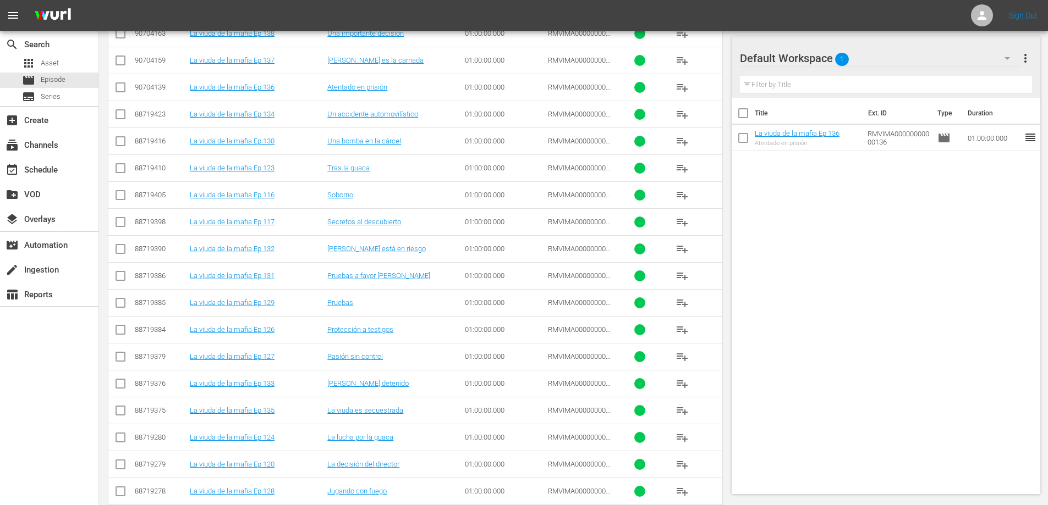
click at [689, 414] on button "playlist_add" at bounding box center [682, 411] width 26 height 26
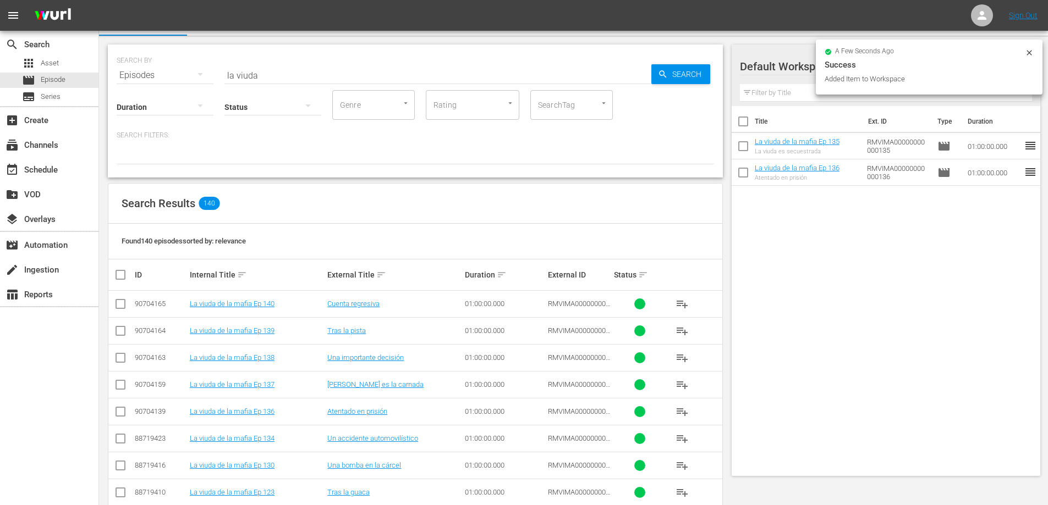
scroll to position [12, 0]
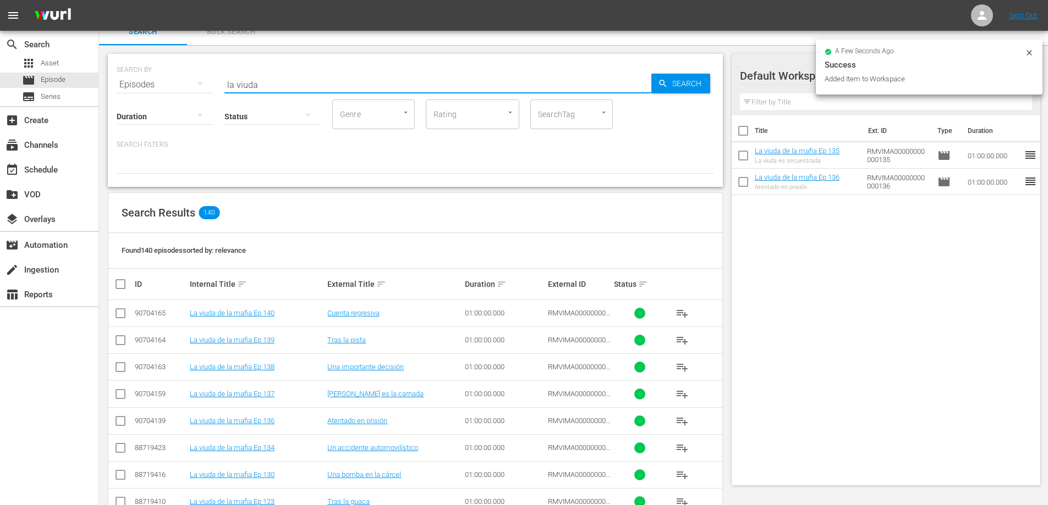
drag, startPoint x: 267, startPoint y: 84, endPoint x: 179, endPoint y: 84, distance: 87.4
click at [179, 84] on div "SEARCH BY Search By Episodes Search ID, Title, Description, Keywords, or Catego…" at bounding box center [415, 78] width 597 height 40
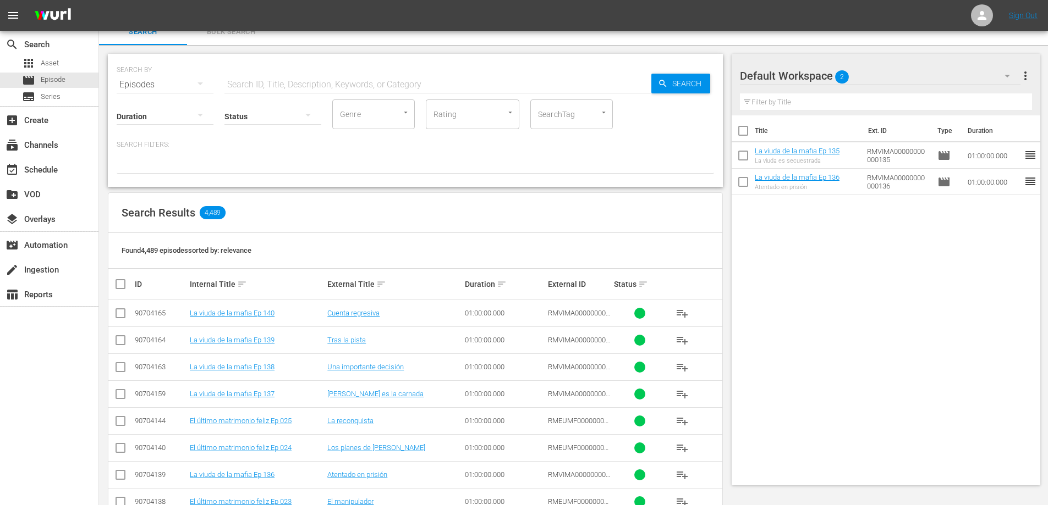
click at [332, 82] on input "text" at bounding box center [437, 84] width 427 height 26
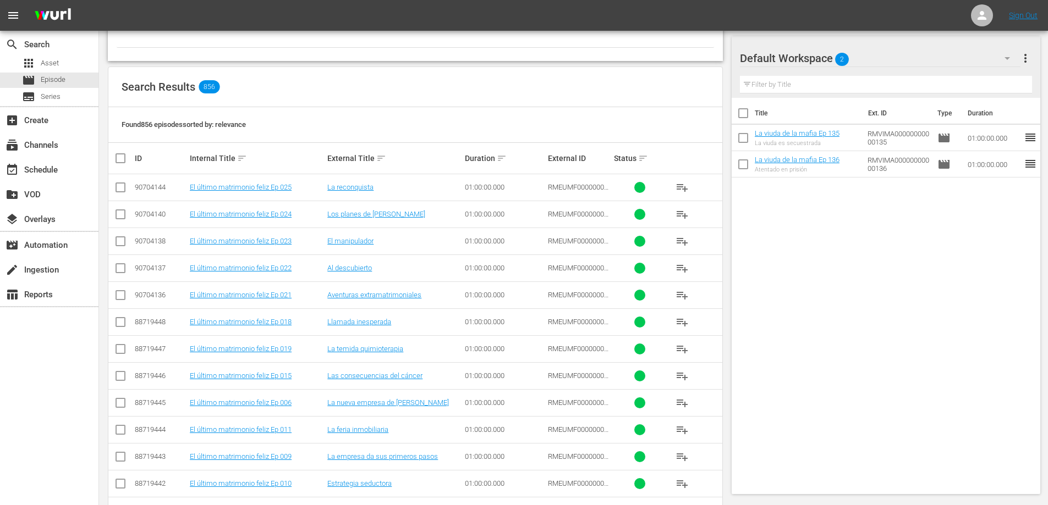
scroll to position [139, 0]
type input "el"
click at [684, 293] on span "playlist_add" at bounding box center [681, 294] width 13 height 13
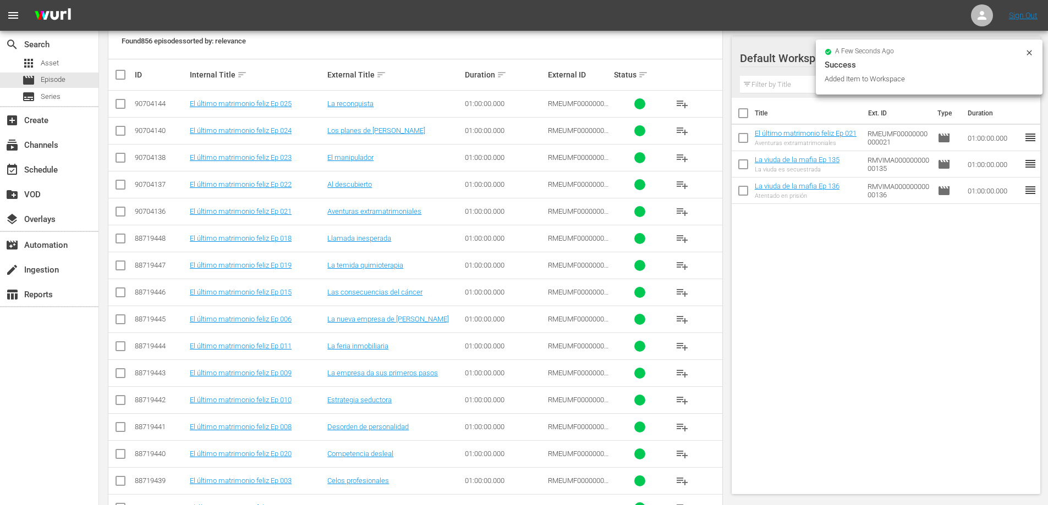
scroll to position [311, 0]
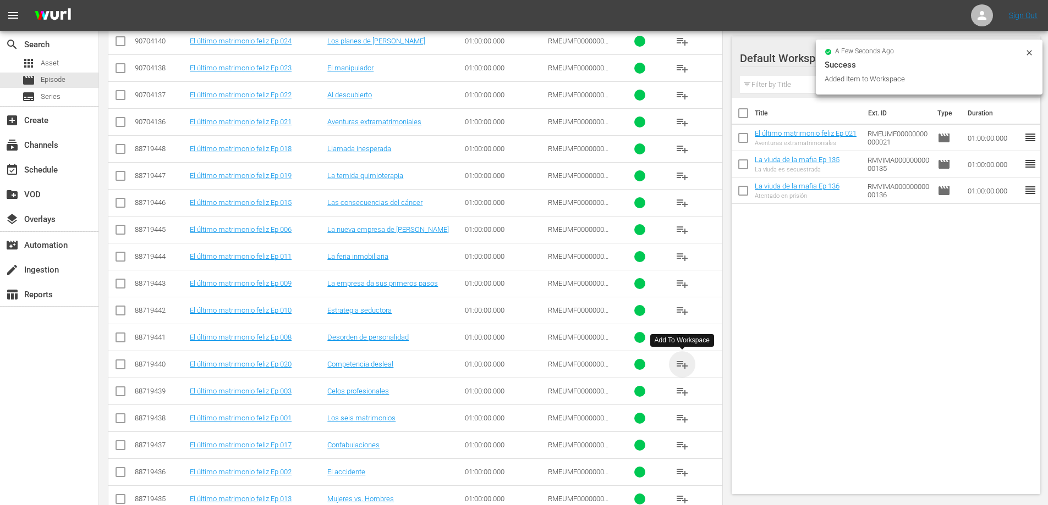
click at [680, 365] on span "playlist_add" at bounding box center [681, 364] width 13 height 13
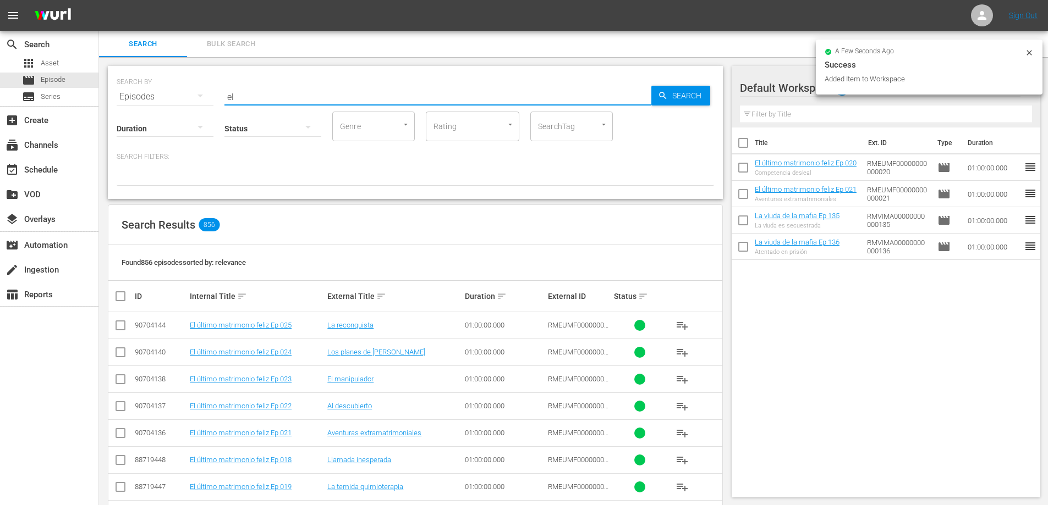
drag, startPoint x: 269, startPoint y: 101, endPoint x: 100, endPoint y: 95, distance: 170.0
click at [103, 93] on div "SEARCH BY Search By Episodes Search ID, Title, Description, Keywords, or Catego…" at bounding box center [415, 477] width 632 height 841
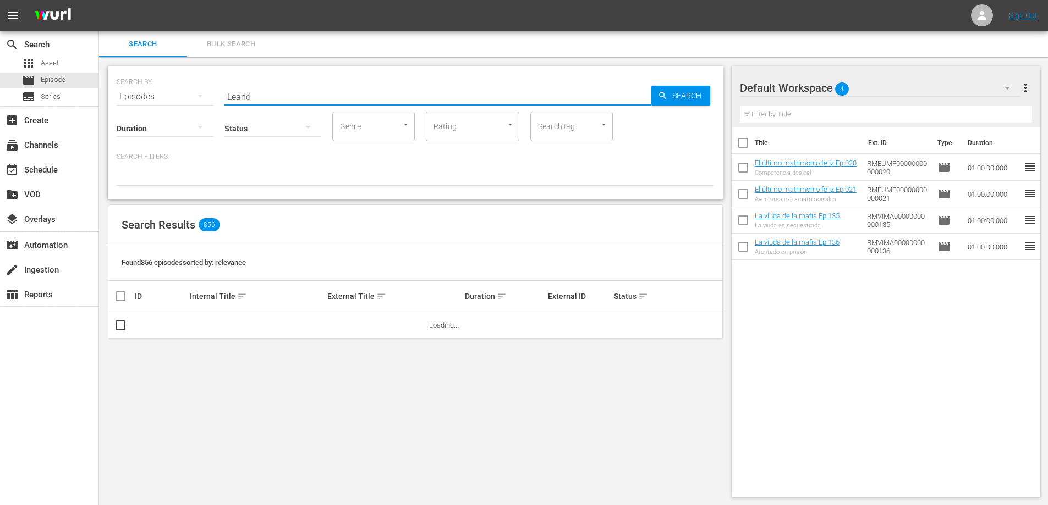
type input "Leandro"
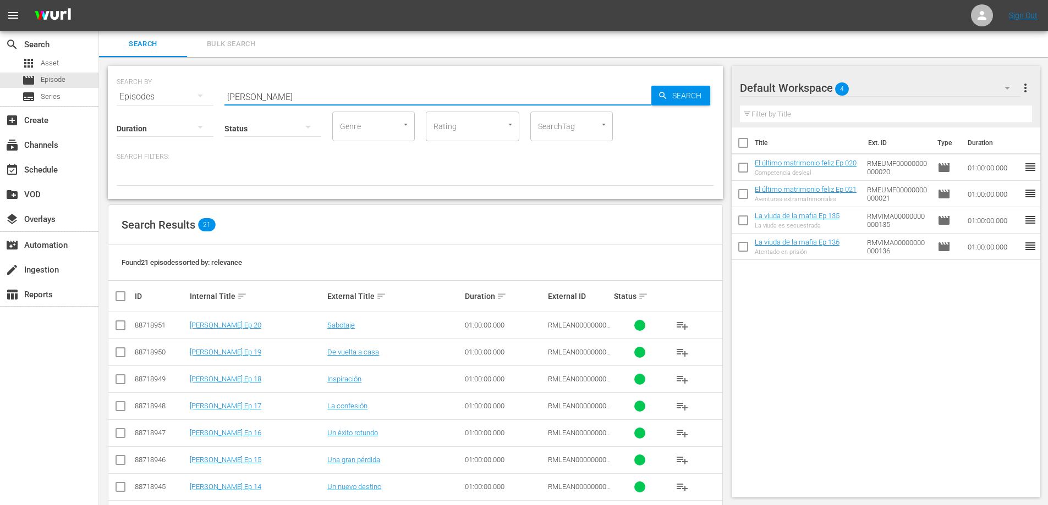
click at [681, 328] on span "playlist_add" at bounding box center [681, 325] width 13 height 13
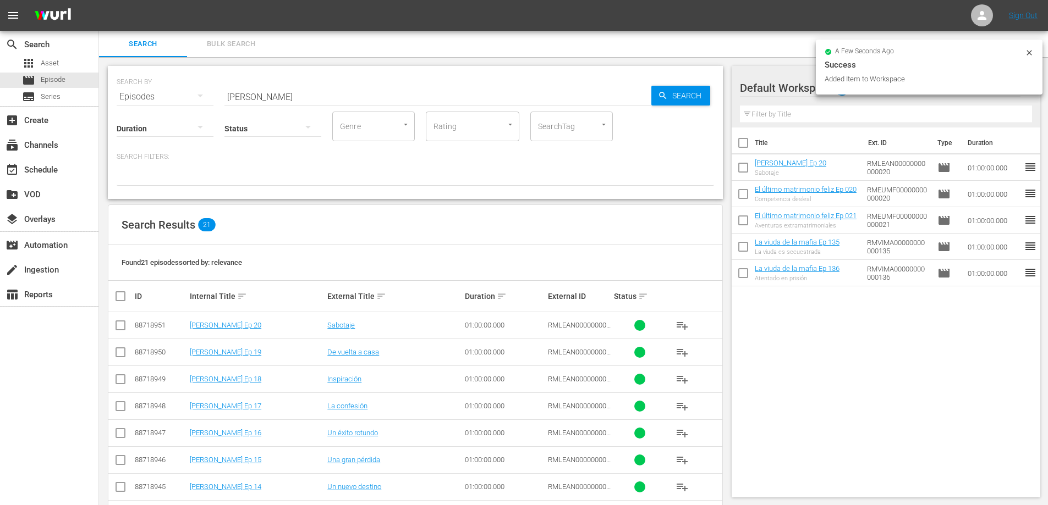
drag, startPoint x: 228, startPoint y: 94, endPoint x: 158, endPoint y: 95, distance: 69.3
click at [158, 95] on div "SEARCH BY Search By Episodes Search ID, Title, Description, Keywords, or Catego…" at bounding box center [415, 90] width 597 height 40
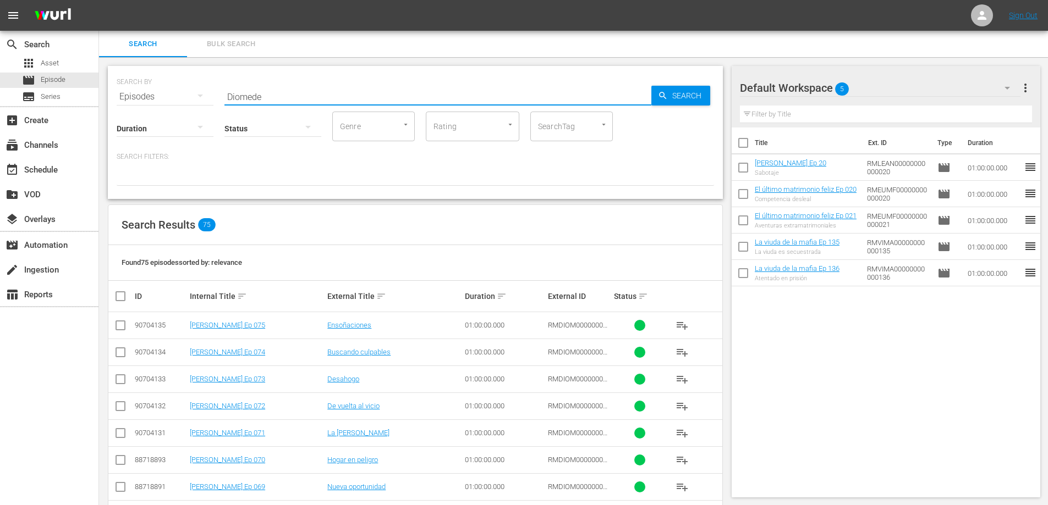
type input "diomede"
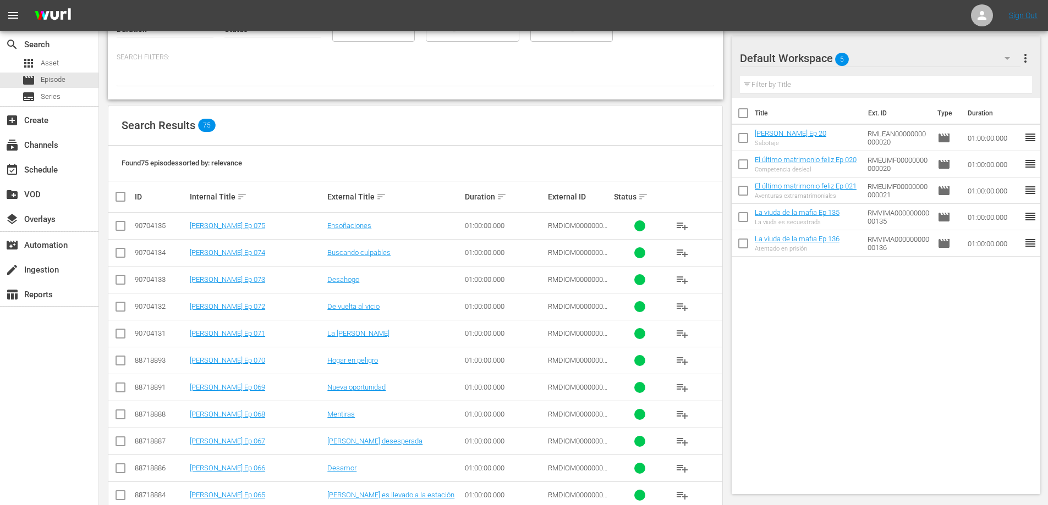
scroll to position [140, 0]
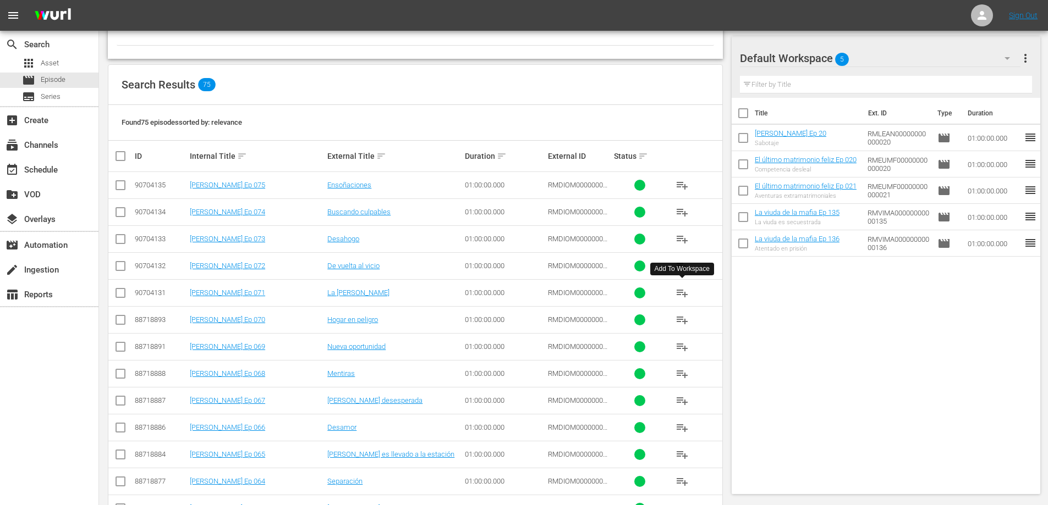
click at [678, 293] on span "playlist_add" at bounding box center [681, 293] width 13 height 13
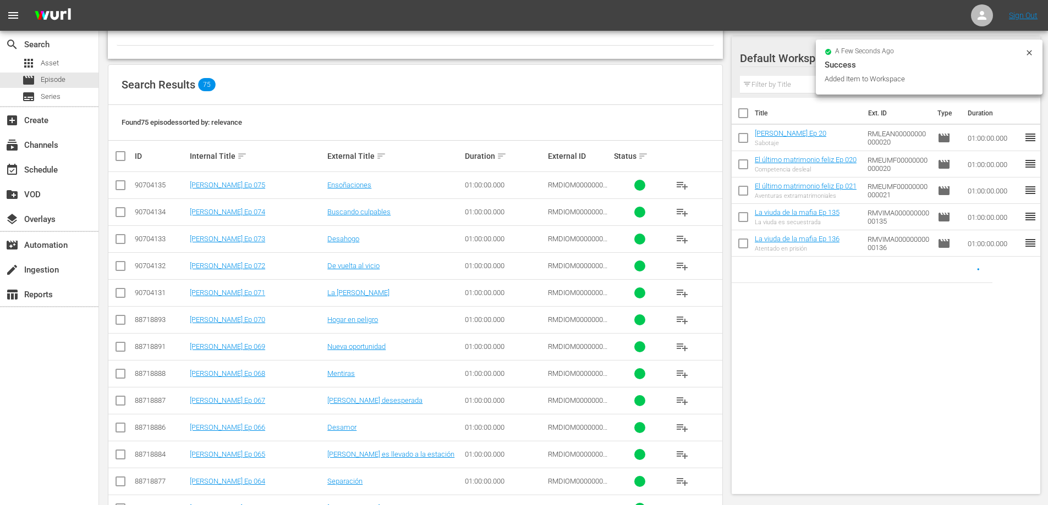
click at [680, 321] on span "playlist_add" at bounding box center [681, 319] width 13 height 13
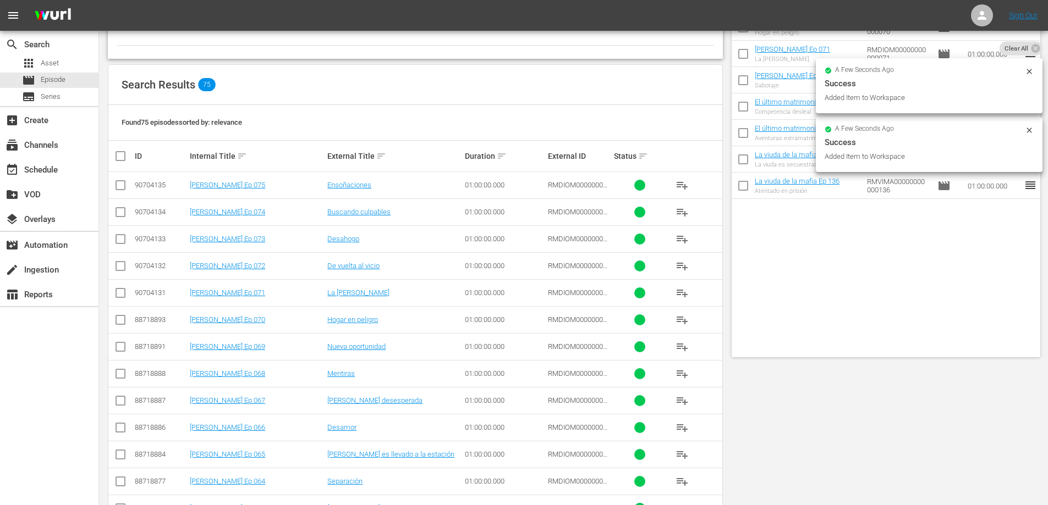
scroll to position [0, 0]
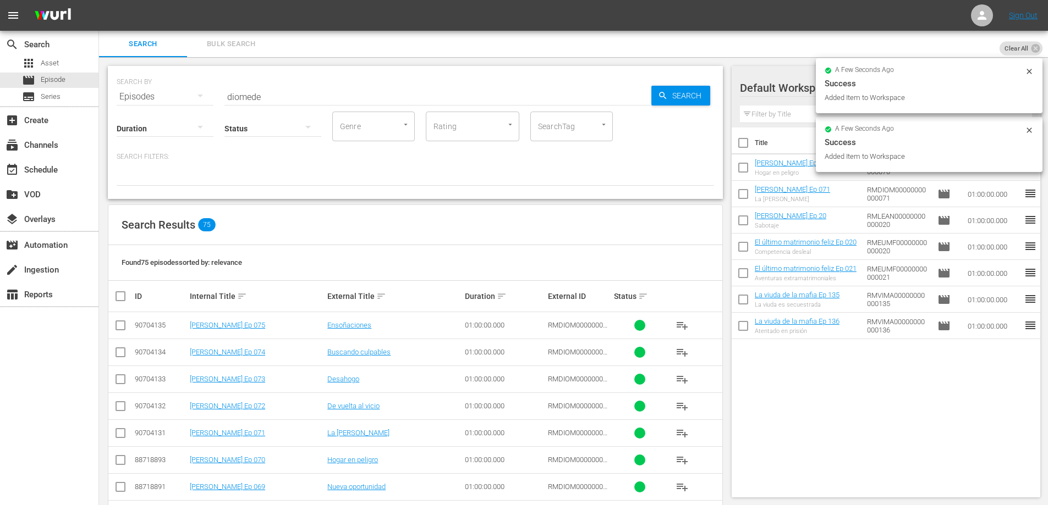
drag, startPoint x: 300, startPoint y: 97, endPoint x: 111, endPoint y: 101, distance: 189.8
click at [133, 88] on div "SEARCH BY Search By Episodes Search ID, Title, Description, Keywords, or Catego…" at bounding box center [415, 90] width 597 height 40
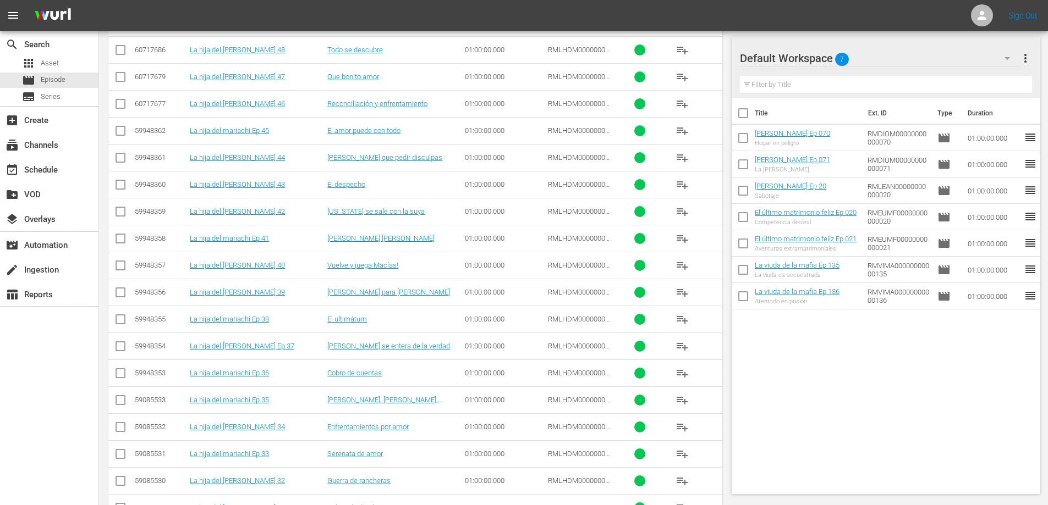
scroll to position [3105, 0]
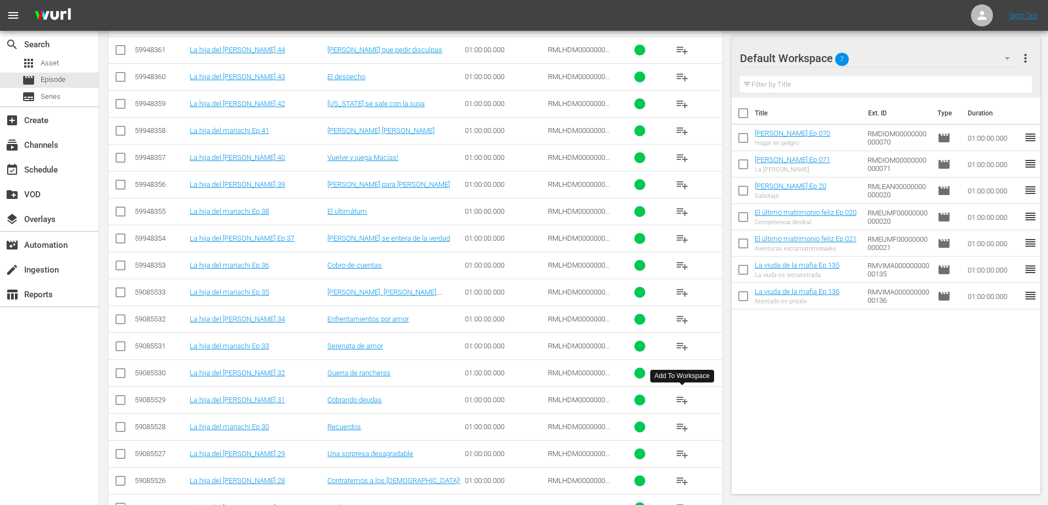
type input "La hija"
click at [681, 404] on span "playlist_add" at bounding box center [681, 400] width 13 height 13
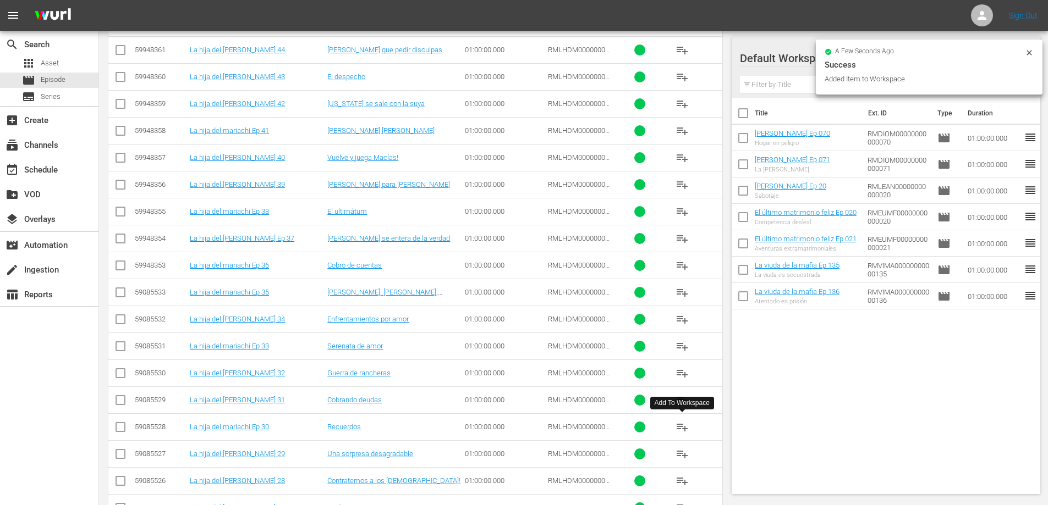
click at [680, 426] on span "playlist_add" at bounding box center [681, 427] width 13 height 13
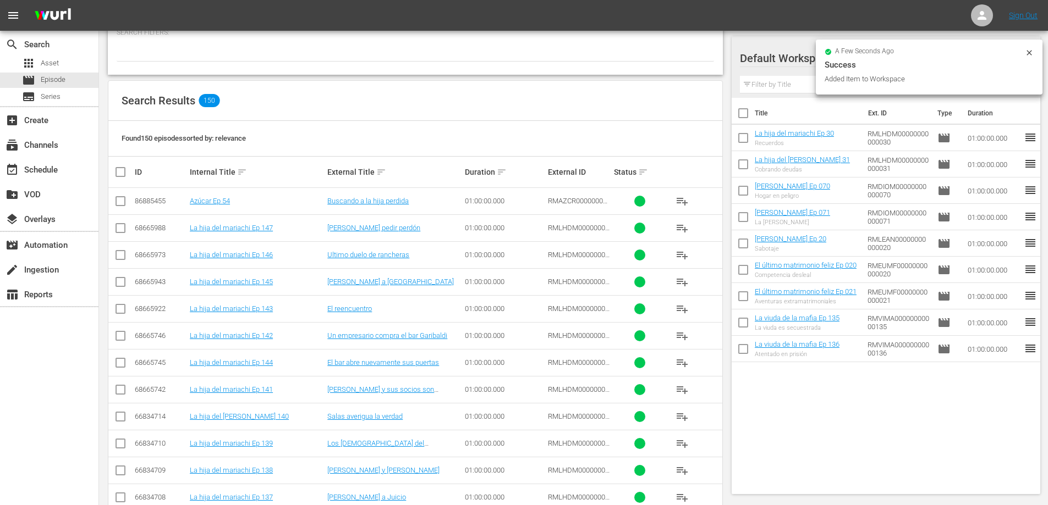
scroll to position [0, 0]
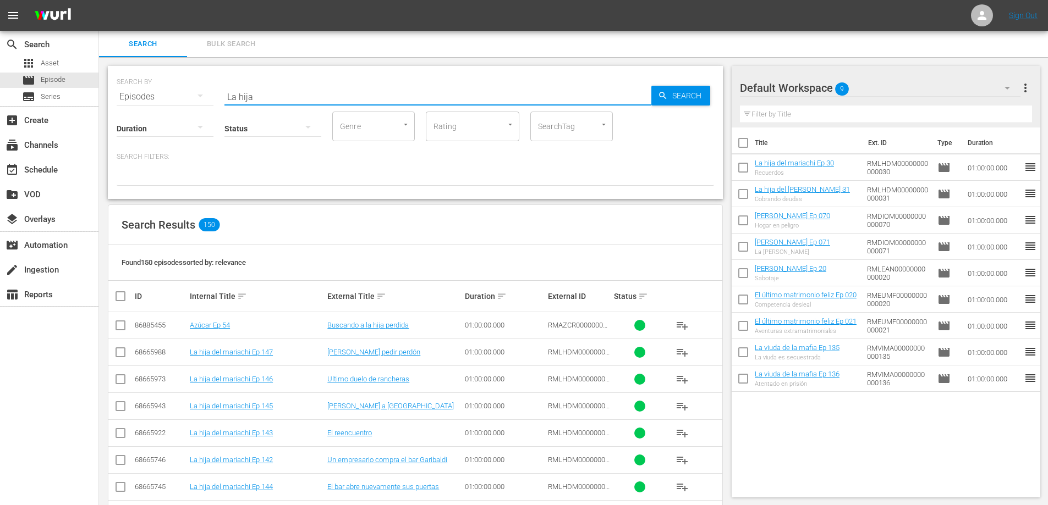
drag, startPoint x: 272, startPoint y: 90, endPoint x: 155, endPoint y: 117, distance: 120.2
click at [170, 102] on div "SEARCH BY Search By Episodes Search ID, Title, Description, Keywords, or Catego…" at bounding box center [415, 132] width 615 height 133
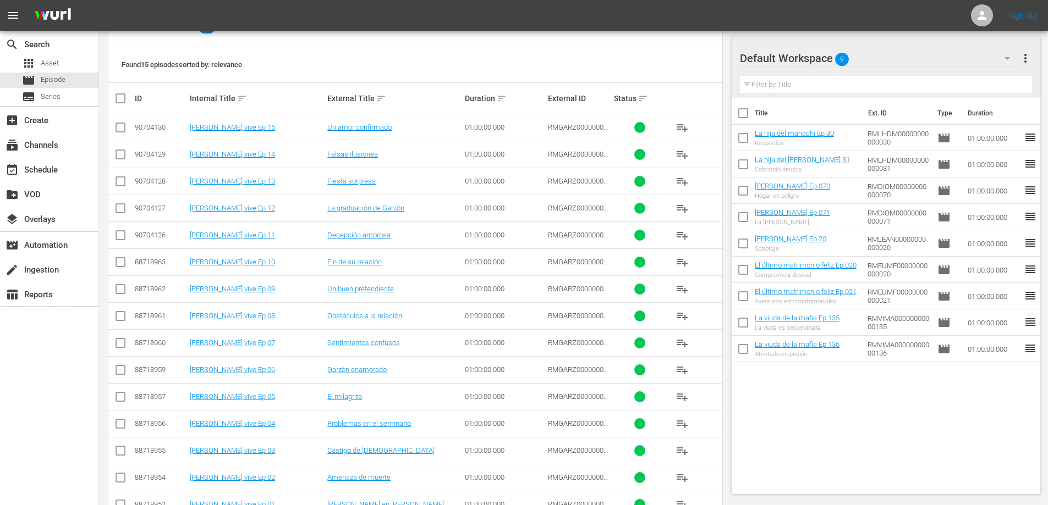
scroll to position [196, 0]
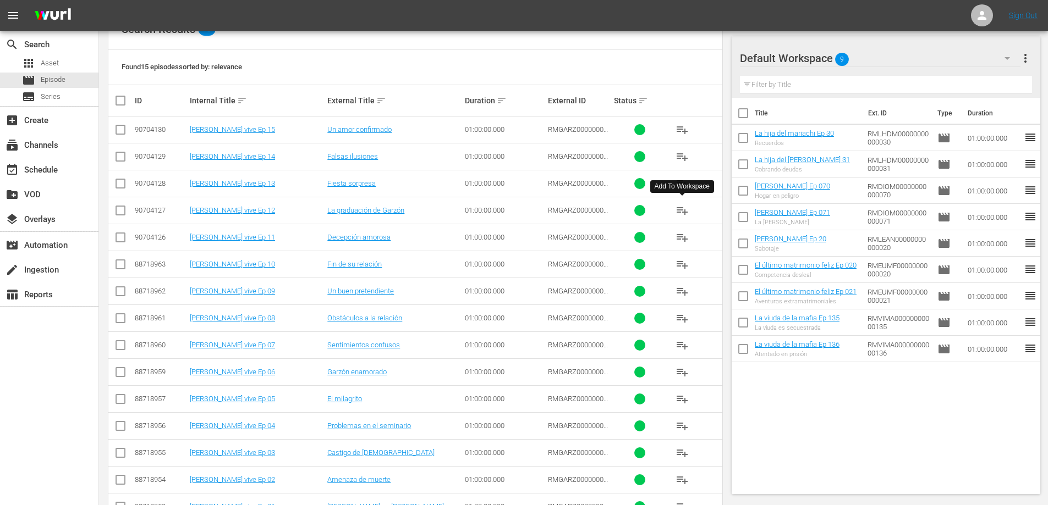
type input "Garz"
click at [685, 213] on span "playlist_add" at bounding box center [681, 210] width 13 height 13
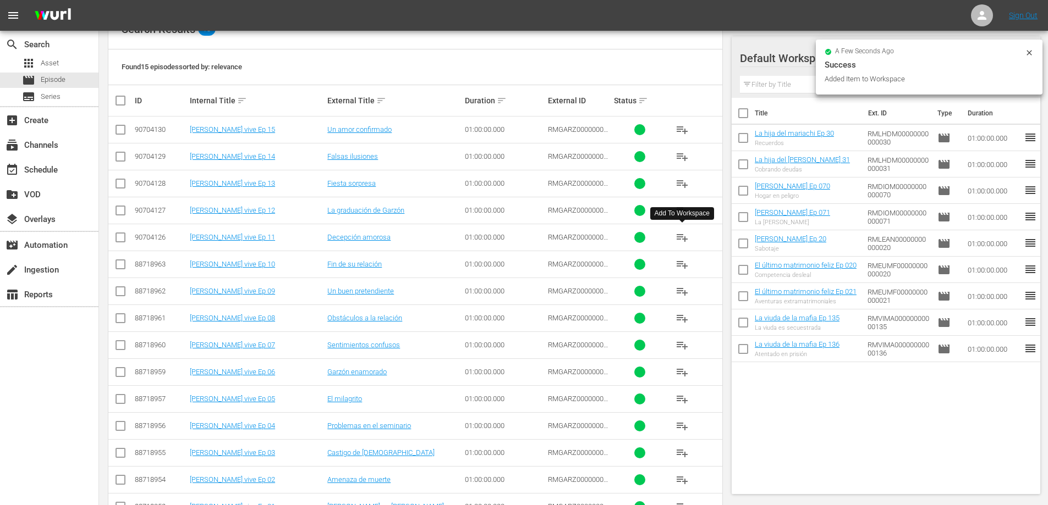
click at [675, 240] on span "playlist_add" at bounding box center [681, 237] width 13 height 13
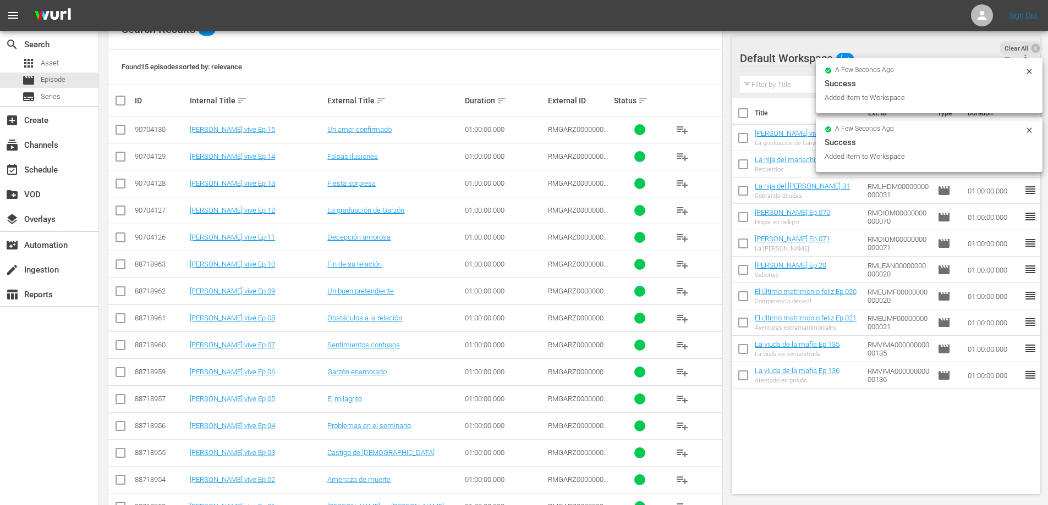
click at [679, 267] on span "playlist_add" at bounding box center [681, 264] width 13 height 13
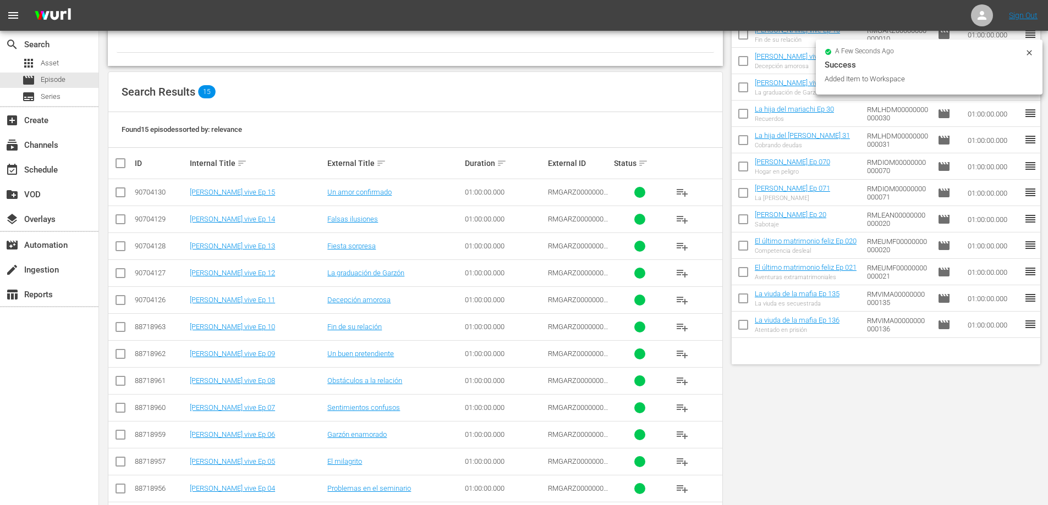
scroll to position [0, 0]
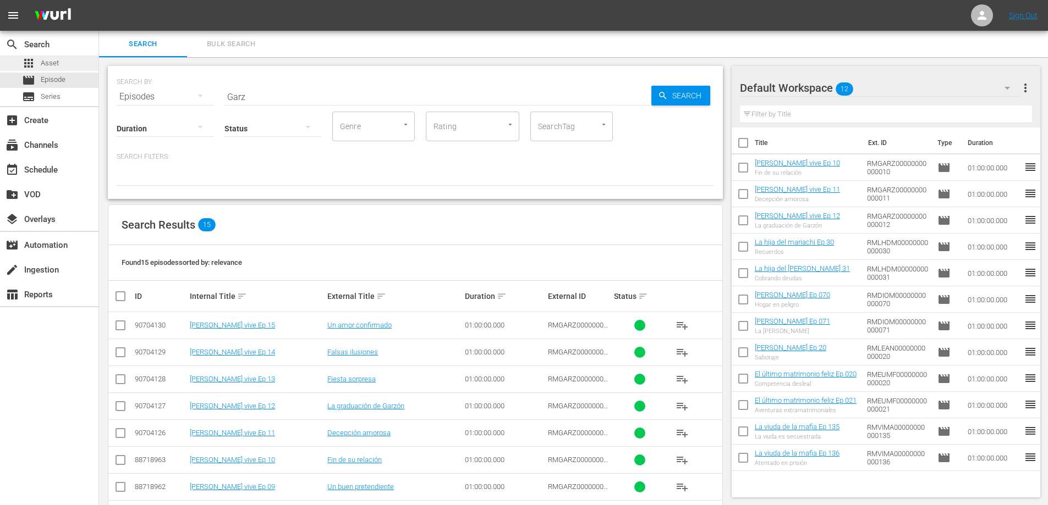
click at [71, 64] on div "apps Asset" at bounding box center [49, 63] width 98 height 15
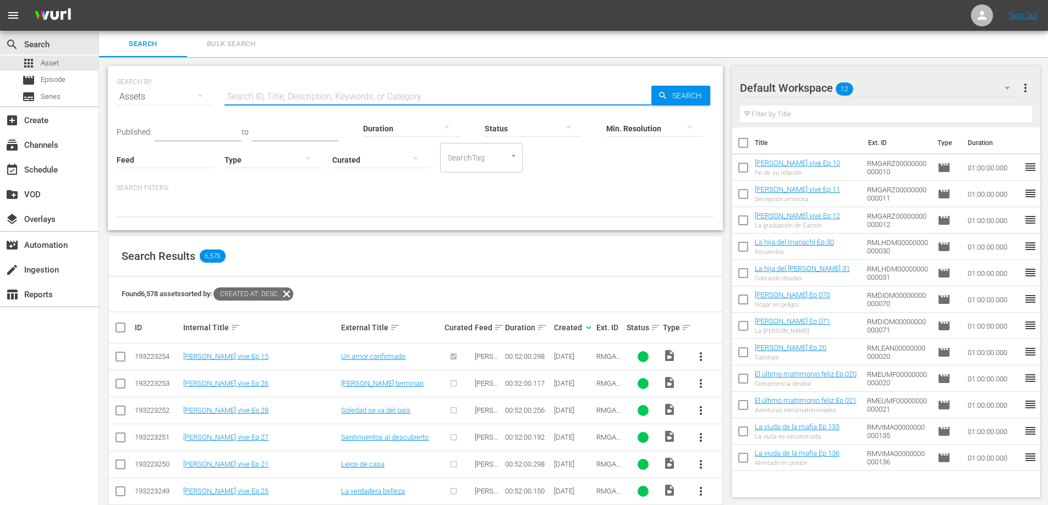
click at [324, 96] on input "text" at bounding box center [437, 97] width 427 height 26
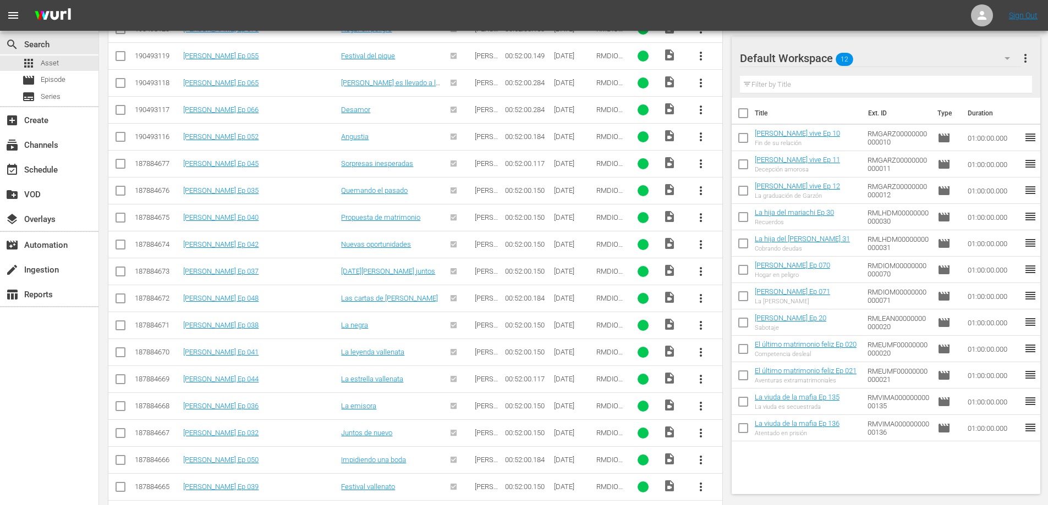
scroll to position [1258, 0]
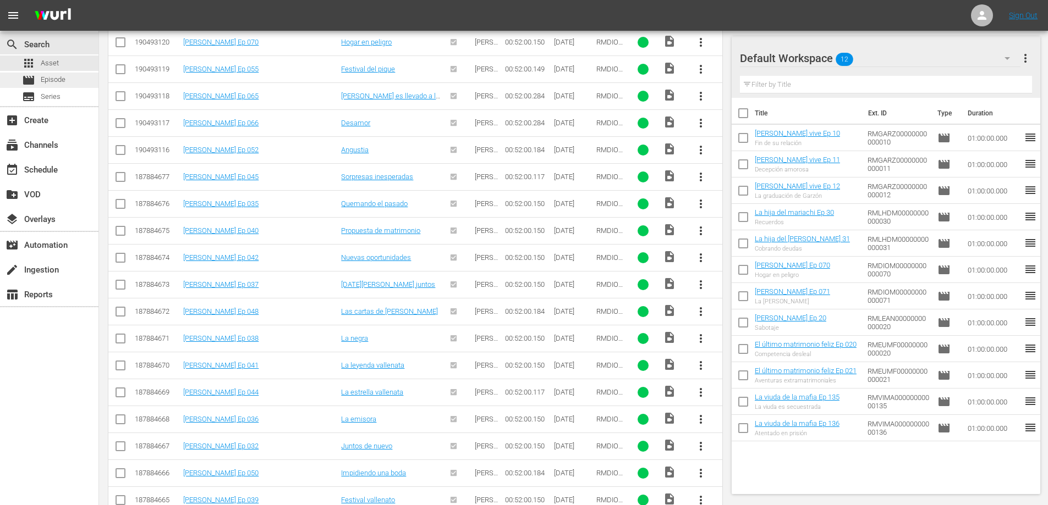
type input "DIOMEDE"
click at [69, 83] on div "movie Episode" at bounding box center [49, 80] width 98 height 15
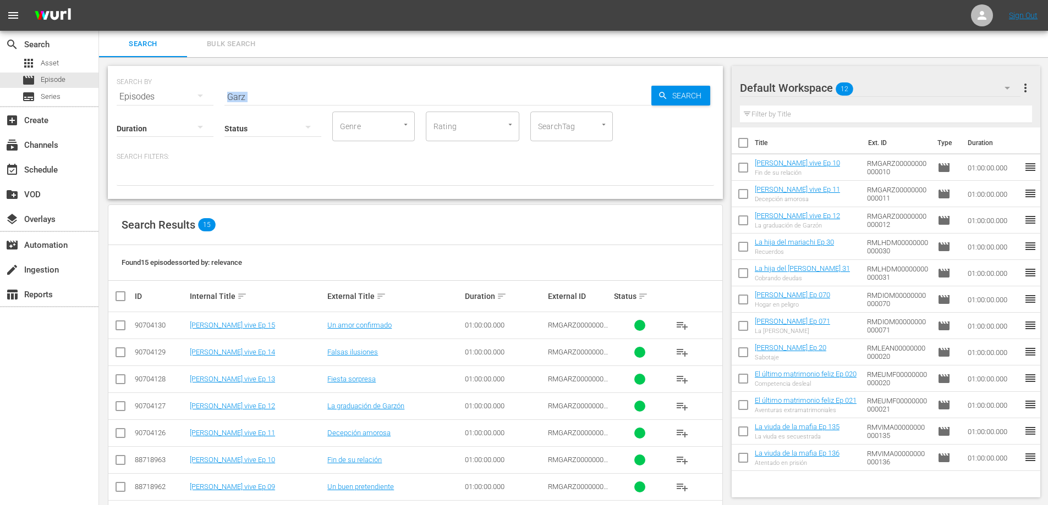
drag, startPoint x: 282, startPoint y: 107, endPoint x: 169, endPoint y: 86, distance: 114.8
click at [169, 86] on div "SEARCH BY Search By Episodes Search ID, Title, Description, Keywords, or Catego…" at bounding box center [415, 132] width 615 height 133
click at [260, 94] on input "Garz" at bounding box center [437, 97] width 427 height 26
drag, startPoint x: 271, startPoint y: 93, endPoint x: 145, endPoint y: 104, distance: 125.9
click at [148, 104] on div "SEARCH BY Search By Episodes Search ID, Title, Description, Keywords, or Catego…" at bounding box center [415, 132] width 615 height 133
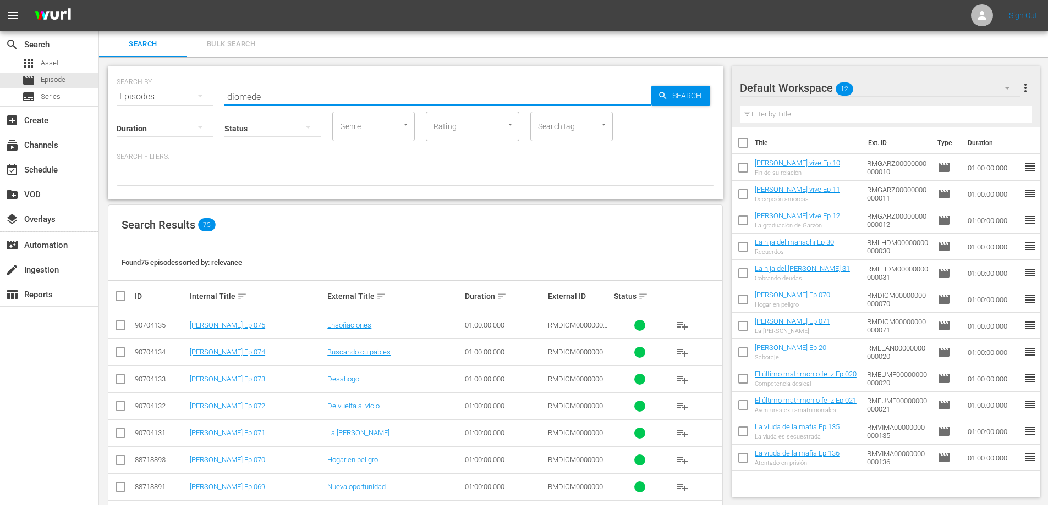
type input "diomede"
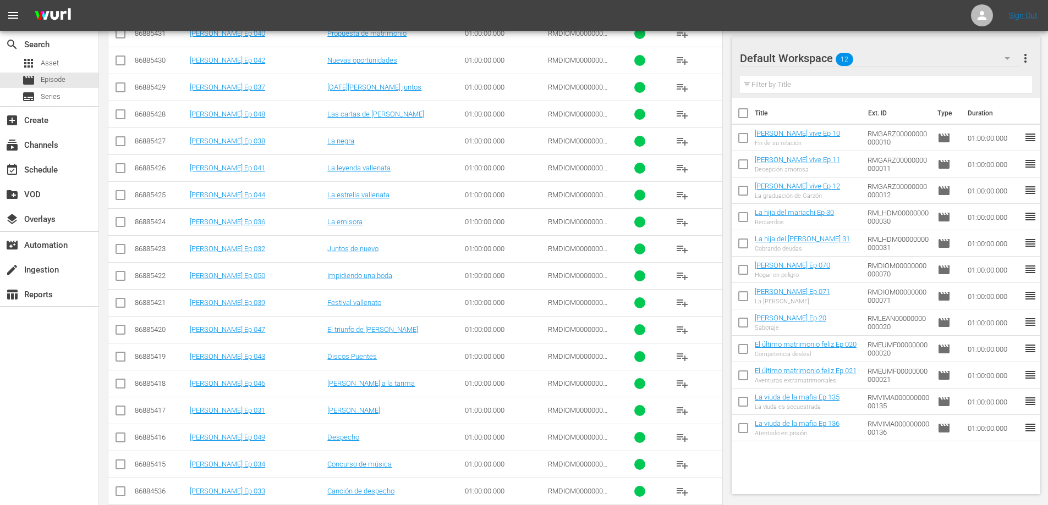
scroll to position [995, 0]
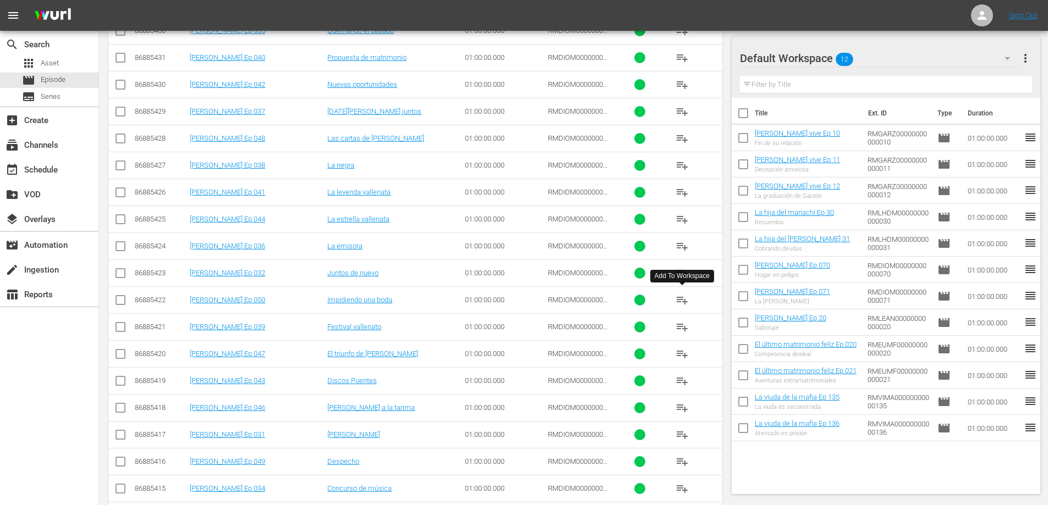
click at [680, 301] on span "playlist_add" at bounding box center [681, 300] width 13 height 13
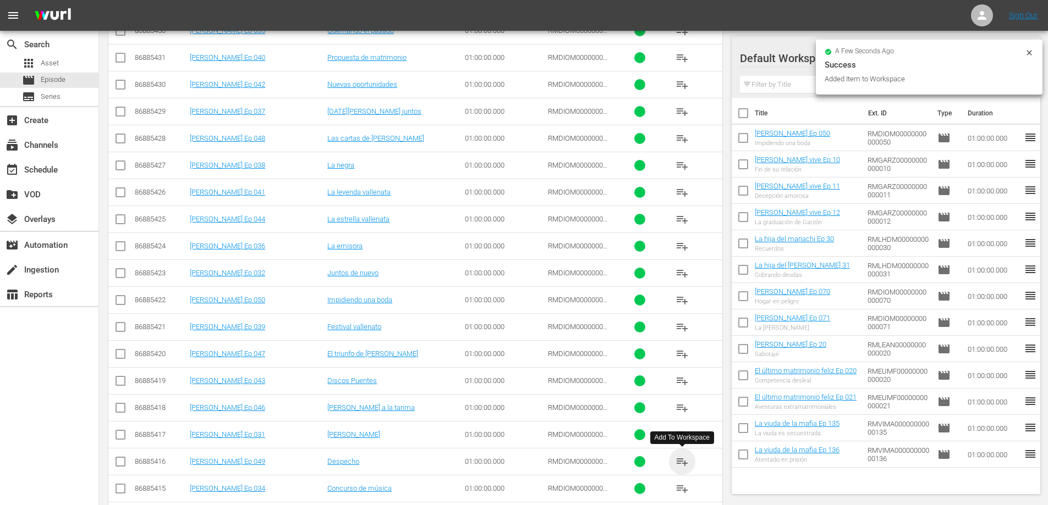
click at [683, 460] on span "playlist_add" at bounding box center [681, 461] width 13 height 13
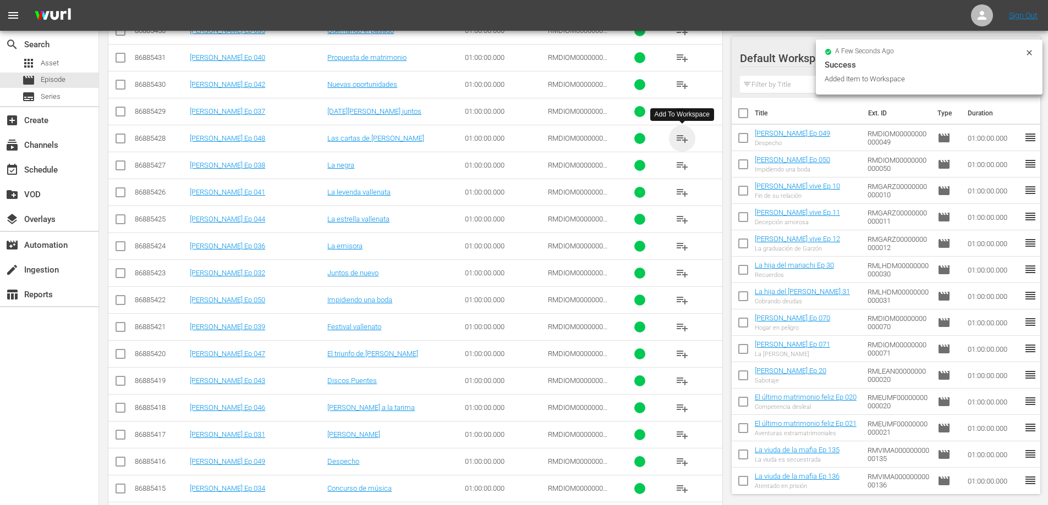
click at [683, 140] on span "playlist_add" at bounding box center [681, 138] width 13 height 13
click at [680, 356] on span "playlist_add" at bounding box center [681, 354] width 13 height 13
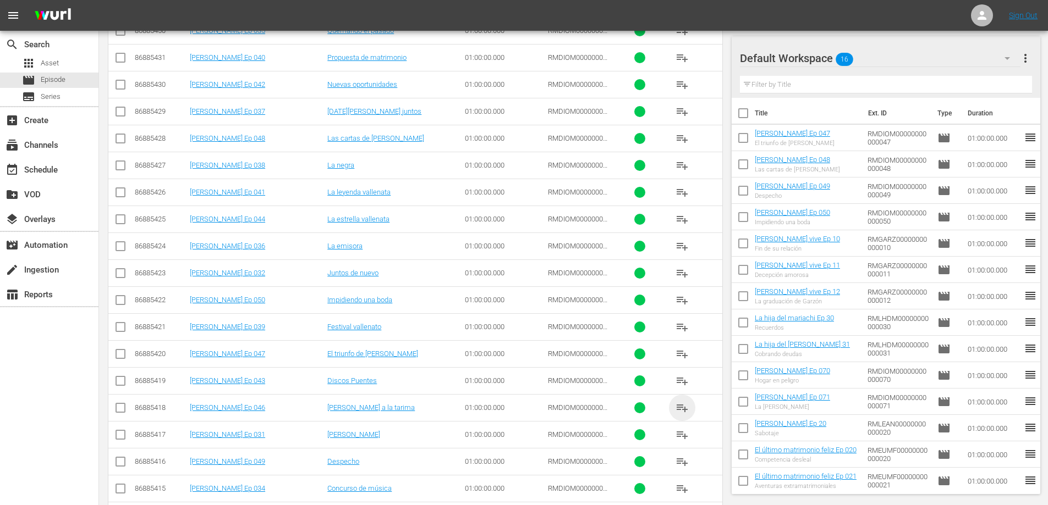
click at [683, 410] on span "playlist_add" at bounding box center [681, 407] width 13 height 13
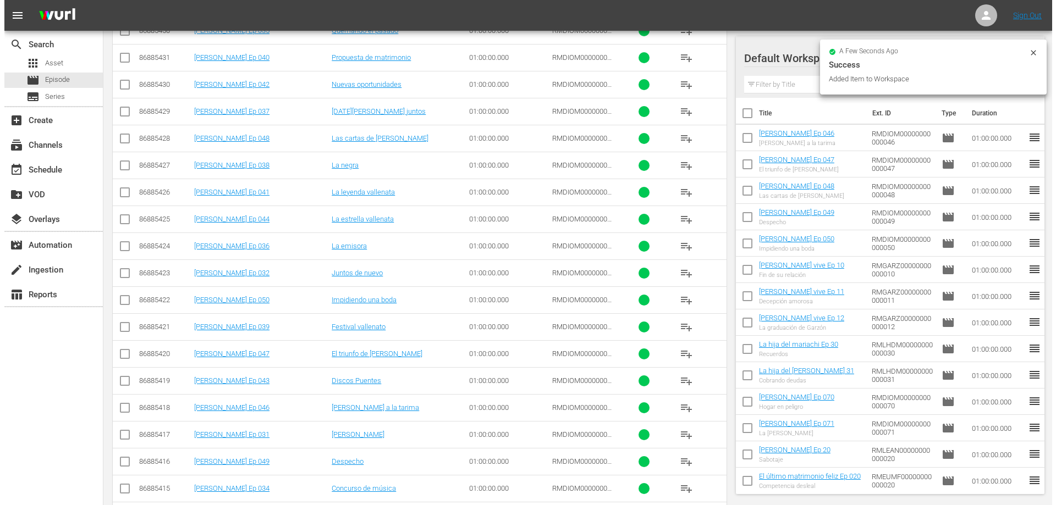
scroll to position [0, 0]
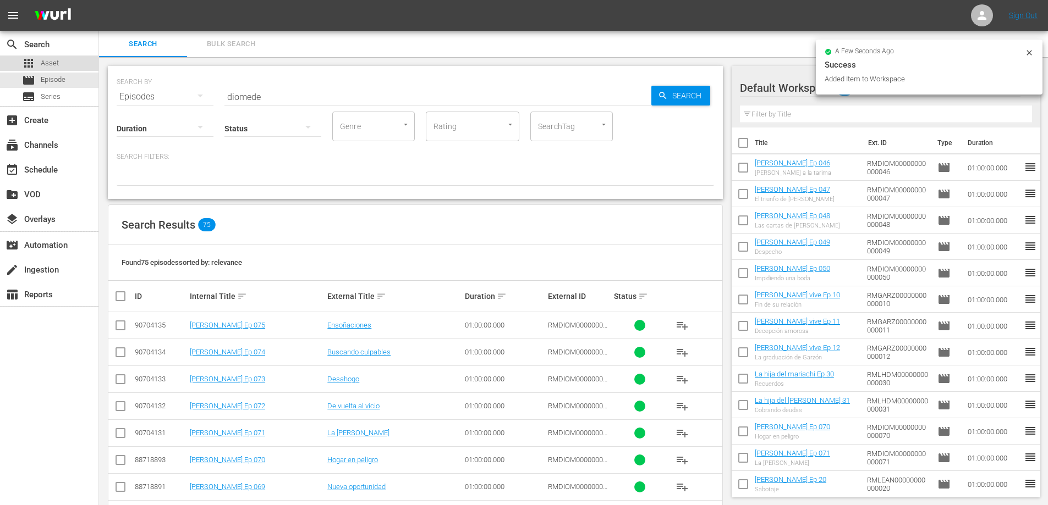
click at [56, 58] on span "Asset" at bounding box center [50, 63] width 18 height 11
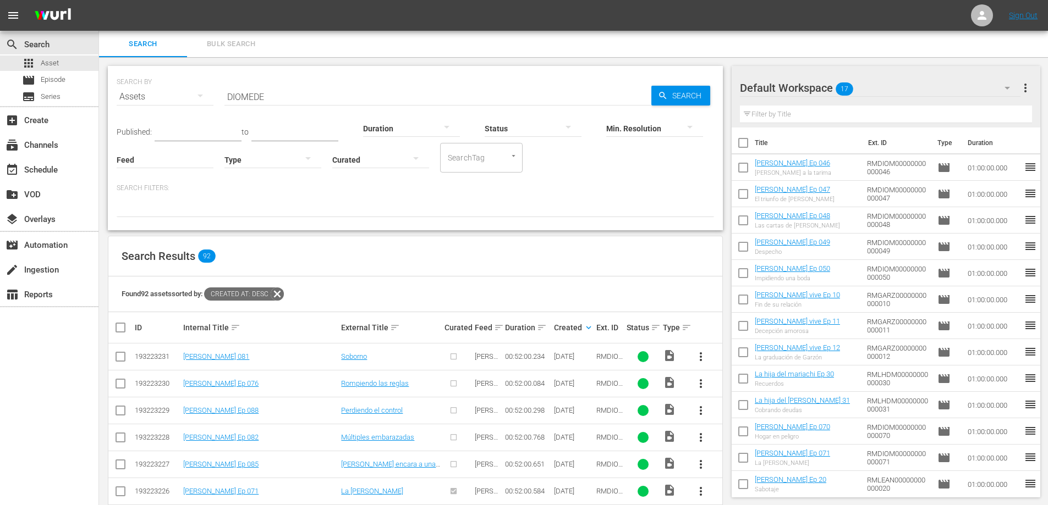
drag, startPoint x: 158, startPoint y: 74, endPoint x: 2, endPoint y: 71, distance: 156.2
click at [99, 0] on div "search Search apps Asset movie Episode subtitles Series add_box Create subscrip…" at bounding box center [573, 0] width 949 height 0
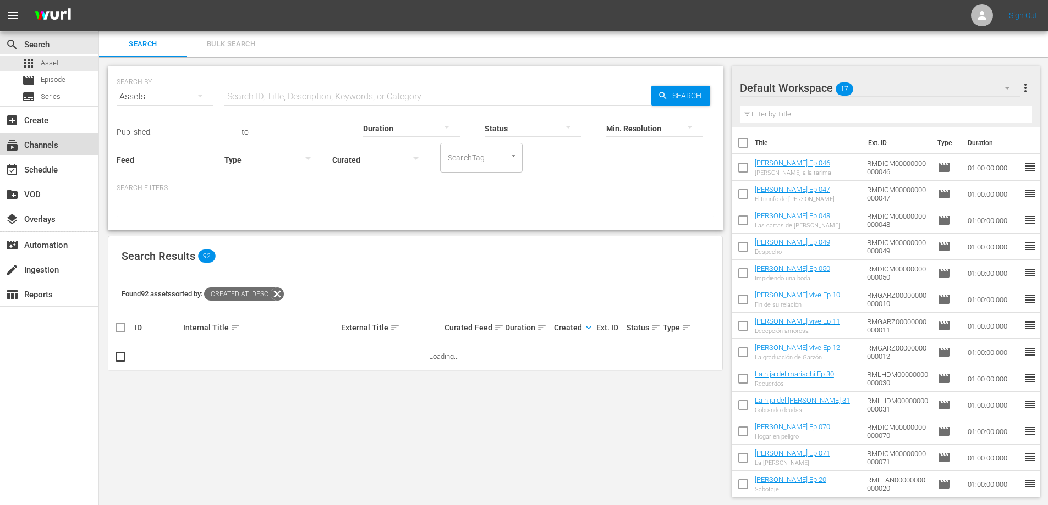
click at [59, 154] on div "subscriptions Channels" at bounding box center [49, 144] width 98 height 22
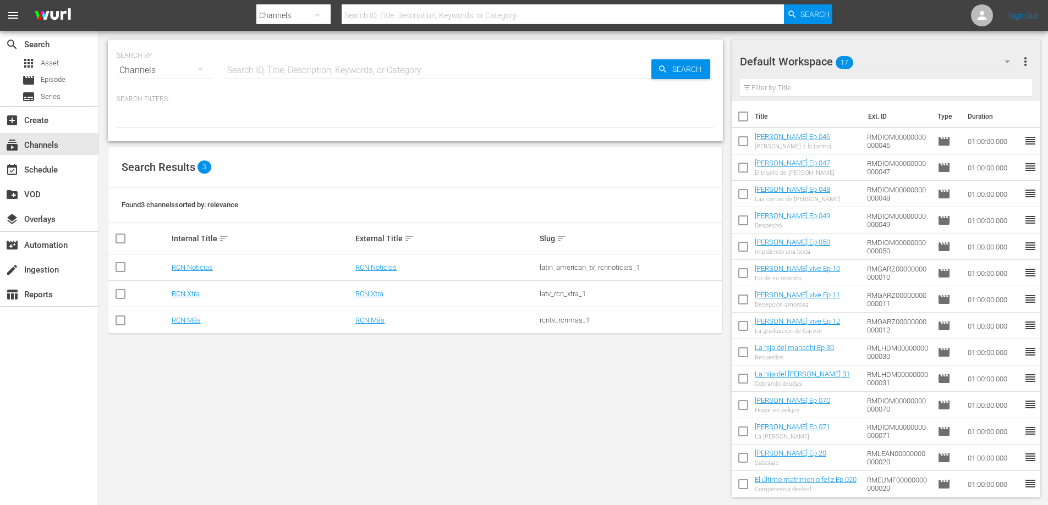
click at [190, 326] on td "RCN Más" at bounding box center [262, 320] width 184 height 26
click at [192, 322] on link "RCN Más" at bounding box center [186, 320] width 29 height 8
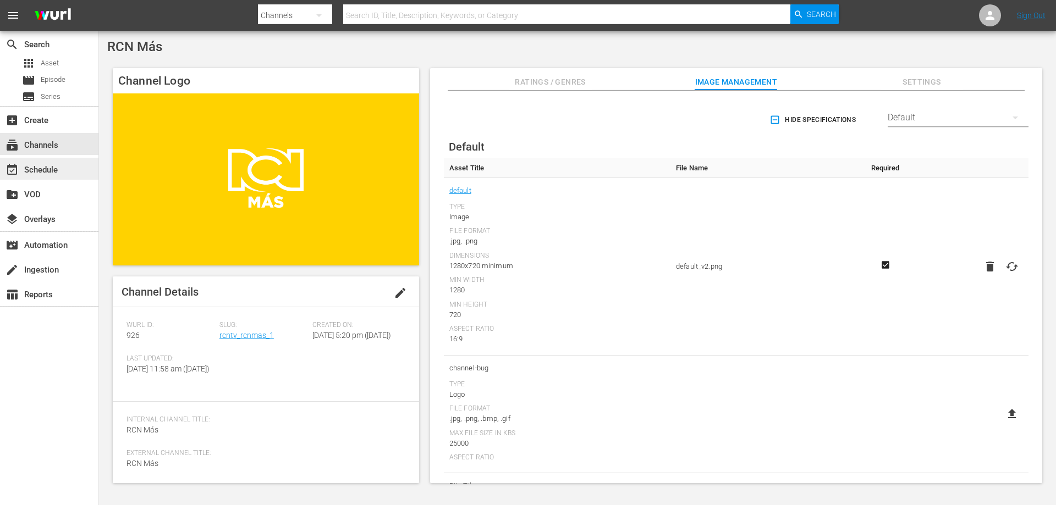
click at [47, 172] on div "event_available Schedule" at bounding box center [31, 168] width 62 height 10
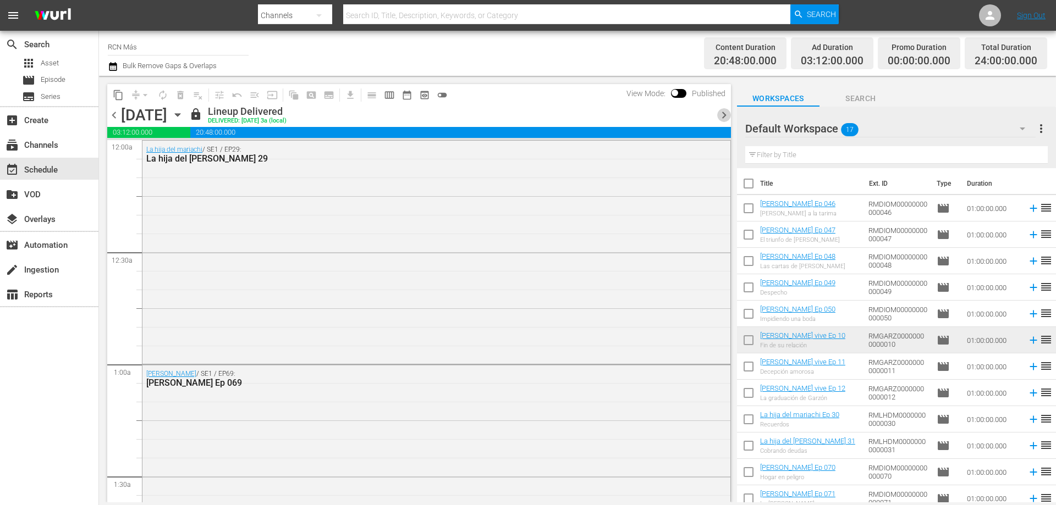
click at [723, 113] on span "chevron_right" at bounding box center [724, 115] width 14 height 14
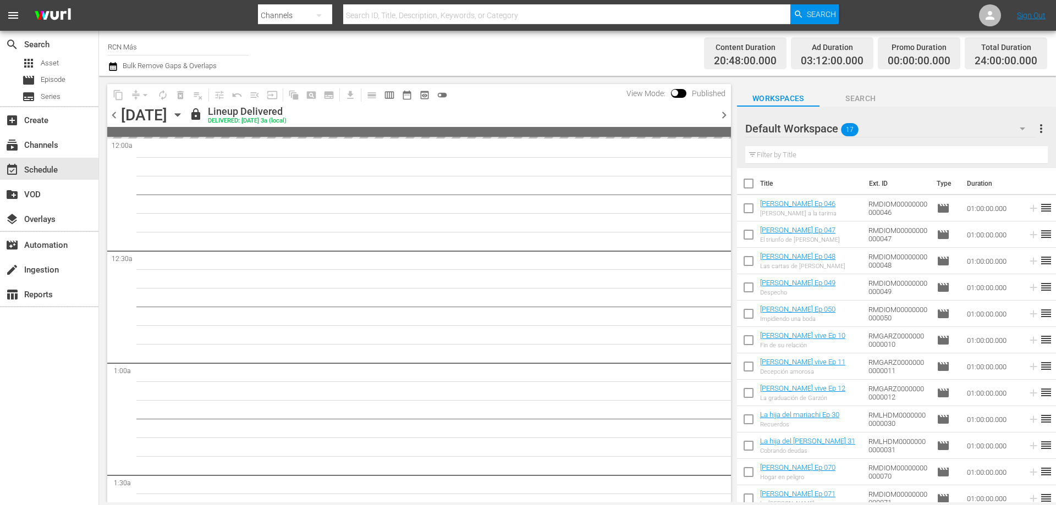
click at [722, 118] on span "chevron_right" at bounding box center [724, 115] width 14 height 14
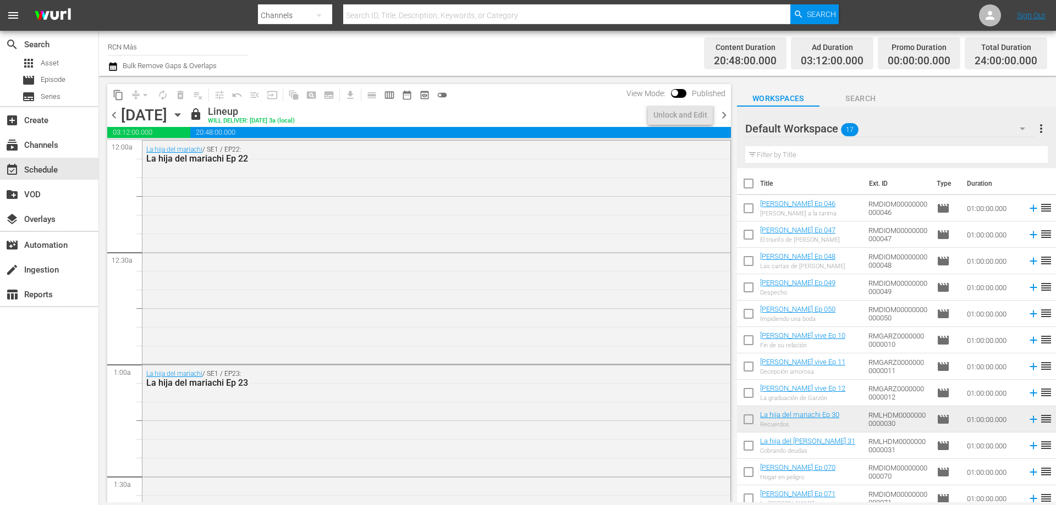
click at [720, 114] on span "chevron_right" at bounding box center [724, 115] width 14 height 14
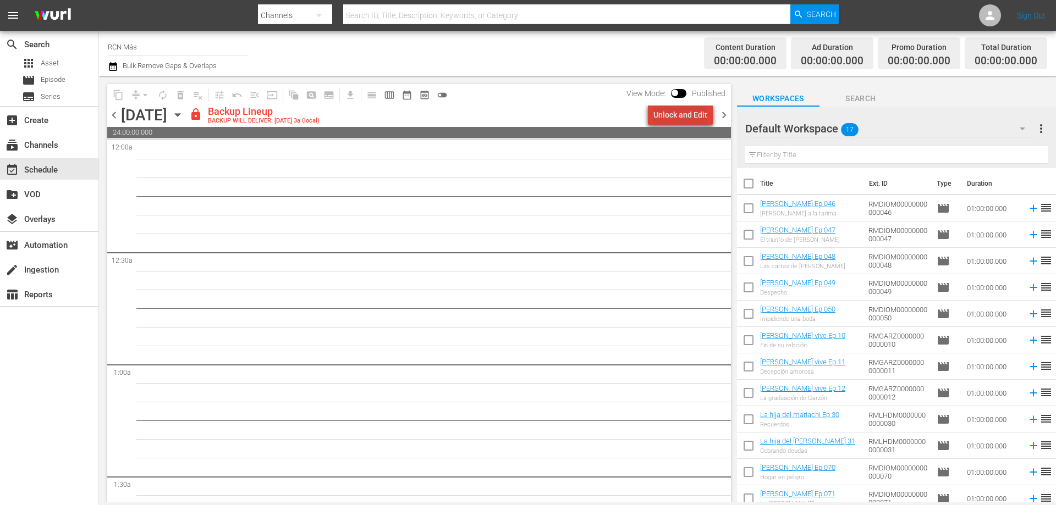
click at [690, 119] on div "Unlock and Edit" at bounding box center [680, 115] width 54 height 20
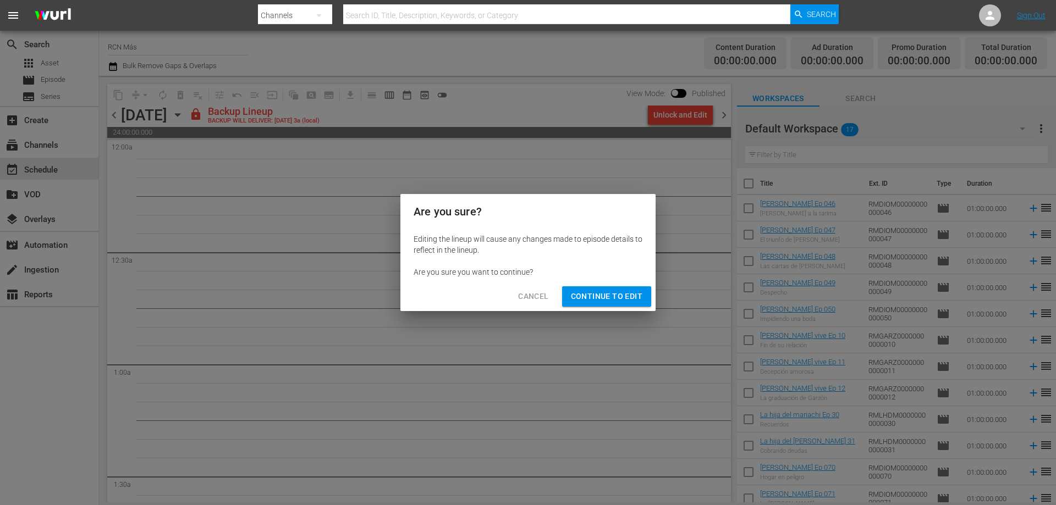
click at [609, 296] on span "Continue to Edit" at bounding box center [606, 297] width 71 height 14
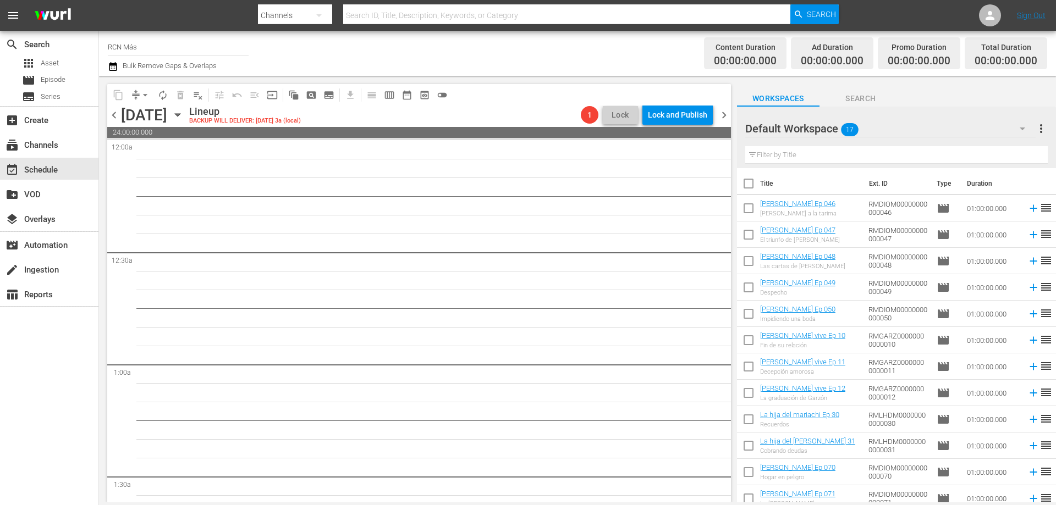
click at [746, 208] on input "checkbox" at bounding box center [748, 210] width 23 height 23
checkbox input "true"
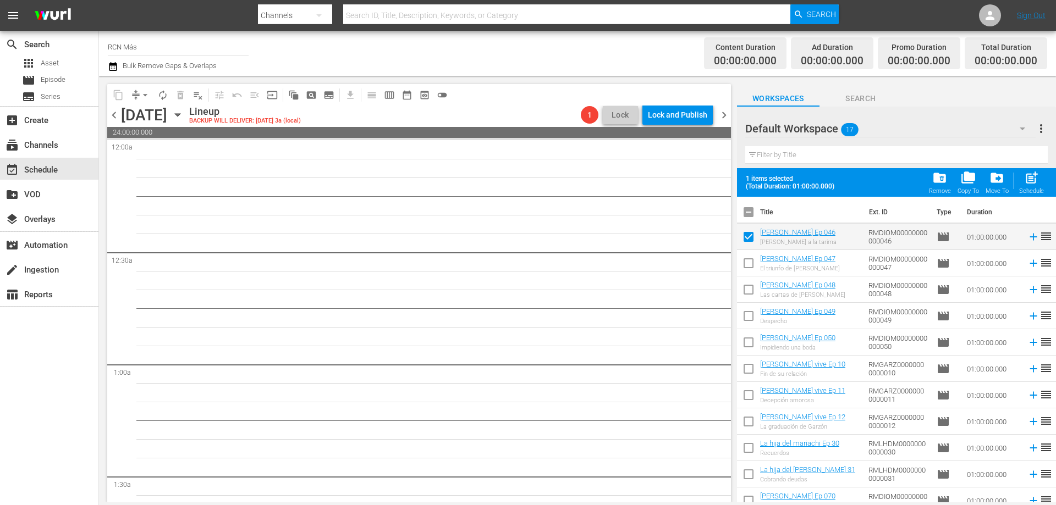
click at [746, 260] on input "checkbox" at bounding box center [748, 265] width 23 height 23
checkbox input "true"
click at [750, 286] on input "checkbox" at bounding box center [748, 291] width 23 height 23
checkbox input "true"
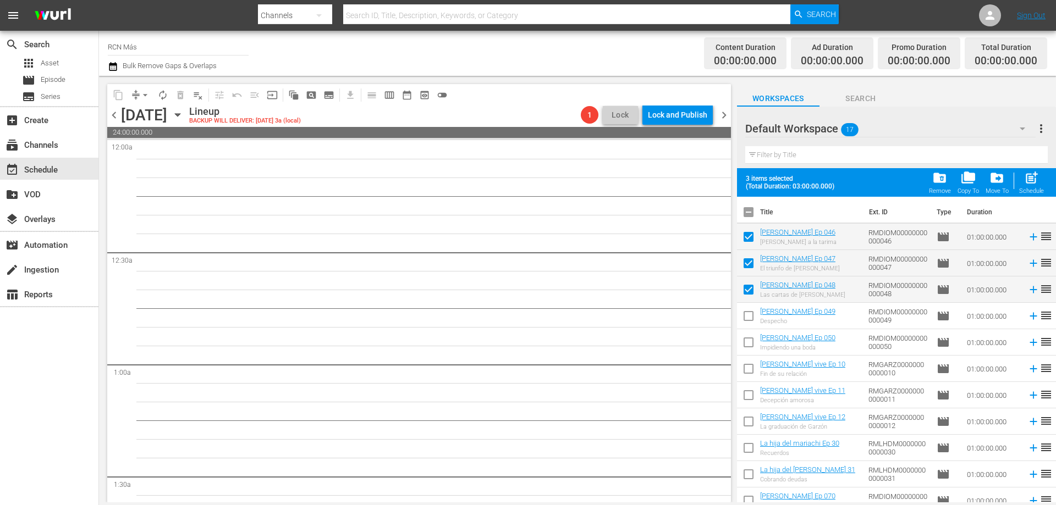
click at [744, 317] on input "checkbox" at bounding box center [748, 318] width 23 height 23
checkbox input "true"
click at [743, 345] on input "checkbox" at bounding box center [748, 344] width 23 height 23
checkbox input "true"
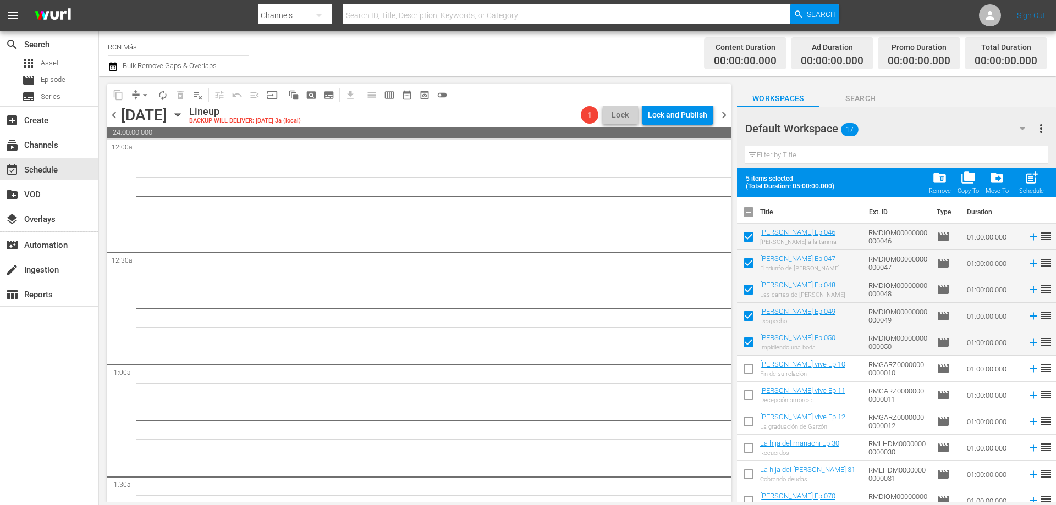
click at [744, 378] on input "checkbox" at bounding box center [748, 371] width 23 height 23
checkbox input "true"
click at [745, 453] on input "checkbox" at bounding box center [748, 450] width 23 height 23
checkbox input "true"
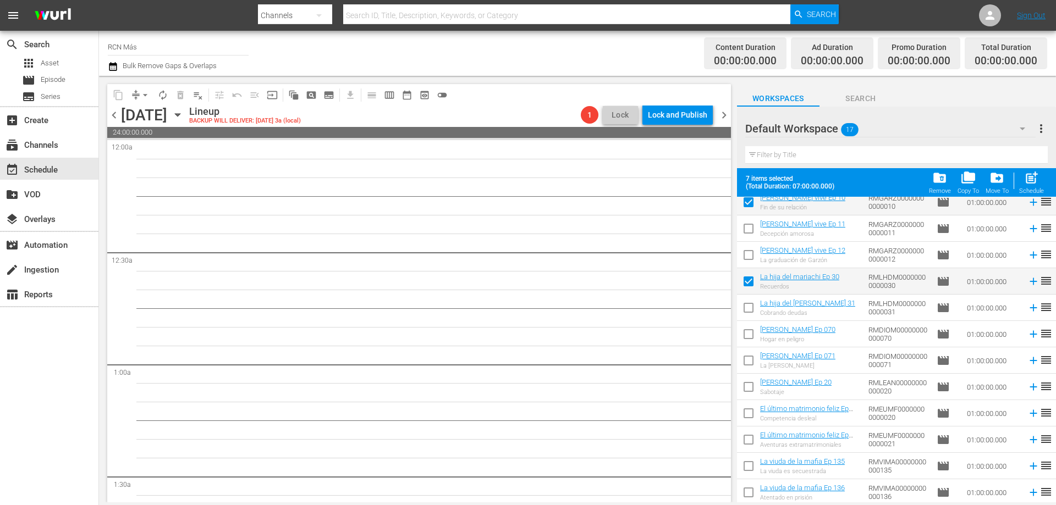
scroll to position [168, 0]
click at [750, 333] on input "checkbox" at bounding box center [748, 334] width 23 height 23
checkbox input "true"
click at [743, 384] on input "checkbox" at bounding box center [748, 387] width 23 height 23
checkbox input "true"
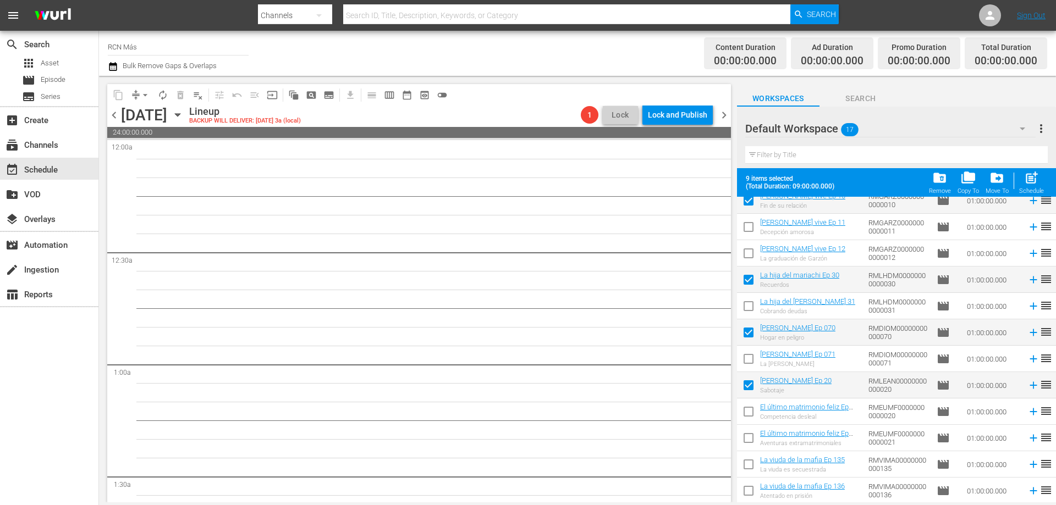
click at [747, 410] on input "checkbox" at bounding box center [748, 414] width 23 height 23
checkbox input "true"
click at [747, 464] on input "checkbox" at bounding box center [748, 466] width 23 height 23
checkbox input "true"
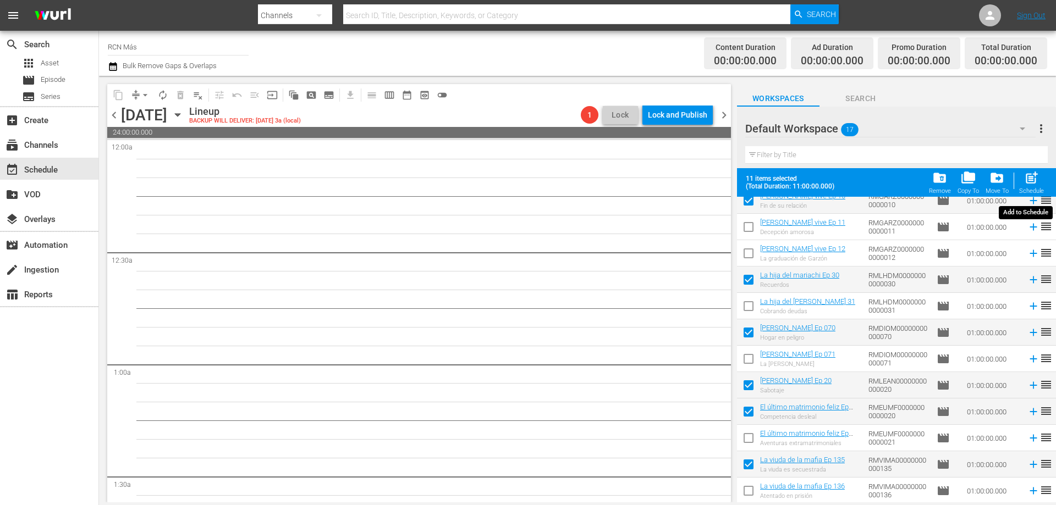
click at [1032, 179] on span "post_add" at bounding box center [1031, 177] width 15 height 15
checkbox input "false"
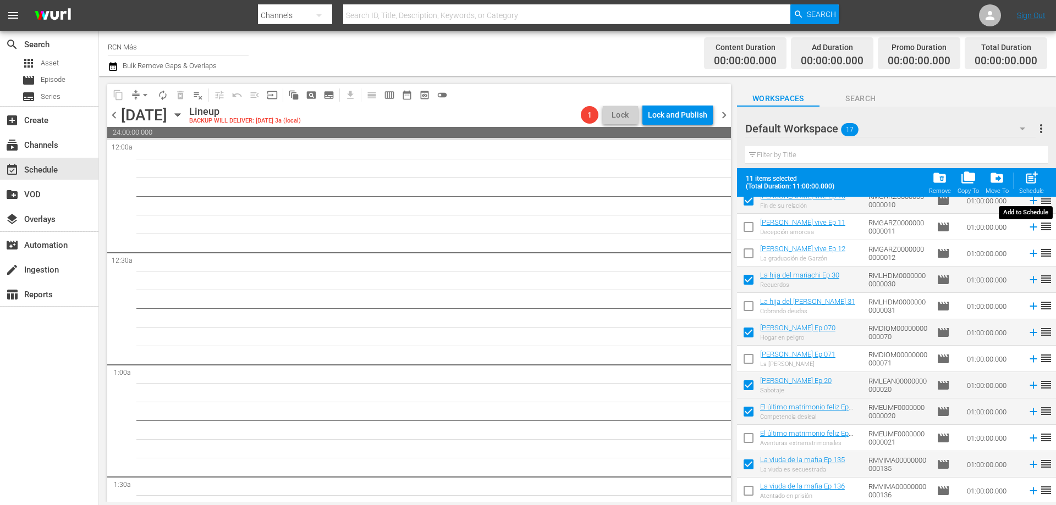
checkbox input "false"
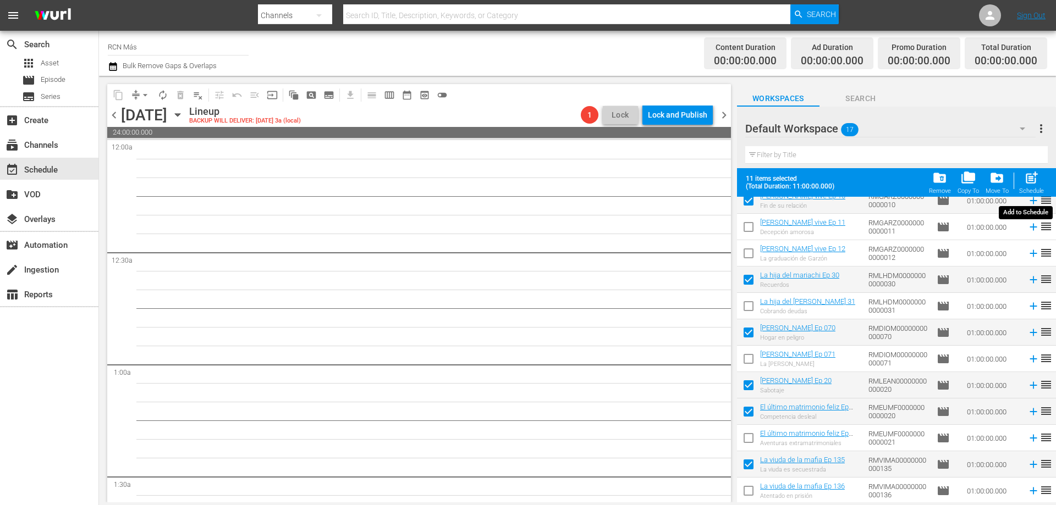
checkbox input "false"
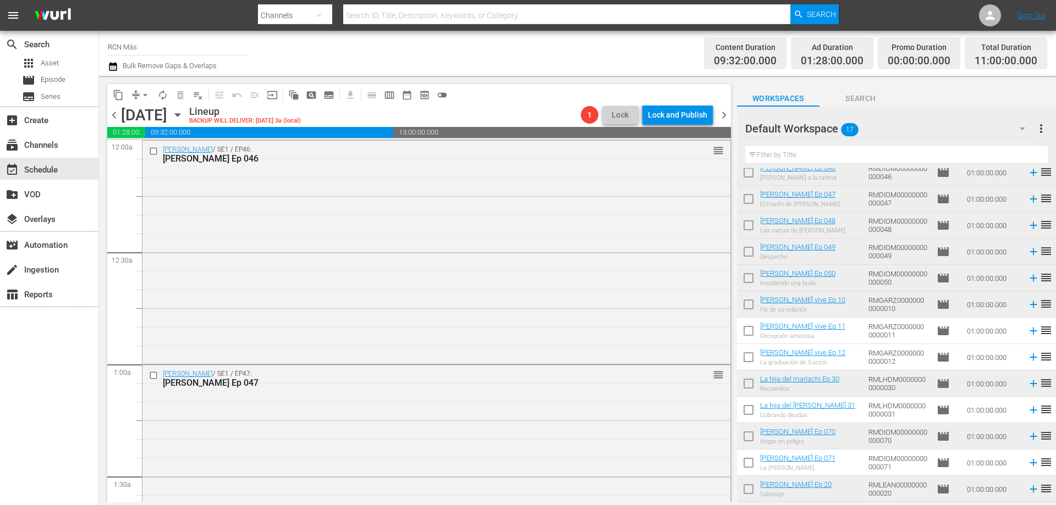
scroll to position [0, 0]
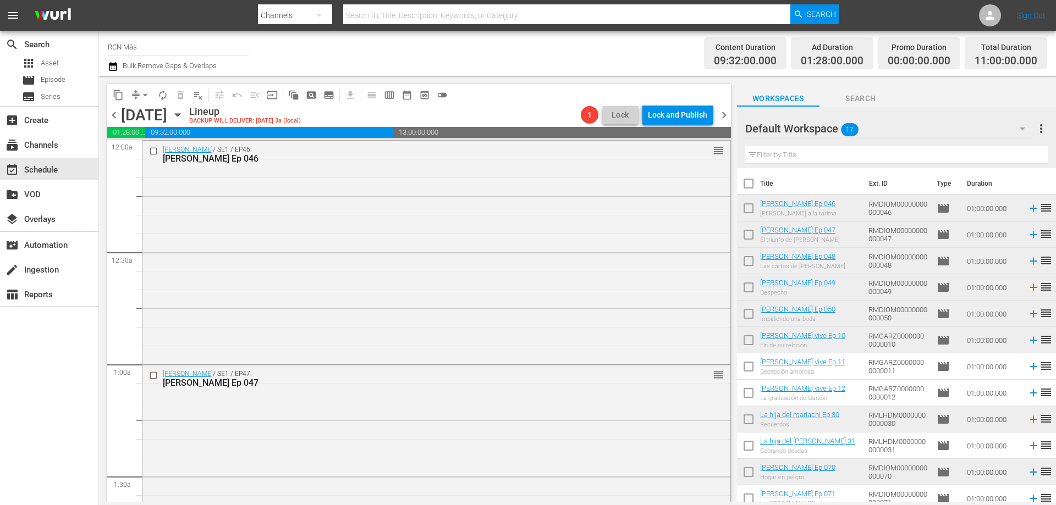
click at [747, 340] on input "checkbox" at bounding box center [748, 342] width 23 height 23
checkbox input "true"
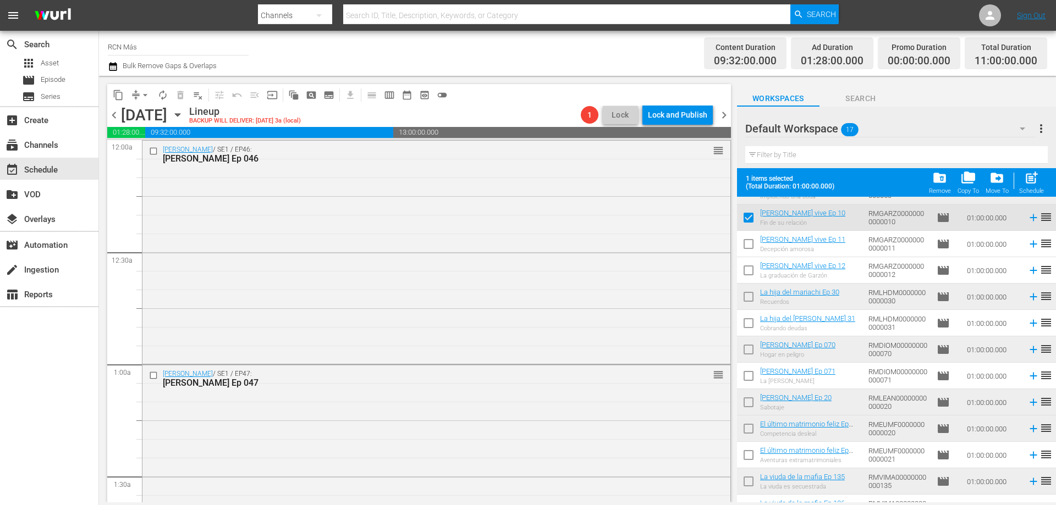
scroll to position [168, 0]
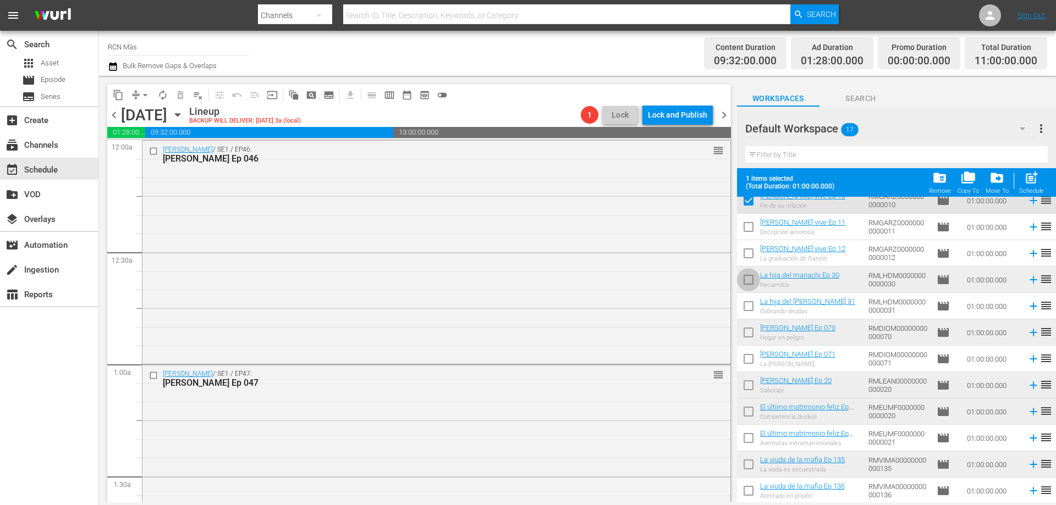
click at [748, 283] on input "checkbox" at bounding box center [748, 282] width 23 height 23
checkbox input "true"
click at [748, 333] on input "checkbox" at bounding box center [748, 334] width 23 height 23
checkbox input "true"
click at [744, 390] on input "checkbox" at bounding box center [748, 387] width 23 height 23
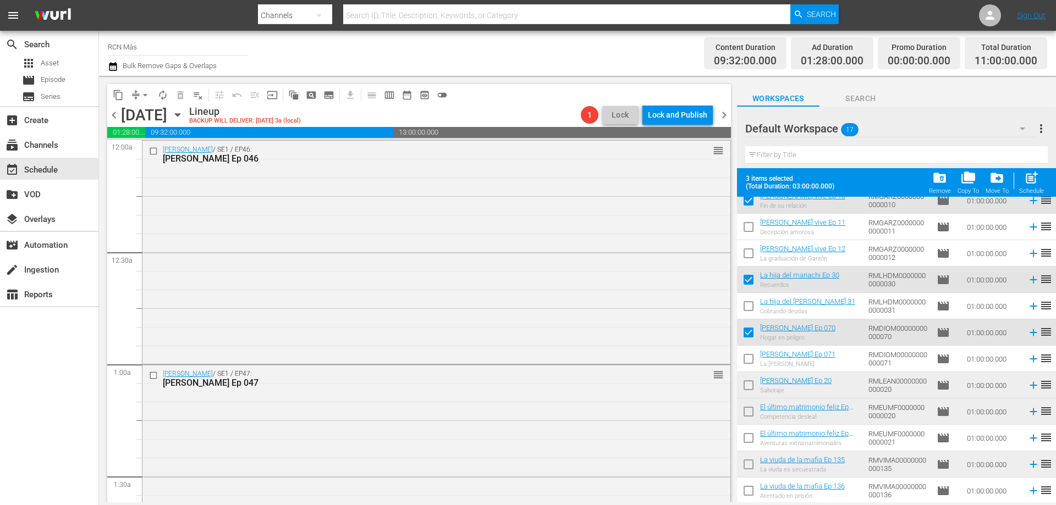
checkbox input "true"
click at [746, 411] on input "checkbox" at bounding box center [748, 414] width 23 height 23
checkbox input "true"
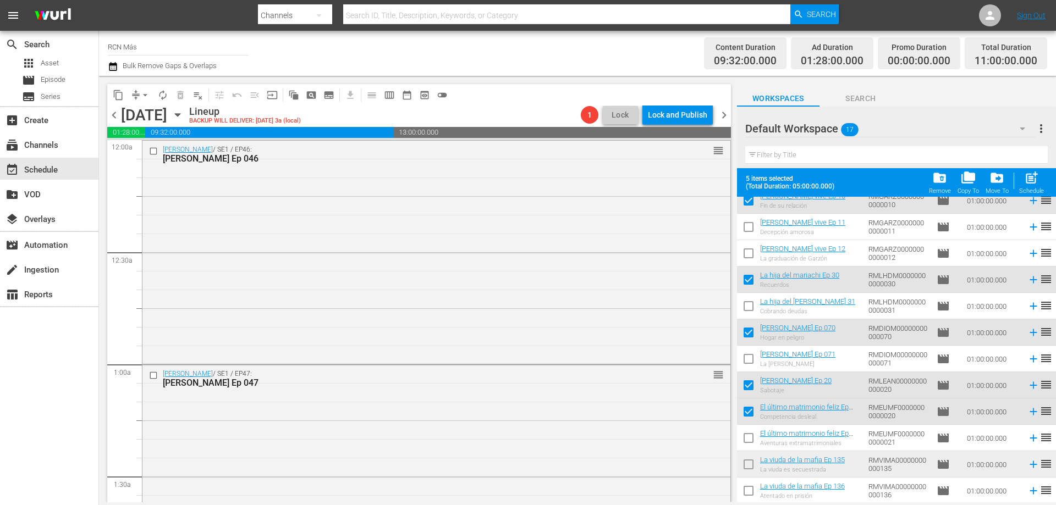
click at [745, 464] on input "checkbox" at bounding box center [748, 466] width 23 height 23
checkbox input "true"
click at [1036, 183] on span "post_add" at bounding box center [1031, 177] width 15 height 15
checkbox input "false"
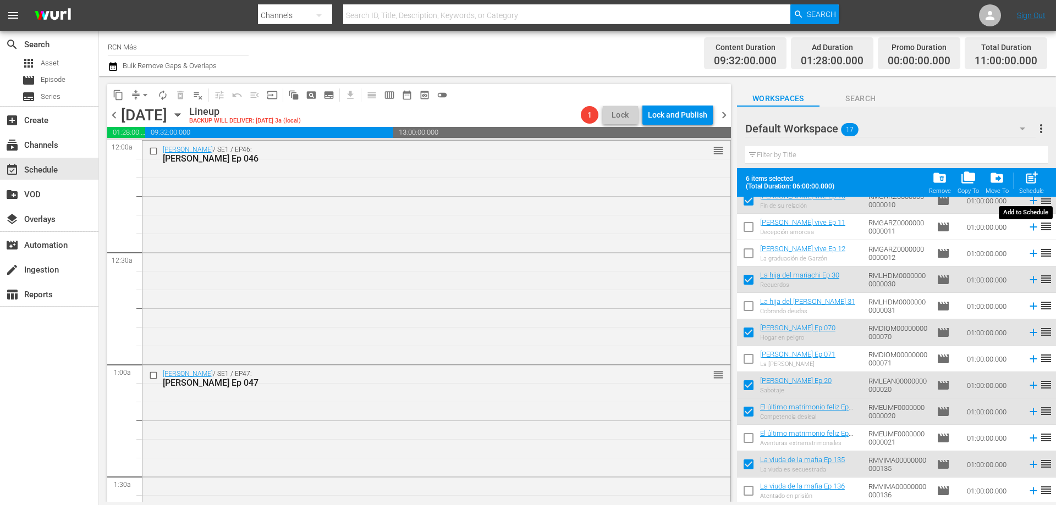
checkbox input "false"
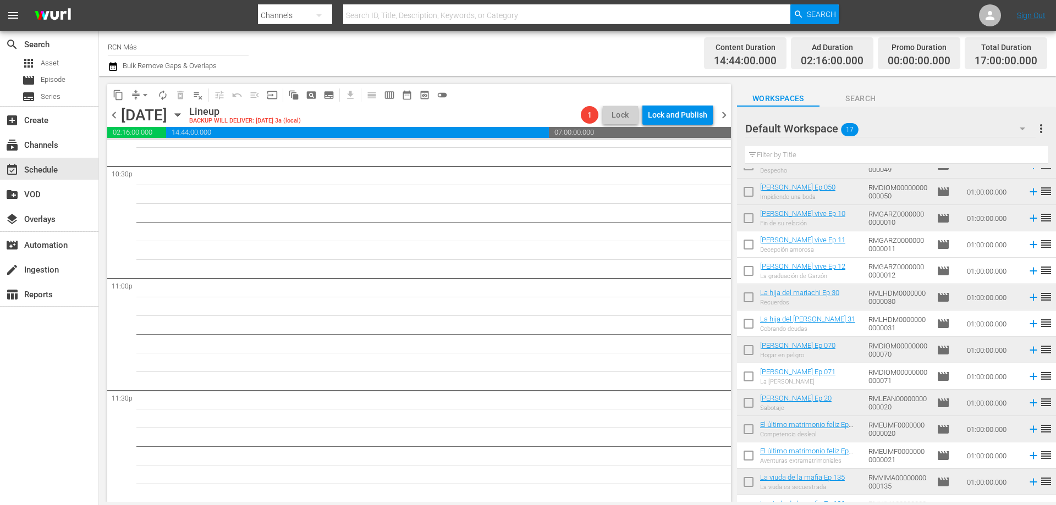
scroll to position [140, 0]
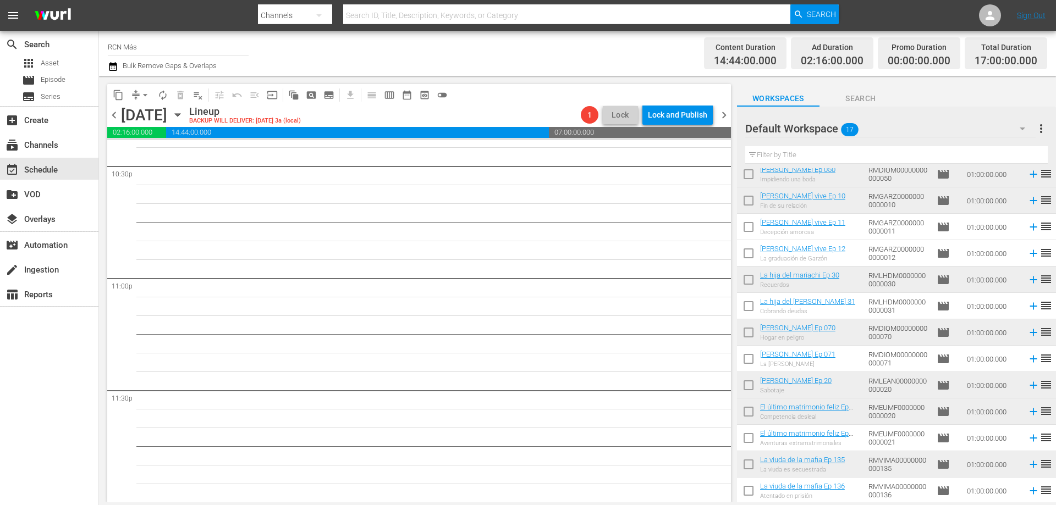
click at [751, 202] on input "checkbox" at bounding box center [748, 202] width 23 height 23
checkbox input "true"
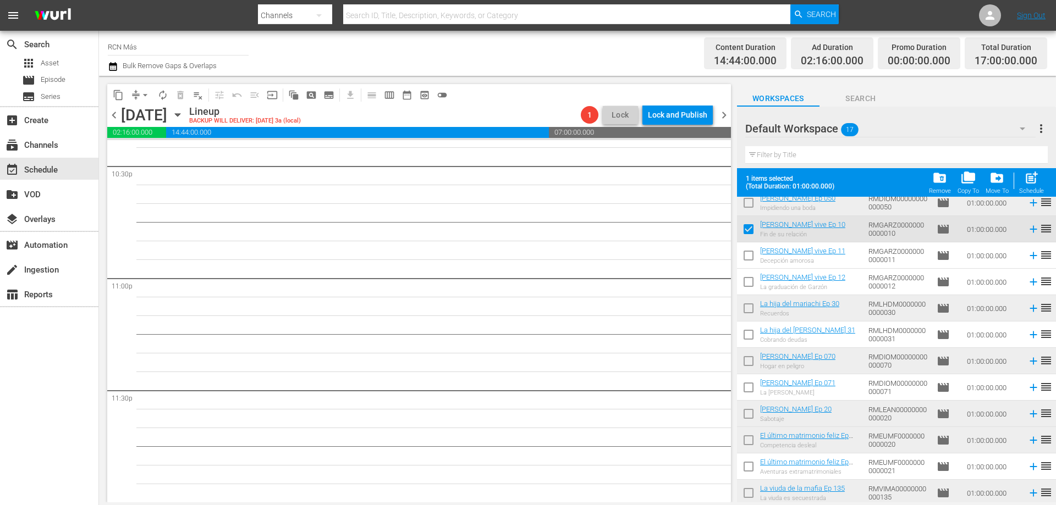
click at [744, 316] on input "checkbox" at bounding box center [748, 310] width 23 height 23
checkbox input "true"
click at [749, 370] on input "checkbox" at bounding box center [748, 363] width 23 height 23
checkbox input "true"
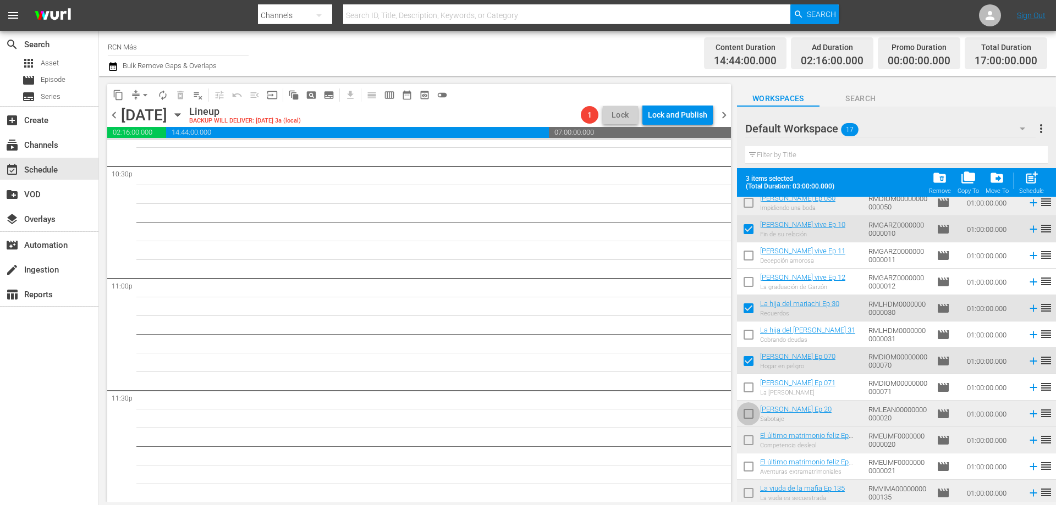
drag, startPoint x: 752, startPoint y: 414, endPoint x: 750, endPoint y: 441, distance: 27.0
click at [751, 414] on input "checkbox" at bounding box center [748, 416] width 23 height 23
checkbox input "true"
click at [747, 442] on input "checkbox" at bounding box center [748, 442] width 23 height 23
checkbox input "true"
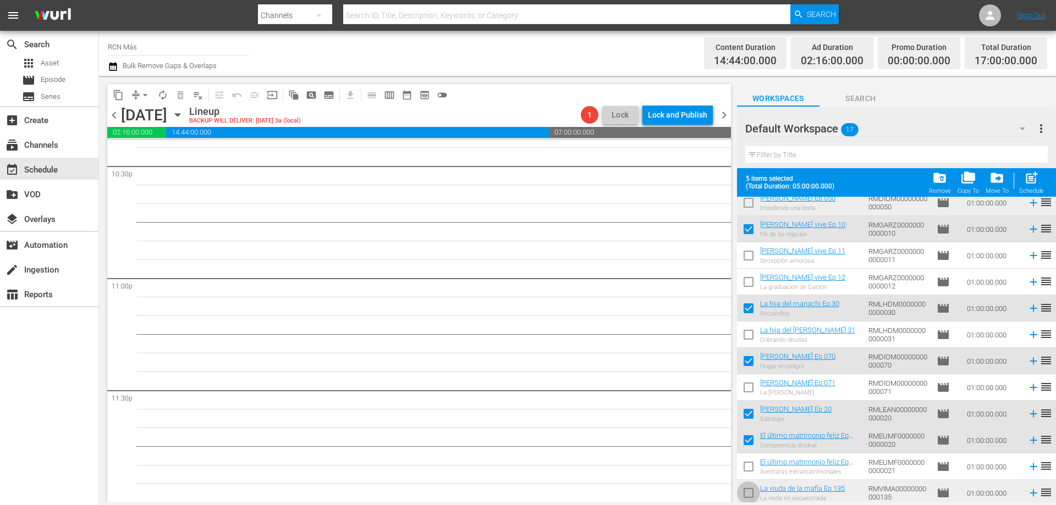
drag, startPoint x: 745, startPoint y: 492, endPoint x: 767, endPoint y: 446, distance: 50.7
click at [745, 492] on input "checkbox" at bounding box center [748, 495] width 23 height 23
checkbox input "true"
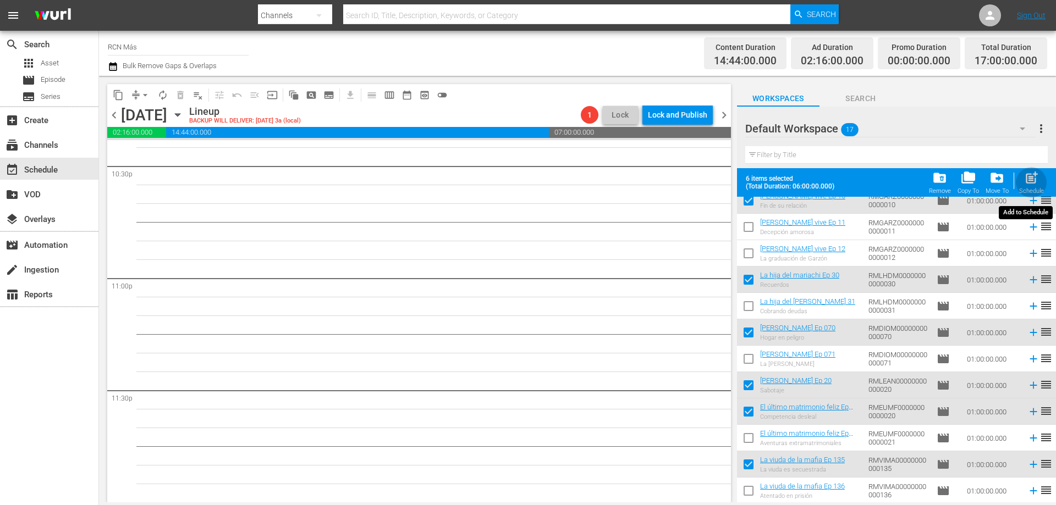
click at [1028, 183] on span "post_add" at bounding box center [1031, 177] width 15 height 15
checkbox input "false"
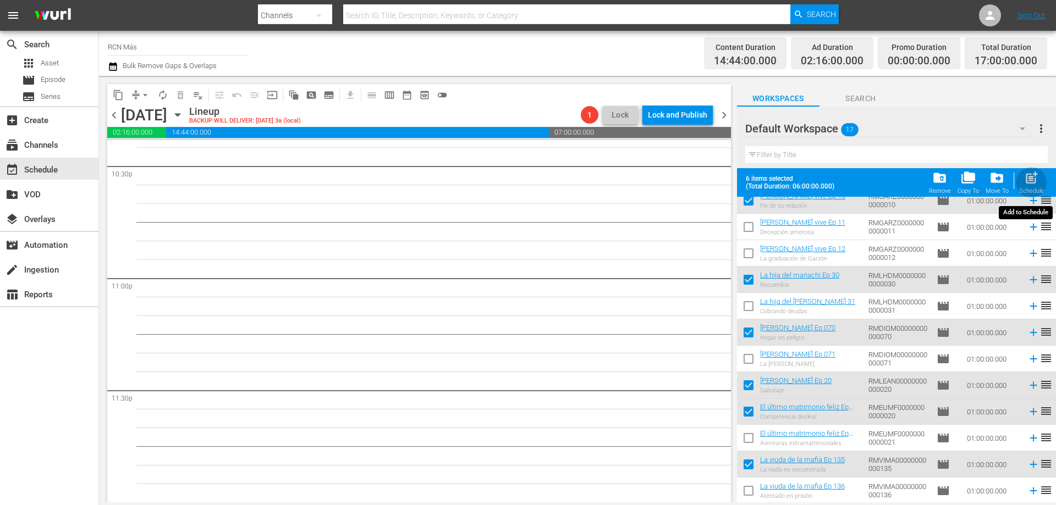
checkbox input "false"
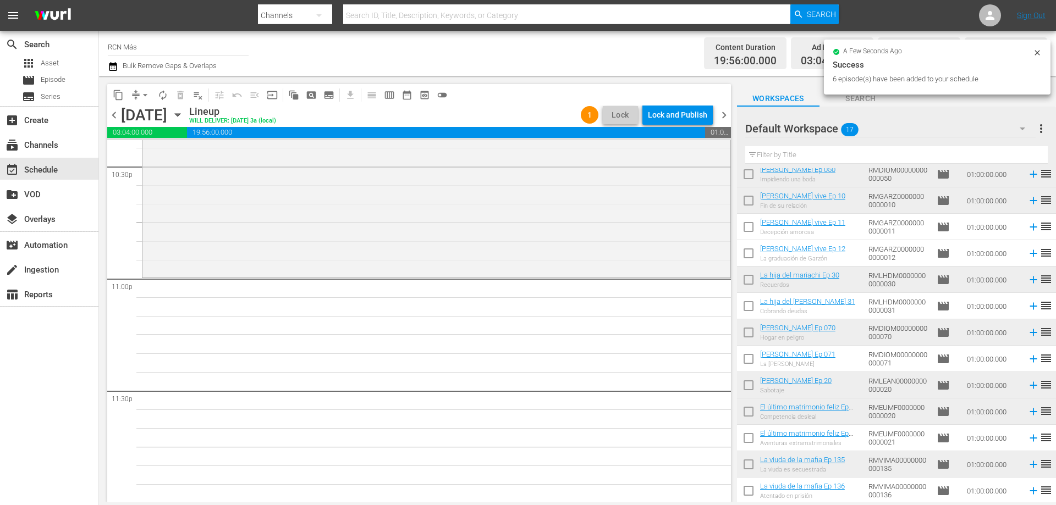
scroll to position [5023, 0]
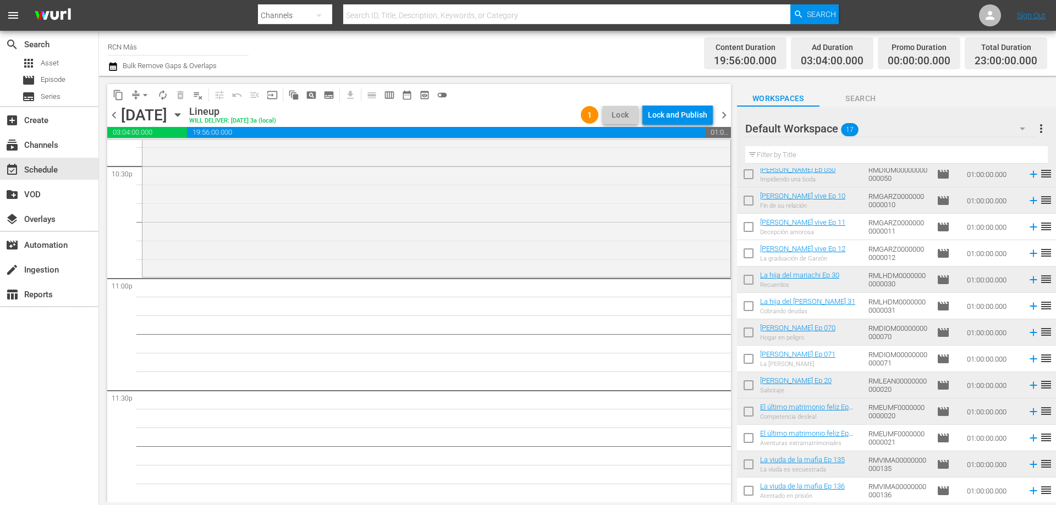
click at [751, 233] on input "checkbox" at bounding box center [748, 229] width 23 height 23
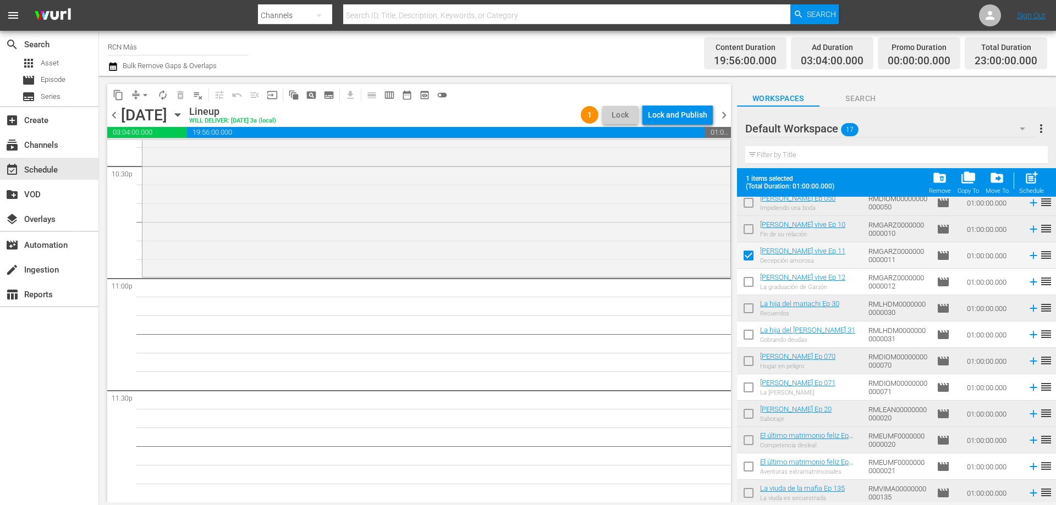
click at [1030, 179] on span "post_add" at bounding box center [1031, 177] width 15 height 15
checkbox input "false"
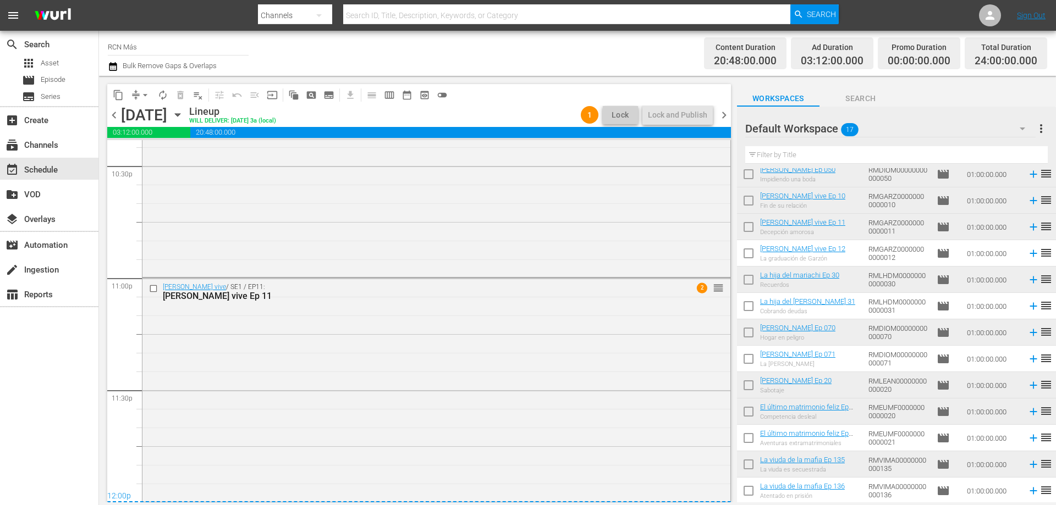
click at [726, 113] on span "chevron_right" at bounding box center [724, 115] width 14 height 14
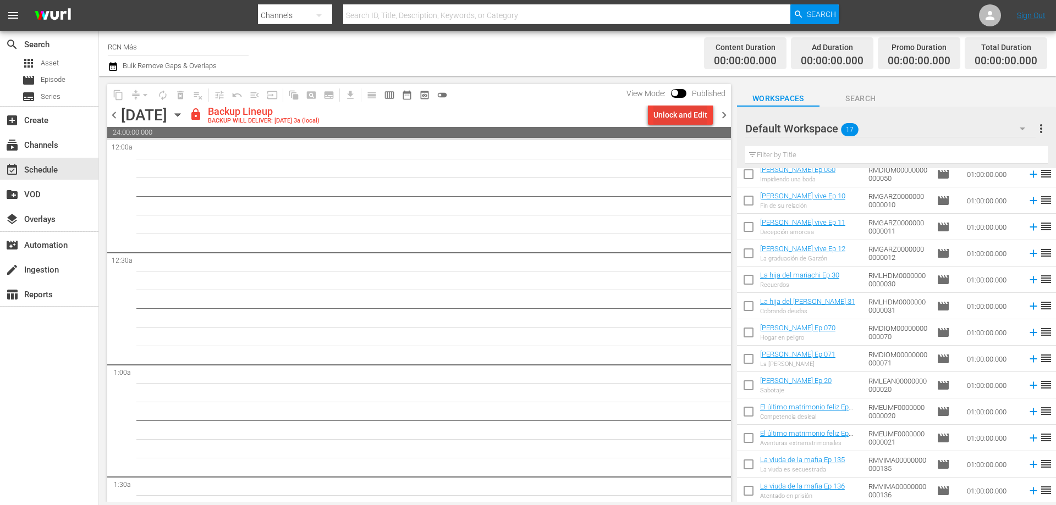
click at [695, 117] on div "Unlock and Edit" at bounding box center [680, 115] width 54 height 20
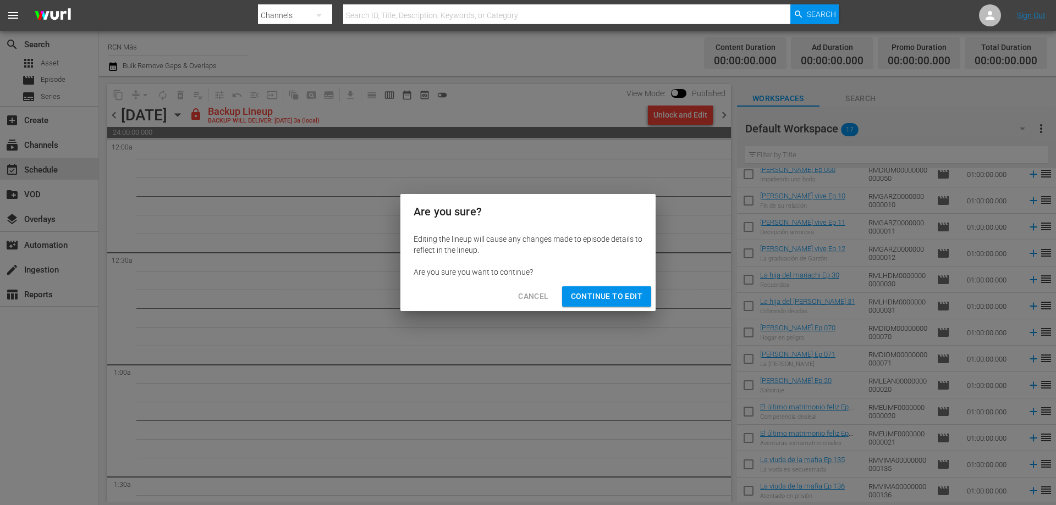
click at [620, 300] on span "Continue to Edit" at bounding box center [606, 297] width 71 height 14
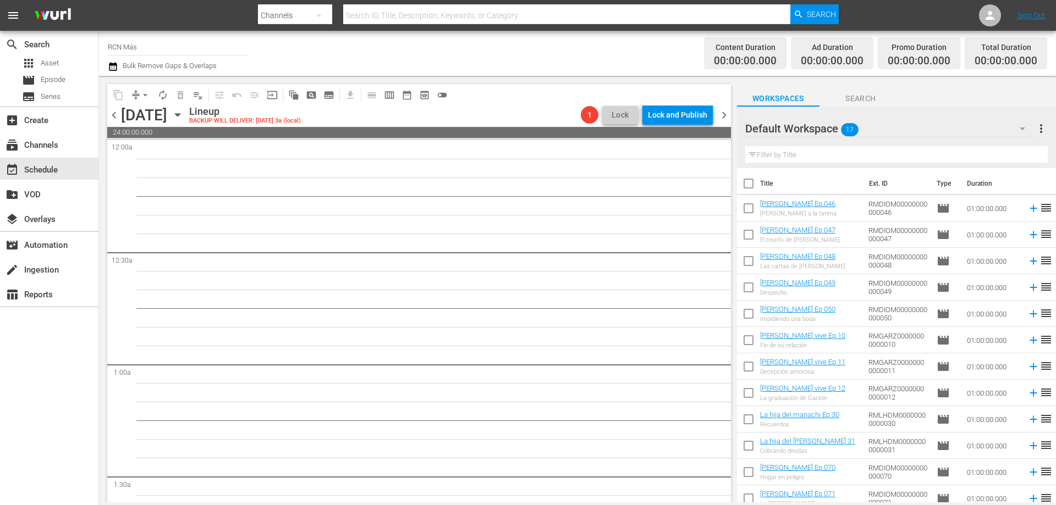
click at [742, 447] on input "checkbox" at bounding box center [748, 448] width 23 height 23
checkbox input "true"
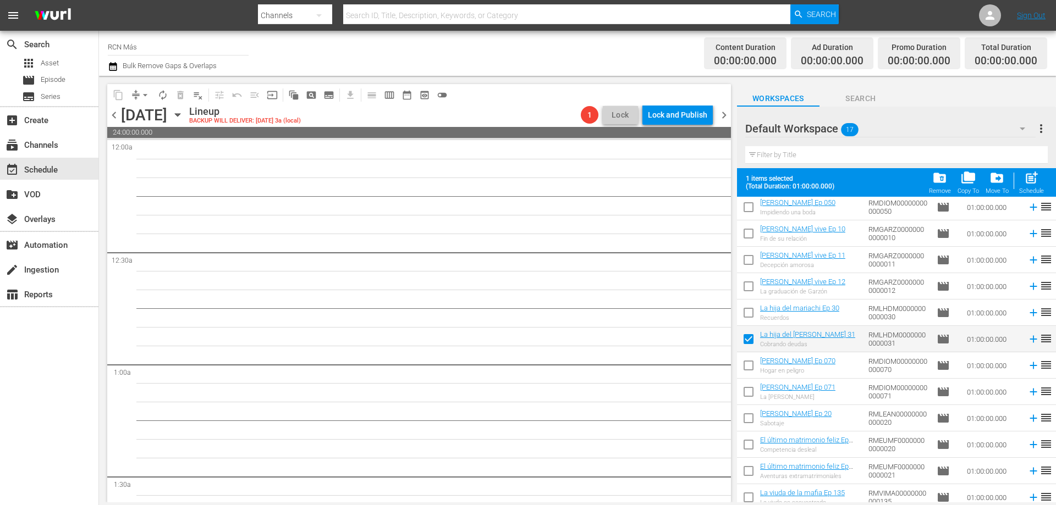
scroll to position [168, 0]
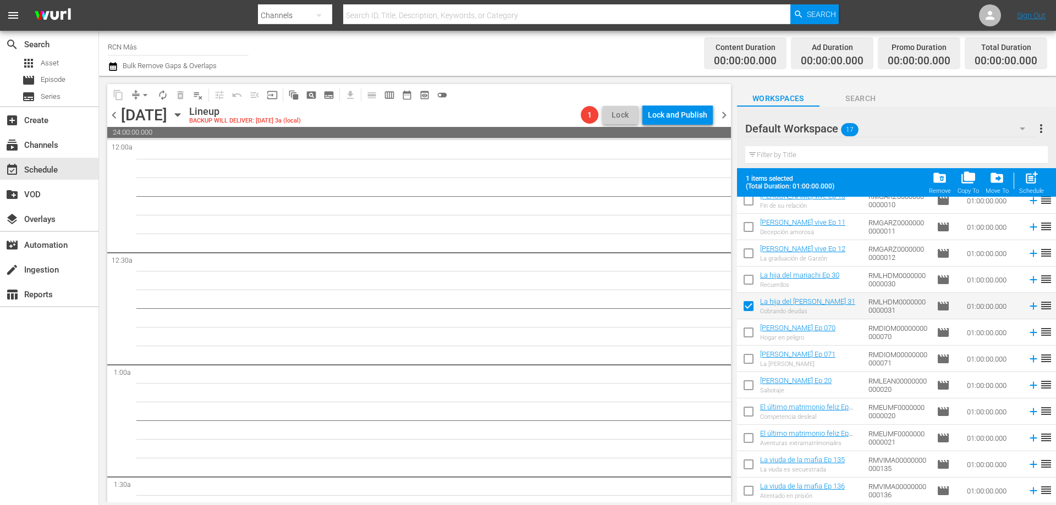
click at [743, 360] on input "checkbox" at bounding box center [748, 361] width 23 height 23
checkbox input "true"
click at [747, 388] on input "checkbox" at bounding box center [748, 387] width 23 height 23
checkbox input "true"
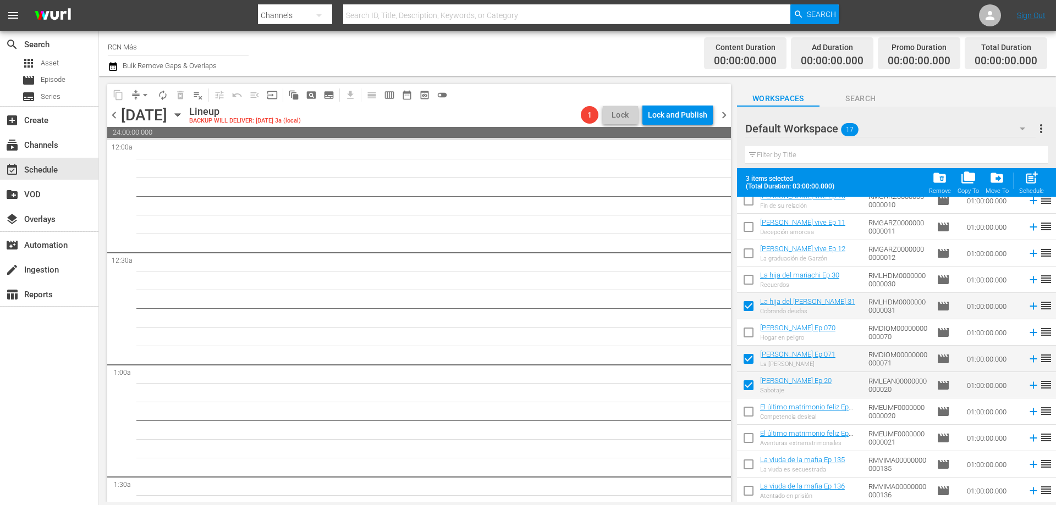
click at [749, 442] on input "checkbox" at bounding box center [748, 440] width 23 height 23
checkbox input "true"
click at [745, 492] on input "checkbox" at bounding box center [748, 493] width 23 height 23
checkbox input "true"
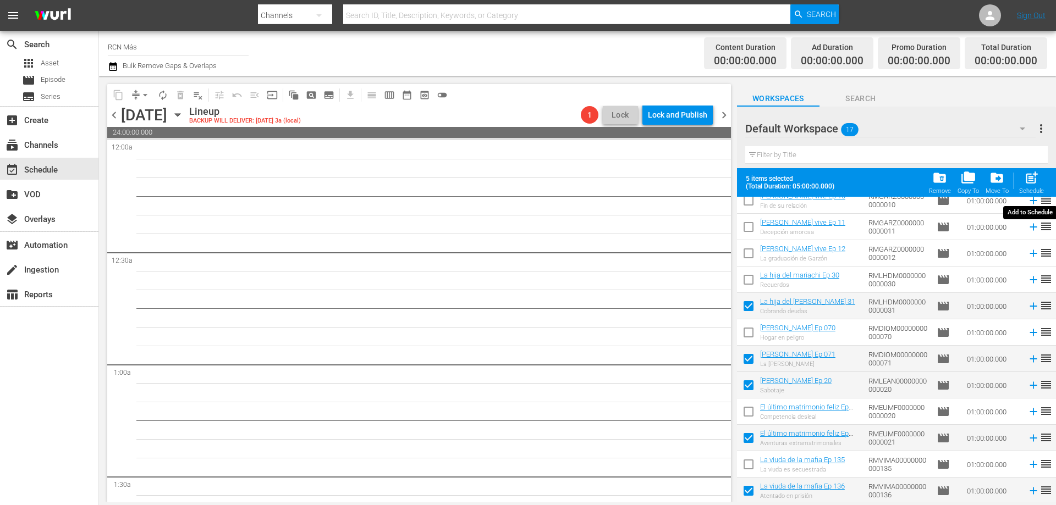
click at [1031, 180] on span "post_add" at bounding box center [1031, 177] width 15 height 15
checkbox input "false"
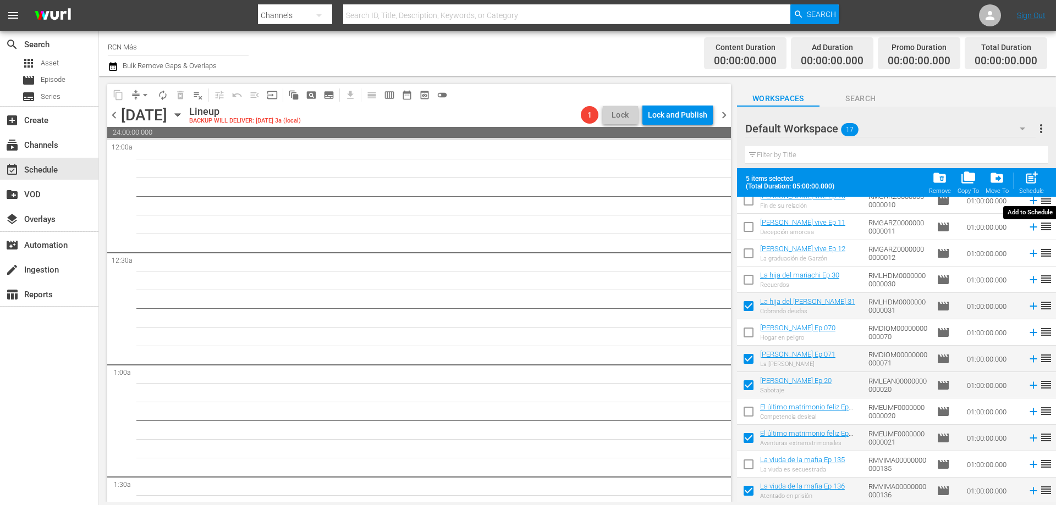
checkbox input "false"
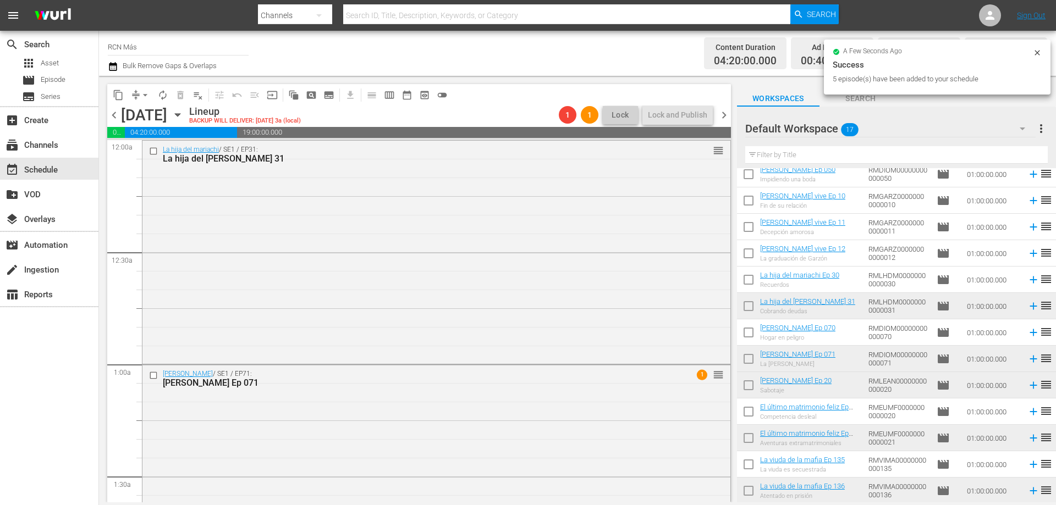
scroll to position [0, 0]
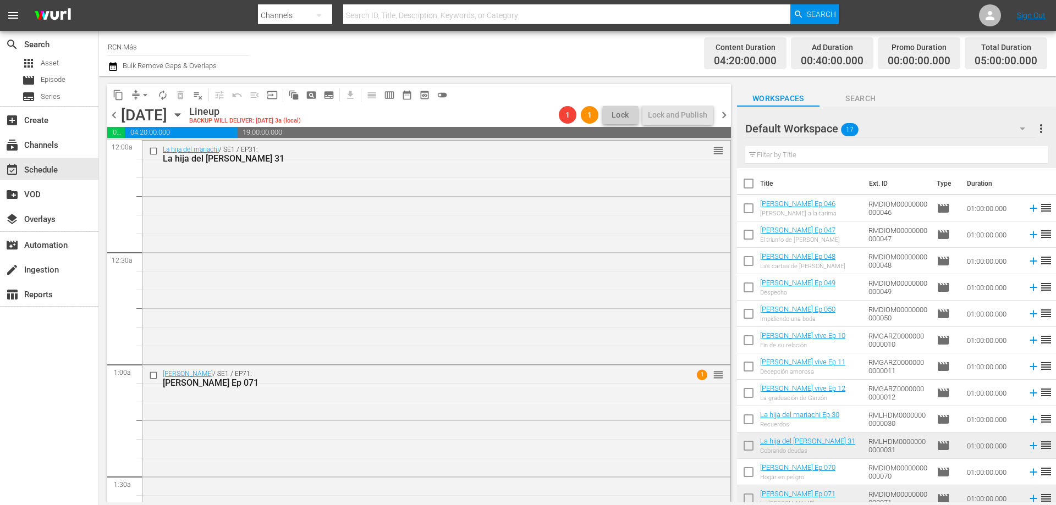
click at [745, 366] on input "checkbox" at bounding box center [748, 368] width 23 height 23
checkbox input "true"
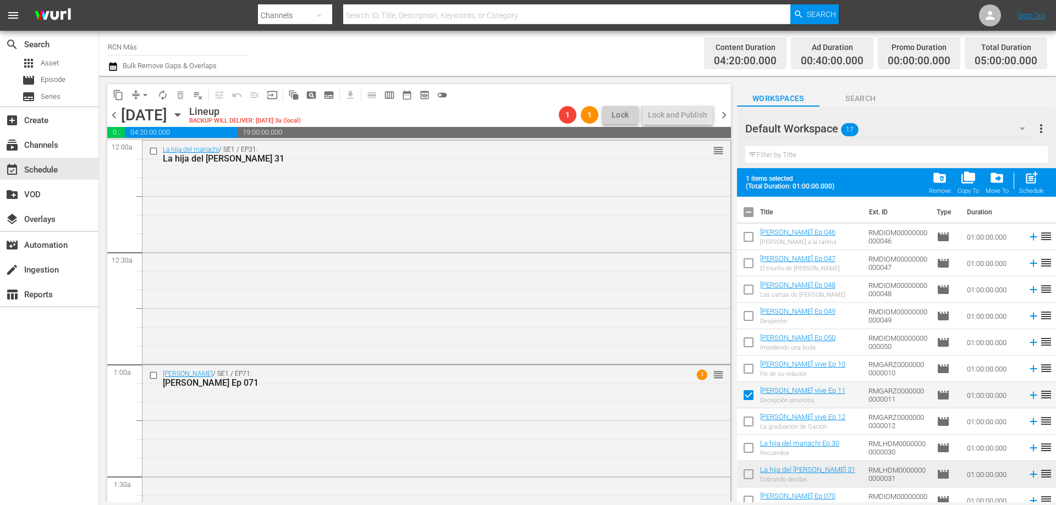
scroll to position [168, 0]
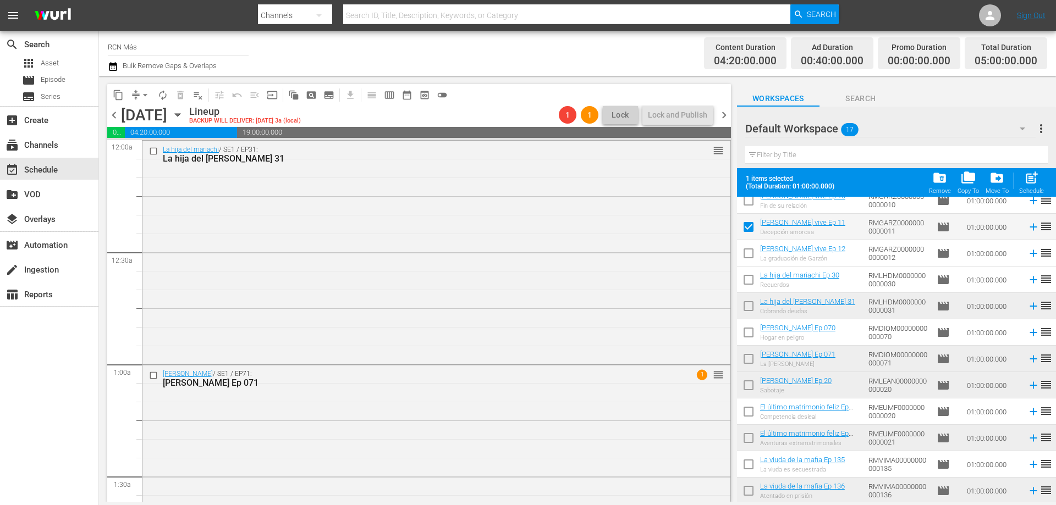
click at [745, 302] on input "checkbox" at bounding box center [748, 308] width 23 height 23
checkbox input "true"
click at [745, 367] on input "checkbox" at bounding box center [748, 361] width 23 height 23
checkbox input "true"
click at [751, 391] on input "checkbox" at bounding box center [748, 387] width 23 height 23
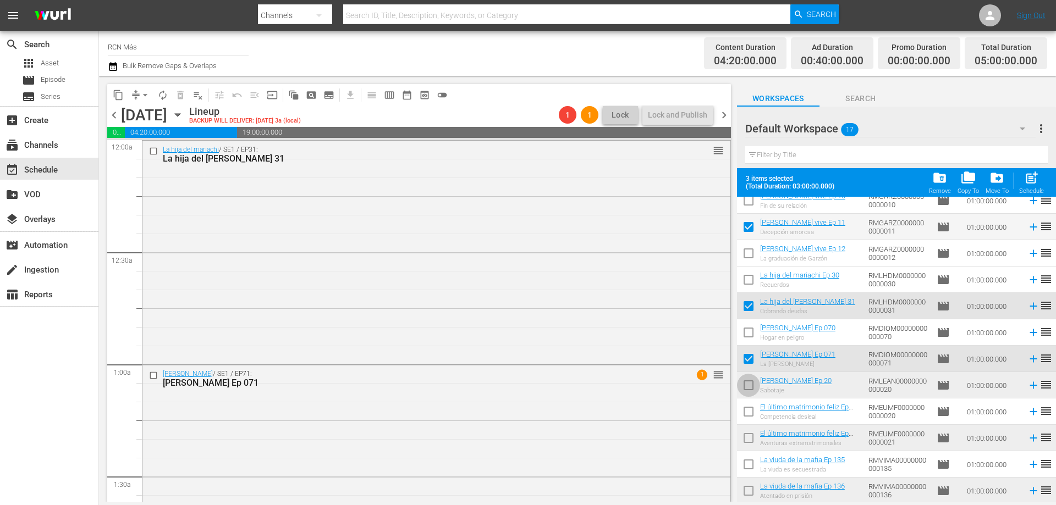
checkbox input "true"
drag, startPoint x: 745, startPoint y: 442, endPoint x: 750, endPoint y: 465, distance: 23.5
click at [745, 443] on input "checkbox" at bounding box center [748, 440] width 23 height 23
checkbox input "true"
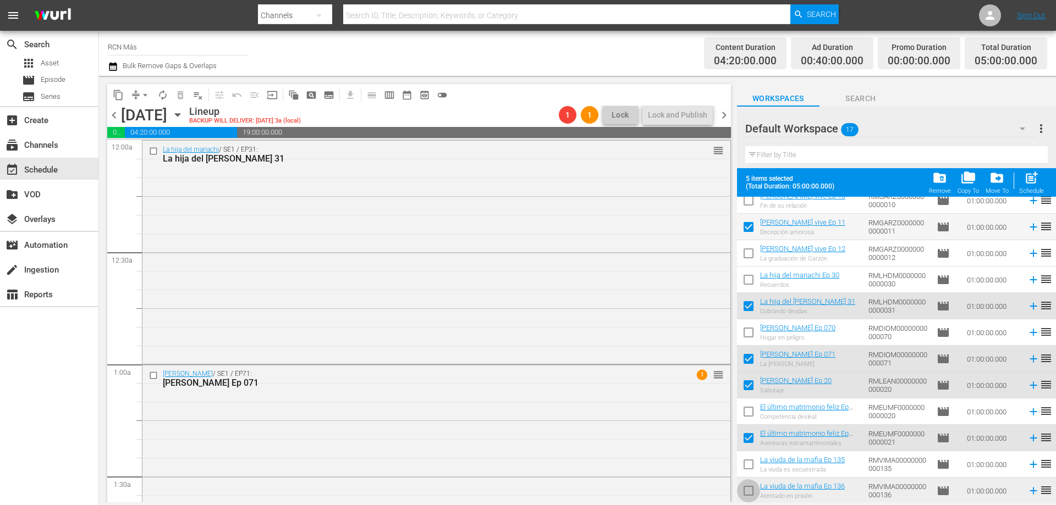
drag, startPoint x: 746, startPoint y: 496, endPoint x: 779, endPoint y: 458, distance: 50.3
click at [746, 496] on input "checkbox" at bounding box center [748, 493] width 23 height 23
checkbox input "true"
click at [1025, 187] on div "post_add Schedule" at bounding box center [1031, 182] width 25 height 24
checkbox input "false"
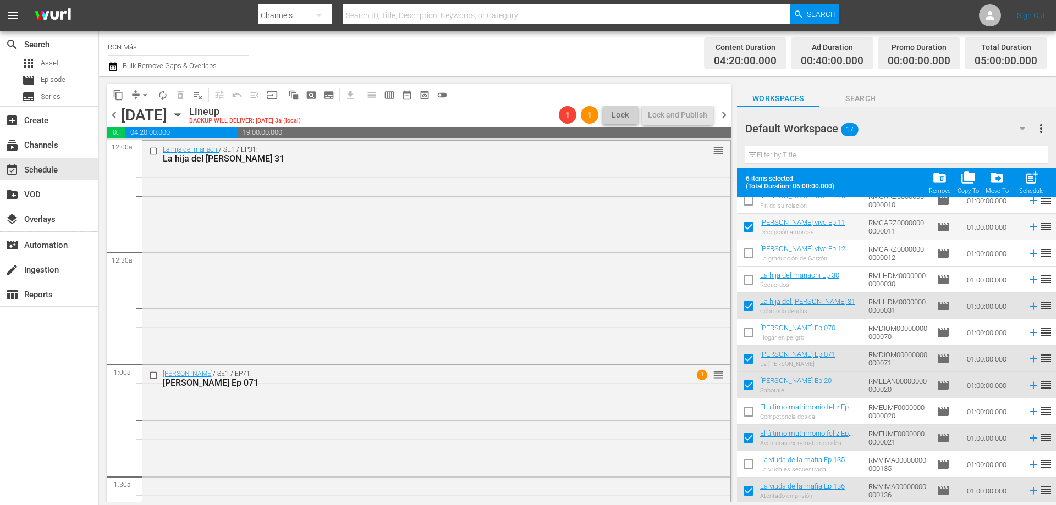
checkbox input "false"
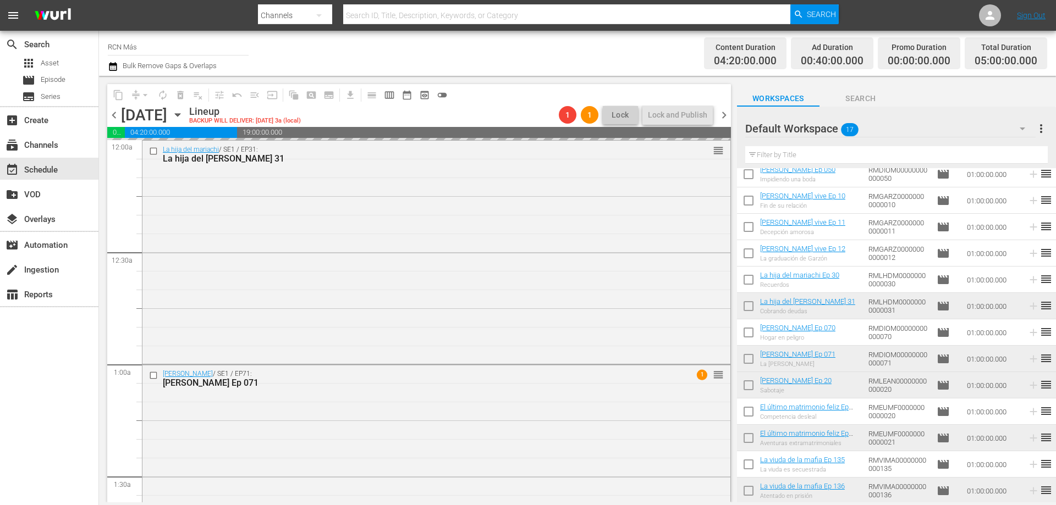
scroll to position [140, 0]
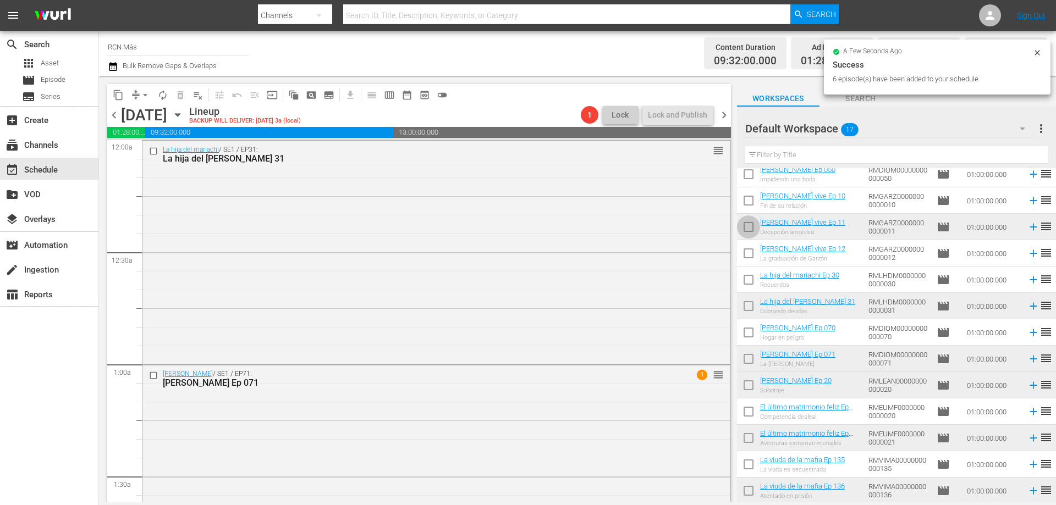
click at [745, 225] on input "checkbox" at bounding box center [748, 229] width 23 height 23
checkbox input "true"
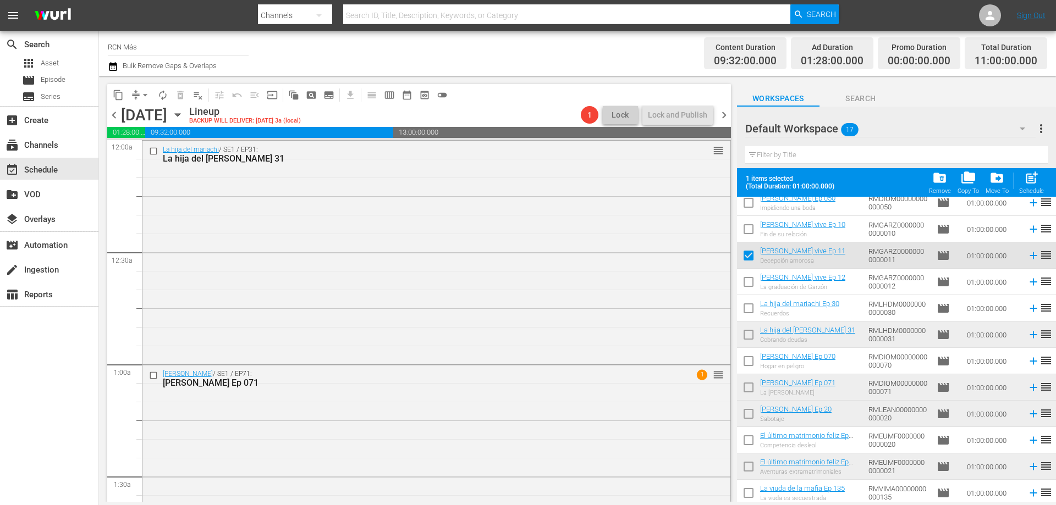
click at [749, 332] on input "checkbox" at bounding box center [748, 337] width 23 height 23
checkbox input "true"
click at [742, 392] on input "checkbox" at bounding box center [748, 389] width 23 height 23
checkbox input "true"
drag, startPoint x: 744, startPoint y: 420, endPoint x: 746, endPoint y: 446, distance: 26.4
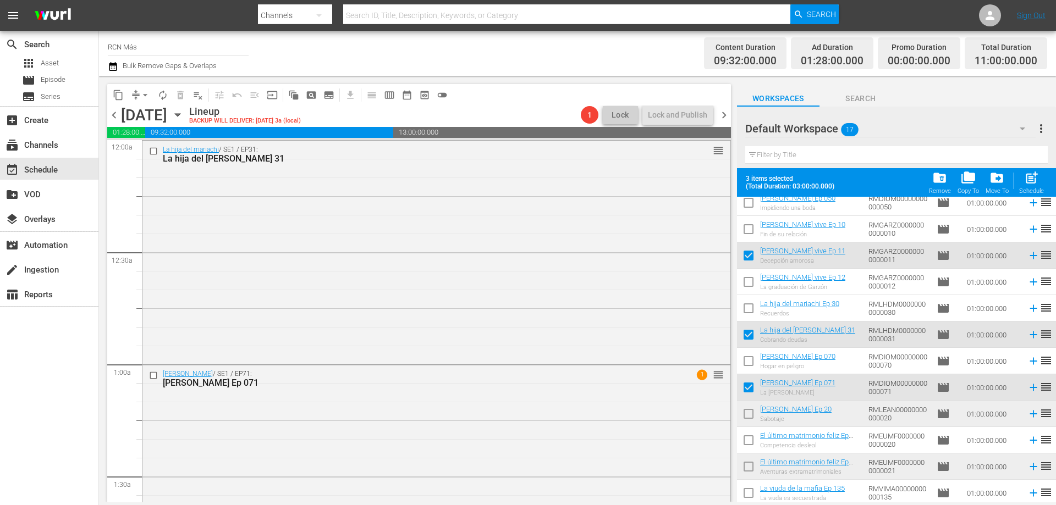
click at [745, 420] on input "checkbox" at bounding box center [748, 416] width 23 height 23
checkbox input "true"
click at [744, 474] on input "checkbox" at bounding box center [748, 469] width 23 height 23
checkbox input "true"
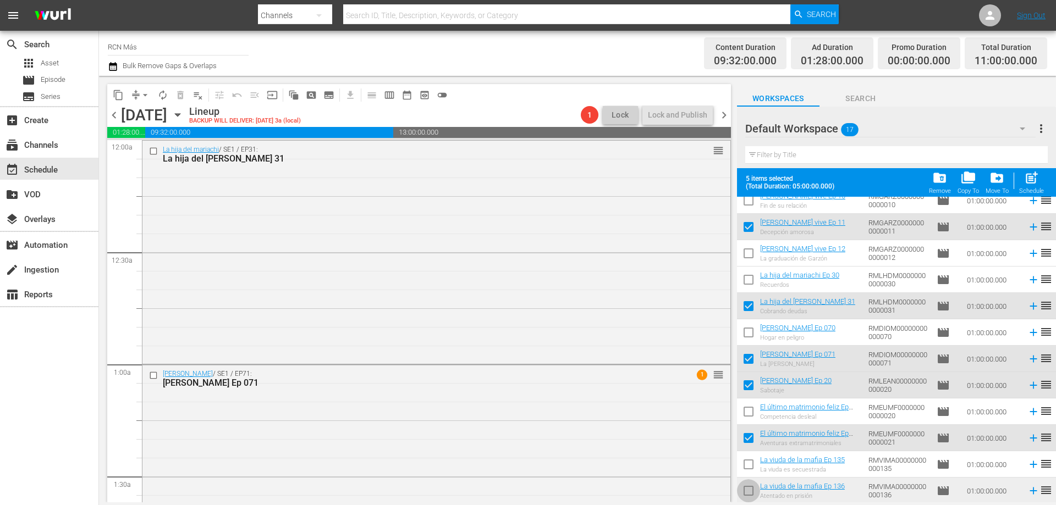
click at [747, 491] on input "checkbox" at bounding box center [748, 493] width 23 height 23
checkbox input "true"
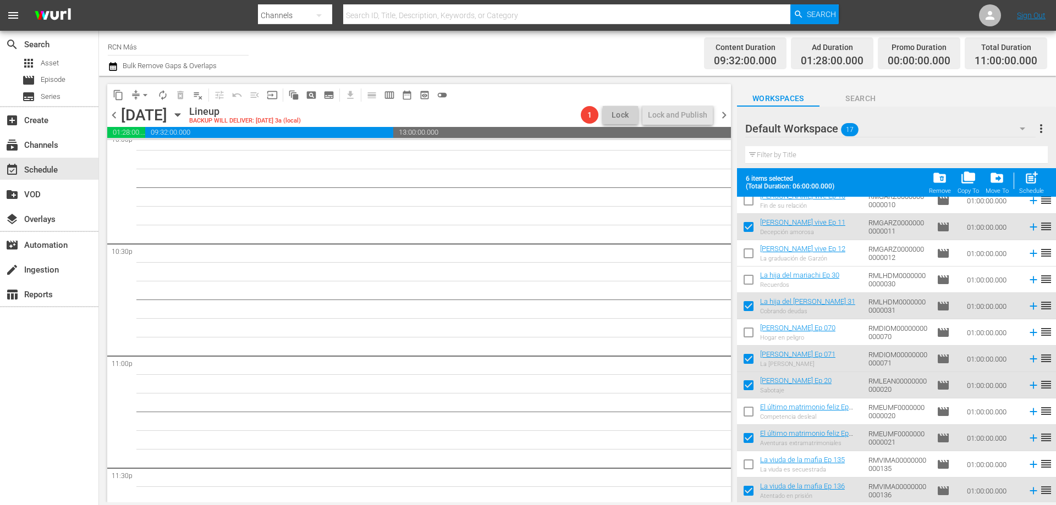
scroll to position [5023, 0]
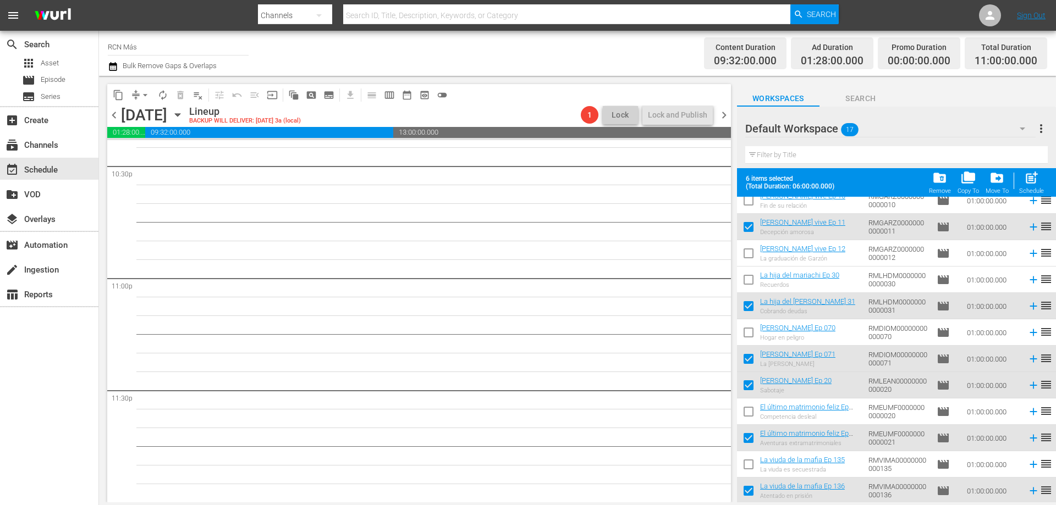
click at [1024, 182] on span "post_add" at bounding box center [1031, 177] width 15 height 15
checkbox input "false"
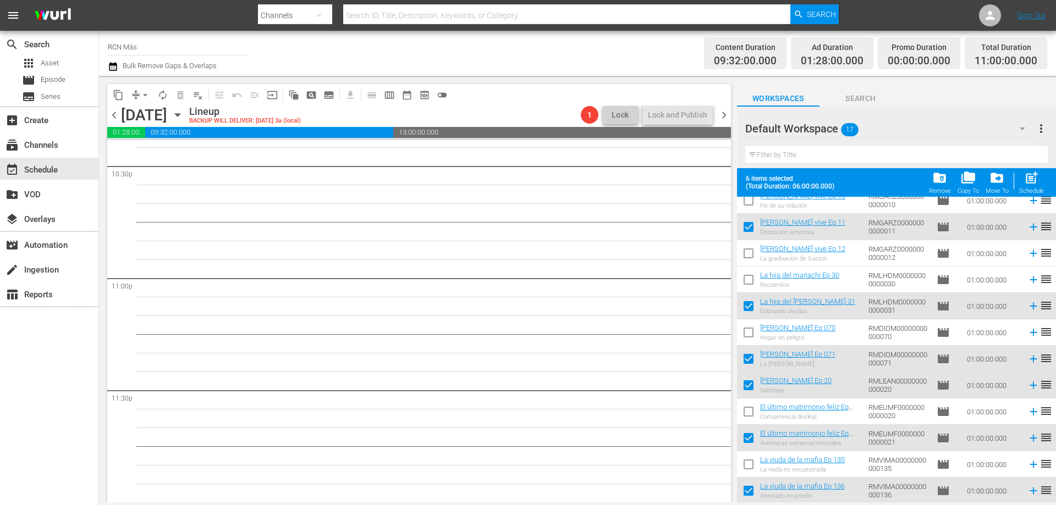
checkbox input "false"
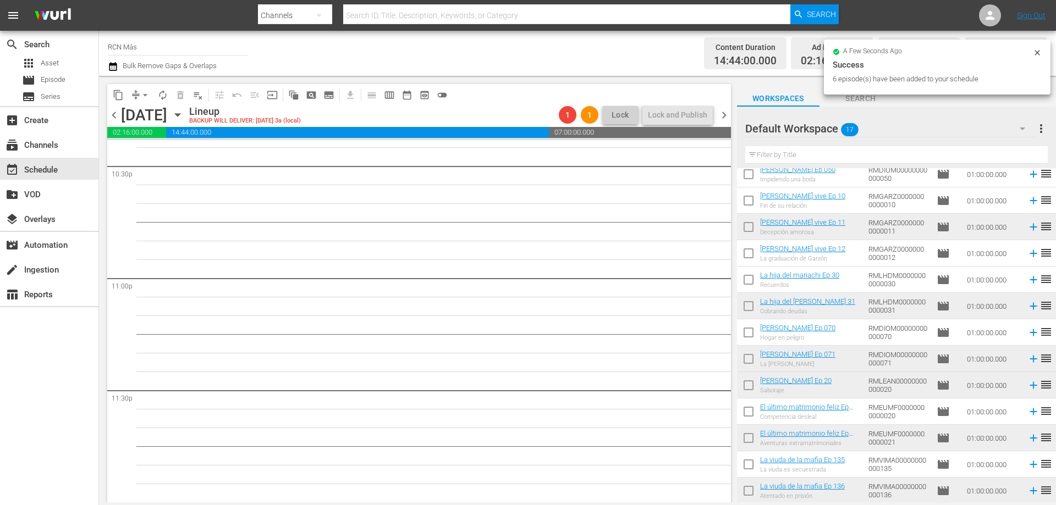
click at [750, 228] on input "checkbox" at bounding box center [748, 229] width 23 height 23
checkbox input "true"
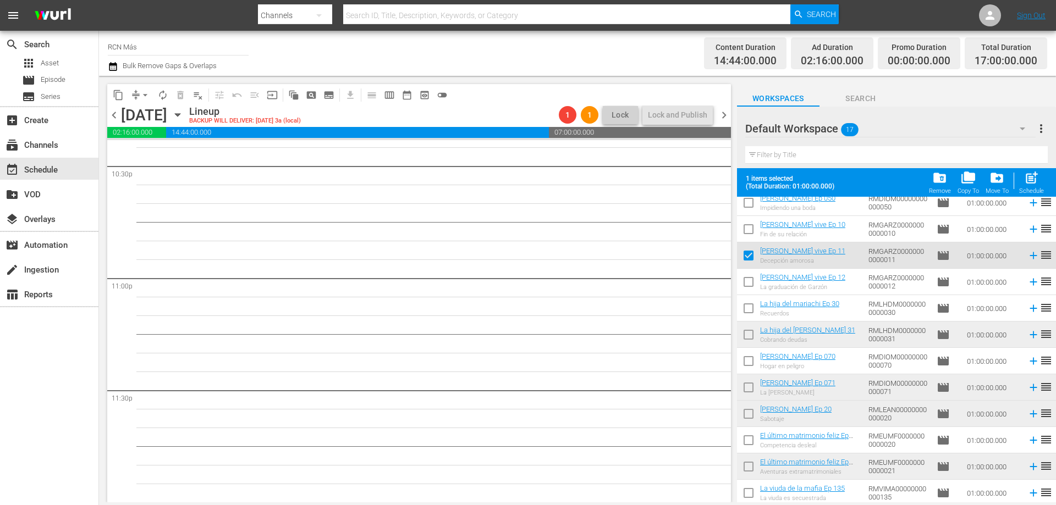
drag, startPoint x: 745, startPoint y: 335, endPoint x: 744, endPoint y: 362, distance: 27.5
click at [745, 335] on input "checkbox" at bounding box center [748, 337] width 23 height 23
checkbox input "true"
drag, startPoint x: 743, startPoint y: 389, endPoint x: 744, endPoint y: 400, distance: 11.1
click at [744, 389] on input "checkbox" at bounding box center [748, 389] width 23 height 23
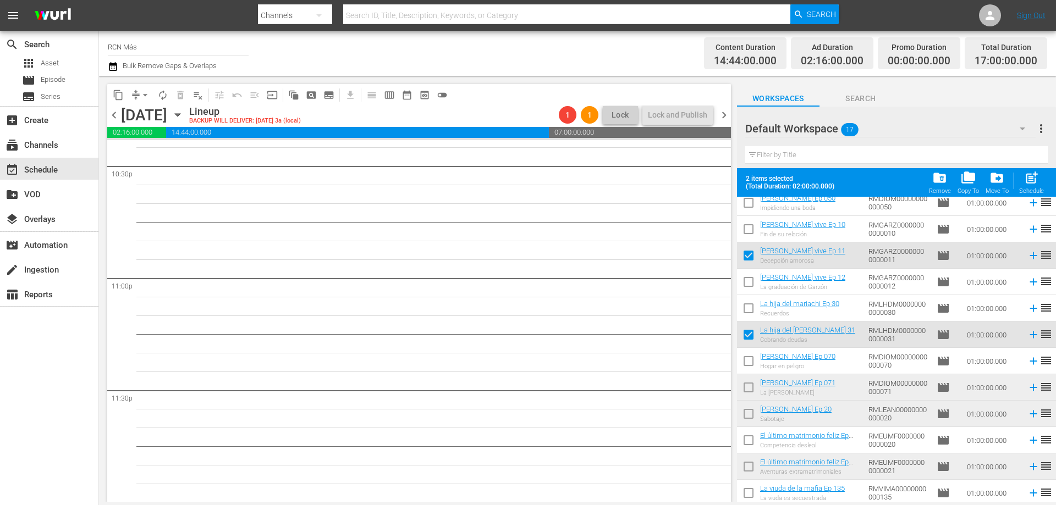
checkbox input "true"
click at [746, 421] on input "checkbox" at bounding box center [748, 416] width 23 height 23
checkbox input "true"
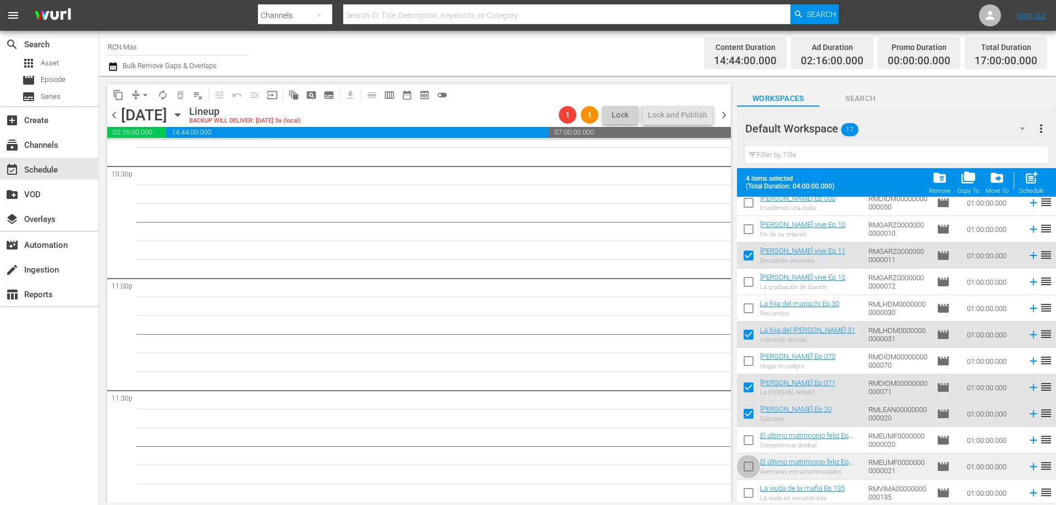
click at [752, 470] on input "checkbox" at bounding box center [748, 469] width 23 height 23
checkbox input "true"
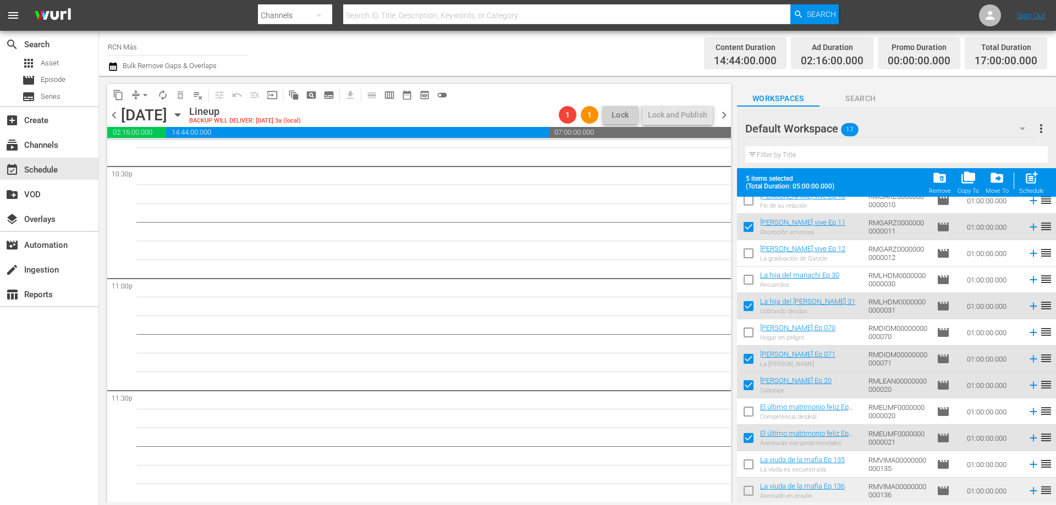
click at [750, 492] on input "checkbox" at bounding box center [748, 493] width 23 height 23
checkbox input "true"
click at [1039, 178] on div "post_add Schedule" at bounding box center [1031, 182] width 25 height 24
checkbox input "false"
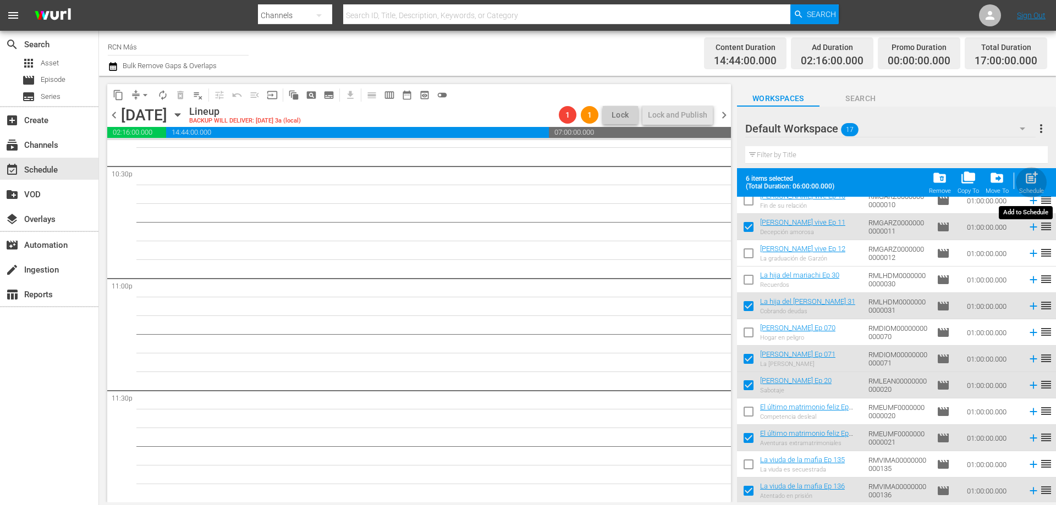
checkbox input "false"
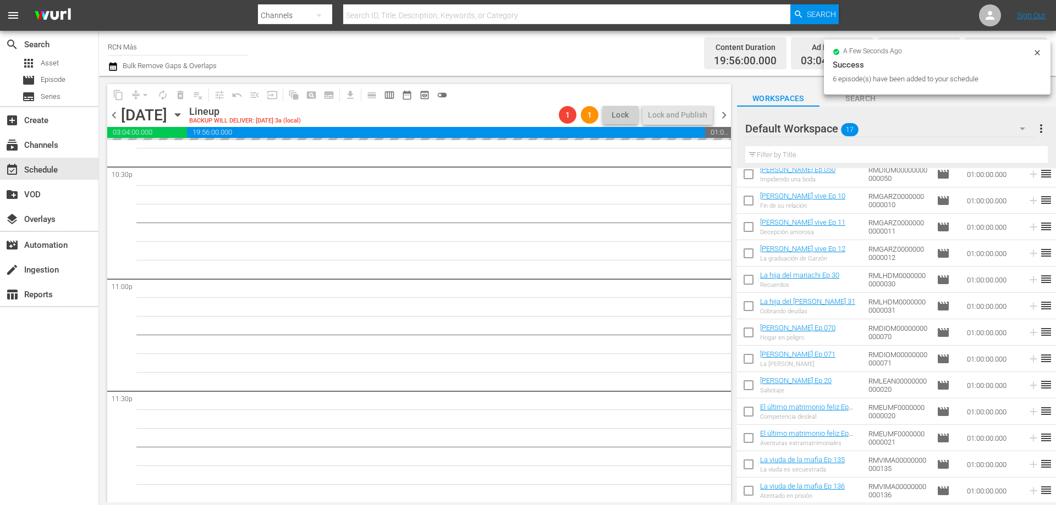
scroll to position [5023, 0]
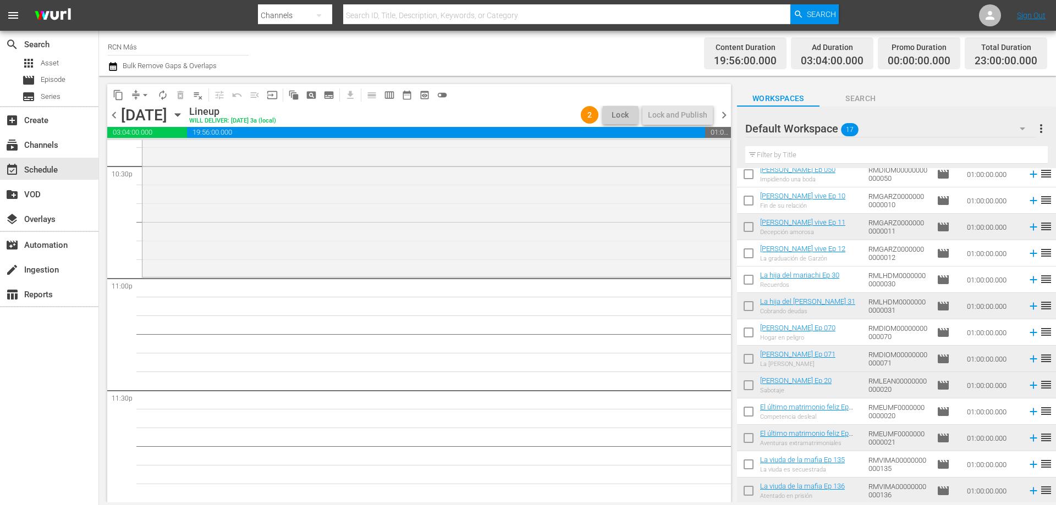
click at [752, 252] on input "checkbox" at bounding box center [748, 255] width 23 height 23
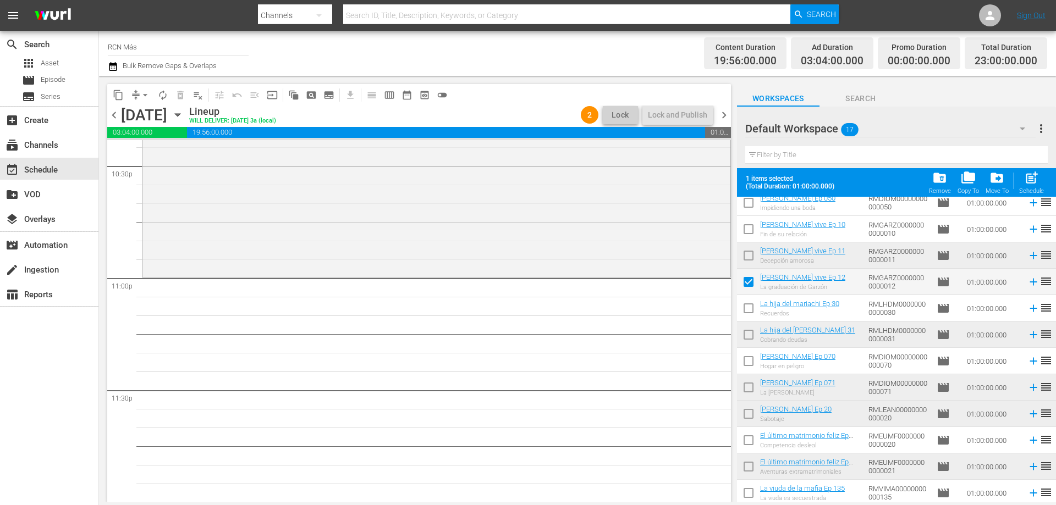
click at [1031, 183] on span "post_add" at bounding box center [1031, 177] width 15 height 15
checkbox input "false"
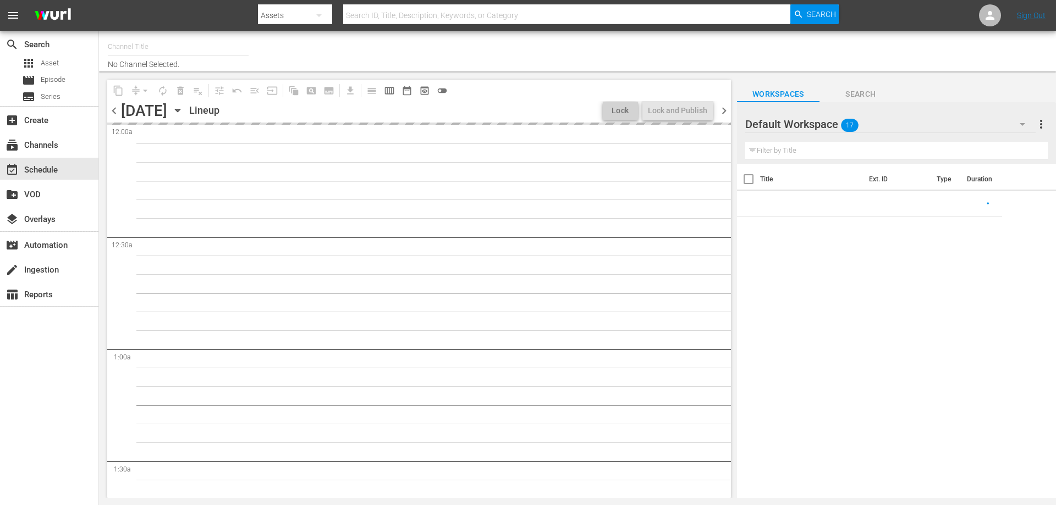
type input "RCN Más (926)"
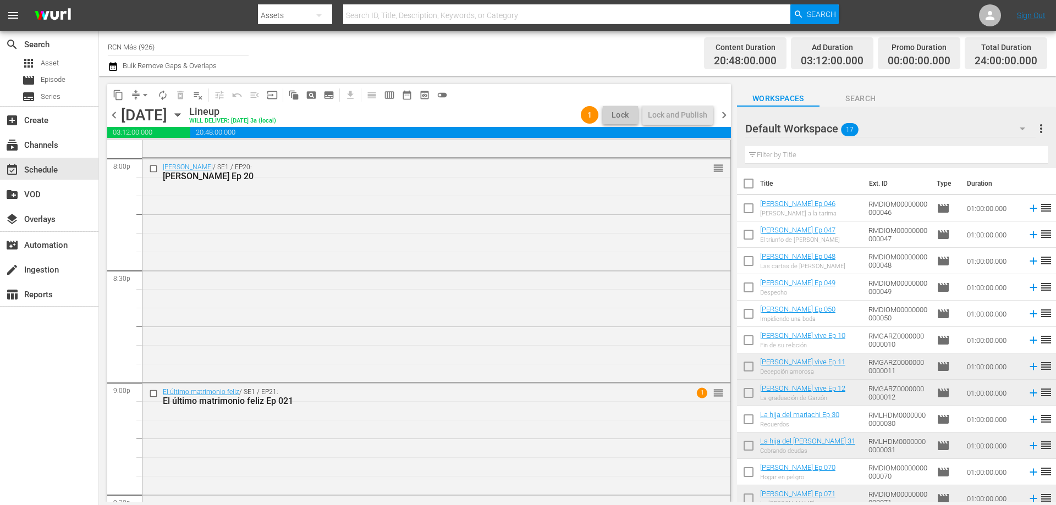
scroll to position [5023, 0]
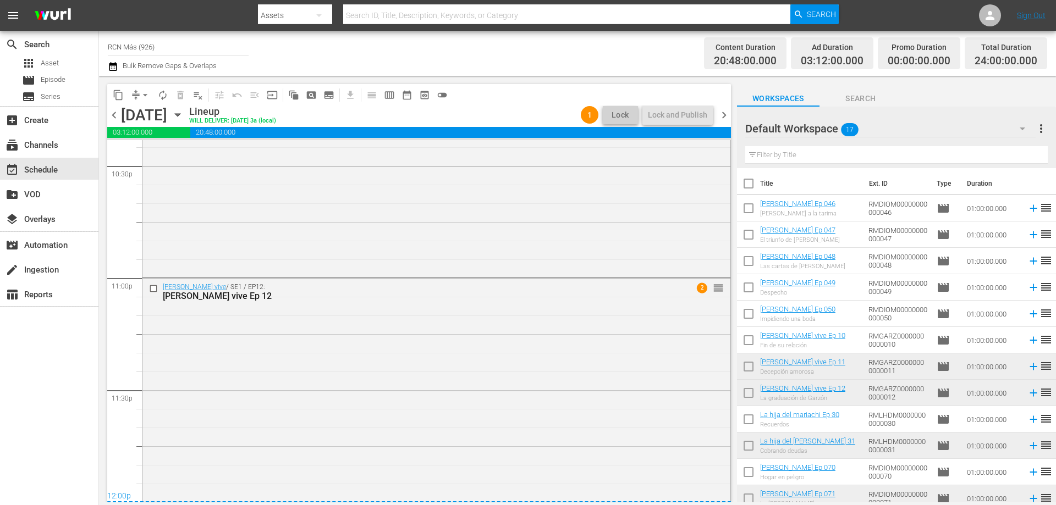
click at [727, 114] on span "chevron_right" at bounding box center [724, 115] width 14 height 14
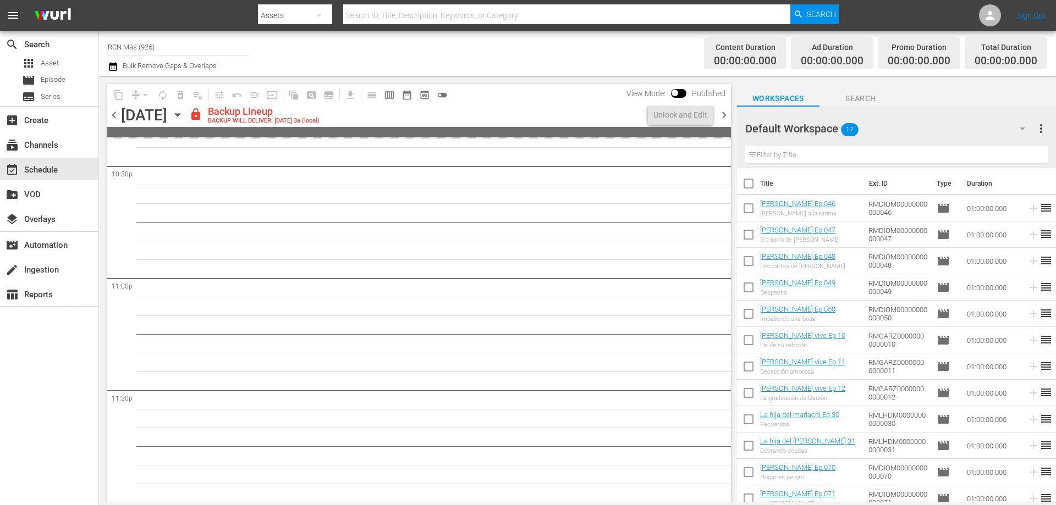
scroll to position [5023, 0]
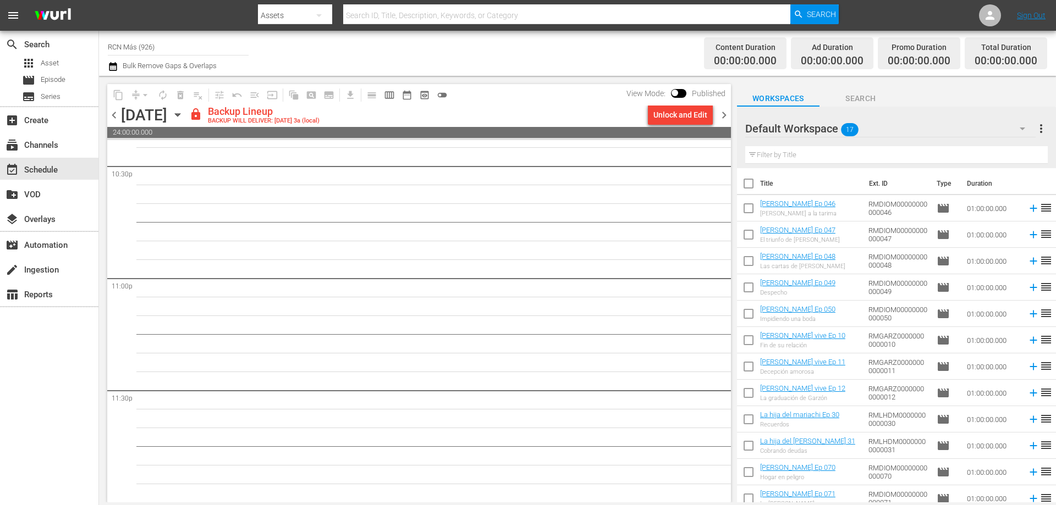
click at [111, 113] on span "chevron_left" at bounding box center [114, 115] width 14 height 14
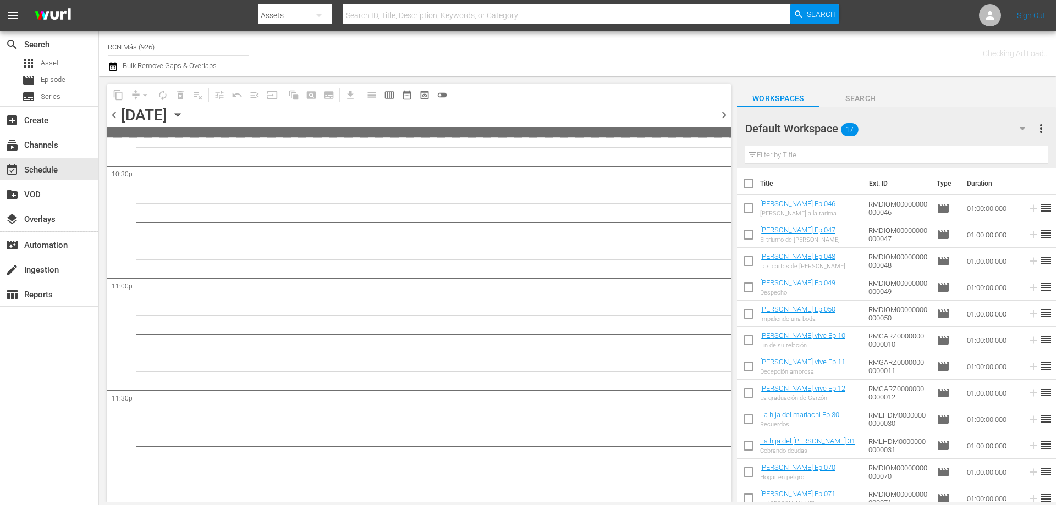
scroll to position [5021, 0]
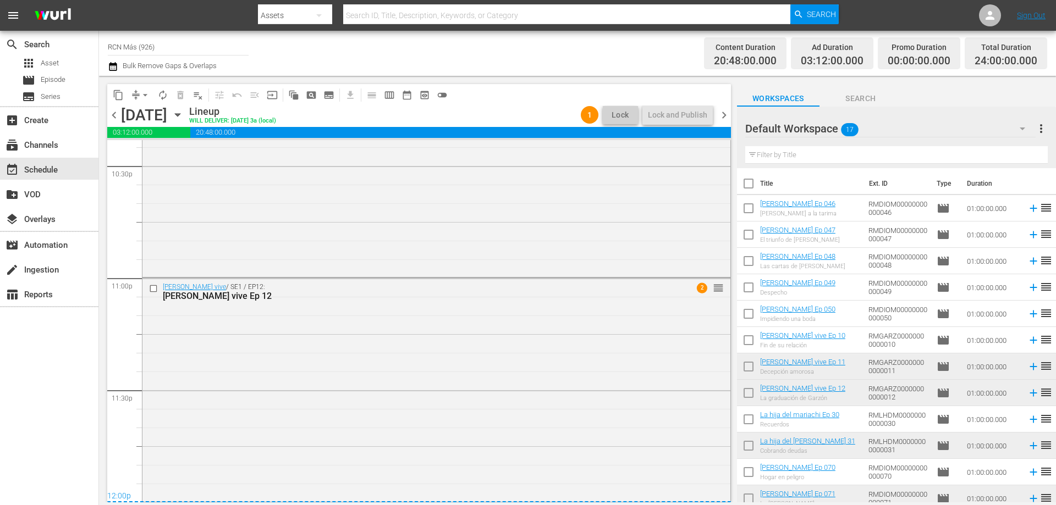
click at [111, 113] on span "chevron_left" at bounding box center [114, 115] width 14 height 14
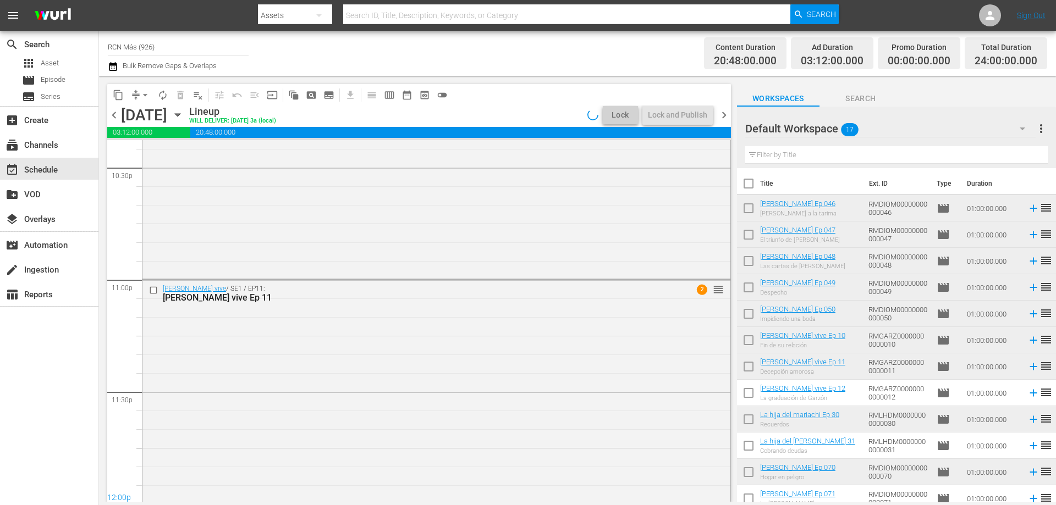
scroll to position [5023, 0]
click at [726, 114] on span "chevron_right" at bounding box center [724, 115] width 14 height 14
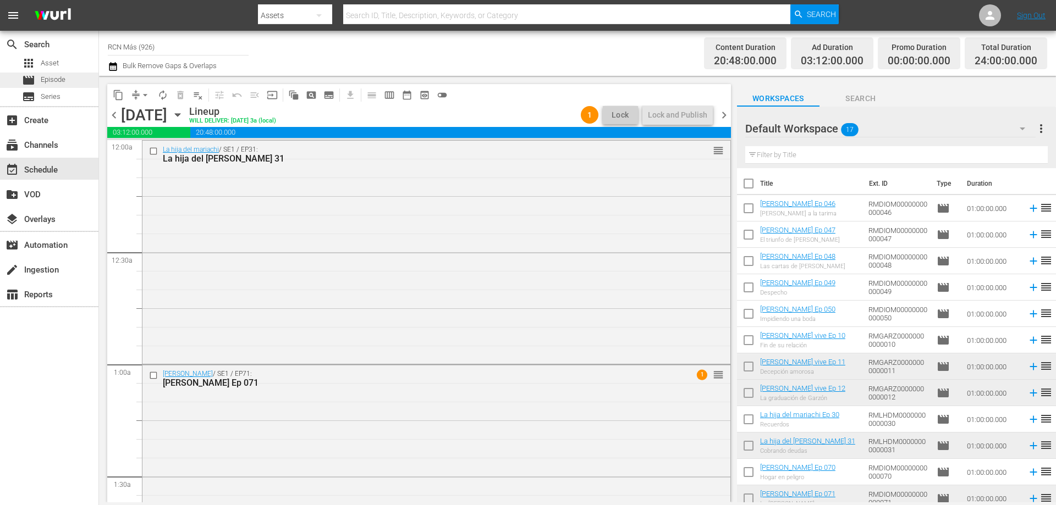
click at [52, 75] on span "Episode" at bounding box center [53, 79] width 25 height 11
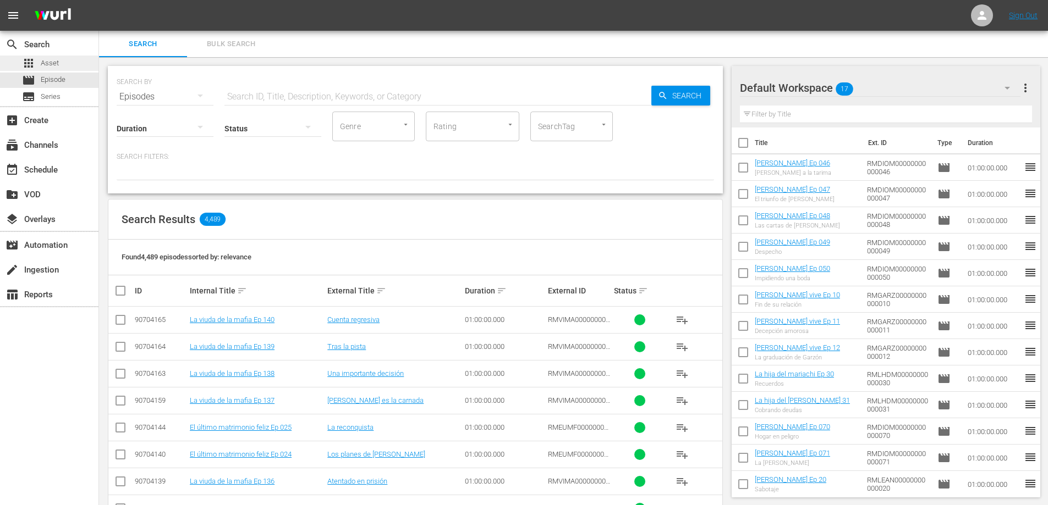
click at [45, 65] on span "Asset" at bounding box center [50, 63] width 18 height 11
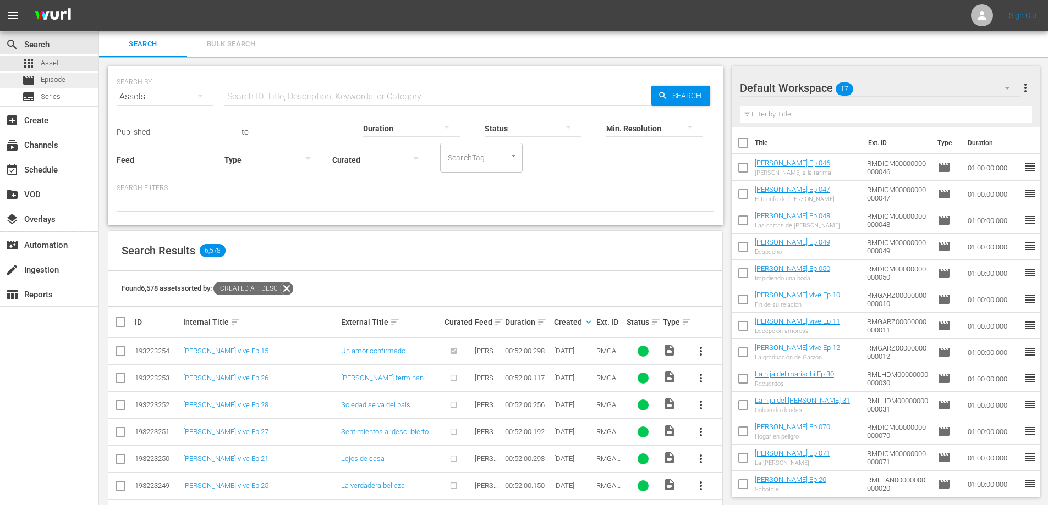
click at [53, 81] on span "Episode" at bounding box center [53, 79] width 25 height 11
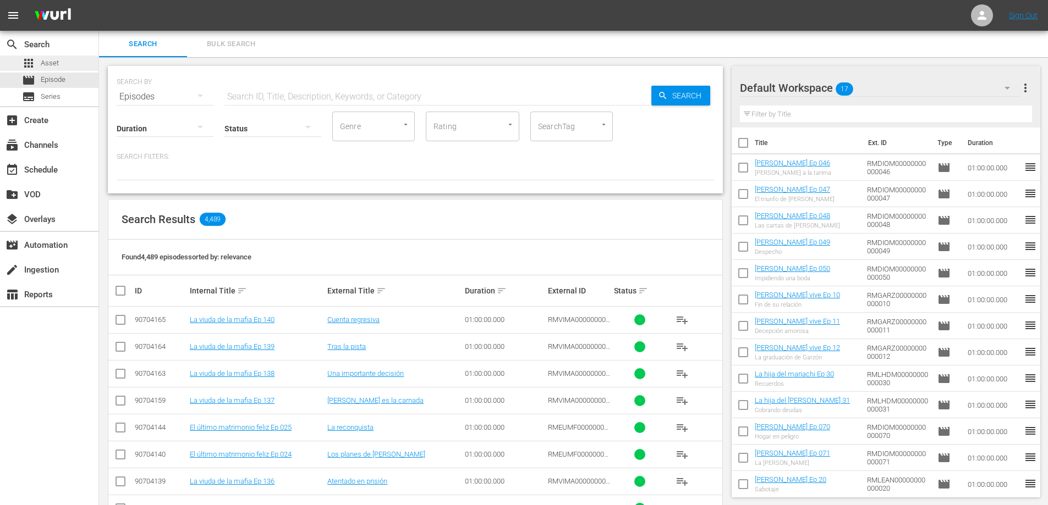
click at [53, 64] on span "Asset" at bounding box center [50, 63] width 18 height 11
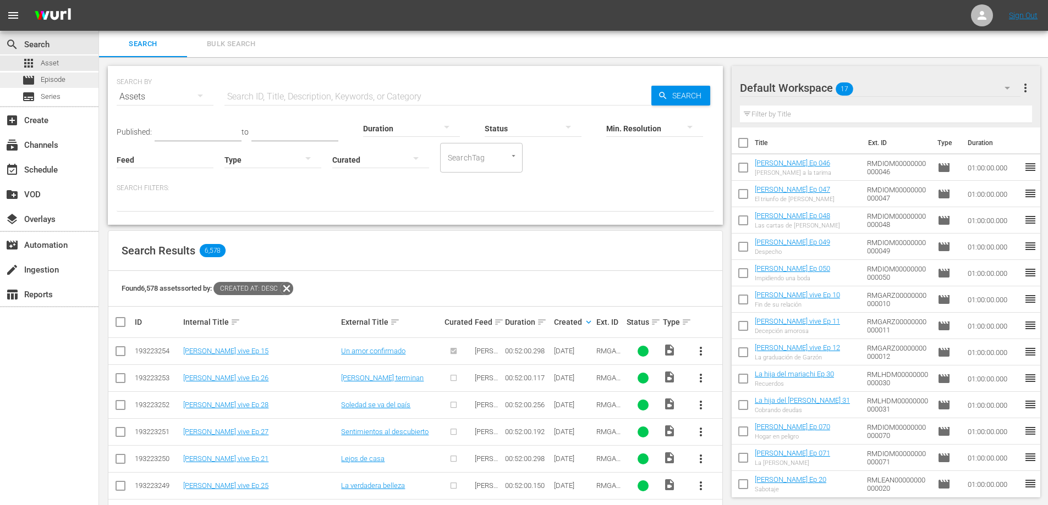
click at [48, 78] on span "Episode" at bounding box center [53, 79] width 25 height 11
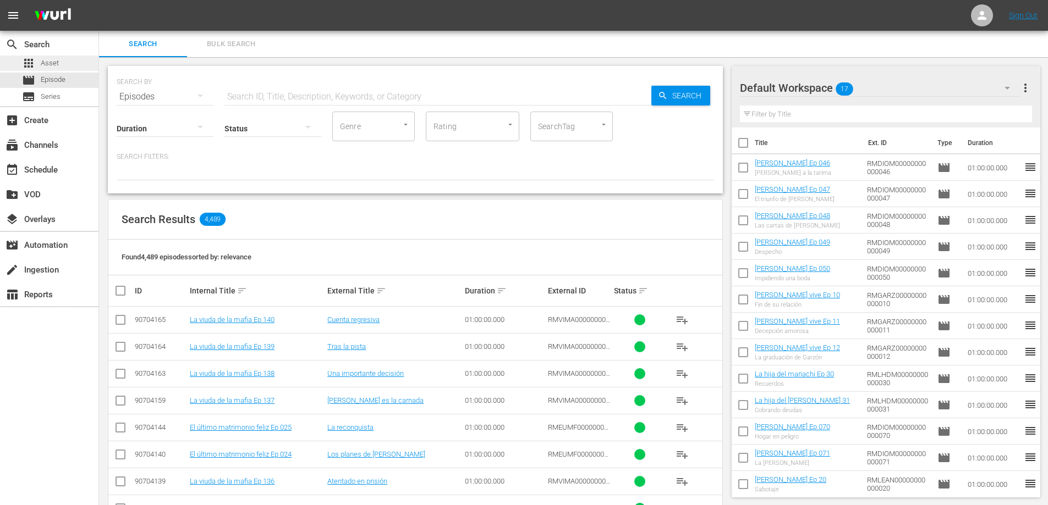
click at [54, 62] on span "Asset" at bounding box center [50, 63] width 18 height 11
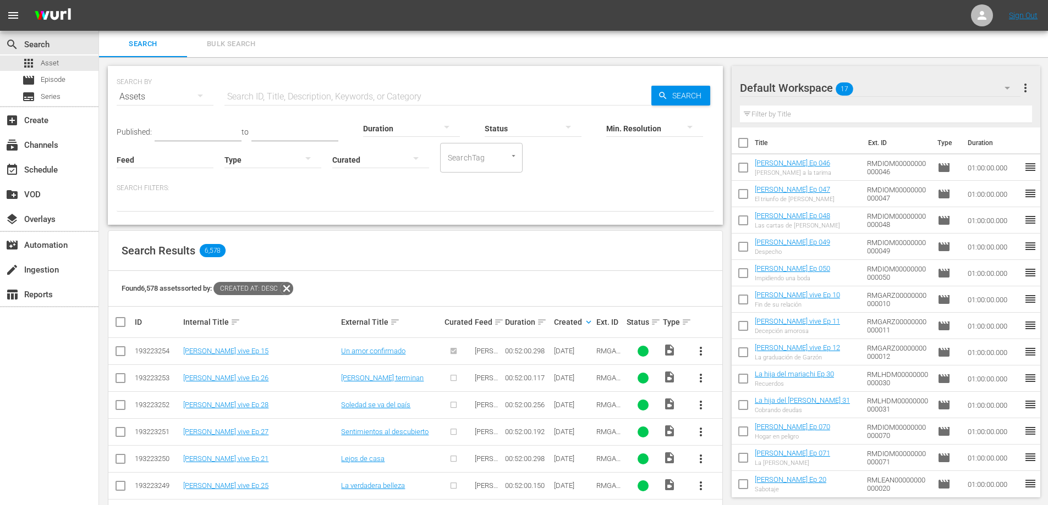
click at [423, 254] on div "Search Results 6,578" at bounding box center [415, 251] width 614 height 40
